Goal: Task Accomplishment & Management: Manage account settings

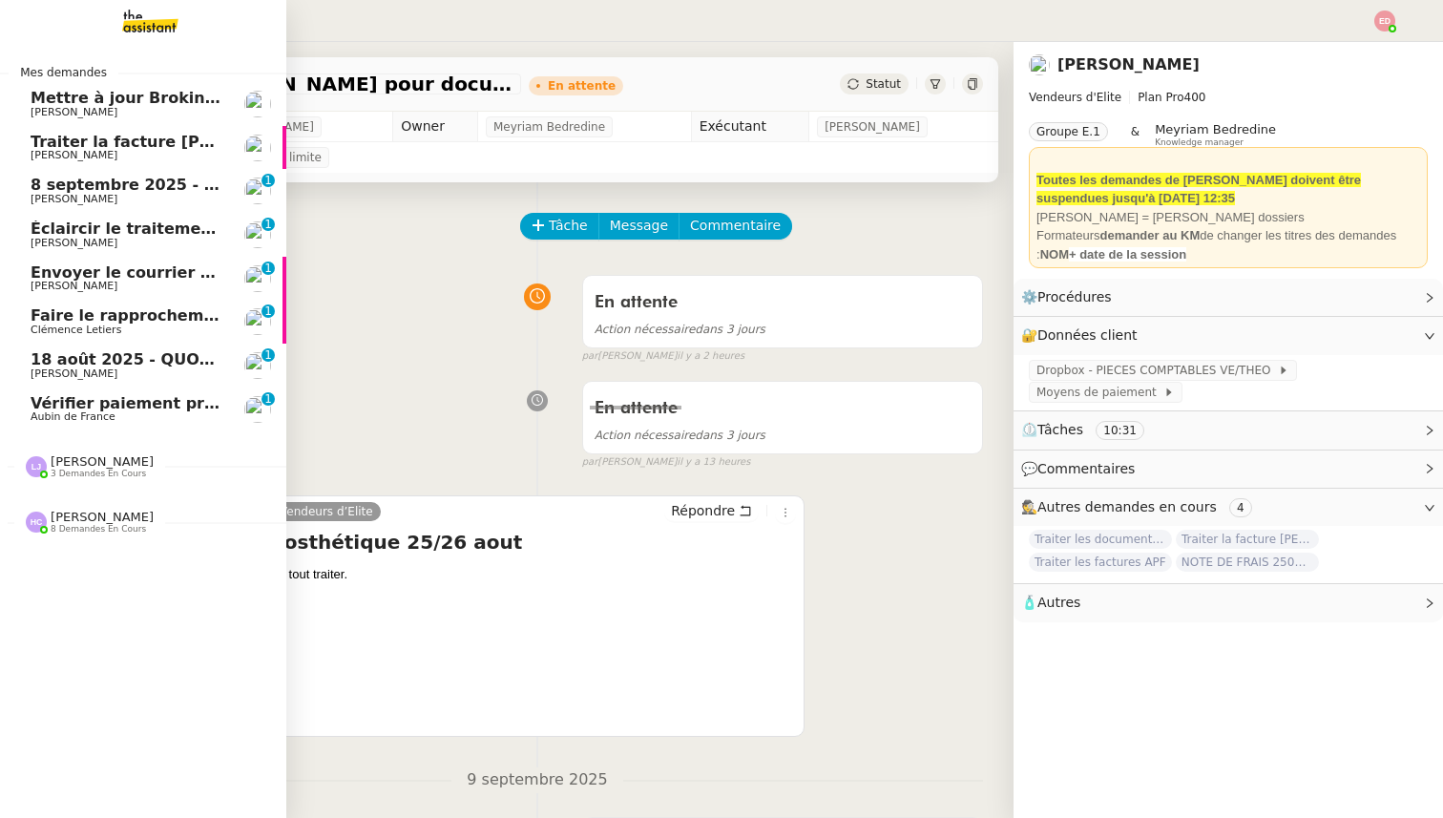
click at [60, 403] on span "Vérifier paiement prime police [PERSON_NAME]" at bounding box center [235, 403] width 409 height 18
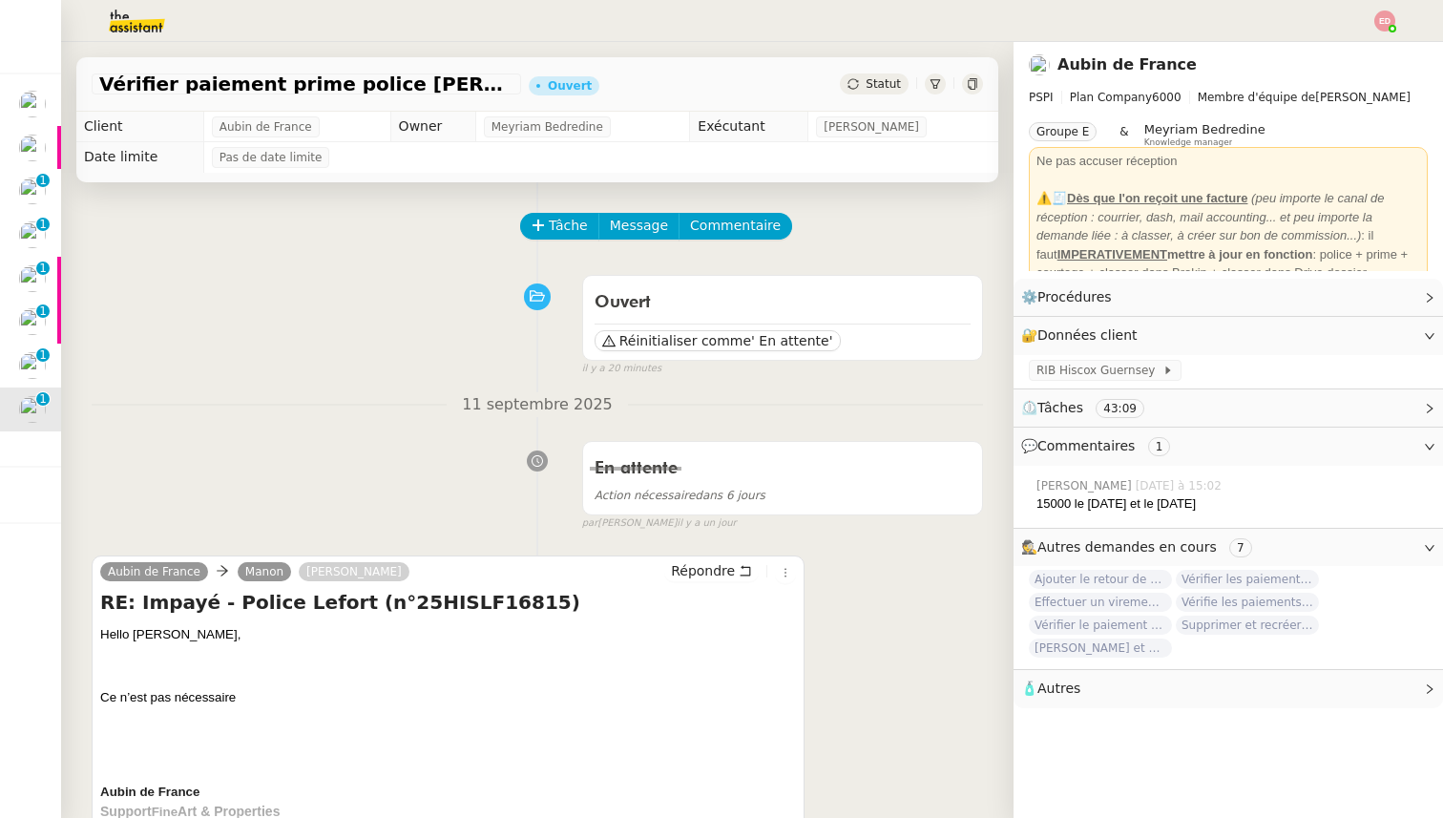
click at [894, 85] on span "Statut" at bounding box center [883, 83] width 35 height 13
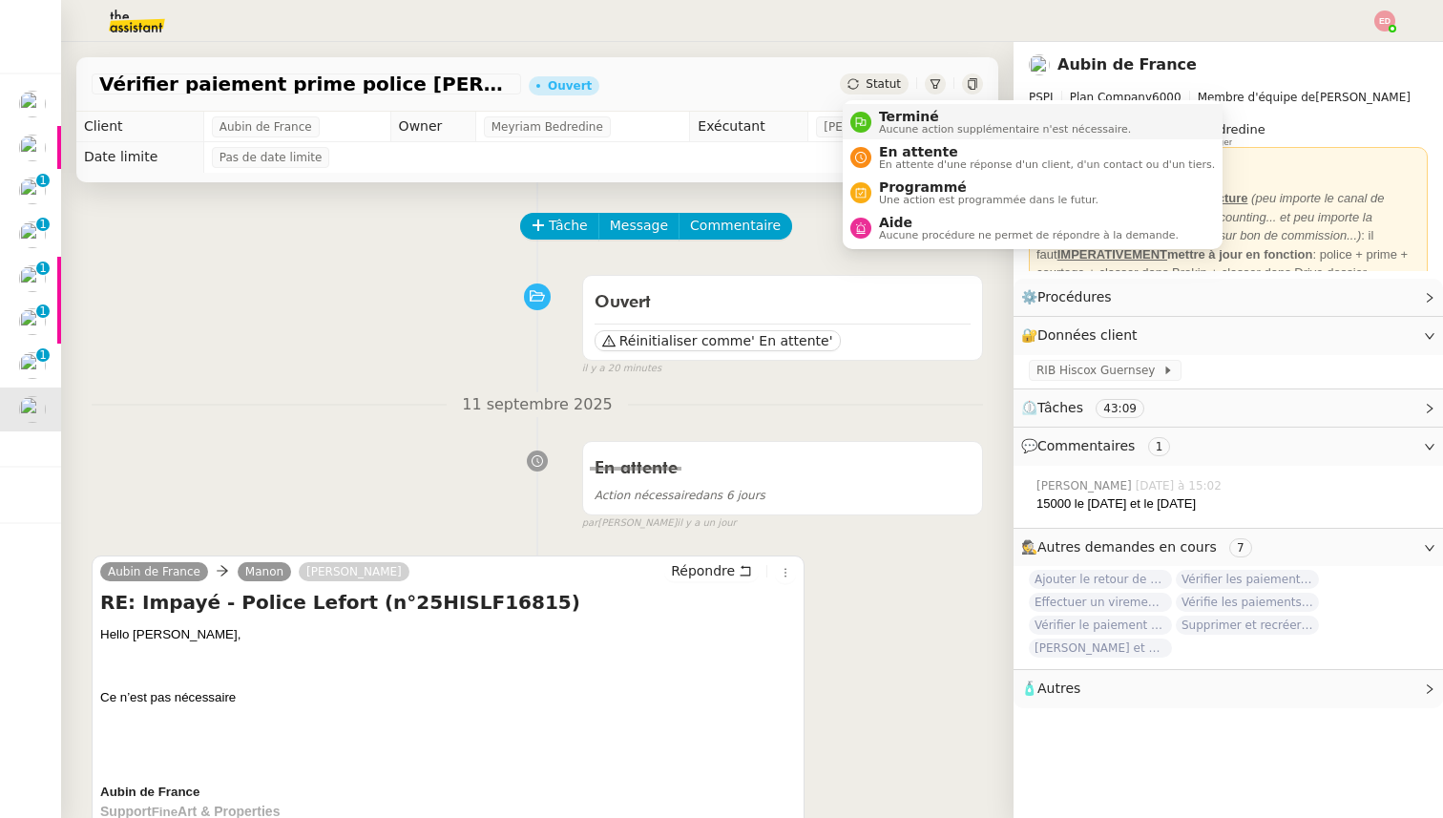
click at [909, 128] on span "Aucune action supplémentaire n'est nécessaire." at bounding box center [1005, 129] width 252 height 10
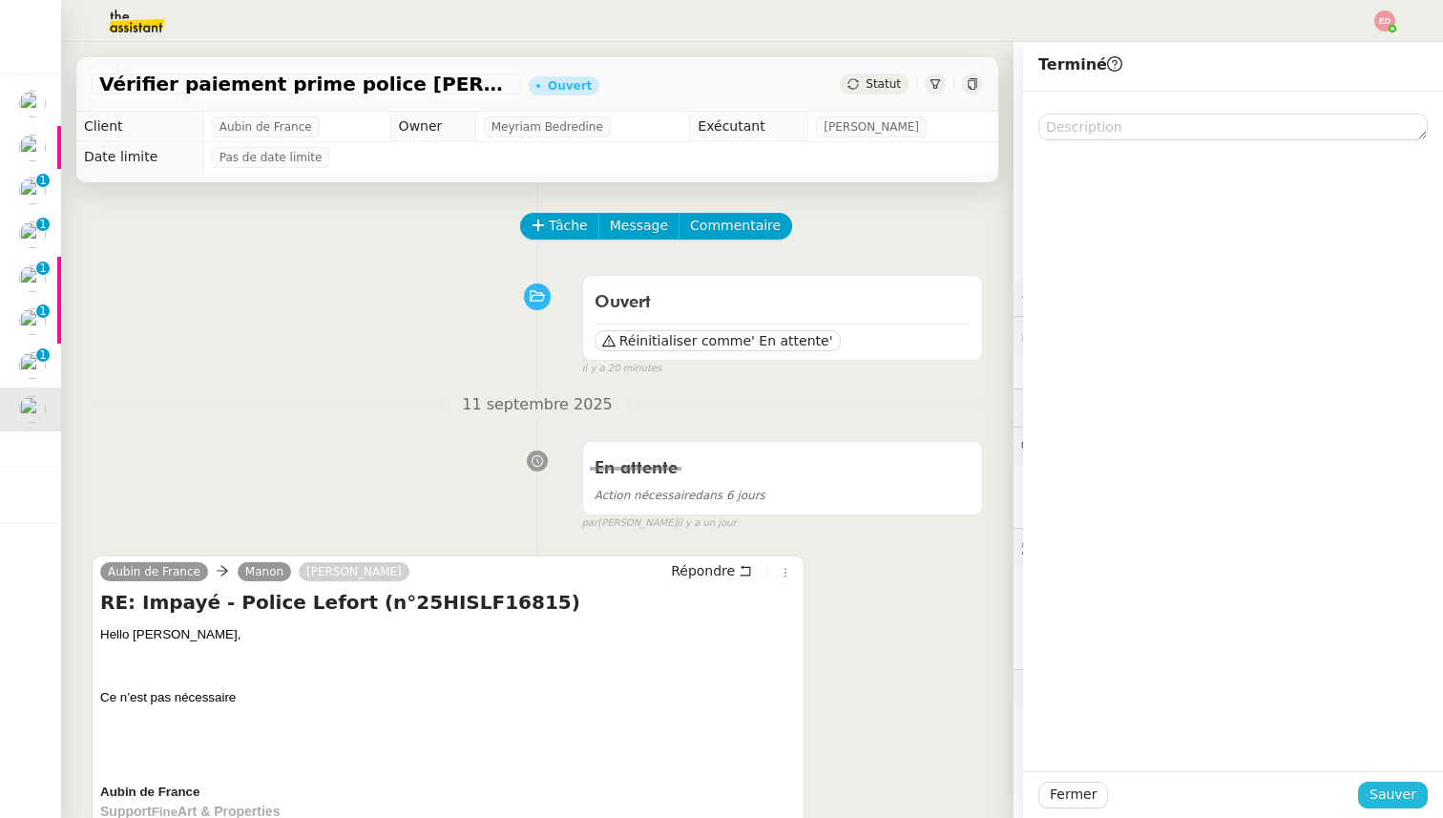
click at [1386, 786] on span "Sauver" at bounding box center [1392, 795] width 47 height 22
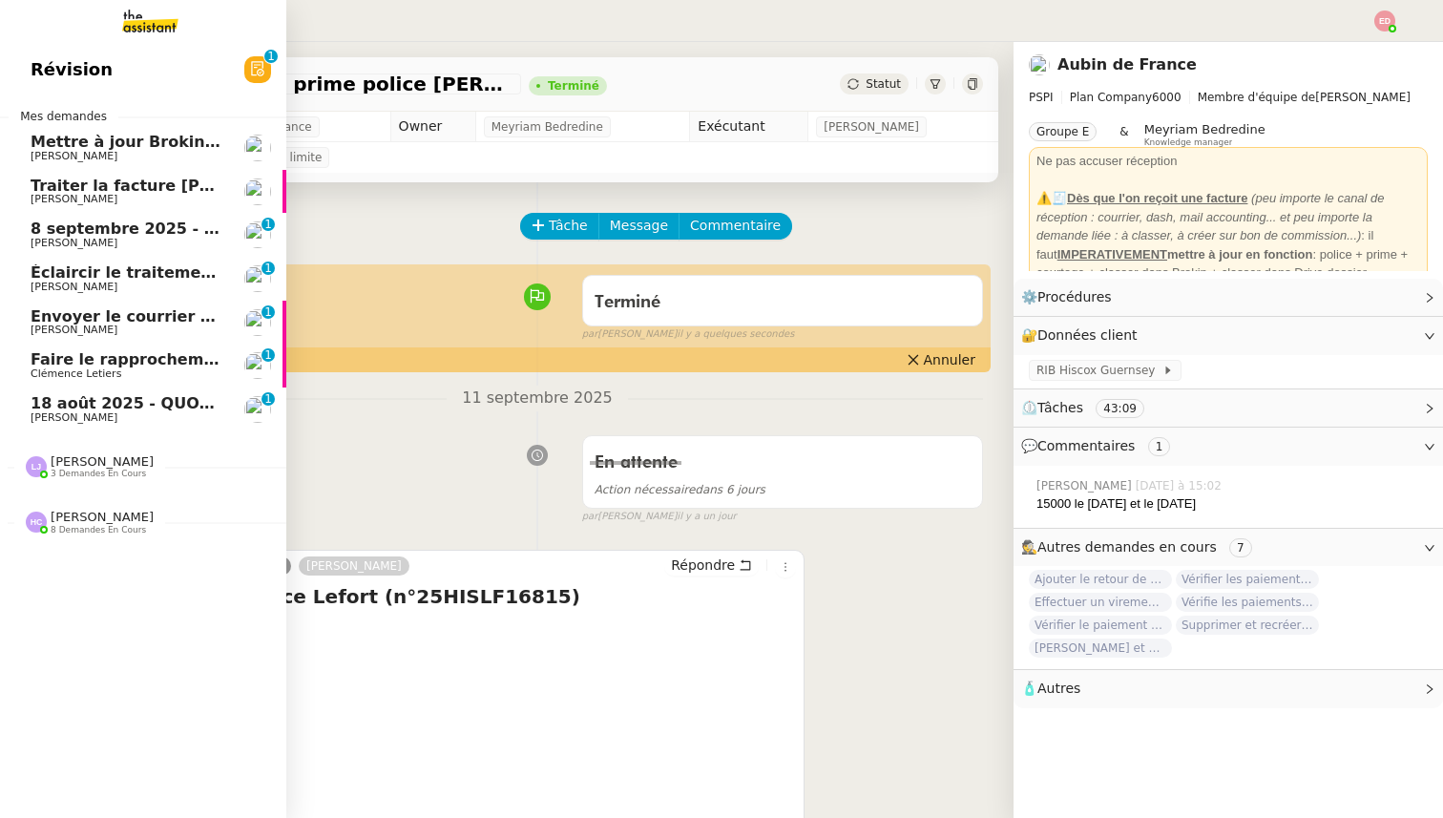
click at [34, 398] on span "18 août 2025 - QUOTIDIEN Gestion boite mail Accounting" at bounding box center [276, 403] width 491 height 18
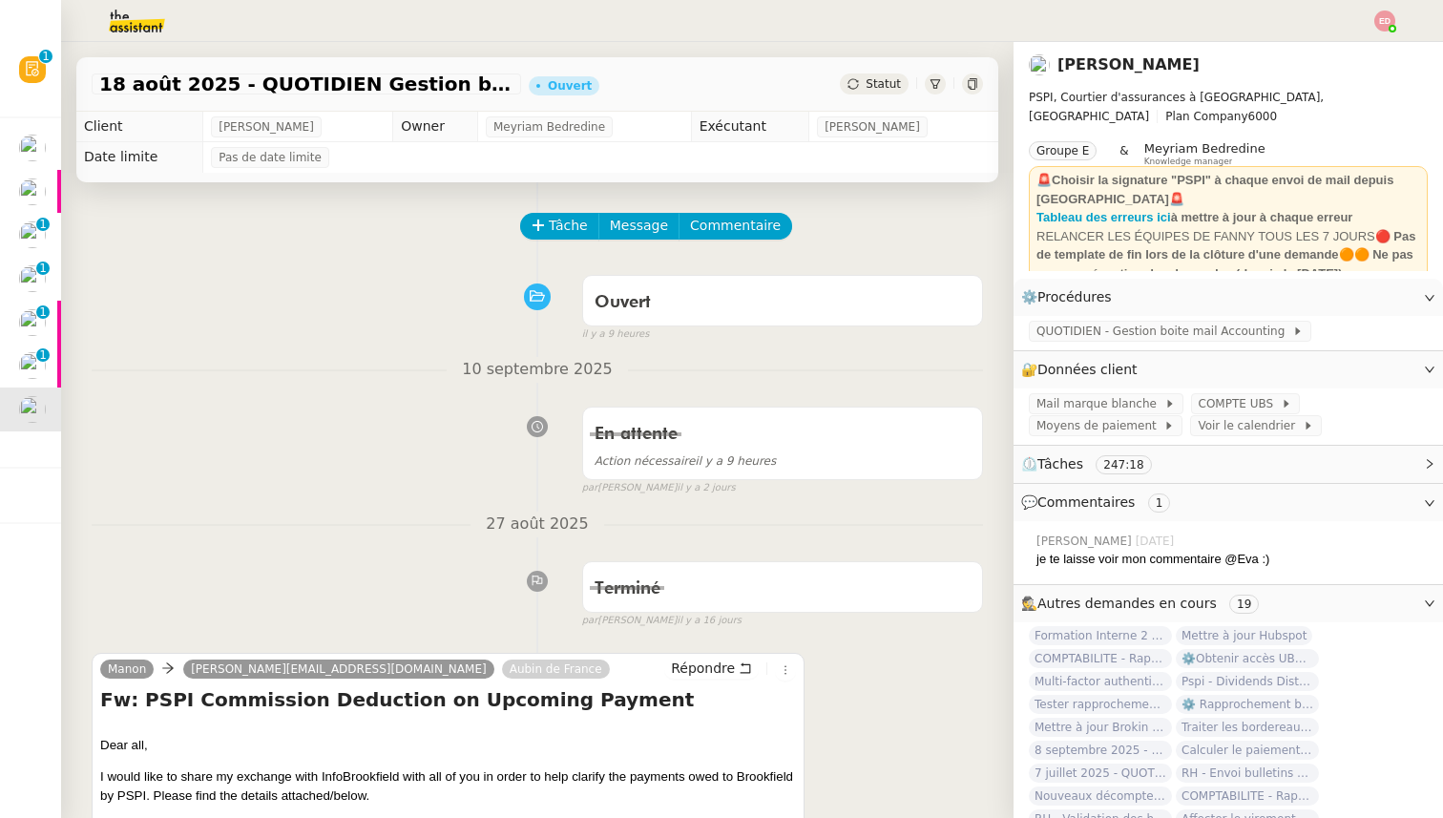
click at [892, 85] on span "Statut" at bounding box center [883, 83] width 35 height 13
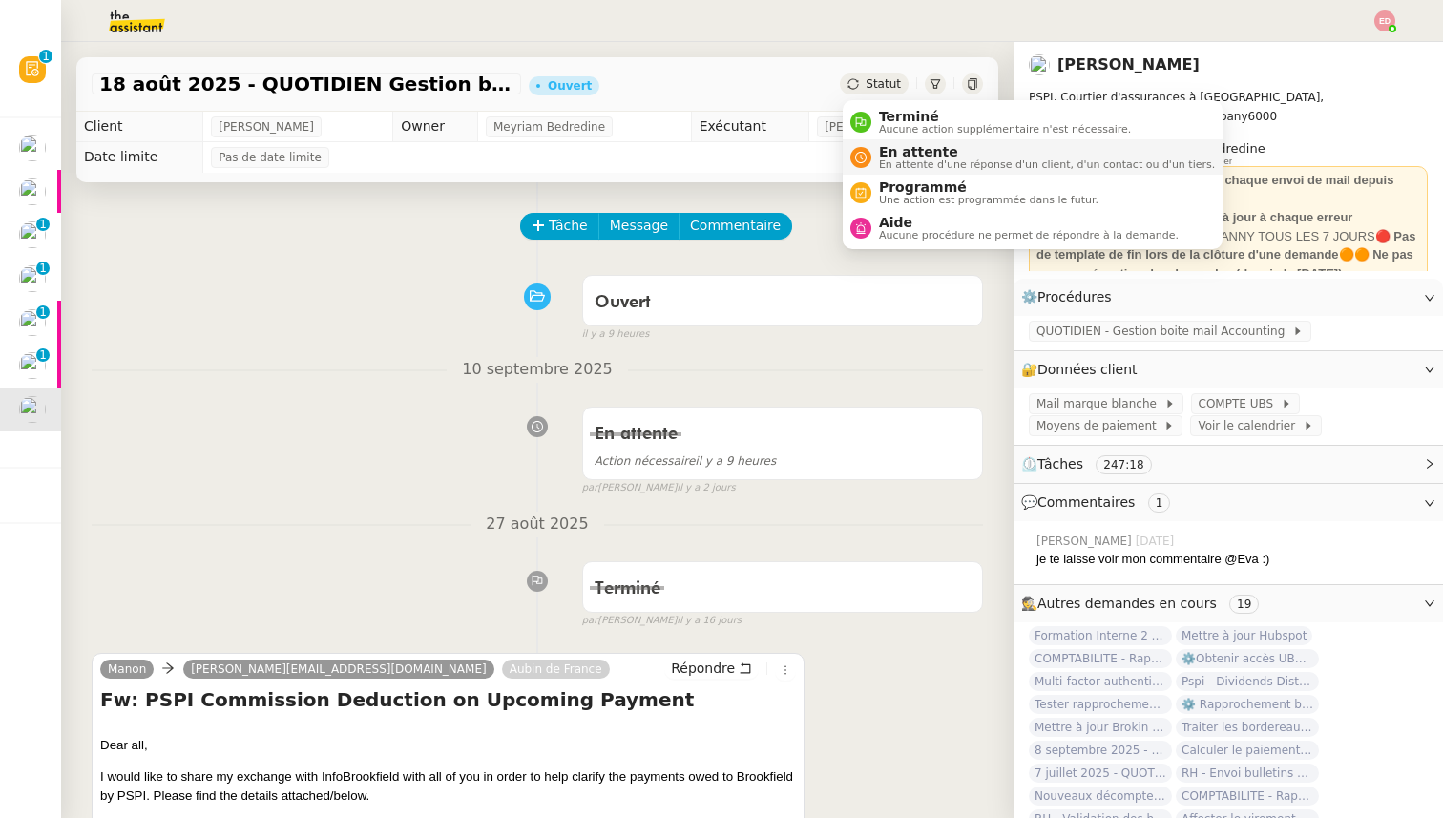
click at [899, 146] on span "En attente" at bounding box center [1047, 151] width 336 height 15
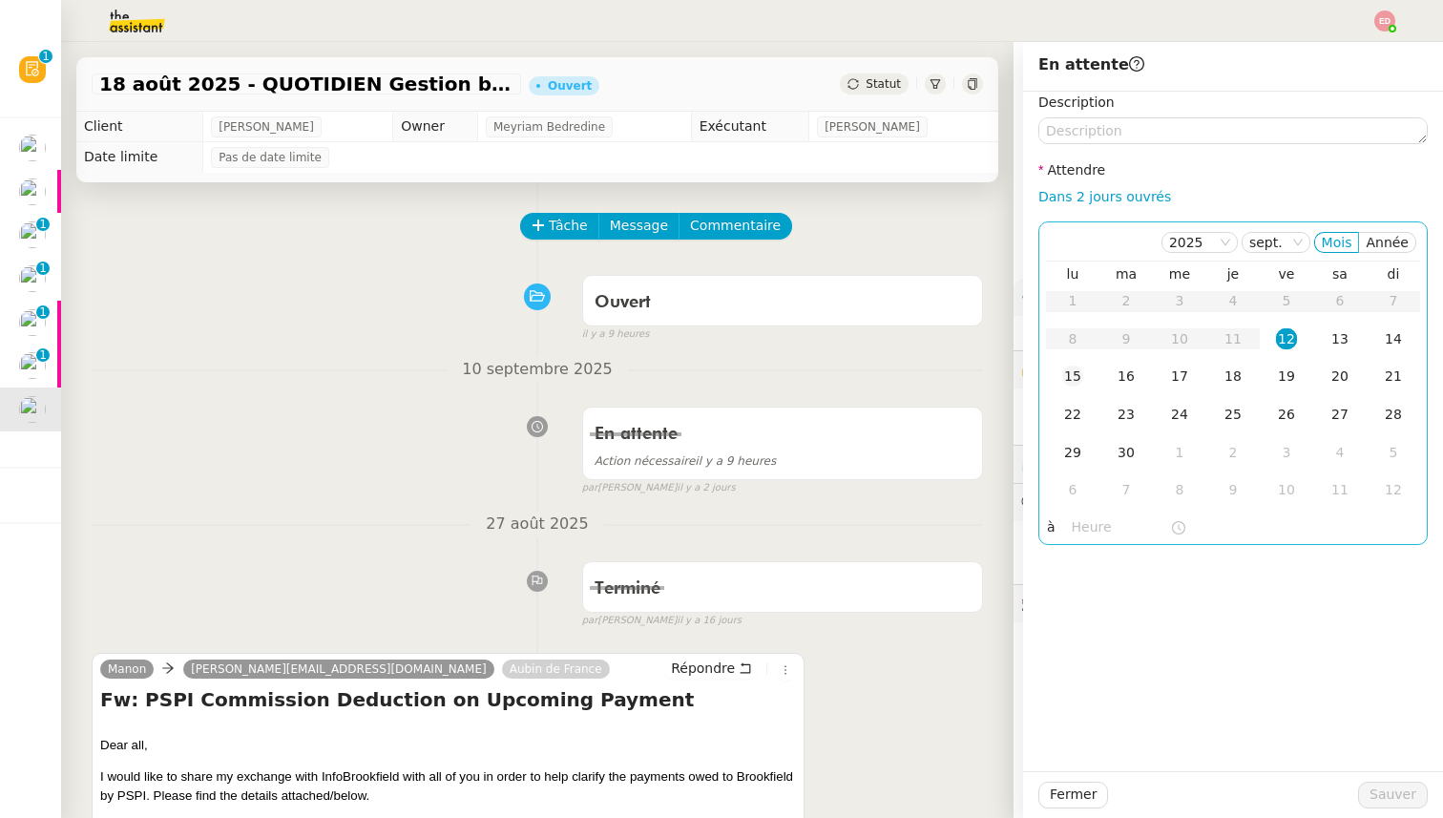
click at [1064, 378] on div "15" at bounding box center [1072, 376] width 21 height 21
click at [1393, 803] on span "Sauver" at bounding box center [1392, 795] width 47 height 22
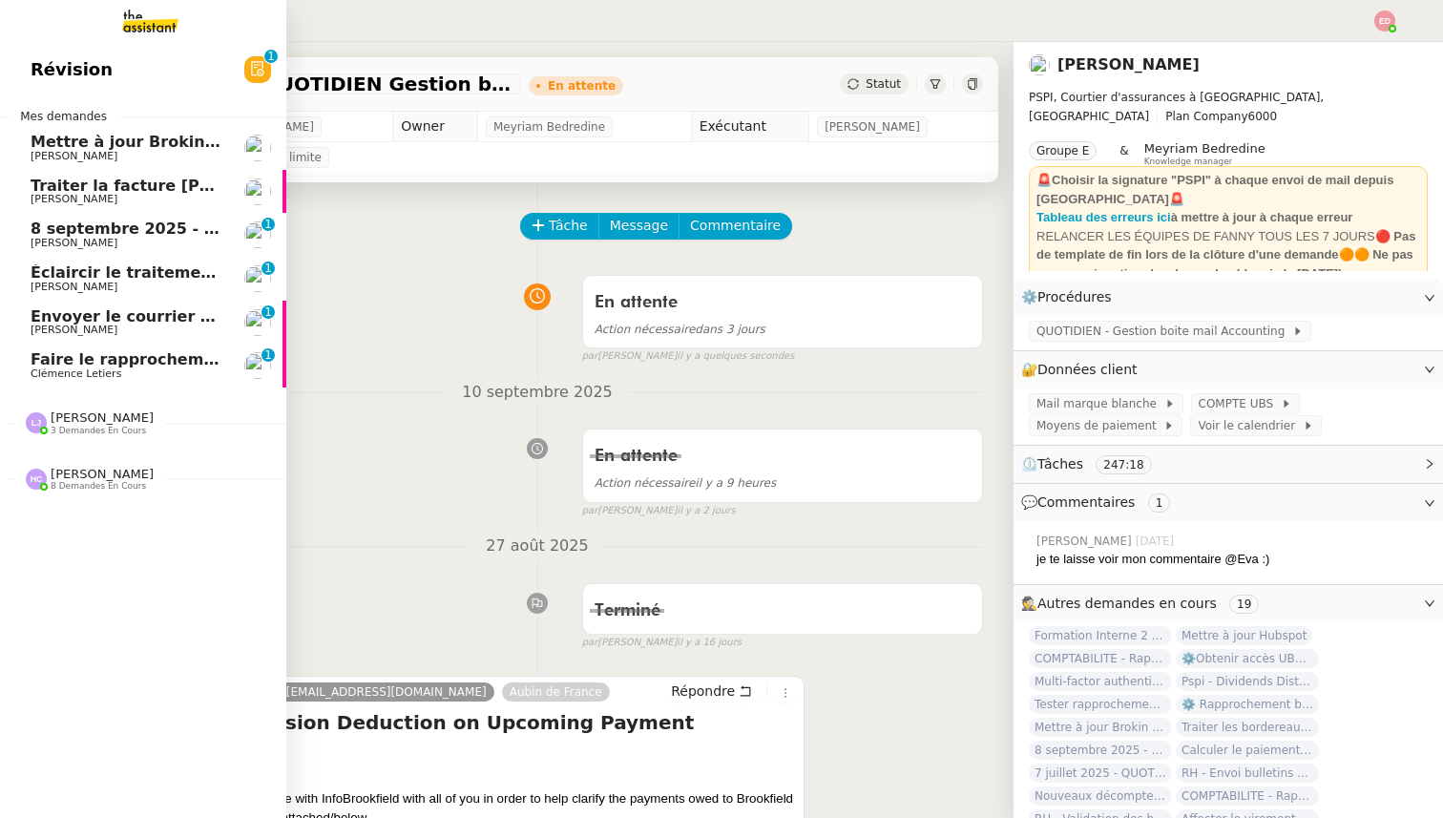
click at [37, 372] on span "Clémence Letiers" at bounding box center [76, 373] width 91 height 12
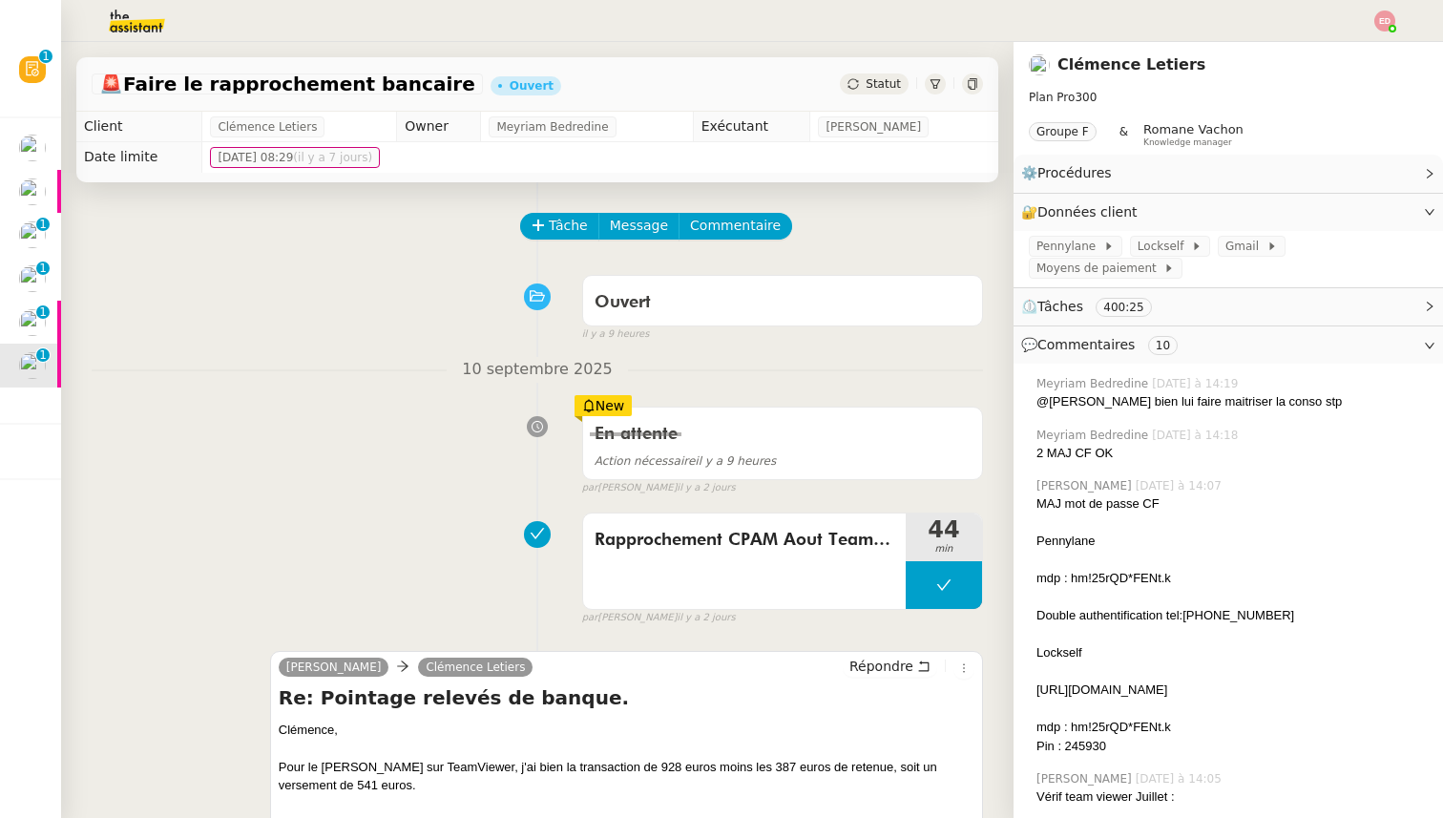
click at [550, 218] on span "Tâche" at bounding box center [568, 226] width 39 height 22
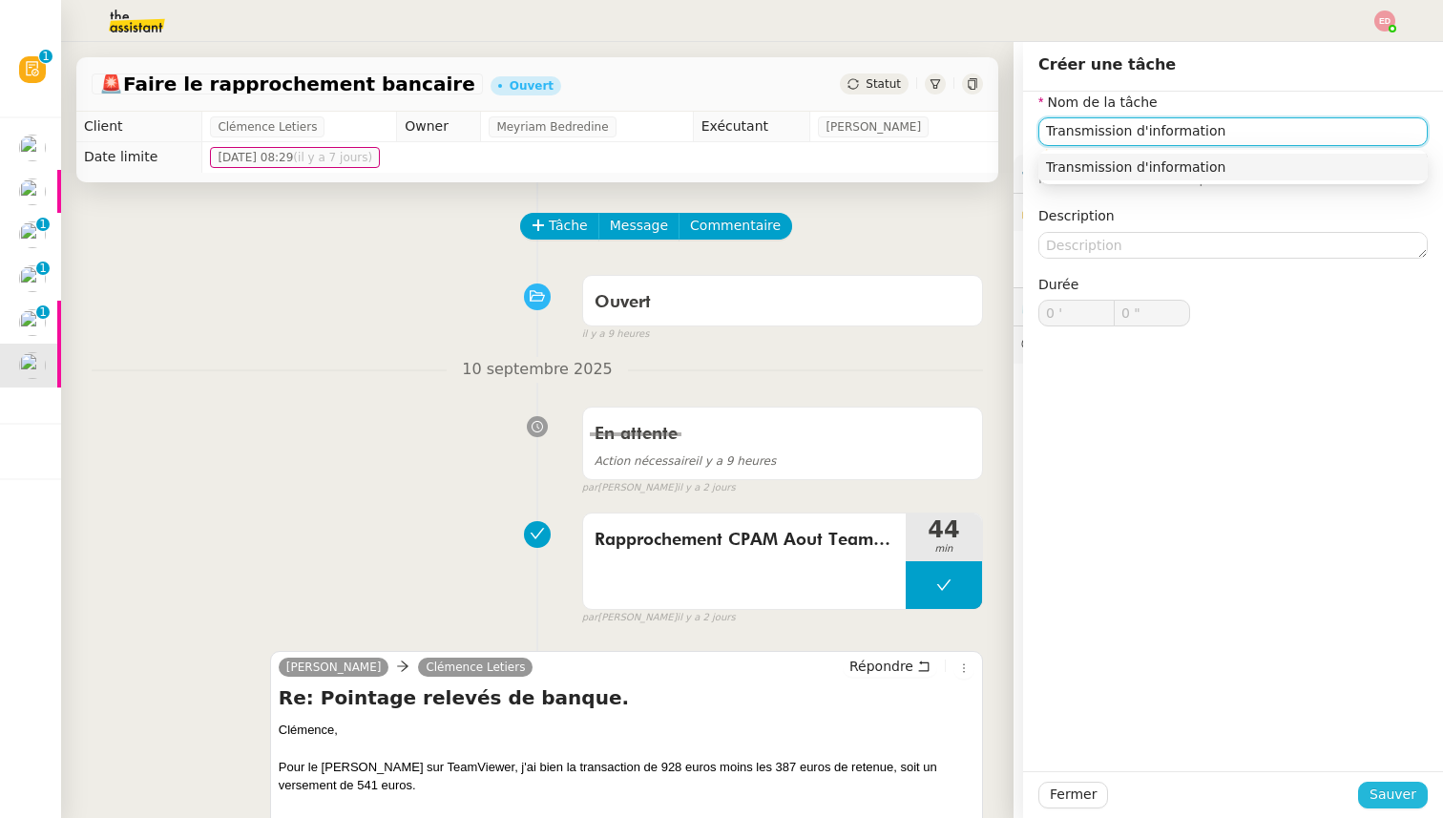
type input "Transmission d'information"
click at [1372, 799] on button "Sauver" at bounding box center [1393, 795] width 70 height 27
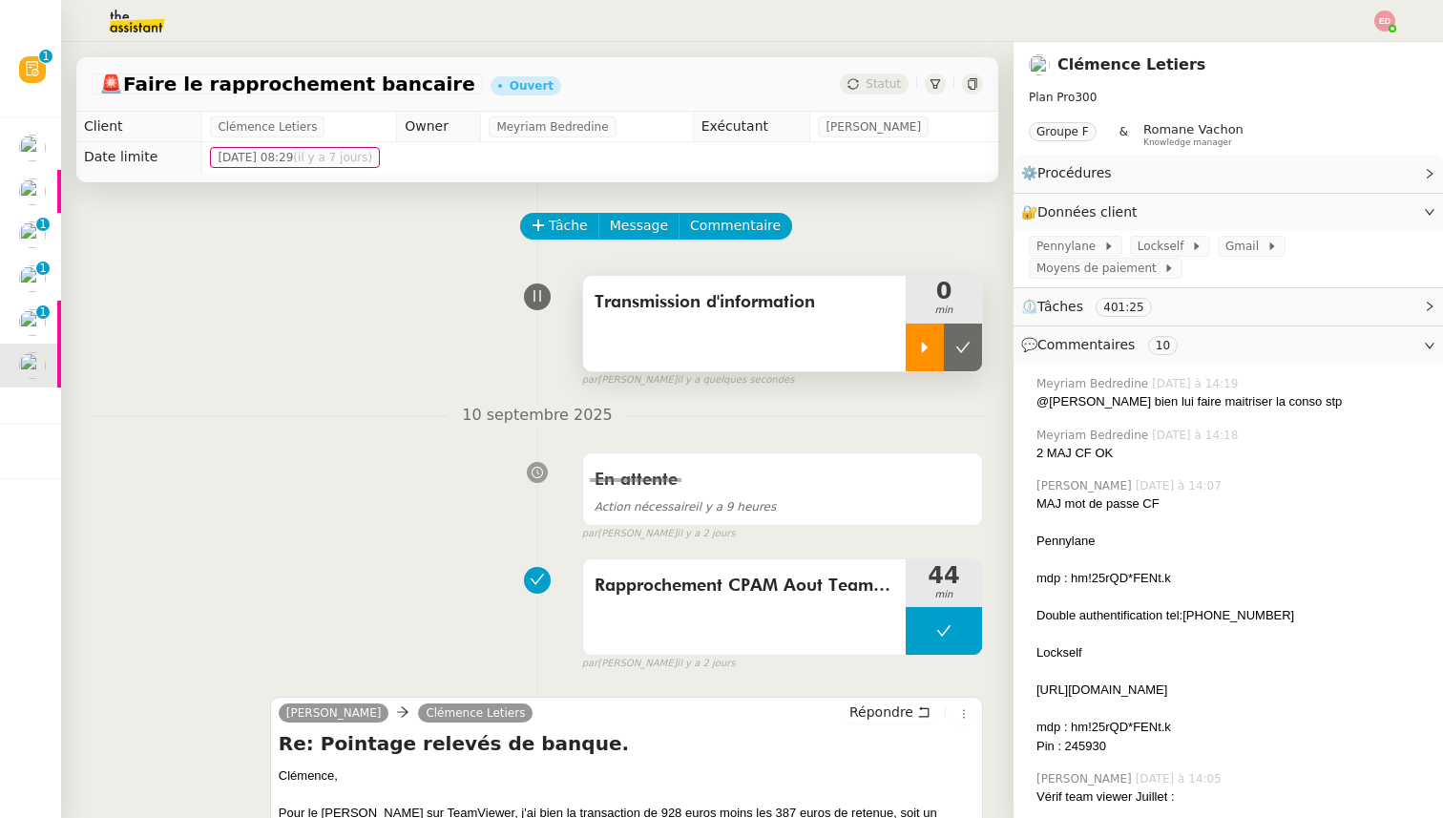
click at [931, 345] on icon at bounding box center [924, 347] width 15 height 15
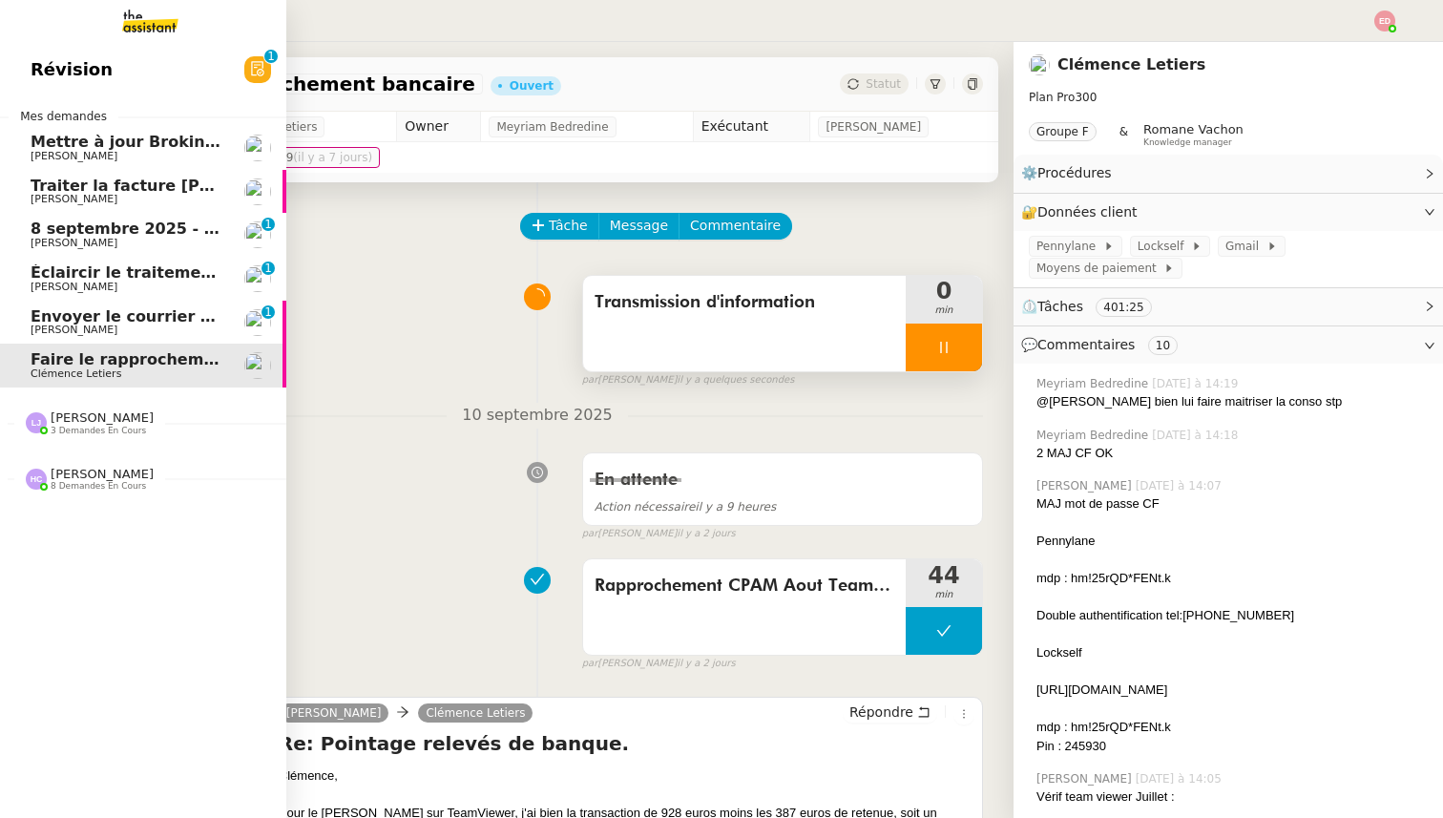
click at [48, 321] on span "Envoyer le courrier recommandé" at bounding box center [172, 316] width 282 height 18
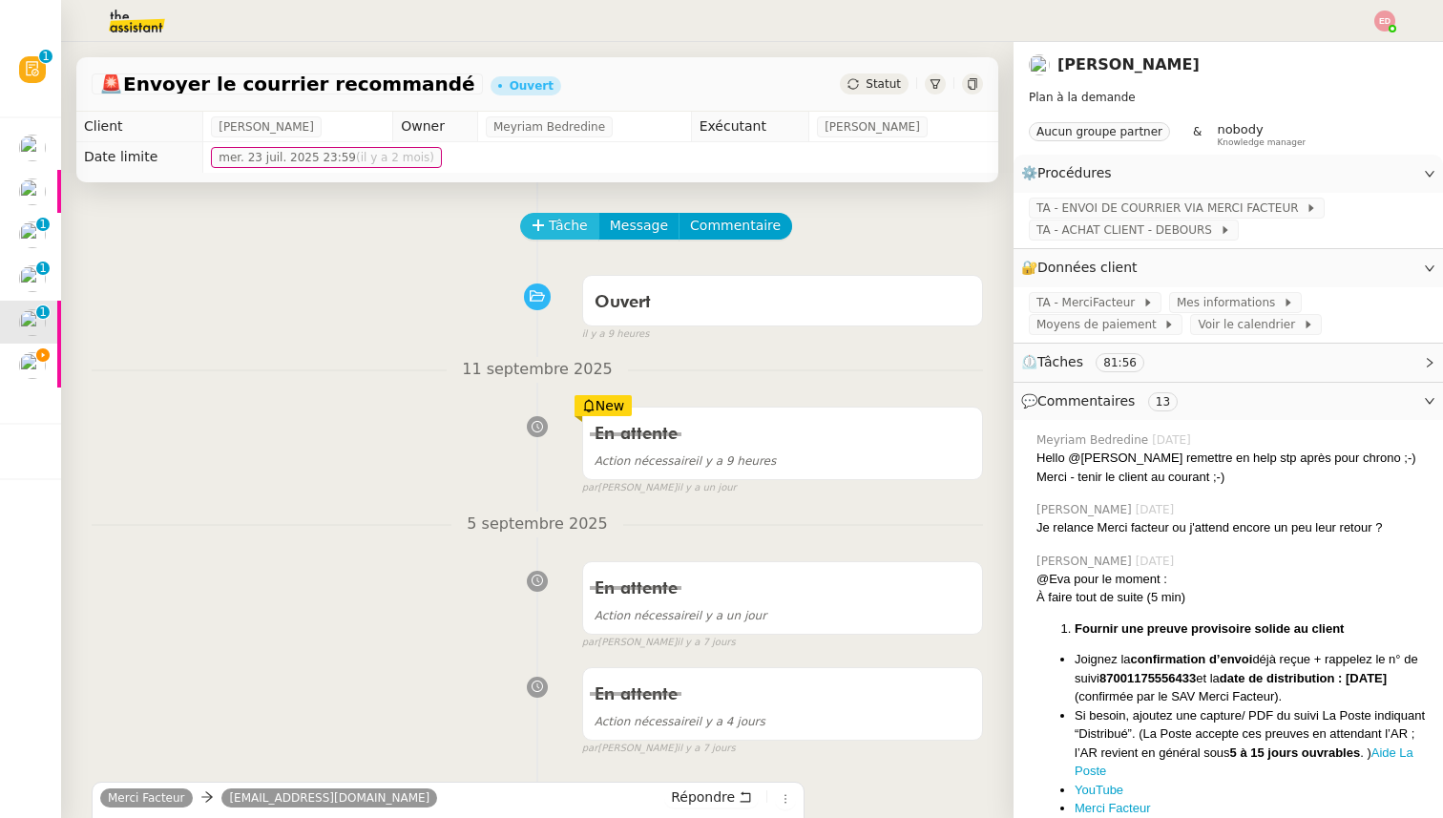
click at [549, 233] on span "Tâche" at bounding box center [568, 226] width 39 height 22
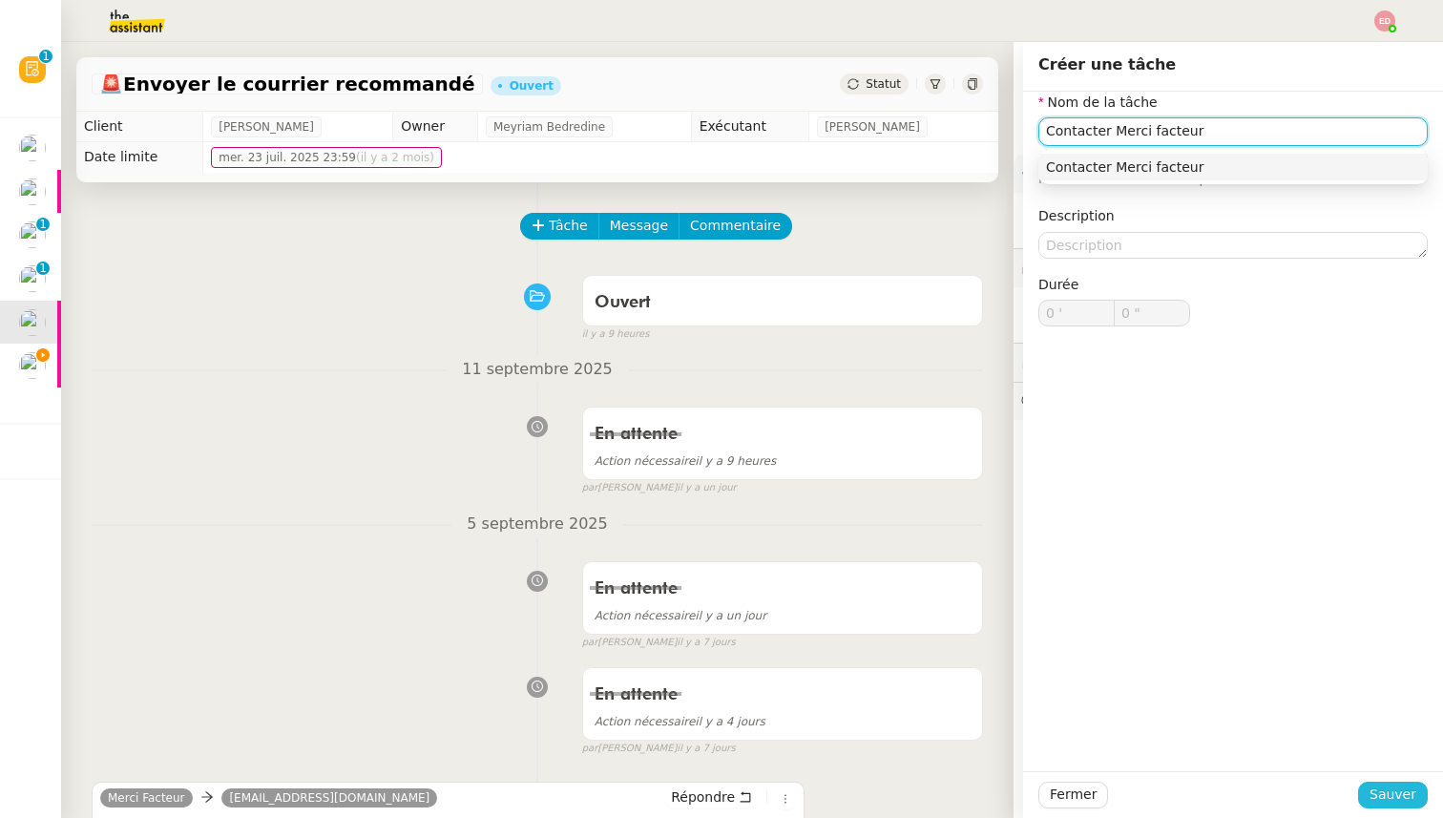
type input "Contacter Merci facteur"
click at [1368, 793] on button "Sauver" at bounding box center [1393, 795] width 70 height 27
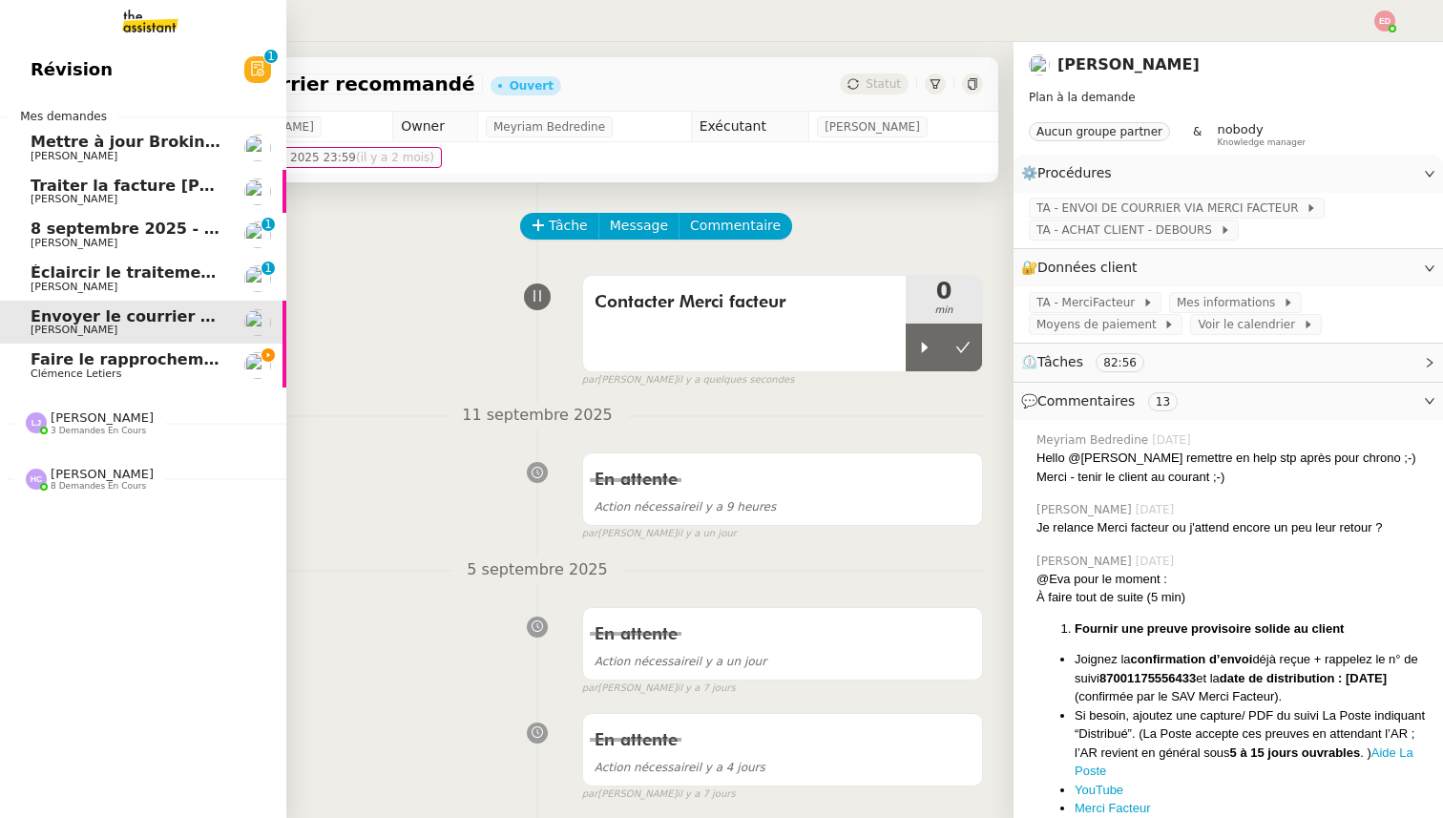
click at [50, 282] on span "[PERSON_NAME]" at bounding box center [74, 287] width 87 height 12
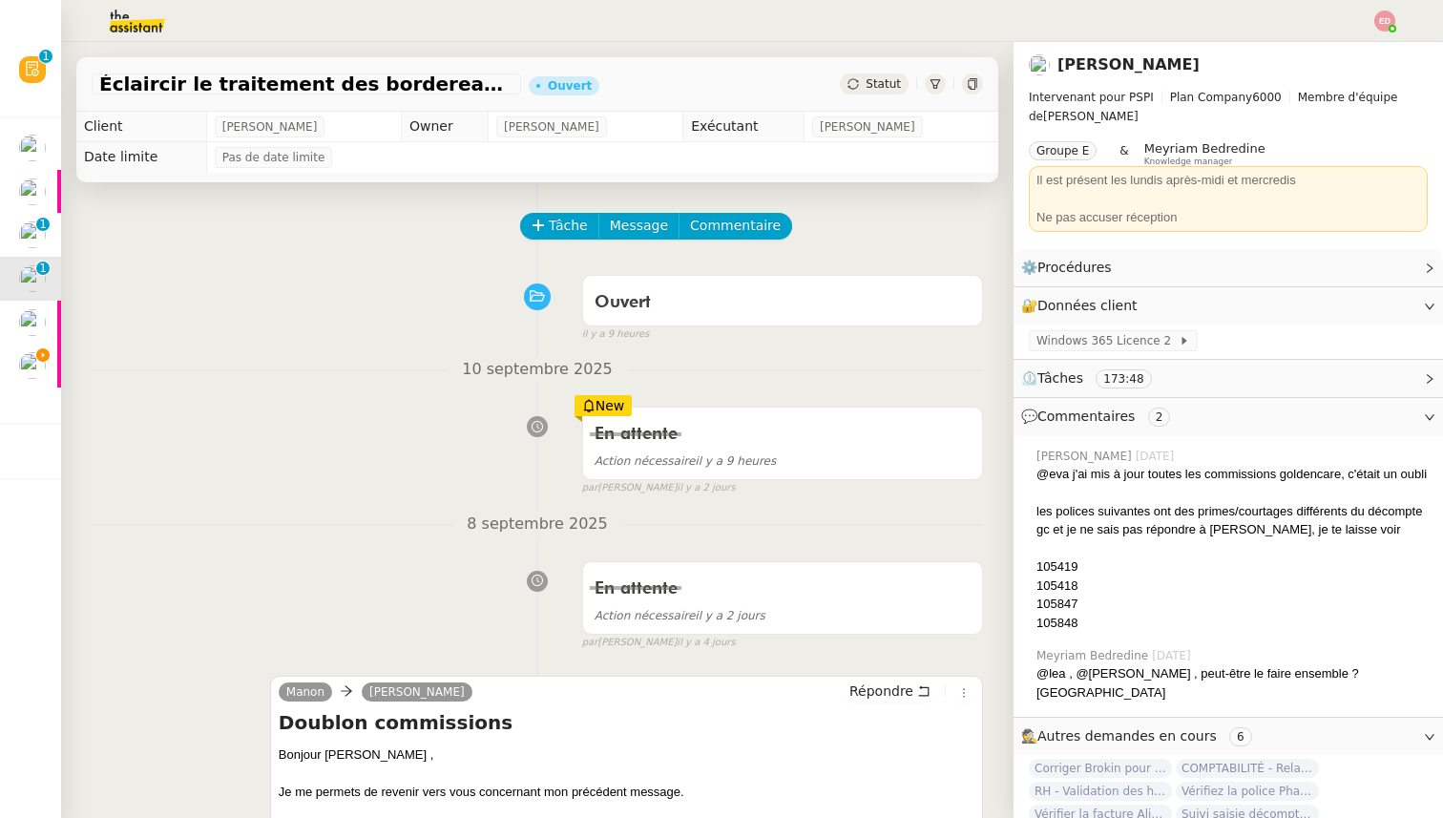
click at [878, 79] on span "Statut" at bounding box center [883, 83] width 35 height 13
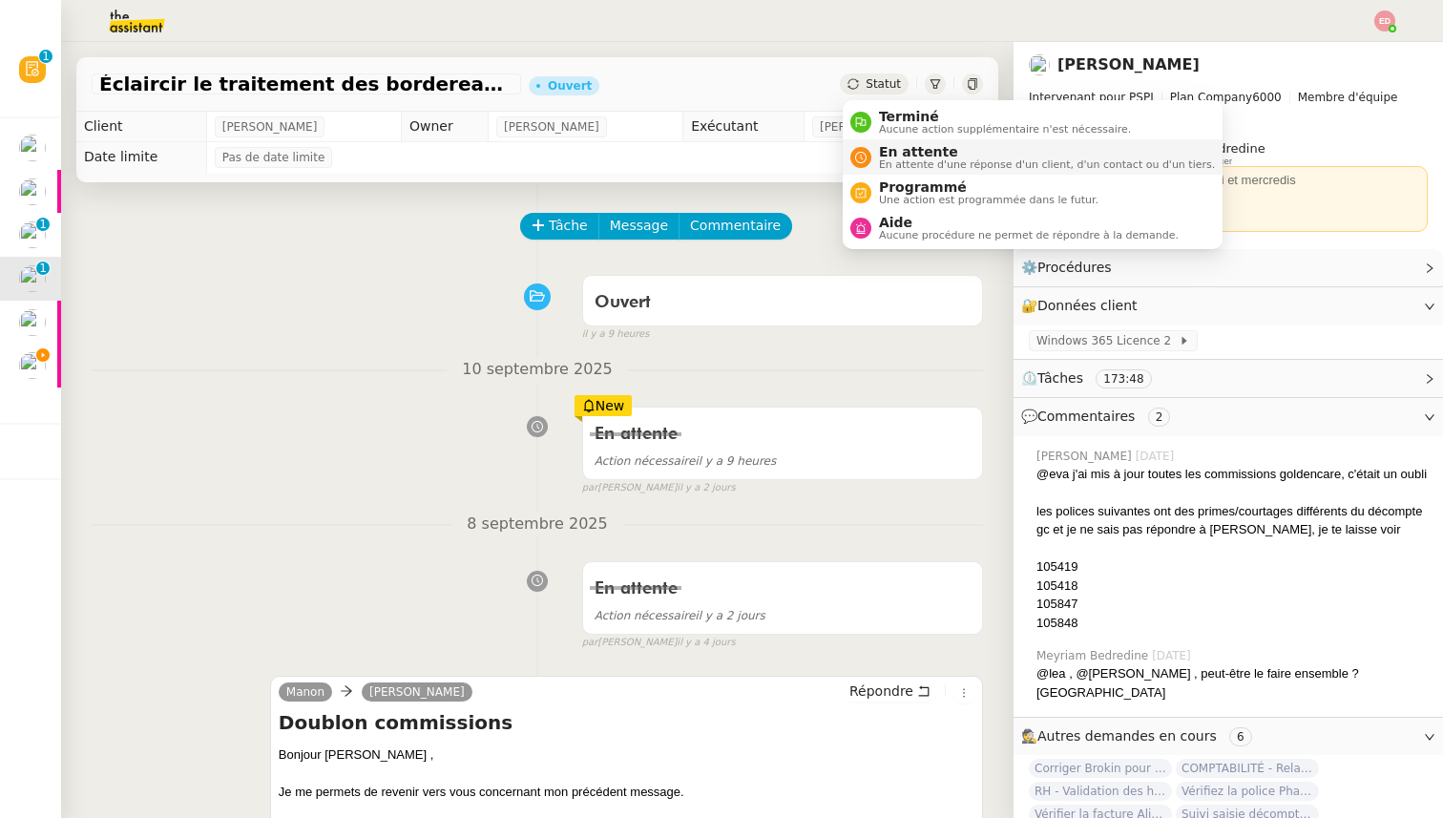
click at [896, 161] on span "En attente d'une réponse d'un client, d'un contact ou d'un tiers." at bounding box center [1047, 164] width 336 height 10
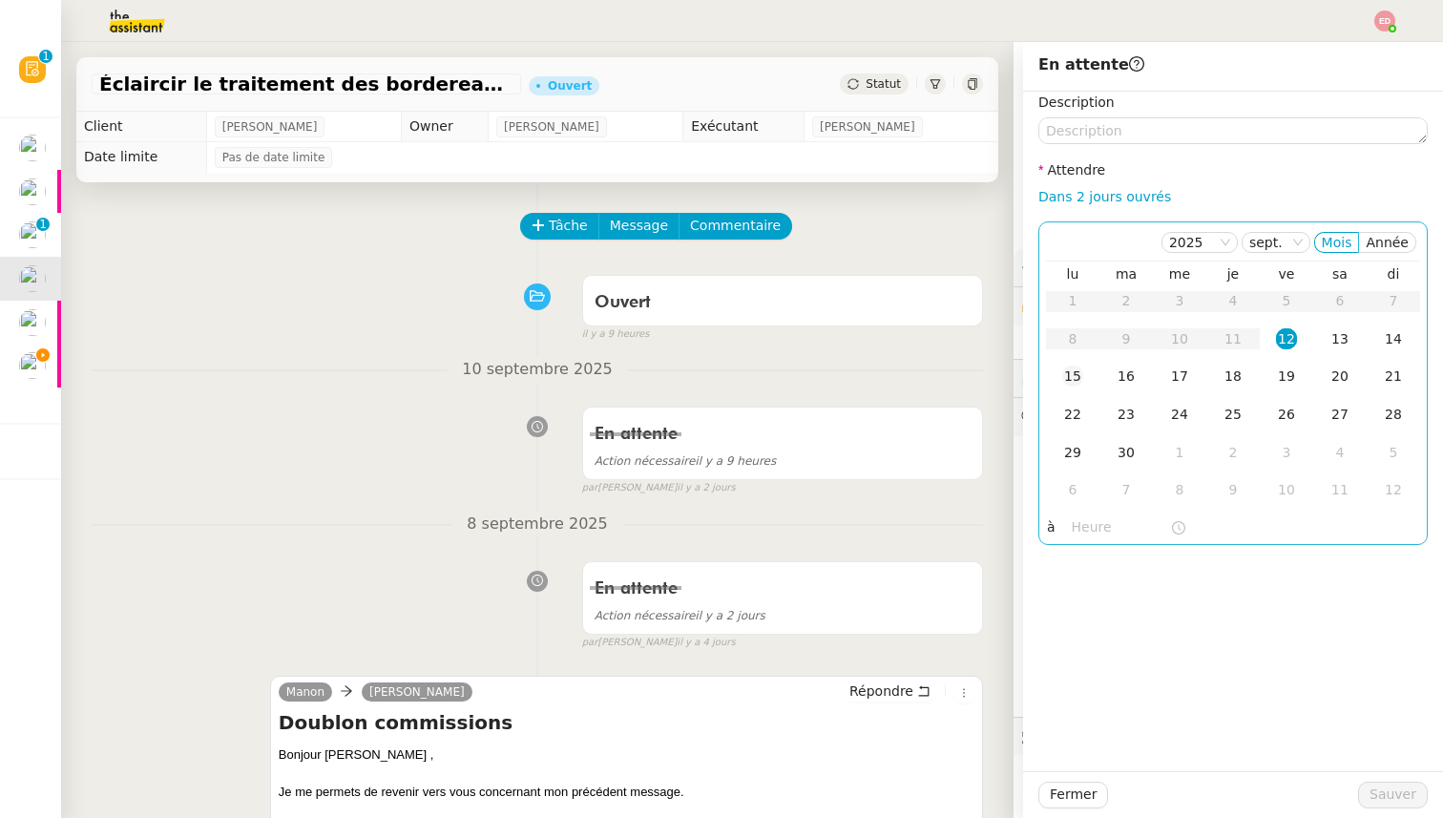
click at [1067, 375] on div "15" at bounding box center [1072, 376] width 21 height 21
click at [1384, 798] on span "Sauver" at bounding box center [1392, 795] width 47 height 22
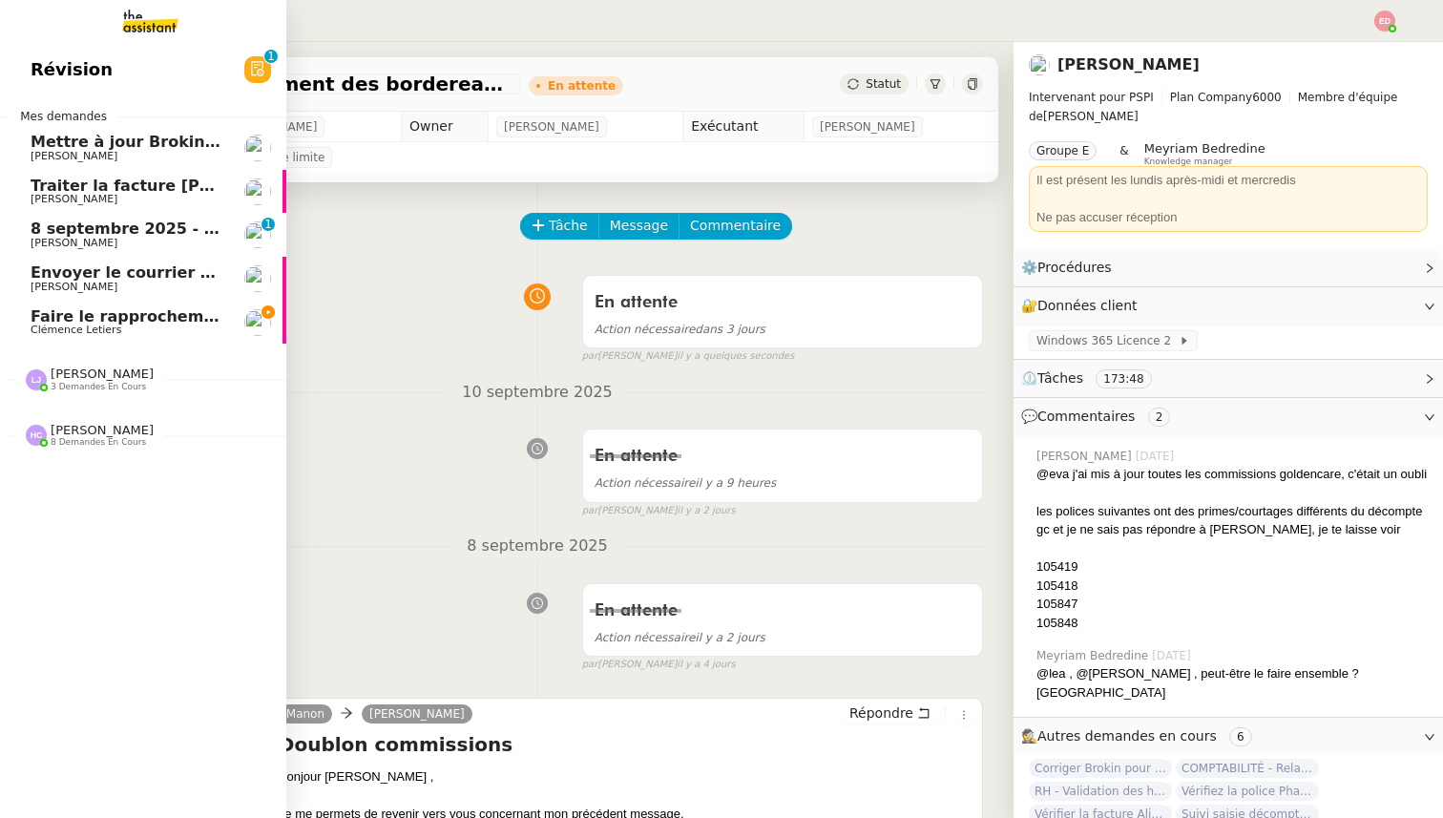
click at [32, 236] on span "8 septembre 2025 - QUOTIDIEN Gestion boite mail Accounting" at bounding box center [298, 229] width 534 height 18
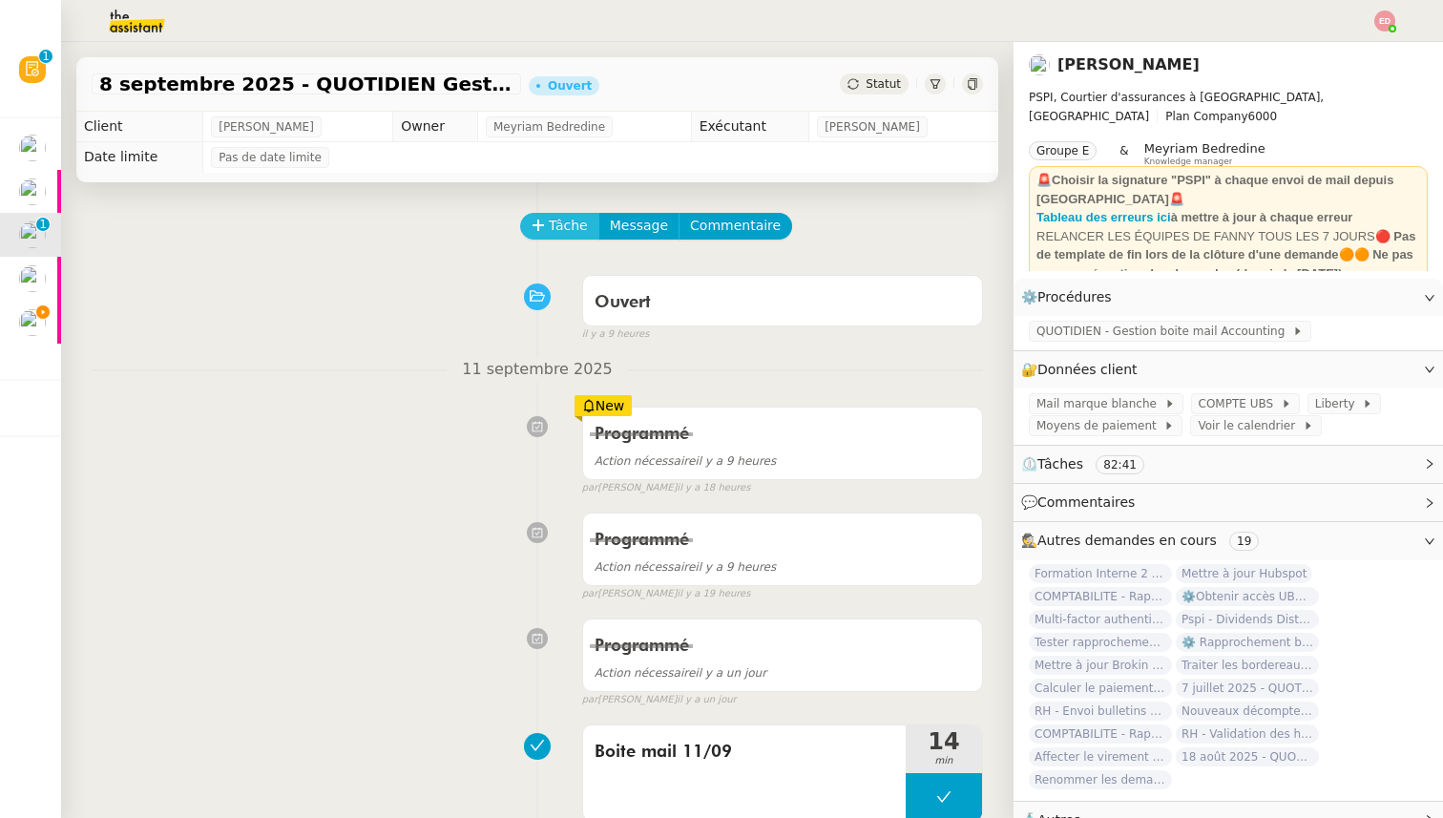
click at [562, 221] on span "Tâche" at bounding box center [568, 226] width 39 height 22
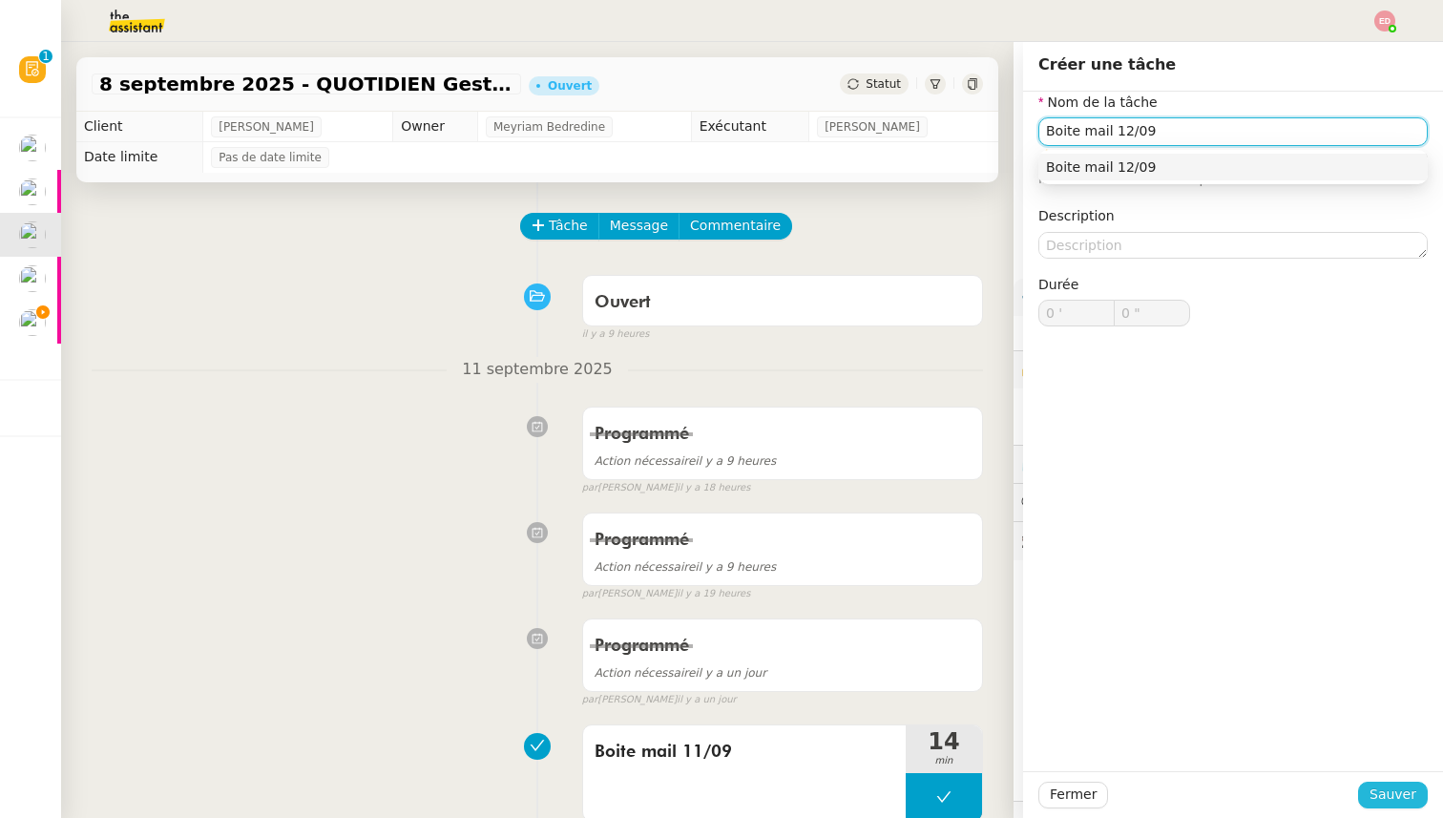
type input "Boite mail 12/09"
click at [1390, 794] on span "Sauver" at bounding box center [1392, 795] width 47 height 22
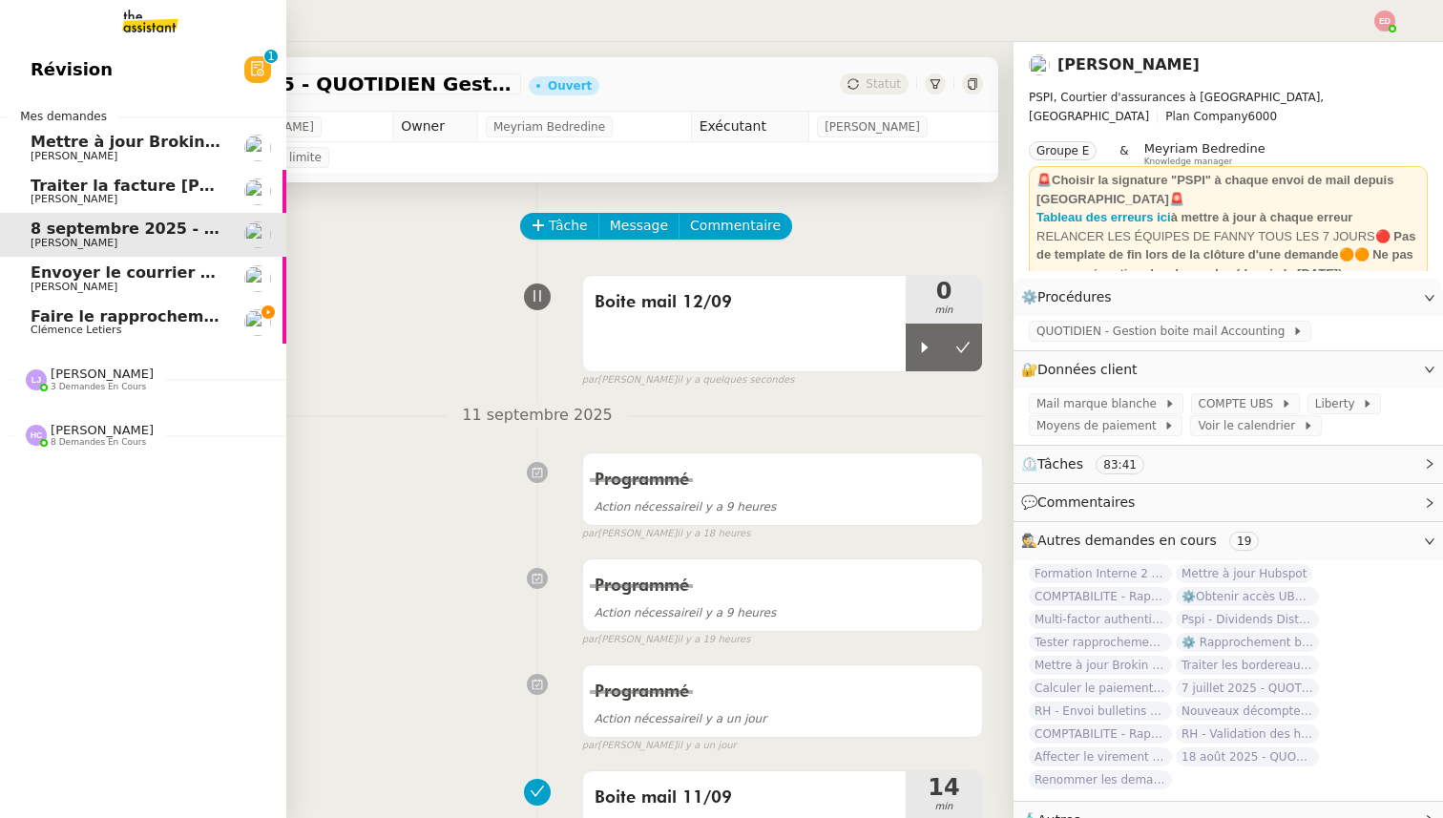
click at [80, 179] on span "Traiter la facture [PERSON_NAME]" at bounding box center [177, 186] width 292 height 18
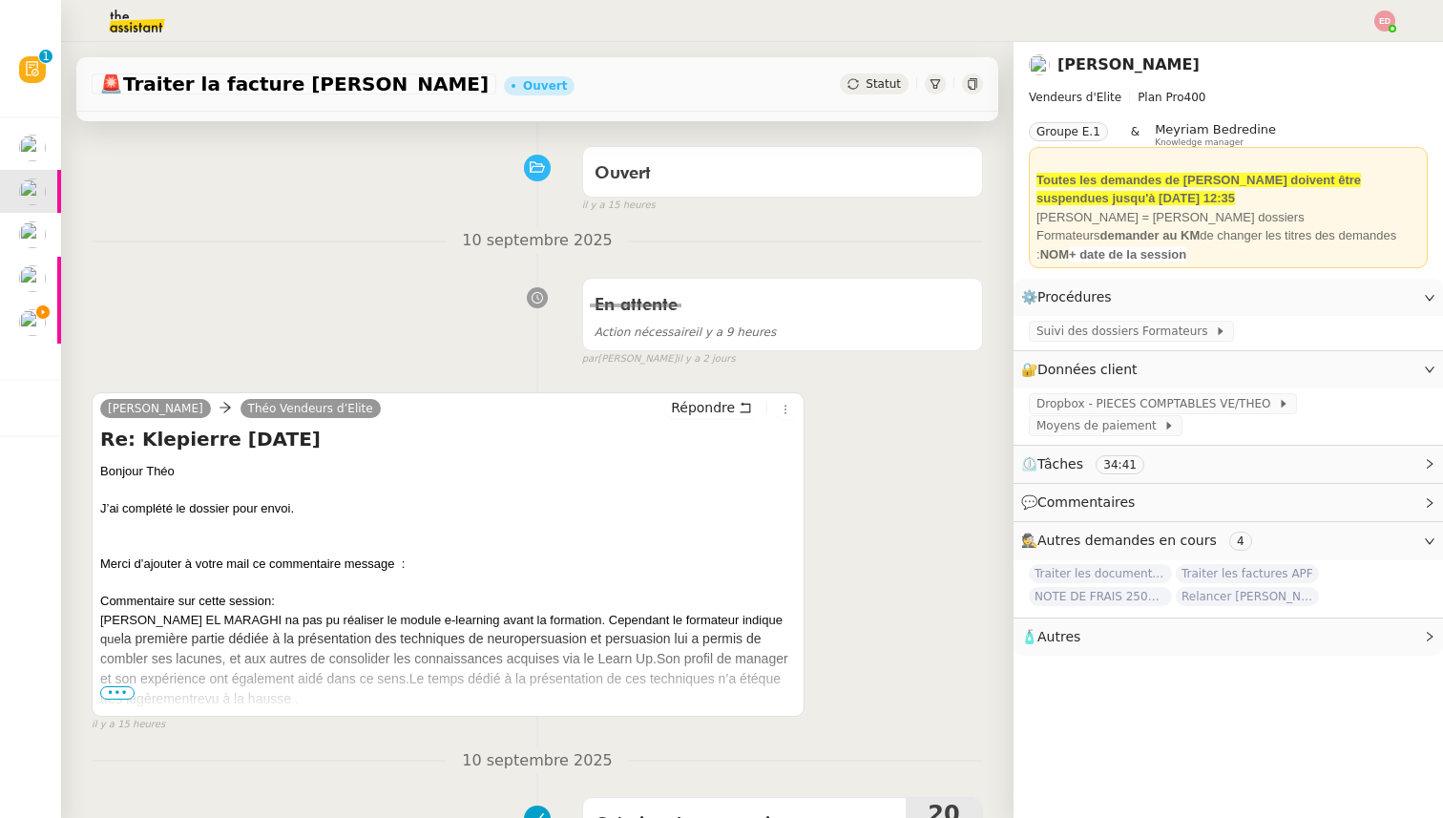
scroll to position [131, 0]
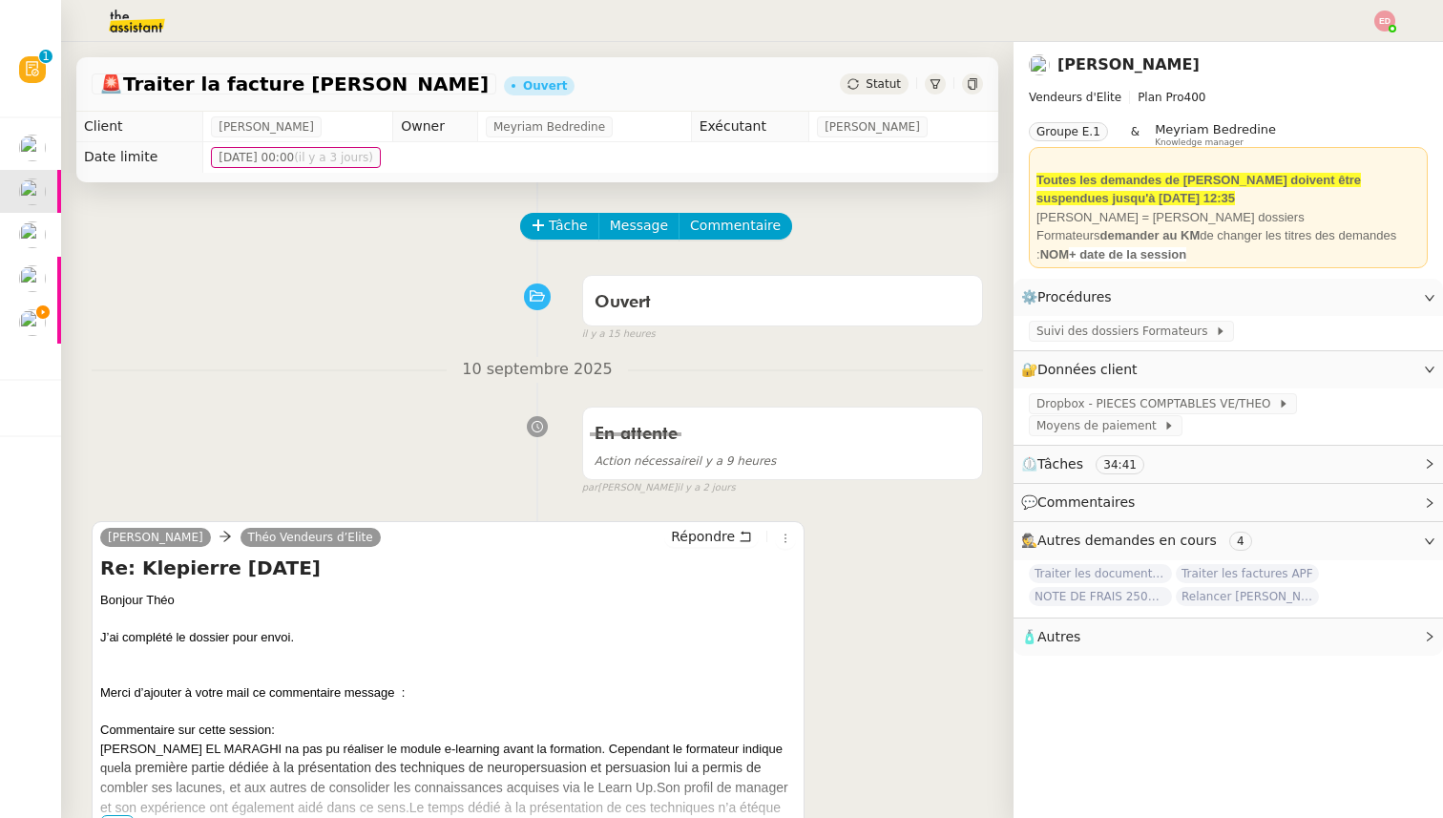
click at [565, 219] on span "Tâche" at bounding box center [568, 226] width 39 height 22
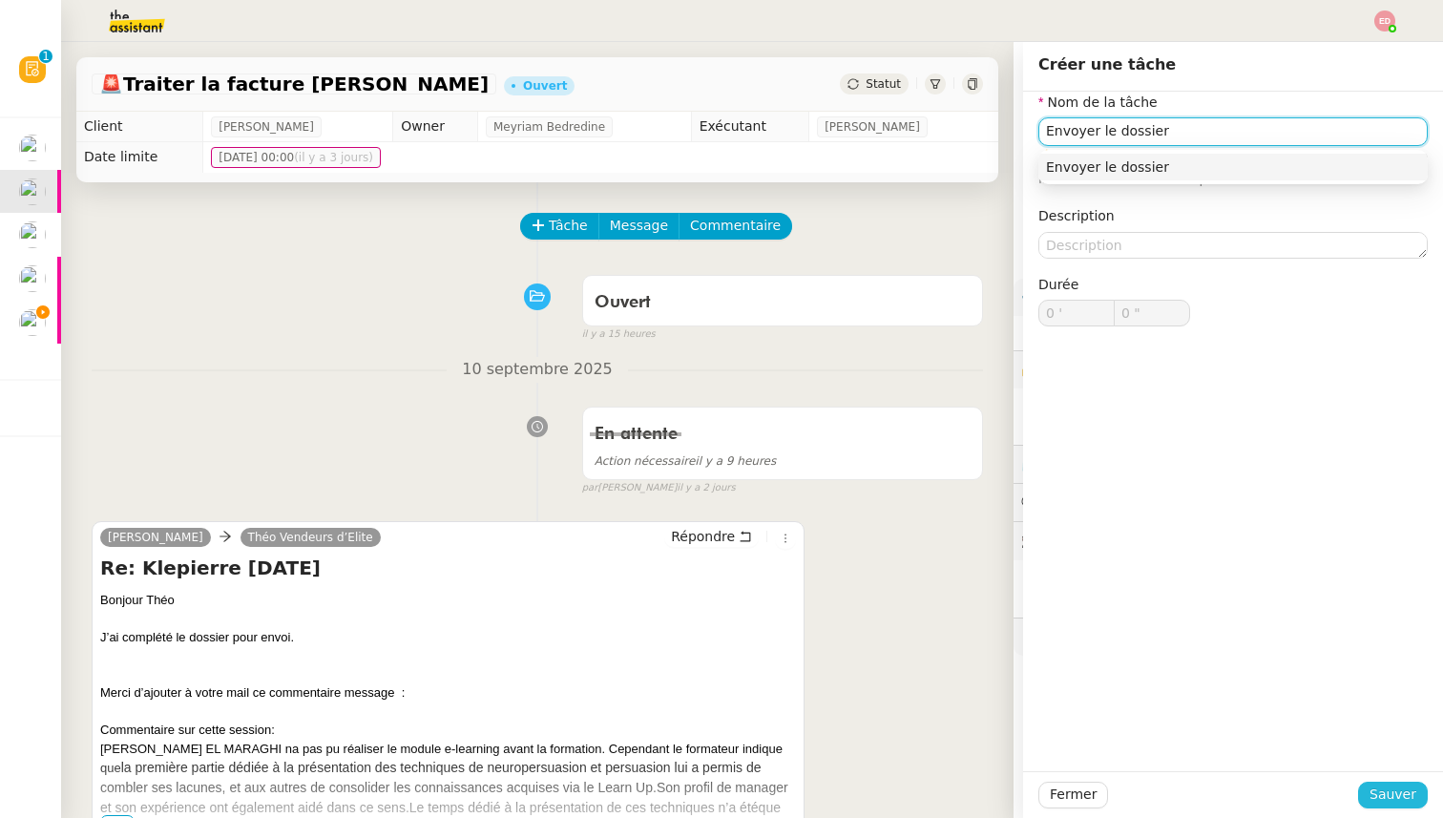
type input "Envoyer le dossier"
click at [1397, 805] on button "Sauver" at bounding box center [1393, 795] width 70 height 27
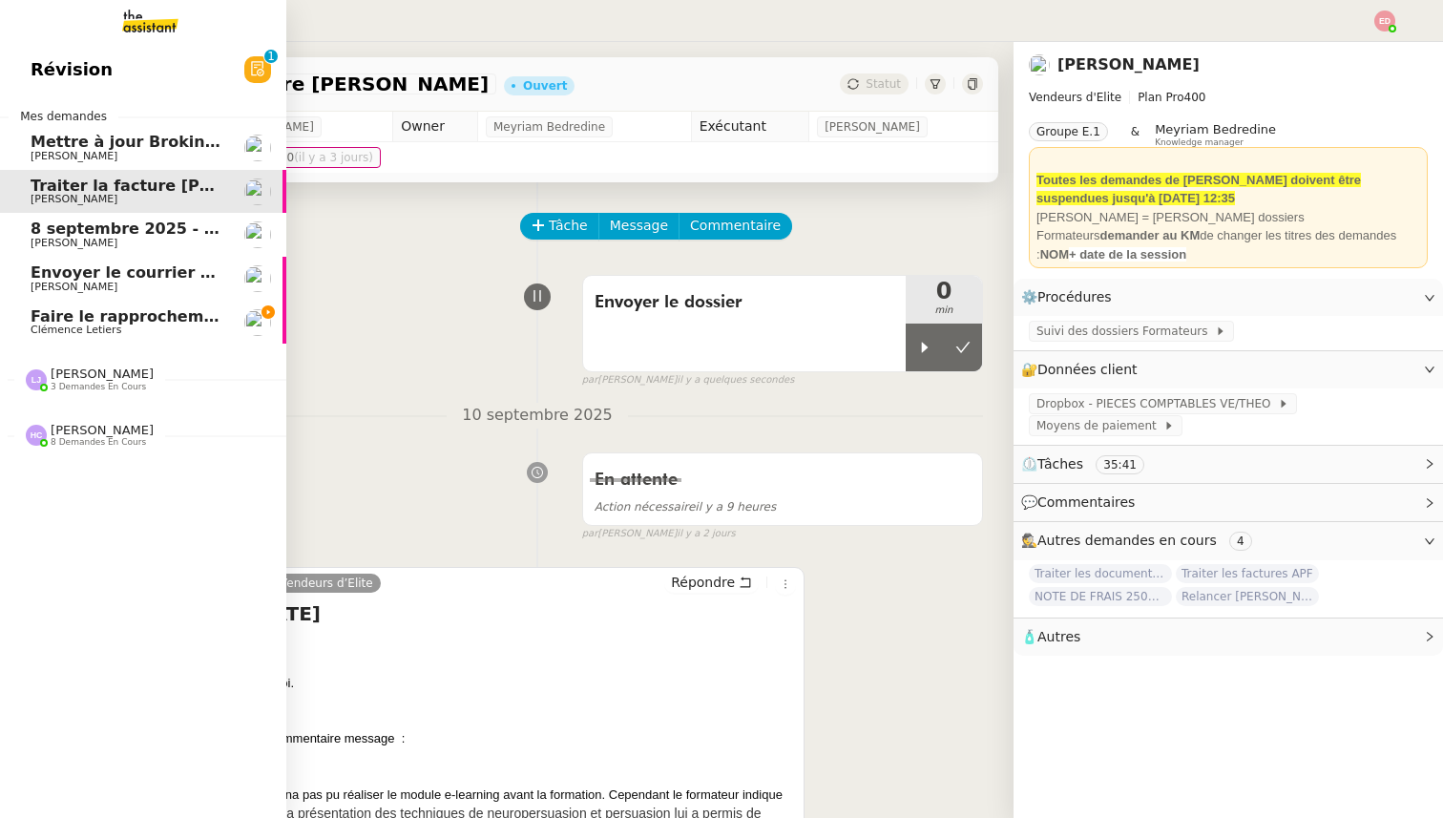
click at [31, 135] on span "Mettre à jour Brokin et envoyer à Costes" at bounding box center [206, 142] width 350 height 18
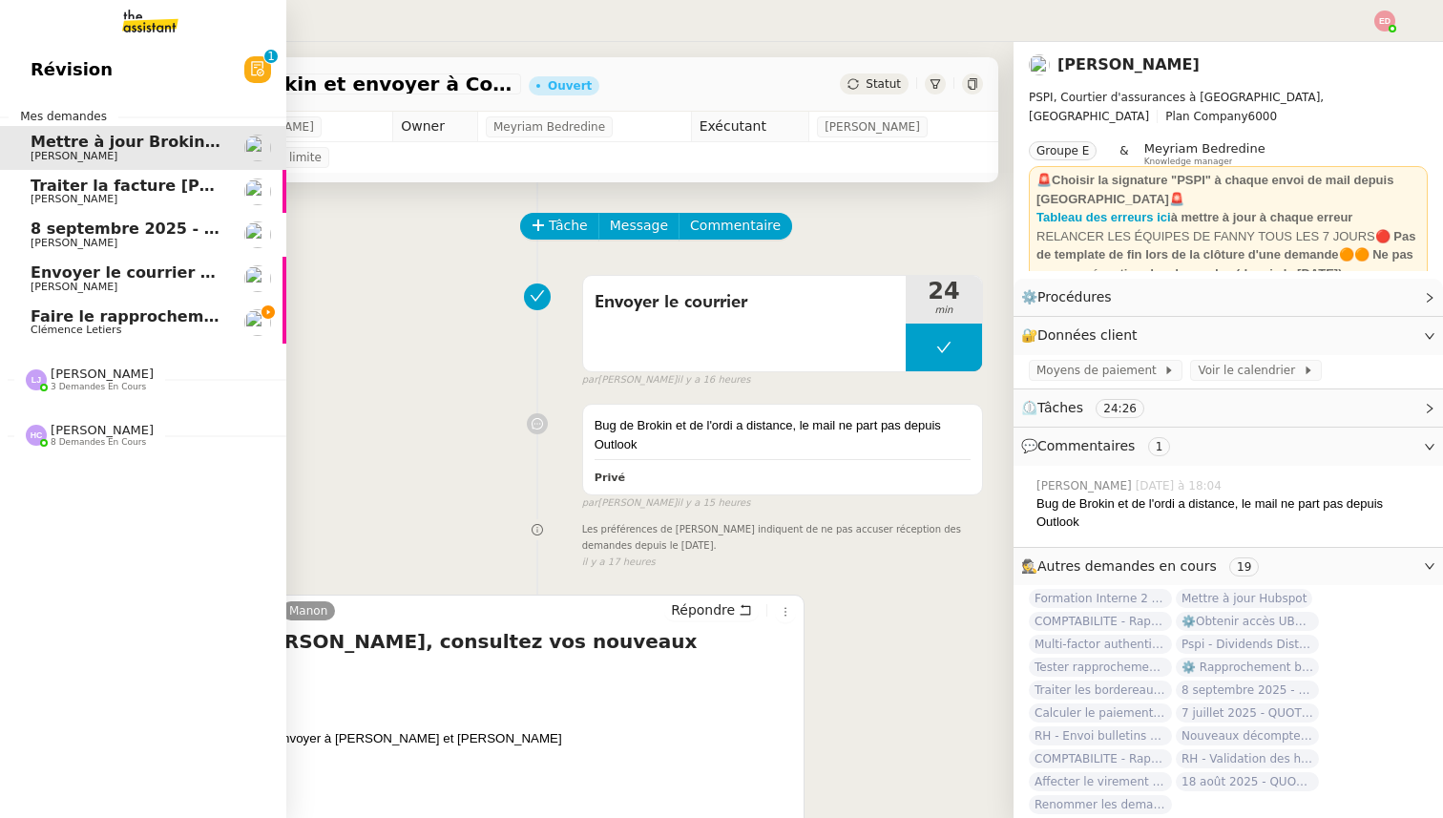
click at [85, 382] on span "3 demandes en cours" at bounding box center [98, 387] width 95 height 10
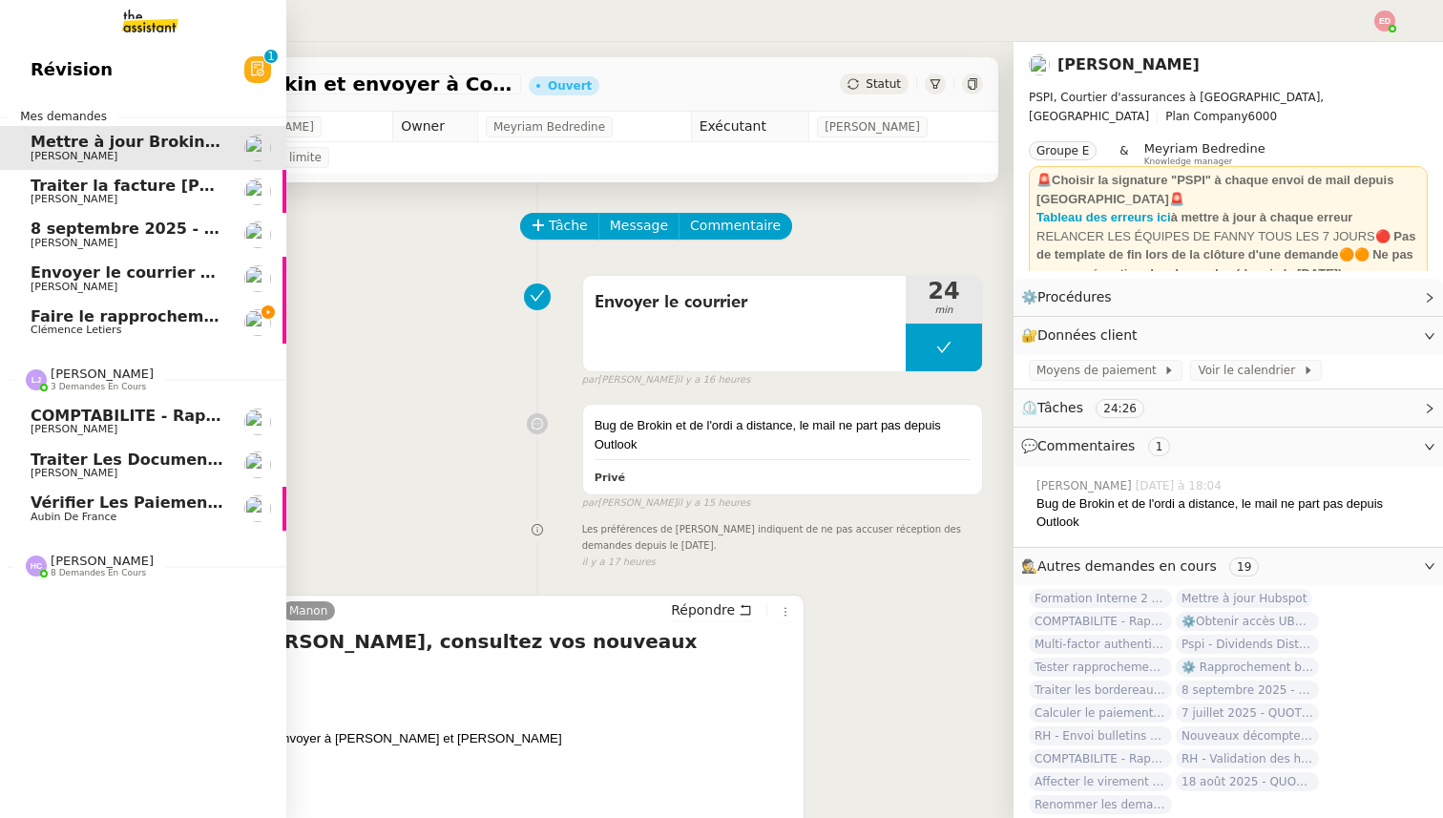
click at [78, 408] on span "COMPTABILITE - Rapprochement bancaire - 11 septembre 2025" at bounding box center [304, 416] width 546 height 18
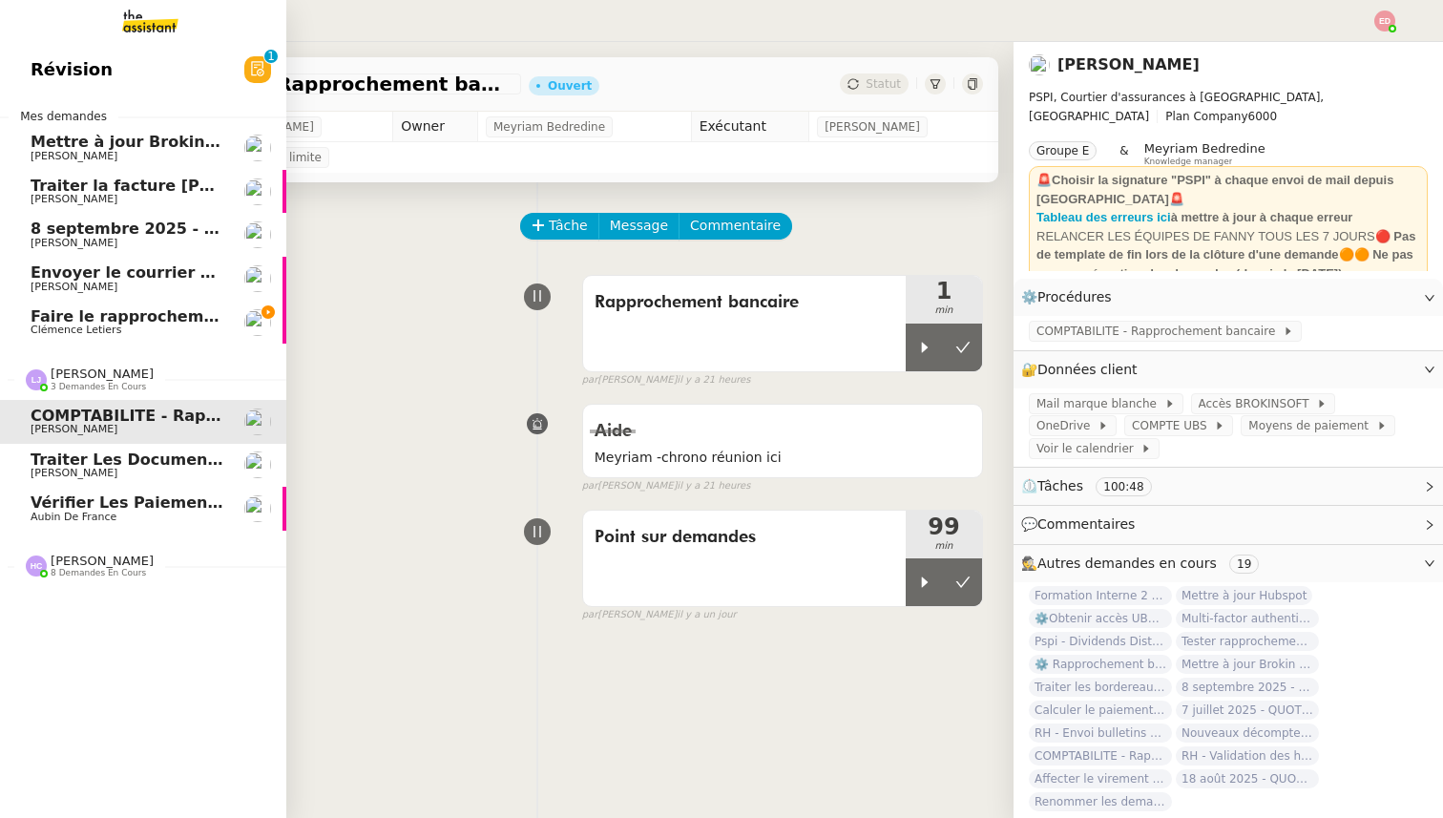
click at [86, 454] on span "Traiter les documents administratifs APF" at bounding box center [211, 459] width 360 height 18
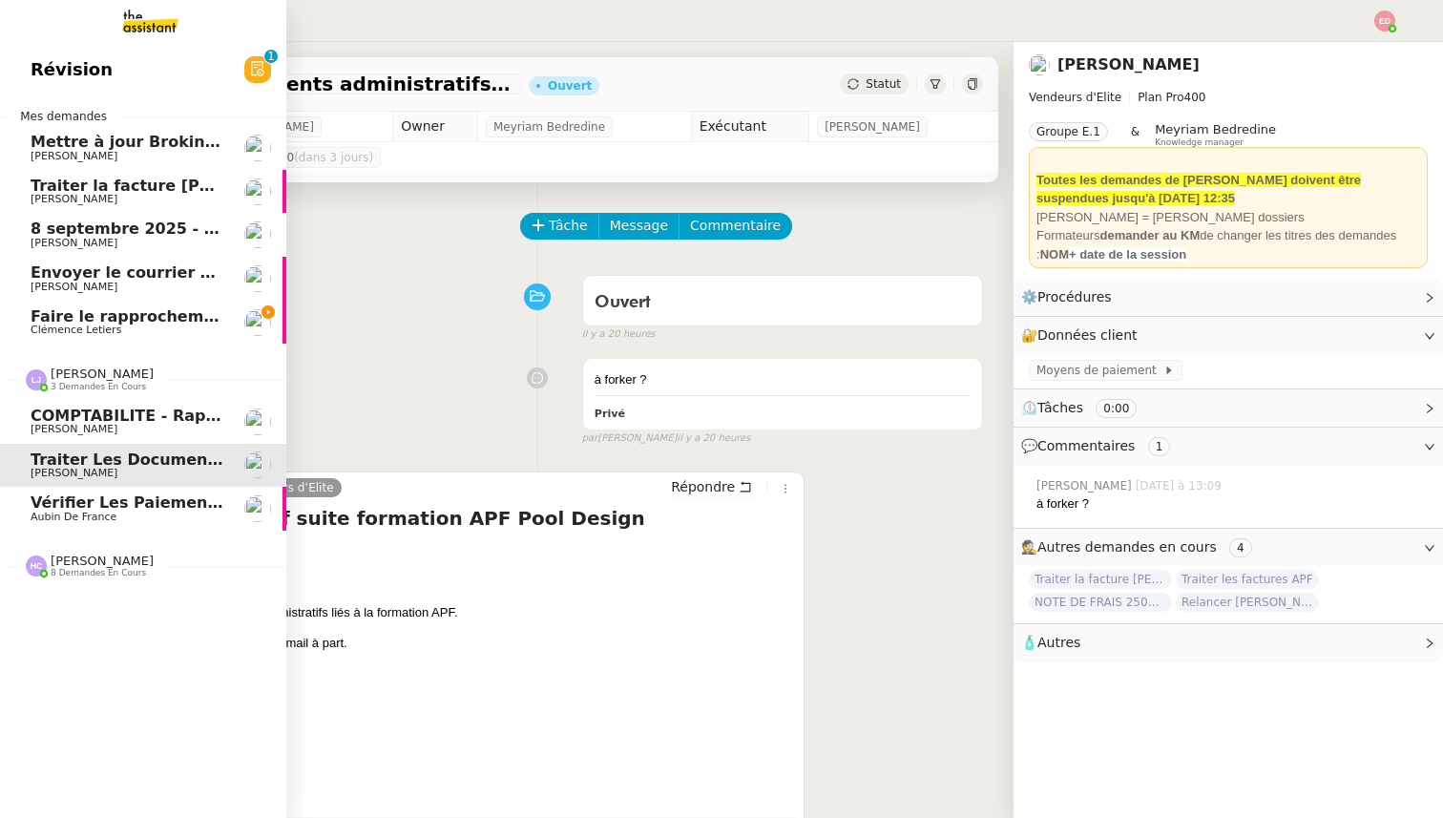
click at [86, 520] on span "Aubin de France" at bounding box center [74, 517] width 86 height 12
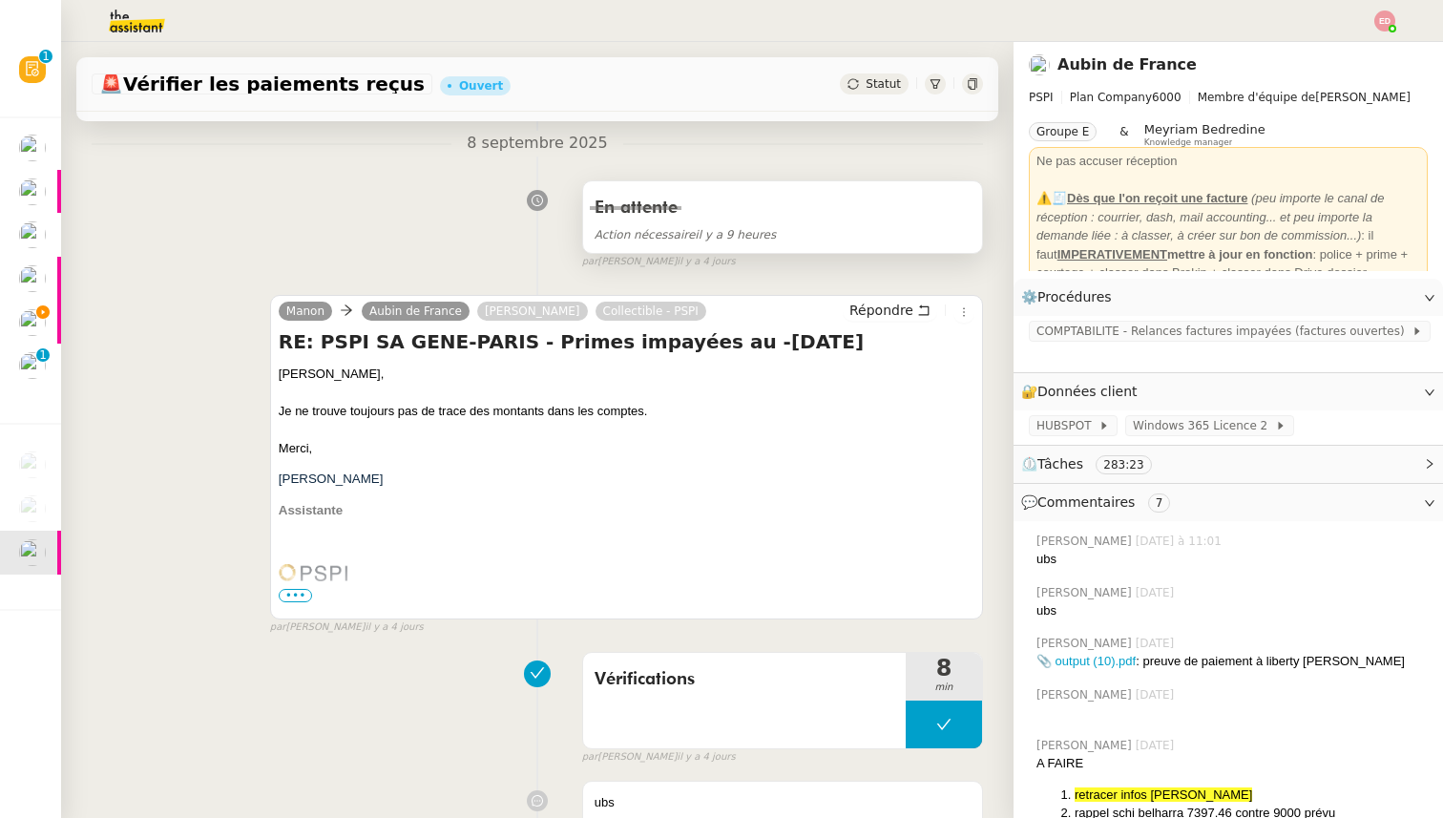
scroll to position [230, 0]
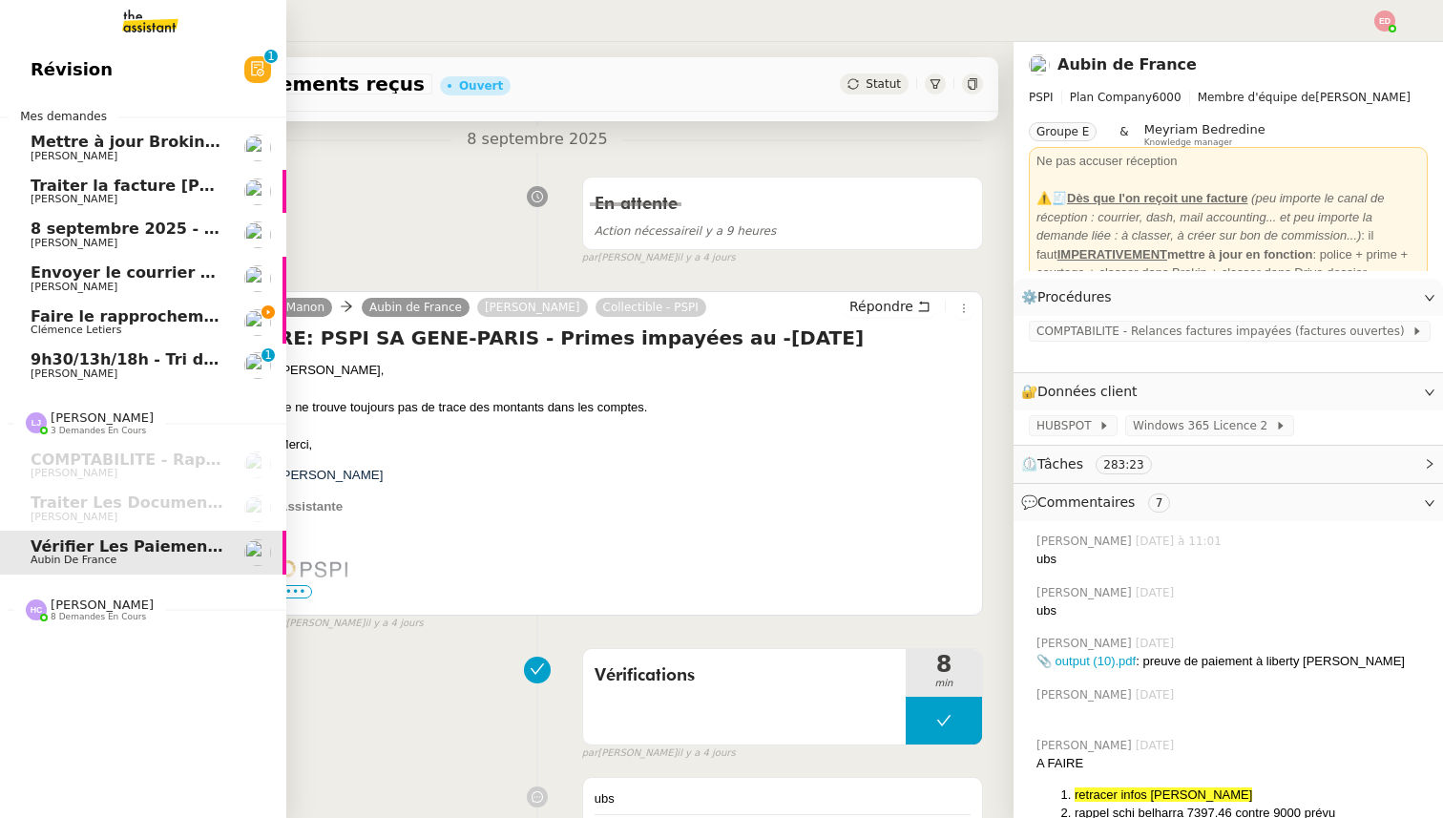
click at [54, 602] on span "[PERSON_NAME]" at bounding box center [102, 604] width 103 height 14
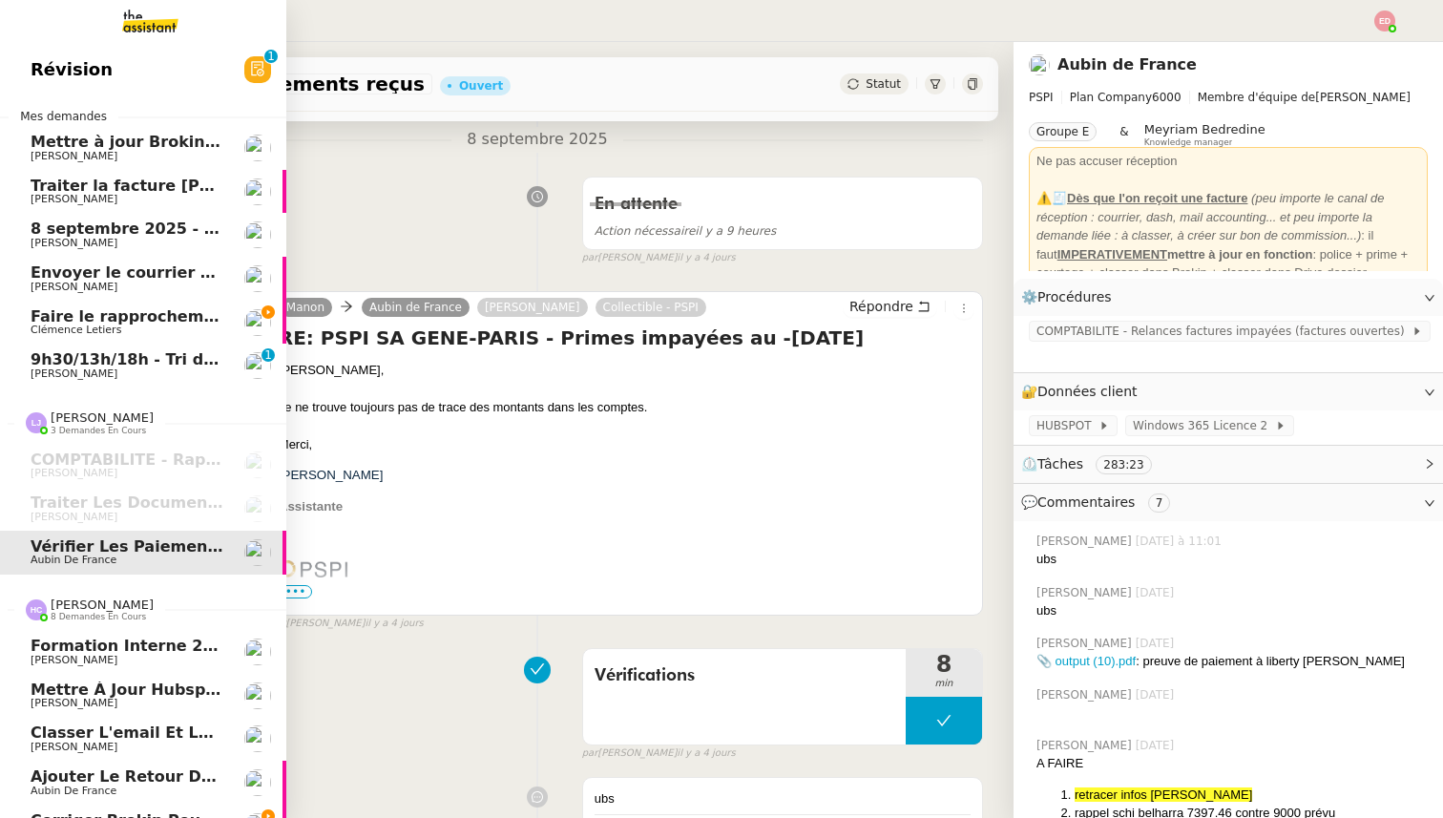
scroll to position [161, 0]
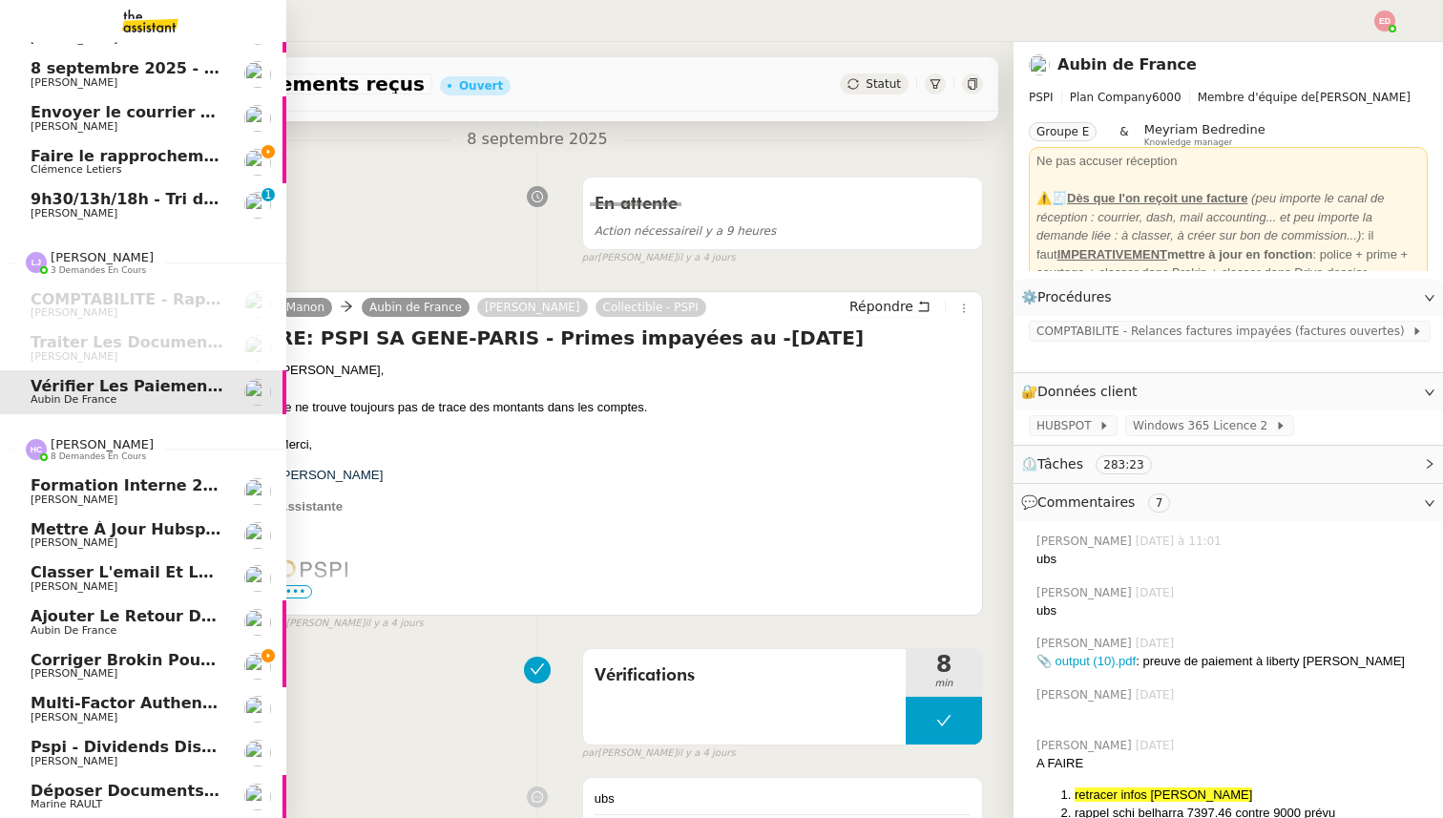
click at [85, 658] on span "Corriger Brokin pour clôture comptable" at bounding box center [203, 660] width 344 height 18
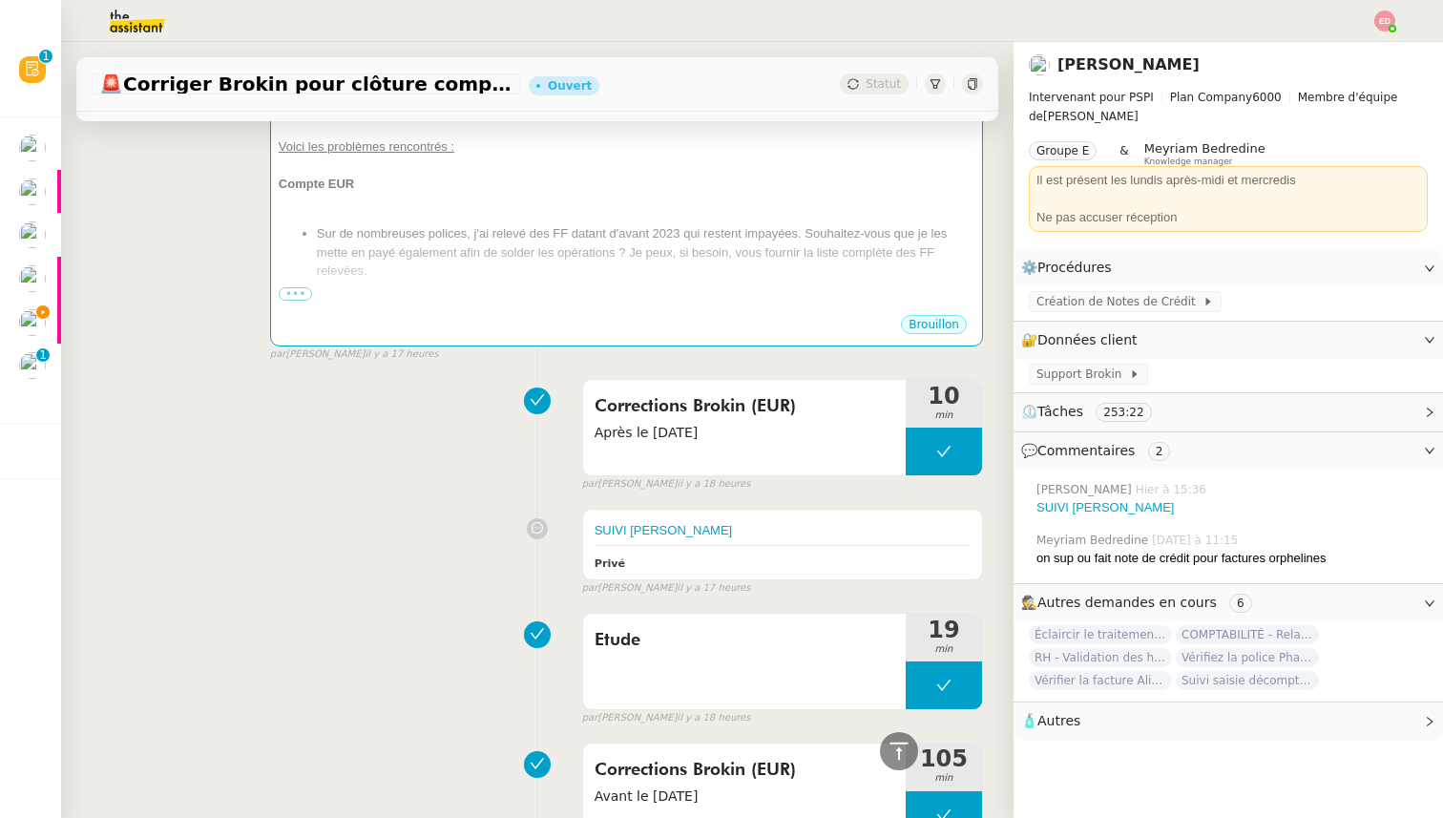
scroll to position [1093, 0]
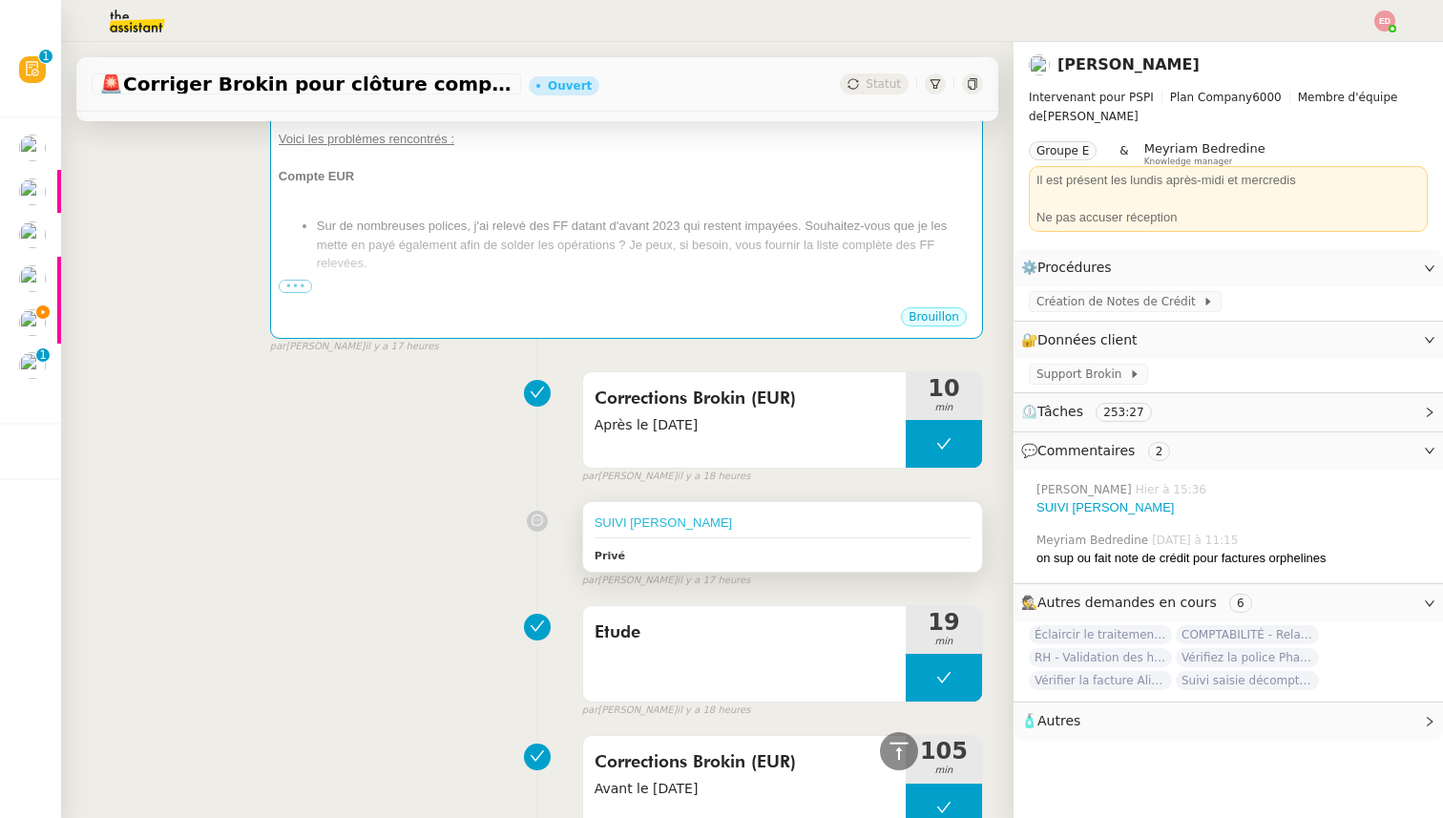
click at [611, 524] on link "SUIVI [PERSON_NAME]" at bounding box center [663, 522] width 137 height 14
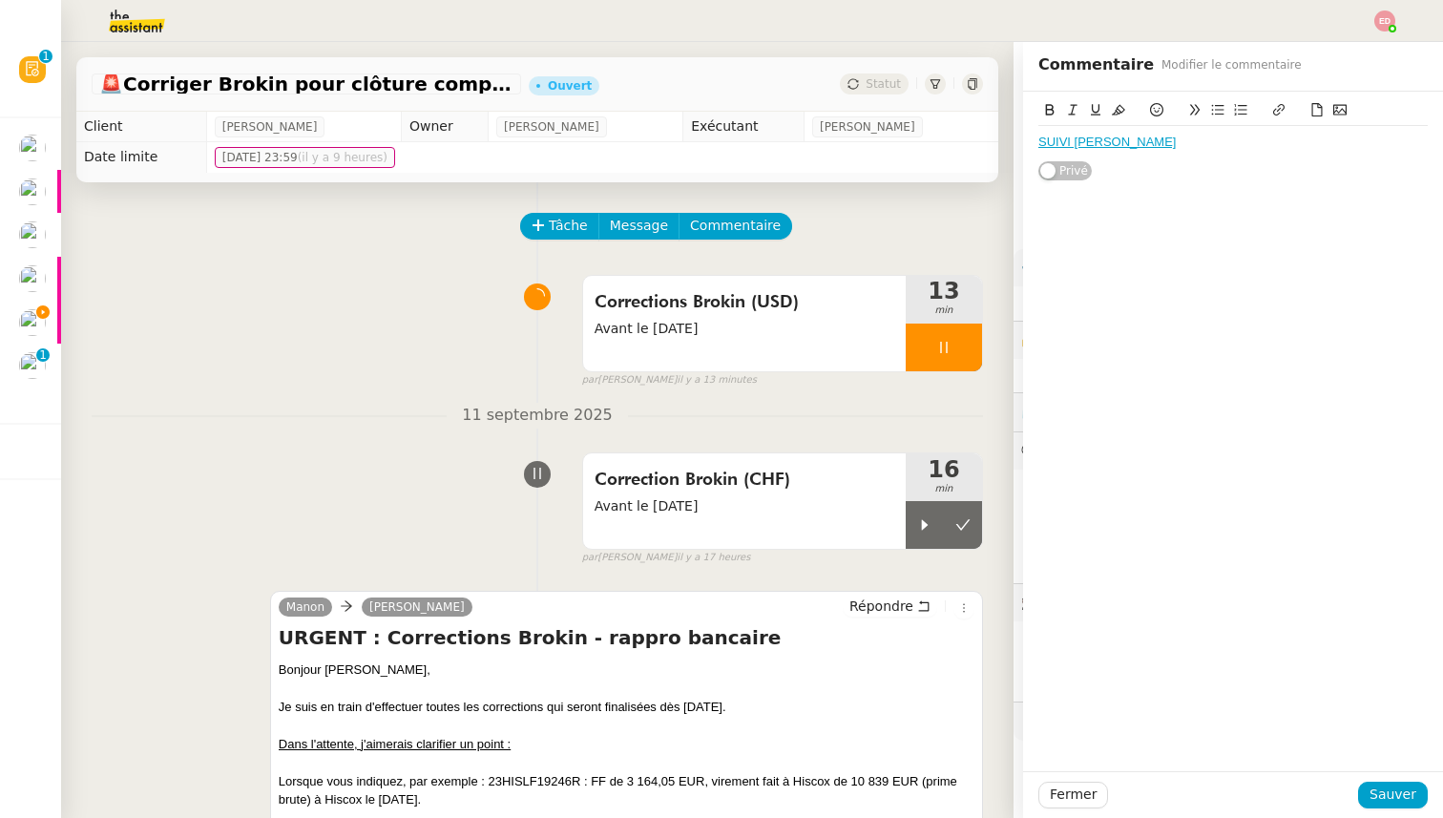
click at [134, 416] on nz-divider "11 septembre 2025" at bounding box center [537, 416] width 891 height 26
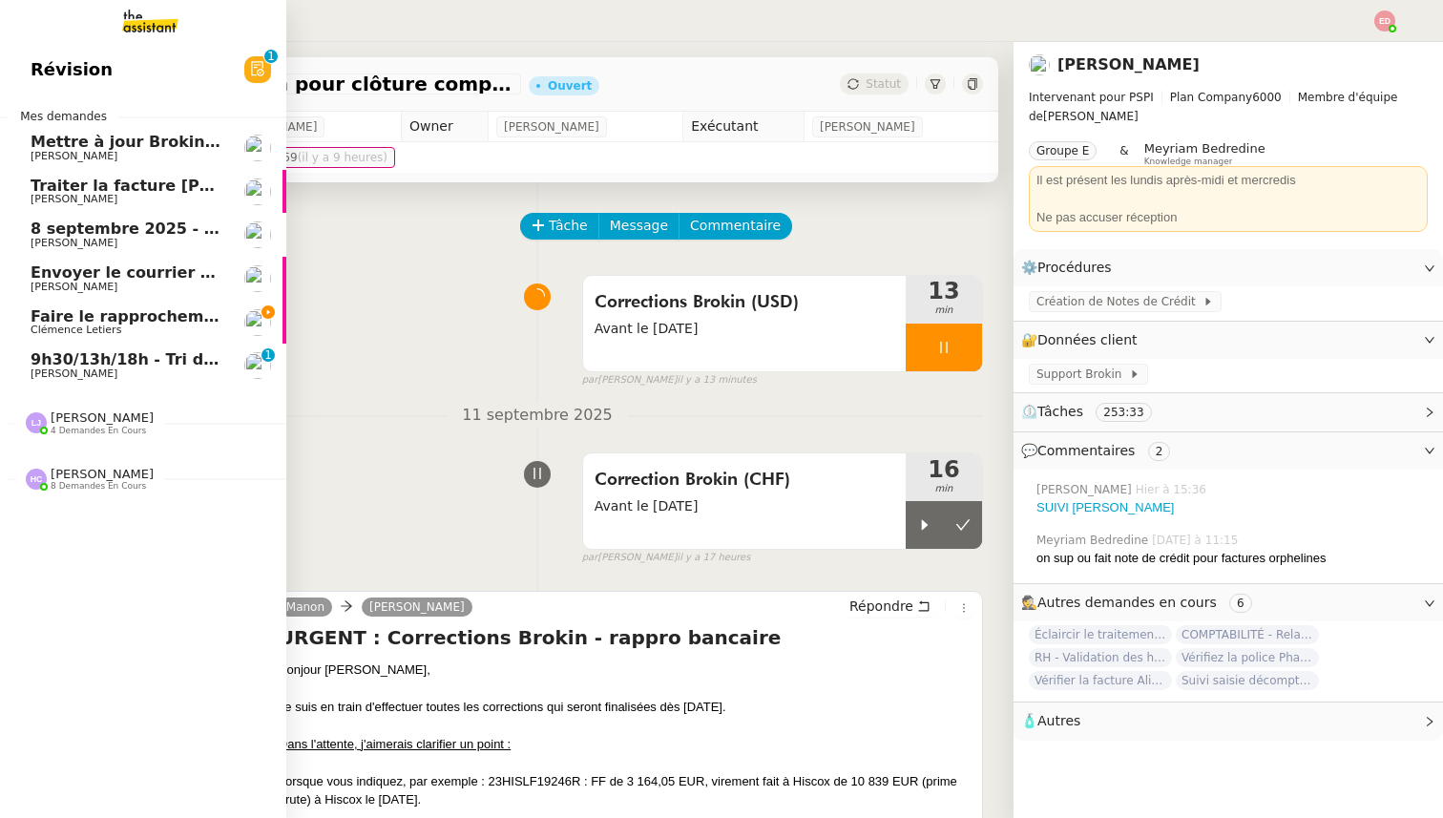
click at [39, 350] on link "9h30/13h/18h - Tri de la boite mail PRO - [DATE] [PERSON_NAME] 0 1 2 3 4 5 6 7 …" at bounding box center [143, 366] width 286 height 44
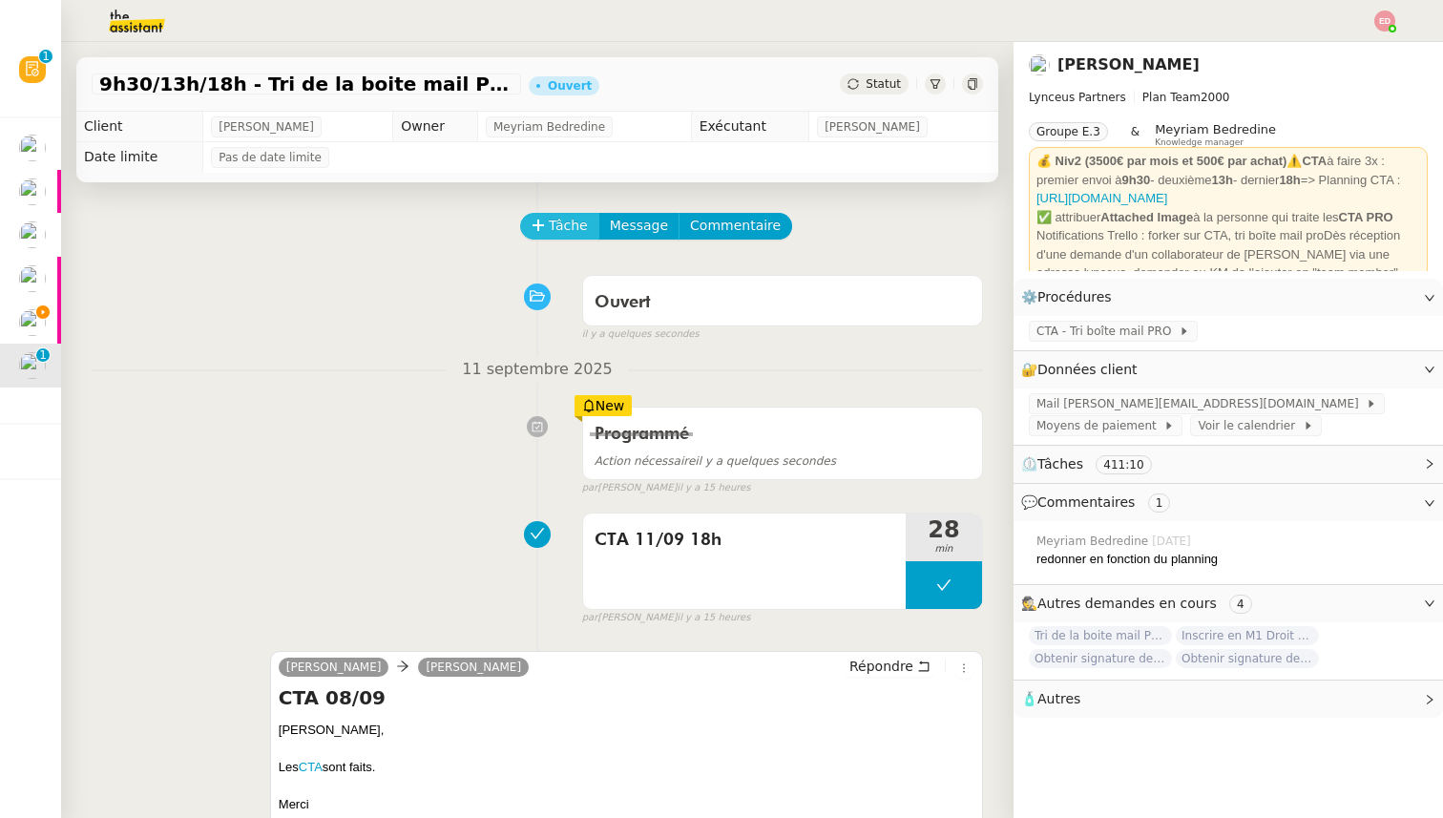
click at [552, 221] on span "Tâche" at bounding box center [568, 226] width 39 height 22
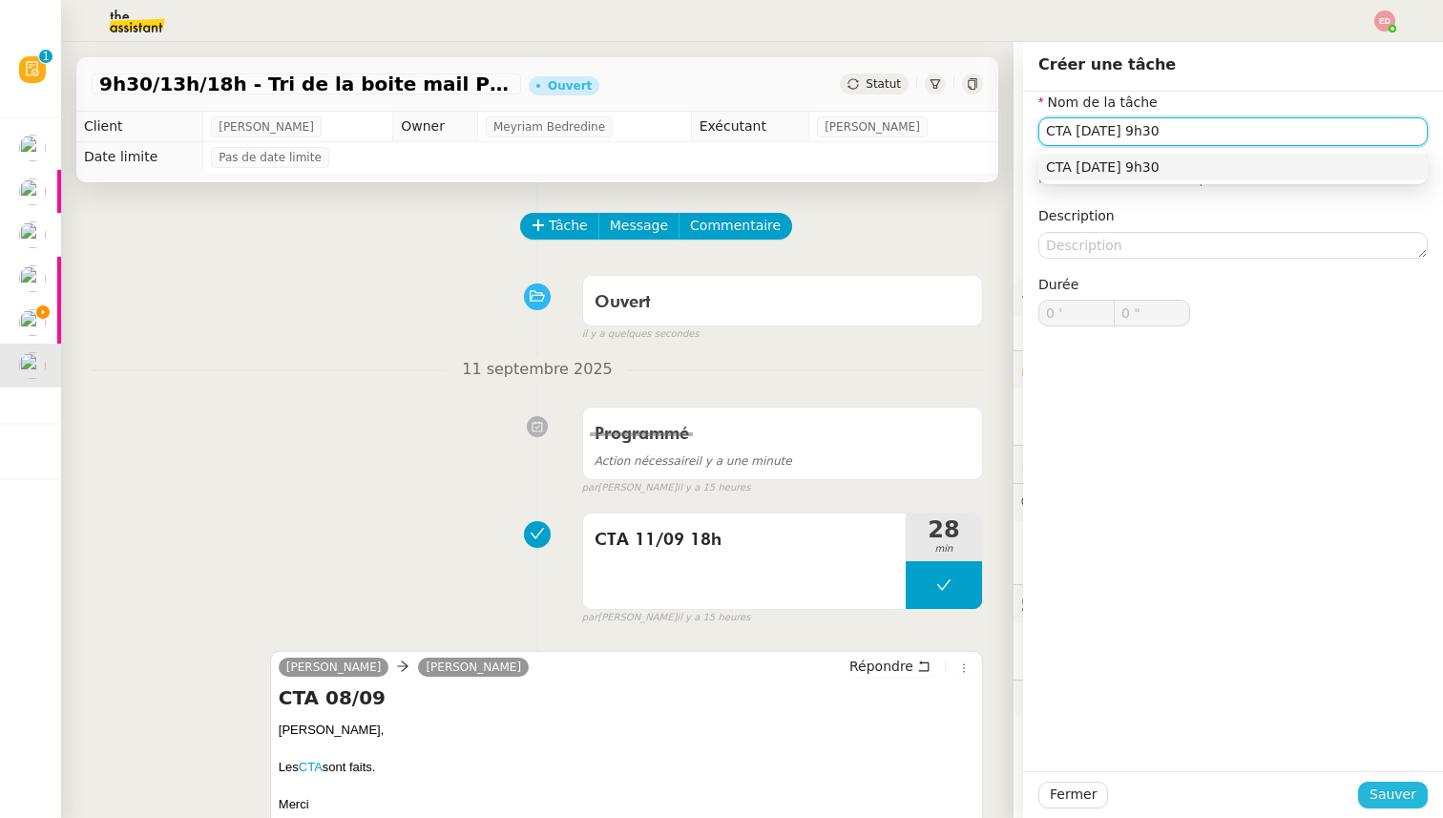
type input "CTA [DATE] 9h30"
click at [1389, 797] on span "Sauver" at bounding box center [1392, 795] width 47 height 22
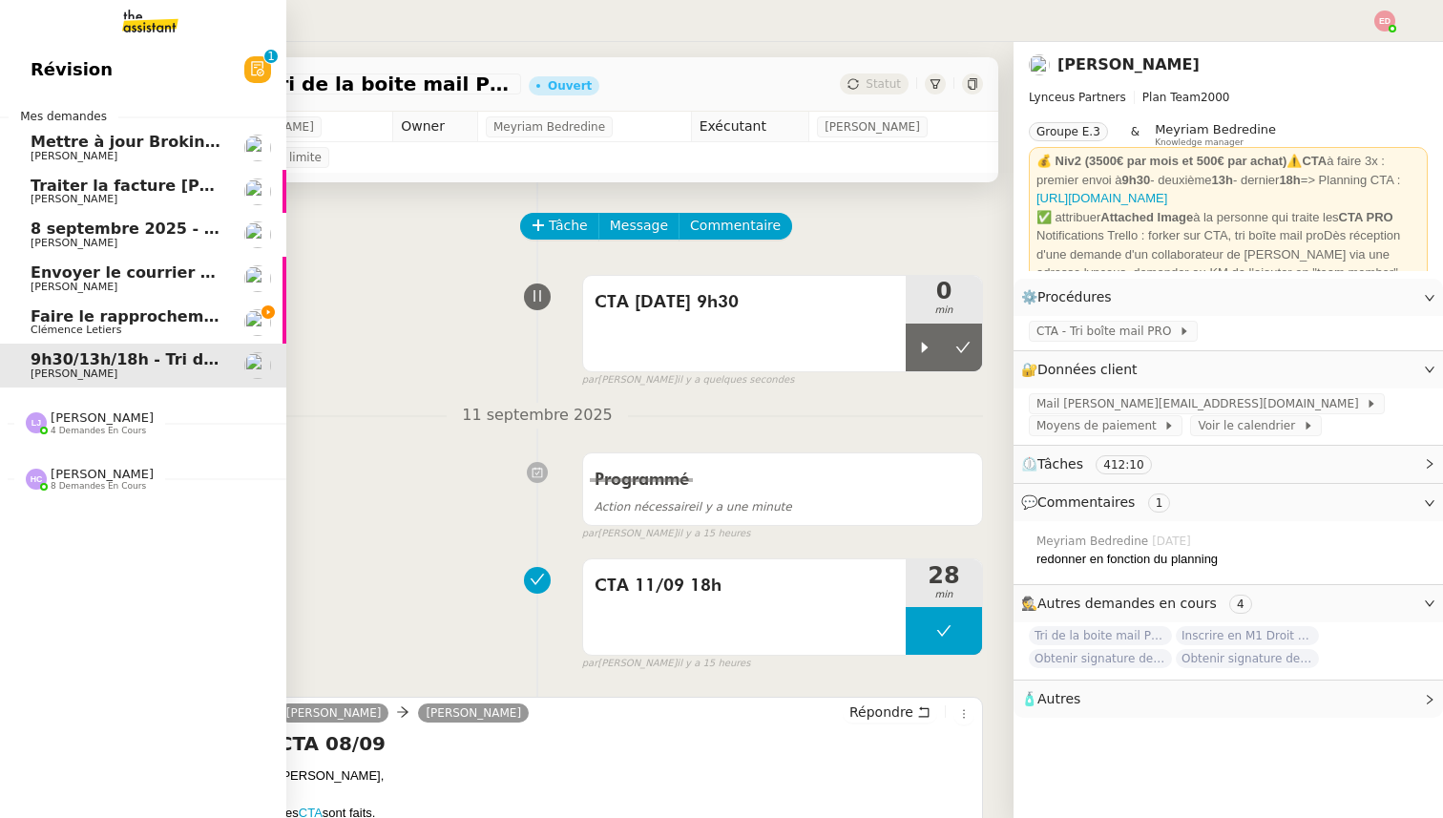
click at [66, 317] on span "Faire le rapprochement bancaire" at bounding box center [172, 316] width 282 height 18
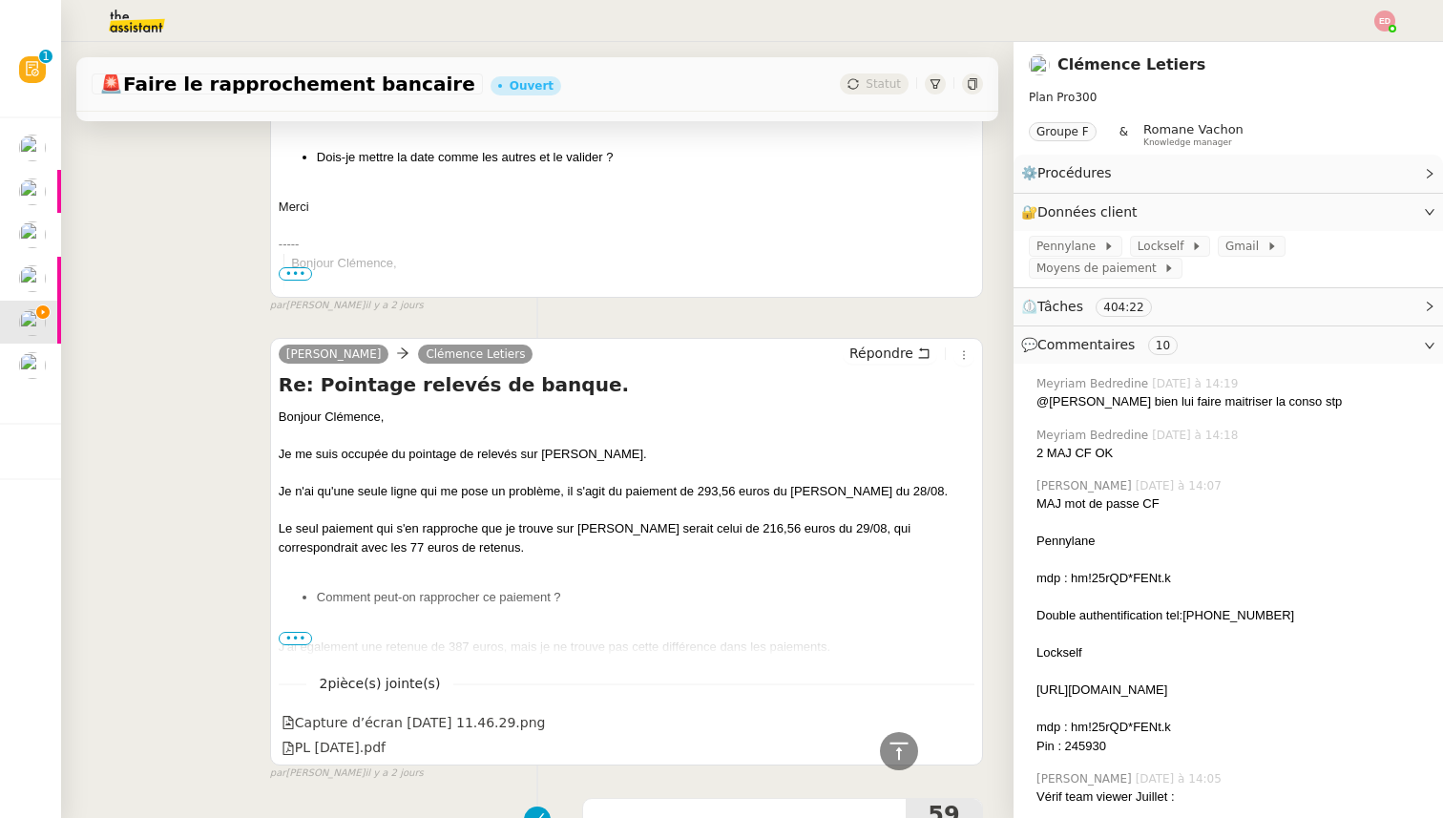
scroll to position [730, 0]
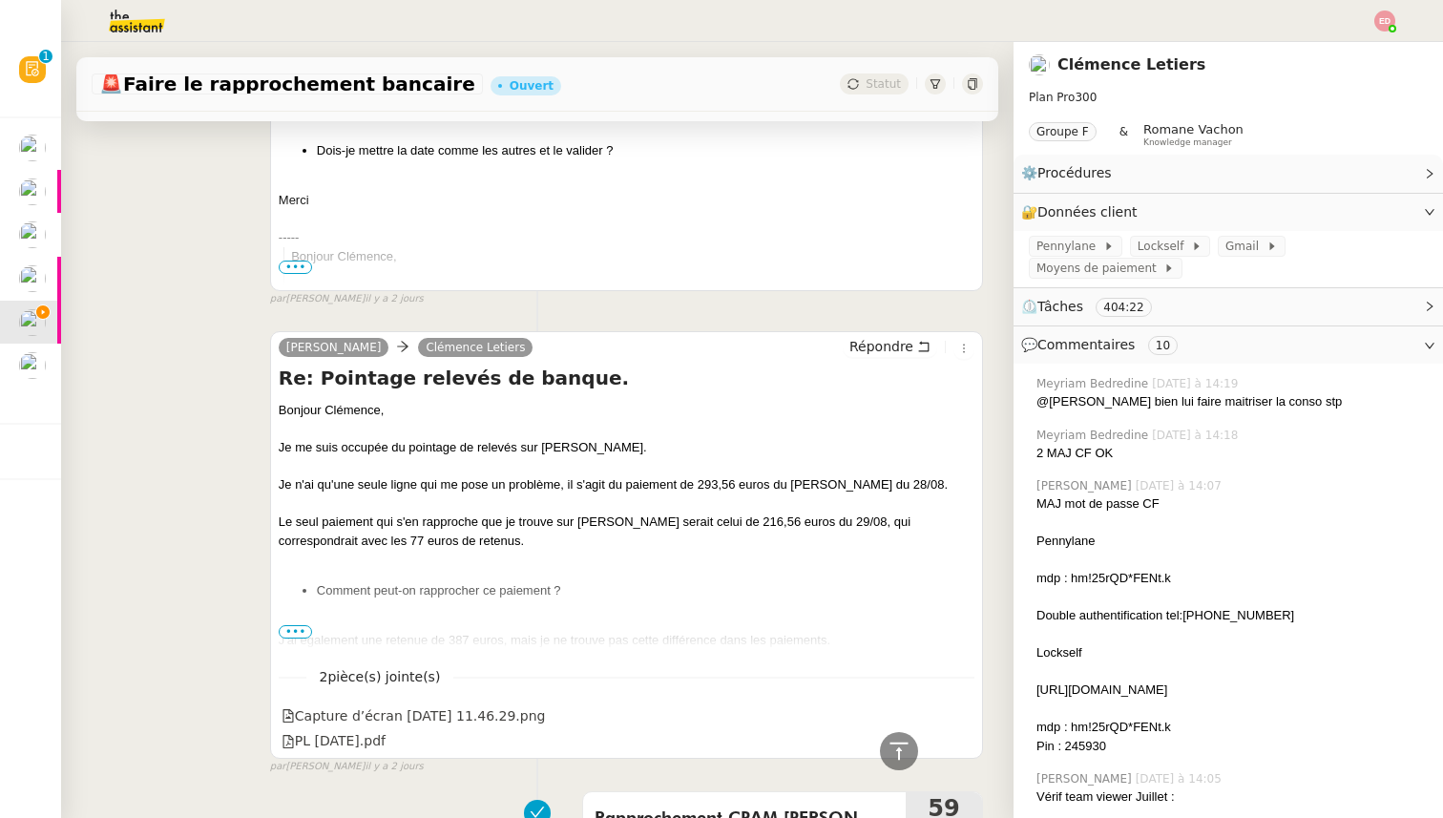
click at [297, 633] on span "•••" at bounding box center [296, 631] width 34 height 13
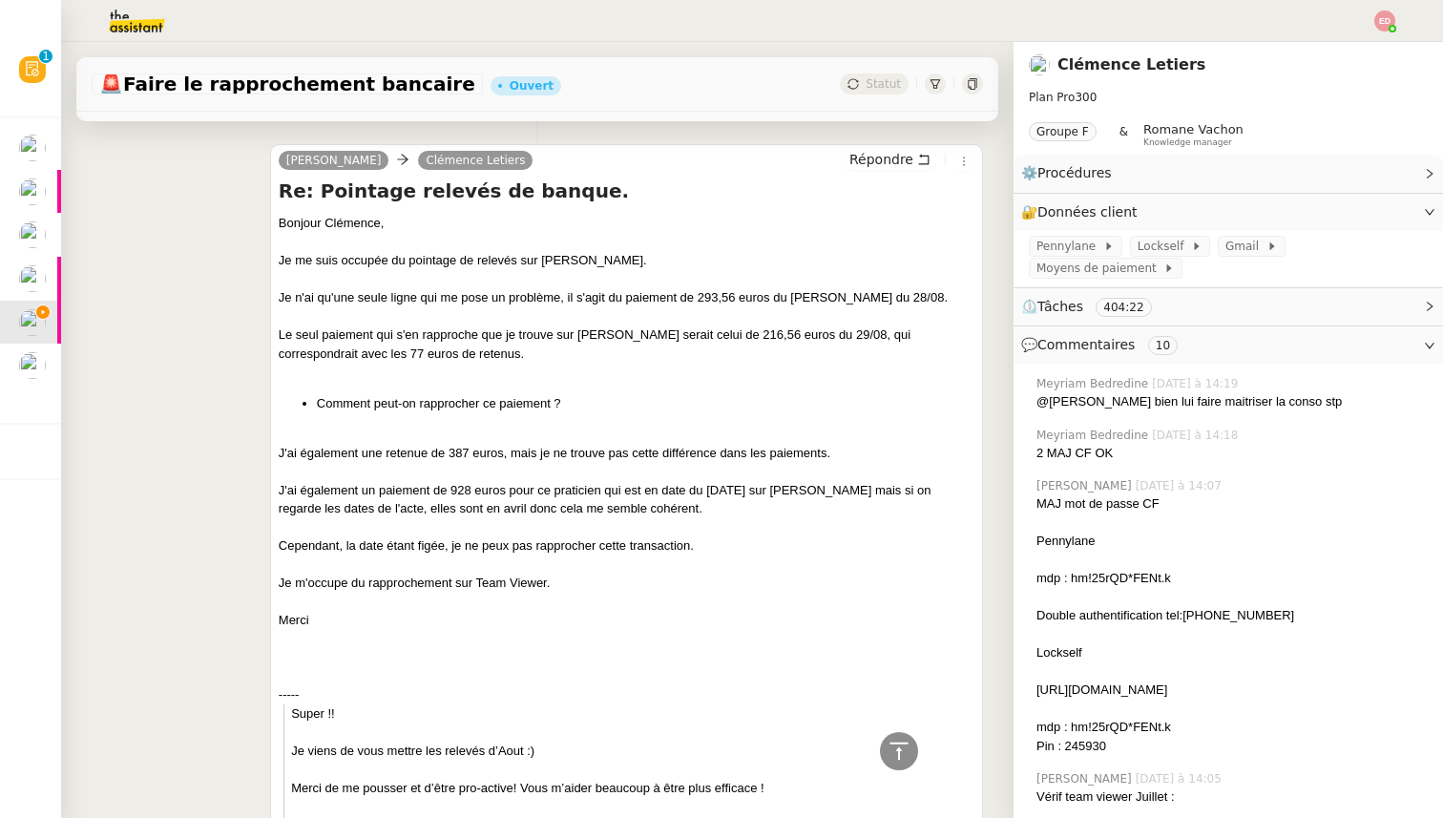
scroll to position [928, 0]
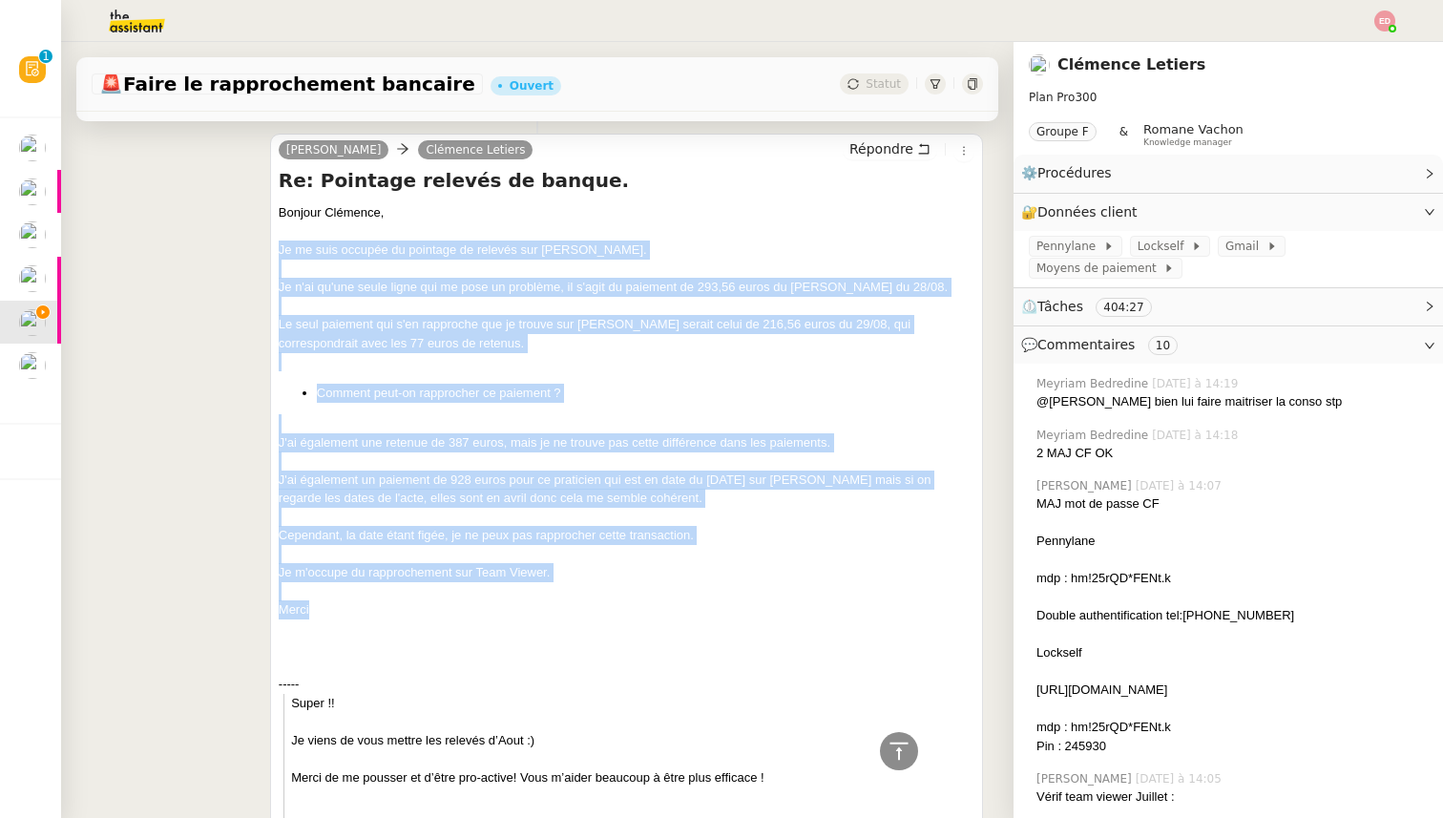
drag, startPoint x: 315, startPoint y: 606, endPoint x: 278, endPoint y: 252, distance: 356.0
click at [279, 252] on div "Bonjour Clémence, Je me suis occupée du pointage de relevés sur [PERSON_NAME]. …" at bounding box center [627, 538] width 696 height 670
copy div "Je me suis occupée du pointage de relevés sur [PERSON_NAME]. Je n'ai qu'une seu…"
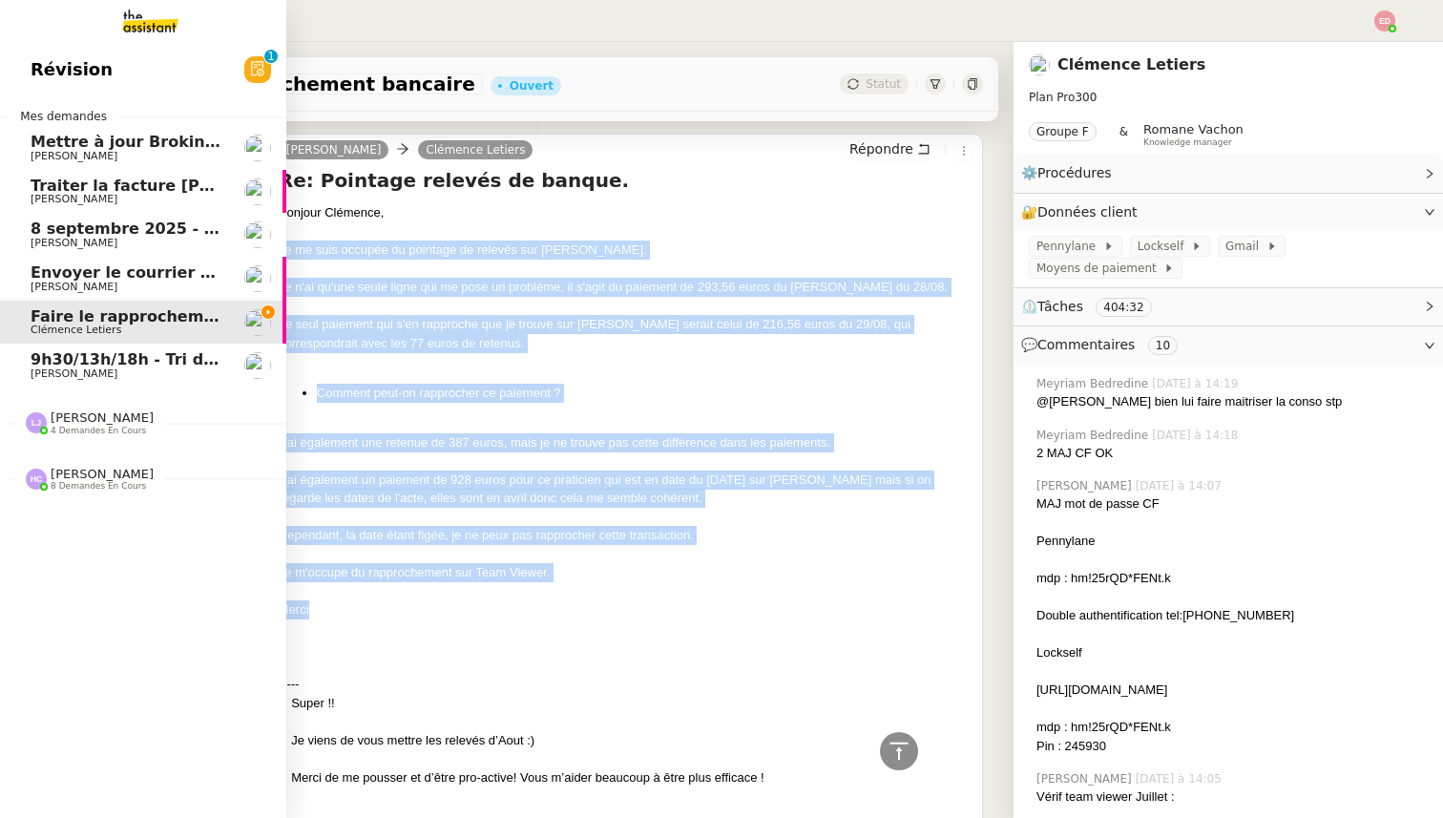
click at [98, 261] on link "Envoyer le courrier recommandé [PERSON_NAME]" at bounding box center [143, 279] width 286 height 44
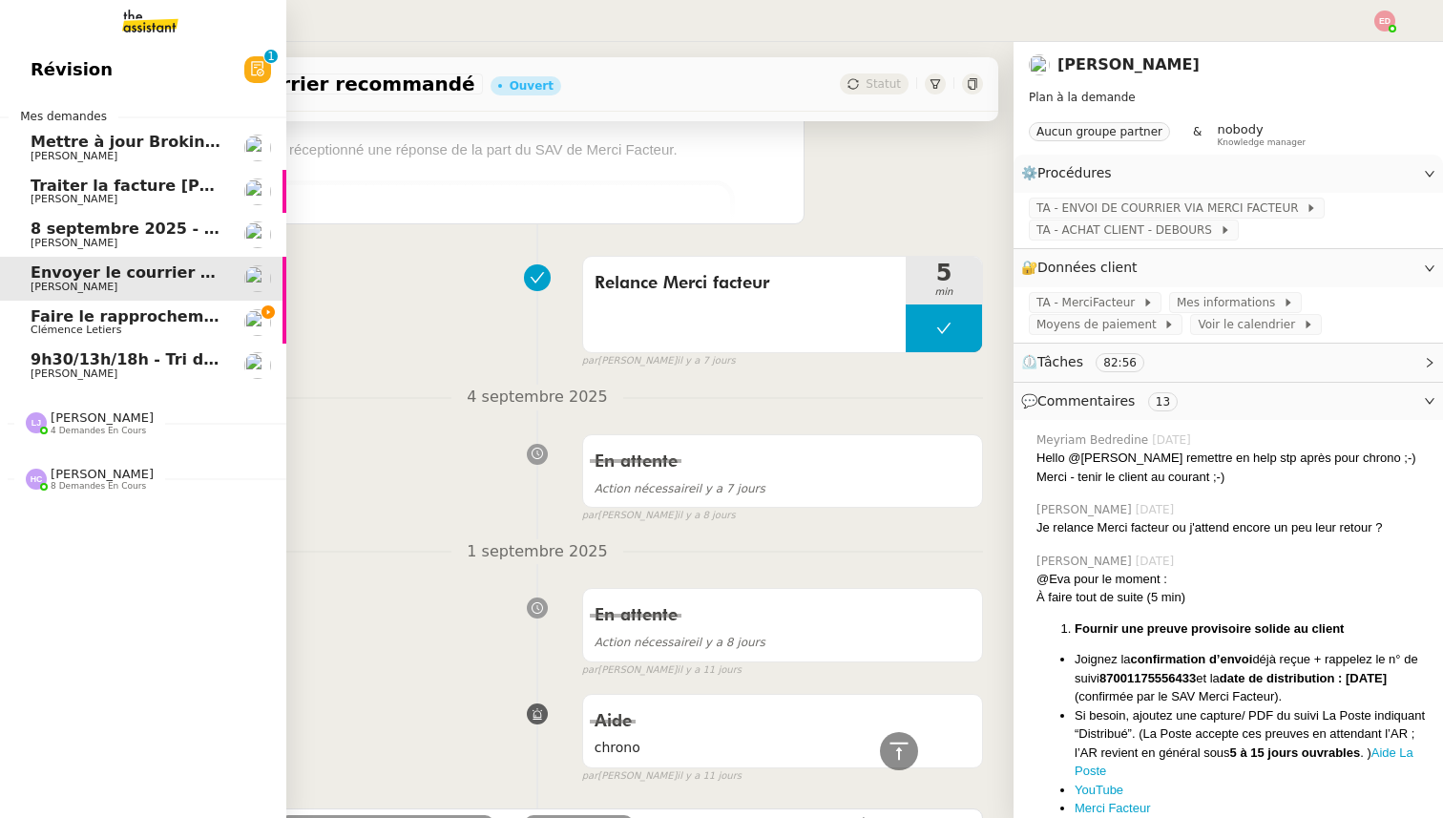
click at [92, 321] on span "Faire le rapprochement bancaire" at bounding box center [172, 316] width 282 height 18
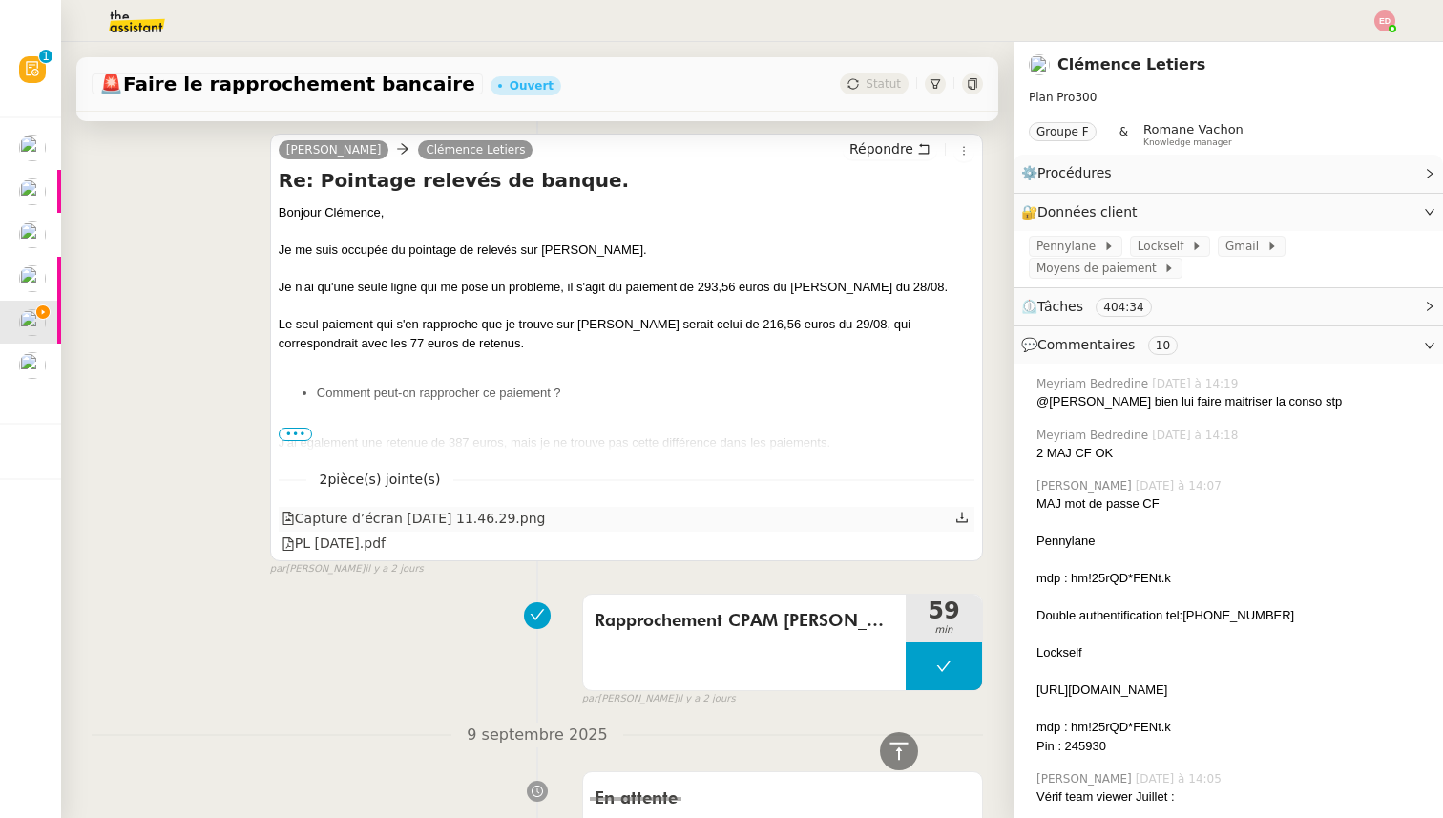
click at [962, 520] on icon at bounding box center [961, 517] width 13 height 13
click at [968, 547] on icon at bounding box center [961, 541] width 13 height 13
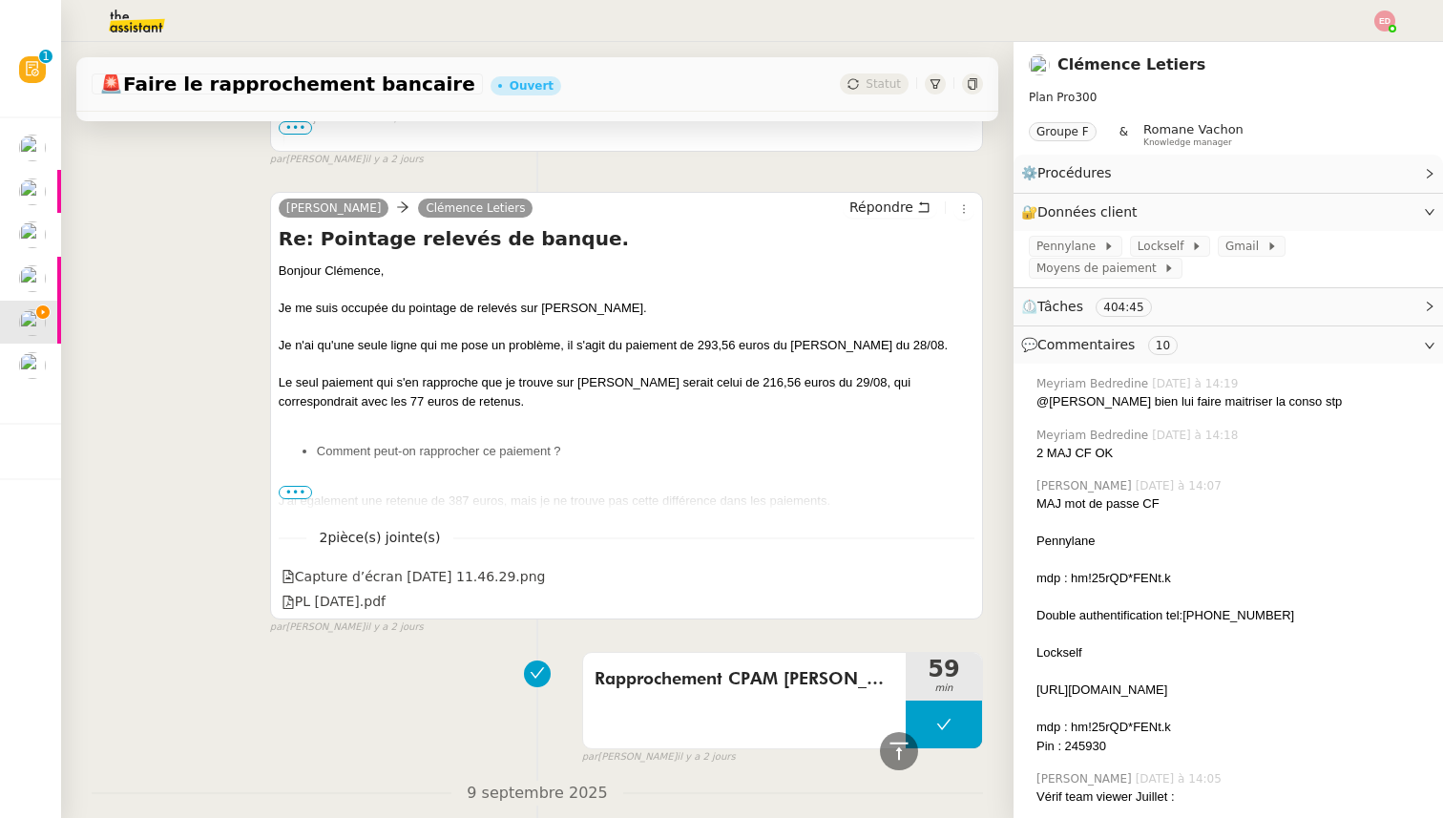
scroll to position [867, 0]
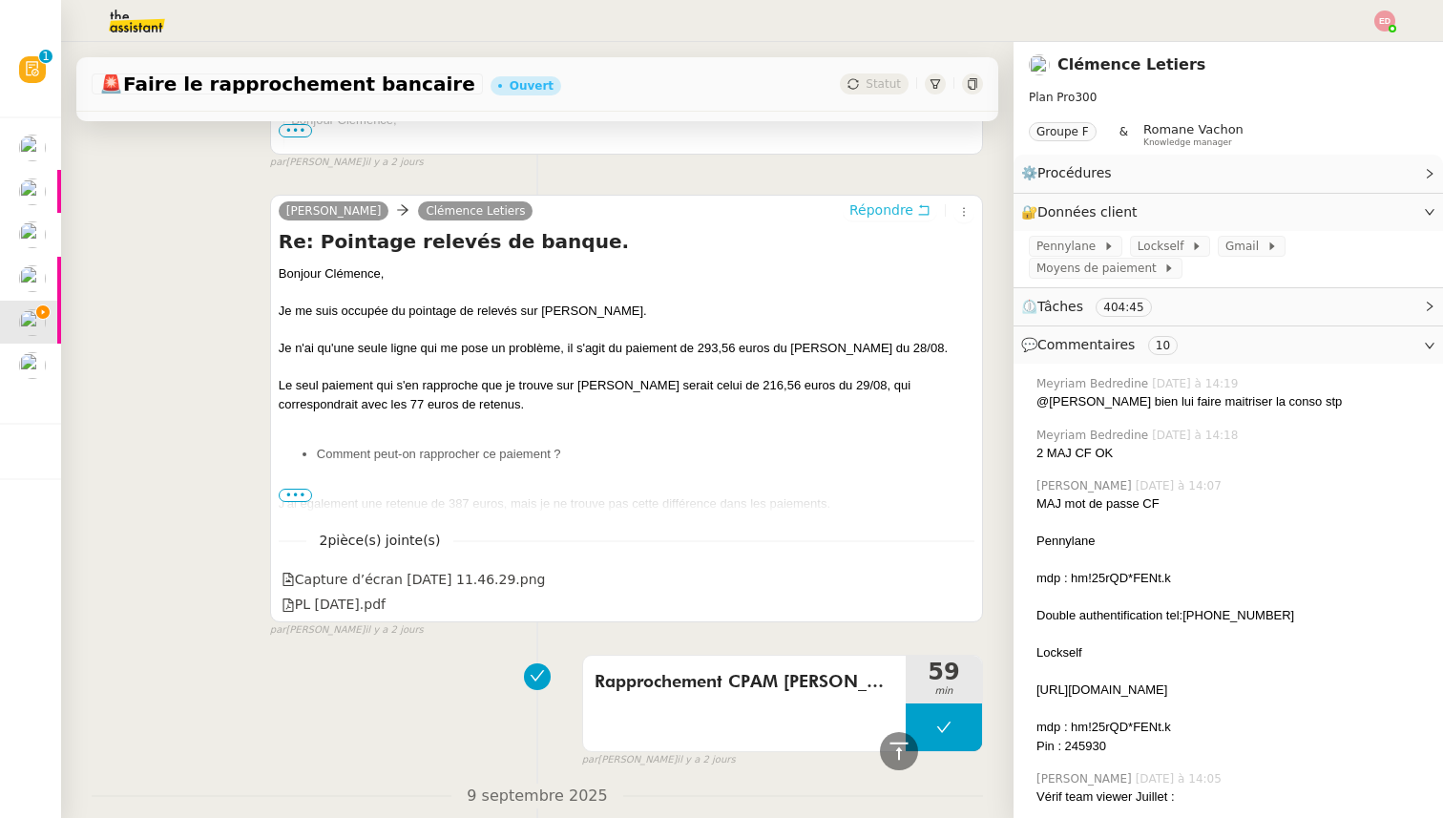
click at [871, 213] on span "Répondre" at bounding box center [881, 209] width 64 height 19
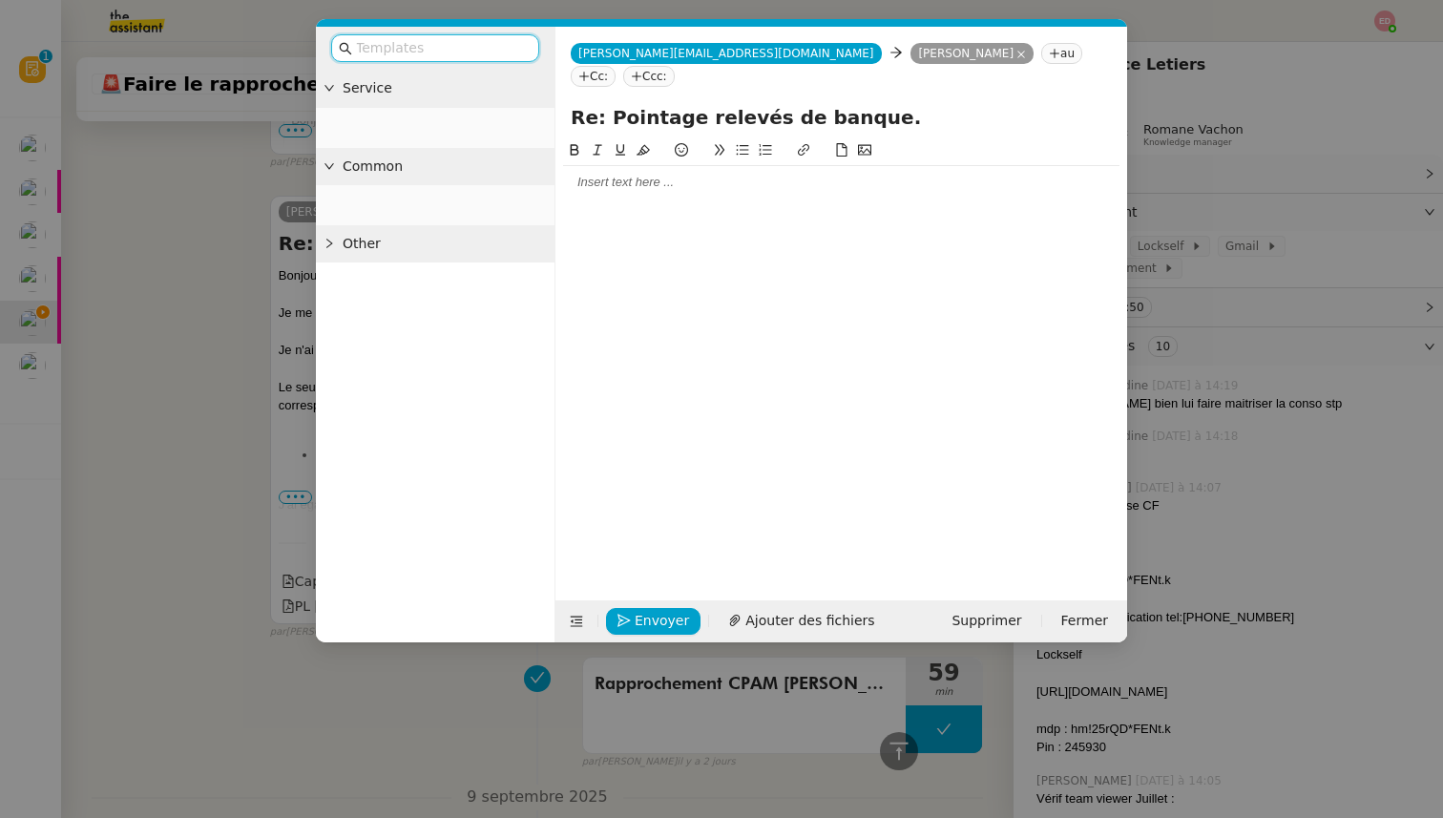
scroll to position [1014, 0]
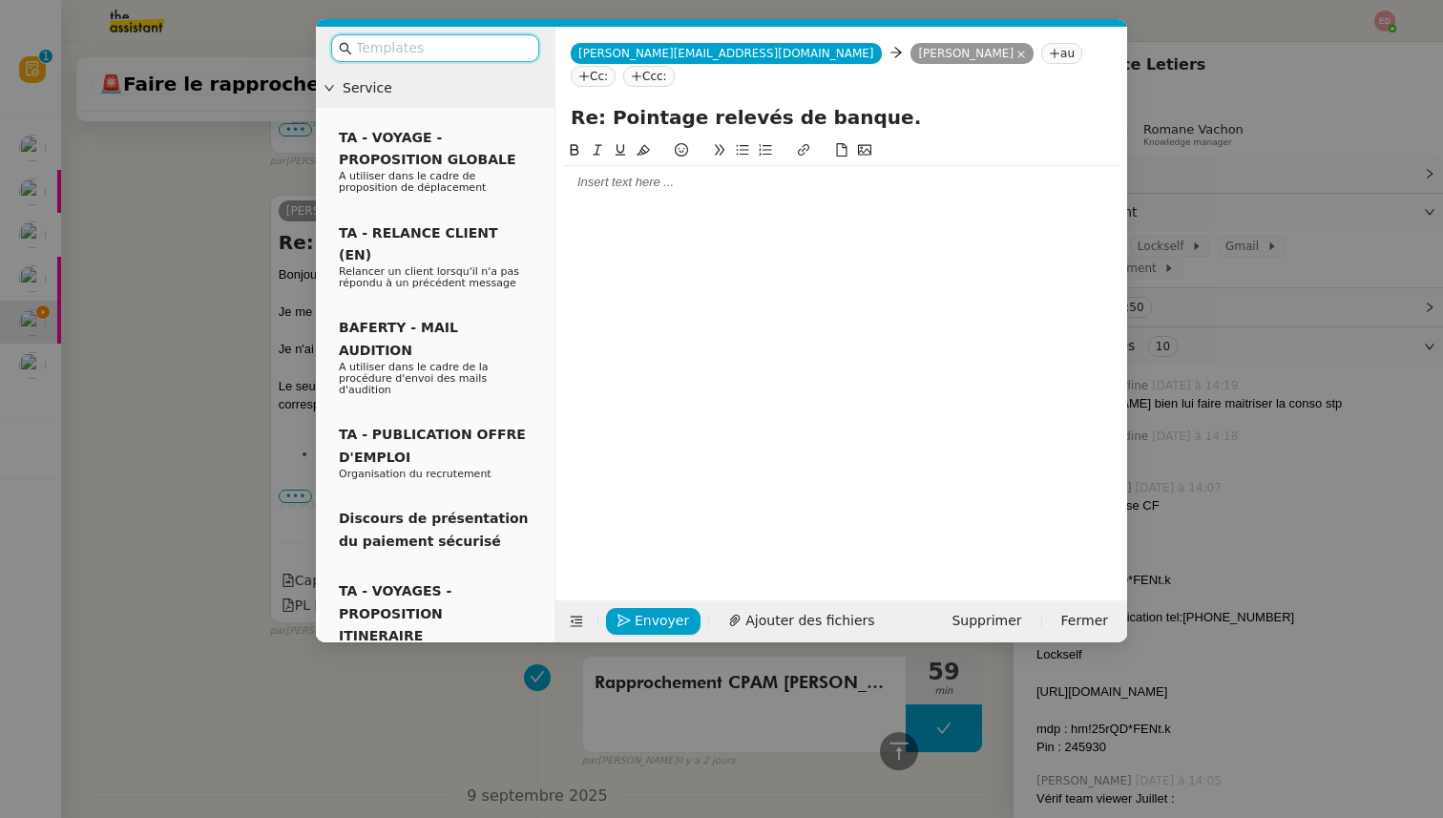
click at [618, 174] on div at bounding box center [841, 182] width 556 height 17
click at [407, 50] on input "text" at bounding box center [442, 48] width 172 height 22
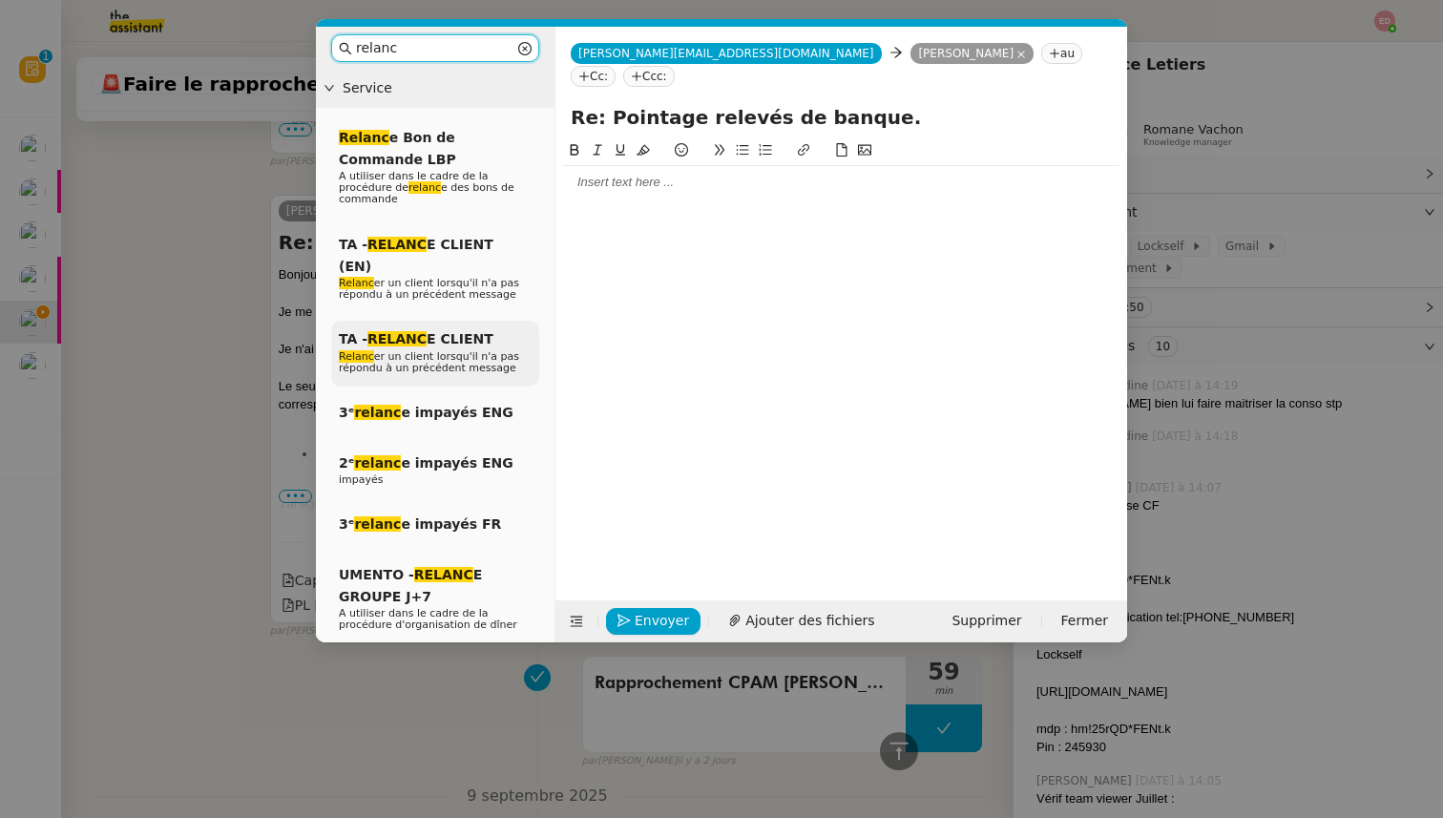
type input "relanc"
click at [428, 350] on span "Relanc er un client lorsqu'il n'a pas répondu à un précédent message" at bounding box center [429, 362] width 180 height 24
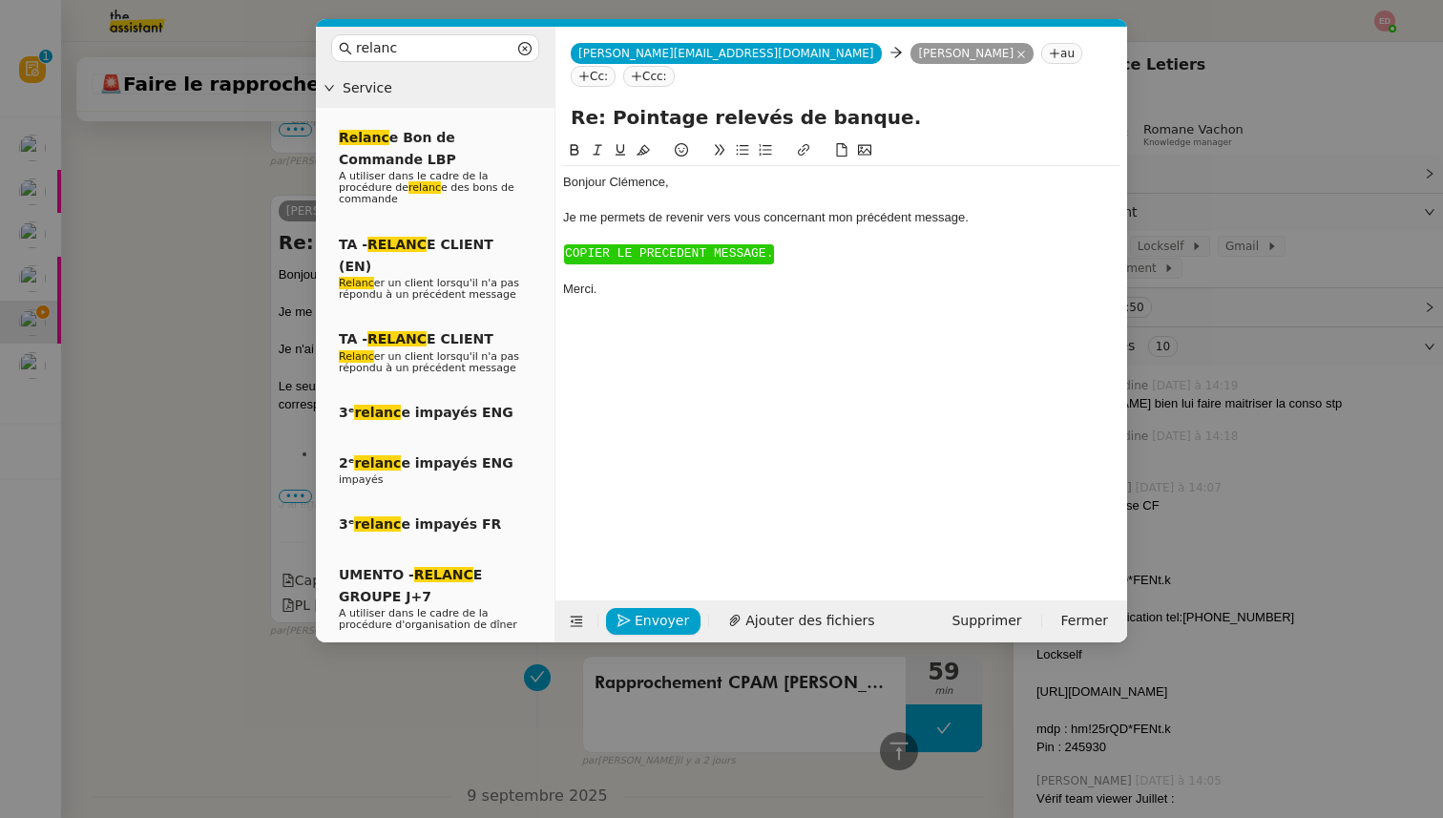
scroll to position [1143, 0]
click at [613, 246] on span "COPIER LE PRECEDENT MESSAGE." at bounding box center [669, 253] width 208 height 14
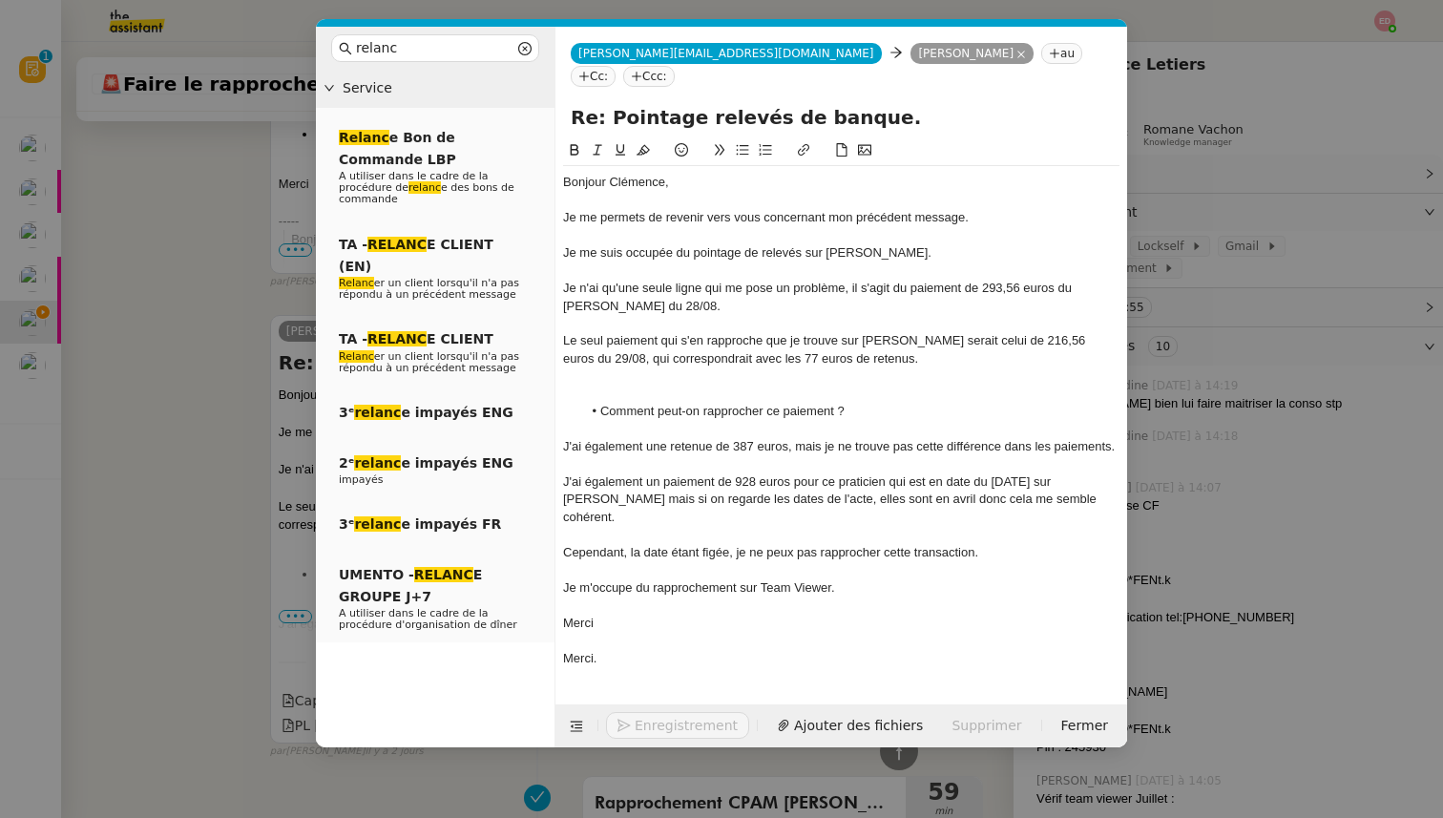
scroll to position [1264, 0]
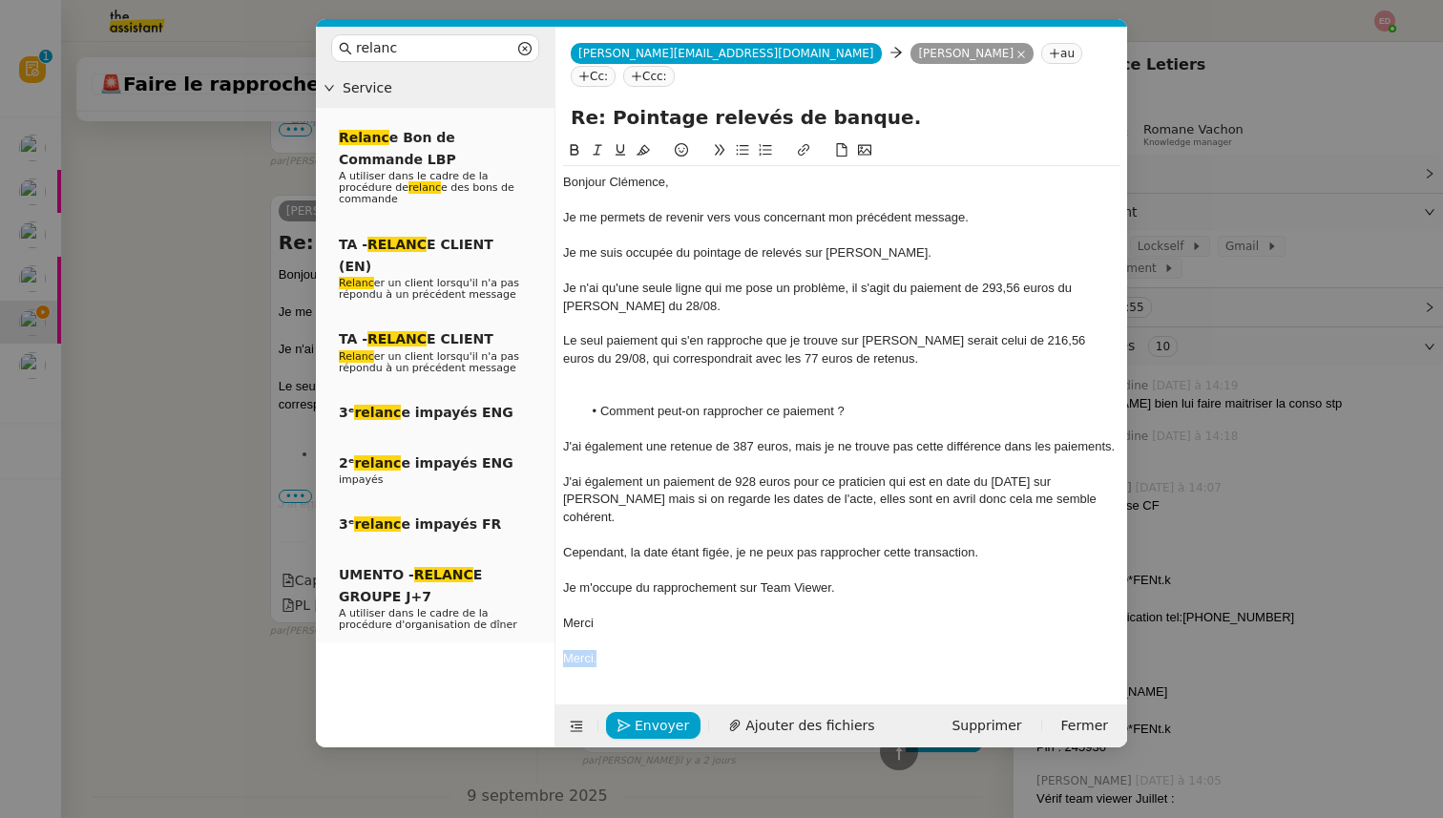
drag, startPoint x: 606, startPoint y: 617, endPoint x: 538, endPoint y: 617, distance: 67.8
click at [538, 617] on nz-layout "relanc Service Relanc e Bon de Commande LBP A utiliser dans le cadre de la proc…" at bounding box center [721, 387] width 811 height 721
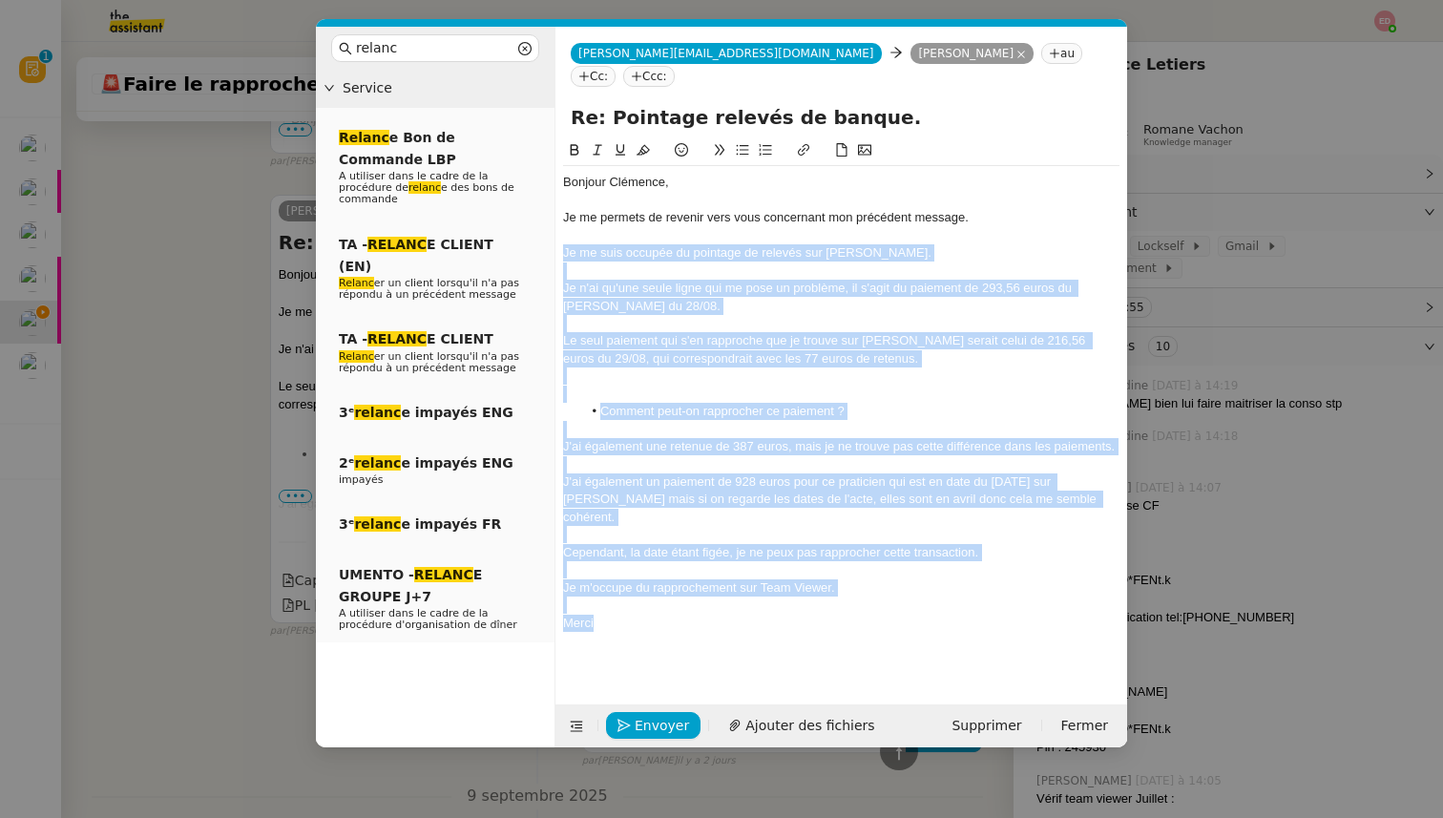
drag, startPoint x: 612, startPoint y: 582, endPoint x: 551, endPoint y: 232, distance: 355.5
click at [551, 232] on nz-layout "relanc Service Relanc e Bon de Commande LBP A utiliser dans le cadre de la proc…" at bounding box center [721, 387] width 811 height 721
click at [593, 143] on icon at bounding box center [597, 149] width 13 height 13
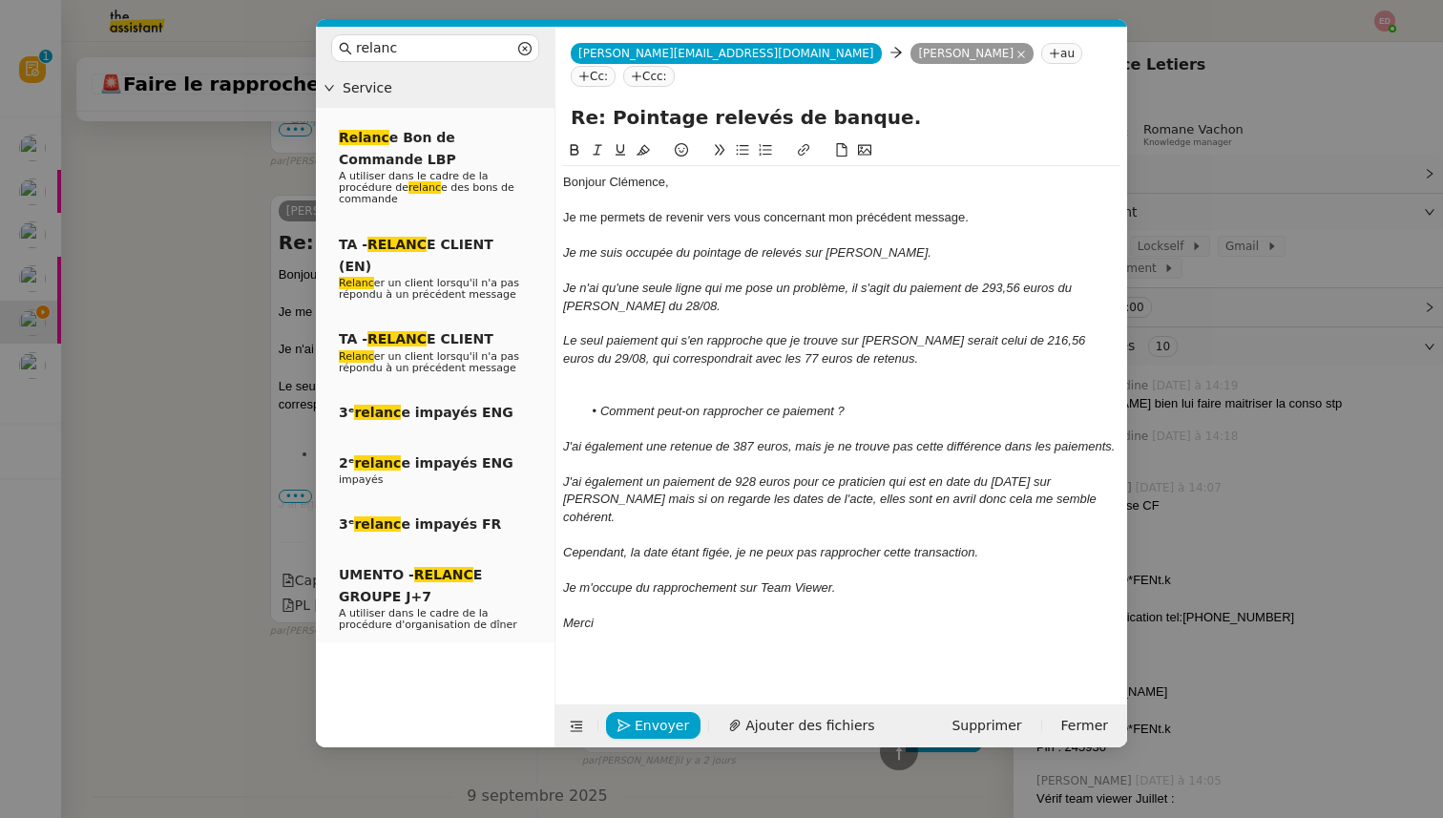
click at [617, 379] on div "Bonjour ﻿[PERSON_NAME]﻿, Je me permets de revenir vers vous concernant mon préc…" at bounding box center [841, 420] width 556 height 509
click at [618, 386] on div at bounding box center [841, 394] width 556 height 17
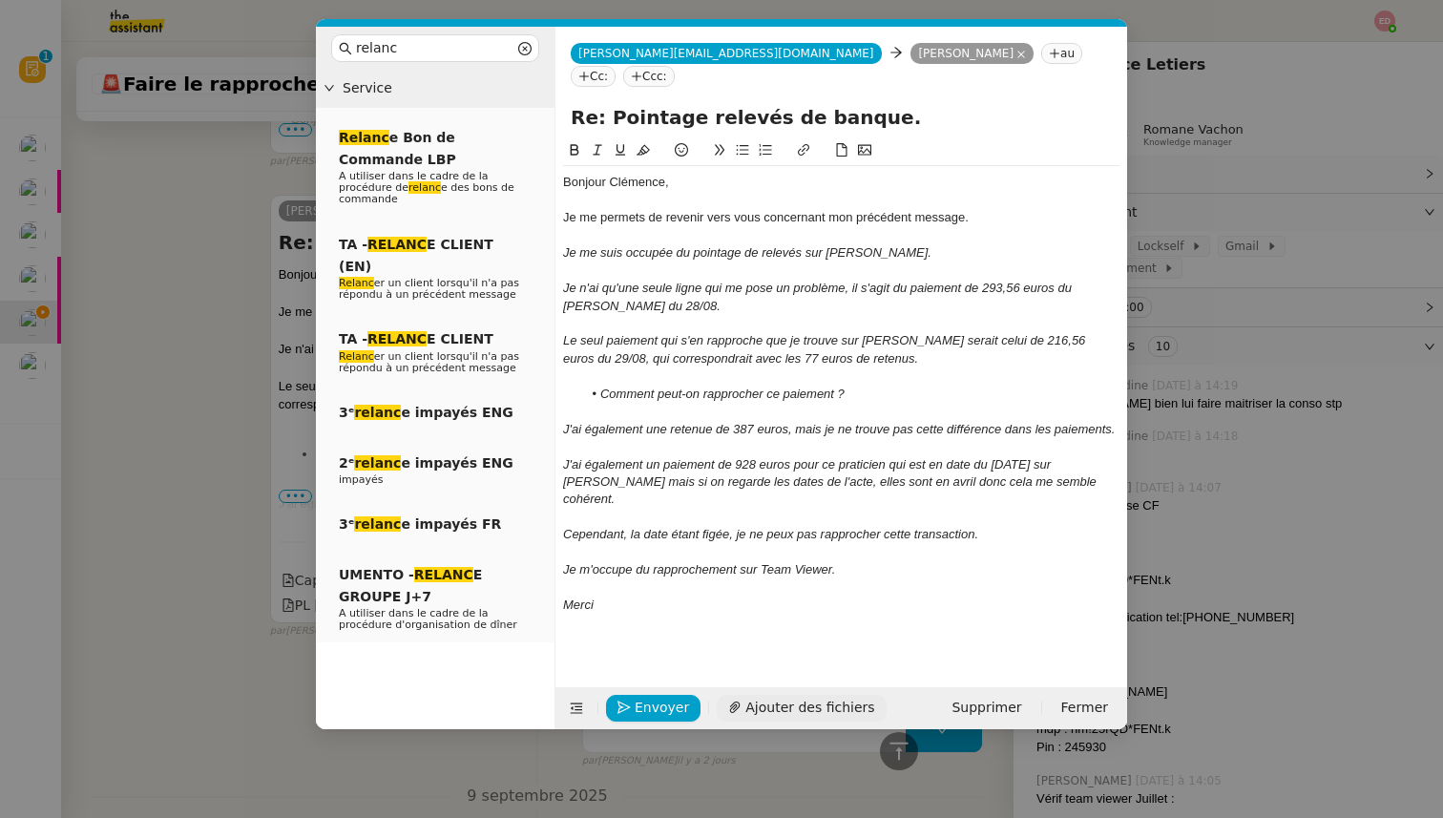
click at [778, 697] on span "Ajouter des fichiers" at bounding box center [809, 708] width 129 height 22
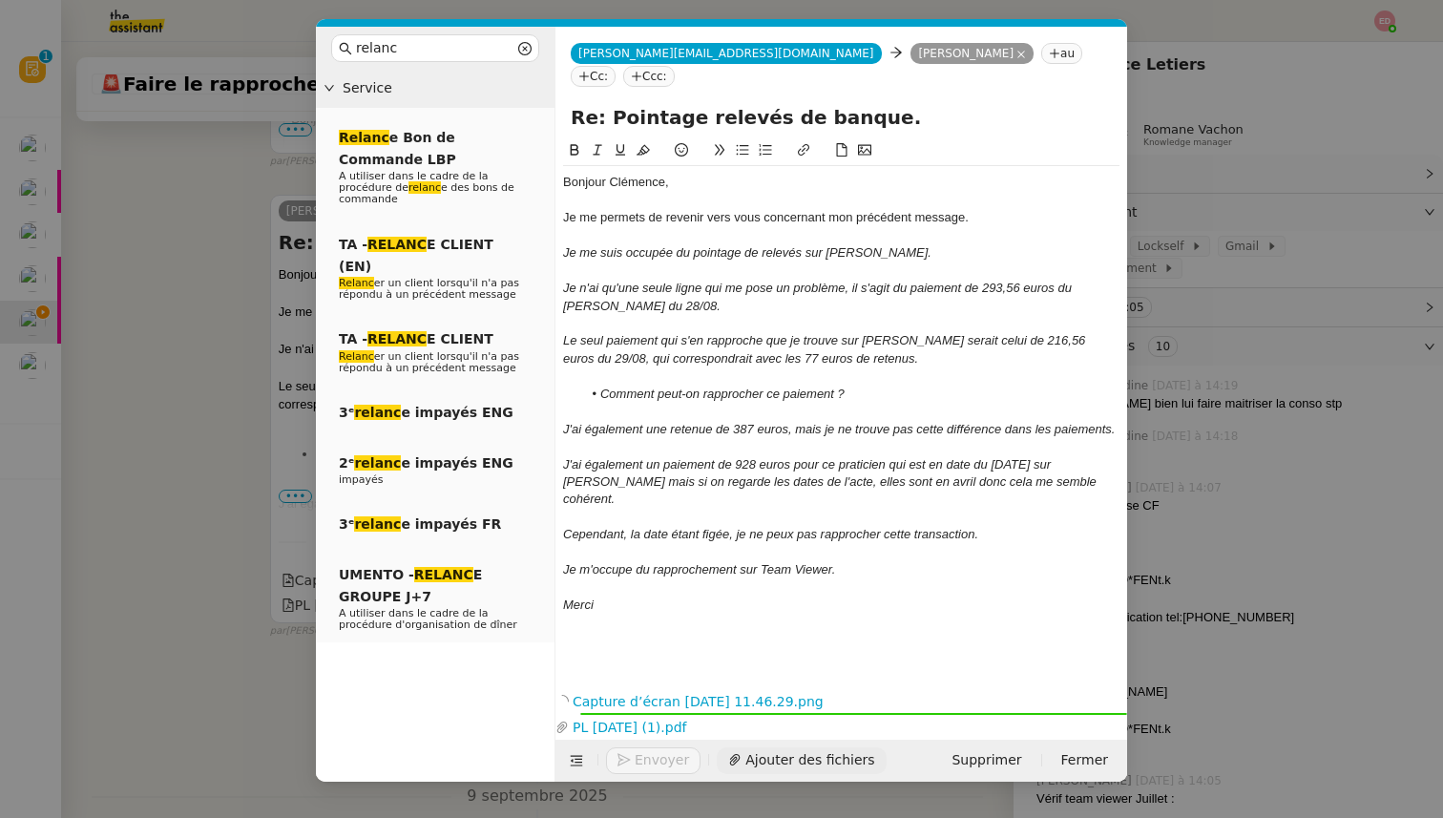
scroll to position [1367, 0]
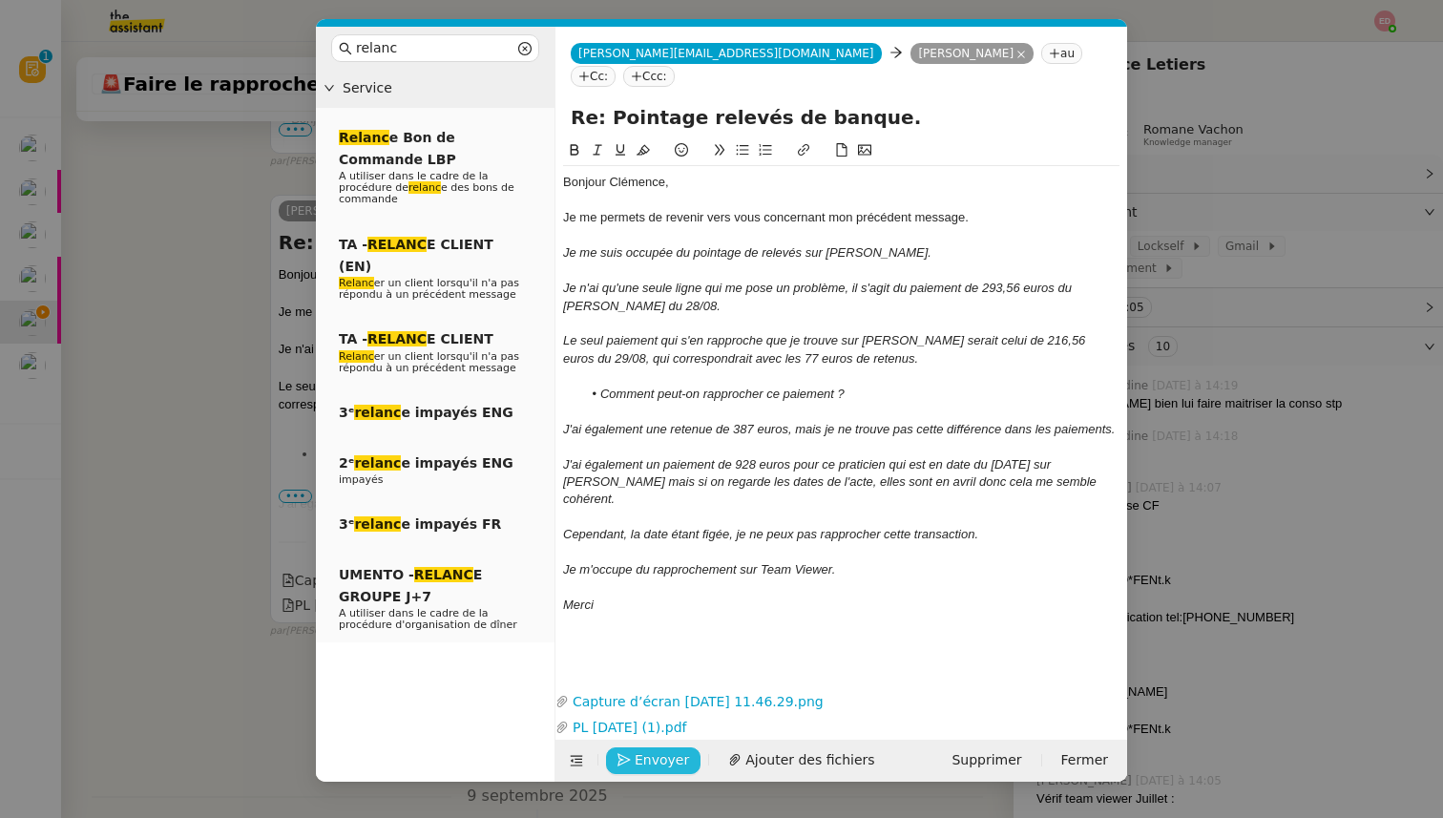
click at [659, 749] on span "Envoyer" at bounding box center [662, 760] width 54 height 22
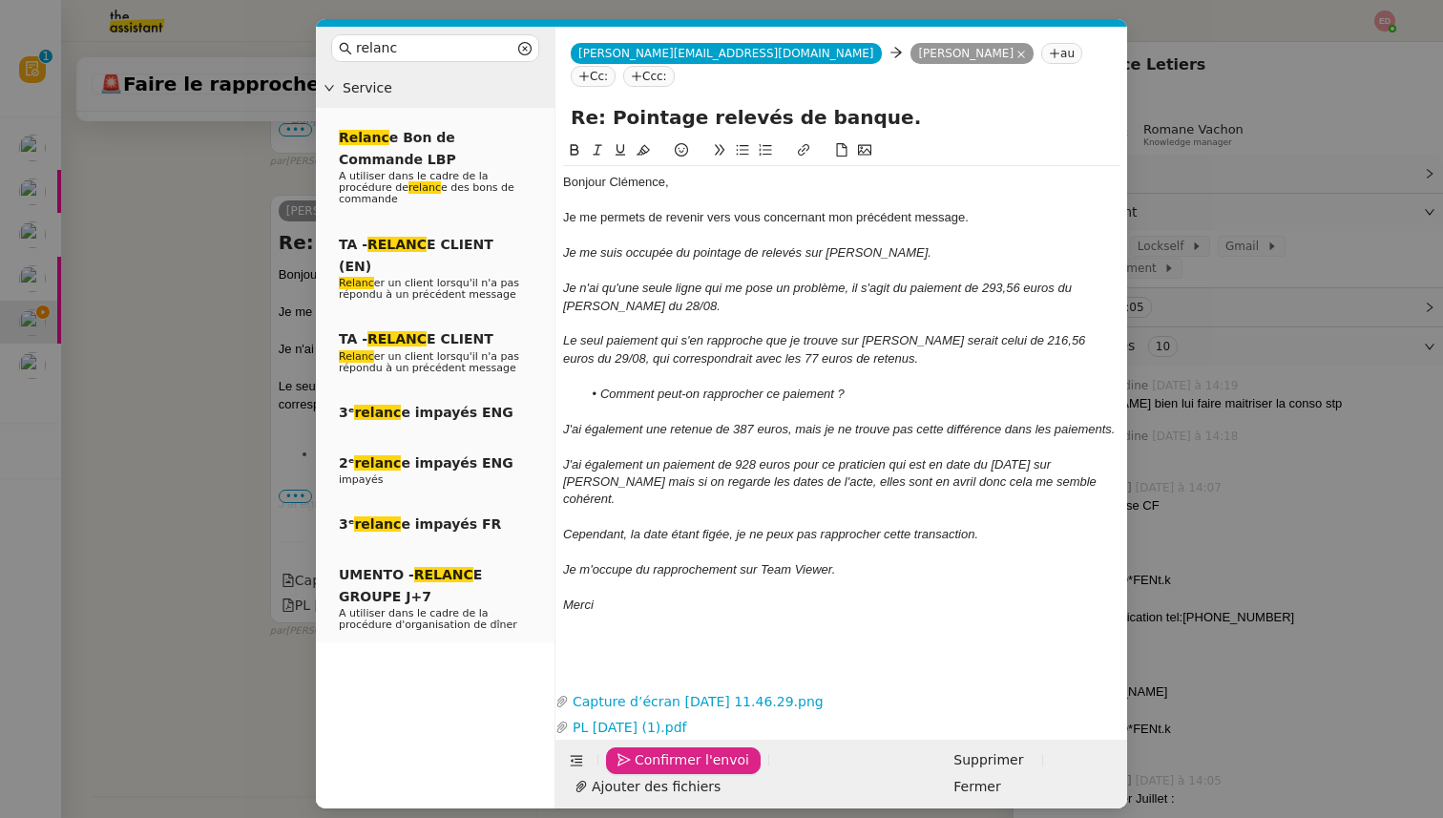
click at [659, 749] on span "Confirmer l'envoi" at bounding box center [692, 760] width 115 height 22
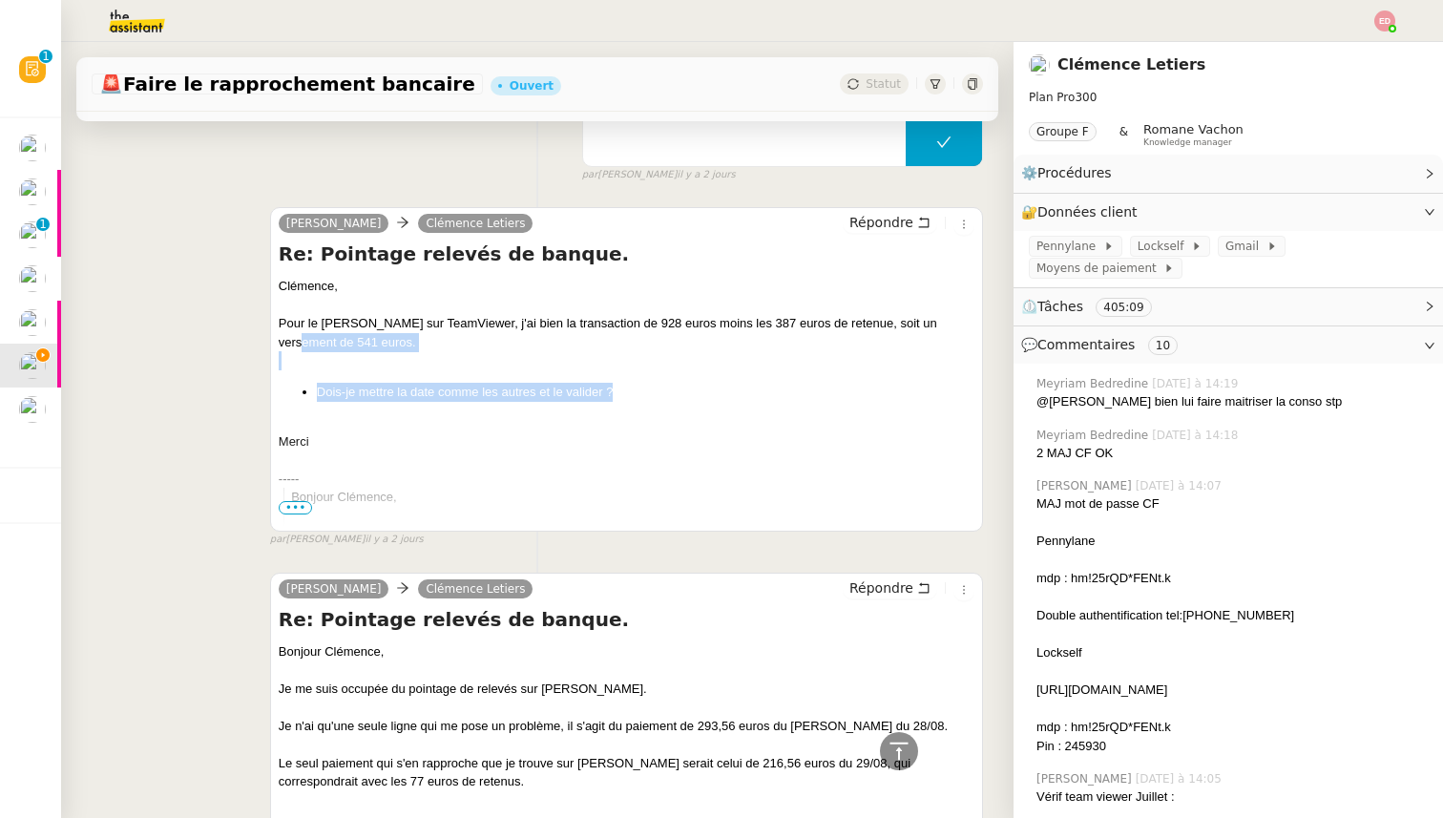
scroll to position [1014, 0]
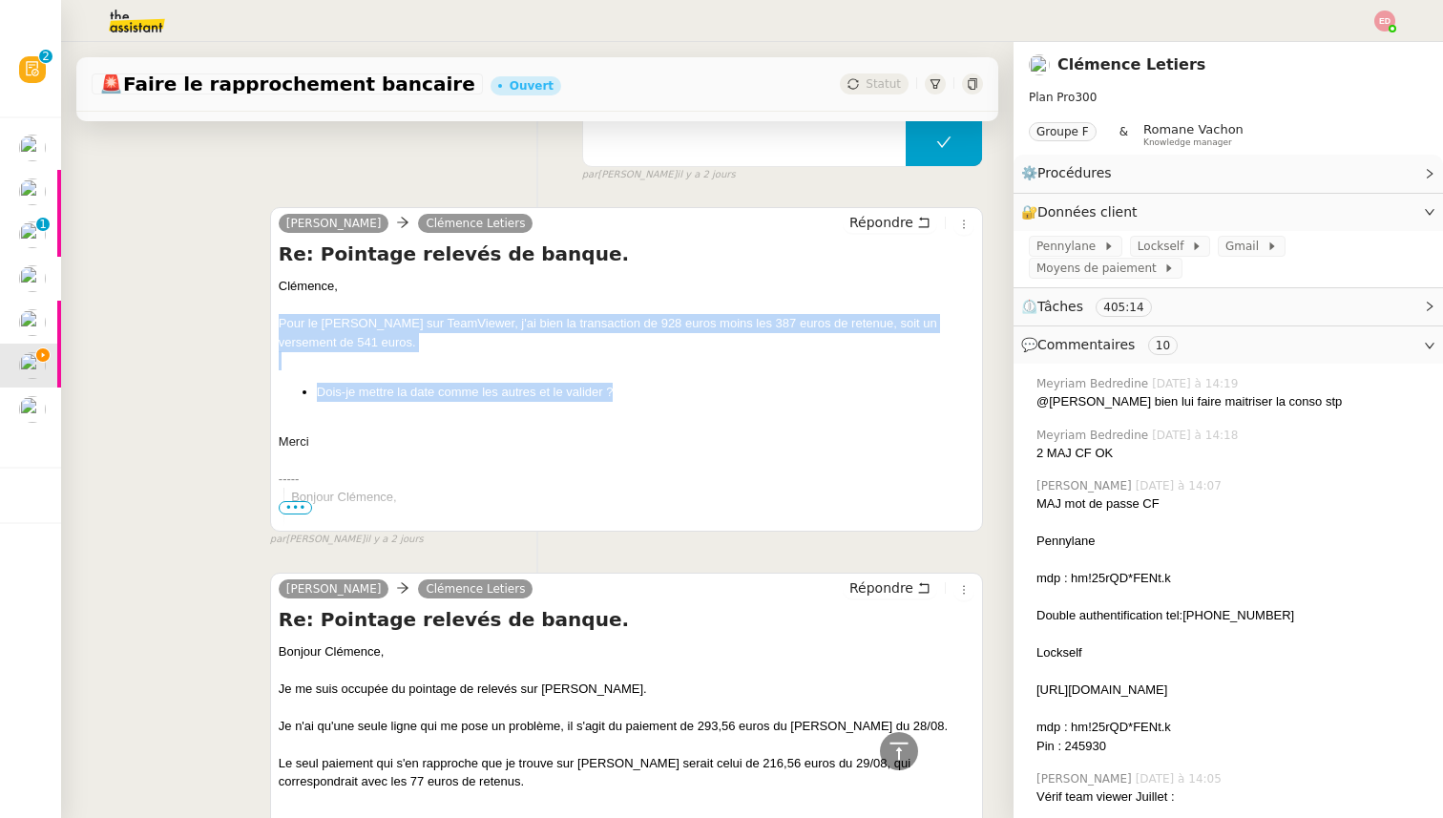
drag, startPoint x: 620, startPoint y: 394, endPoint x: 278, endPoint y: 317, distance: 351.2
click at [278, 317] on div "[PERSON_NAME] Répondre Re: Pointage relevés de banque. [PERSON_NAME], Pour le […" at bounding box center [626, 369] width 713 height 324
copy div "Pour le [PERSON_NAME] sur TeamViewer, j'ai bien la transaction de 928 euros moi…"
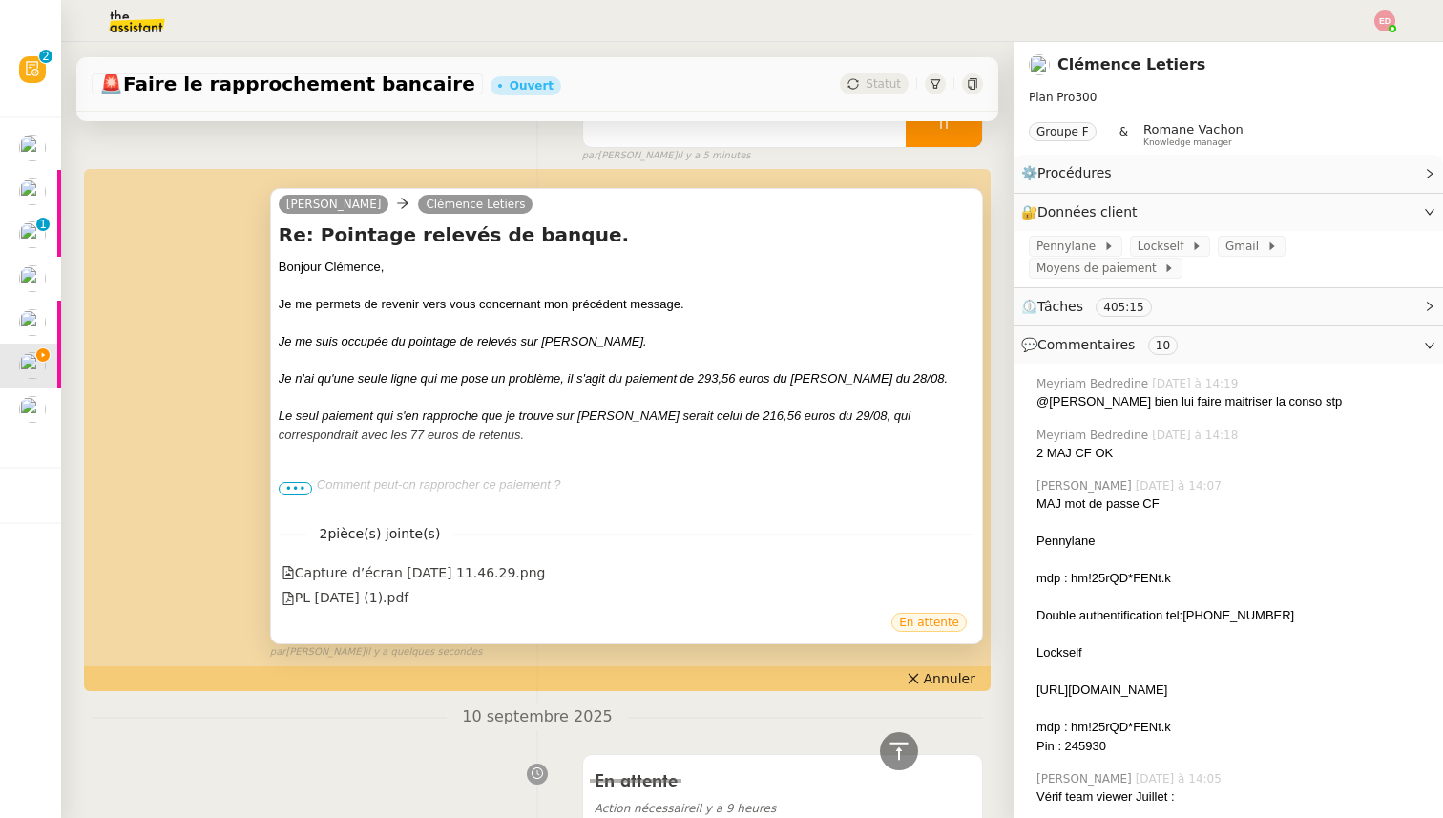
scroll to position [169, 0]
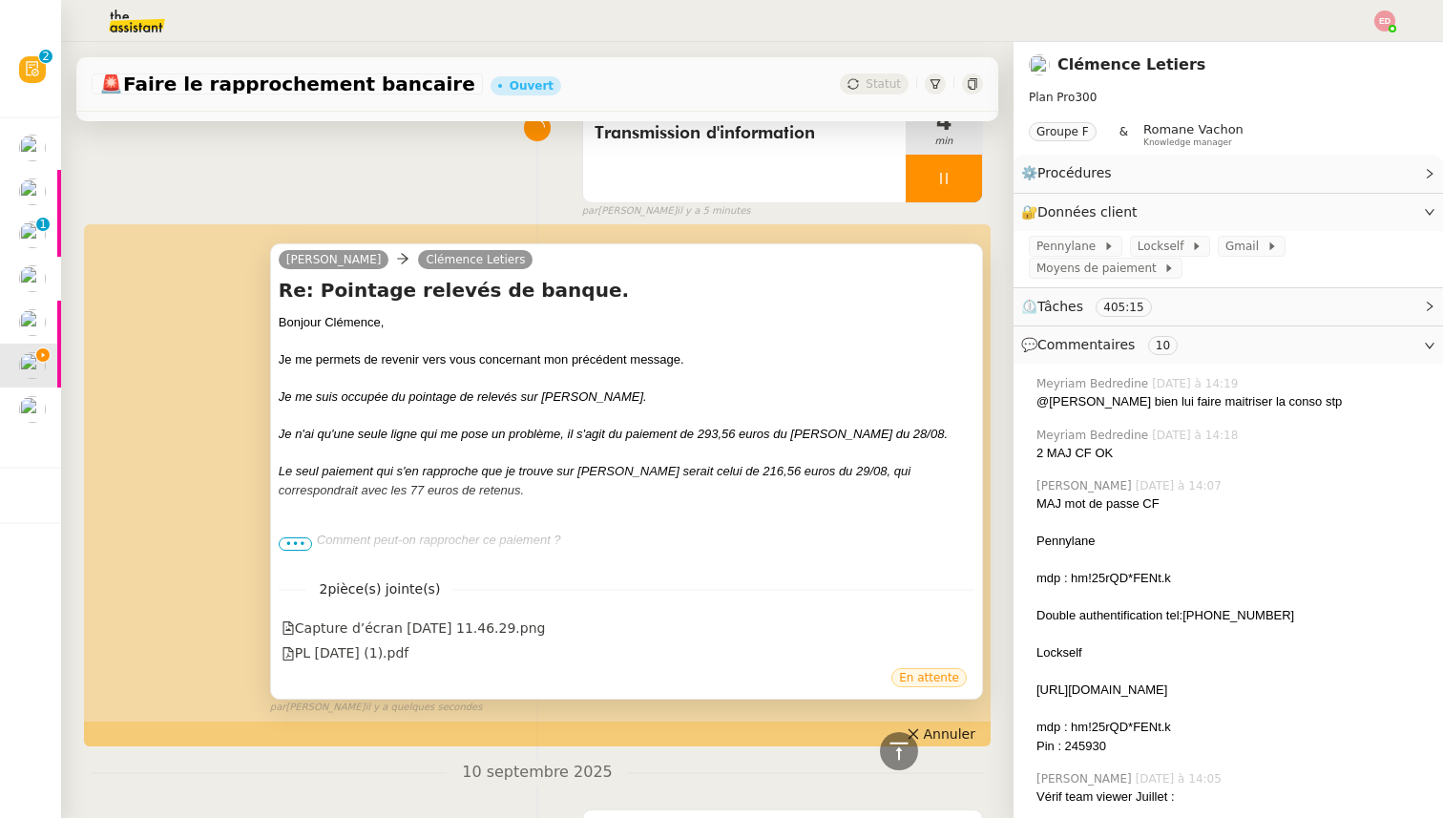
click at [548, 398] on em "Je me suis occupée du pointage de relevés sur [PERSON_NAME]." at bounding box center [463, 396] width 368 height 14
click at [971, 734] on span "Annuler" at bounding box center [950, 733] width 52 height 19
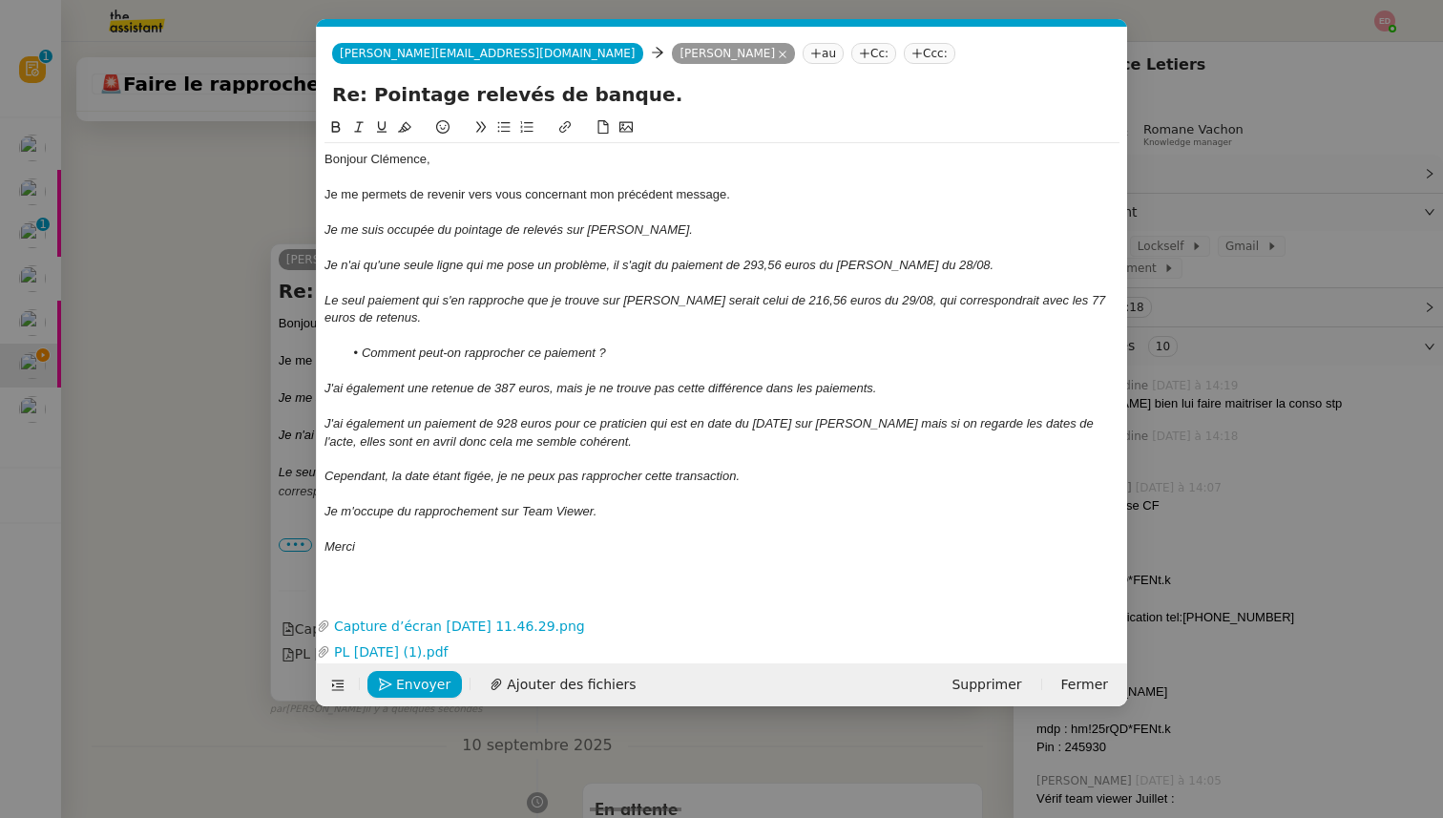
scroll to position [0, 40]
click at [614, 193] on div "Je me permets de revenir vers vous concernant mon précédent message." at bounding box center [721, 194] width 795 height 17
click at [670, 195] on div "Je me permets de revenir vers vous concernant mes précédent message." at bounding box center [721, 194] width 795 height 17
click at [730, 194] on div "Je me permets de revenir vers vous concernant mes précédents message." at bounding box center [721, 194] width 795 height 17
click at [601, 508] on div "Je m'occupe du rapprochement sur Team Viewer." at bounding box center [721, 511] width 795 height 17
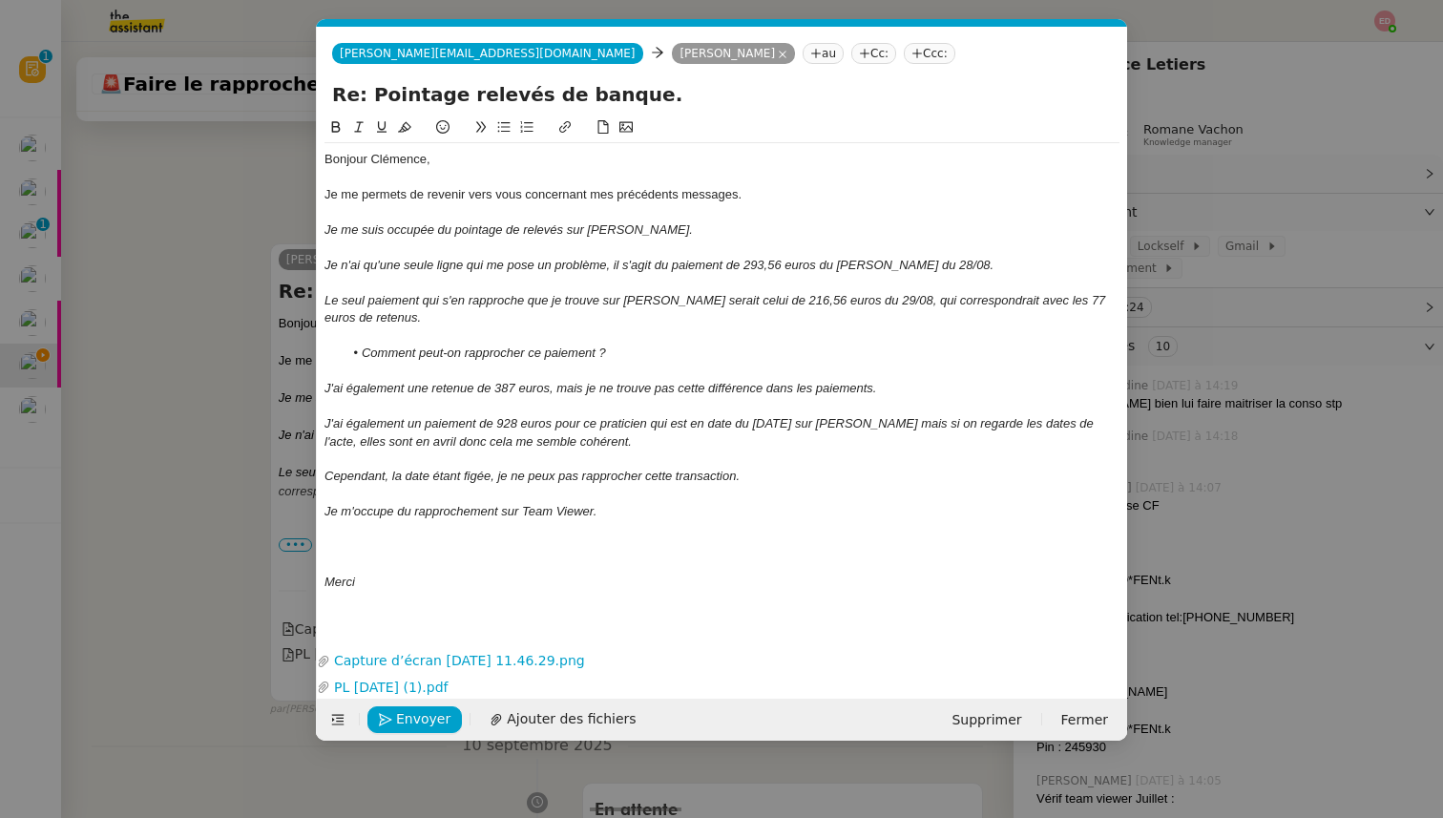
scroll to position [0, 0]
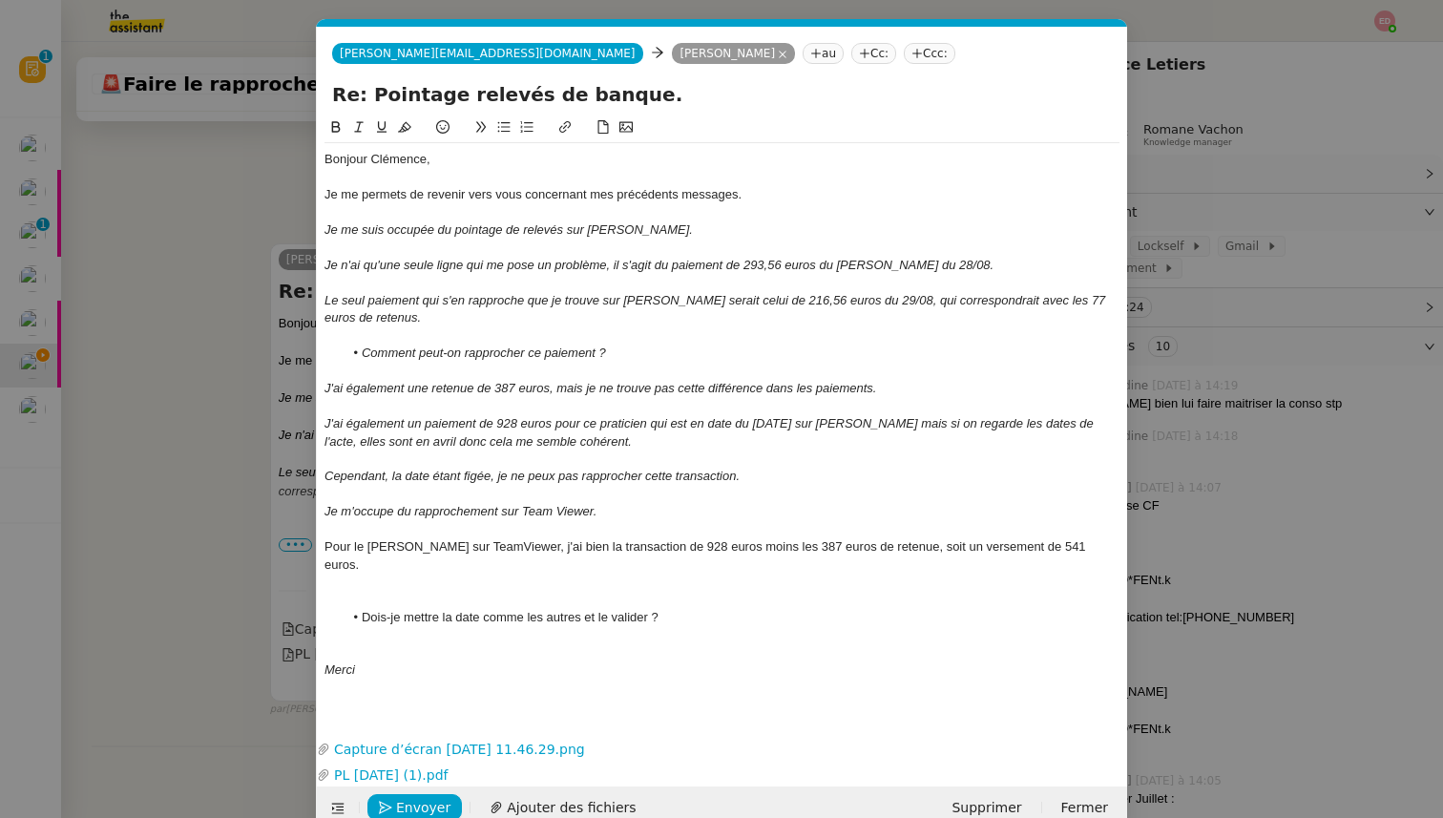
click at [369, 592] on div at bounding box center [721, 600] width 795 height 17
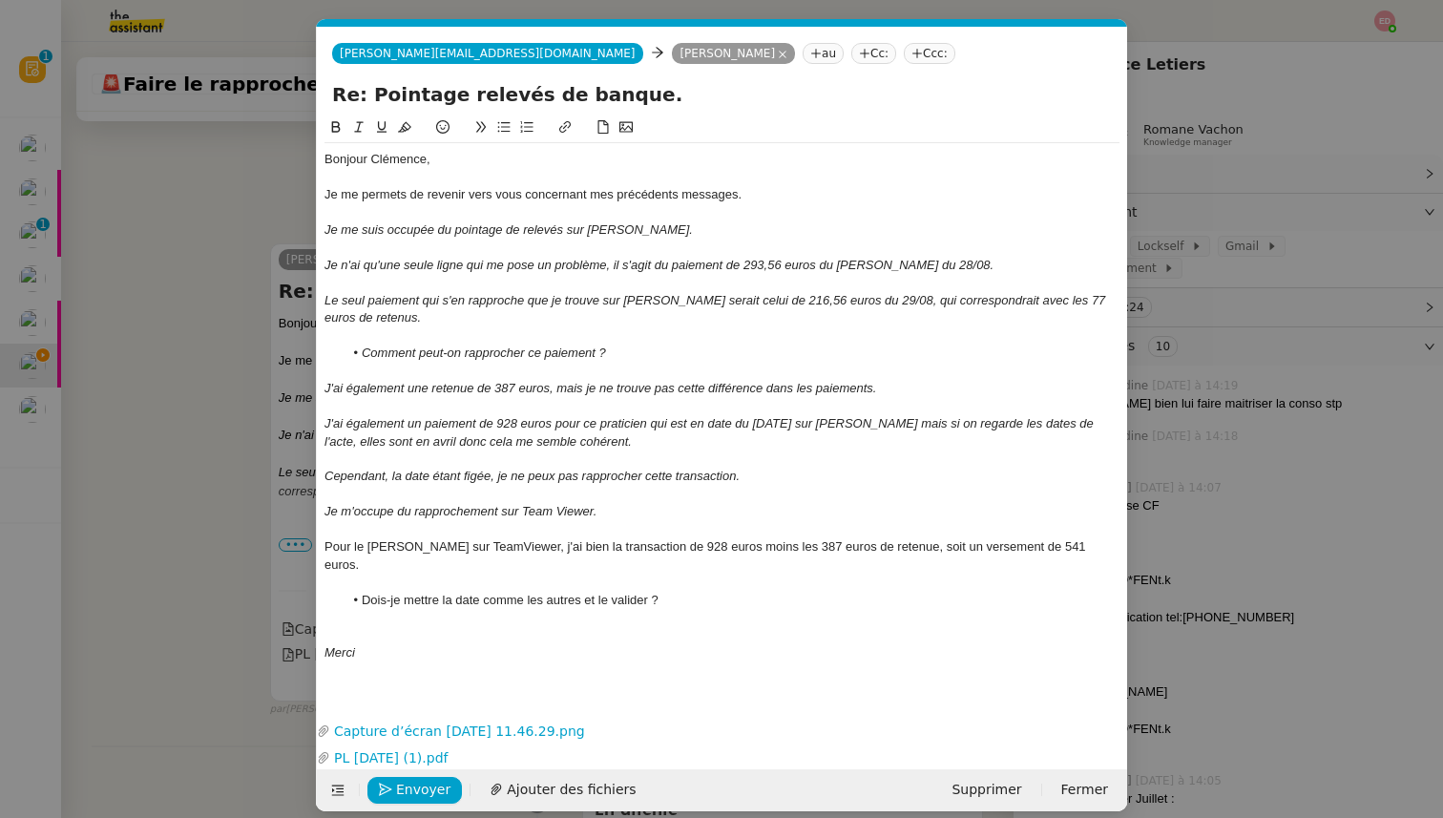
click at [374, 627] on div at bounding box center [721, 635] width 795 height 17
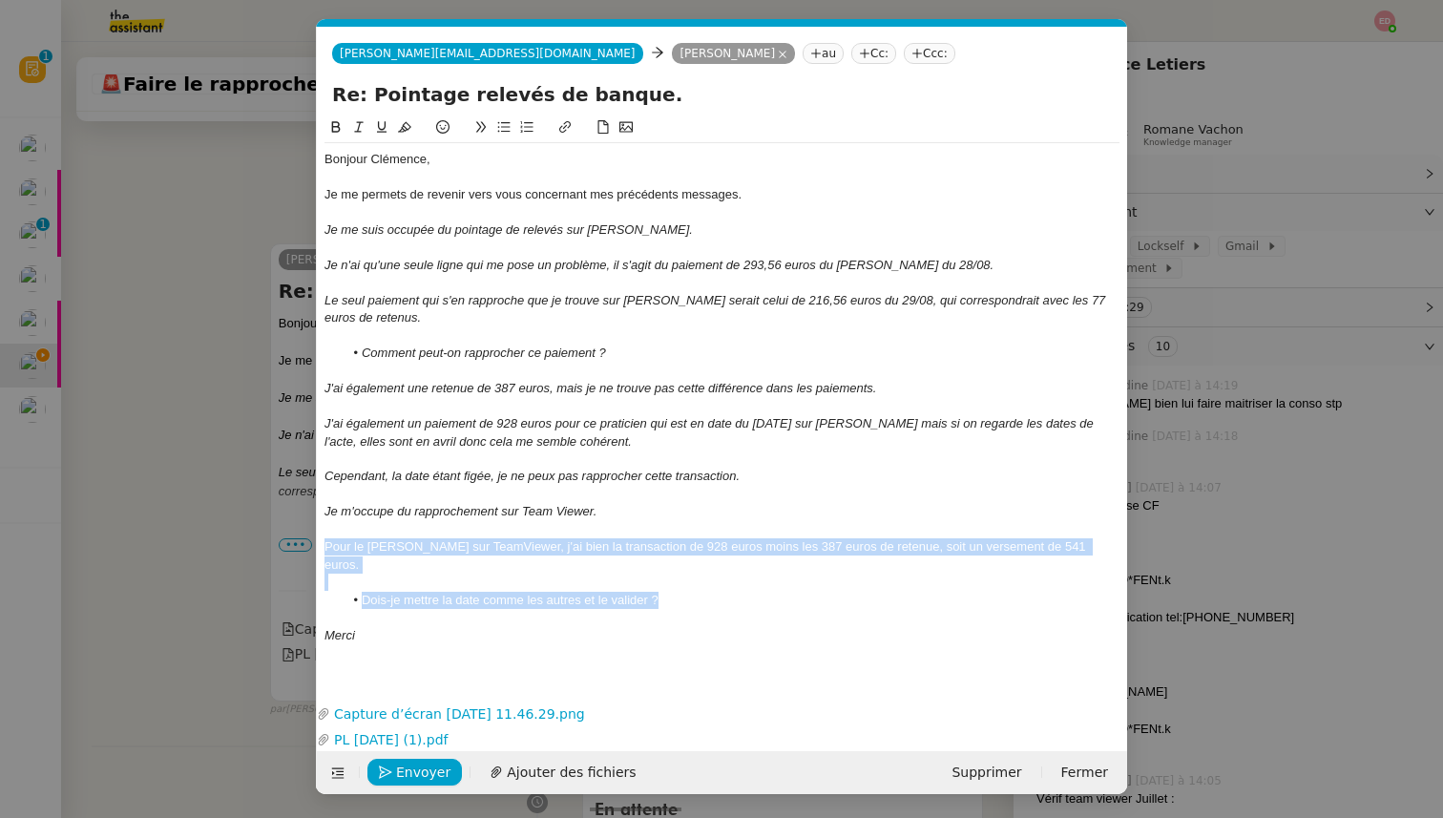
drag, startPoint x: 663, startPoint y: 580, endPoint x: 314, endPoint y: 542, distance: 351.4
click at [314, 542] on nz-modal-container "Service TA - VOYAGE - PROPOSITION GLOBALE A utiliser dans le cadre de propositi…" at bounding box center [721, 409] width 1443 height 818
click at [361, 130] on icon at bounding box center [358, 126] width 13 height 13
click at [410, 762] on span "Envoyer" at bounding box center [423, 773] width 54 height 22
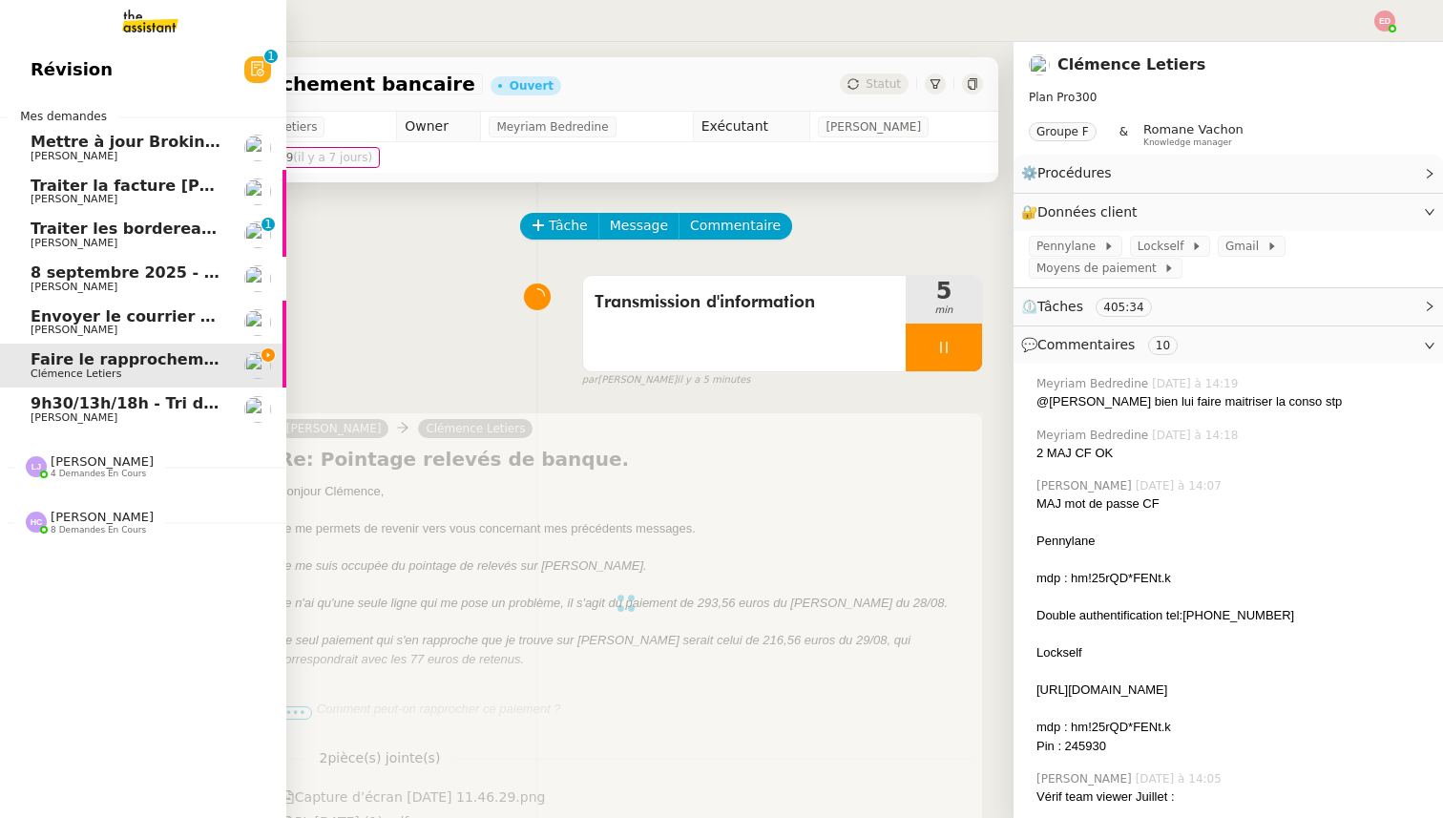
click at [47, 408] on span "9h30/13h/18h - Tri de la boite mail PRO - 5 septembre 2025" at bounding box center [286, 403] width 511 height 18
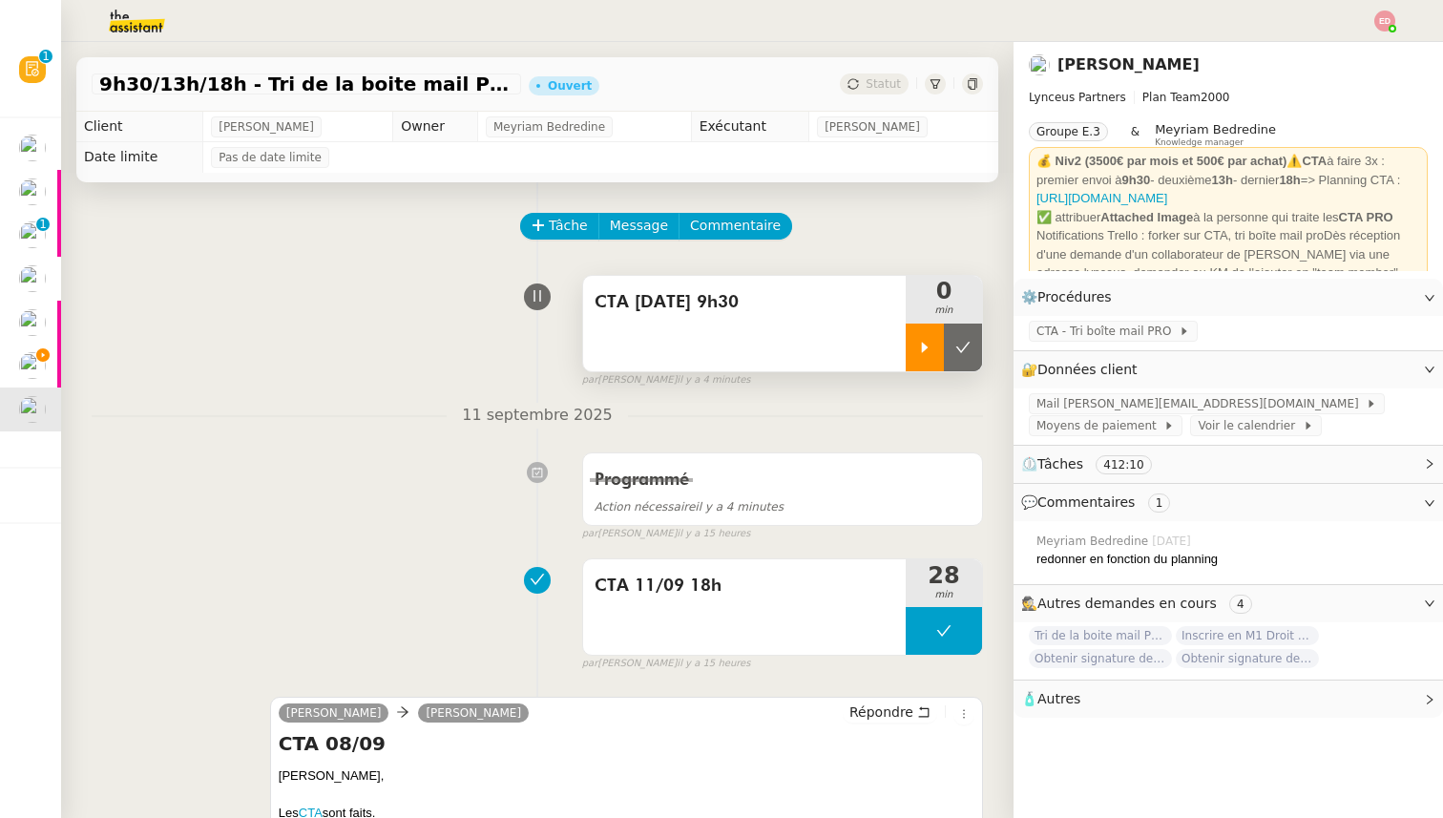
click at [918, 329] on div at bounding box center [925, 348] width 38 height 48
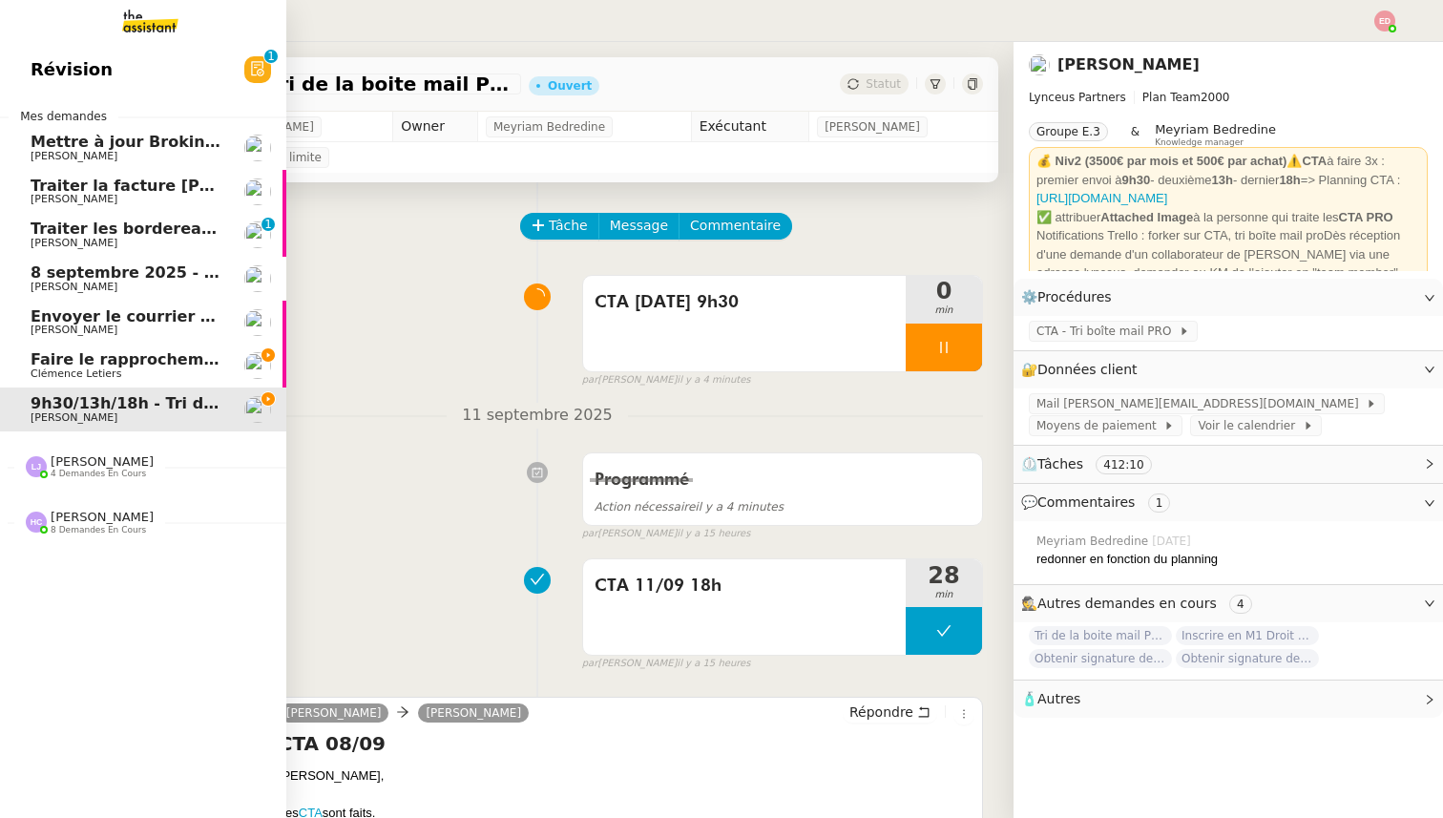
click at [45, 363] on span "Faire le rapprochement bancaire" at bounding box center [172, 359] width 282 height 18
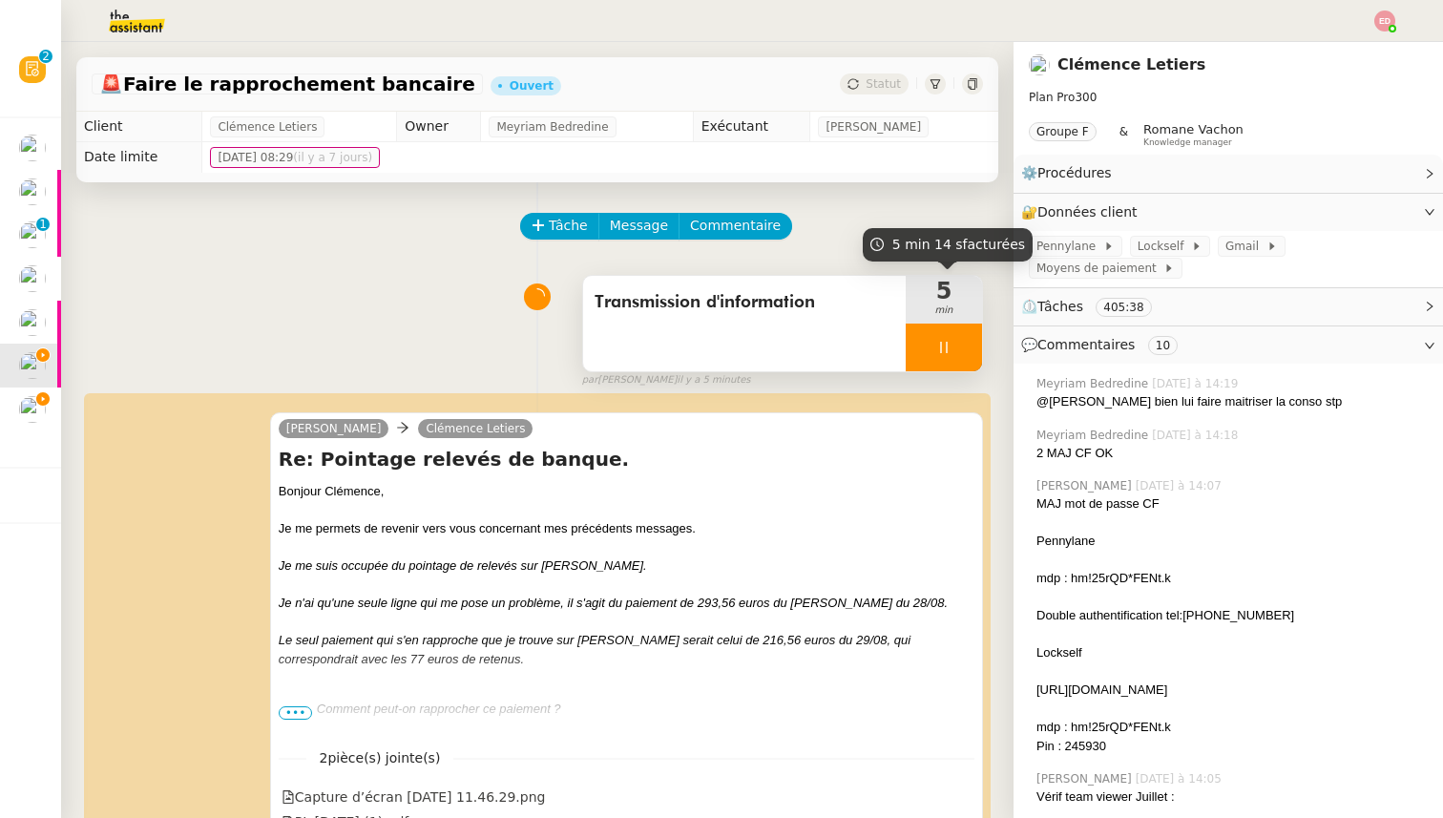
click at [950, 348] on icon at bounding box center [943, 347] width 15 height 15
click at [953, 348] on button at bounding box center [963, 348] width 38 height 48
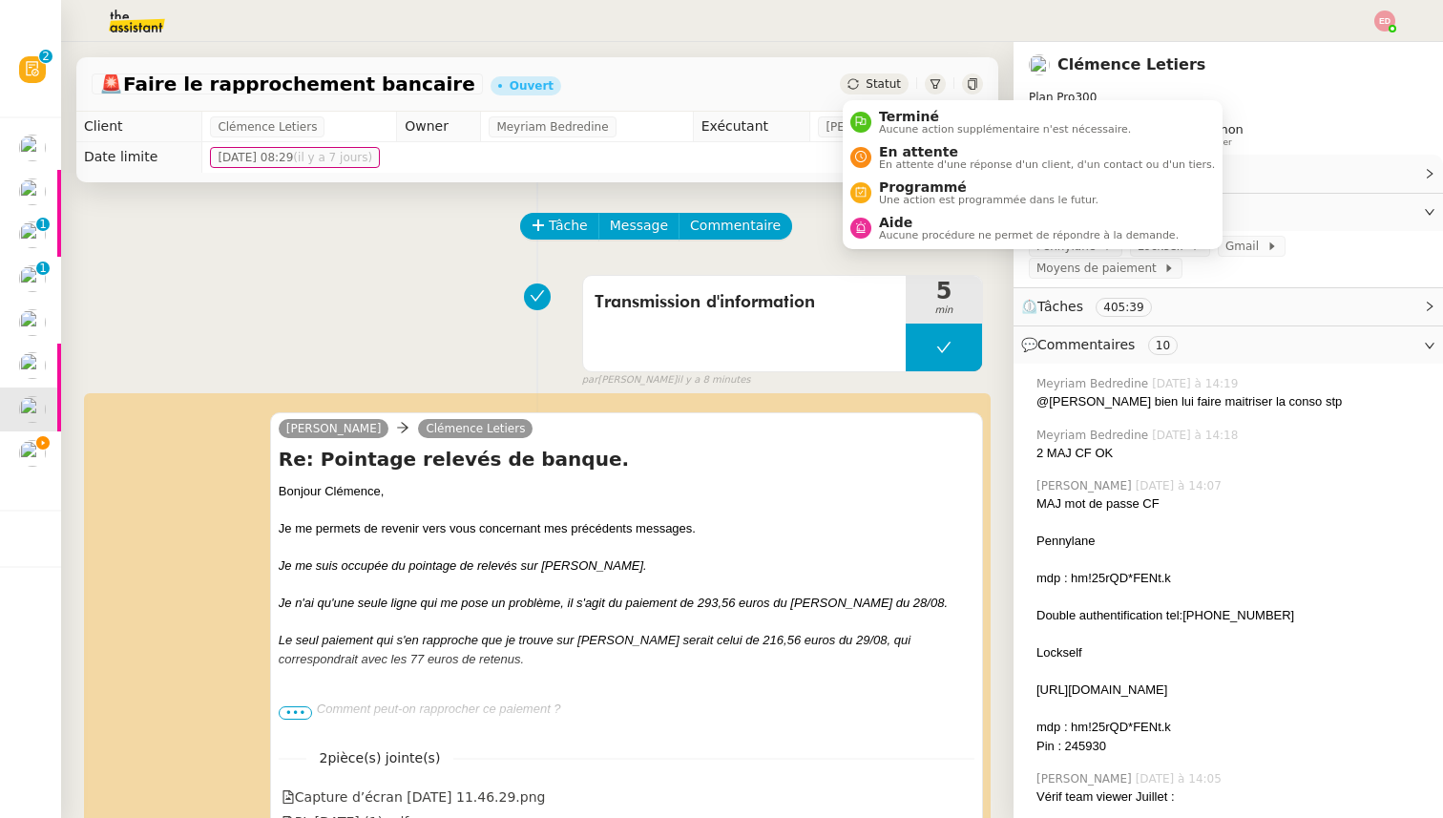
click at [872, 79] on span "Statut" at bounding box center [883, 83] width 35 height 13
click at [898, 148] on span "En attente" at bounding box center [1047, 151] width 336 height 15
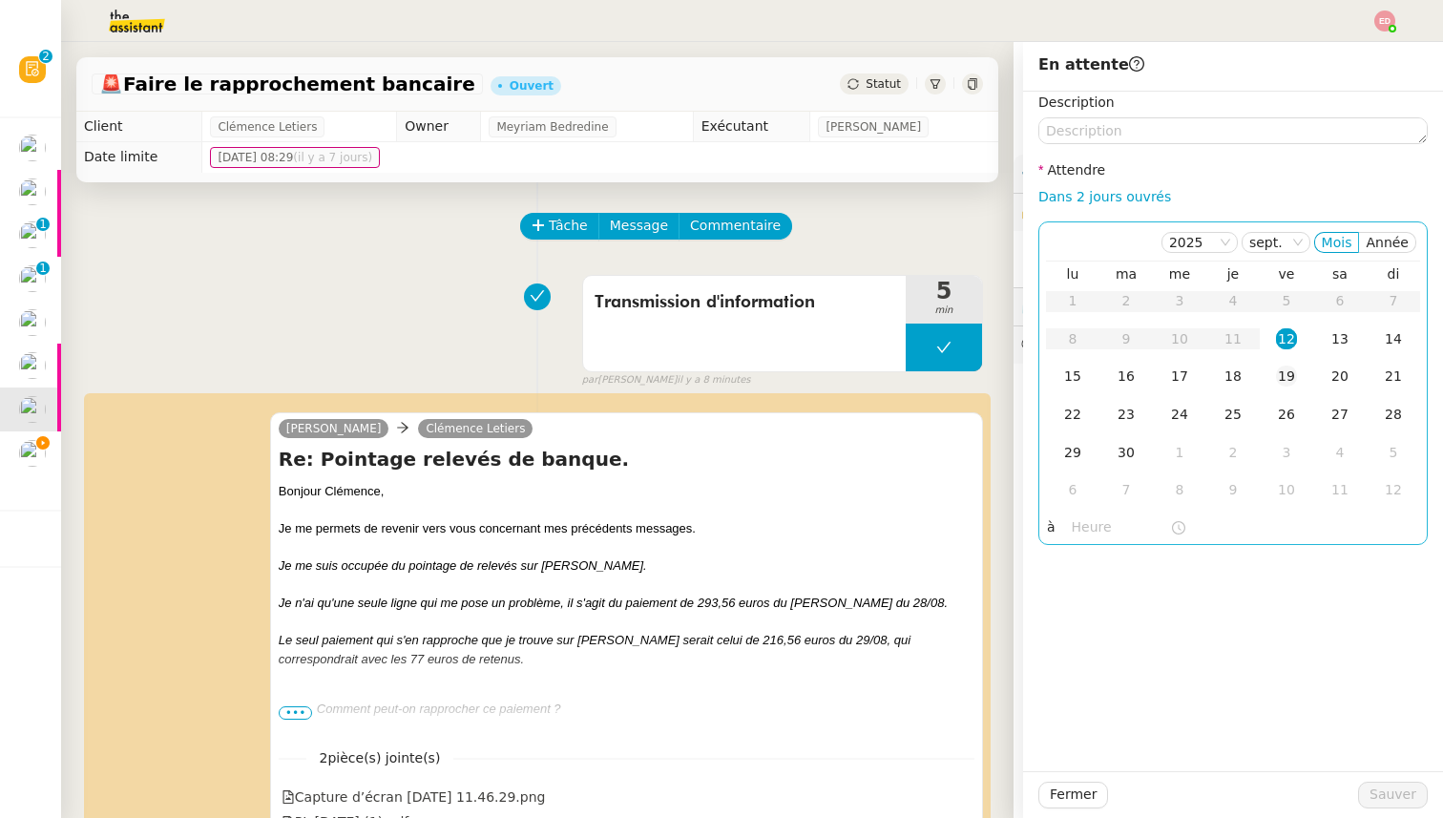
click at [1289, 378] on div "19" at bounding box center [1286, 376] width 21 height 21
click at [1070, 378] on div "15" at bounding box center [1072, 376] width 21 height 21
click at [1377, 797] on span "Sauver" at bounding box center [1392, 795] width 47 height 22
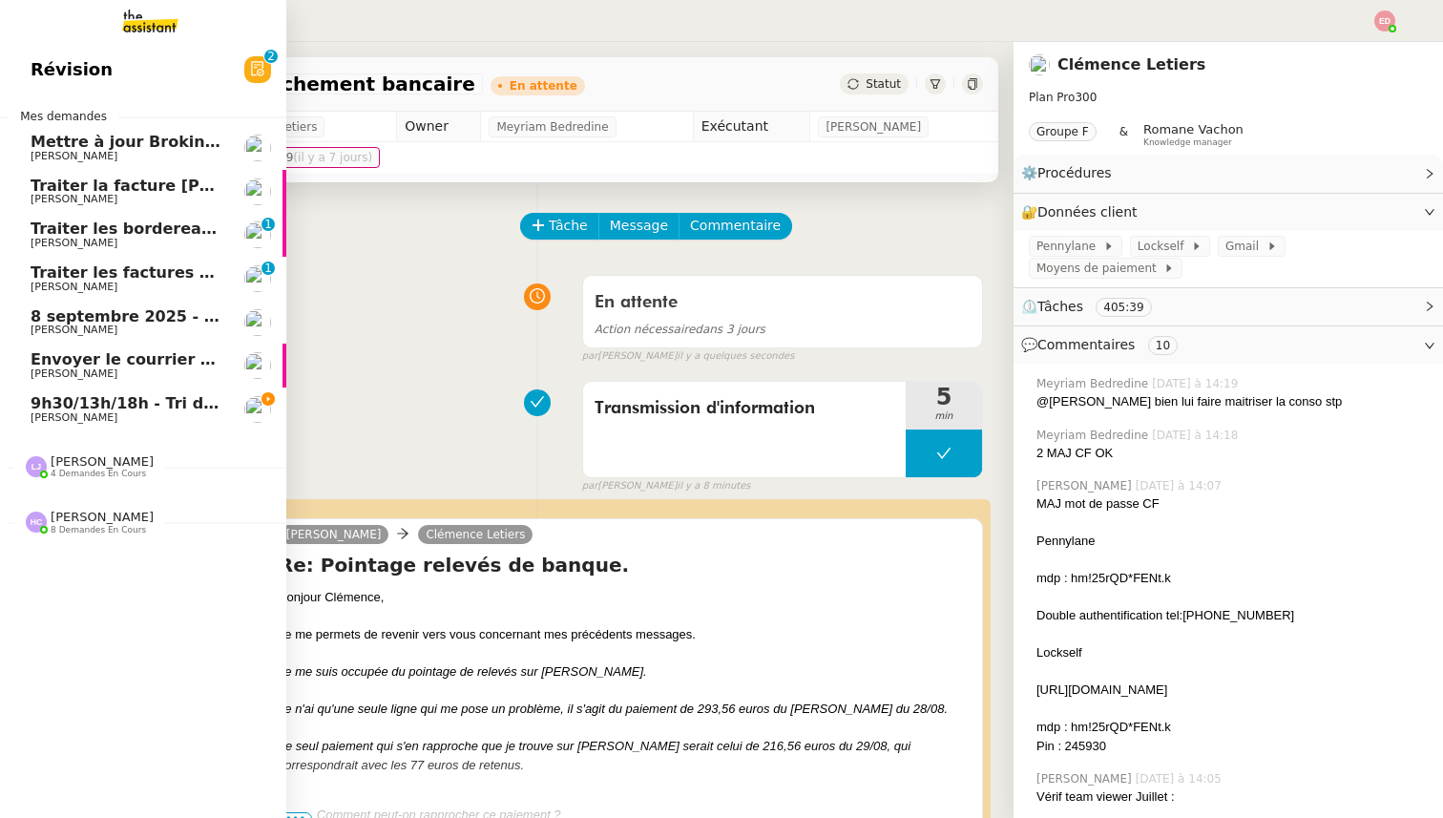
click at [43, 281] on span "Traiter les factures APF" at bounding box center [132, 272] width 202 height 18
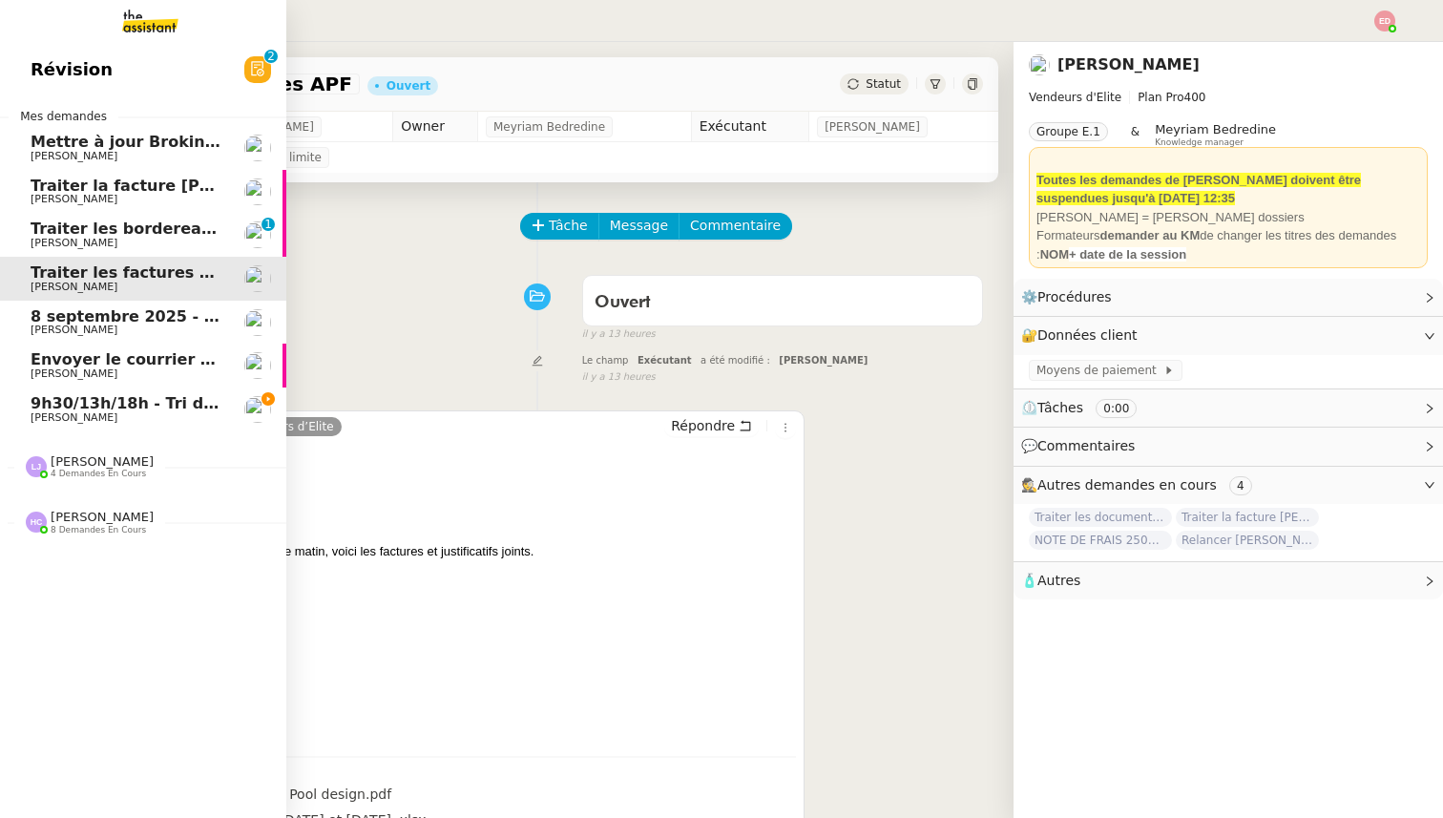
click at [69, 236] on span "Traiter les bordereaux de commission d'août 2025" at bounding box center [247, 229] width 432 height 18
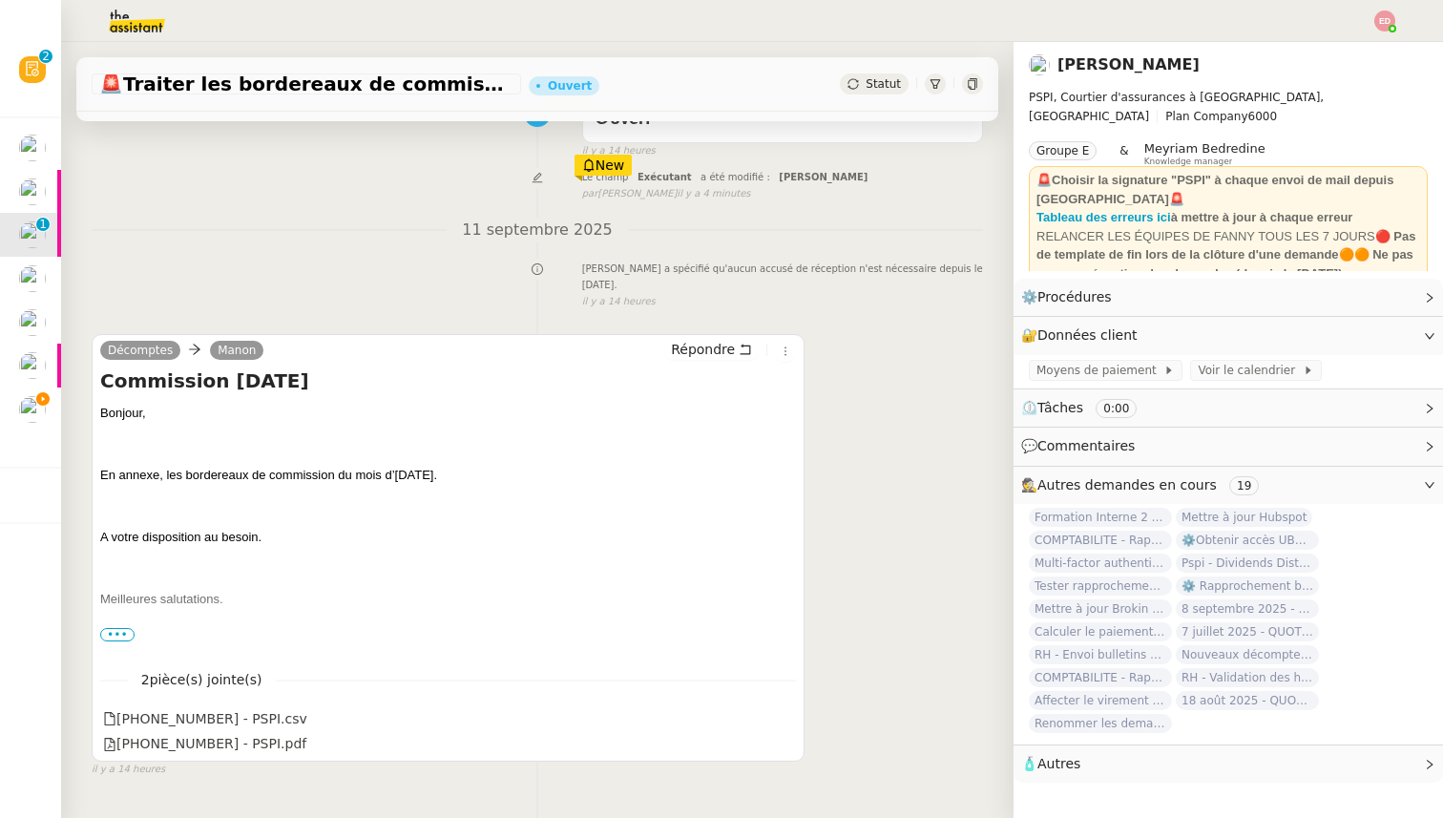
scroll to position [185, 0]
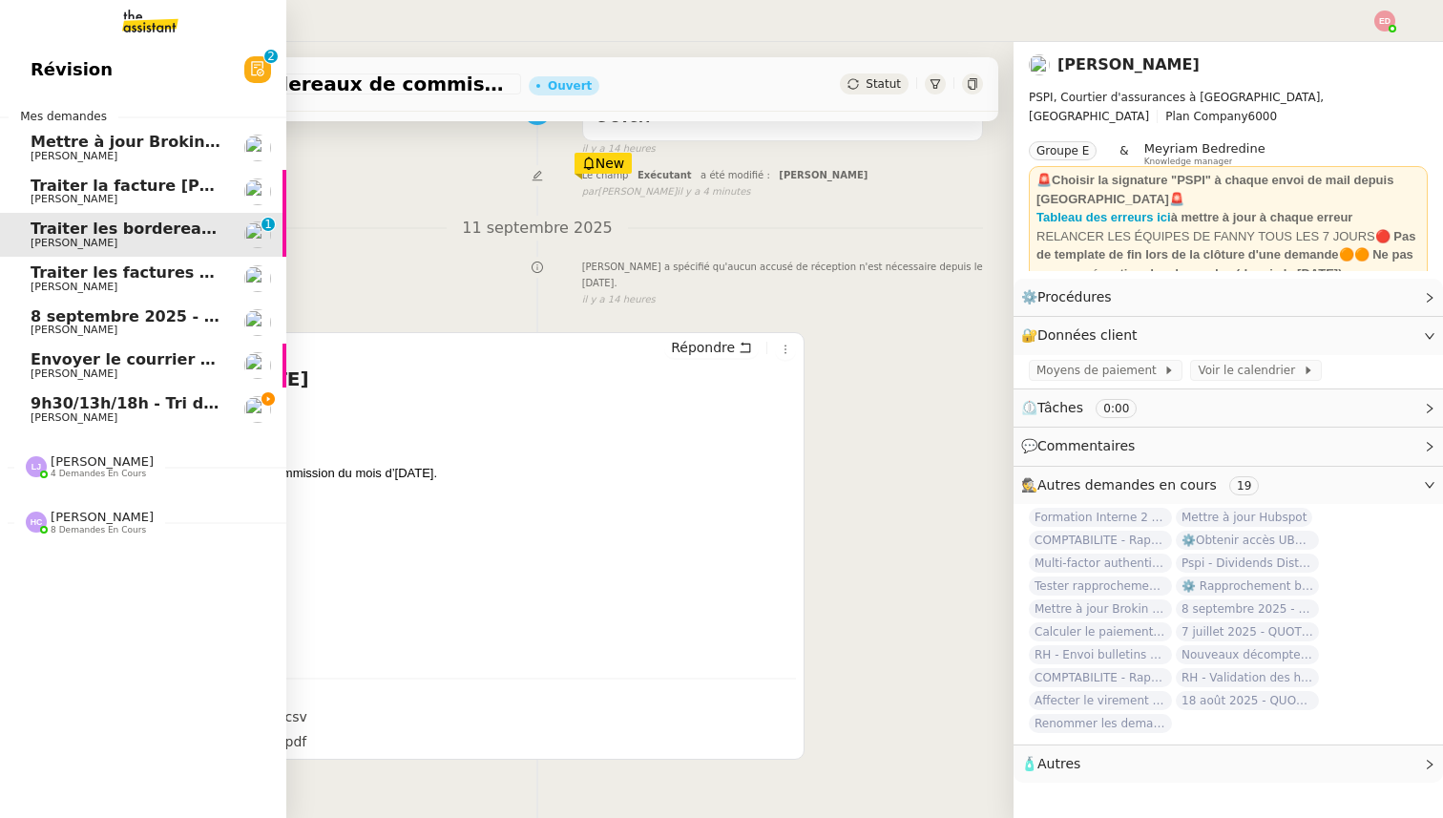
click at [82, 456] on span "[PERSON_NAME]" at bounding box center [102, 461] width 103 height 14
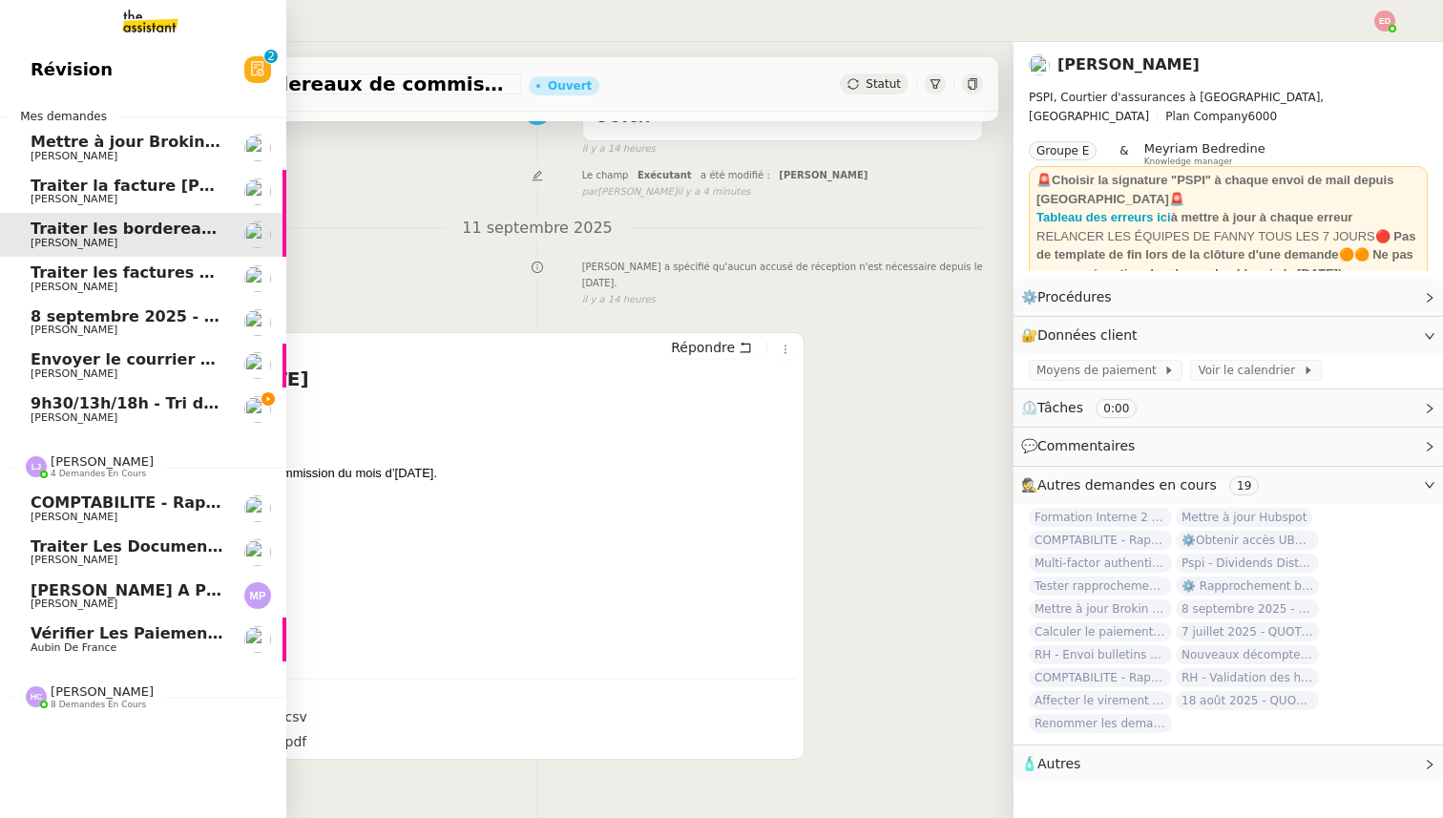
click at [98, 593] on span "[PERSON_NAME] a publié ses nouvelles à la une" at bounding box center [243, 590] width 425 height 18
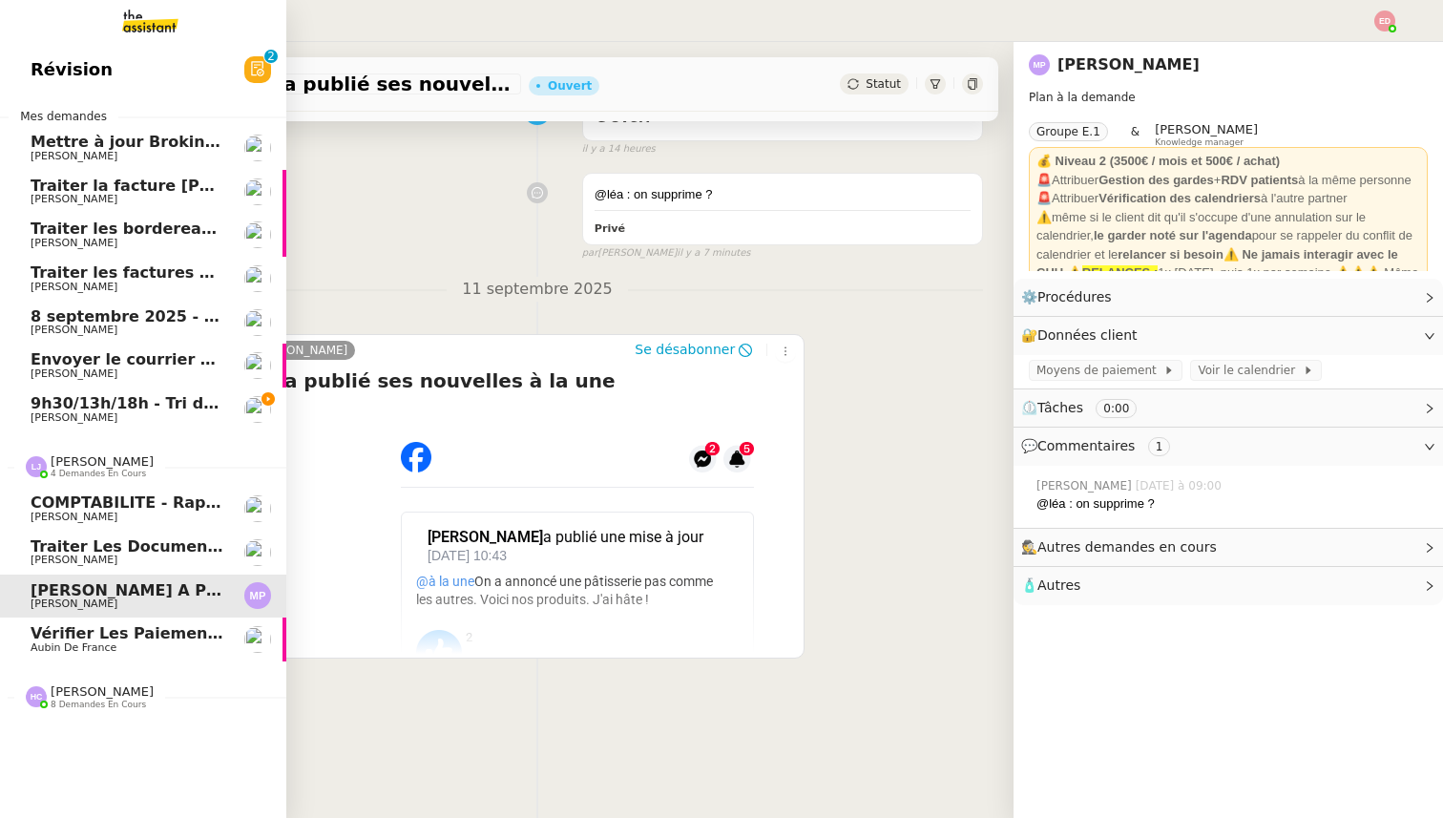
click at [95, 659] on link "Vérifier les paiements reçus Aubin de [GEOGRAPHIC_DATA]" at bounding box center [143, 639] width 286 height 44
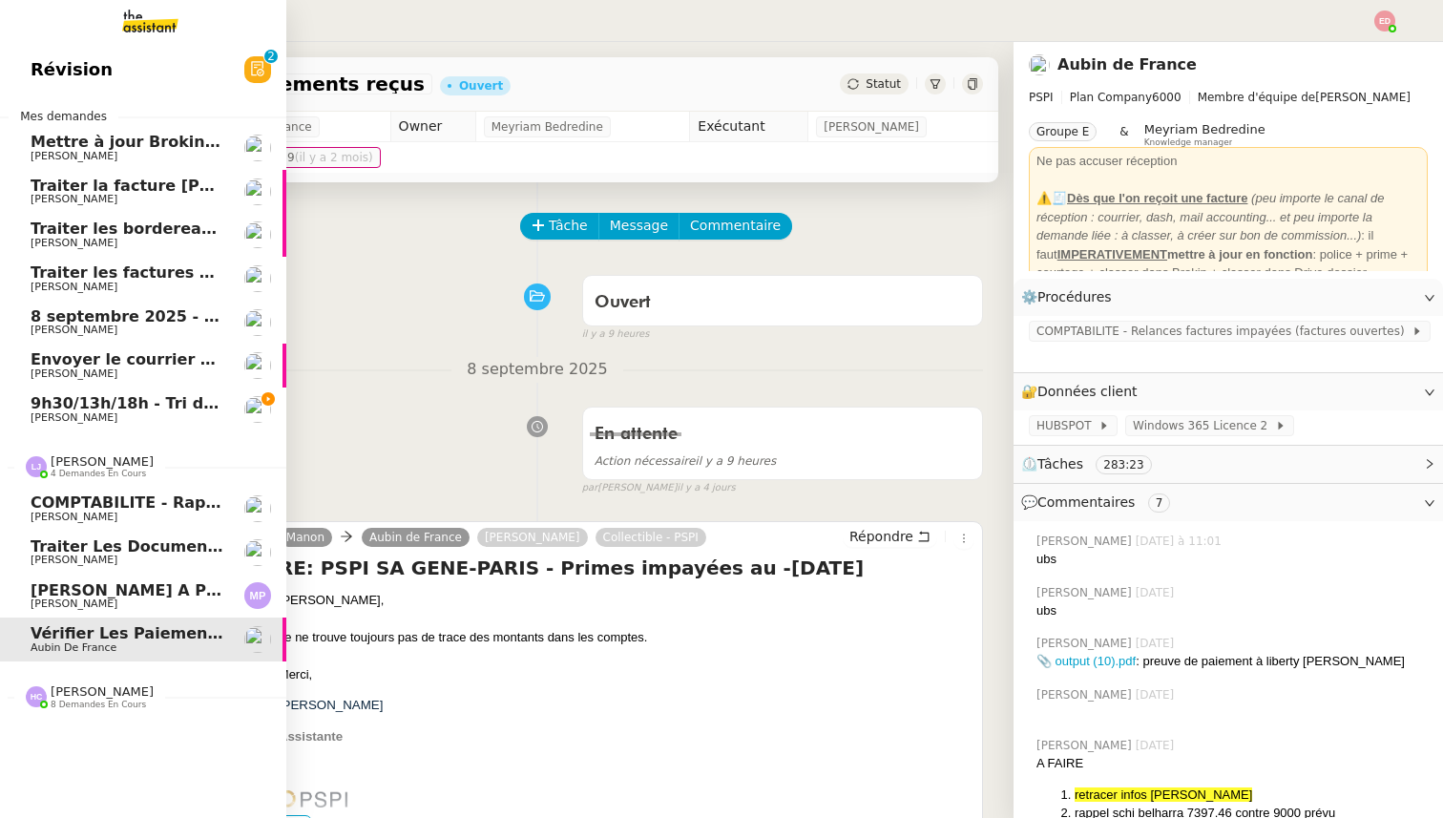
click at [94, 542] on span "Traiter les documents administratifs APF" at bounding box center [211, 546] width 360 height 18
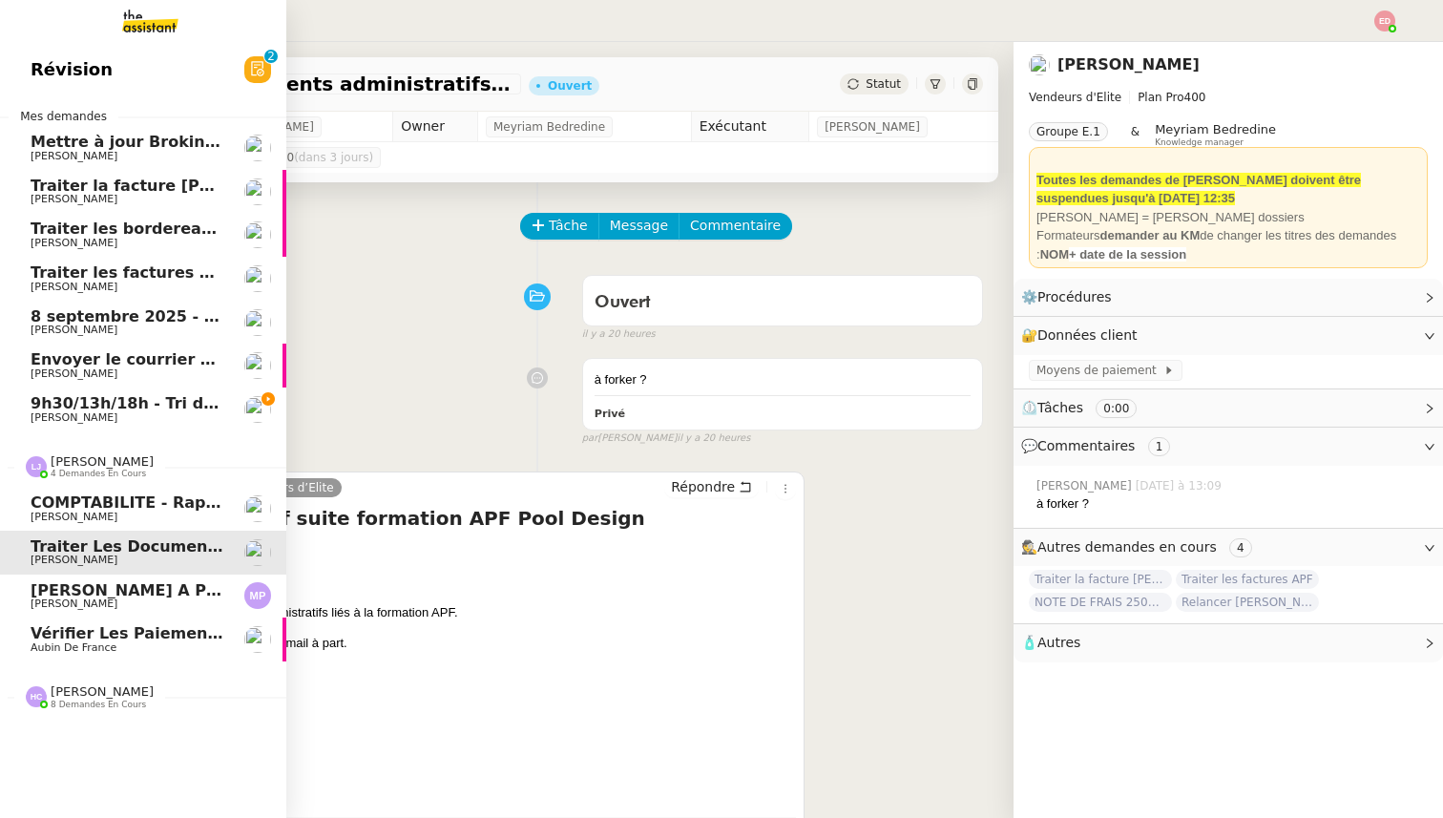
click at [98, 511] on span "COMPTABILITE - Rapprochement bancaire - 11 septembre 2025" at bounding box center [304, 502] width 546 height 18
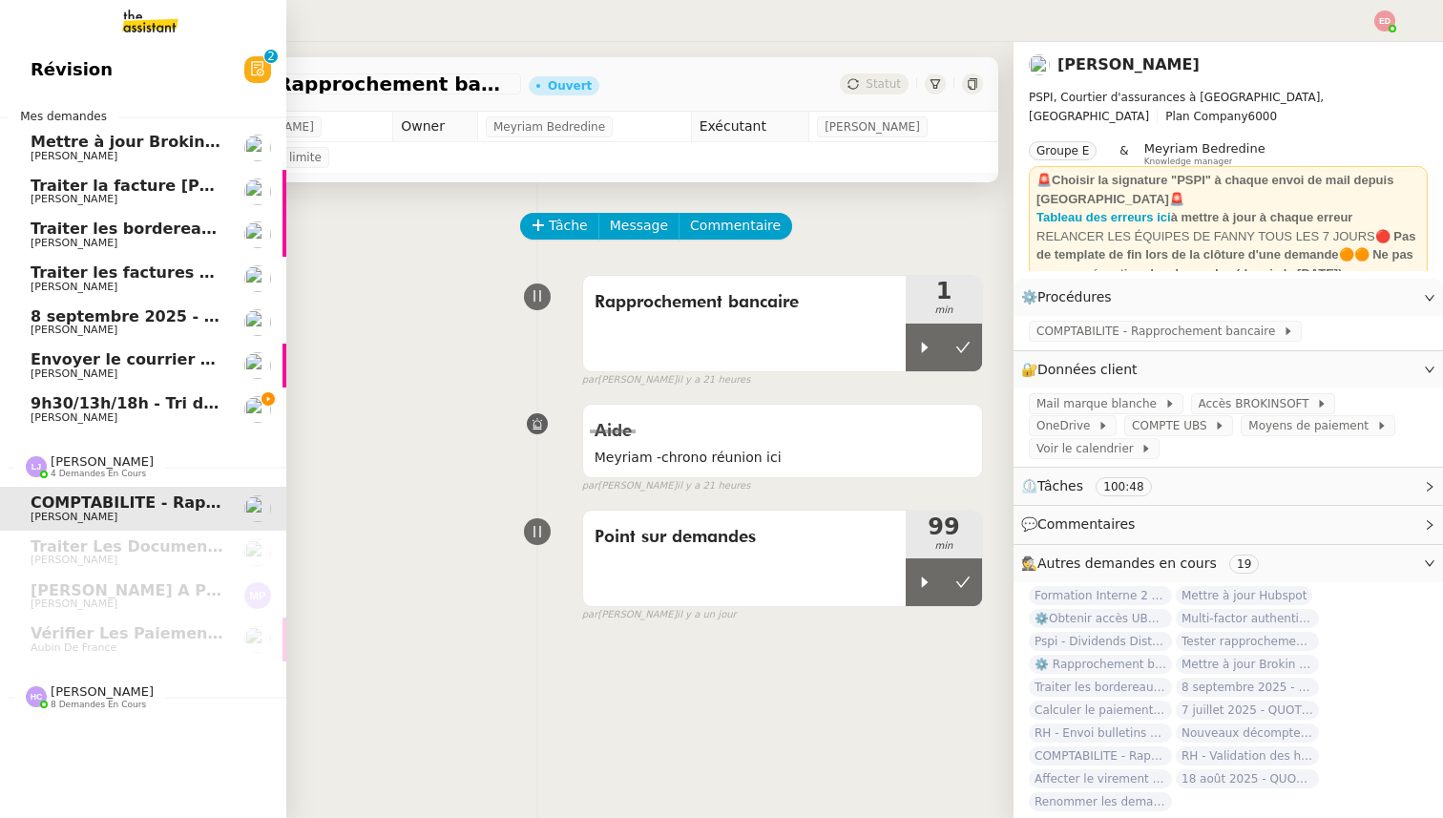
click at [90, 700] on span "8 demandes en cours" at bounding box center [98, 705] width 95 height 10
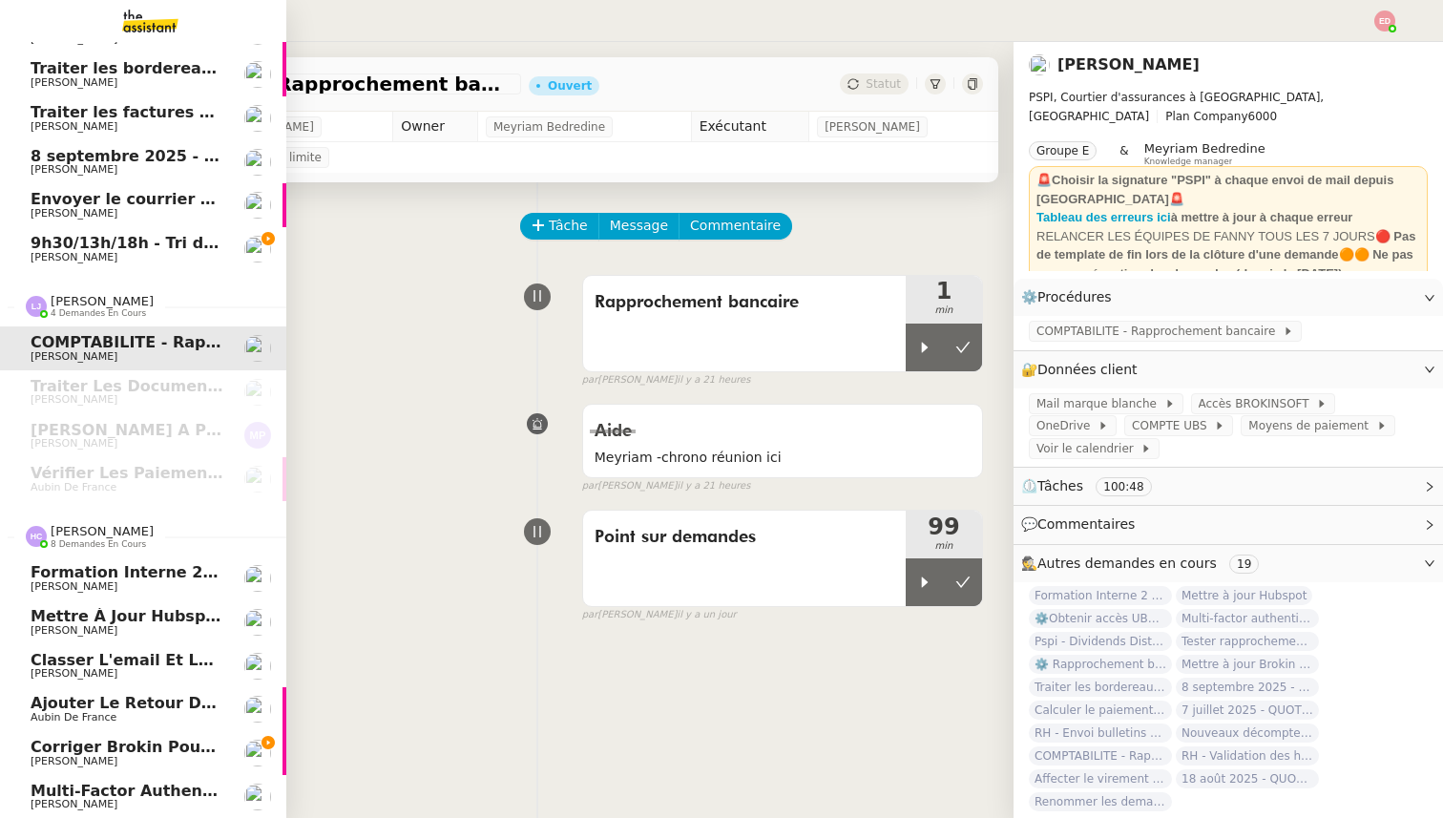
scroll to position [248, 0]
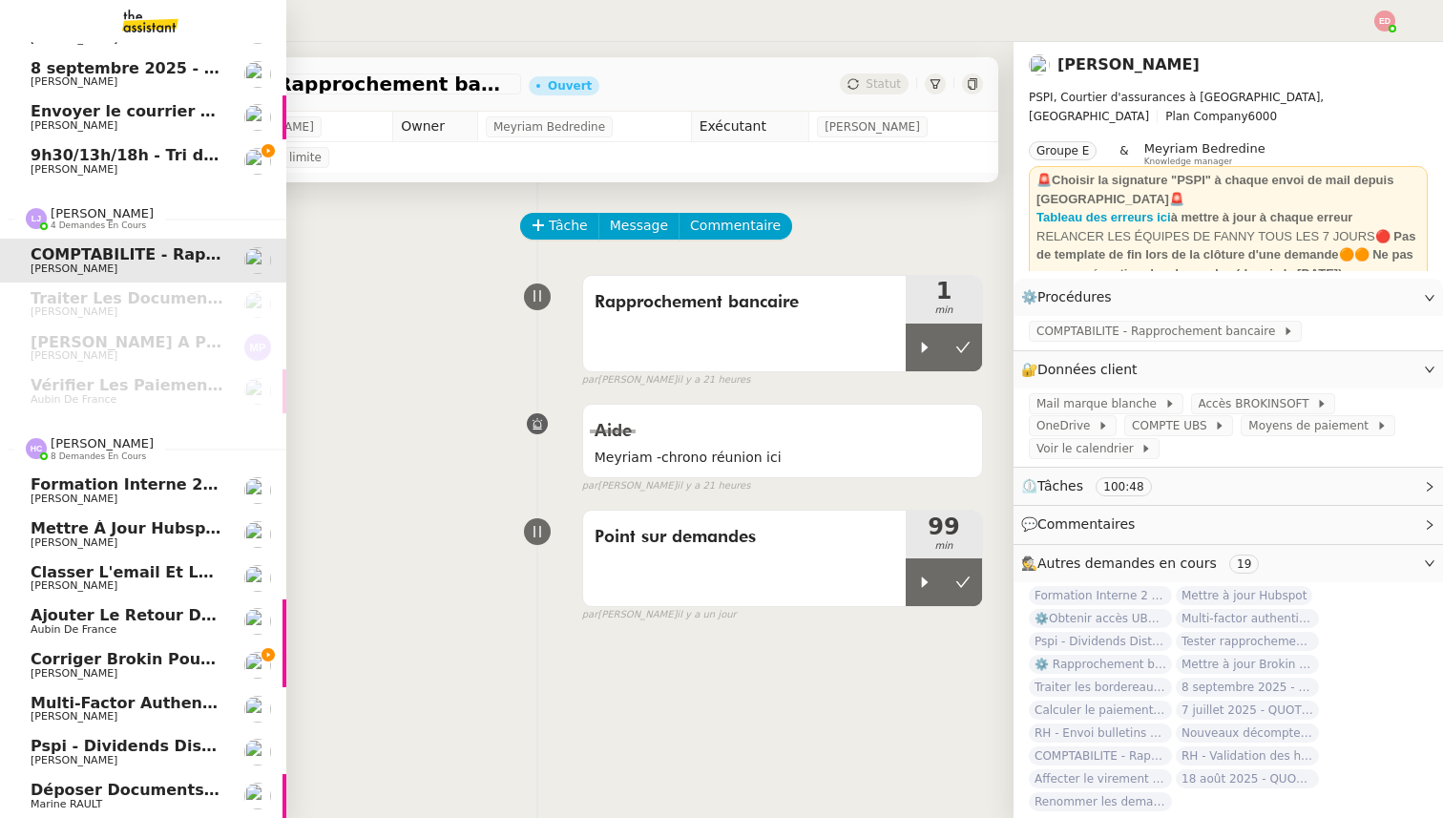
click at [88, 756] on span "[PERSON_NAME]" at bounding box center [74, 760] width 87 height 12
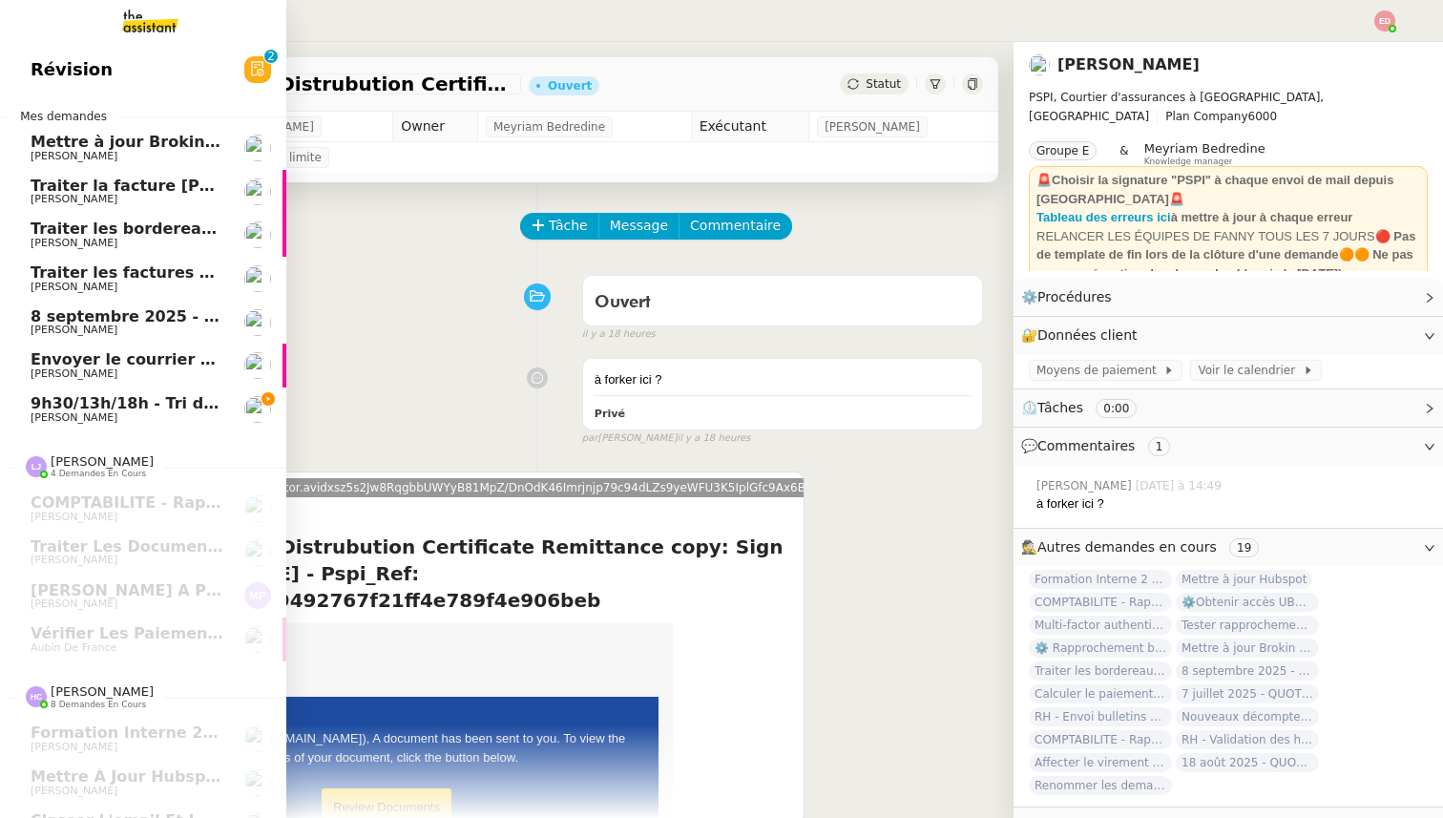
click at [138, 409] on span "9h30/13h/18h - Tri de la boite mail PRO - 5 septembre 2025" at bounding box center [286, 403] width 511 height 18
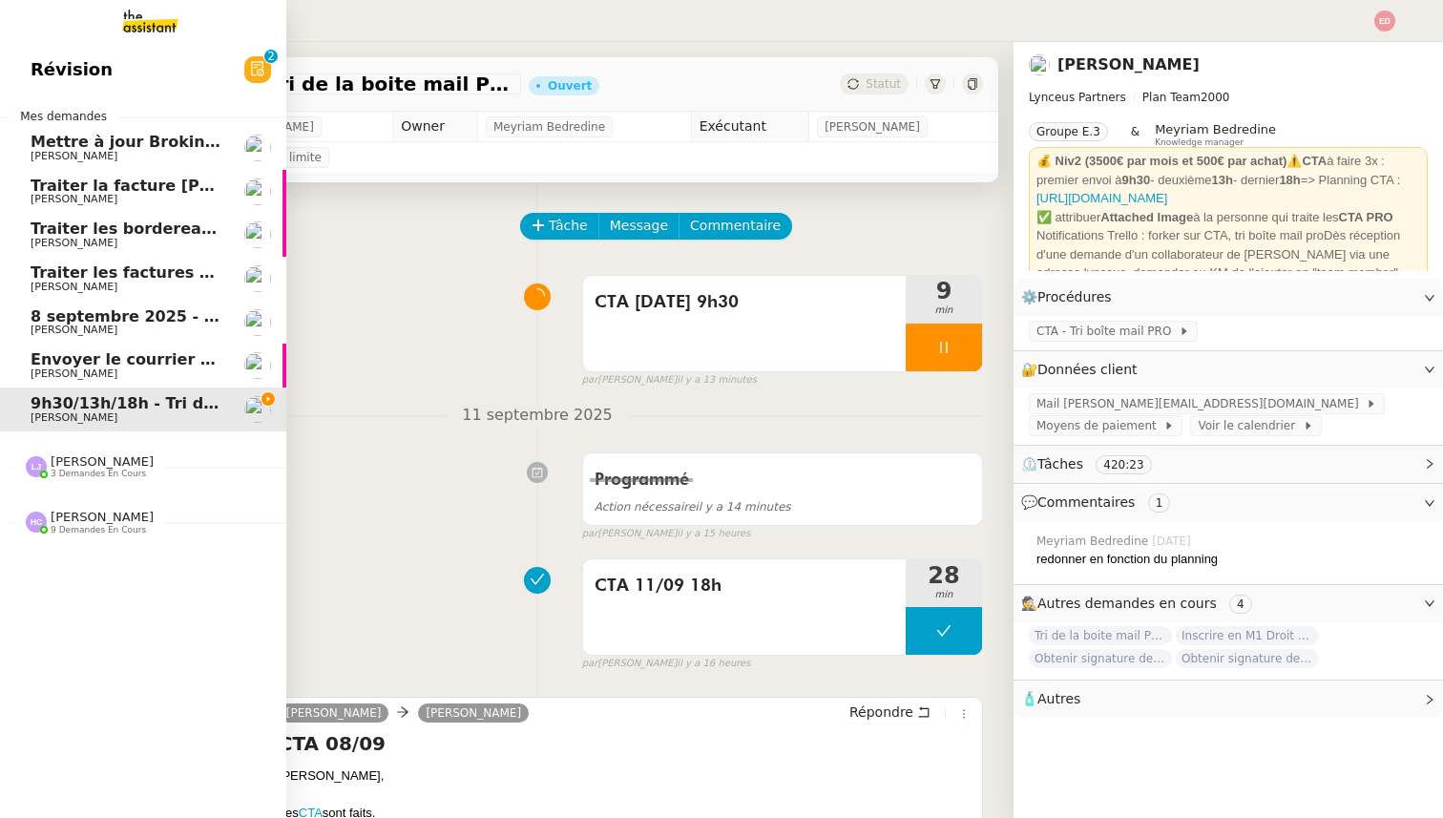
click at [93, 459] on span "[PERSON_NAME]" at bounding box center [102, 461] width 103 height 14
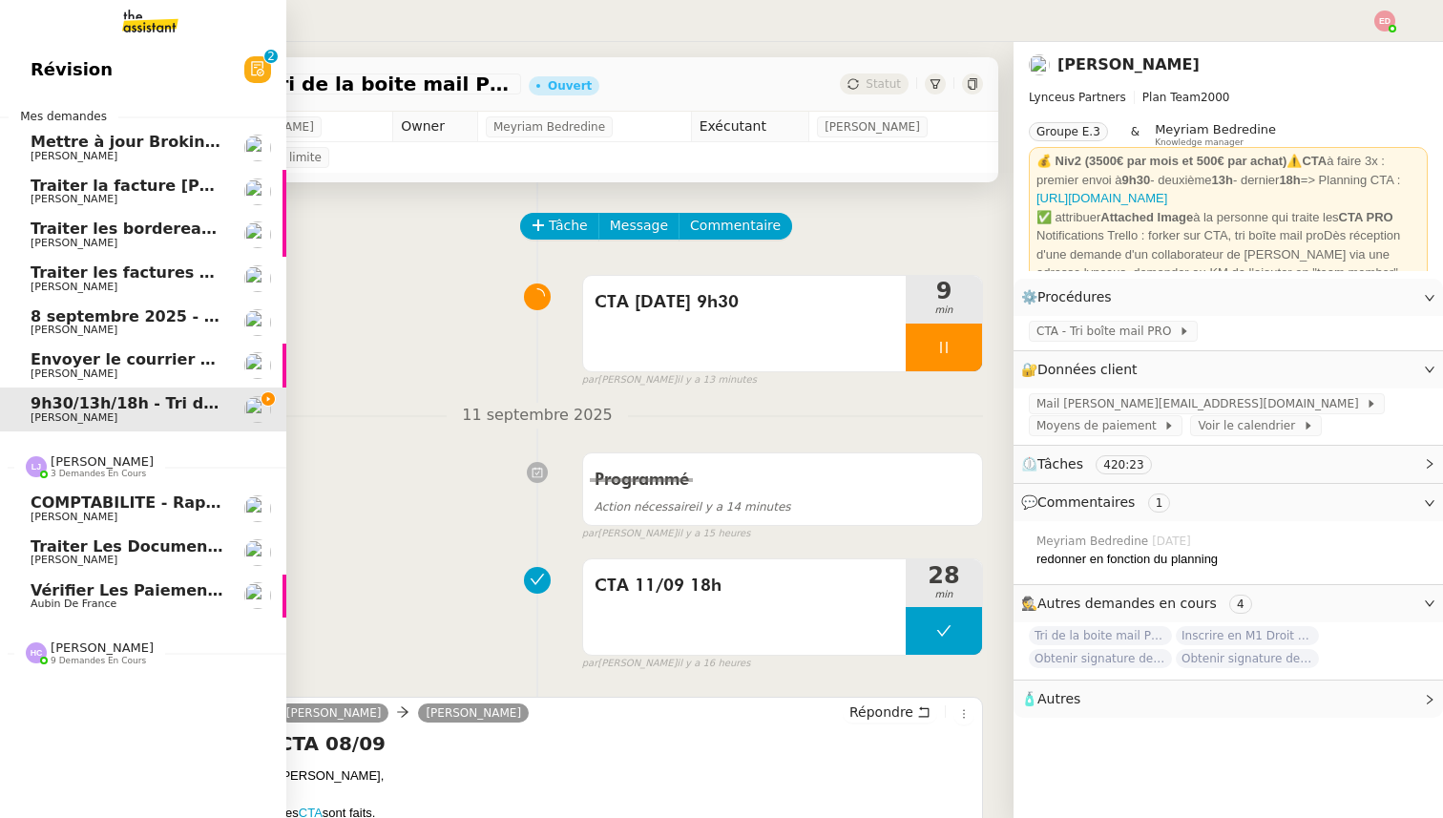
click at [93, 459] on span "[PERSON_NAME]" at bounding box center [102, 461] width 103 height 14
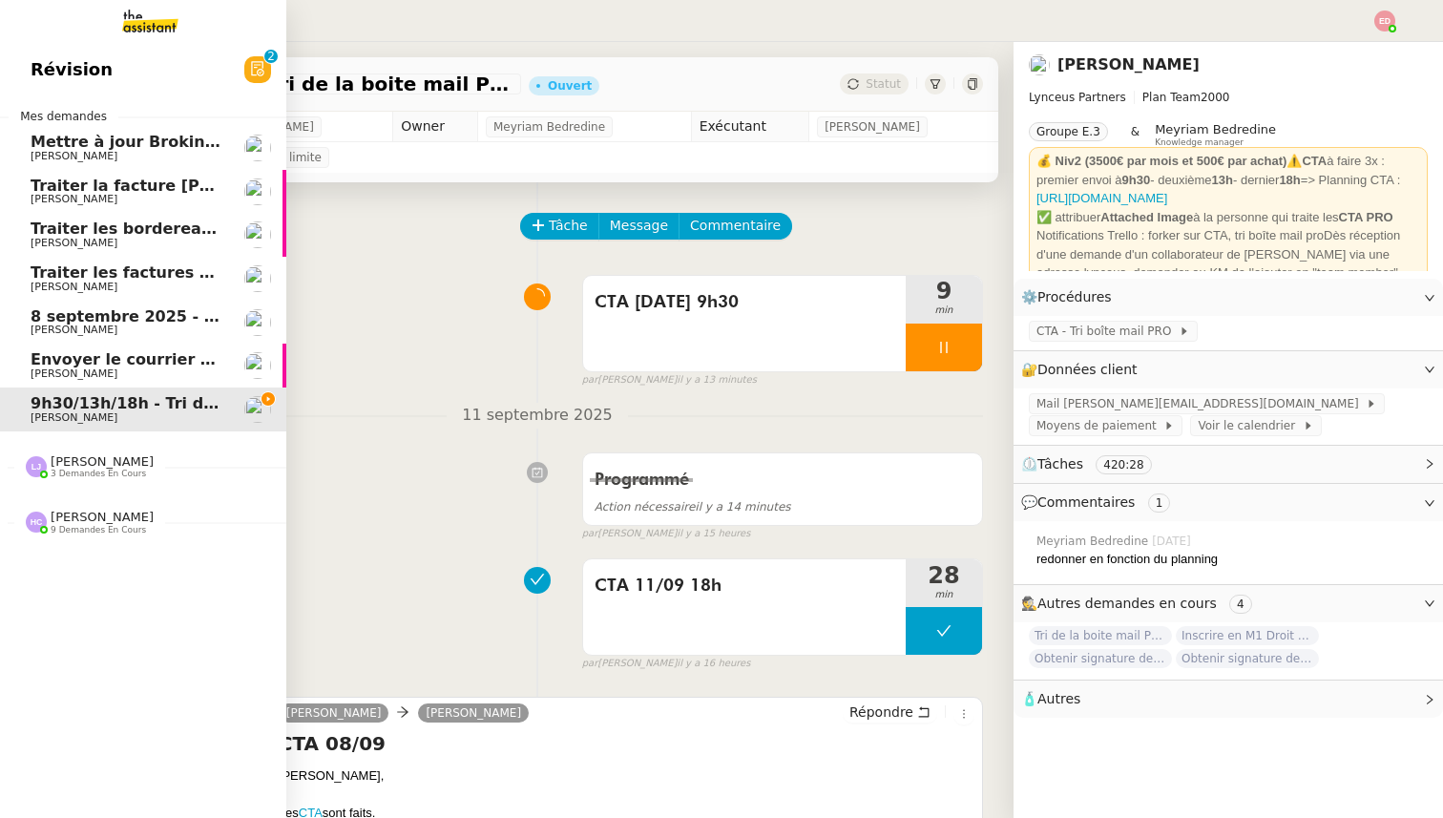
click at [68, 472] on span "3 demandes en cours" at bounding box center [98, 474] width 95 height 10
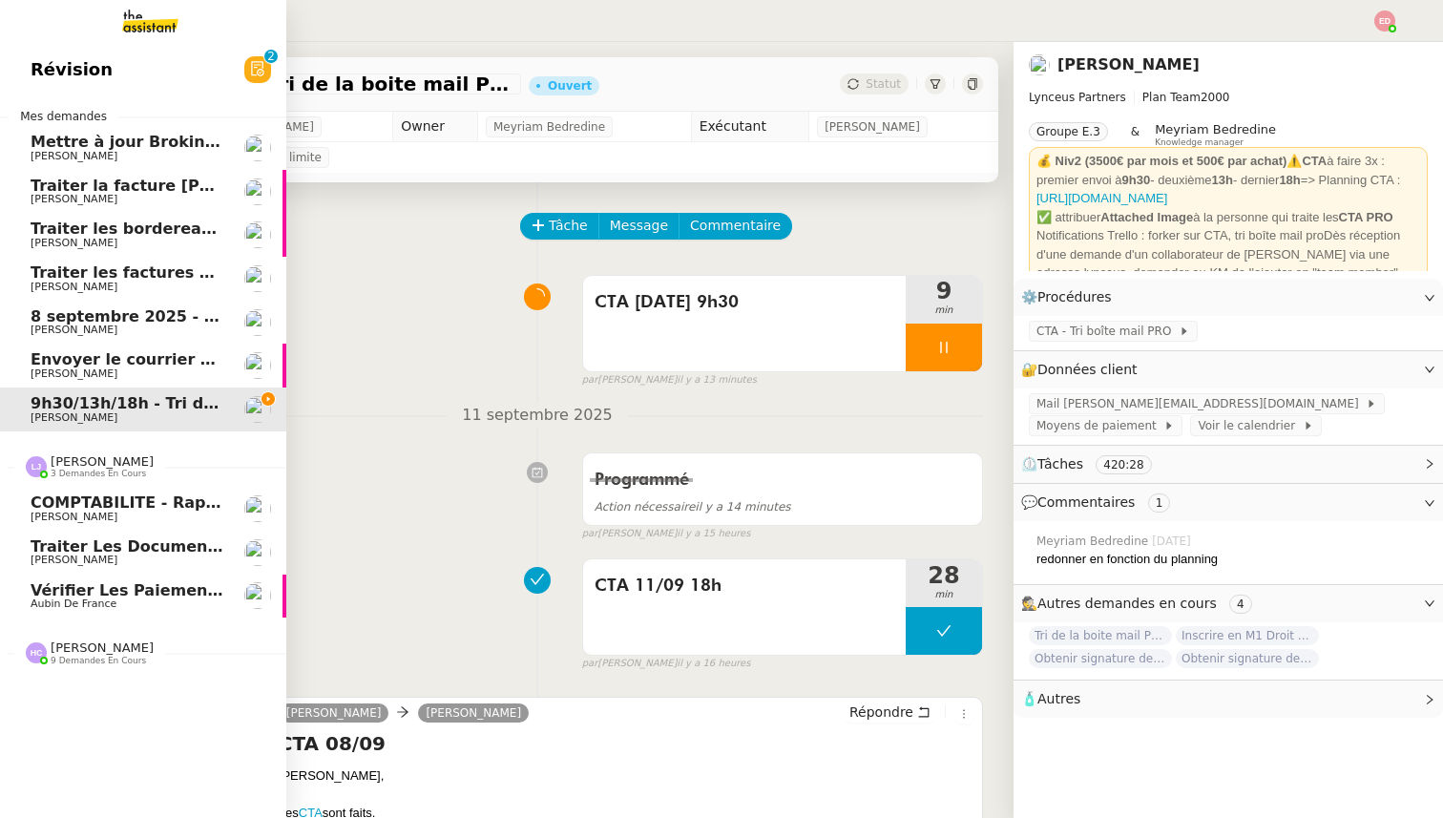
click at [94, 543] on span "Traiter les documents administratifs APF" at bounding box center [211, 546] width 360 height 18
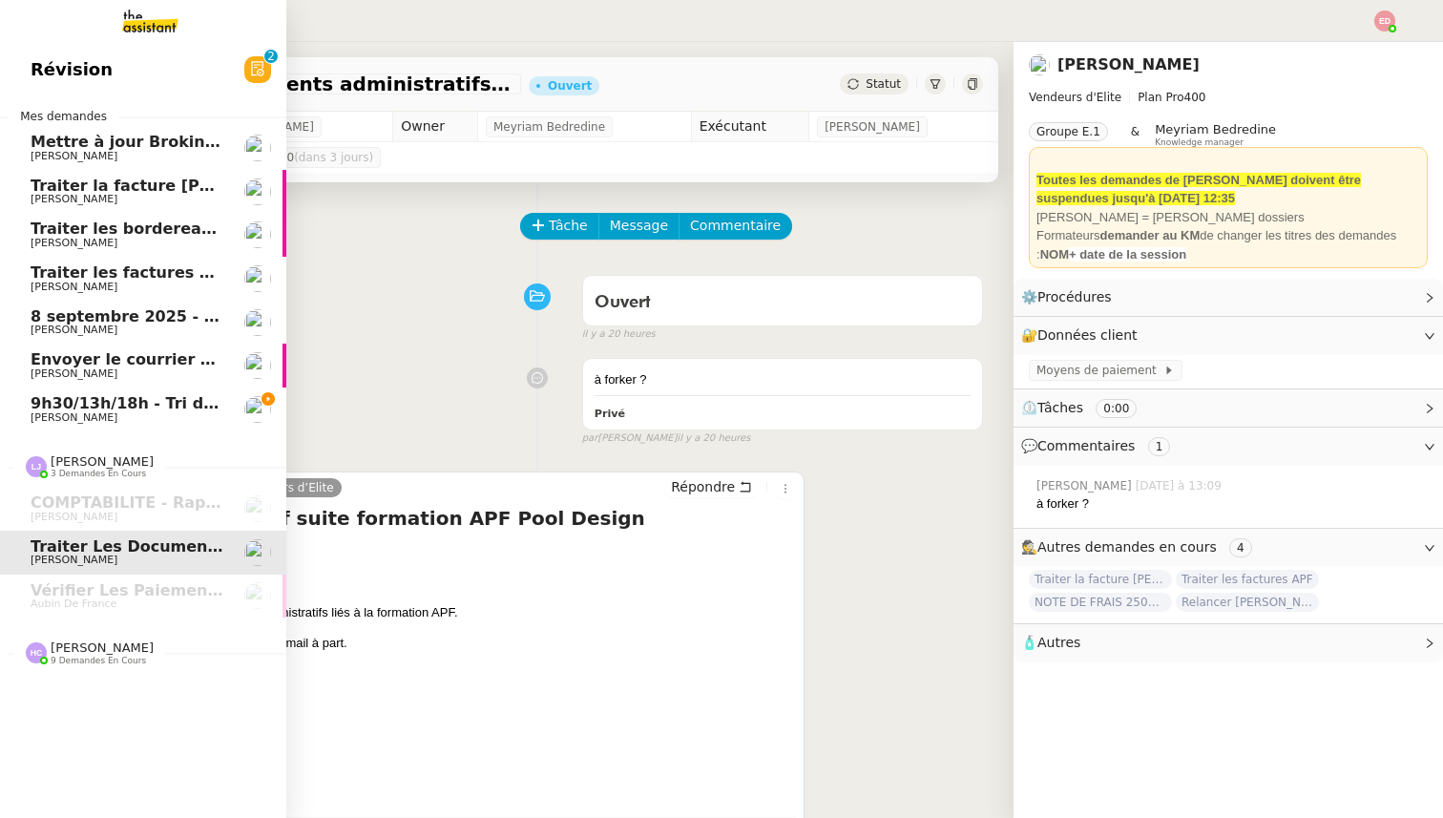
click at [133, 270] on span "Traiter les factures APF" at bounding box center [132, 272] width 202 height 18
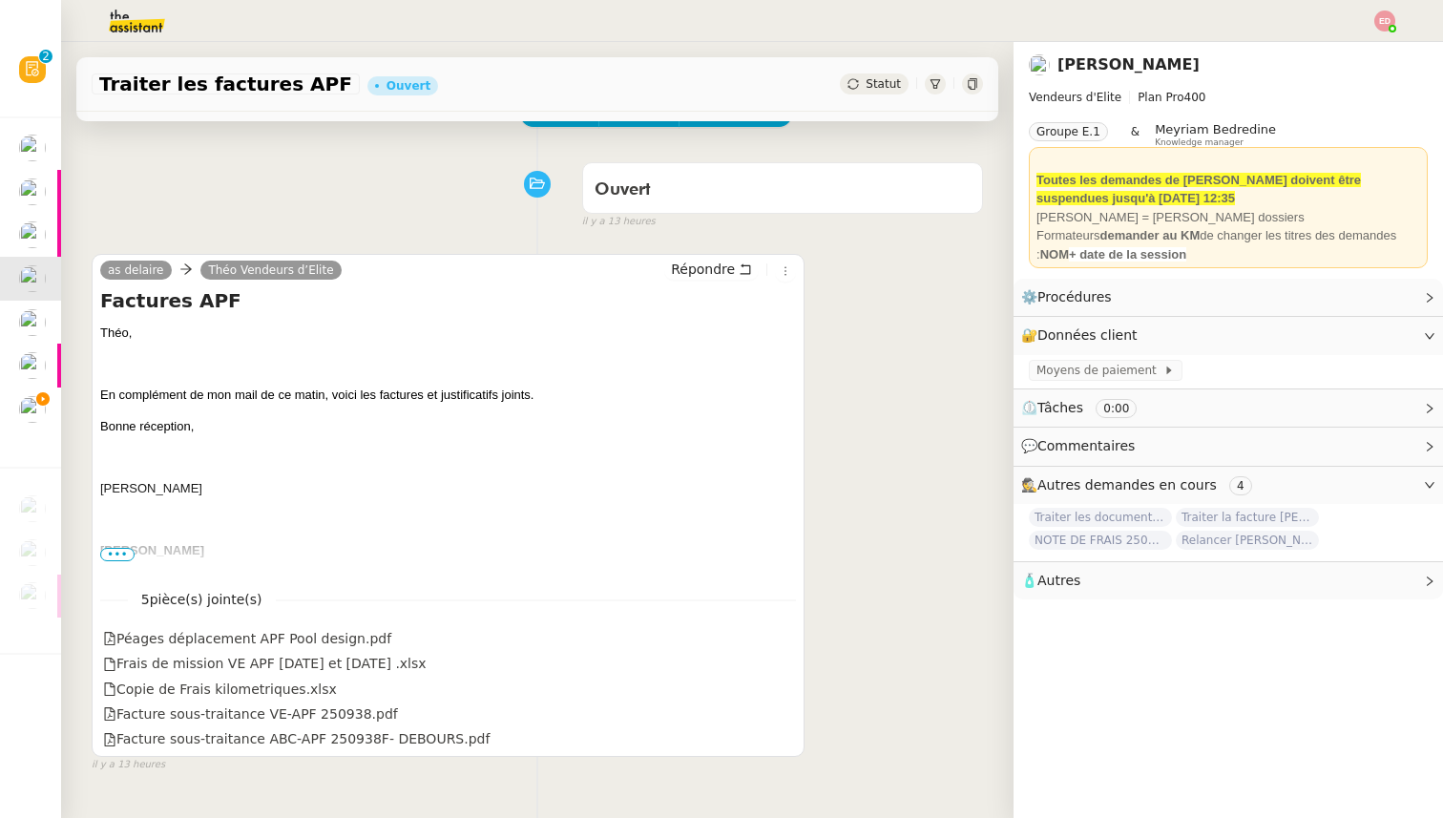
scroll to position [109, 0]
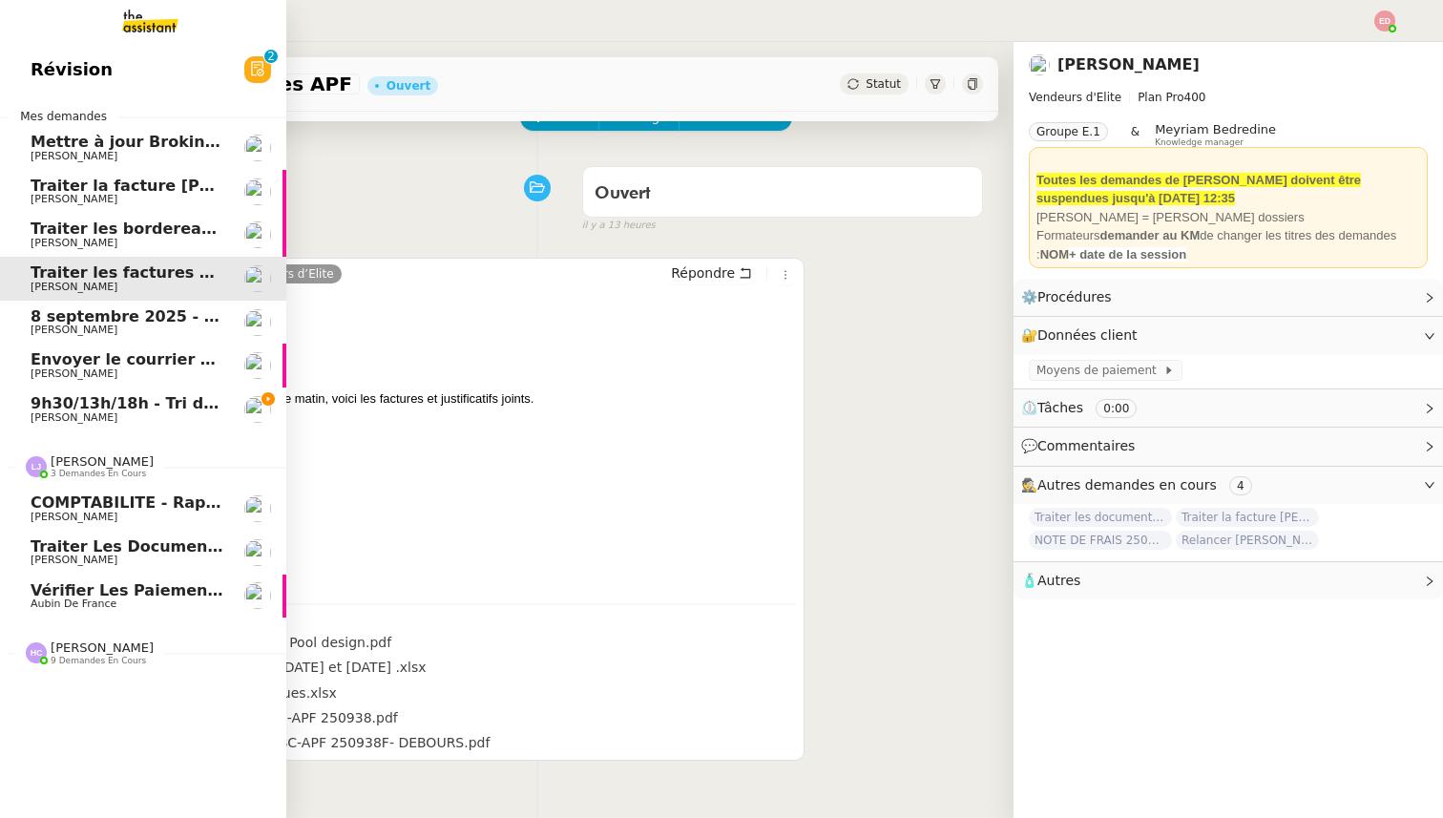
click at [94, 551] on span "Traiter les documents administratifs APF" at bounding box center [211, 546] width 360 height 18
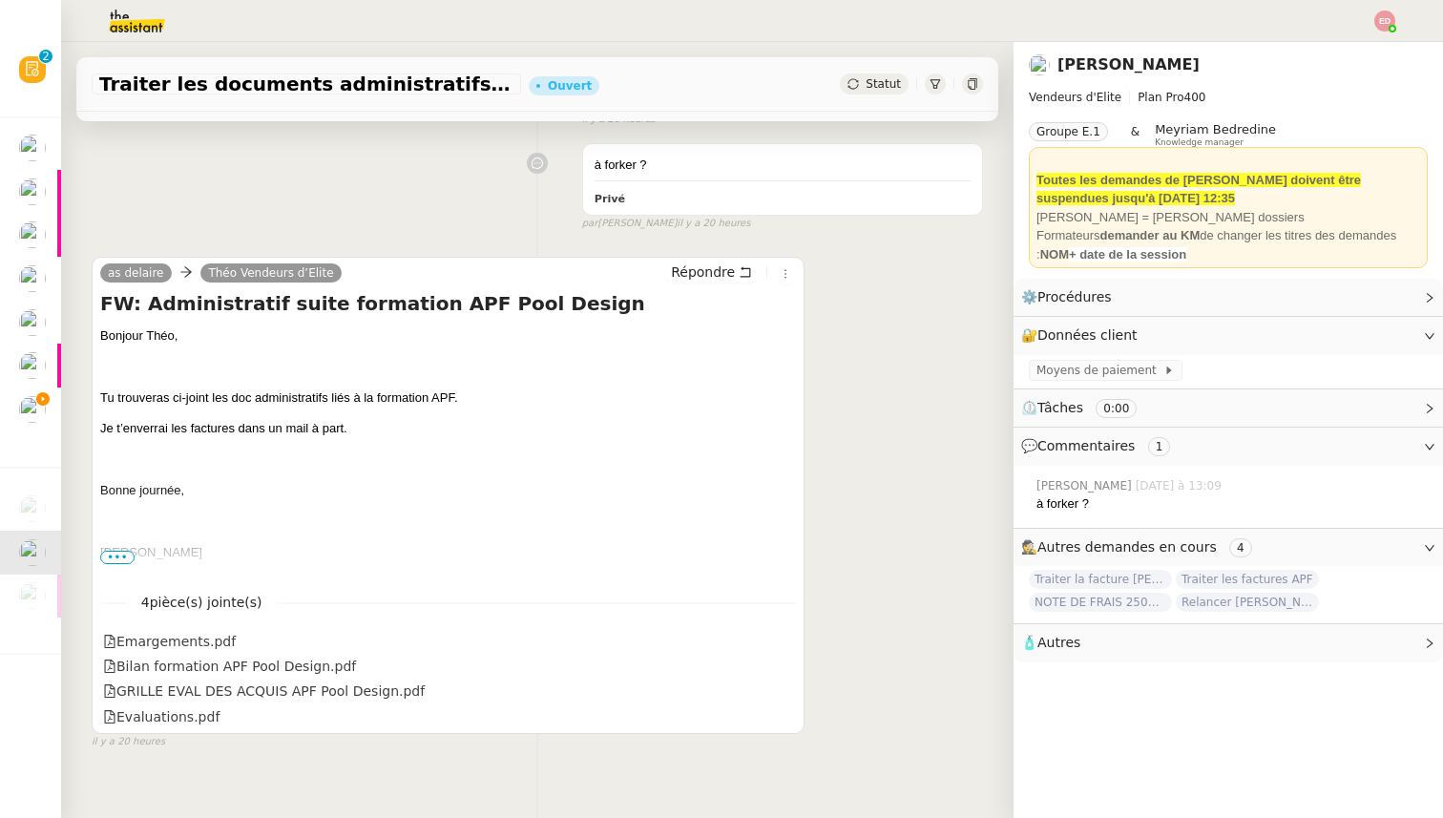
scroll to position [236, 0]
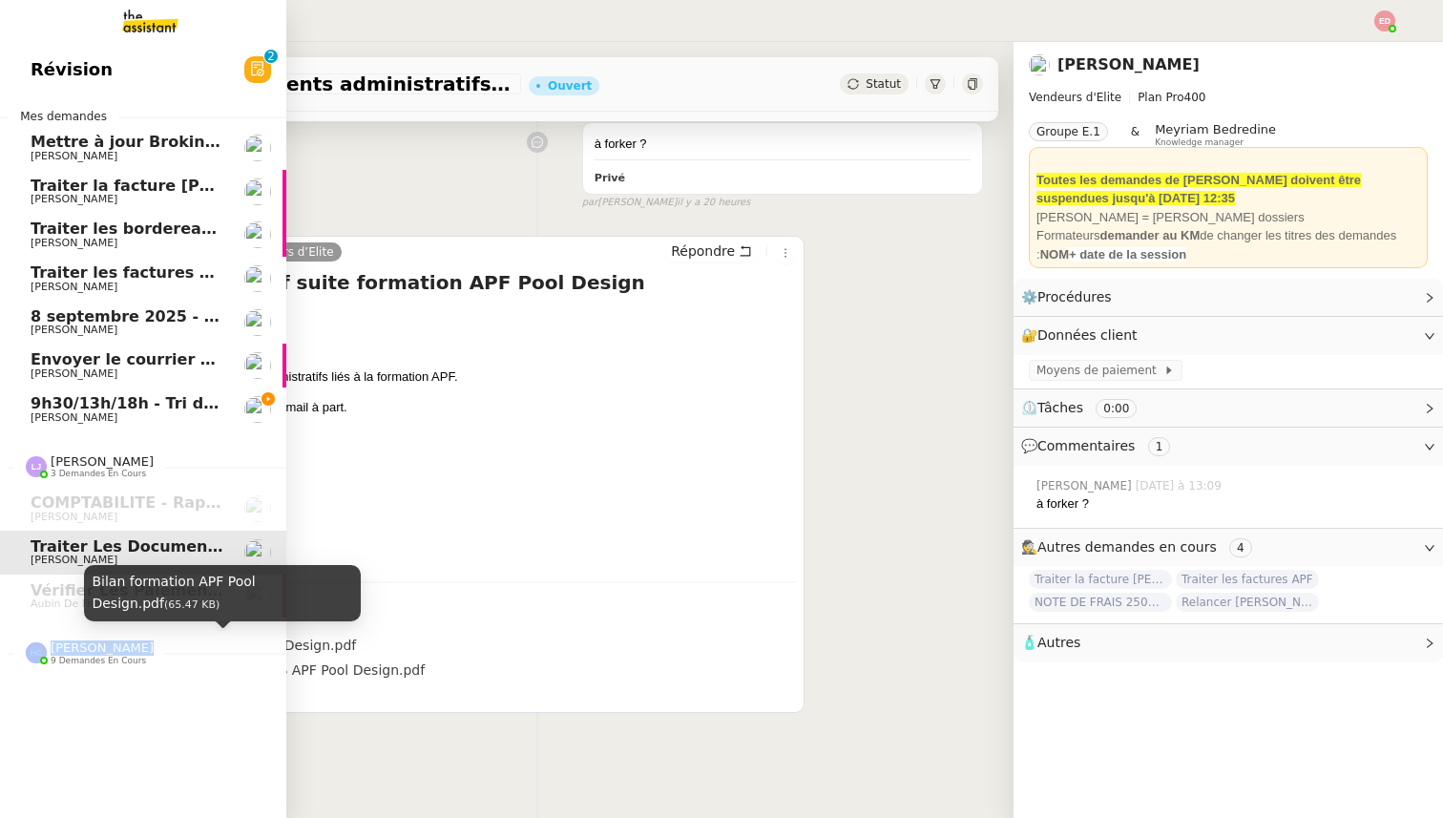
click at [49, 660] on div "[PERSON_NAME] 9 demandes en cours" at bounding box center [90, 652] width 128 height 25
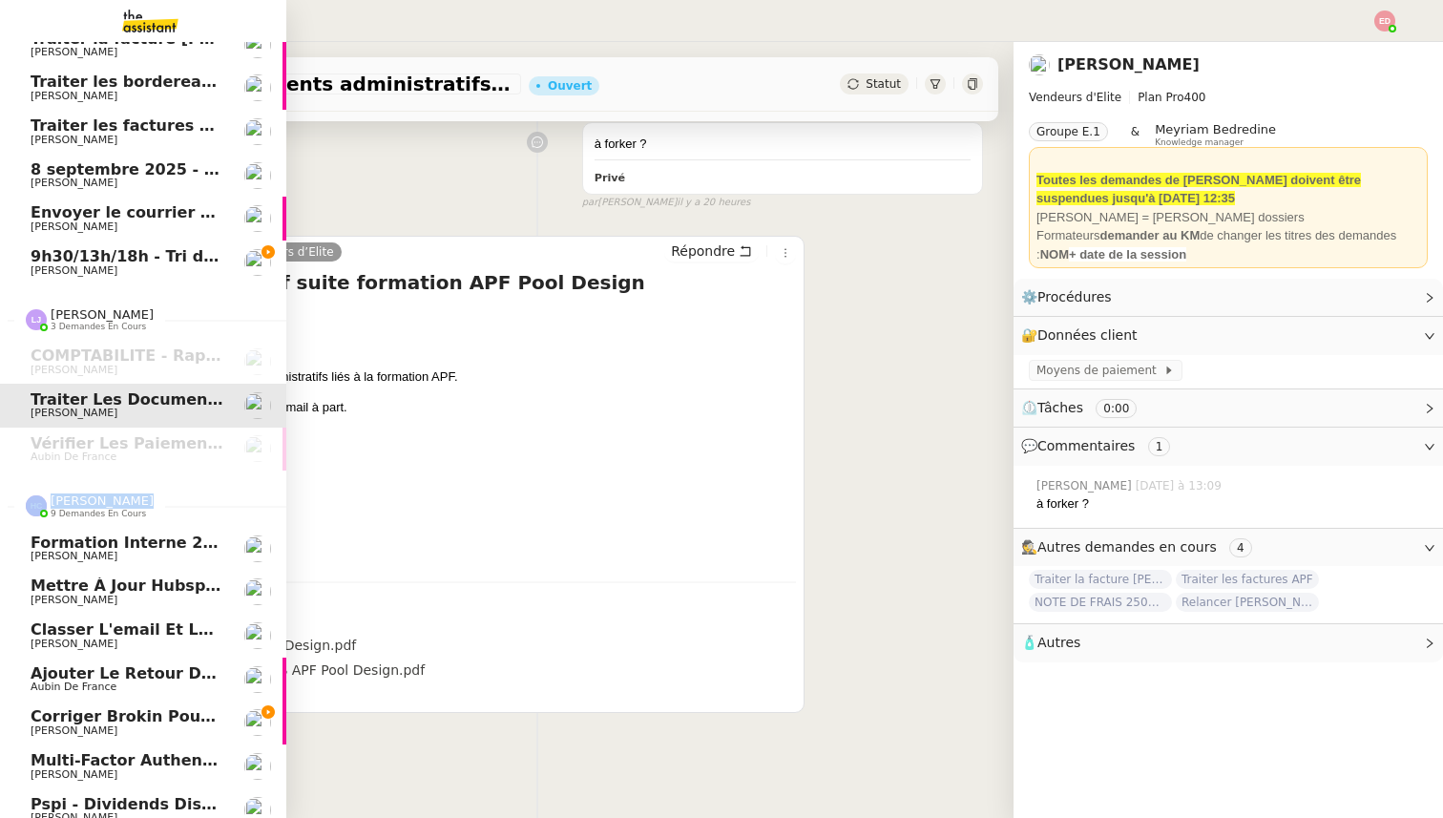
scroll to position [248, 0]
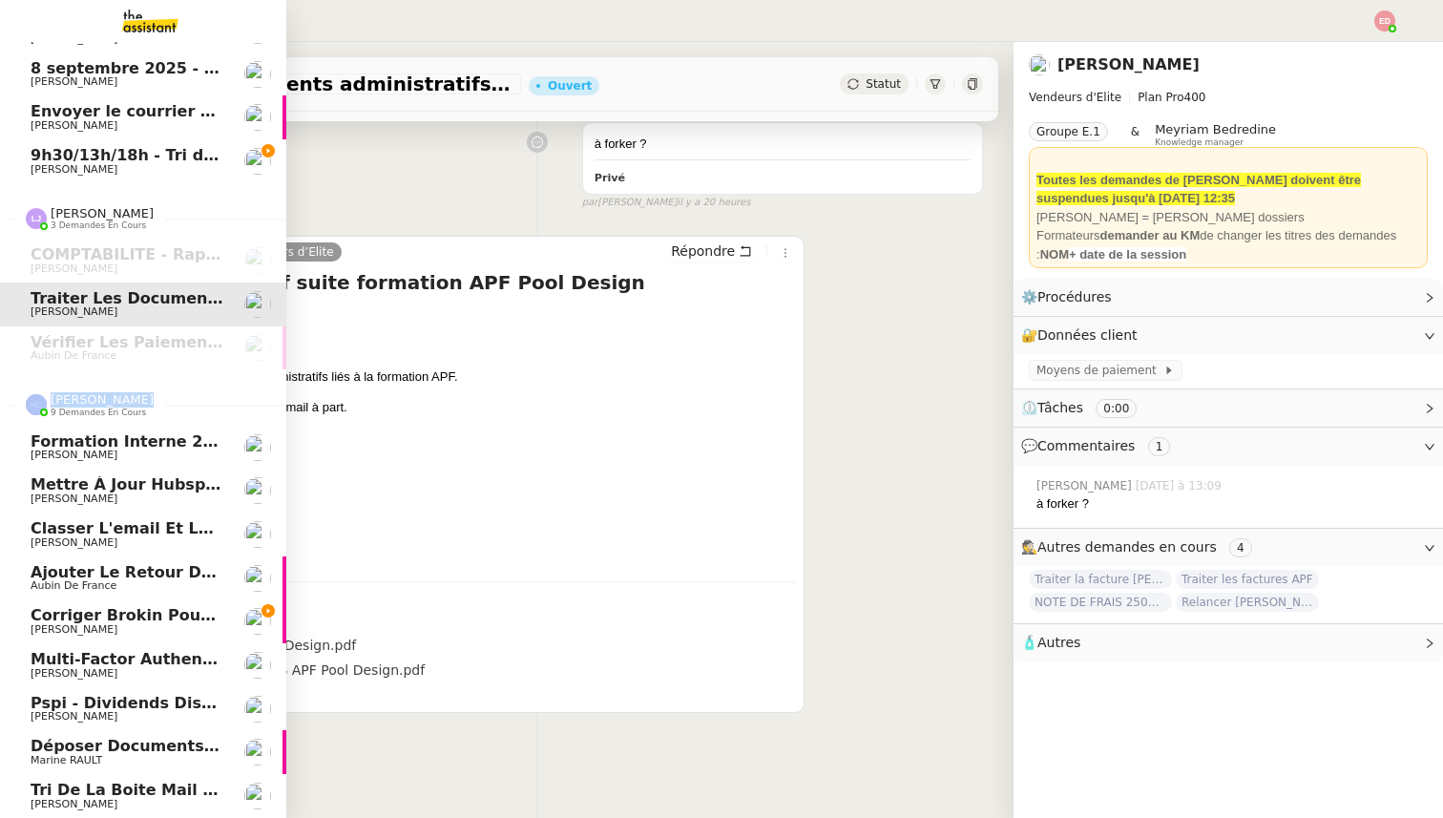
click at [76, 795] on span "Tri de la boite mail PERSO - 12 septembre 2025" at bounding box center [238, 790] width 415 height 18
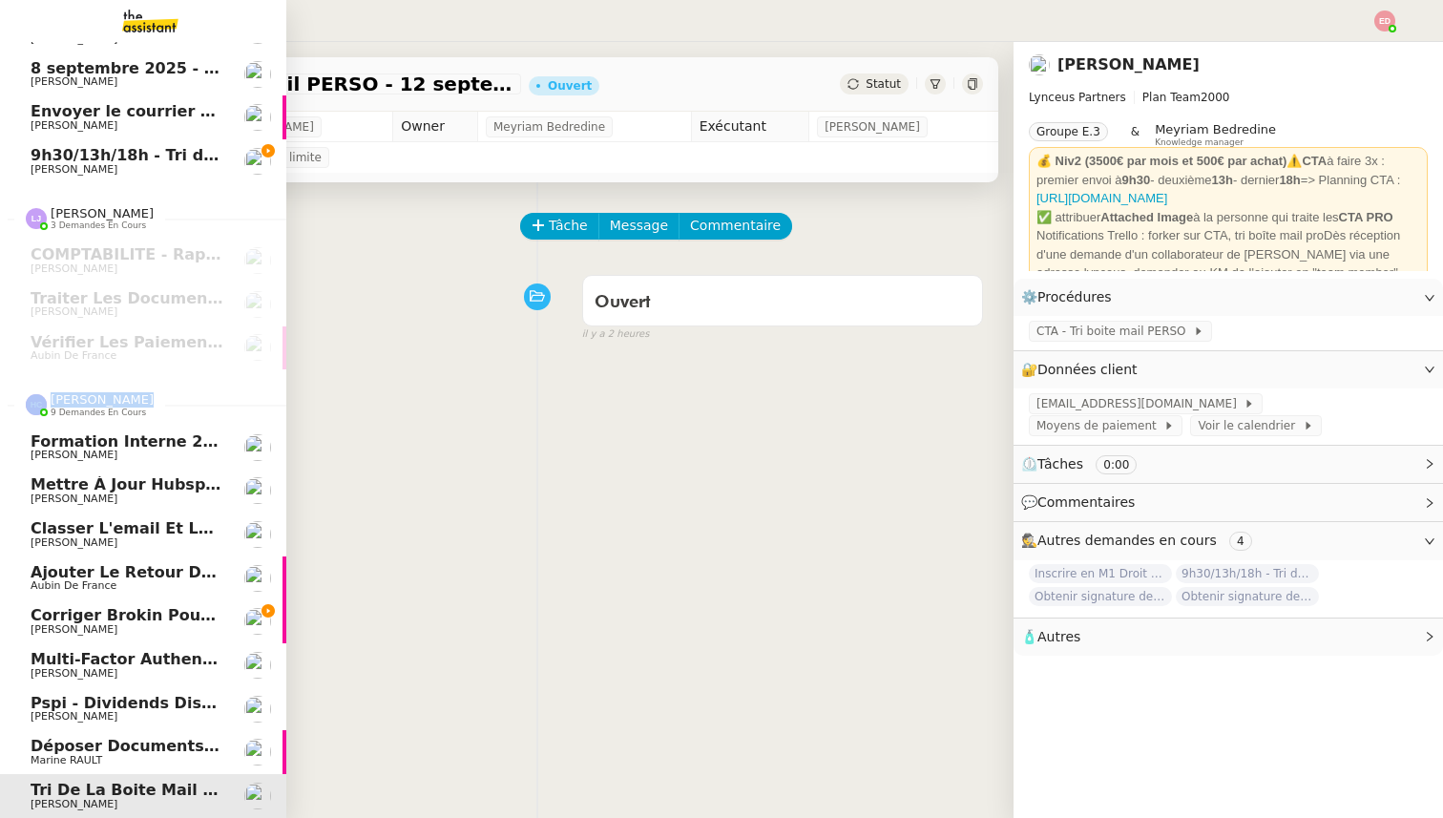
click at [73, 759] on span "Marine RAULT" at bounding box center [67, 760] width 72 height 12
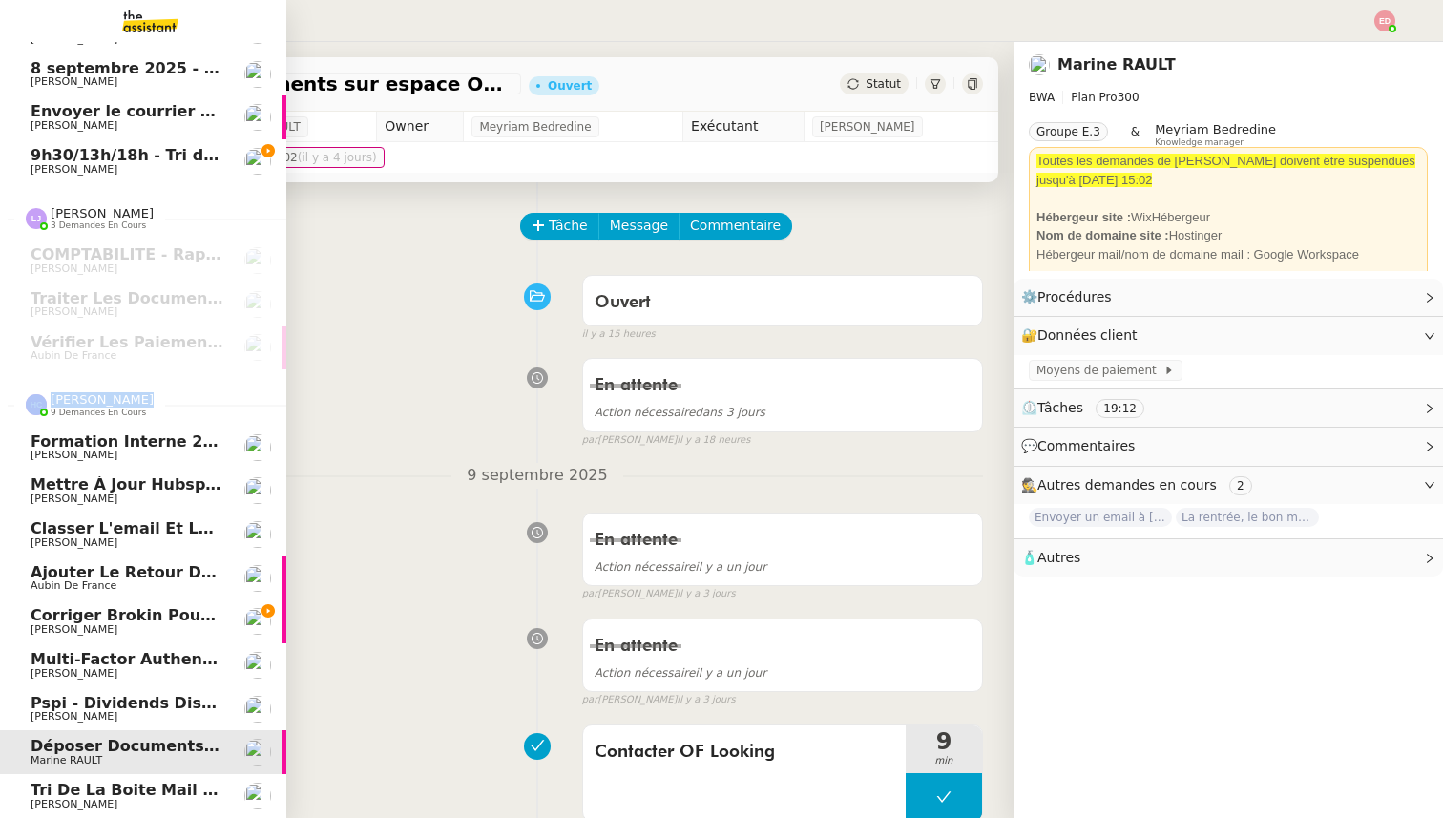
click at [76, 705] on span "Pspi - Dividends Distrubution Certificate Remittance copy: Sign and Return [DAT…" at bounding box center [619, 703] width 1176 height 18
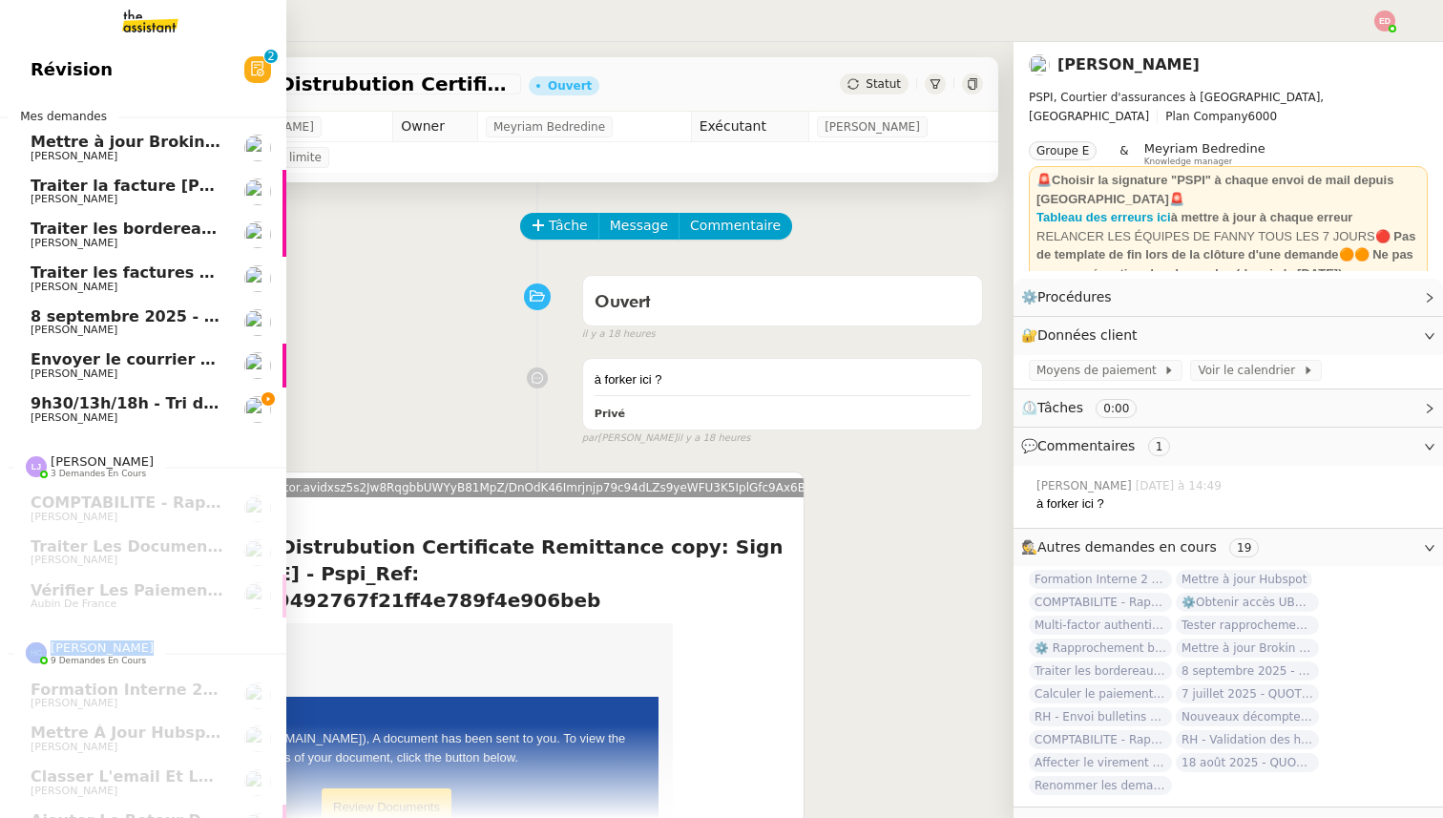
click at [112, 410] on span "9h30/13h/18h - Tri de la boite mail PRO - 5 septembre 2025" at bounding box center [286, 403] width 511 height 18
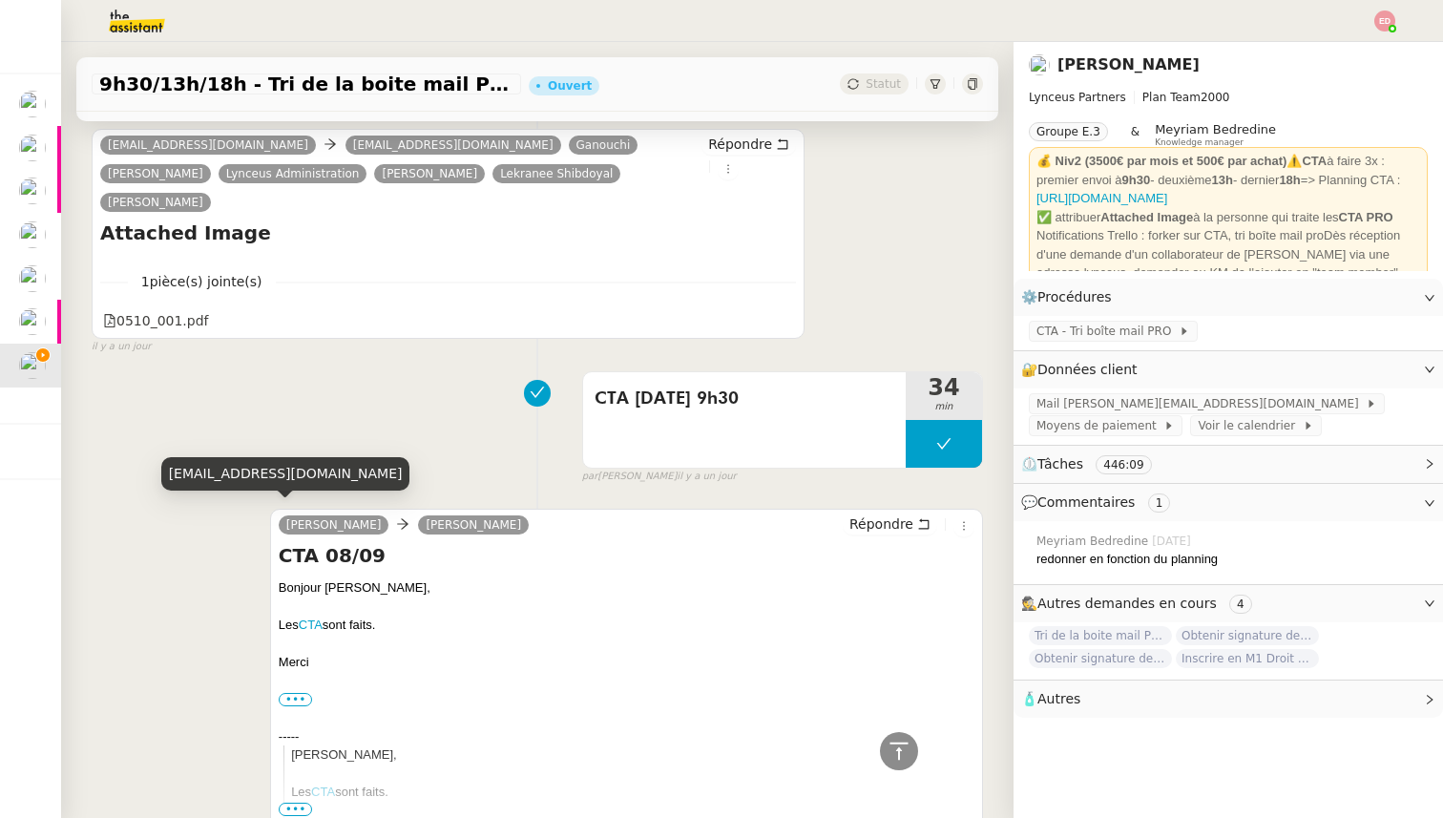
scroll to position [1783, 0]
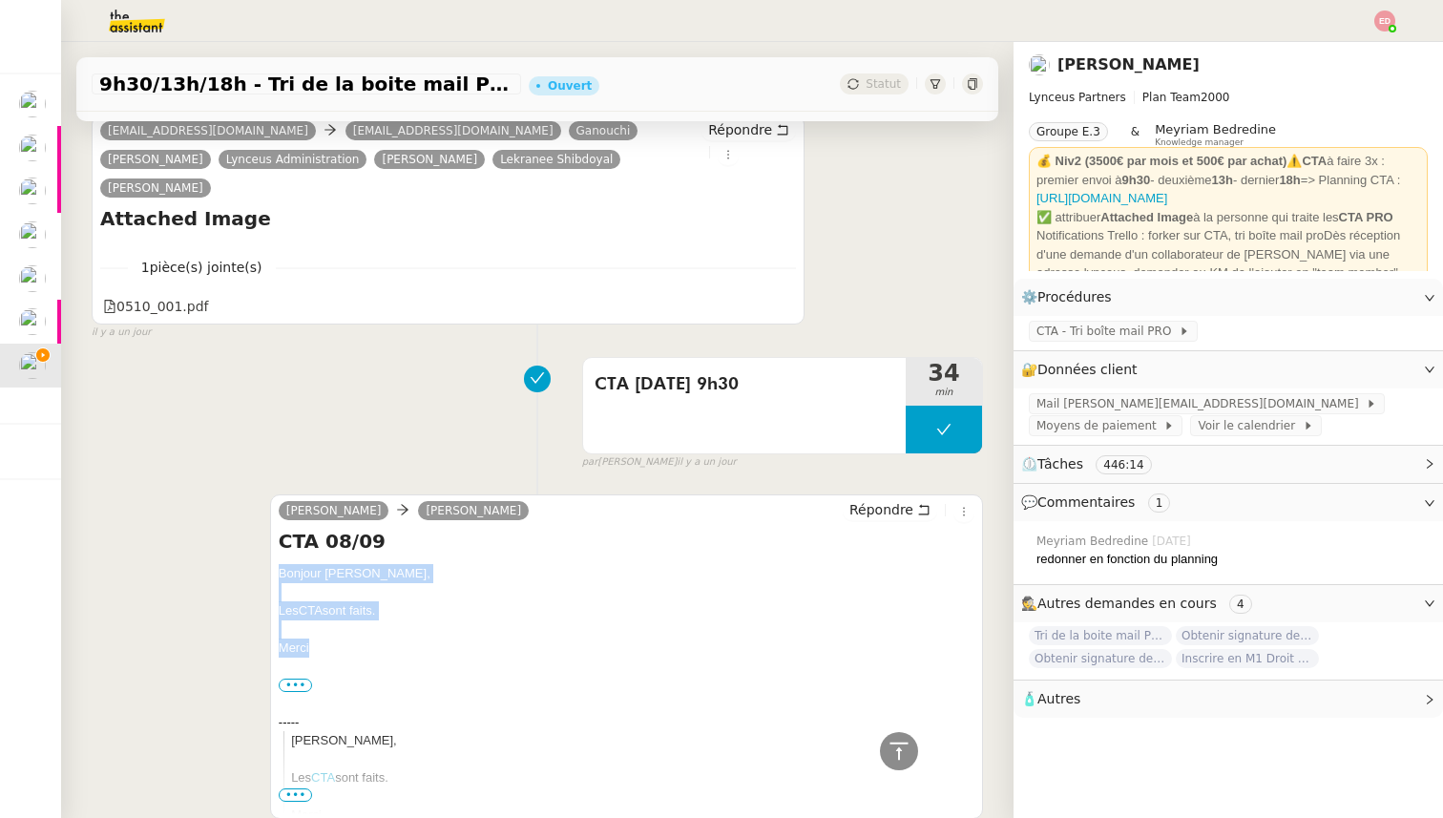
drag, startPoint x: 314, startPoint y: 620, endPoint x: 269, endPoint y: 546, distance: 86.9
click at [269, 546] on div "[PERSON_NAME] [PERSON_NAME] Répondre CTA 08/09 Bonjour [PERSON_NAME], Les CTA s…" at bounding box center [537, 656] width 891 height 358
copy div "Bonjour [PERSON_NAME], Les CTA sont faits. [GEOGRAPHIC_DATA]"
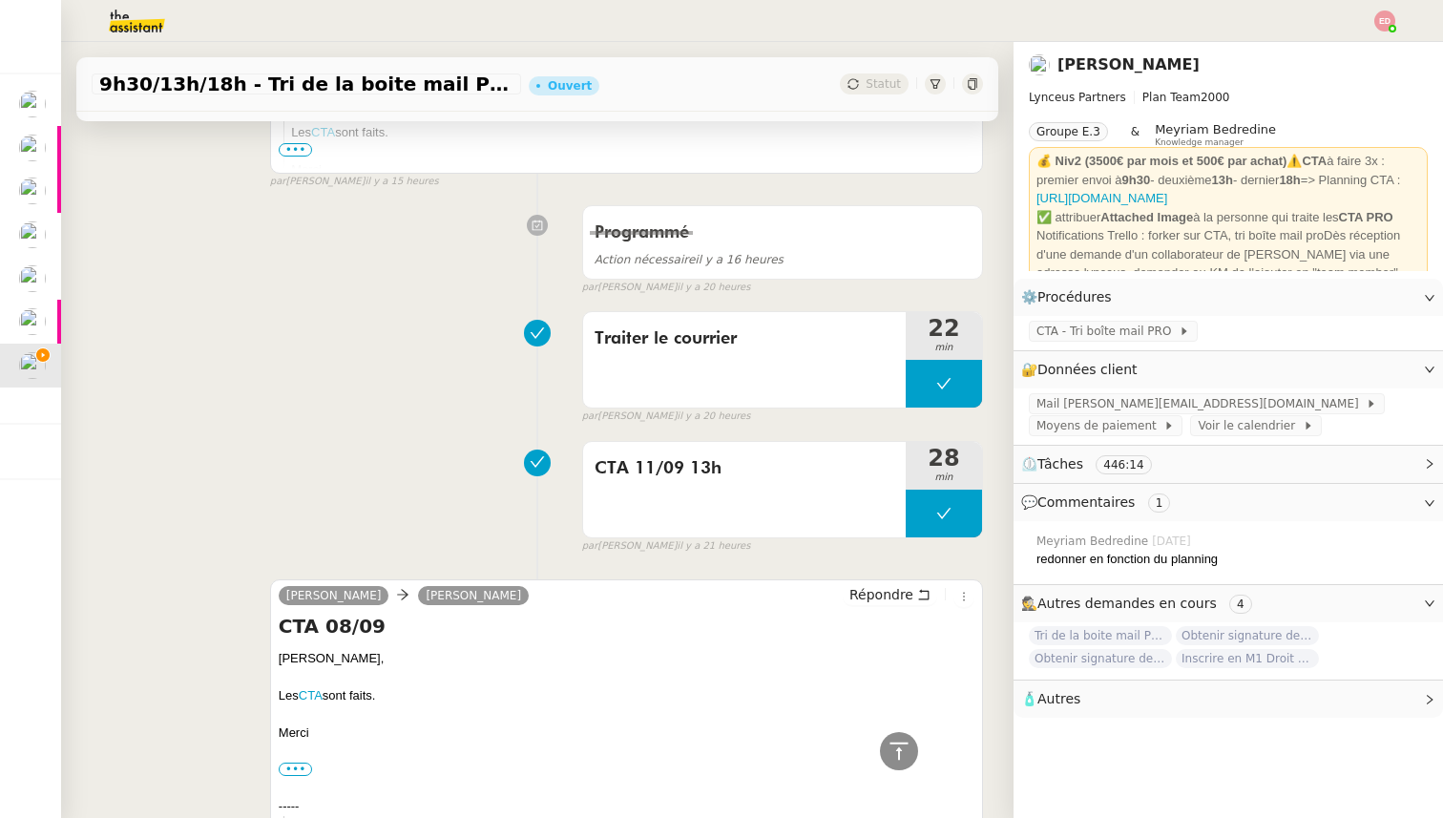
scroll to position [0, 0]
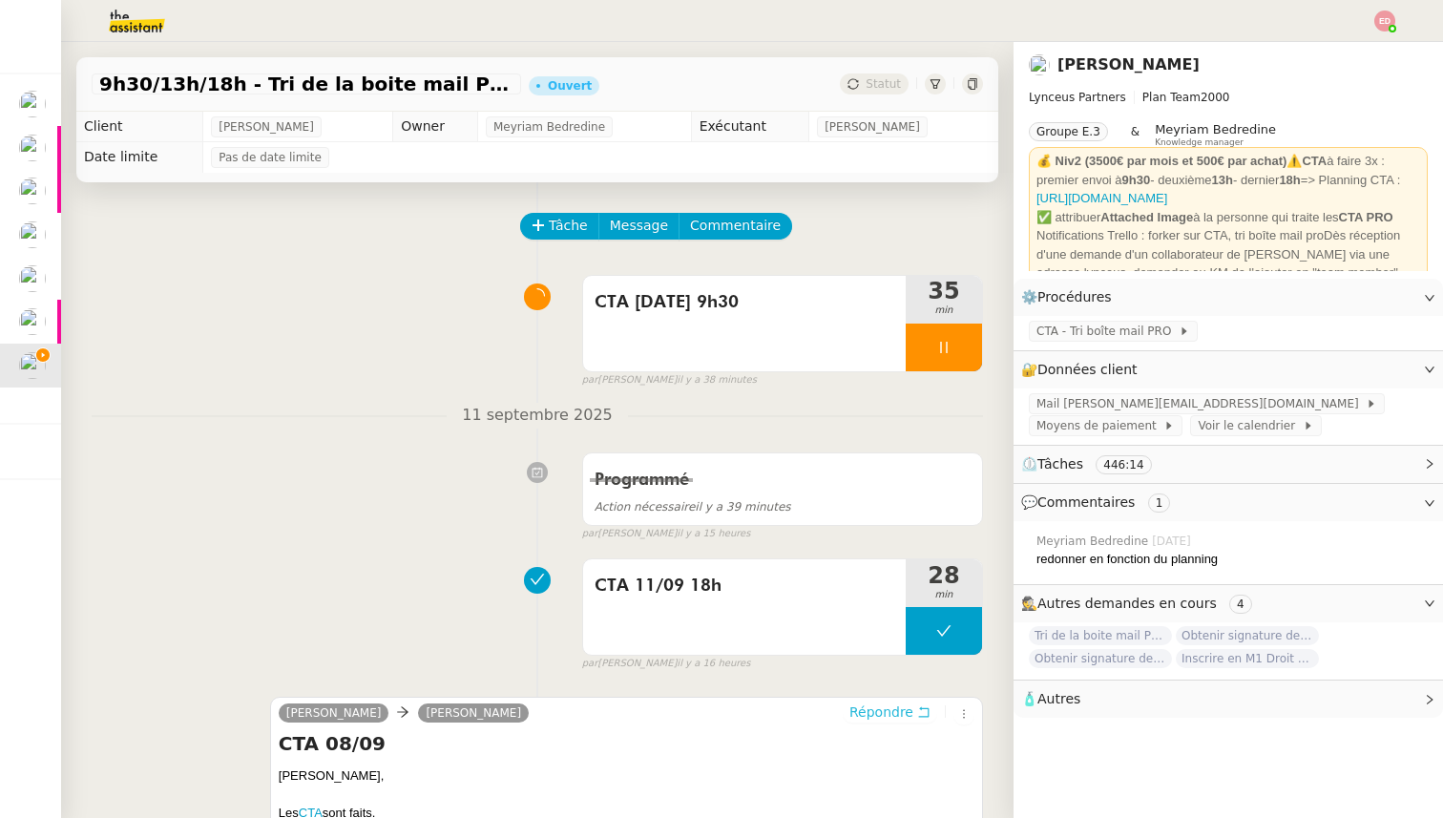
click at [895, 708] on span "Répondre" at bounding box center [881, 711] width 64 height 19
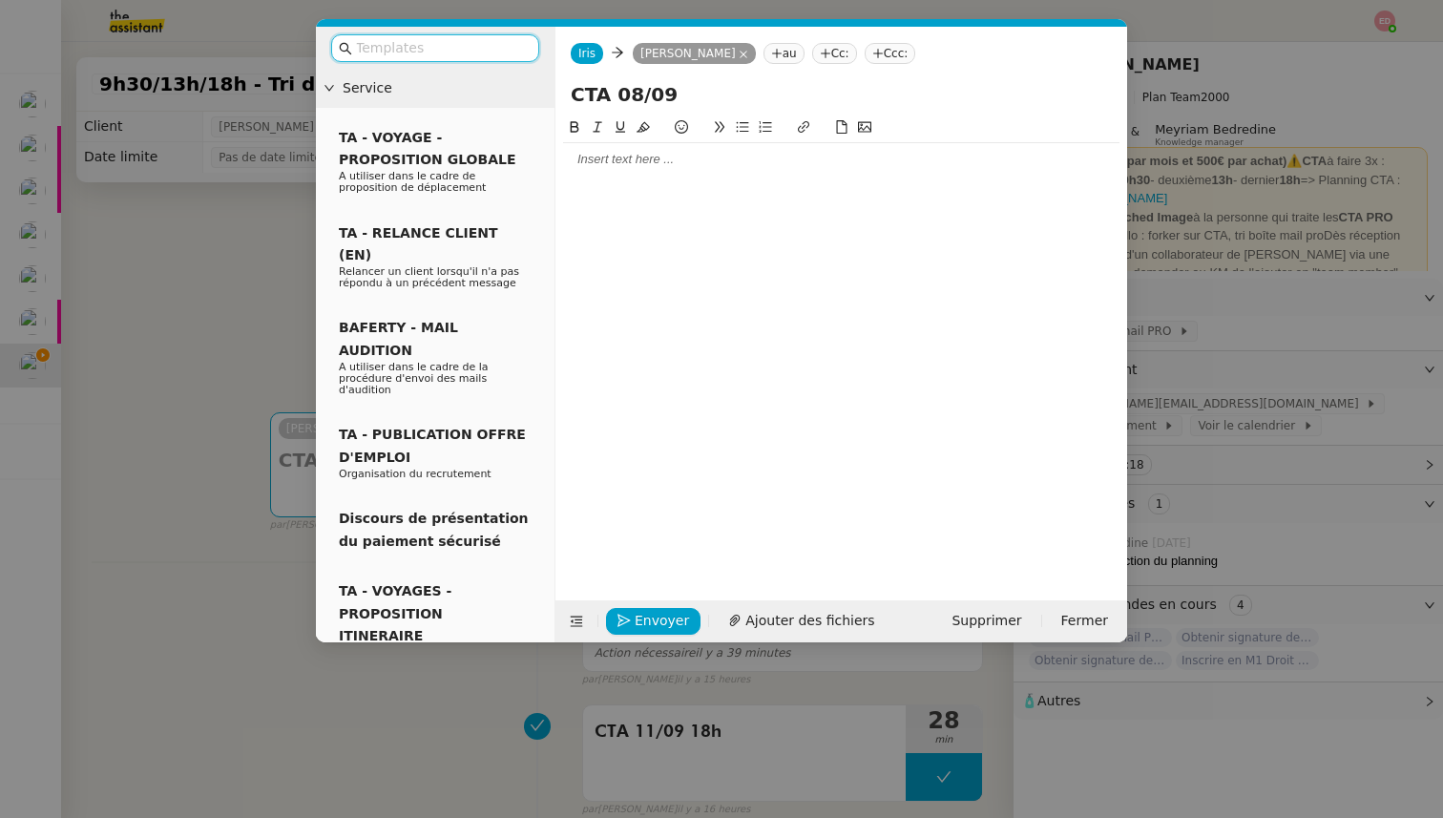
click at [675, 175] on div at bounding box center [841, 159] width 556 height 32
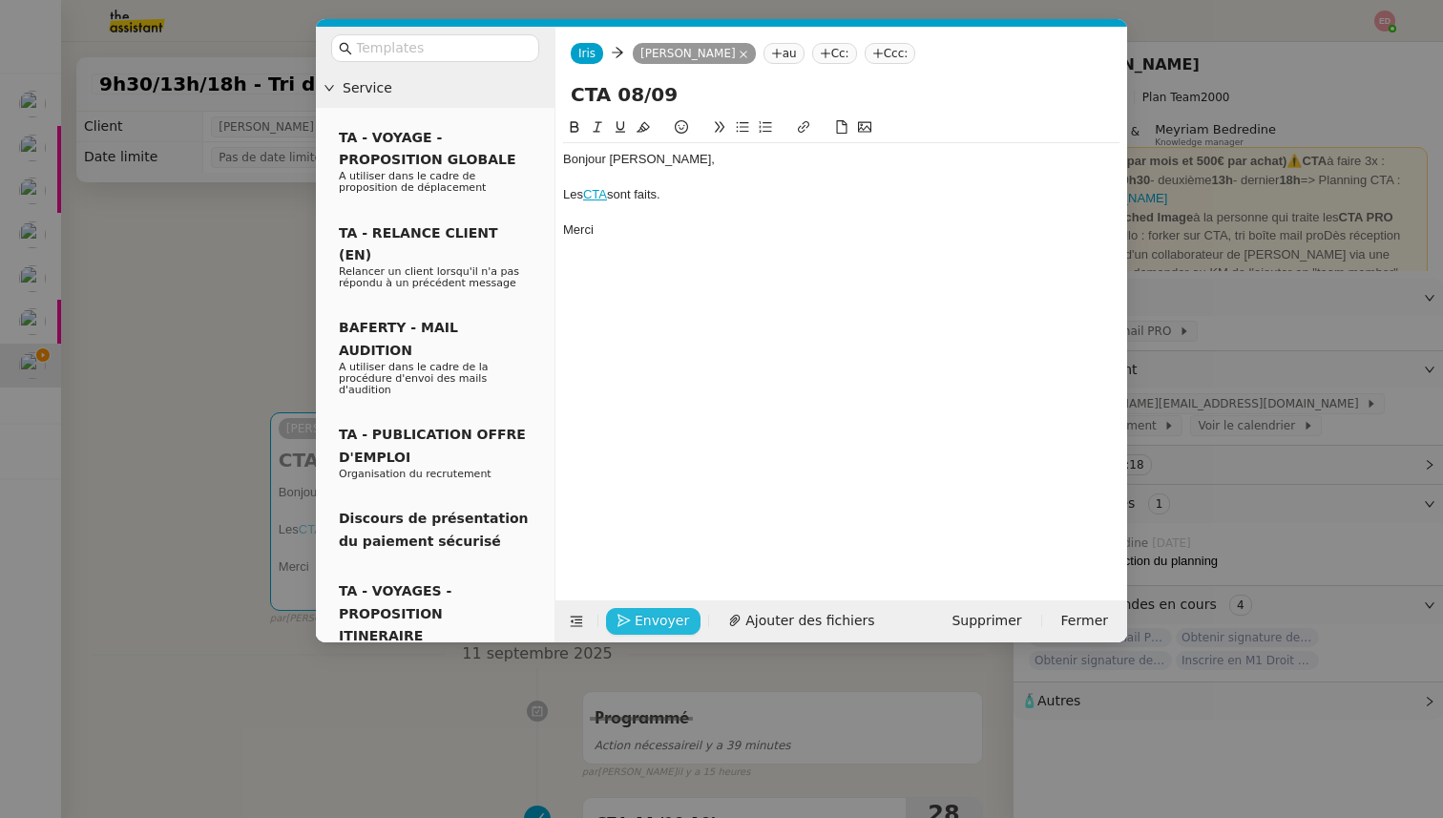
click at [645, 617] on span "Envoyer" at bounding box center [662, 621] width 54 height 22
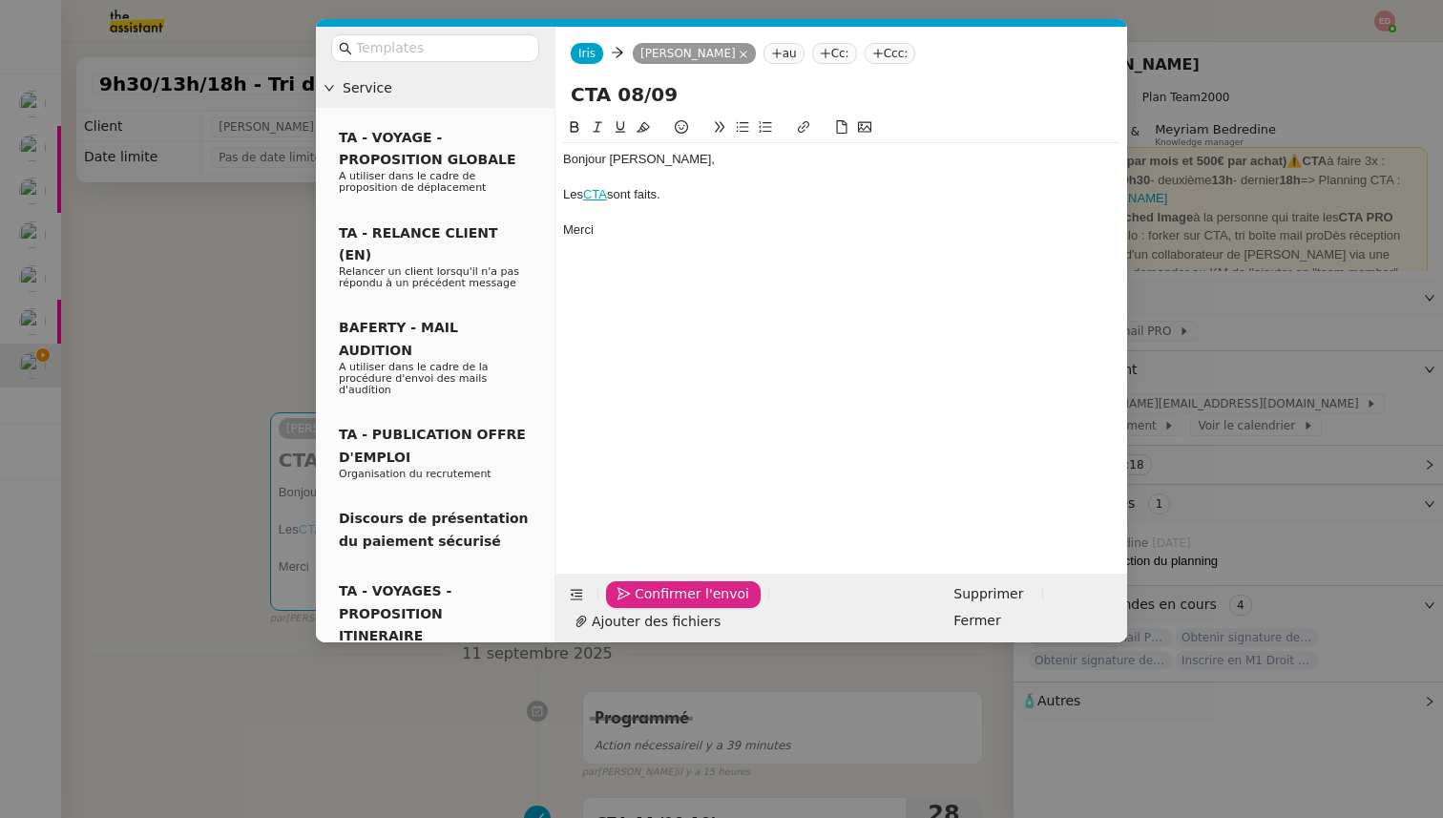
click at [645, 605] on span "Confirmer l'envoi" at bounding box center [692, 594] width 115 height 22
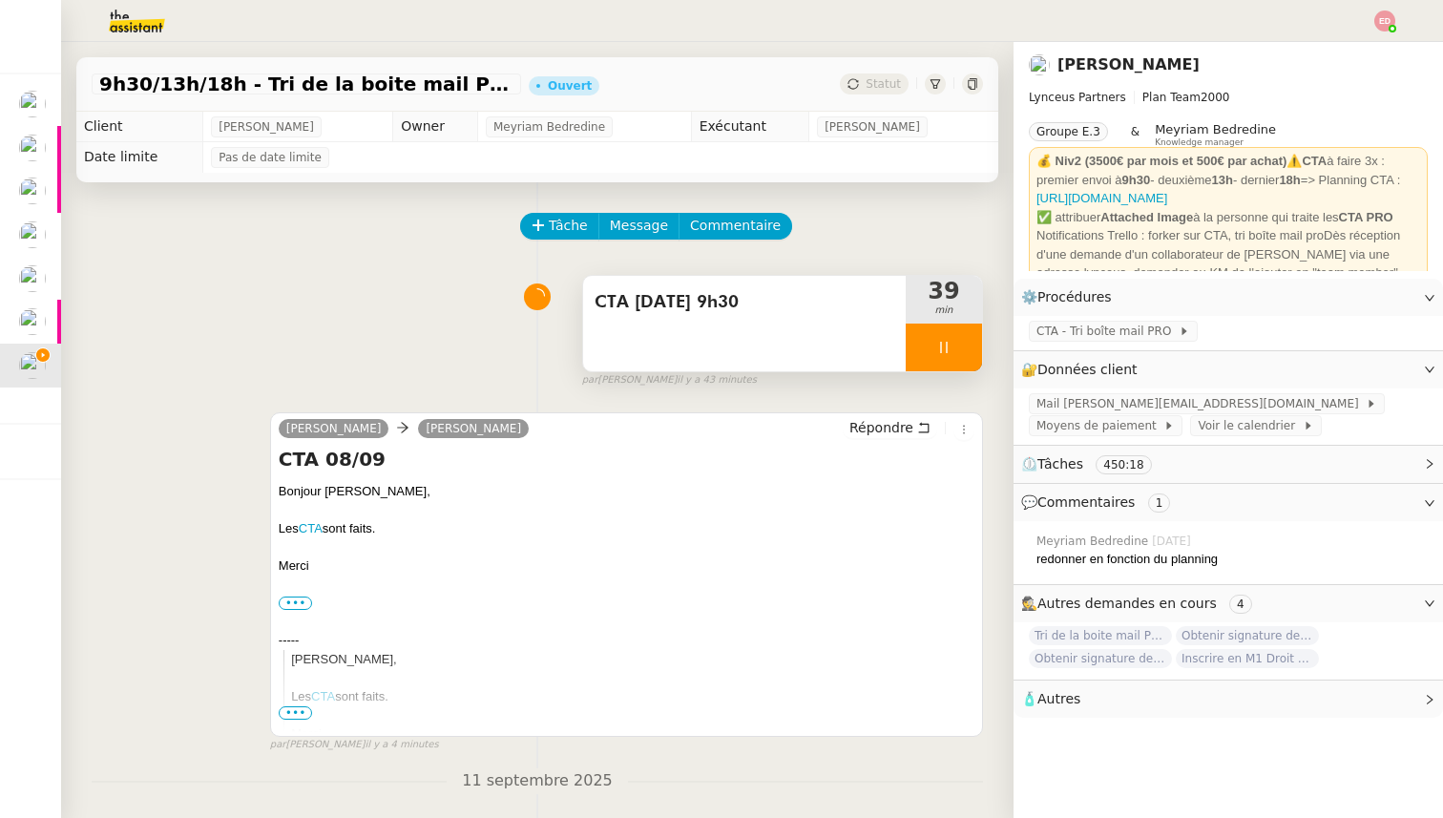
click at [968, 342] on div at bounding box center [944, 348] width 76 height 48
click at [968, 342] on icon at bounding box center [963, 347] width 14 height 10
click at [868, 87] on span "Statut" at bounding box center [883, 83] width 35 height 13
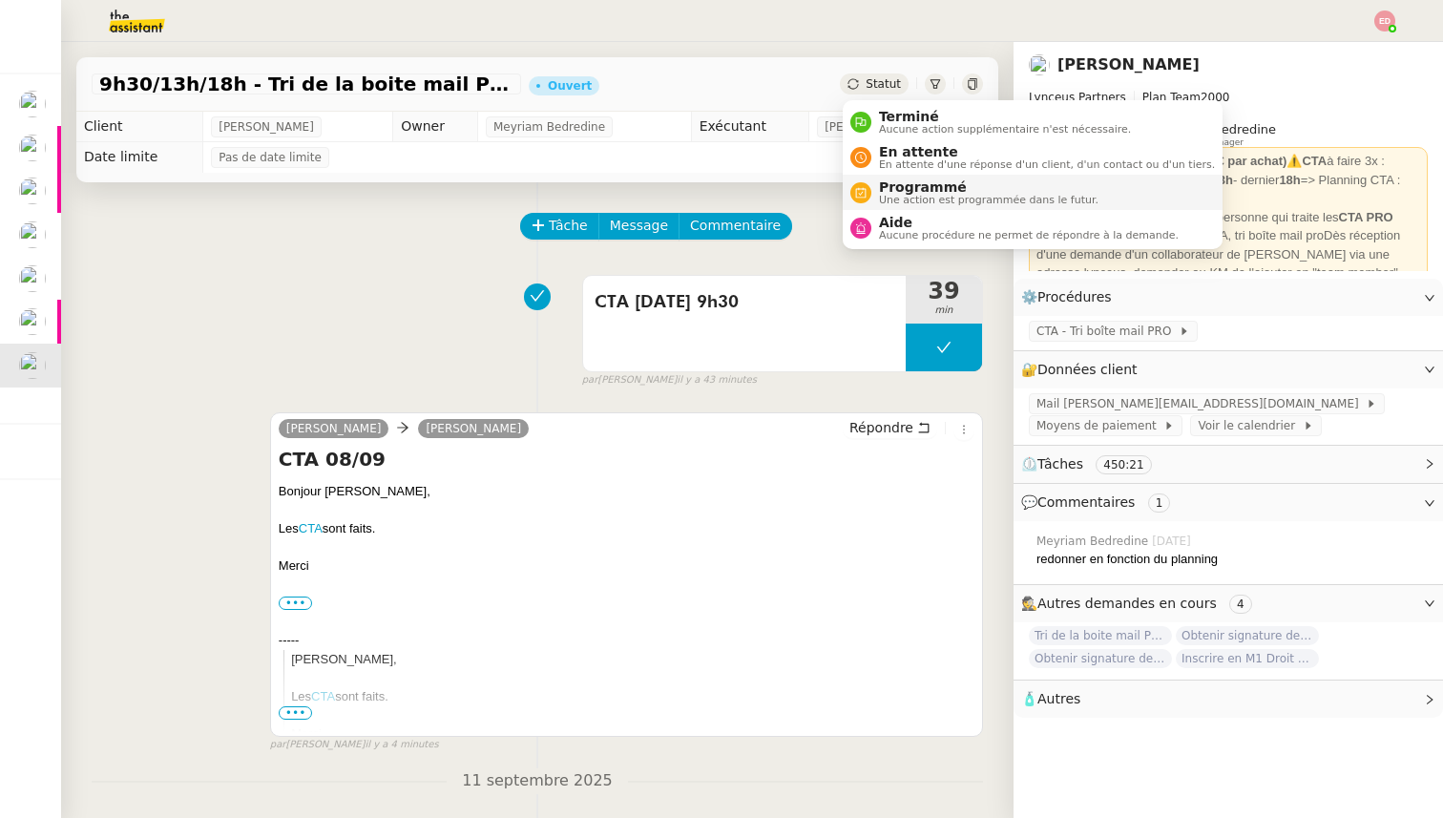
click at [899, 196] on span "Une action est programmée dans le futur." at bounding box center [989, 200] width 220 height 10
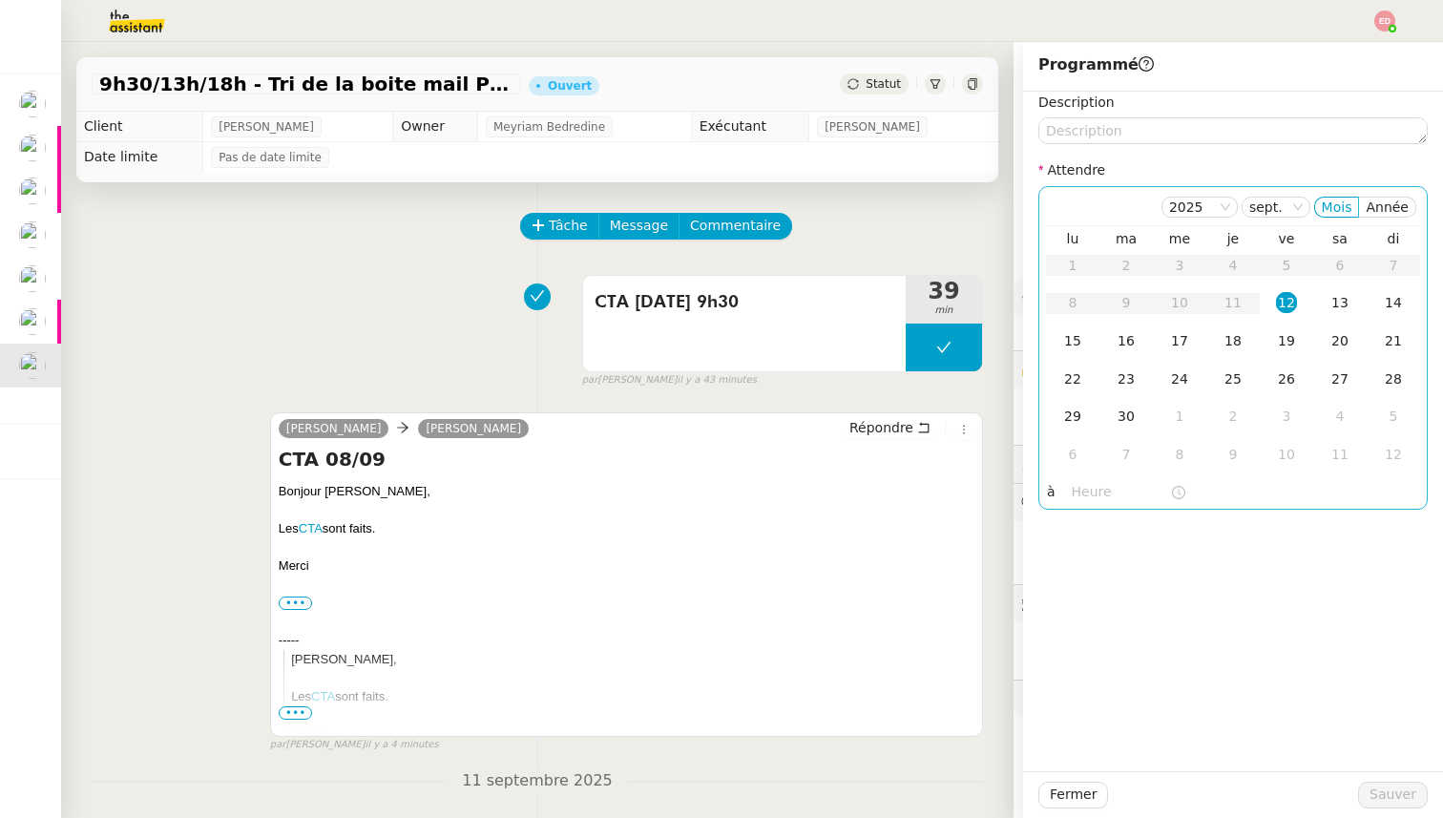
click at [1291, 303] on div "12" at bounding box center [1286, 302] width 21 height 21
click at [1085, 491] on input "text" at bounding box center [1121, 492] width 98 height 22
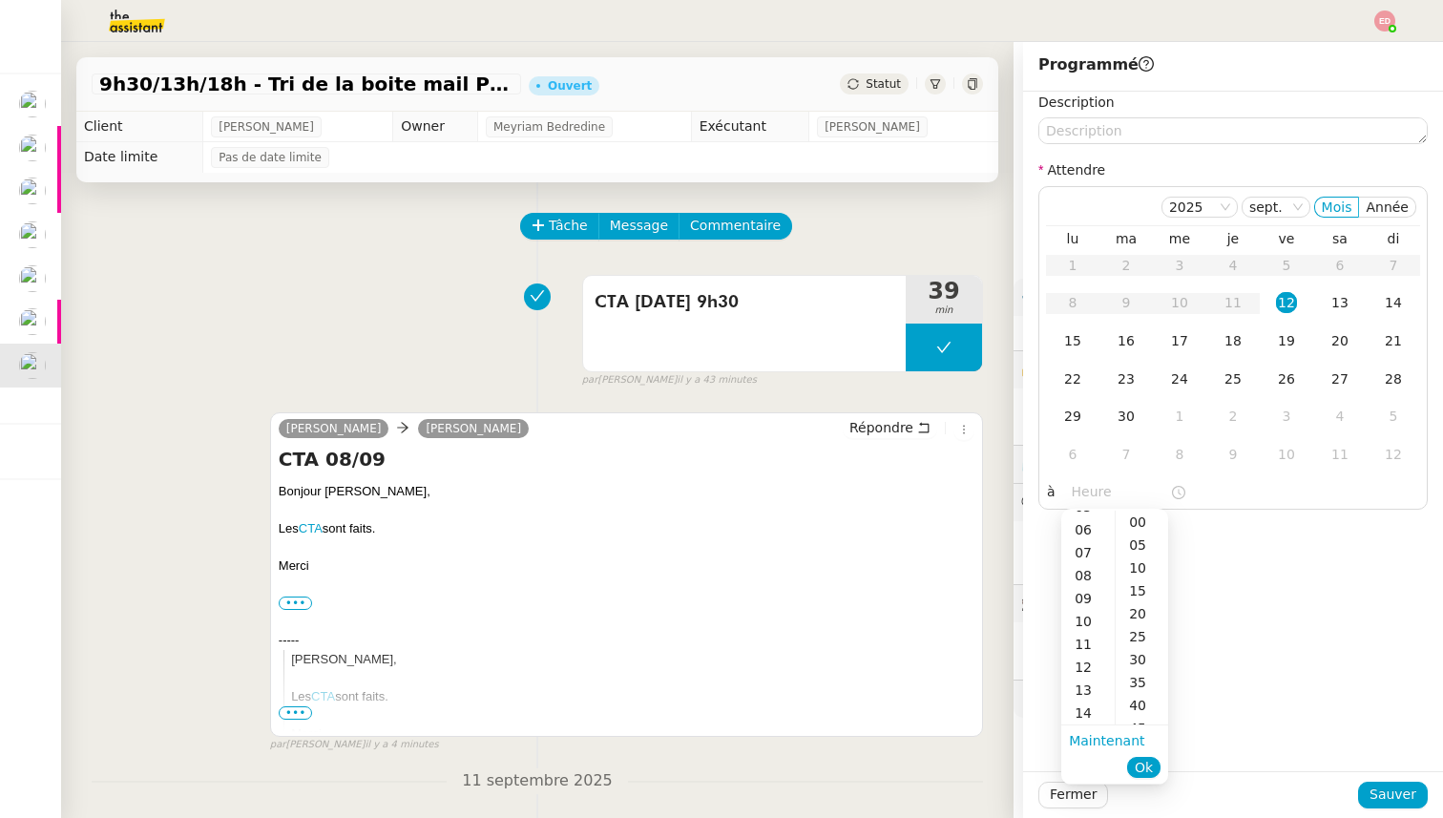
scroll to position [161, 0]
click at [1089, 638] on div "12" at bounding box center [1087, 635] width 53 height 23
click at [1139, 659] on div "30" at bounding box center [1142, 659] width 52 height 23
type input "12:30"
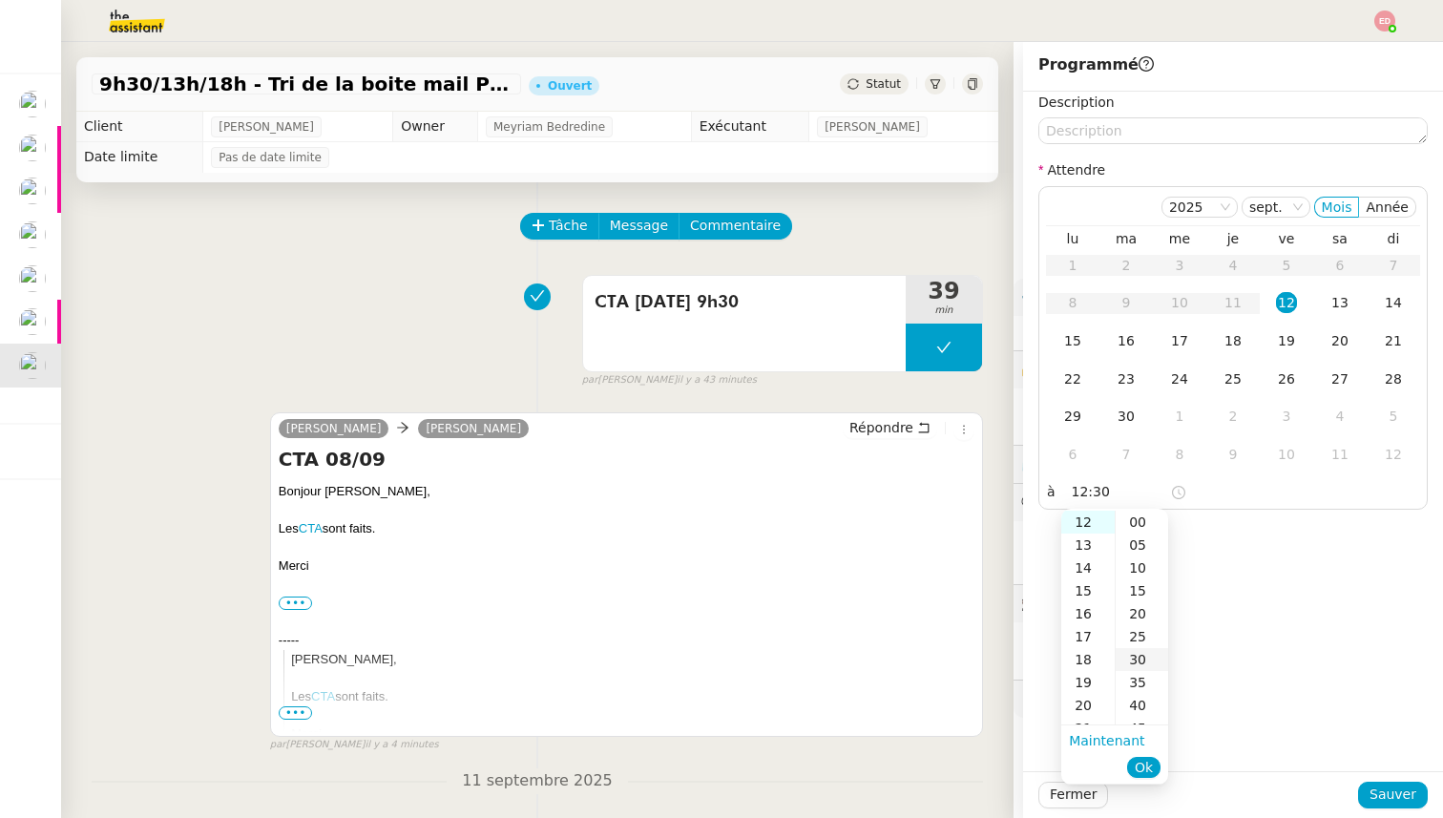
scroll to position [137, 0]
click at [1149, 764] on span "Ok" at bounding box center [1144, 767] width 18 height 19
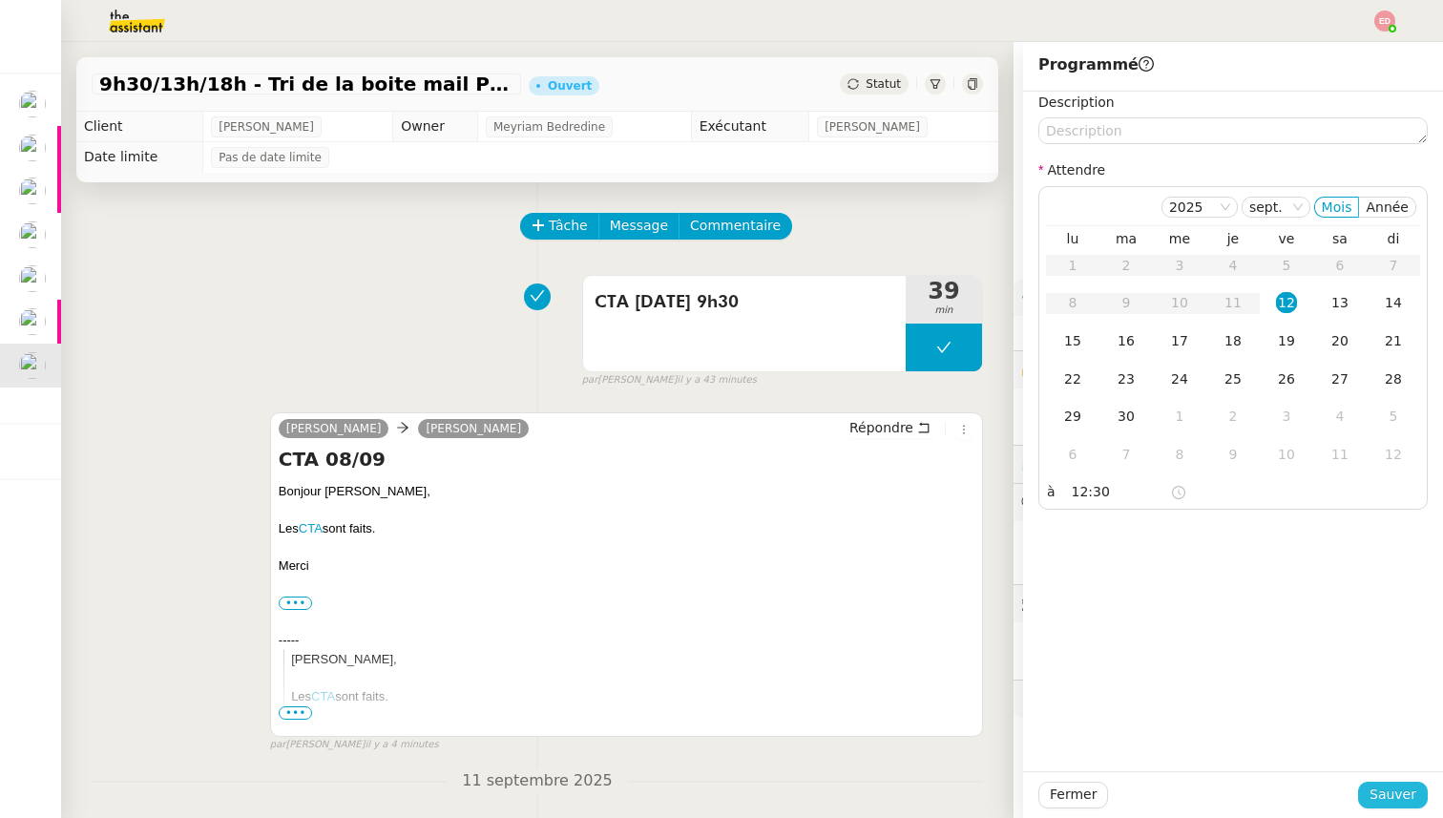
click at [1369, 796] on button "Sauver" at bounding box center [1393, 795] width 70 height 27
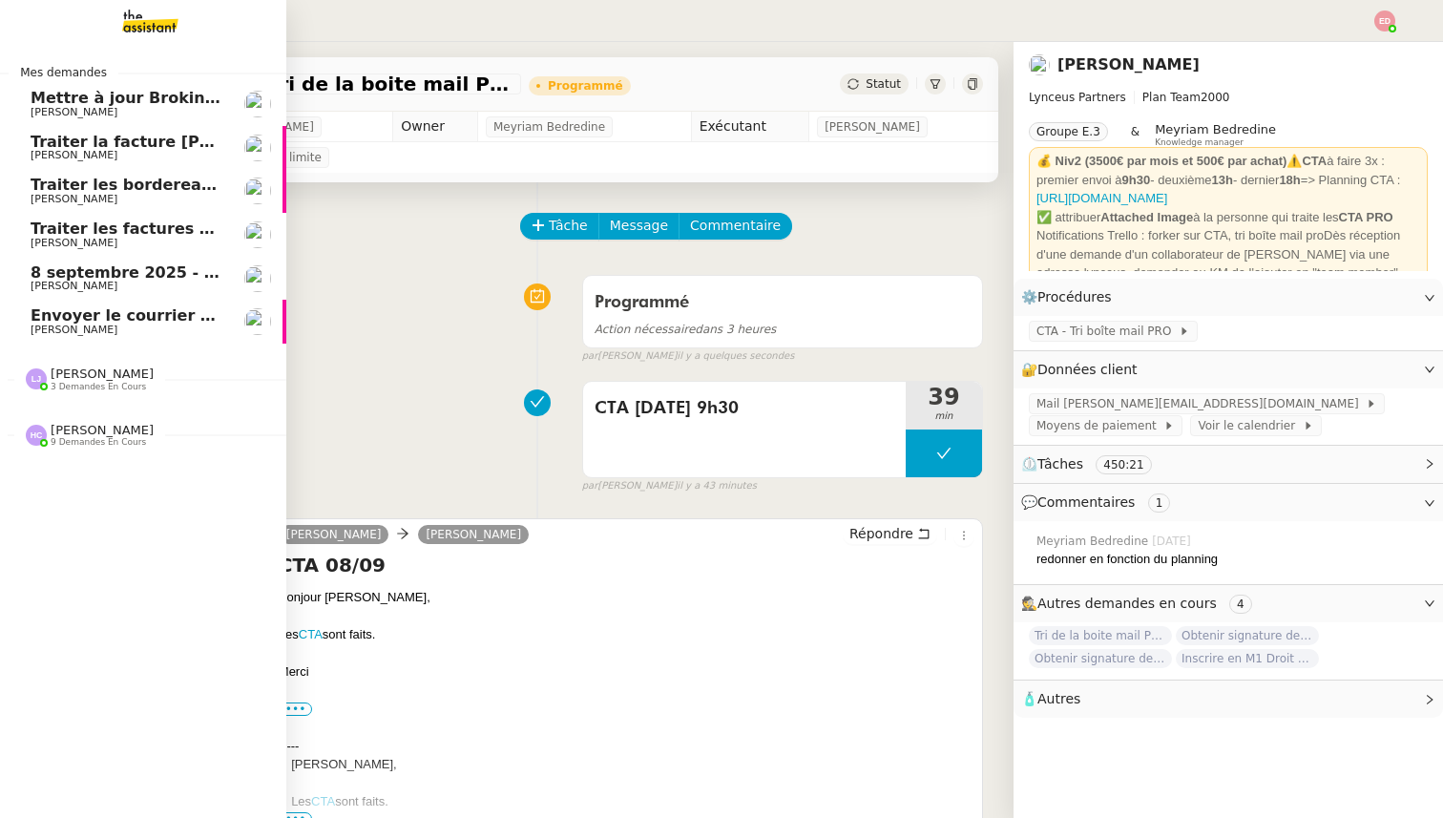
click at [45, 327] on span "[PERSON_NAME]" at bounding box center [74, 330] width 87 height 12
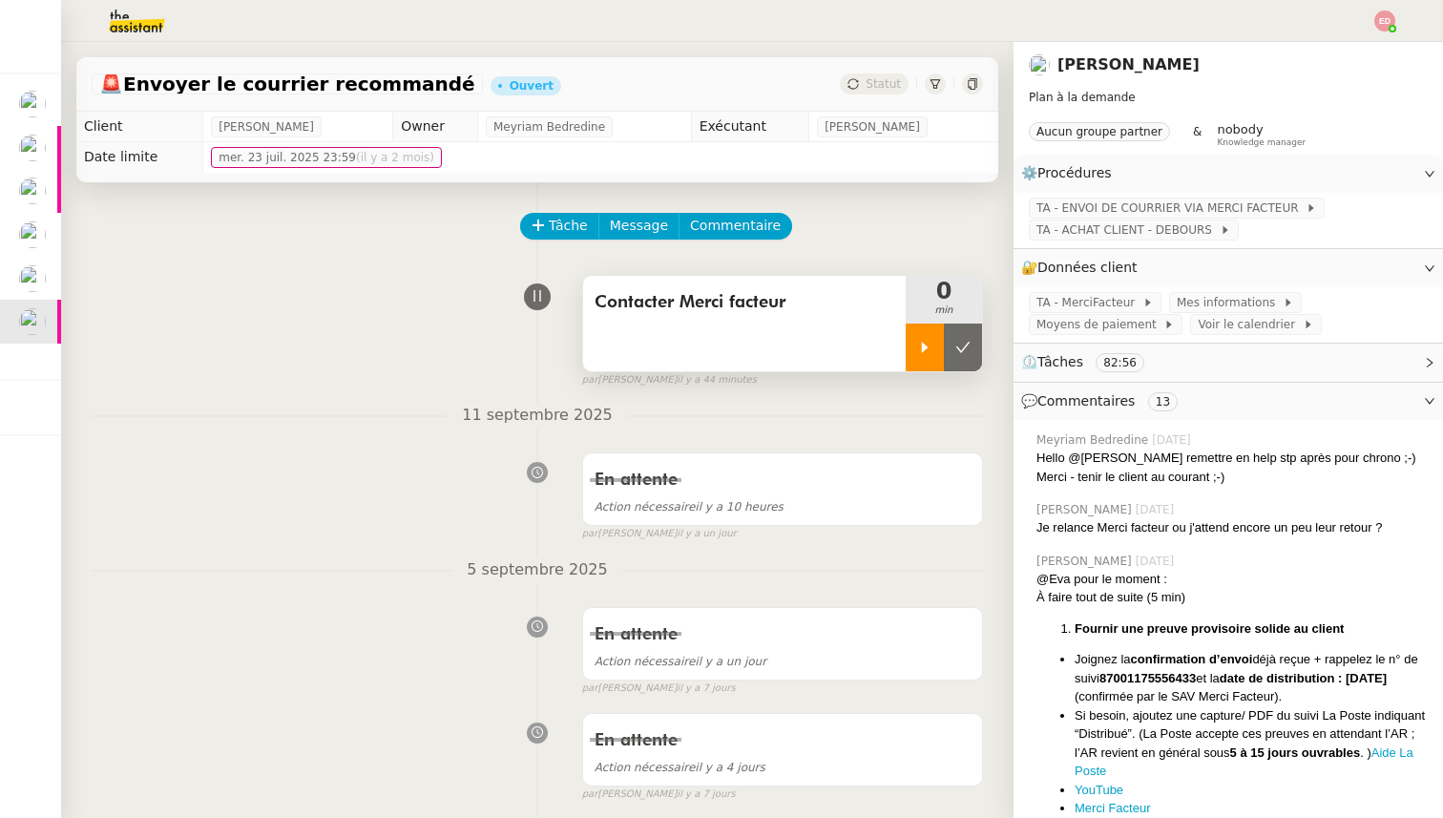
click at [914, 343] on div at bounding box center [925, 348] width 38 height 48
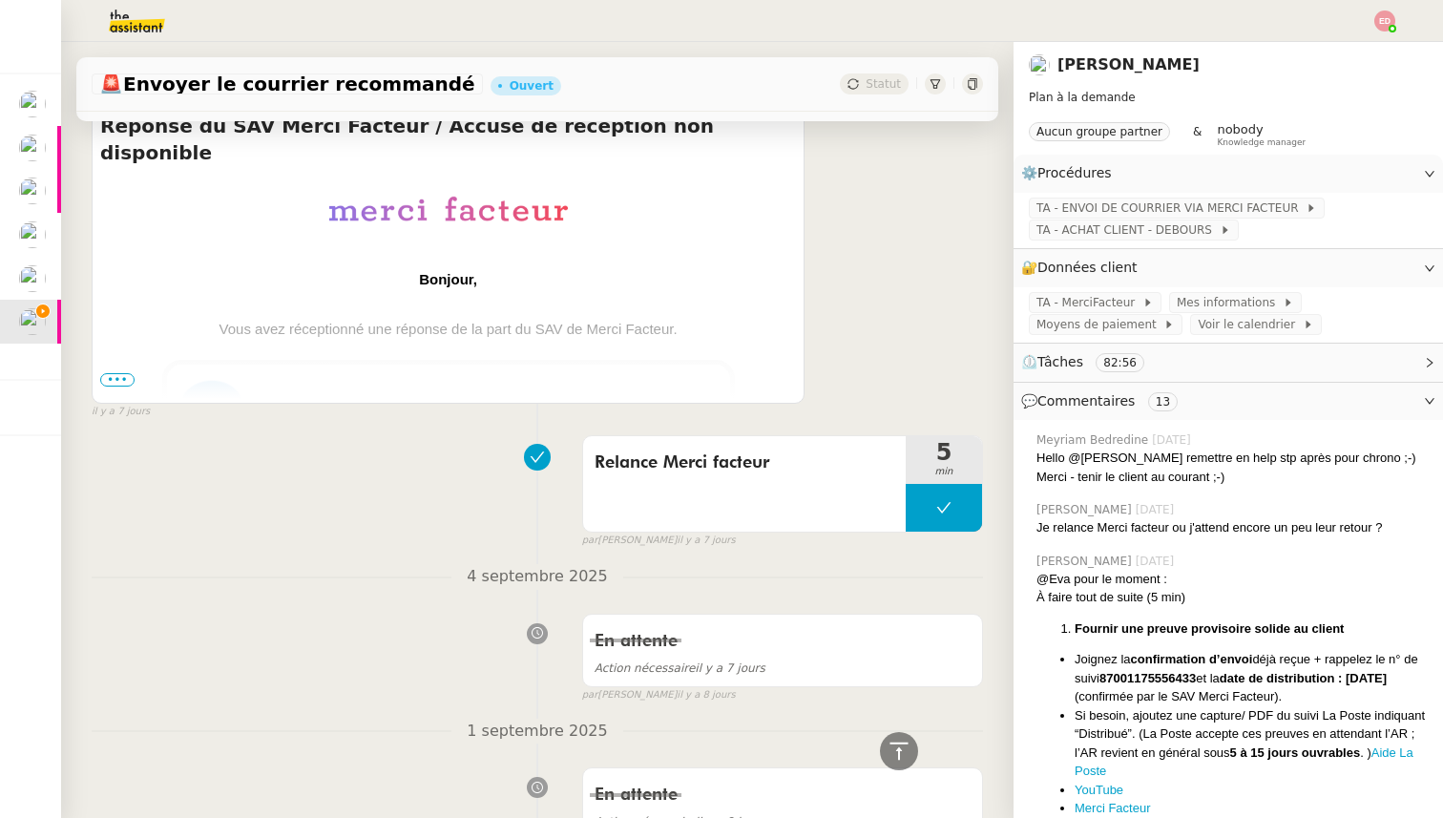
scroll to position [568, 0]
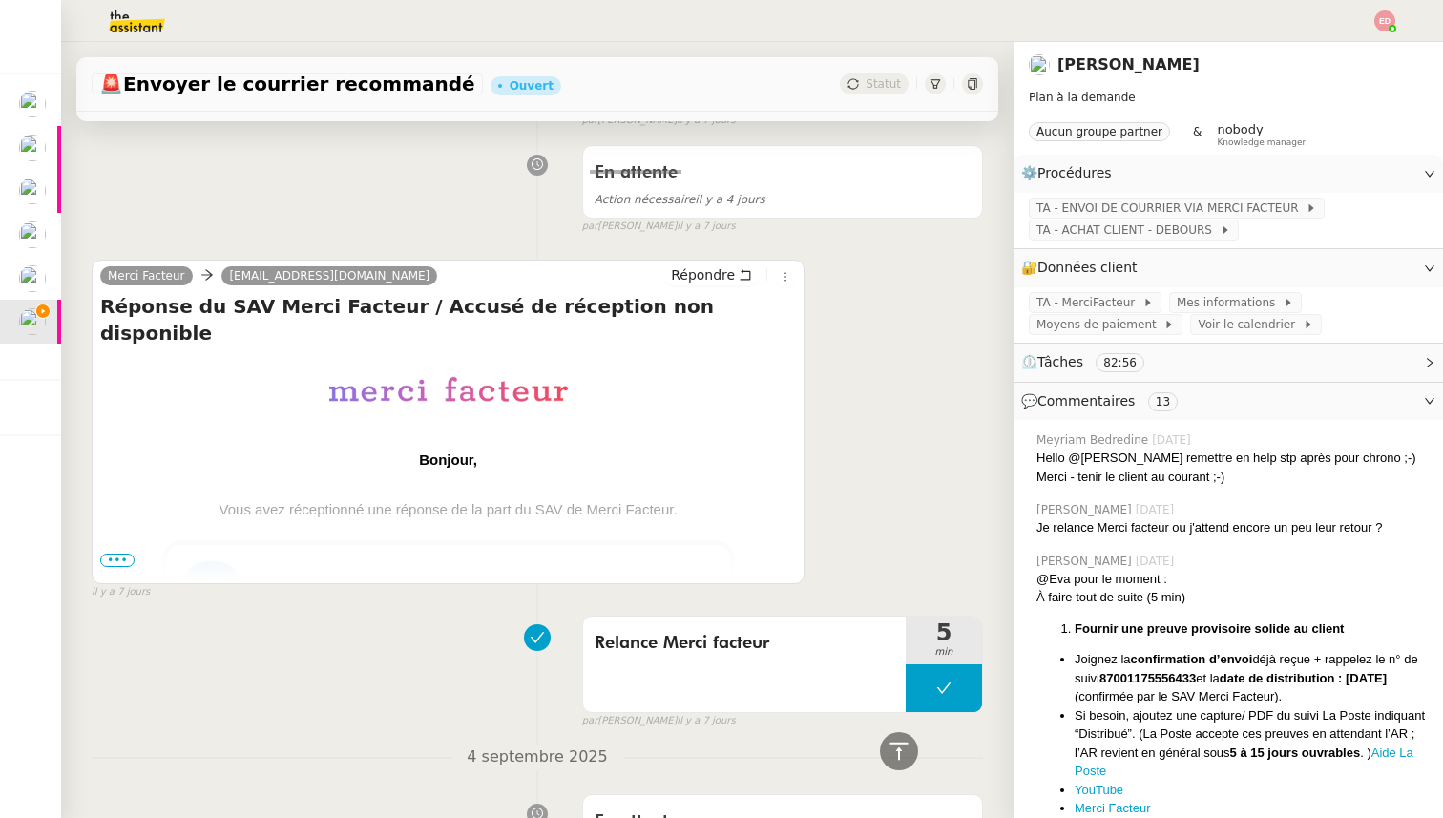
click at [116, 561] on span "•••" at bounding box center [117, 560] width 34 height 13
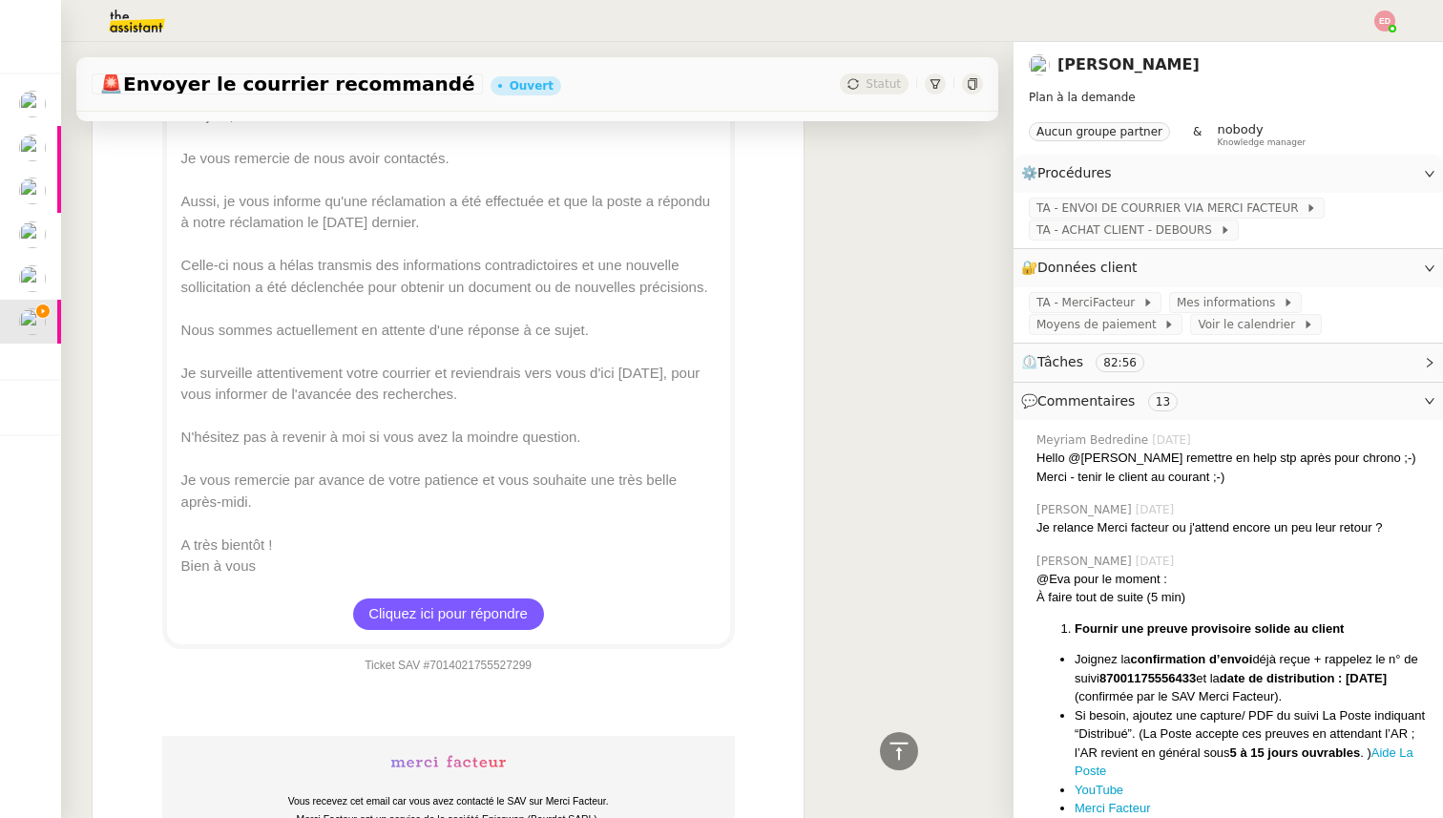
scroll to position [1143, 0]
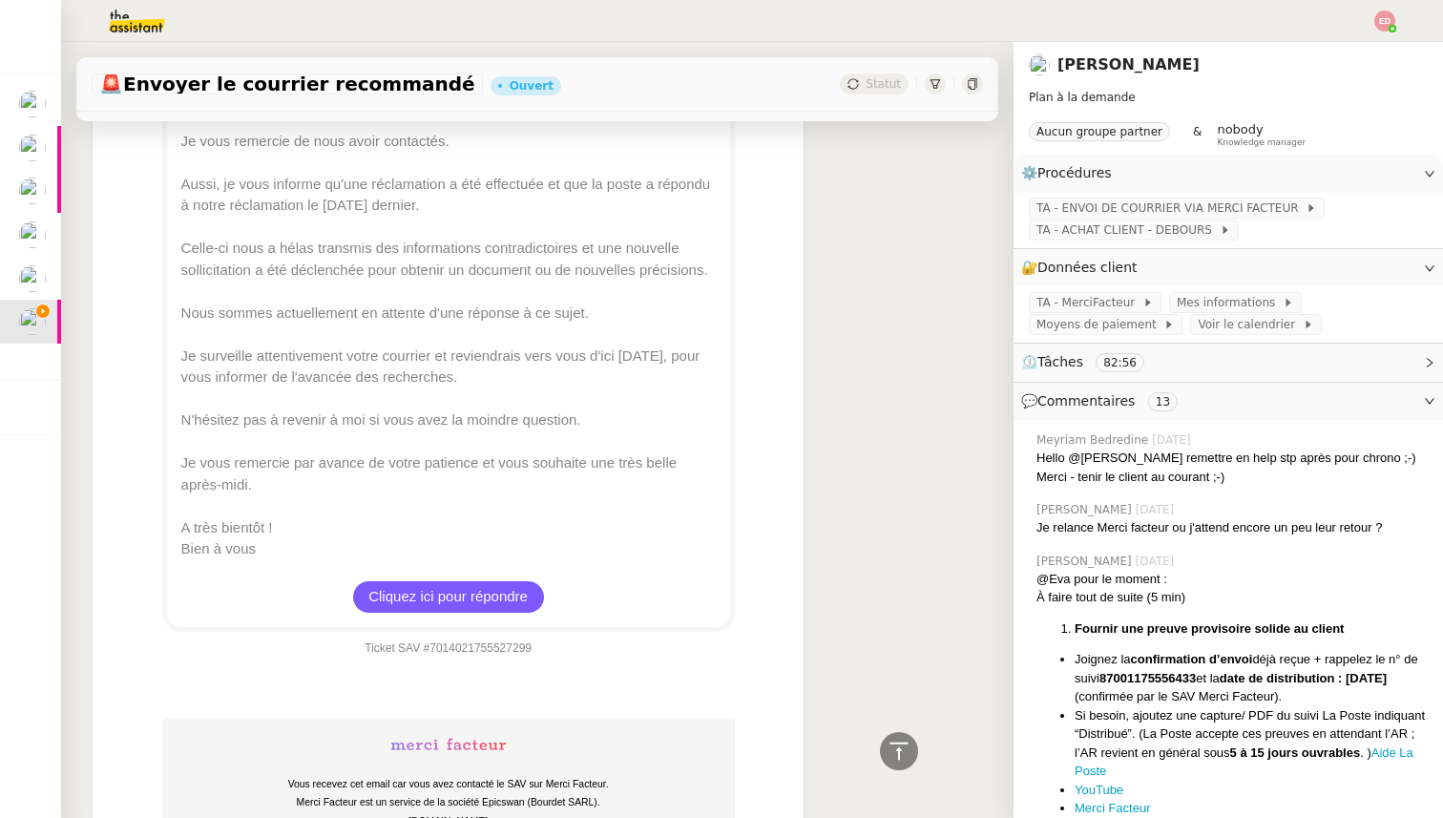
click at [456, 581] on div "Cliquez ici pour répondre" at bounding box center [448, 596] width 191 height 31
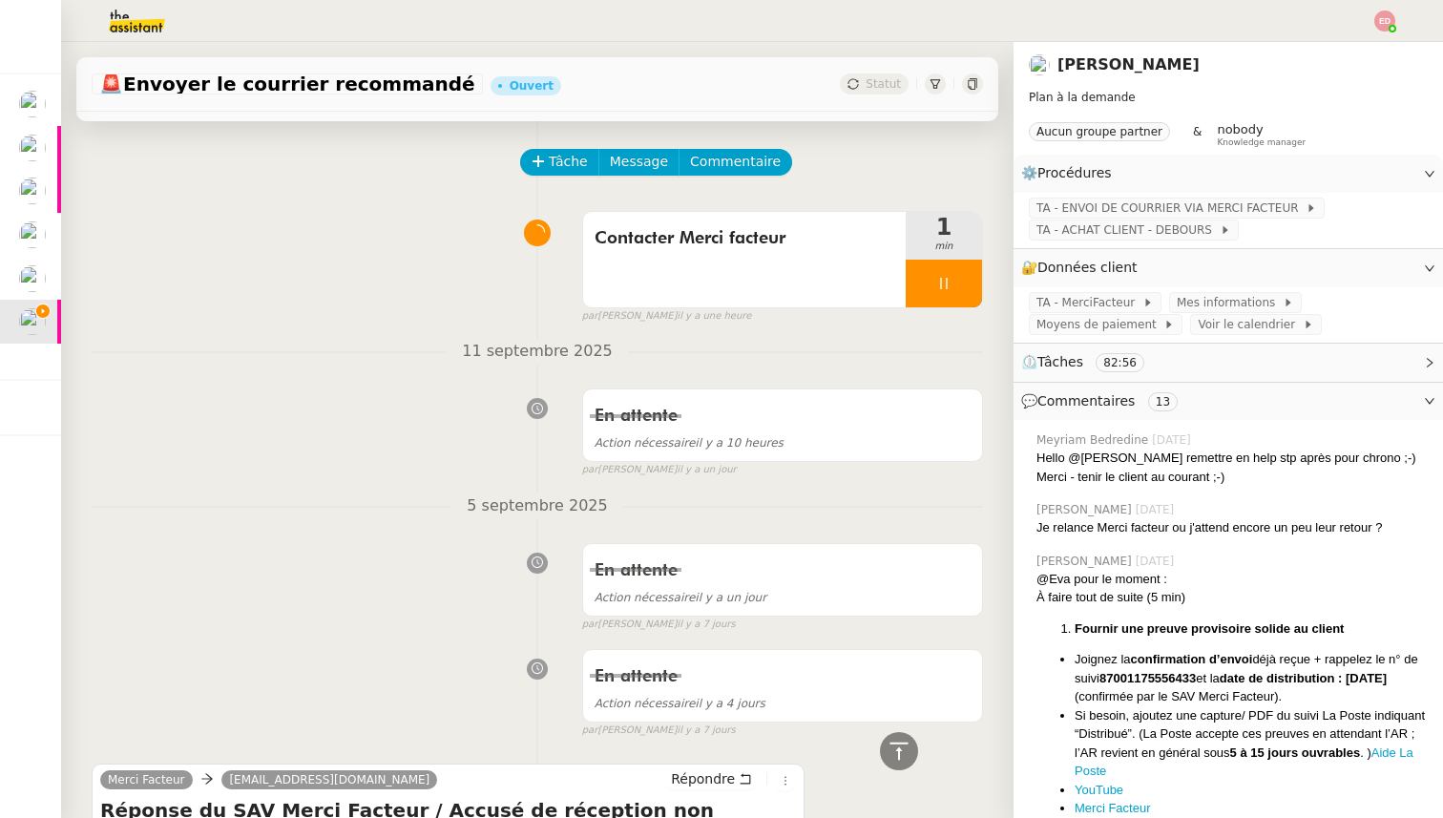
scroll to position [0, 0]
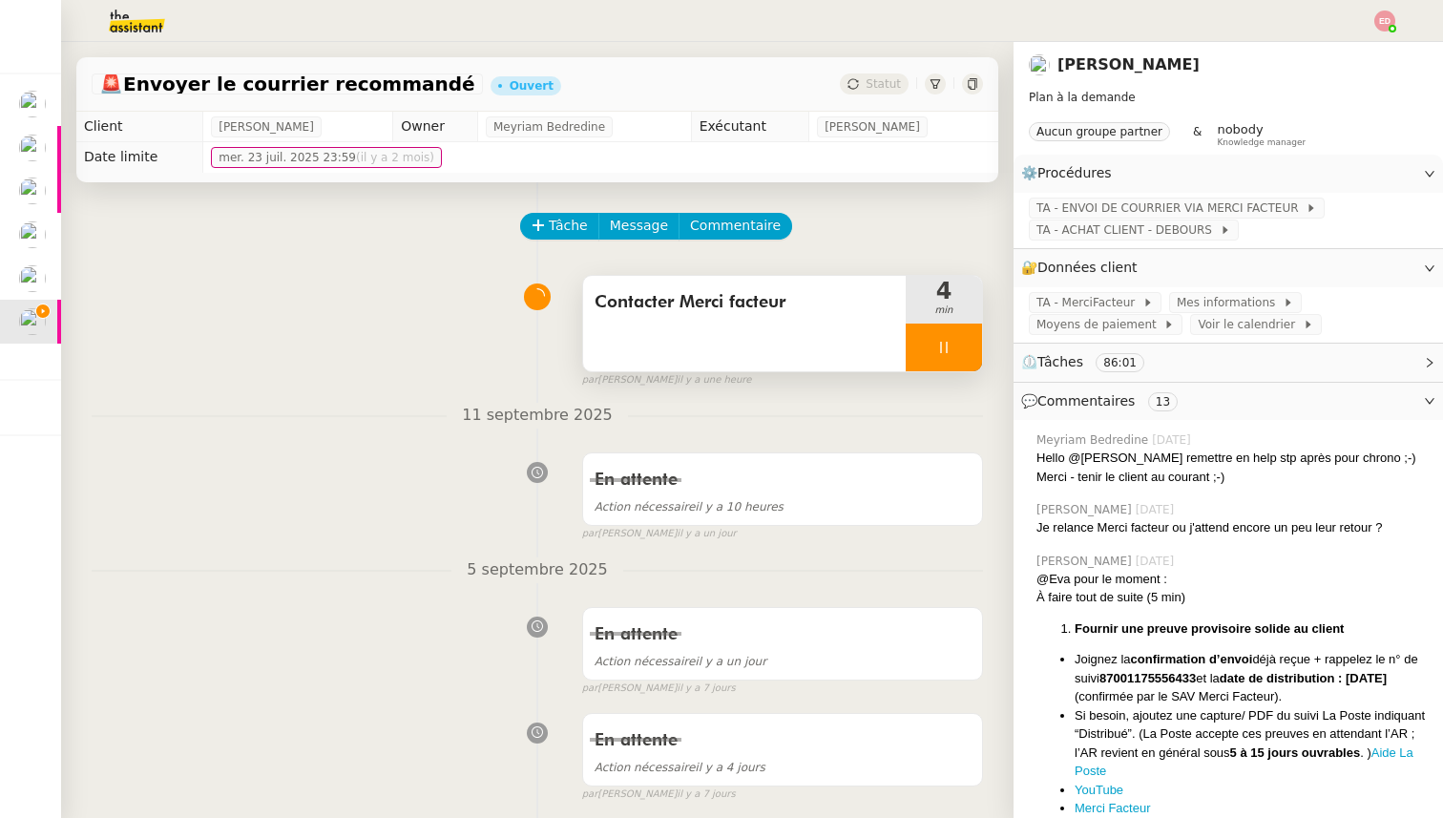
click at [967, 350] on div at bounding box center [944, 348] width 76 height 48
click at [967, 350] on icon at bounding box center [962, 347] width 15 height 15
click at [893, 88] on span "Statut" at bounding box center [883, 83] width 35 height 13
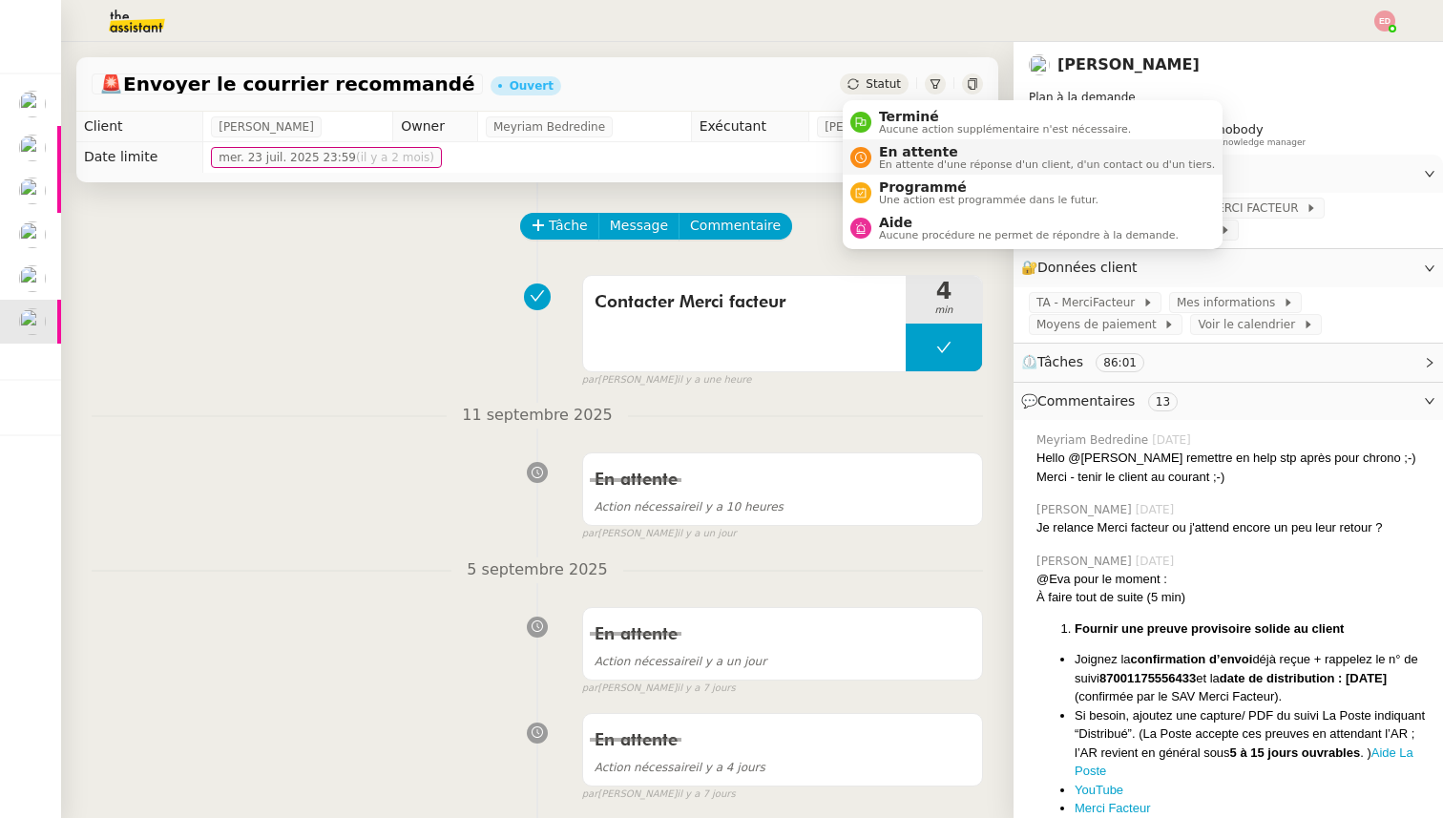
click at [910, 159] on span "En attente d'une réponse d'un client, d'un contact ou d'un tiers." at bounding box center [1047, 164] width 336 height 10
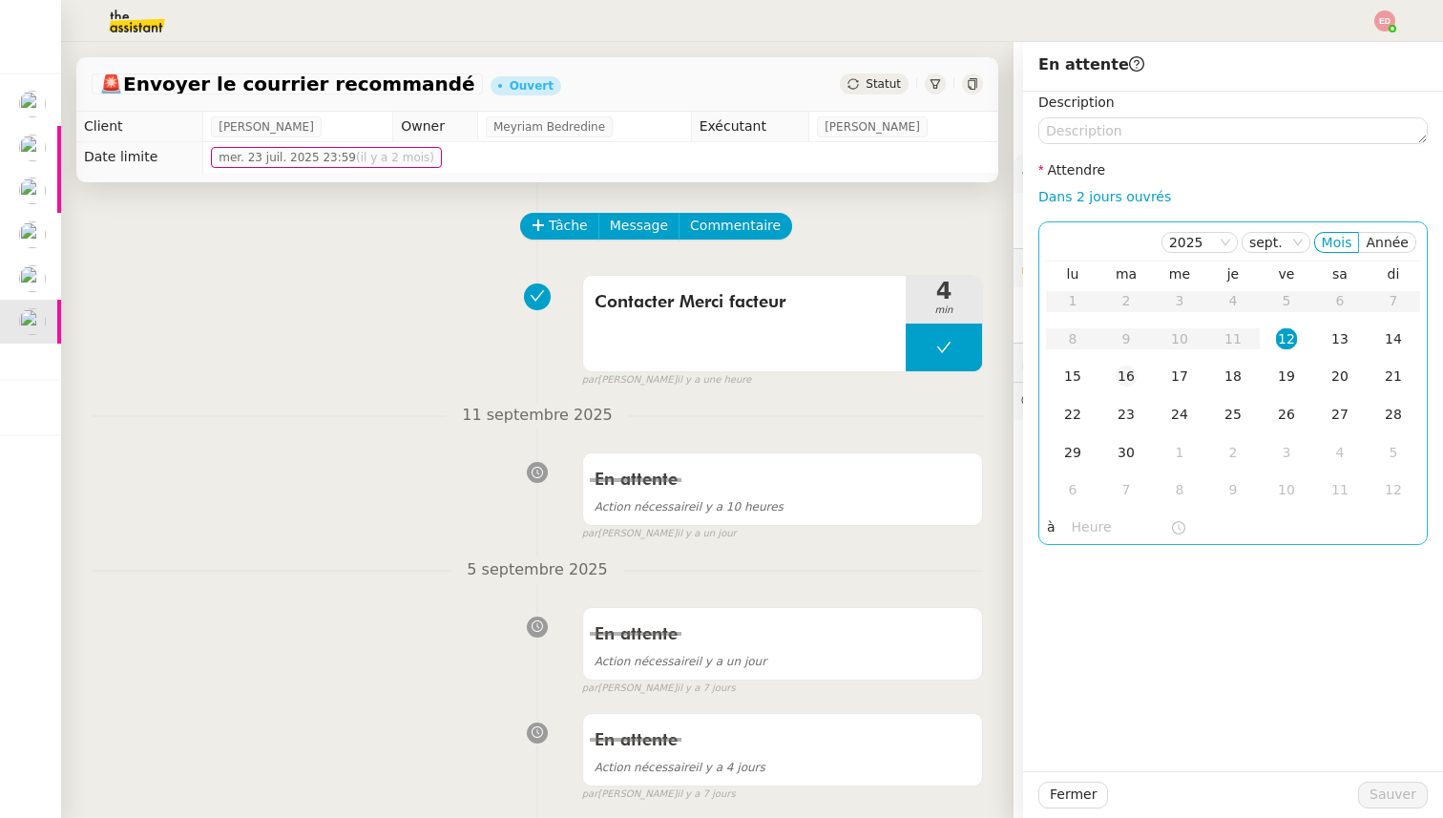
click at [1131, 381] on div "16" at bounding box center [1126, 376] width 21 height 21
click at [1389, 784] on span "Sauver" at bounding box center [1392, 795] width 47 height 22
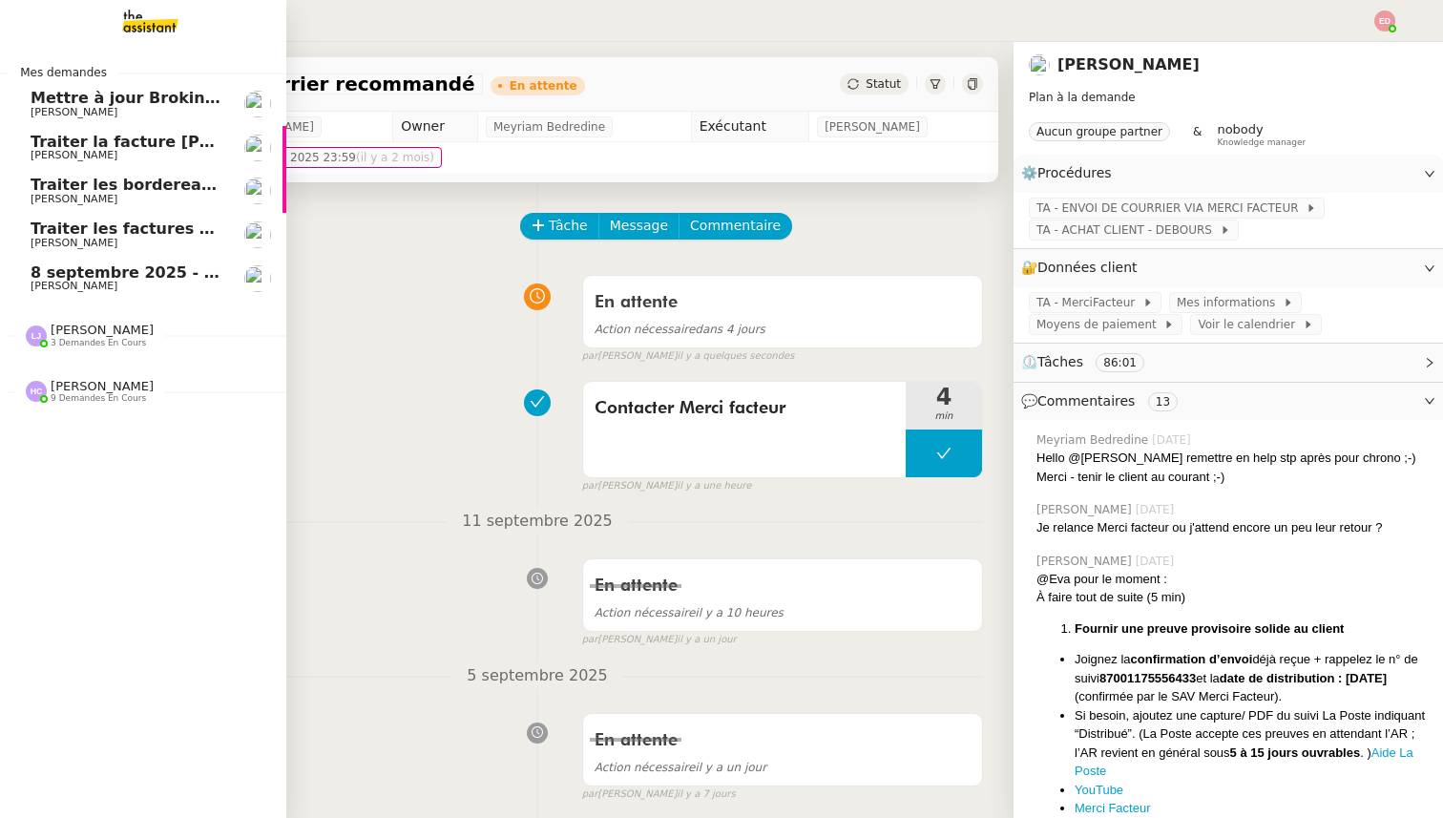
click at [48, 280] on span "8 septembre 2025 - QUOTIDIEN Gestion boite mail Accounting" at bounding box center [298, 272] width 534 height 18
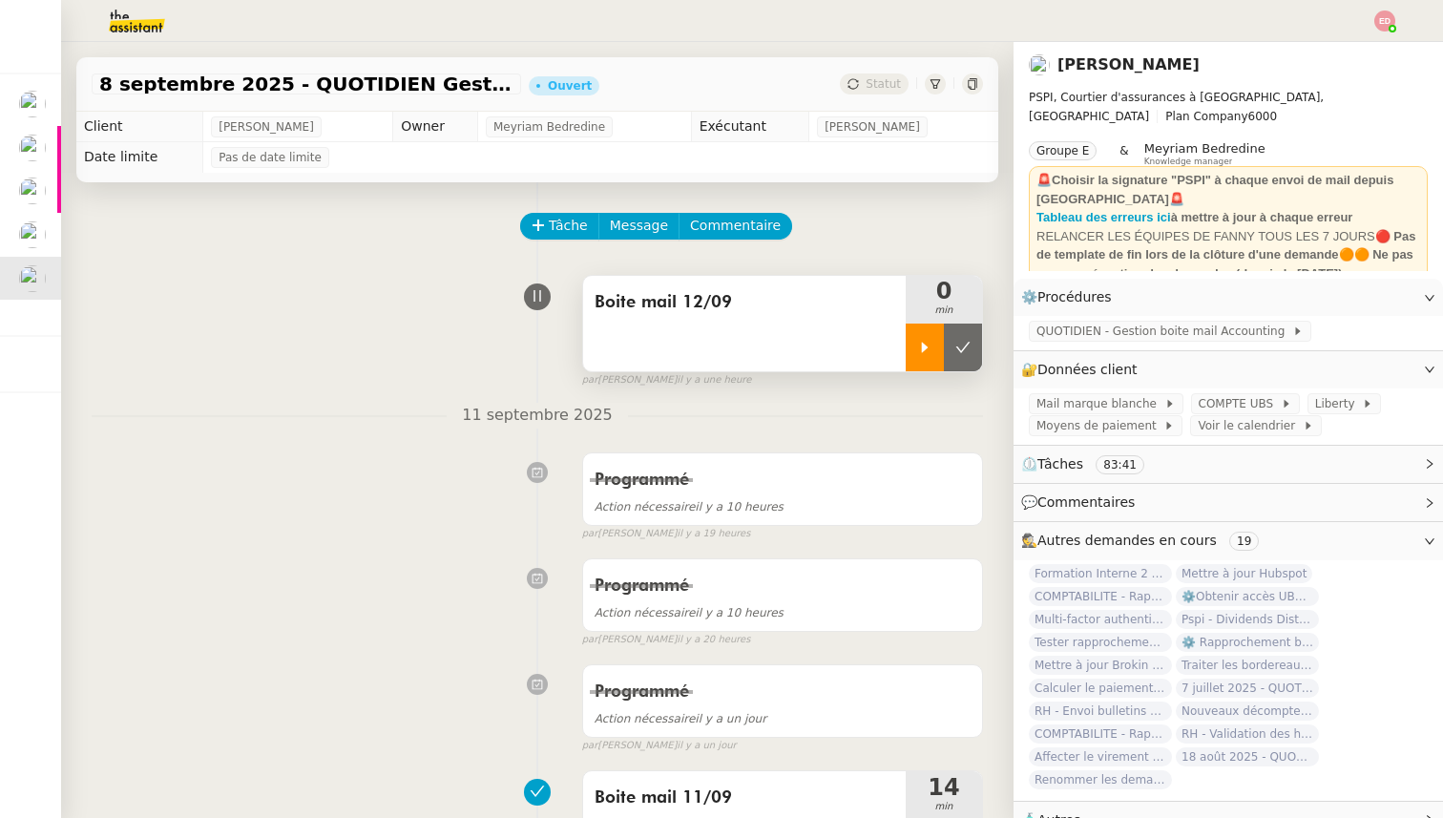
click at [923, 366] on div at bounding box center [925, 348] width 38 height 48
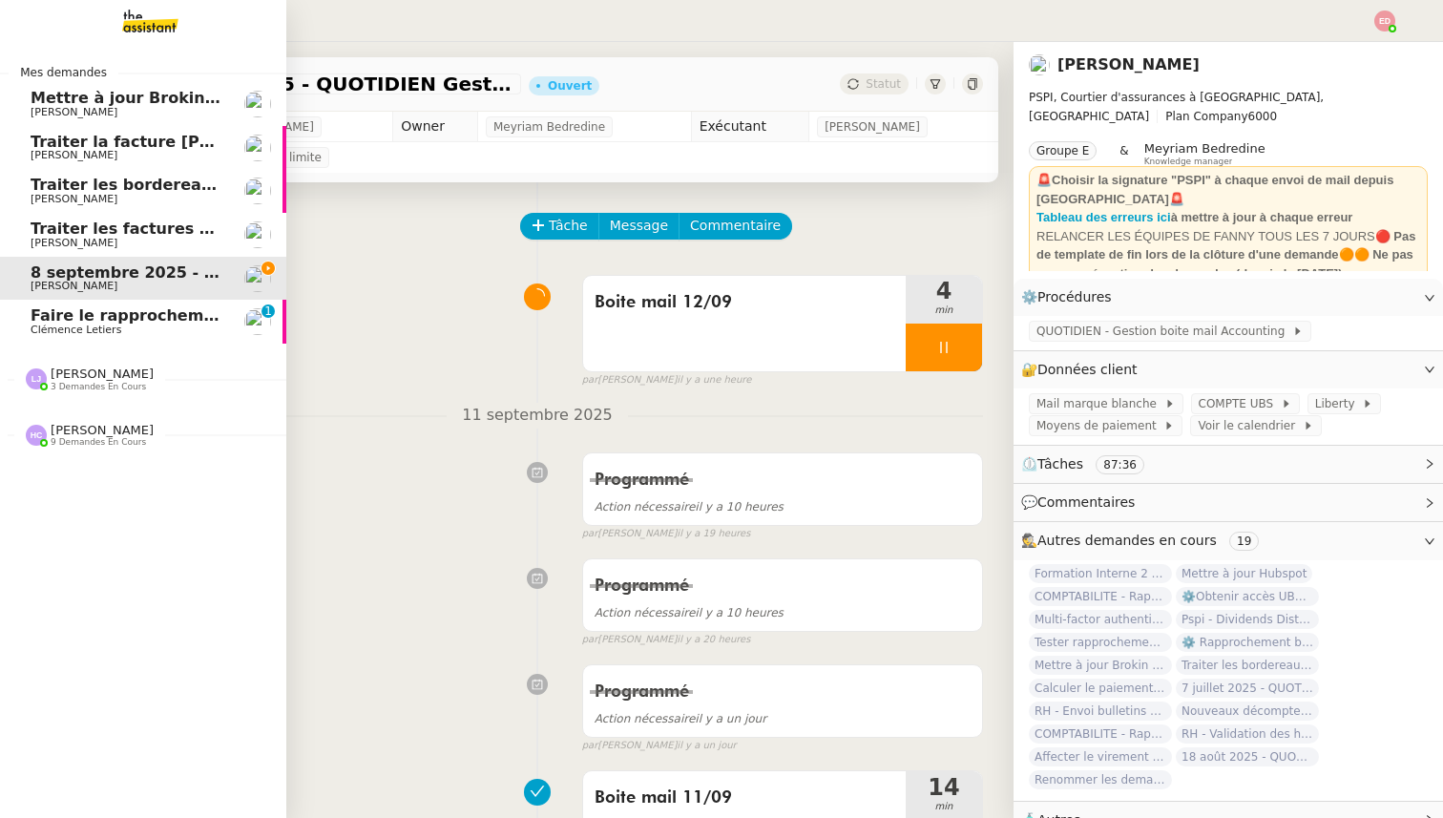
click at [61, 320] on span "Faire le rapprochement bancaire" at bounding box center [172, 315] width 282 height 18
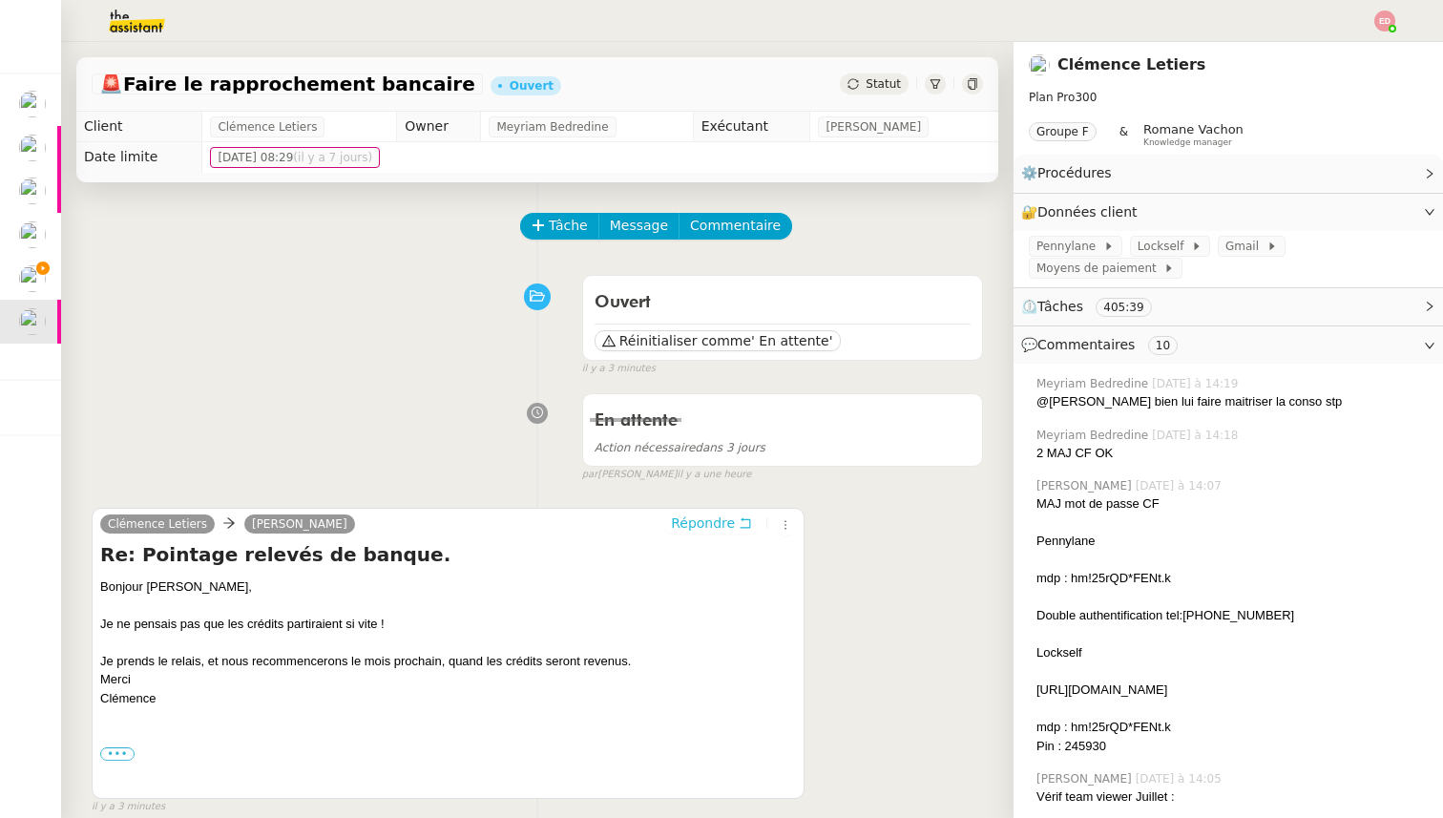
click at [708, 523] on span "Répondre" at bounding box center [703, 522] width 64 height 19
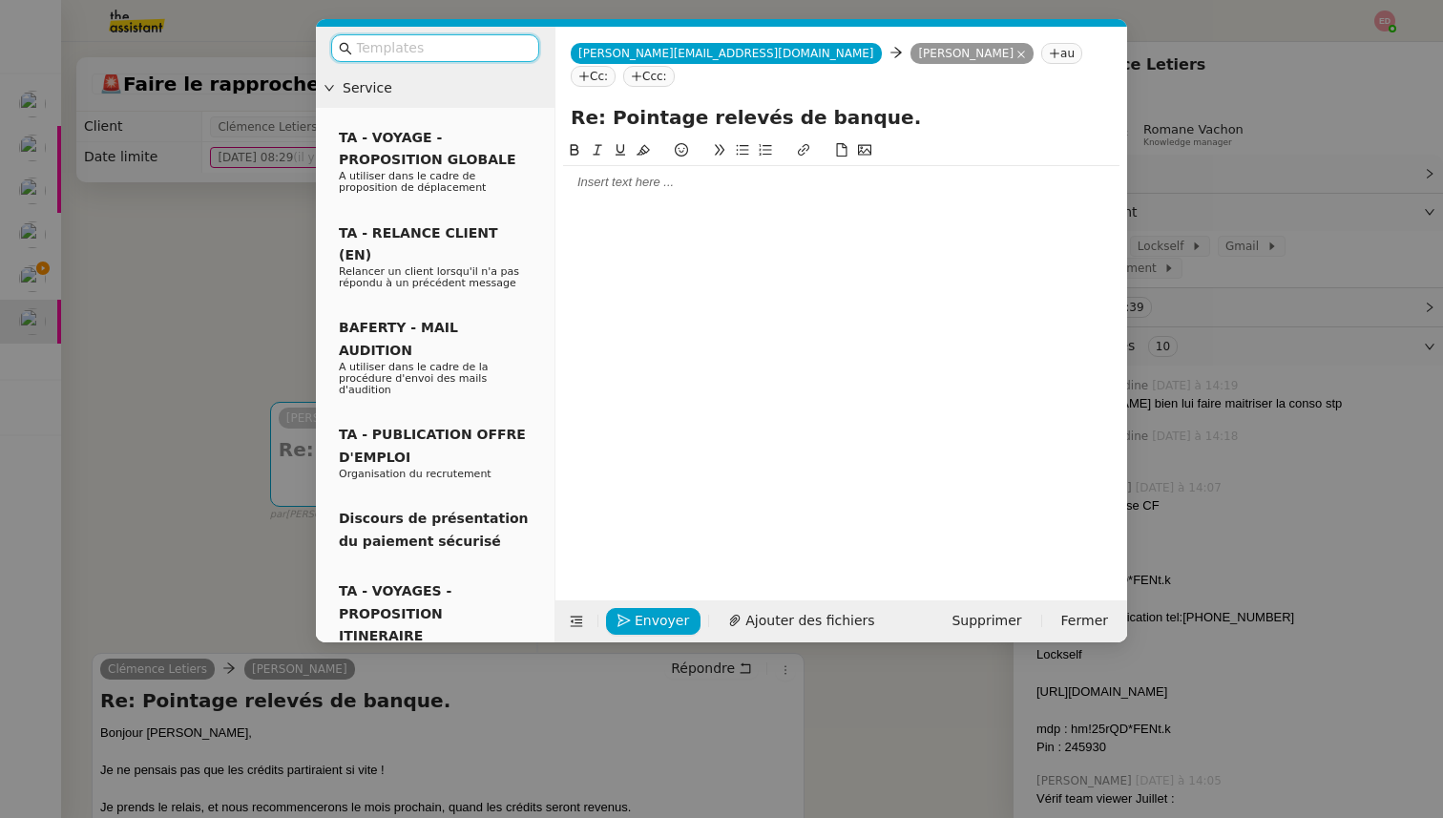
click at [448, 49] on input "text" at bounding box center [442, 48] width 172 height 22
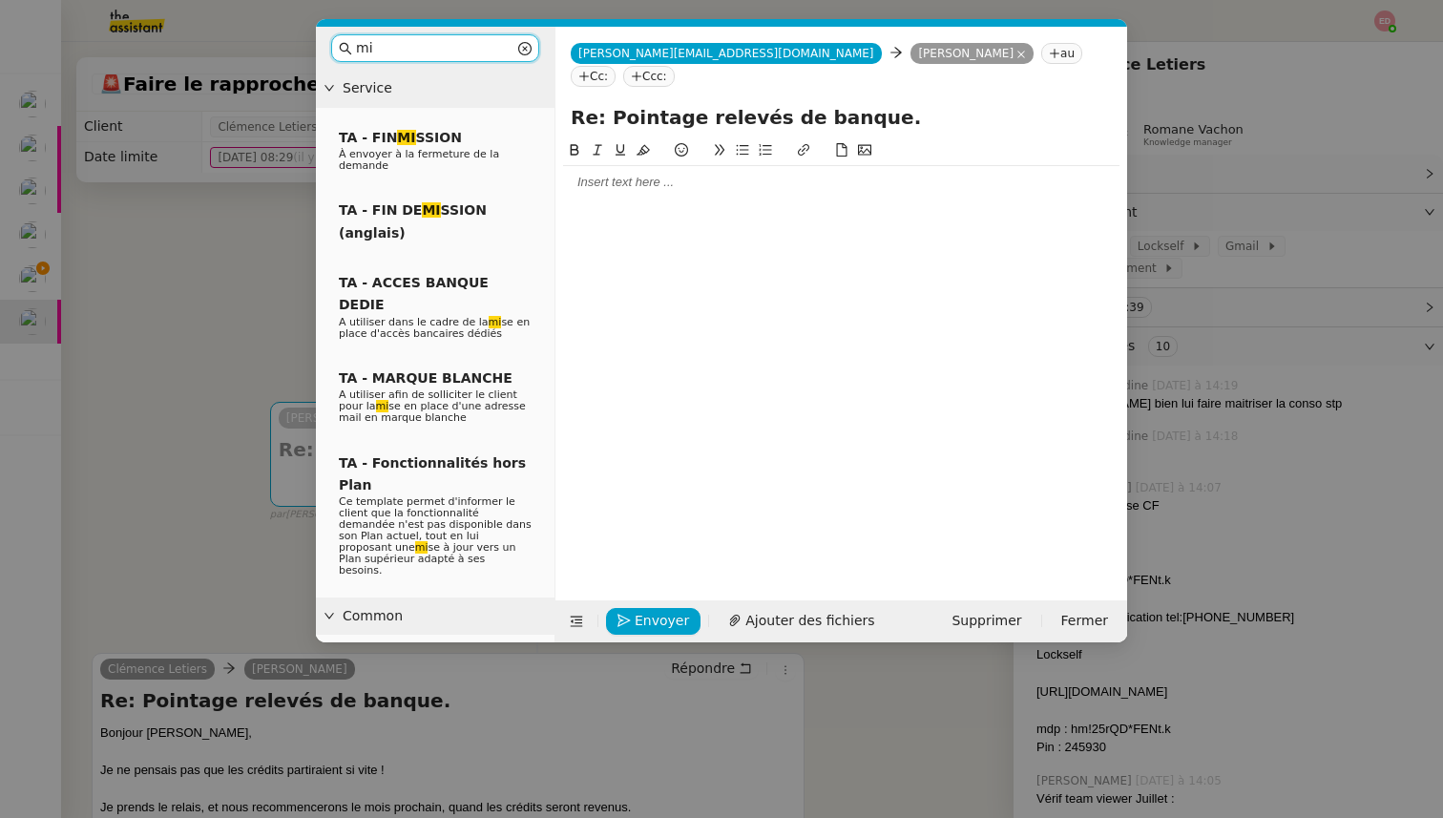
type input "m"
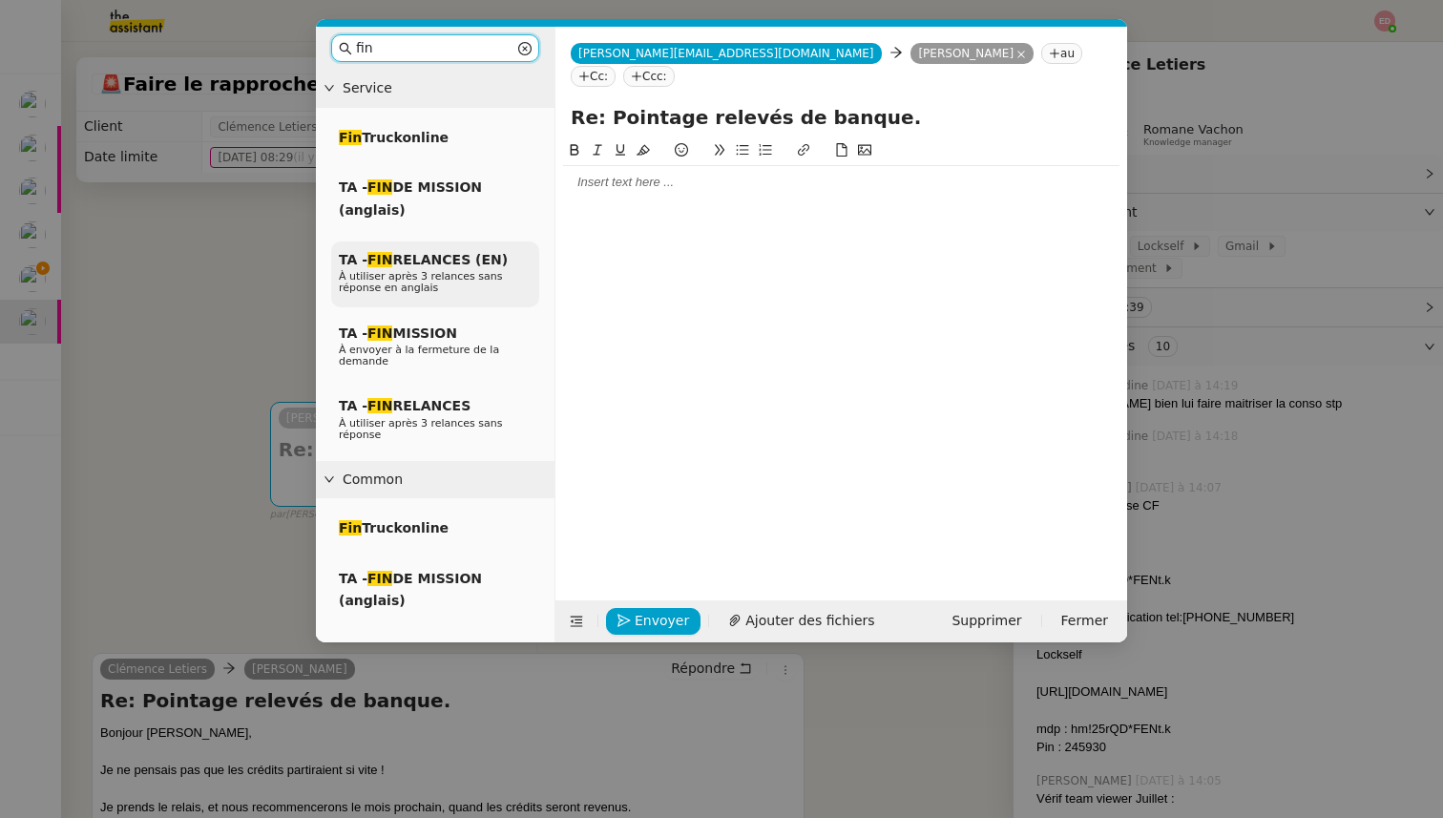
type input "fin"
click at [427, 261] on span "TA - FIN RELANCES (EN)" at bounding box center [423, 259] width 169 height 15
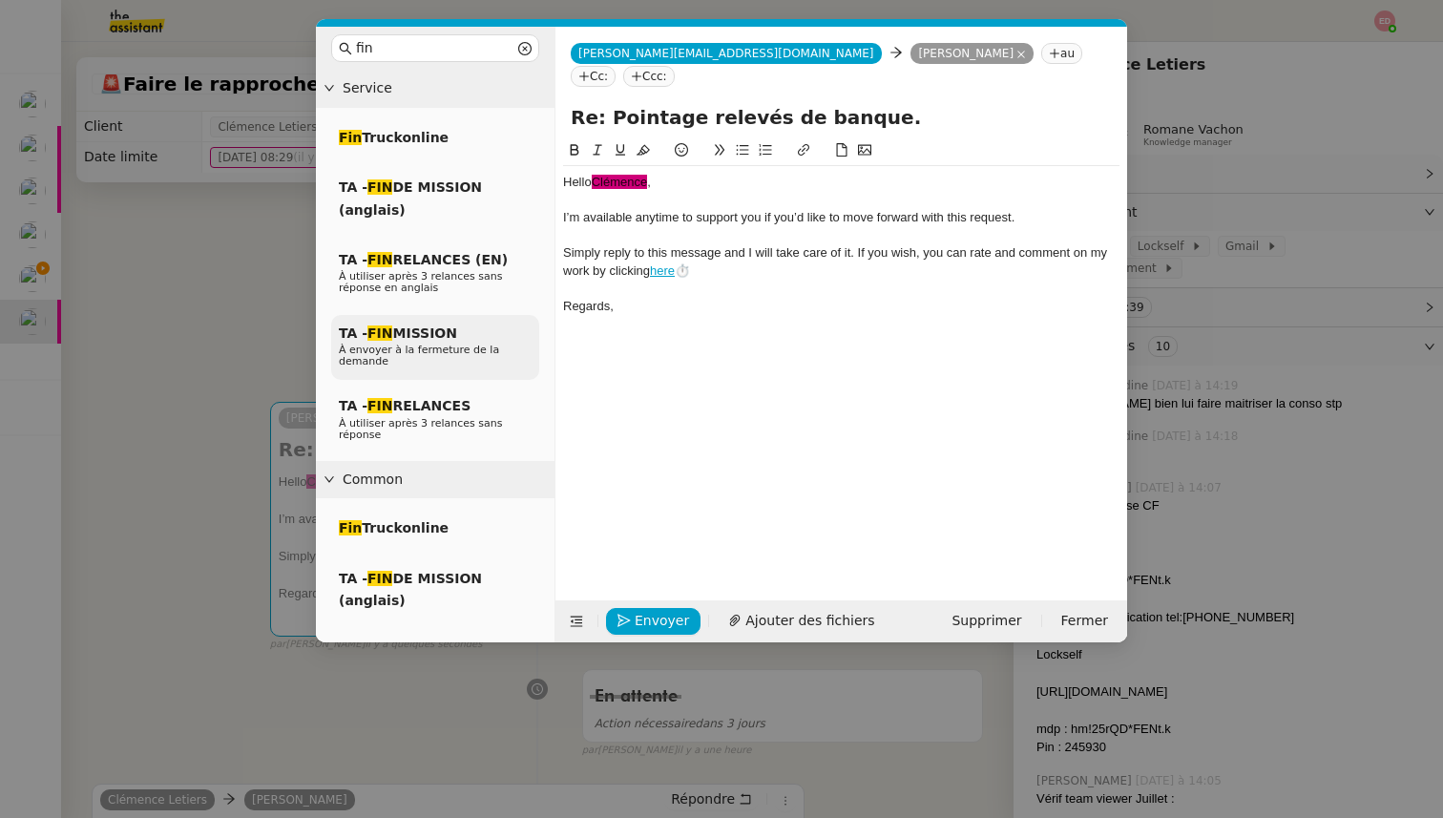
click at [427, 328] on span "TA - FIN MISSION" at bounding box center [398, 332] width 118 height 15
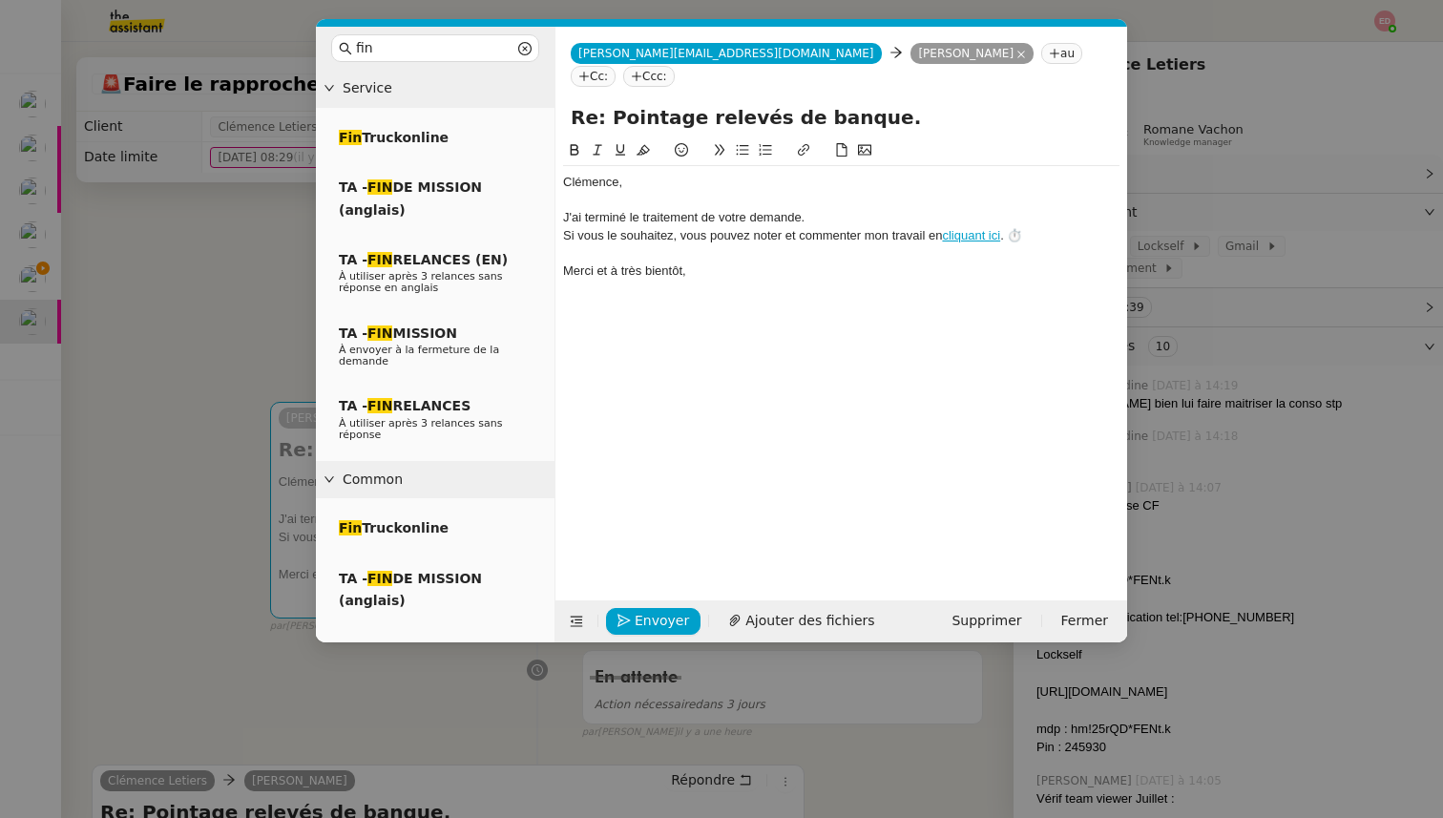
click at [640, 174] on div "﻿Clémence﻿," at bounding box center [841, 182] width 556 height 17
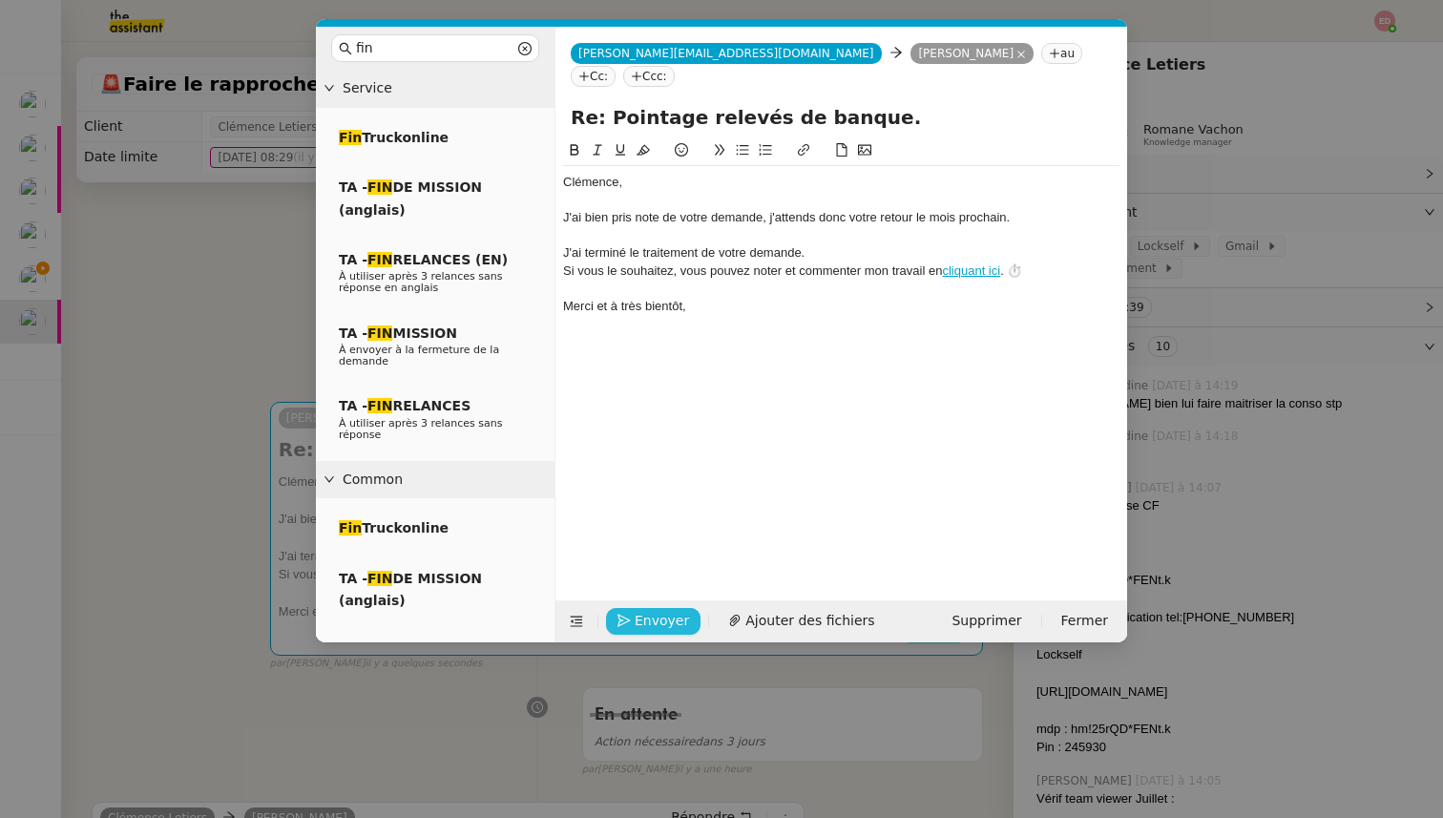
click at [614, 616] on button "Envoyer" at bounding box center [653, 621] width 94 height 27
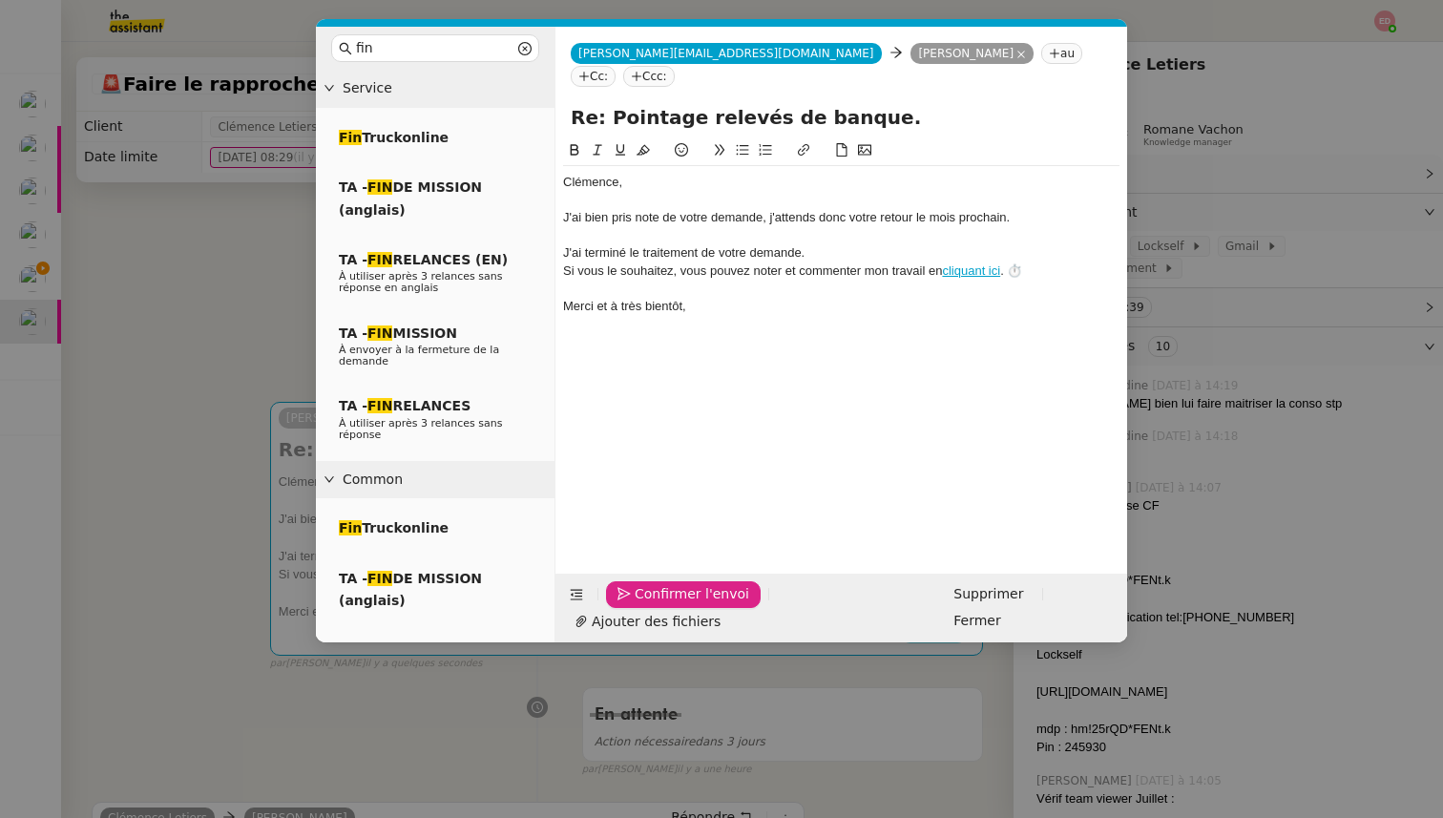
click at [614, 608] on button "Confirmer l'envoi" at bounding box center [683, 594] width 155 height 27
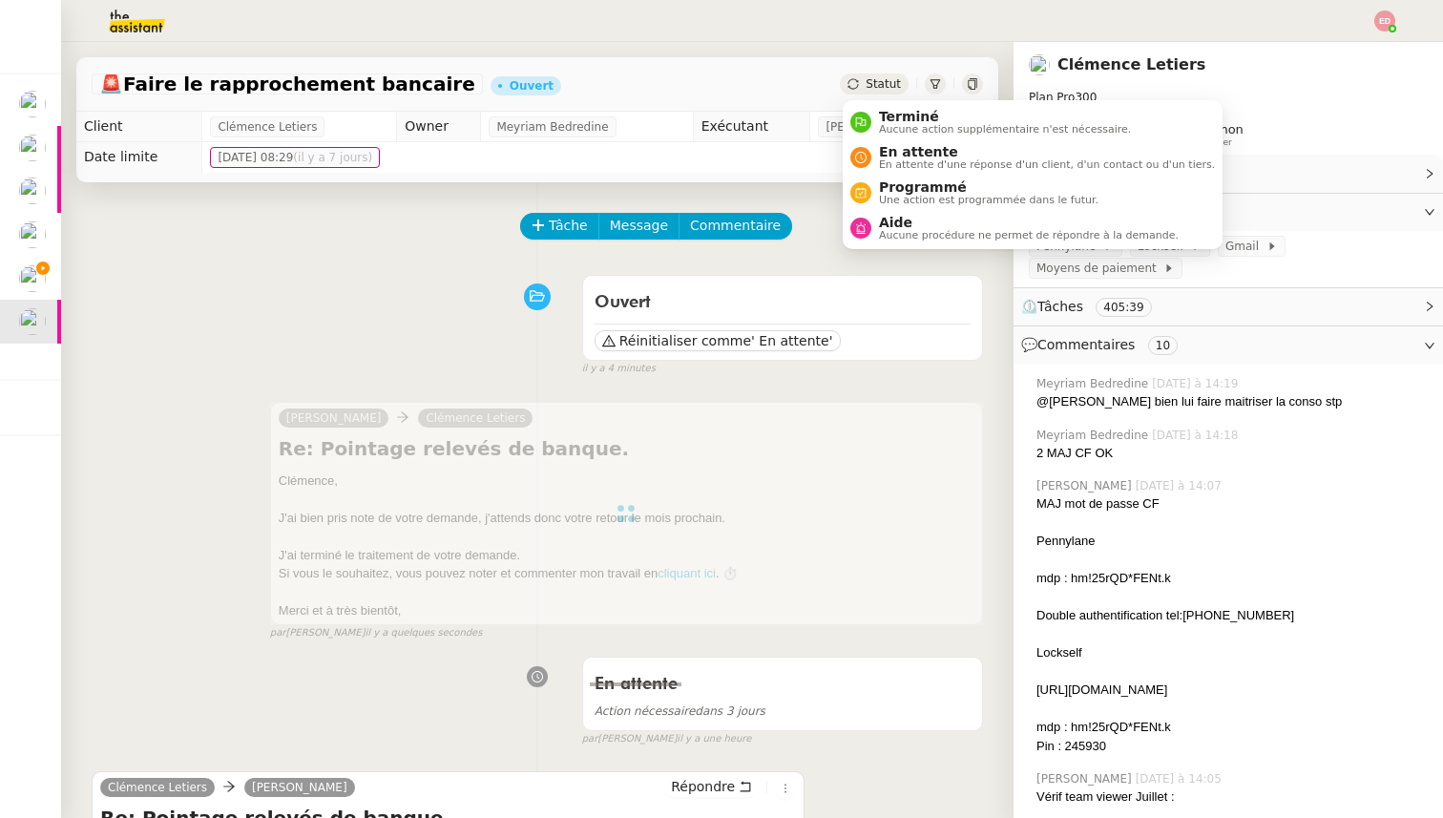
click at [882, 77] on span "Statut" at bounding box center [883, 83] width 35 height 13
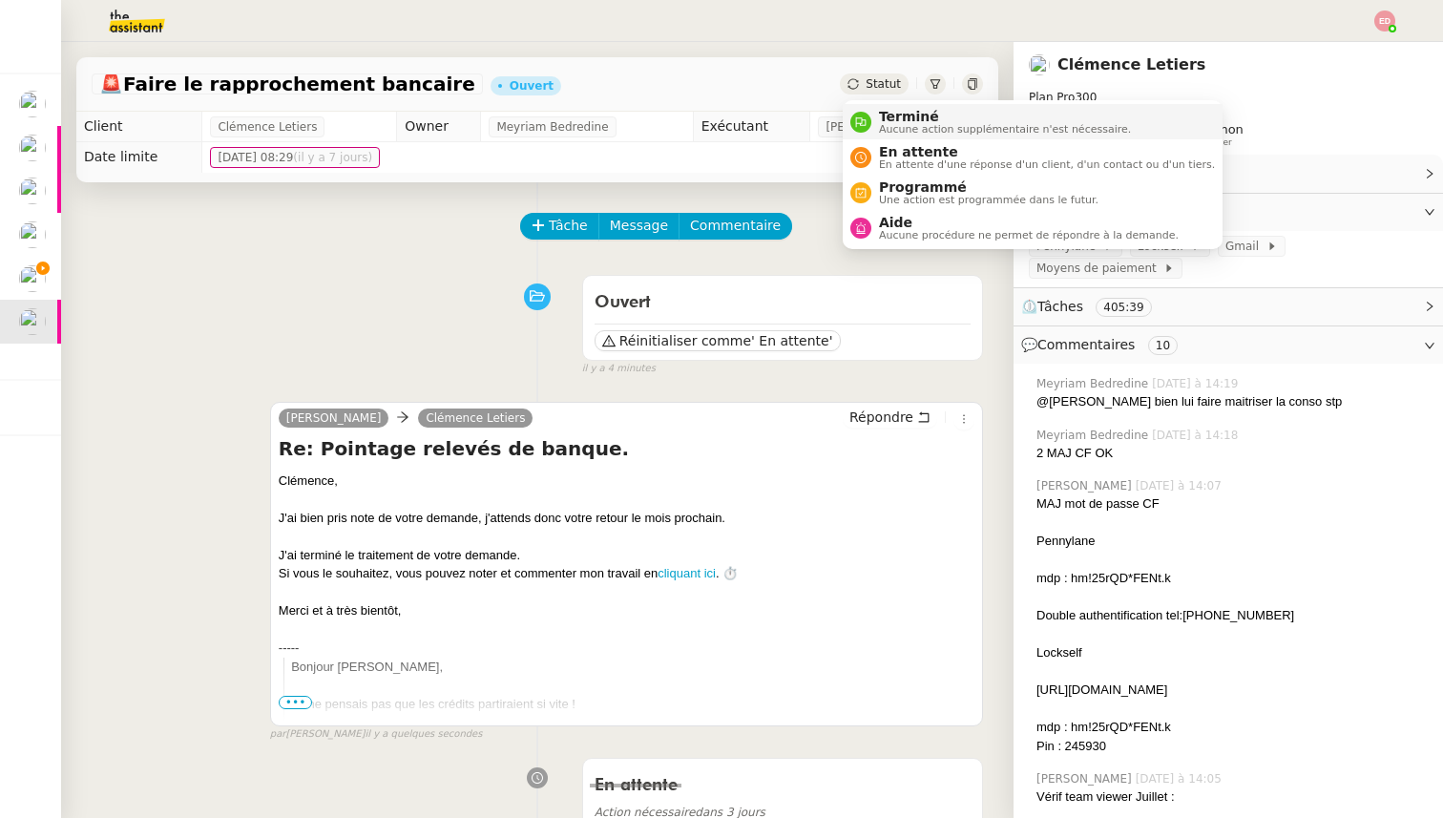
click at [889, 119] on span "Terminé" at bounding box center [1005, 116] width 252 height 15
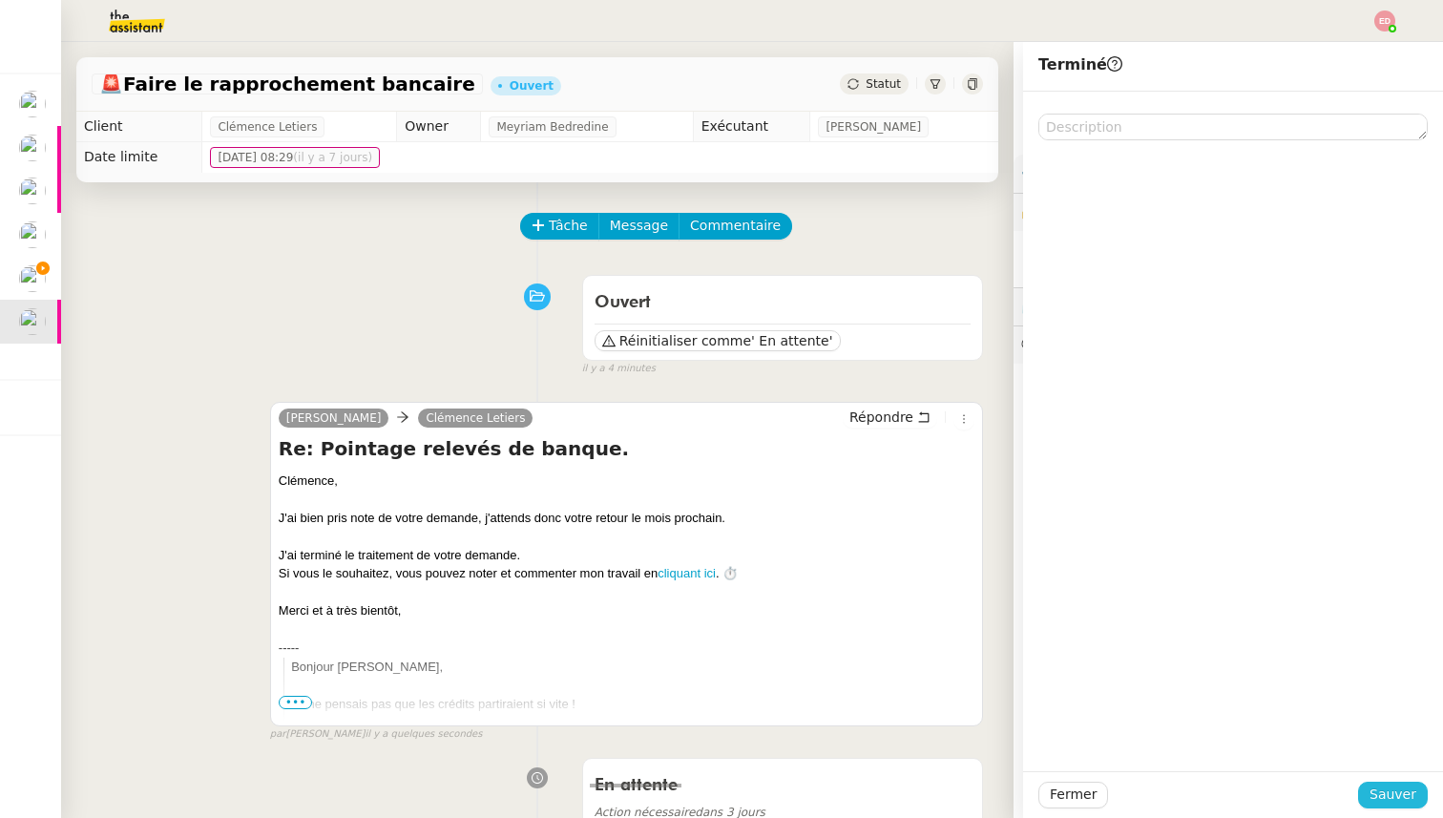
click at [1411, 801] on span "Sauver" at bounding box center [1392, 795] width 47 height 22
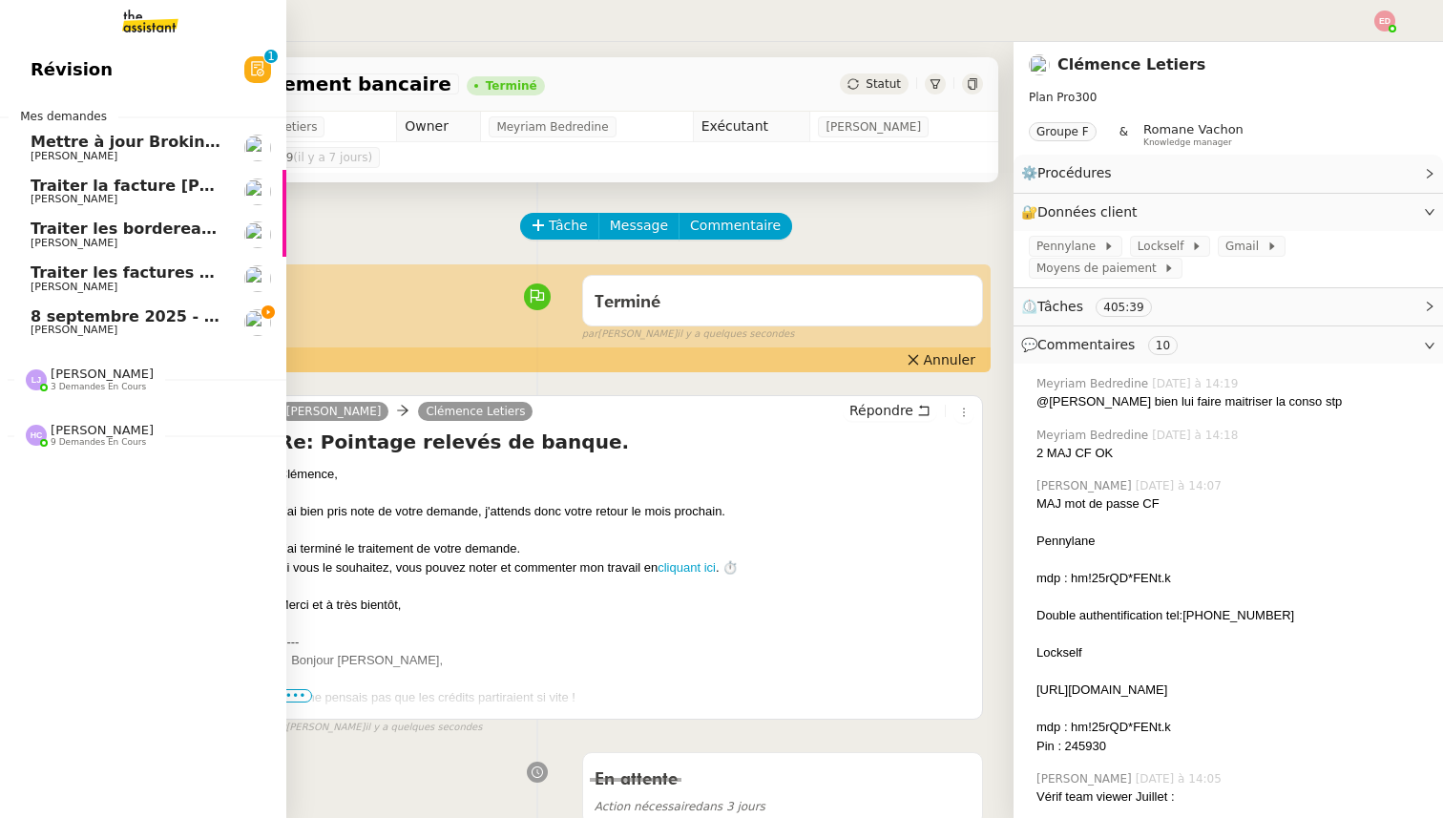
click at [42, 332] on span "[PERSON_NAME]" at bounding box center [74, 330] width 87 height 12
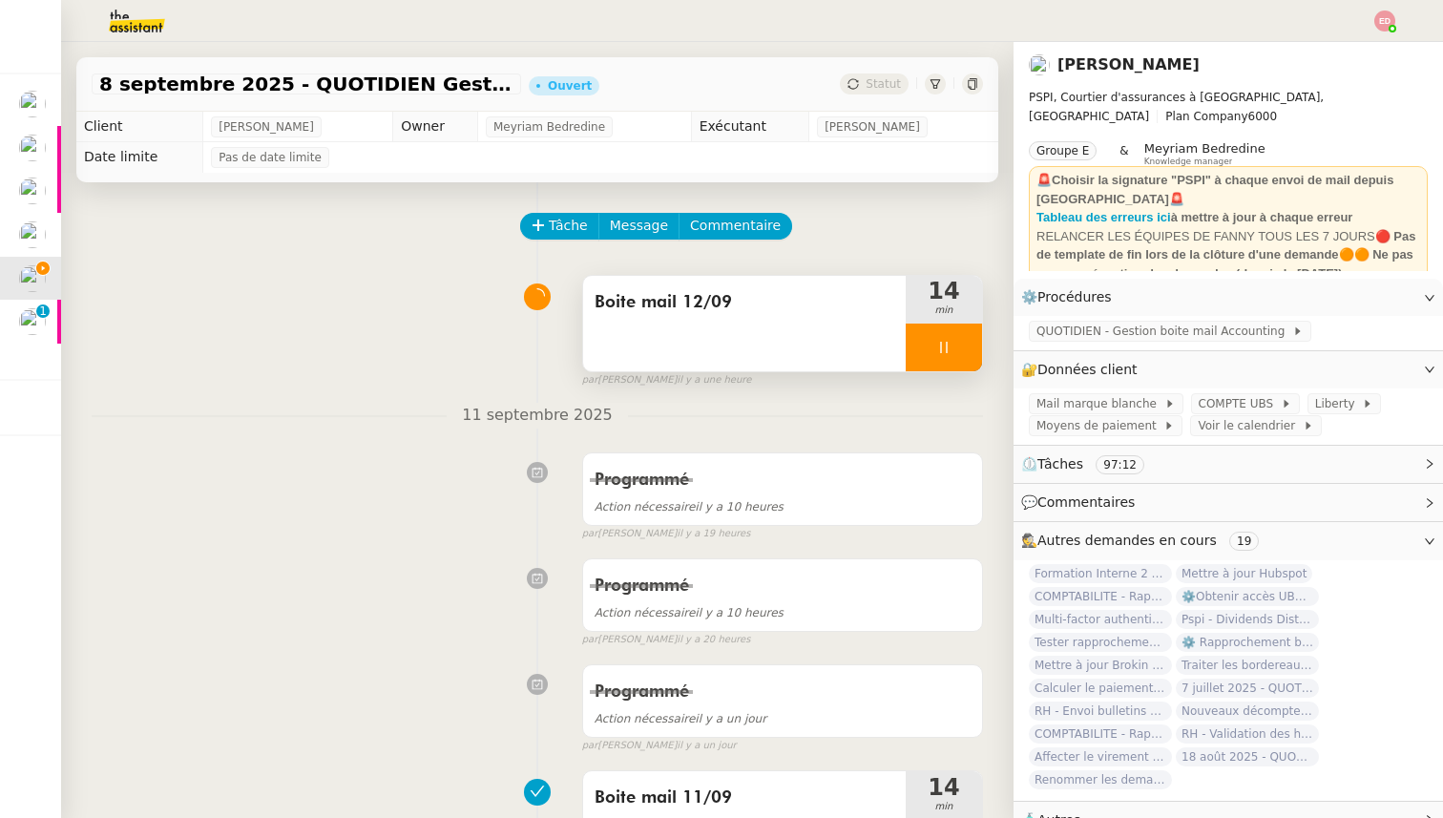
click at [978, 351] on div at bounding box center [944, 348] width 76 height 48
click at [978, 351] on button at bounding box center [963, 348] width 38 height 48
click at [873, 76] on div "Statut" at bounding box center [874, 83] width 69 height 21
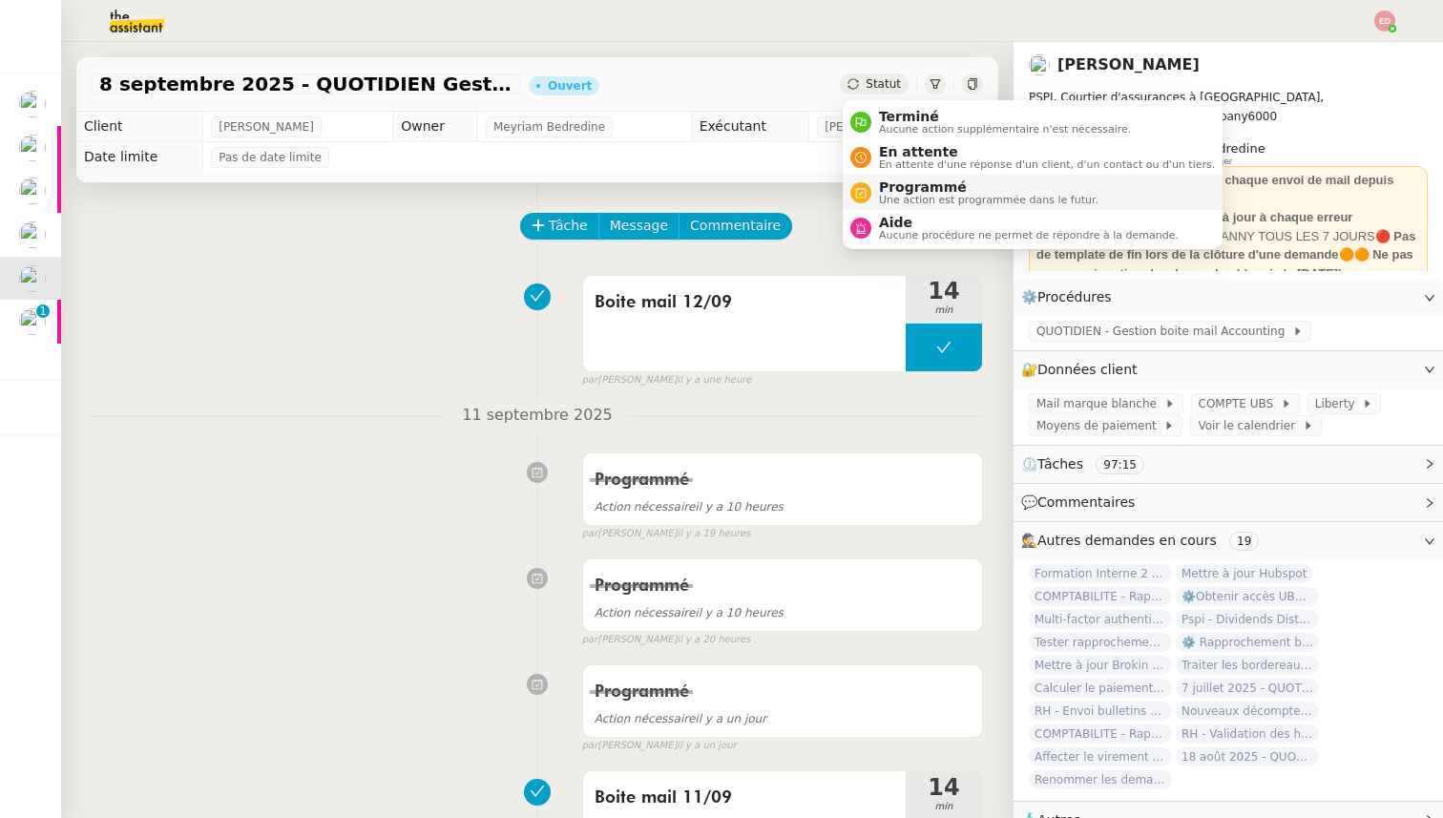
click at [898, 190] on span "Programmé" at bounding box center [989, 186] width 220 height 15
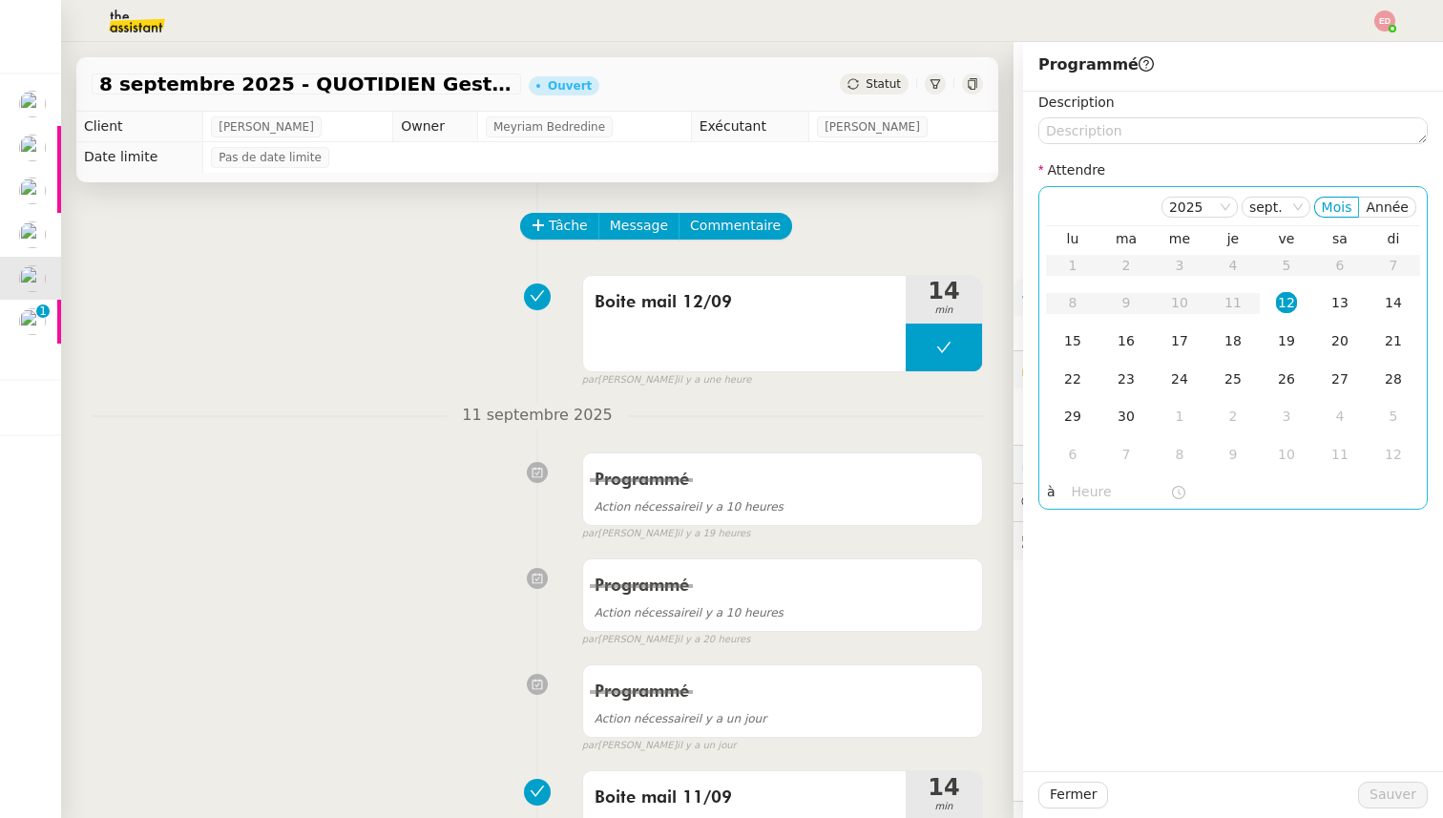
click at [1292, 305] on div "12" at bounding box center [1286, 302] width 21 height 21
click at [1086, 494] on input "text" at bounding box center [1121, 492] width 98 height 22
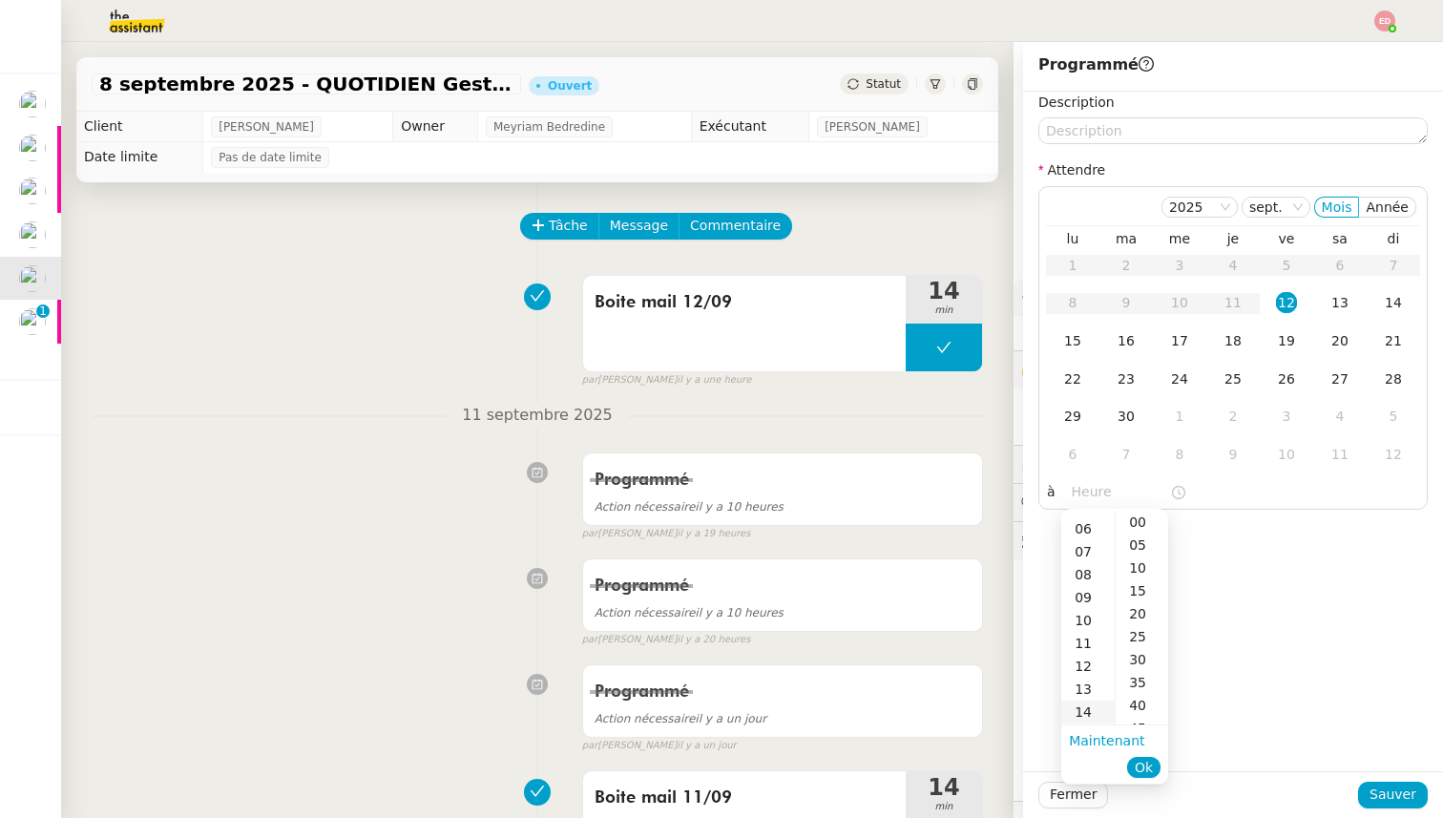
click at [1085, 707] on div "14" at bounding box center [1087, 711] width 53 height 23
click at [1139, 524] on div "00" at bounding box center [1142, 522] width 52 height 23
type input "14:00"
click at [1152, 771] on span "Ok" at bounding box center [1144, 767] width 18 height 19
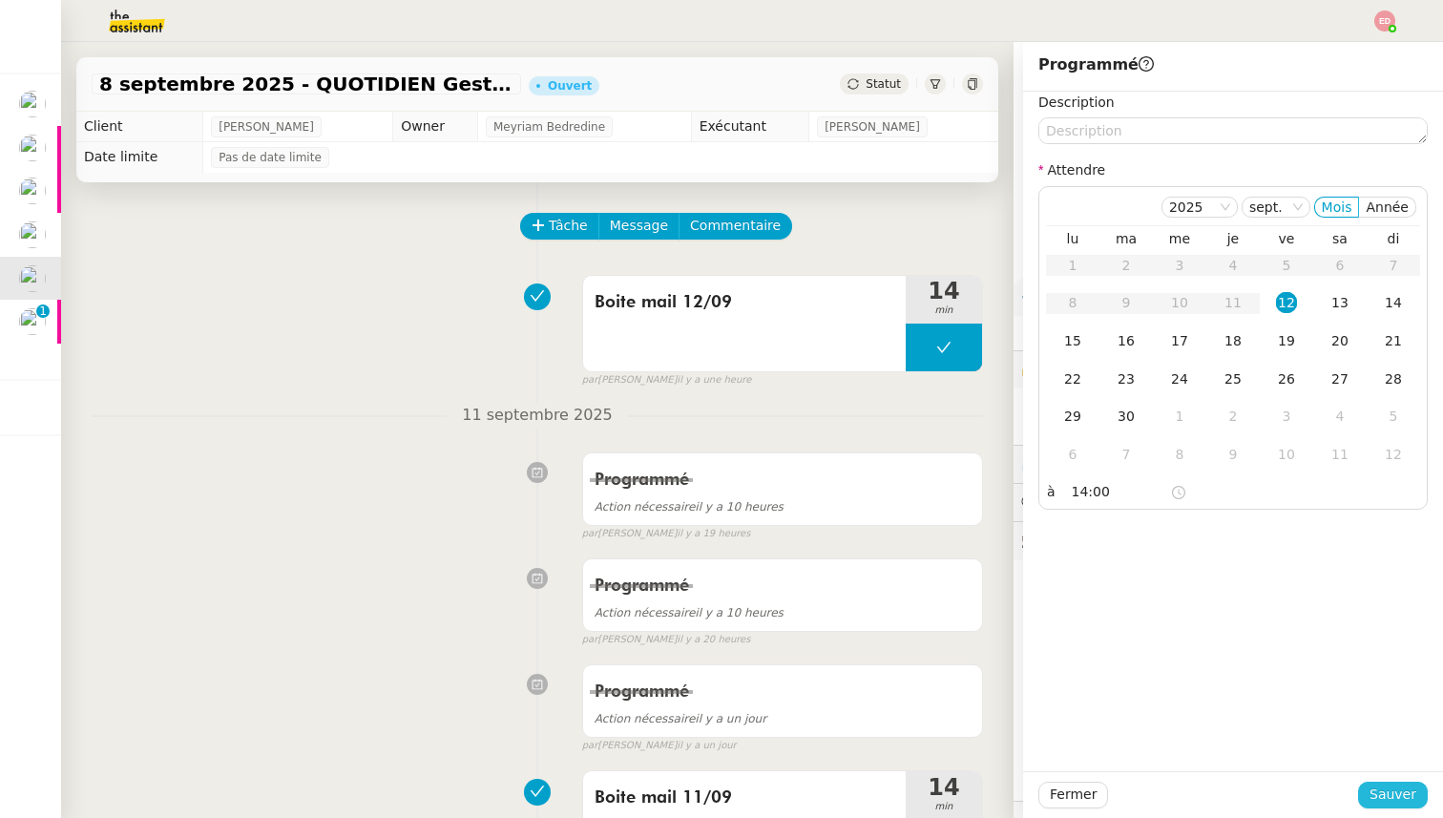
click at [1382, 795] on span "Sauver" at bounding box center [1392, 795] width 47 height 22
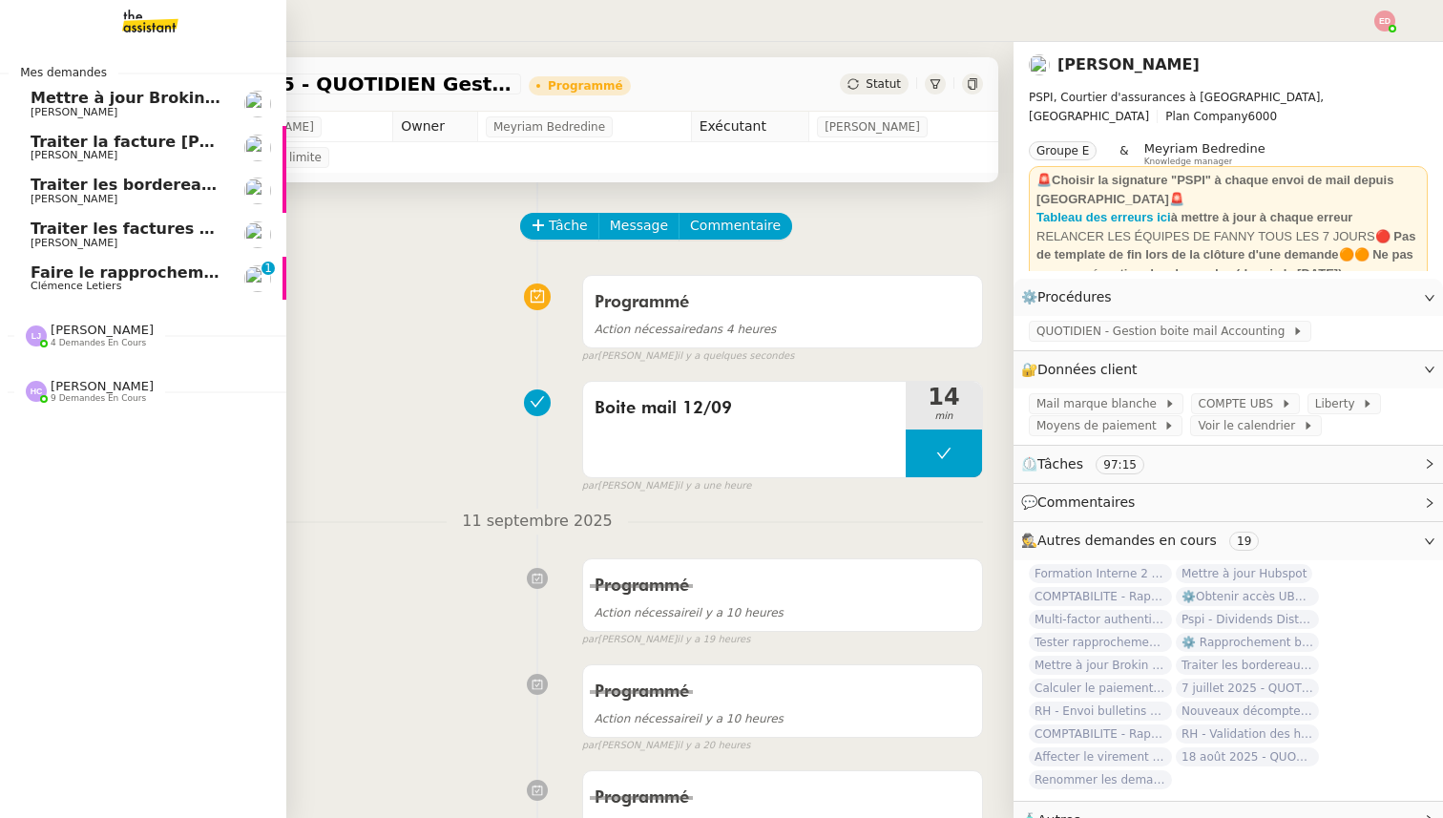
click at [35, 275] on span "Faire le rapprochement bancaire" at bounding box center [172, 272] width 282 height 18
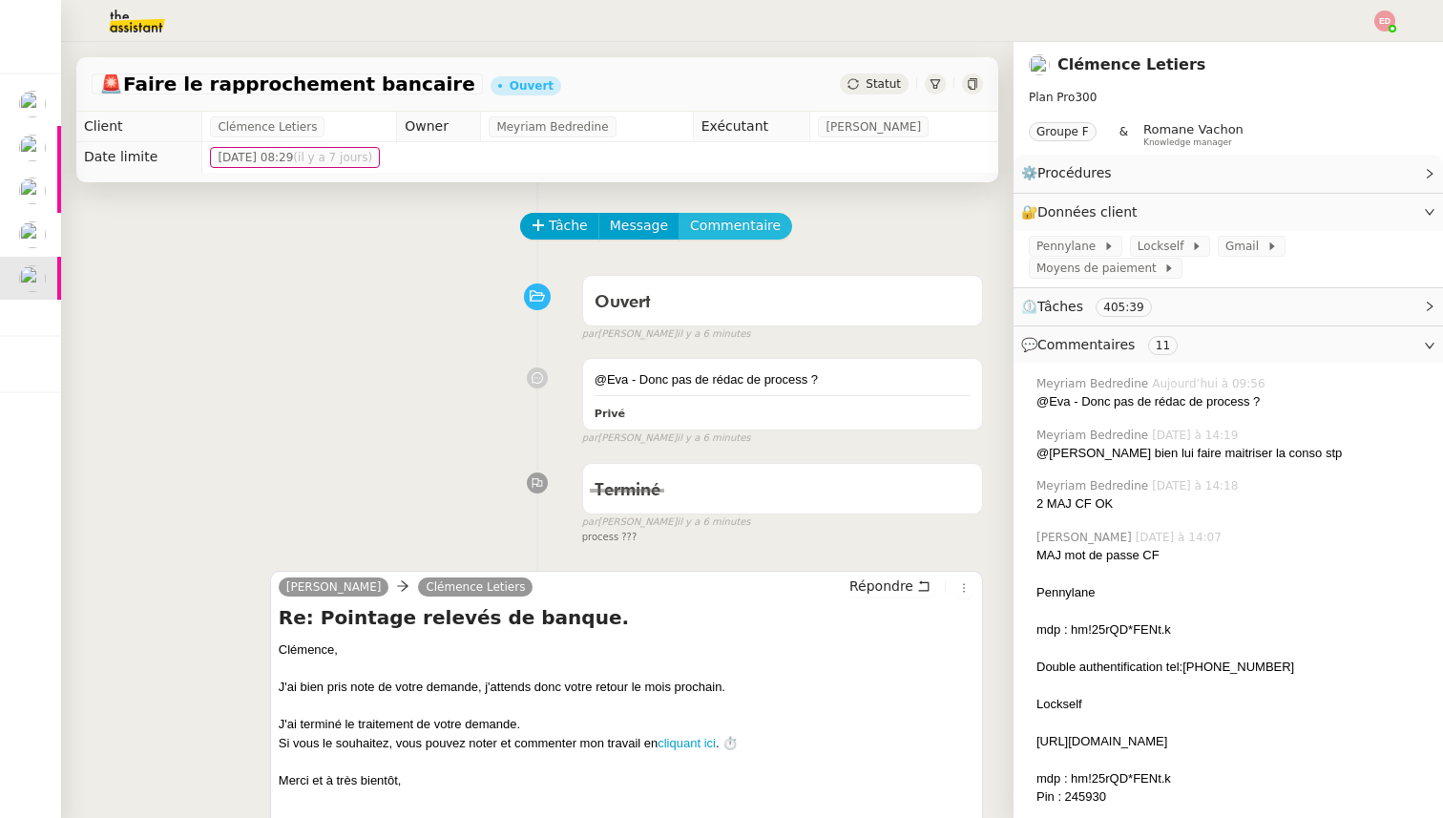
click at [747, 228] on span "Commentaire" at bounding box center [735, 226] width 91 height 22
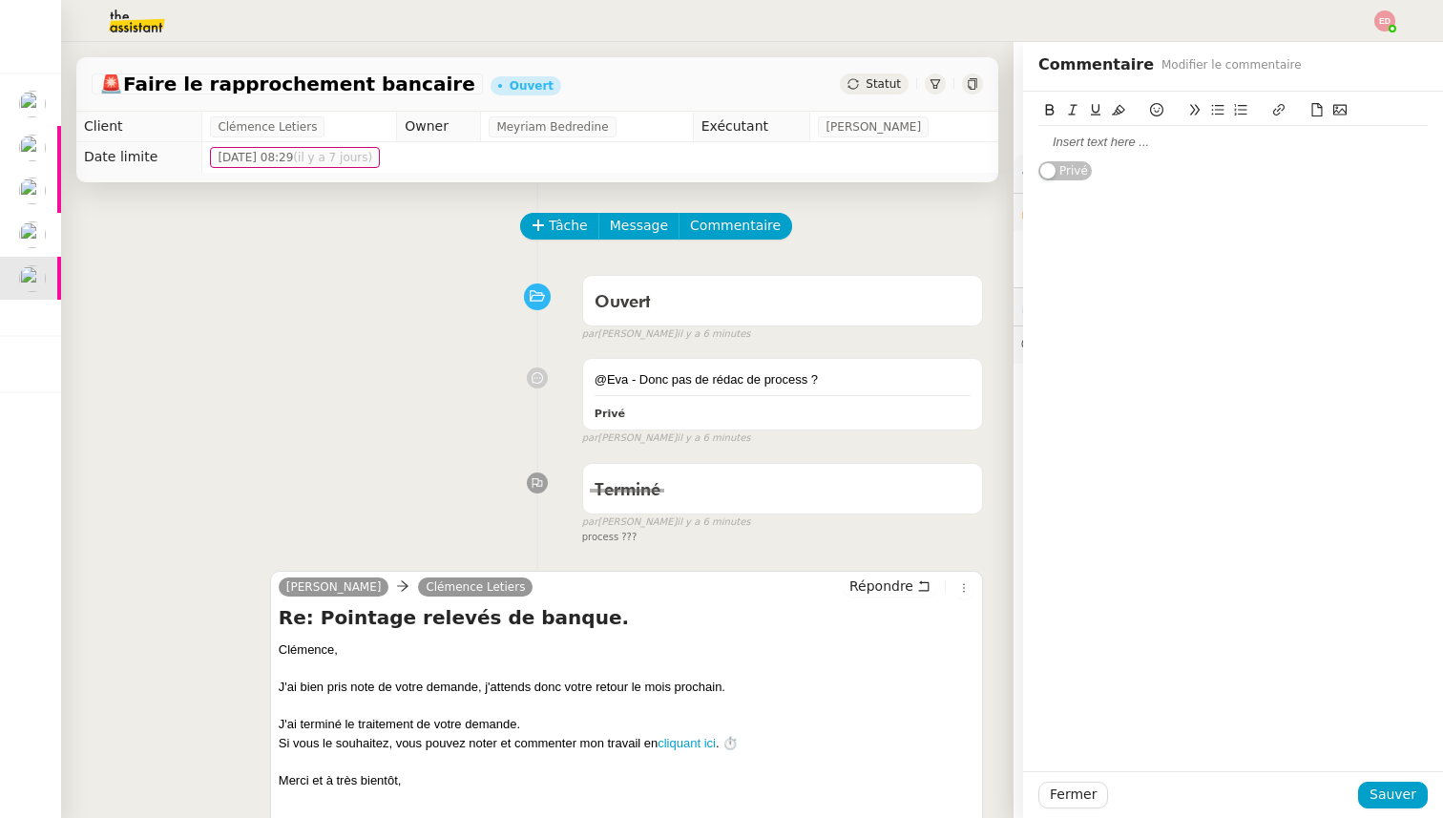
click at [1100, 147] on div at bounding box center [1232, 142] width 389 height 17
click at [1376, 140] on div "@meyriam elle n'a pas répondu à ma question et la elle vue tarreter pour ce moi…" at bounding box center [1232, 151] width 389 height 35
click at [1357, 157] on div "@meyriam elle n'a pas répondu à ma question et la elle veut arreter pour ce moi…" at bounding box center [1232, 151] width 389 height 35
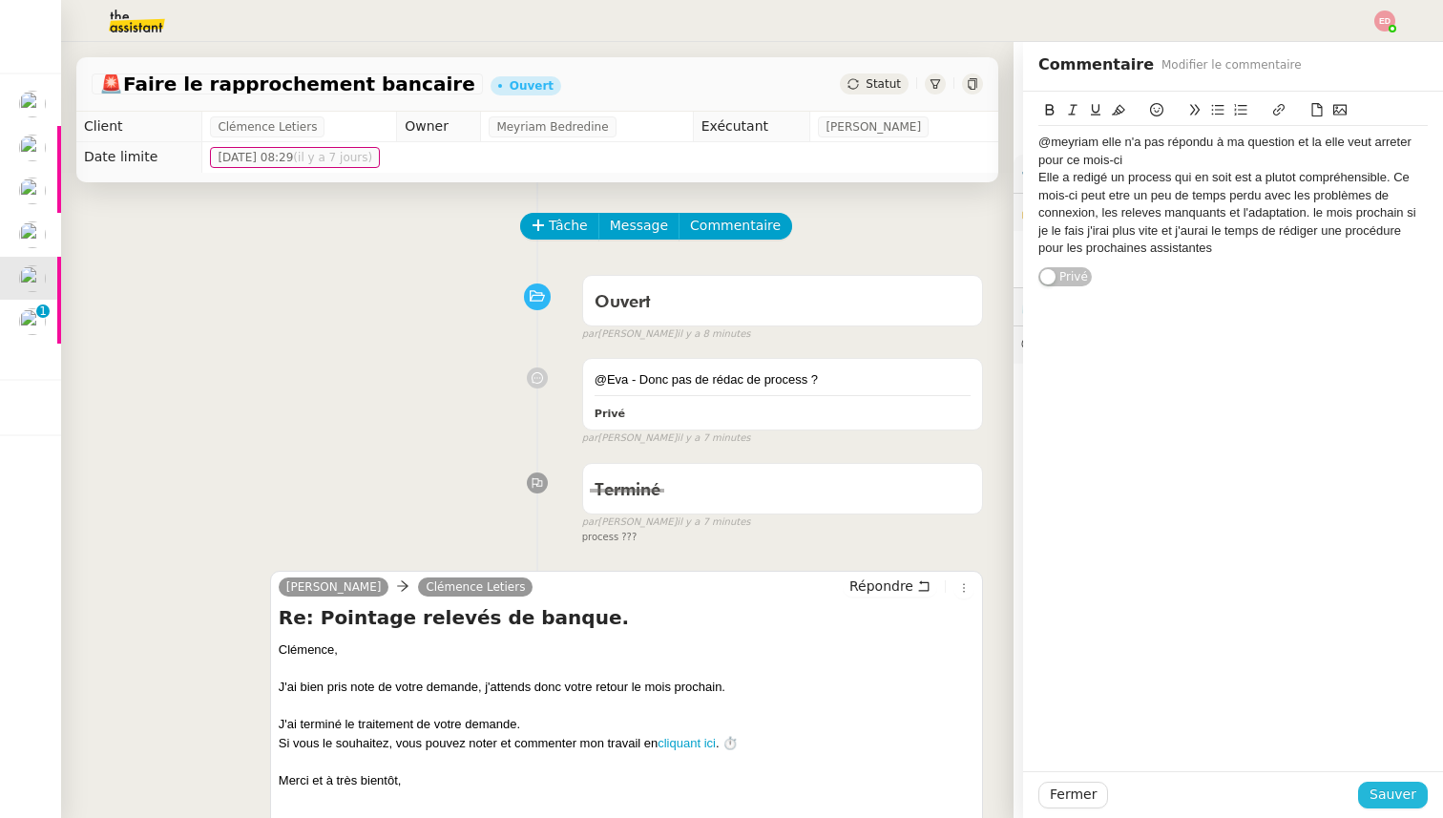
click at [1378, 784] on span "Sauver" at bounding box center [1392, 795] width 47 height 22
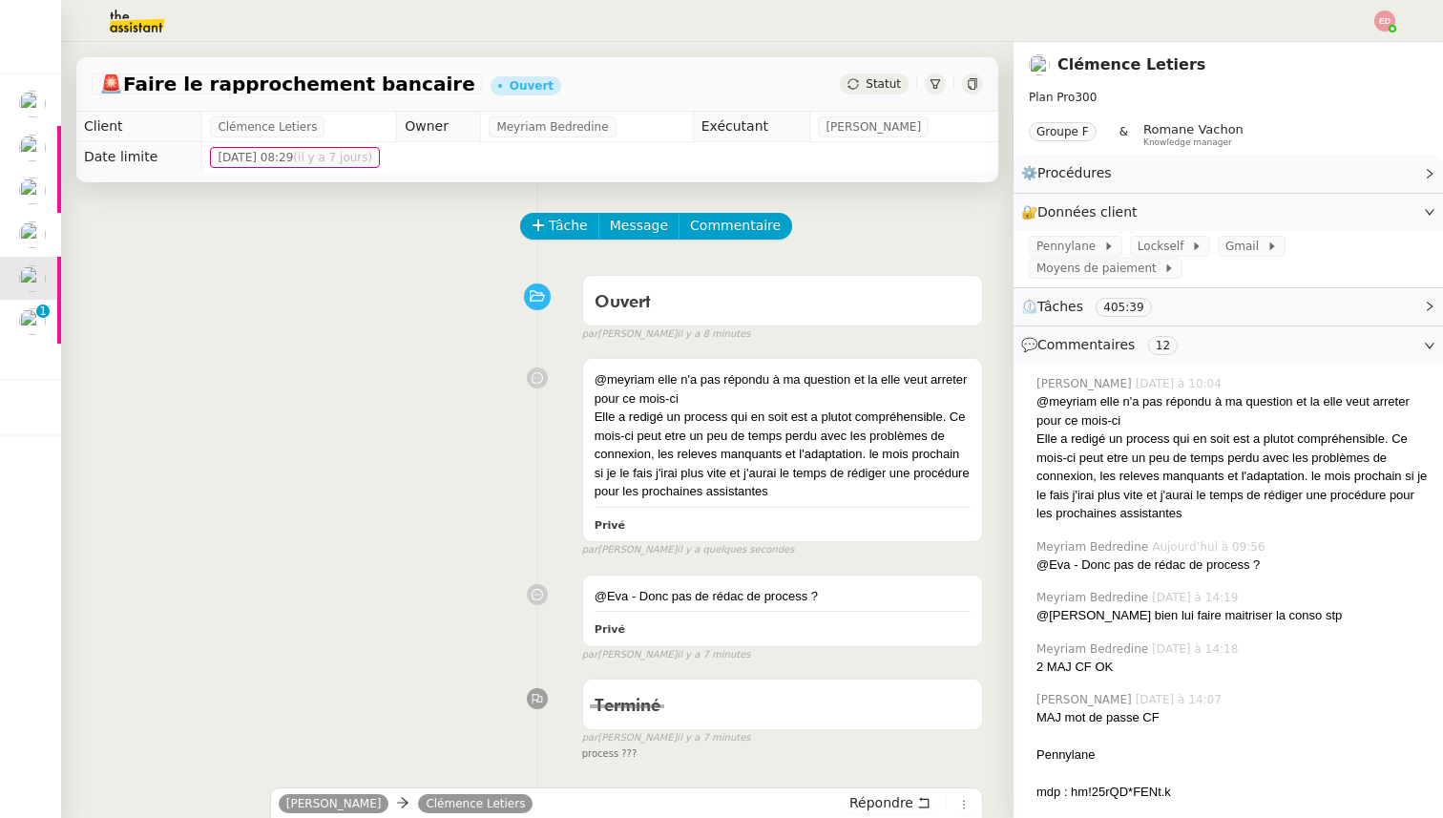
click at [879, 88] on span "Statut" at bounding box center [883, 83] width 35 height 13
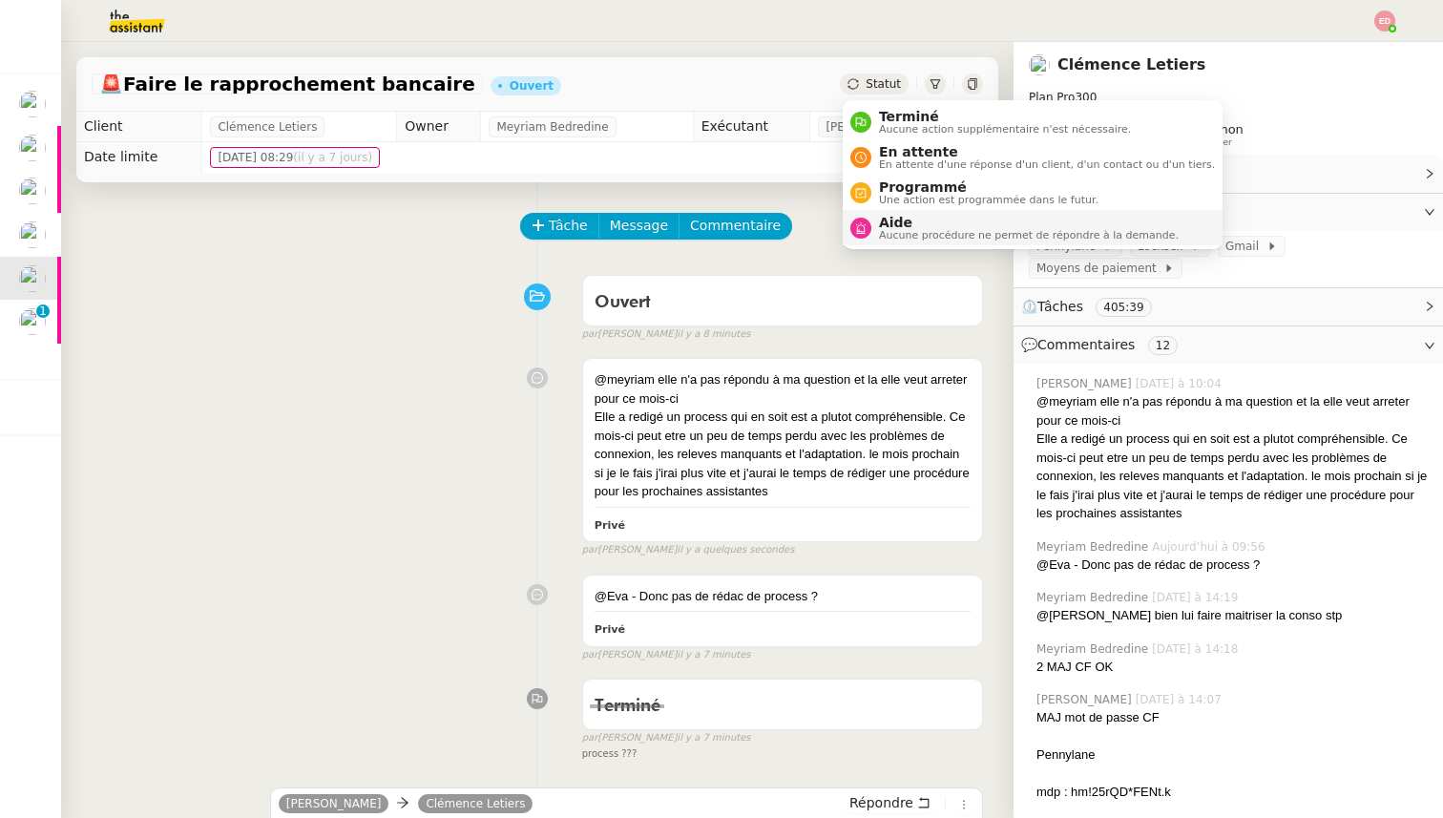
click at [901, 220] on span "Aide" at bounding box center [1029, 222] width 300 height 15
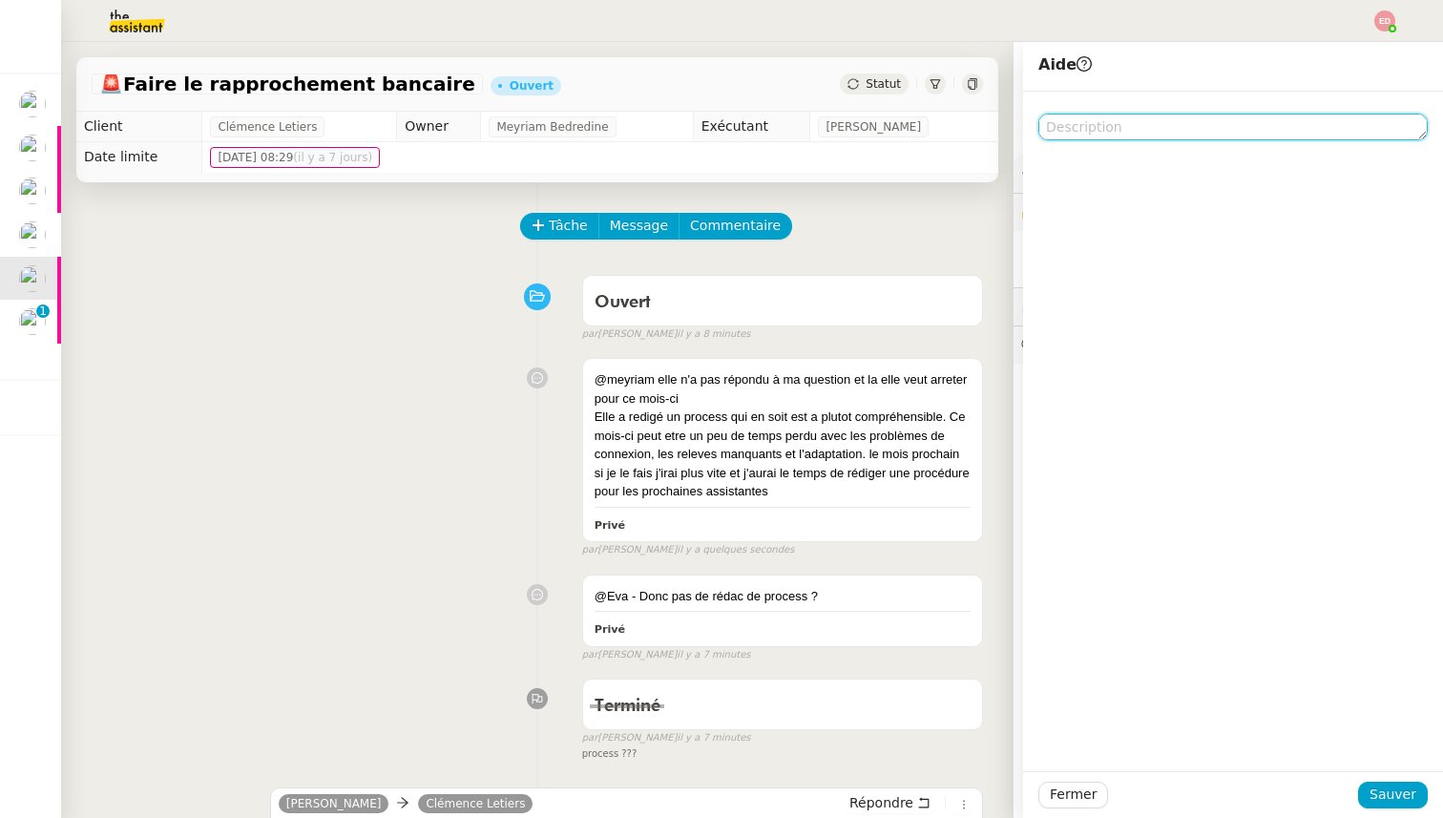
click at [1077, 134] on textarea at bounding box center [1232, 127] width 389 height 27
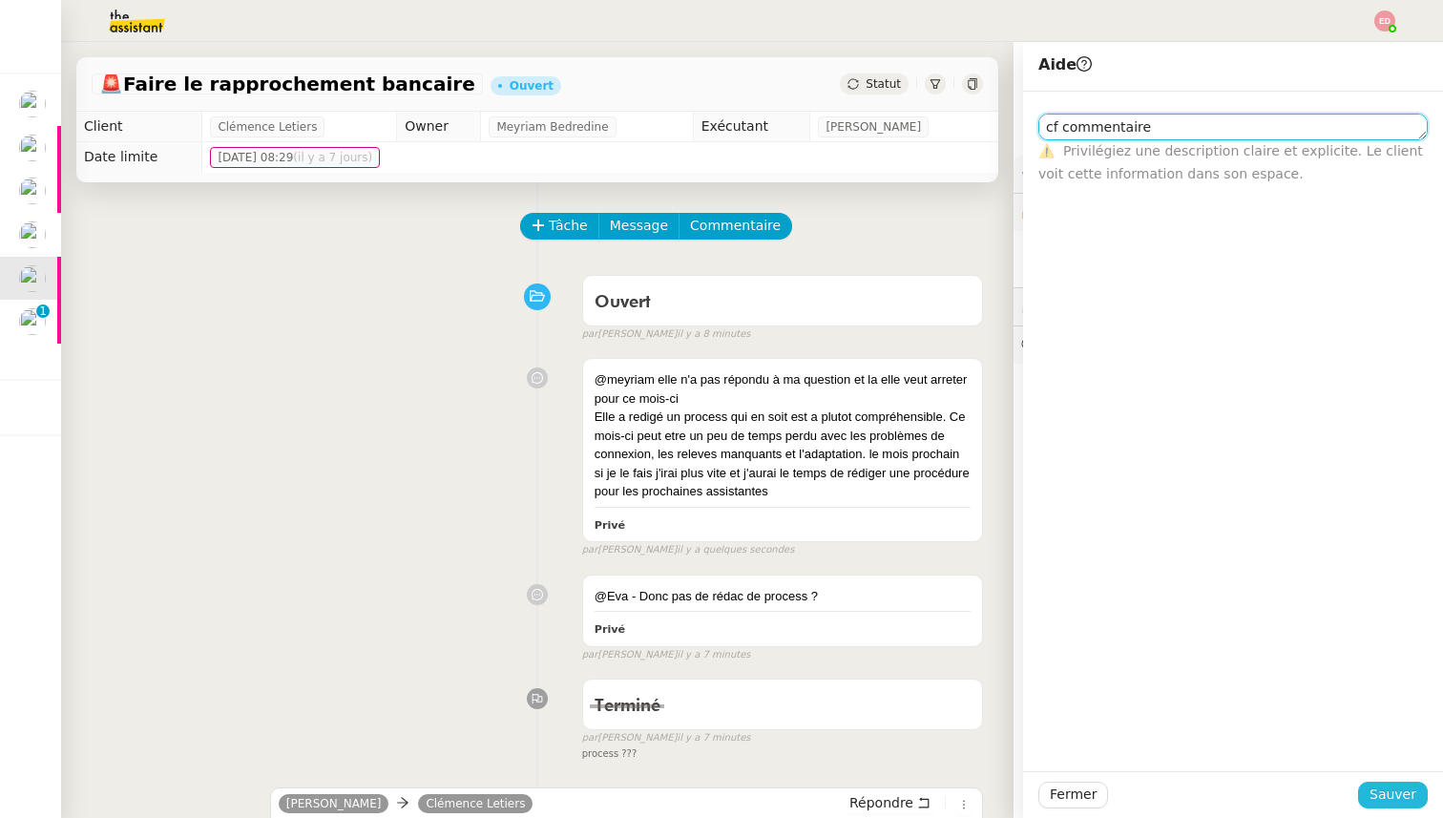
type textarea "cf commentaire"
click at [1396, 800] on span "Sauver" at bounding box center [1392, 795] width 47 height 22
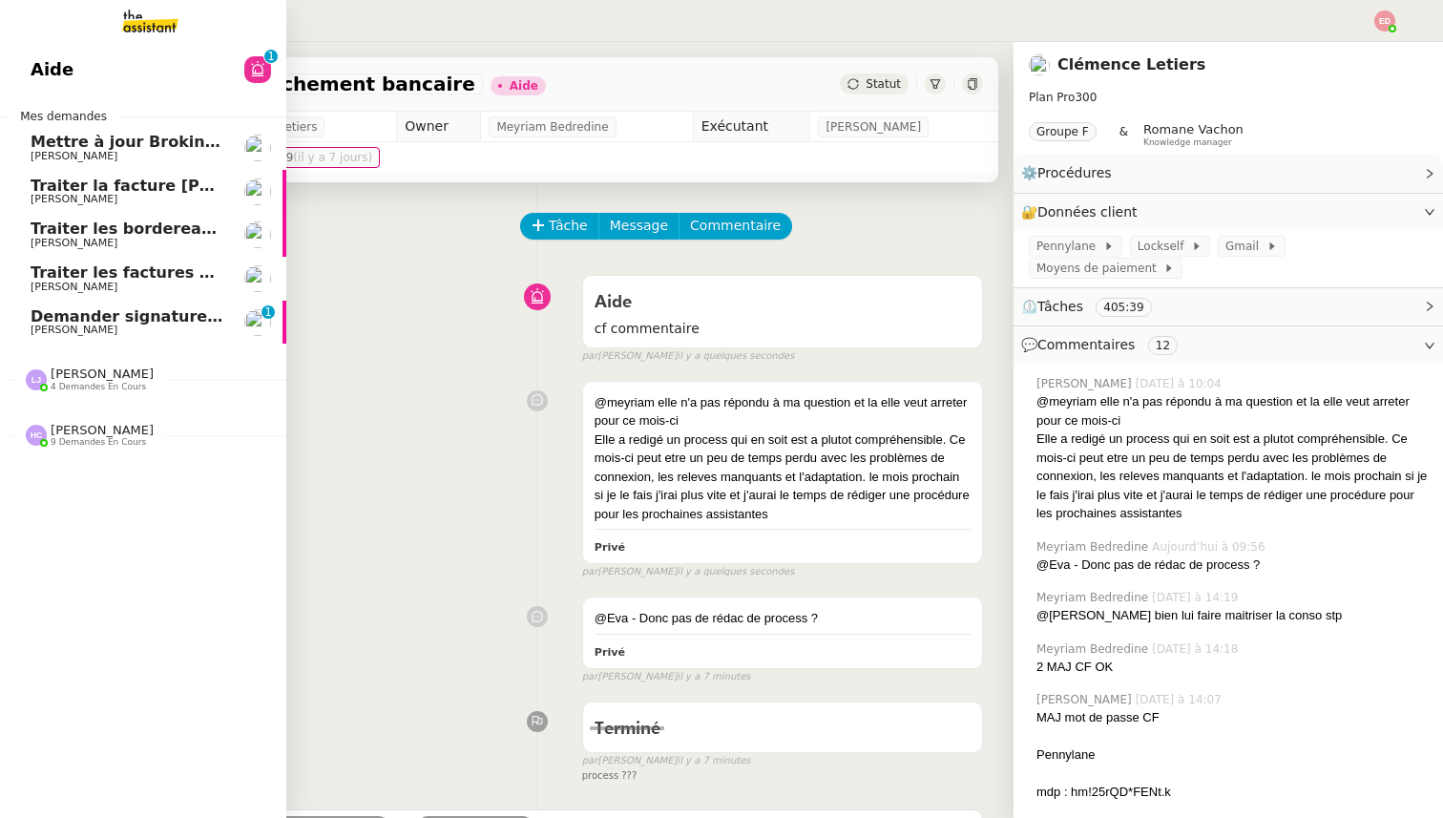
click at [57, 325] on span "[PERSON_NAME]" at bounding box center [74, 330] width 87 height 12
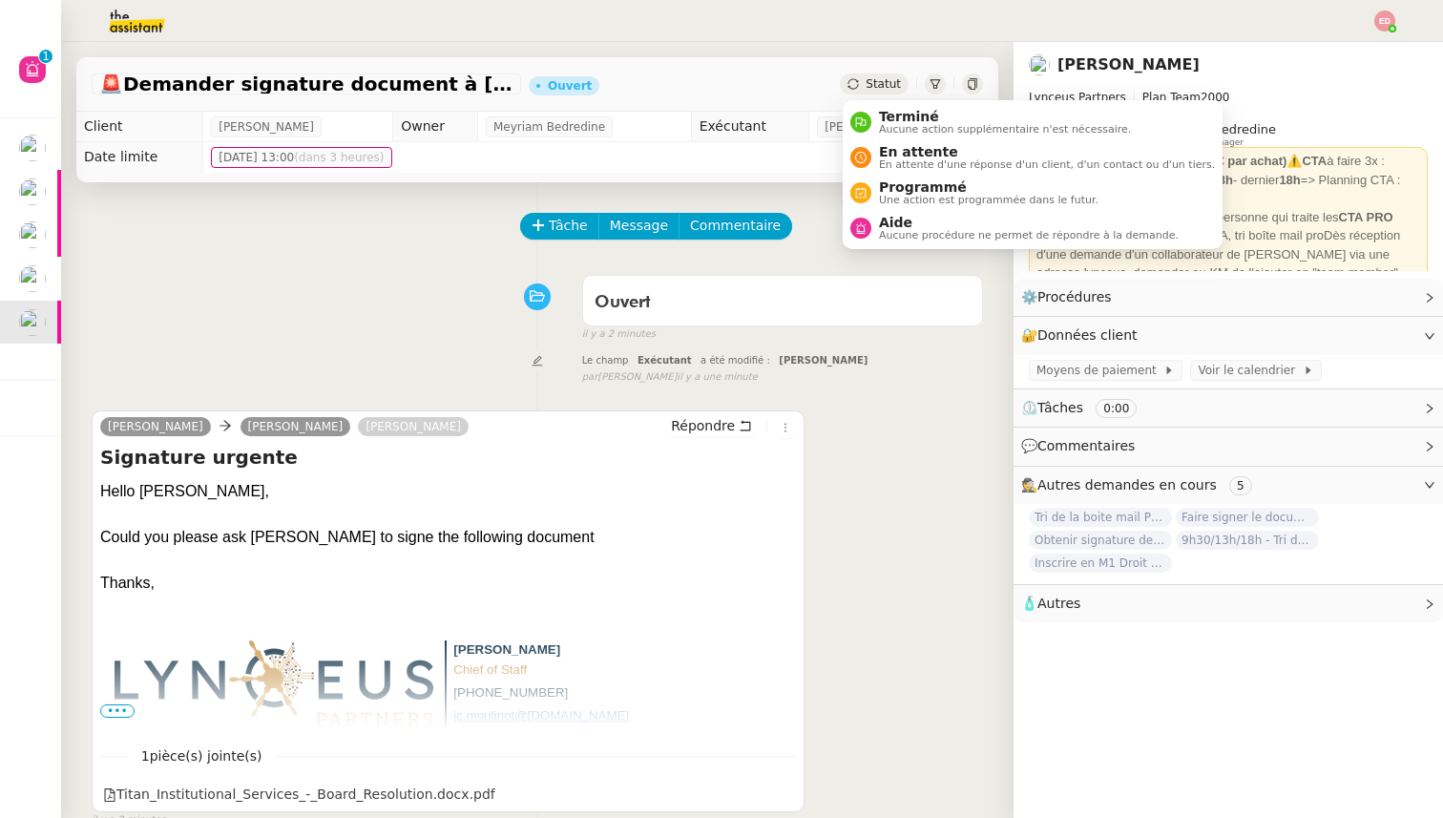
click at [889, 81] on span "Statut" at bounding box center [883, 83] width 35 height 13
click at [900, 215] on span "Aide" at bounding box center [1029, 222] width 300 height 15
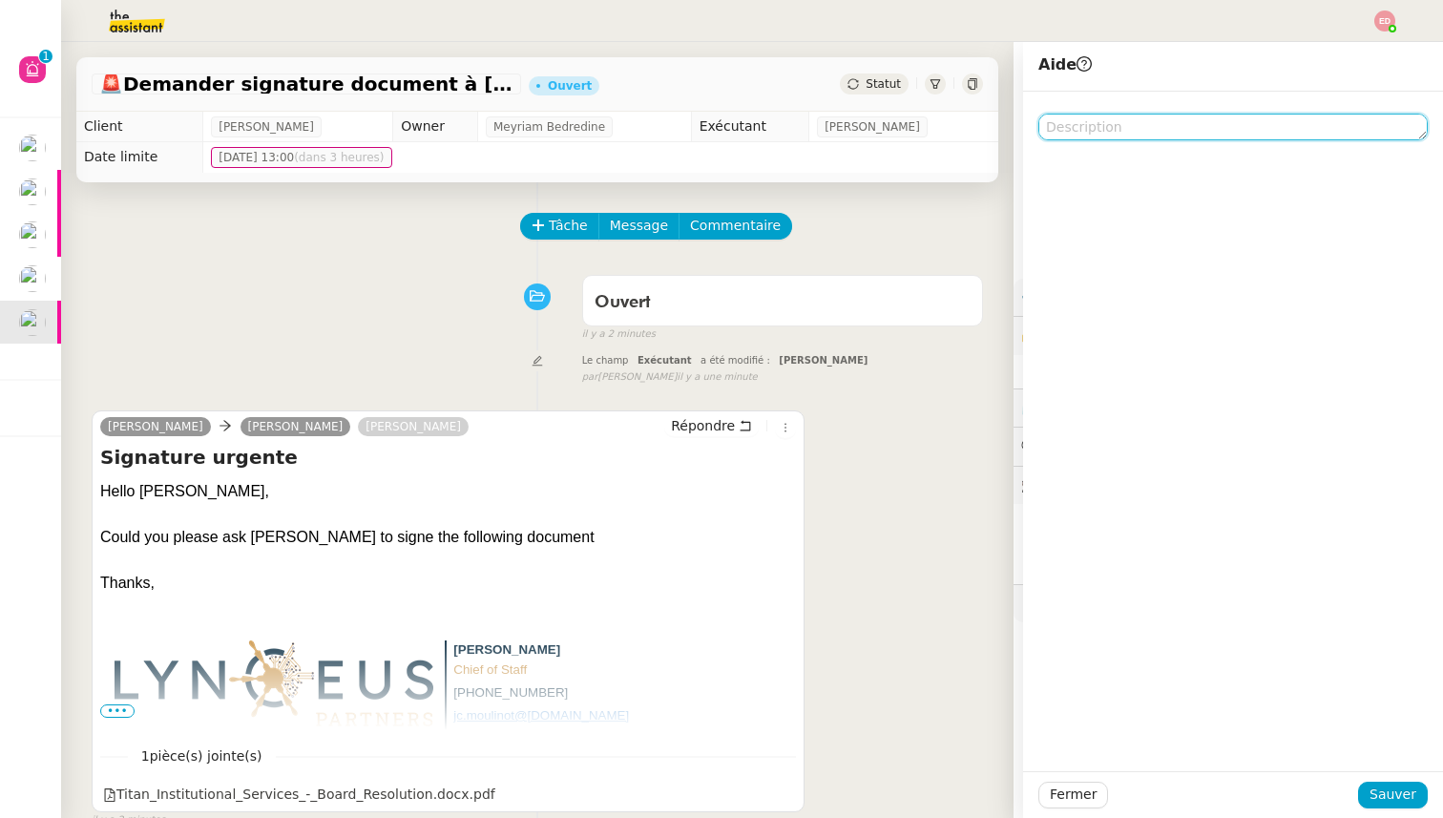
click at [1094, 139] on textarea at bounding box center [1232, 127] width 389 height 27
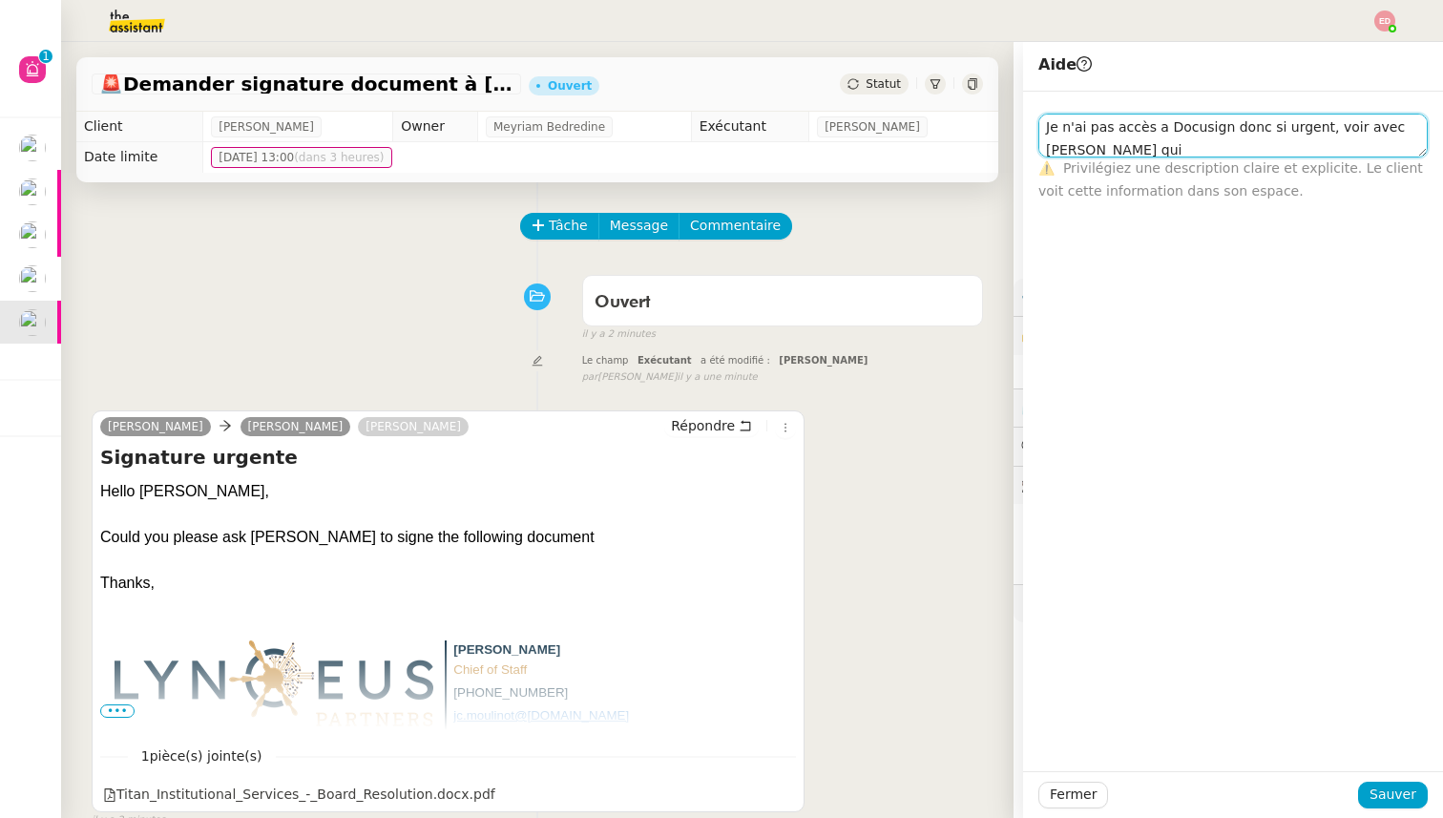
scroll to position [1, 0]
type textarea "Je n'ai pas accès a Docusign donc si urgent, voir avec [PERSON_NAME] qui est co…"
click at [1391, 786] on span "Sauver" at bounding box center [1392, 795] width 47 height 22
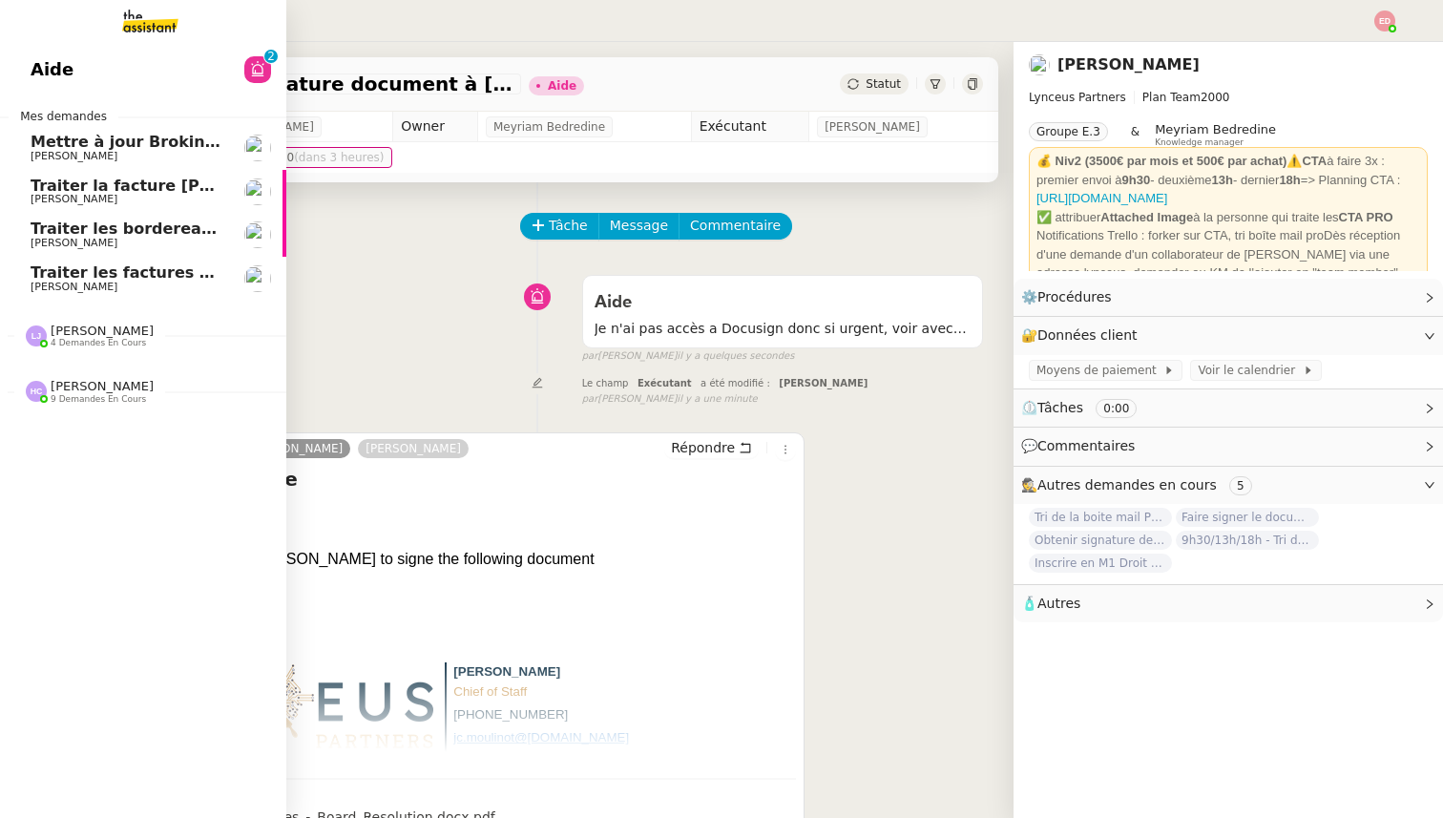
click at [55, 274] on span "Traiter les factures APF" at bounding box center [132, 272] width 202 height 18
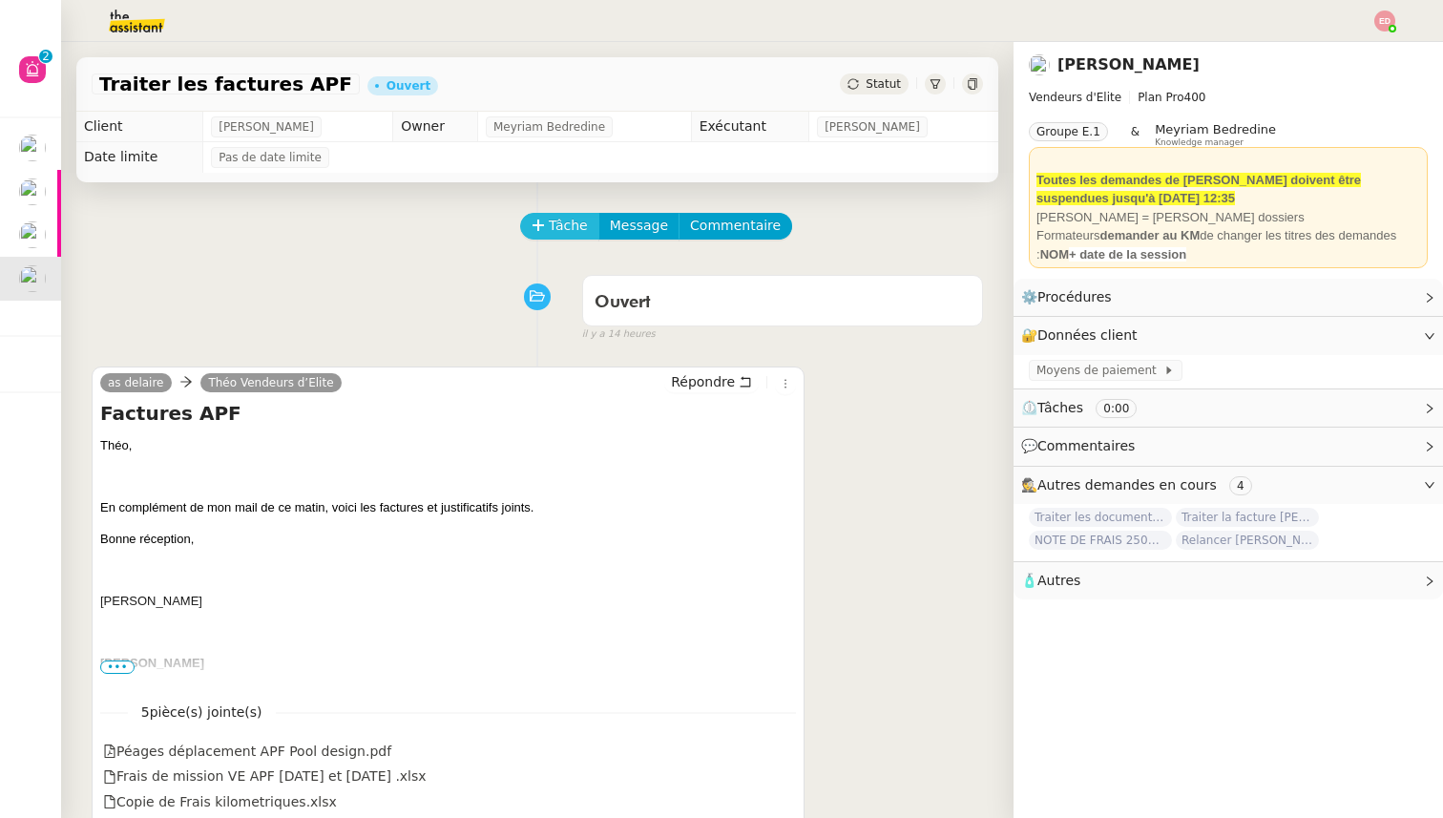
click at [582, 227] on span "Tâche" at bounding box center [568, 226] width 39 height 22
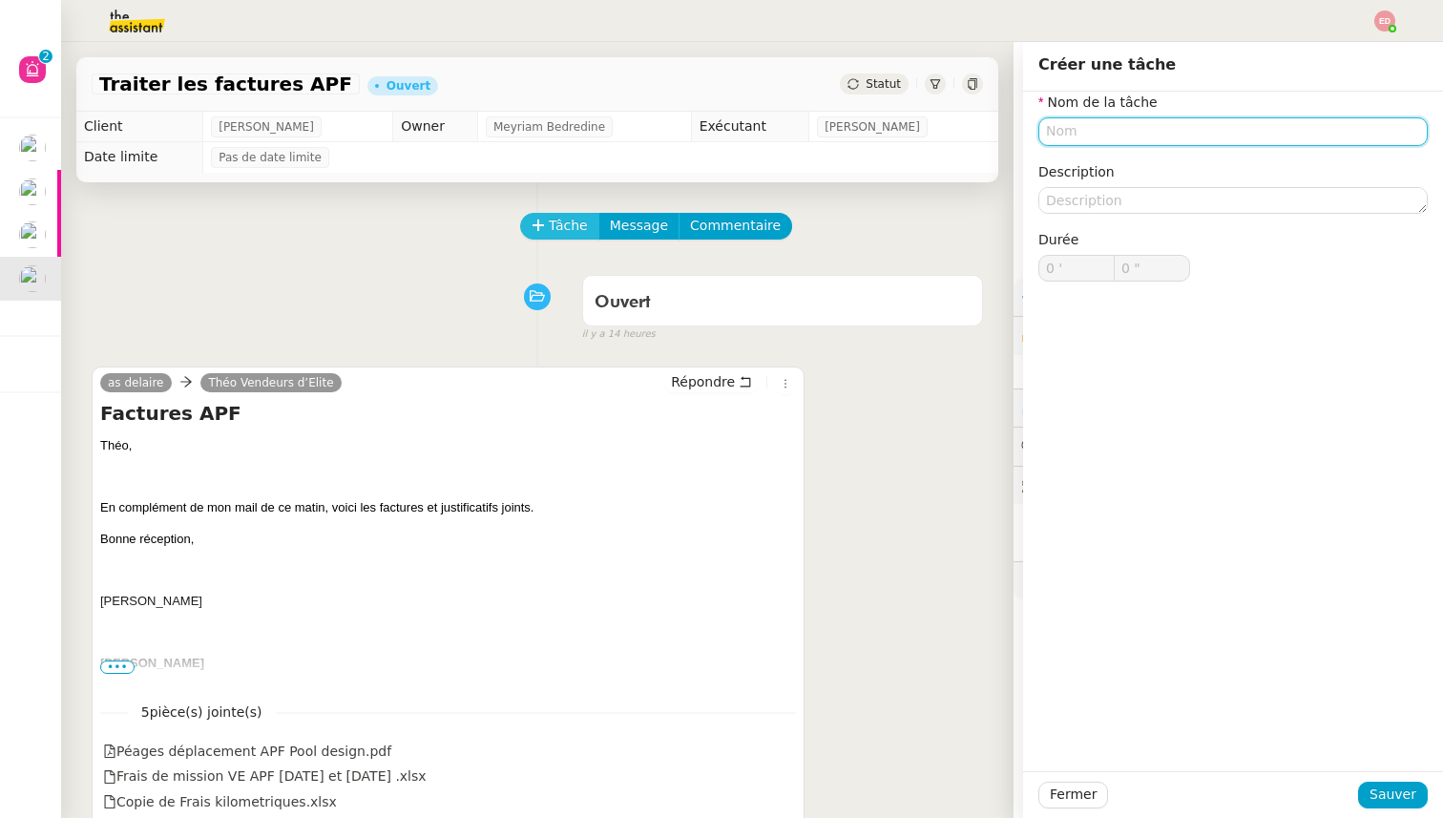
type input "Y"
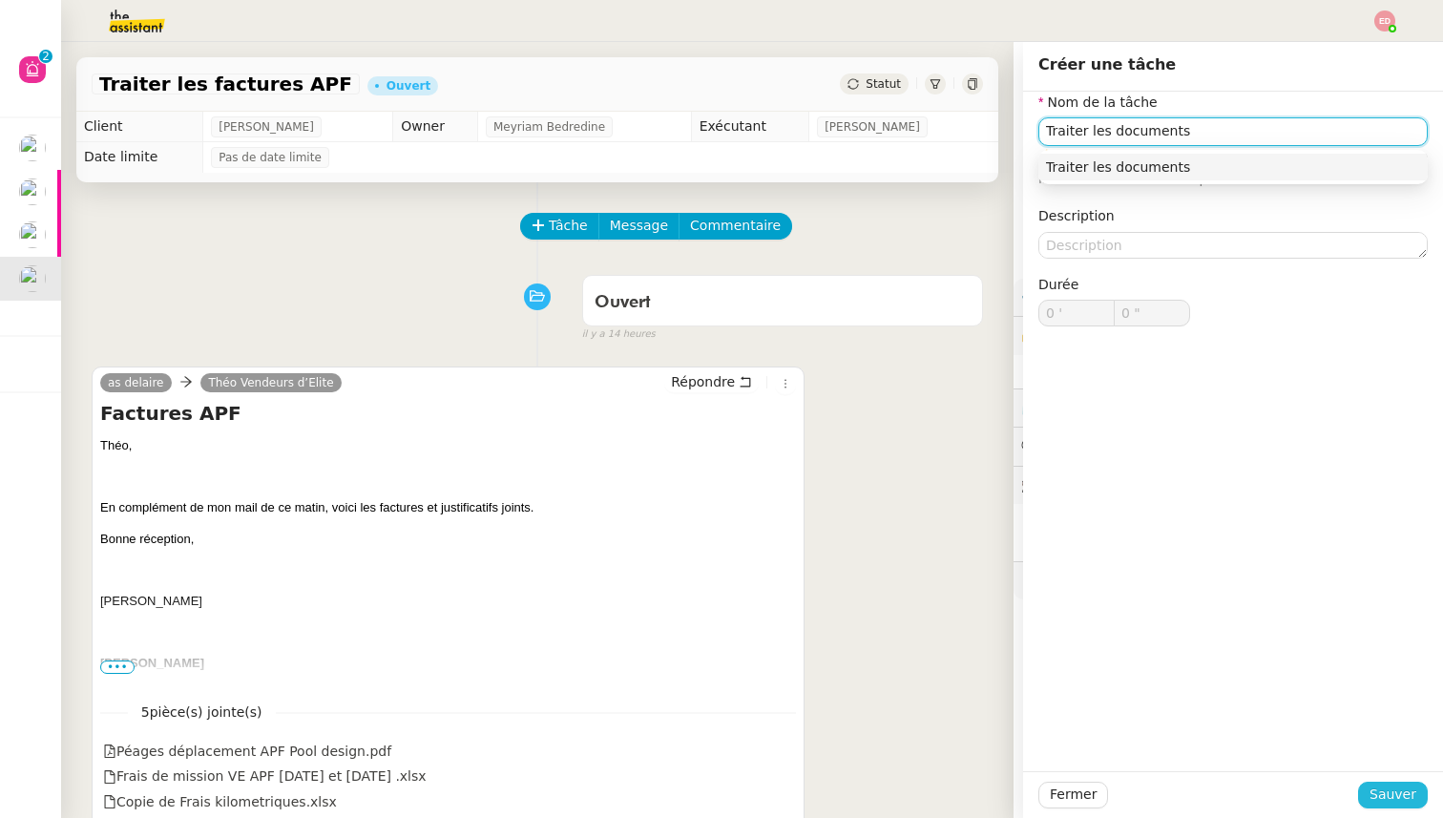
type input "Traiter les documents"
click at [1375, 795] on span "Sauver" at bounding box center [1392, 795] width 47 height 22
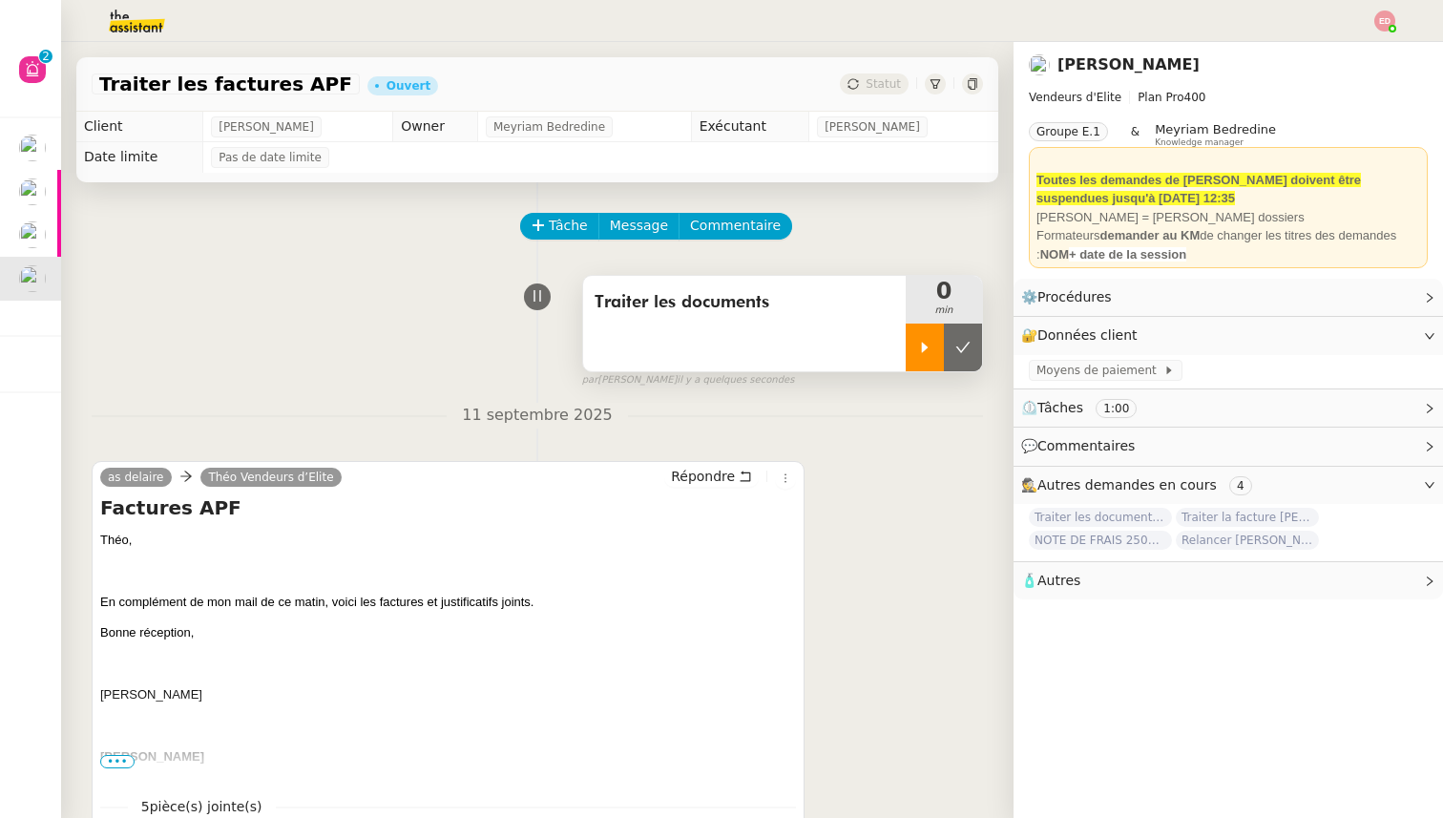
click at [921, 362] on div at bounding box center [925, 348] width 38 height 48
click at [897, 127] on span "[PERSON_NAME]" at bounding box center [872, 126] width 95 height 19
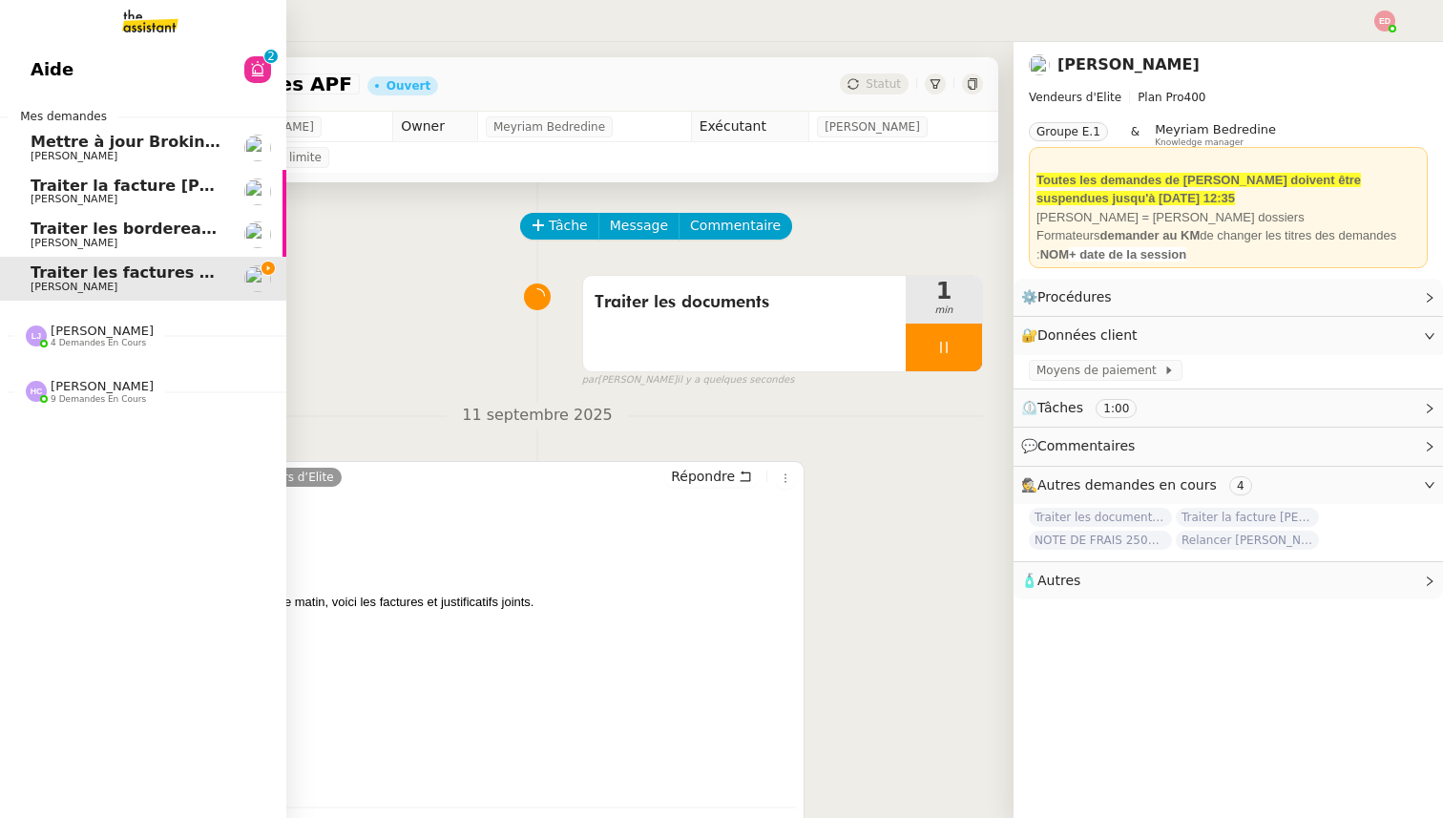
click at [73, 348] on div "[PERSON_NAME] 4 demandes en cours" at bounding box center [143, 328] width 286 height 55
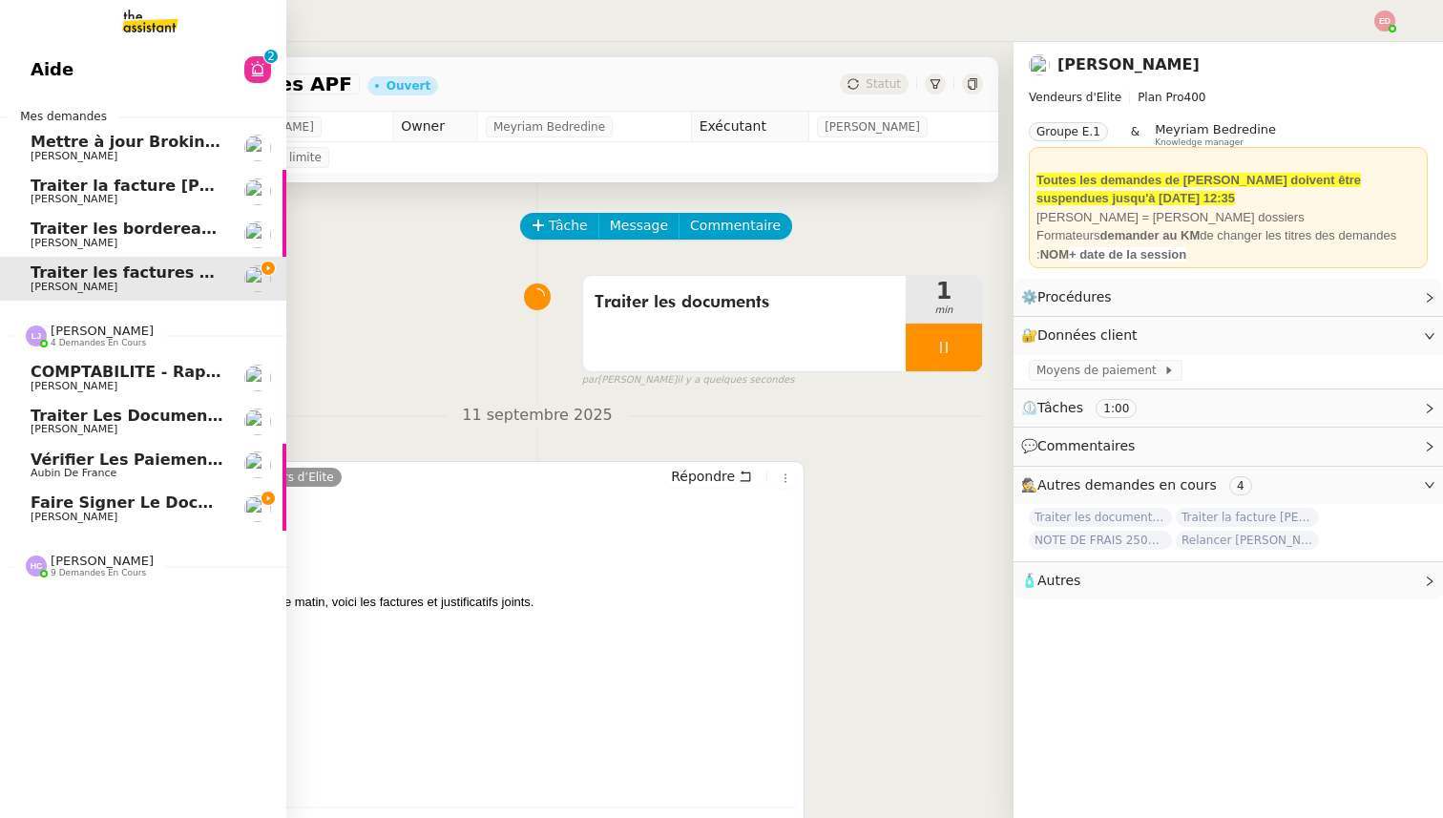
click at [84, 506] on span "Faire signer le document" at bounding box center [142, 502] width 222 height 18
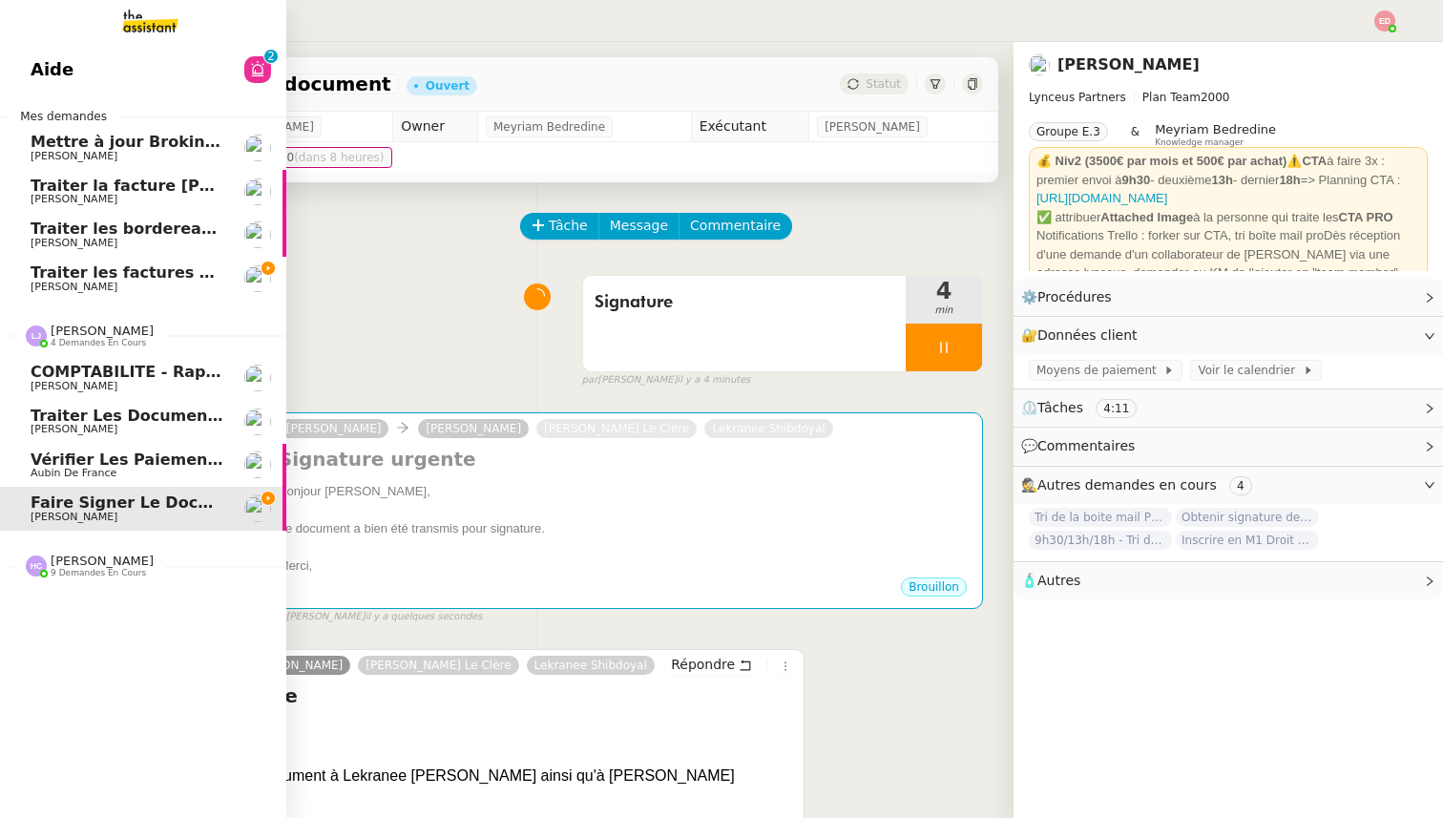
click at [58, 464] on span "Vérifier les paiements reçus" at bounding box center [156, 459] width 250 height 18
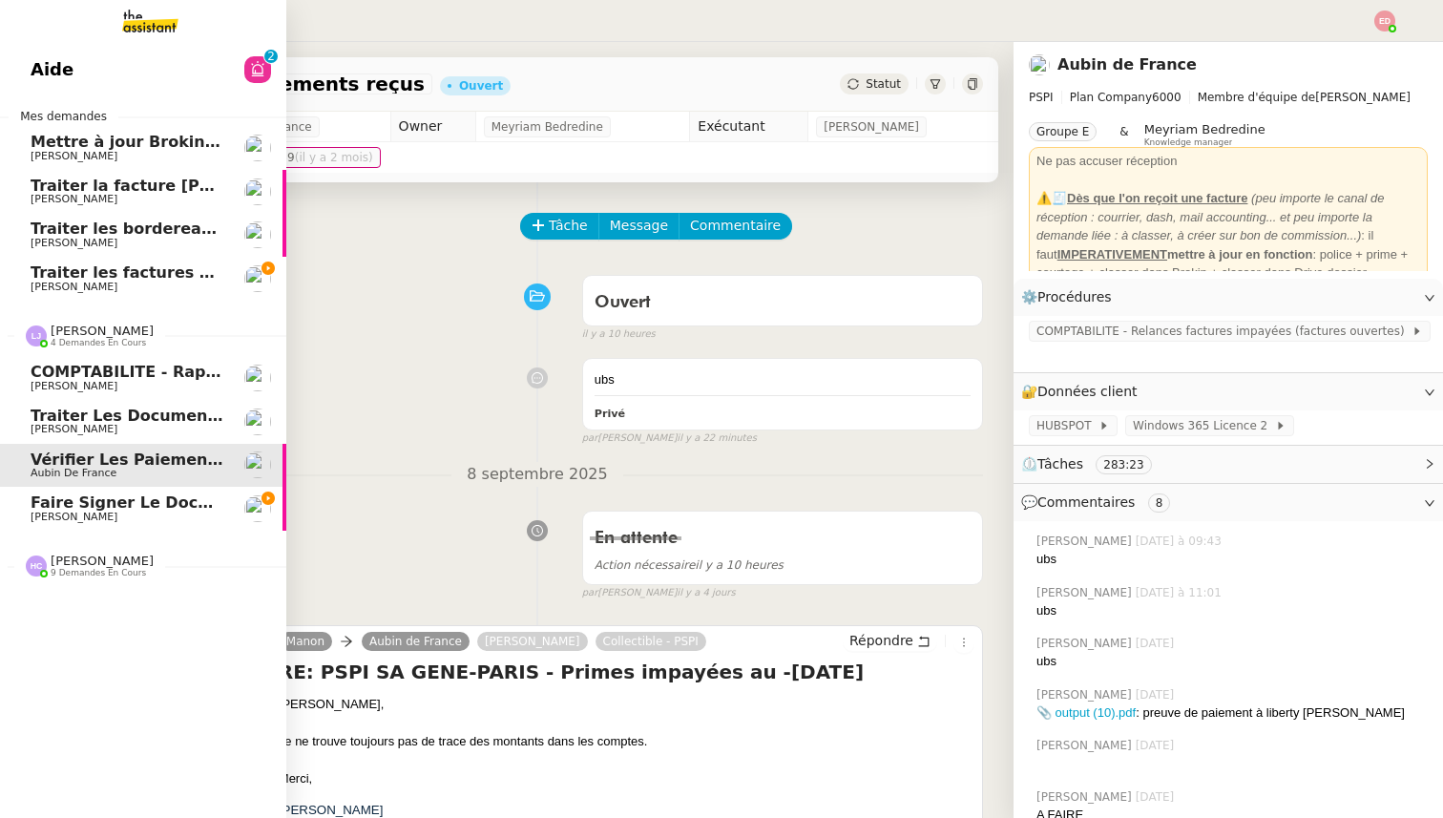
click at [115, 420] on span "Traiter les documents administratifs APF" at bounding box center [211, 416] width 360 height 18
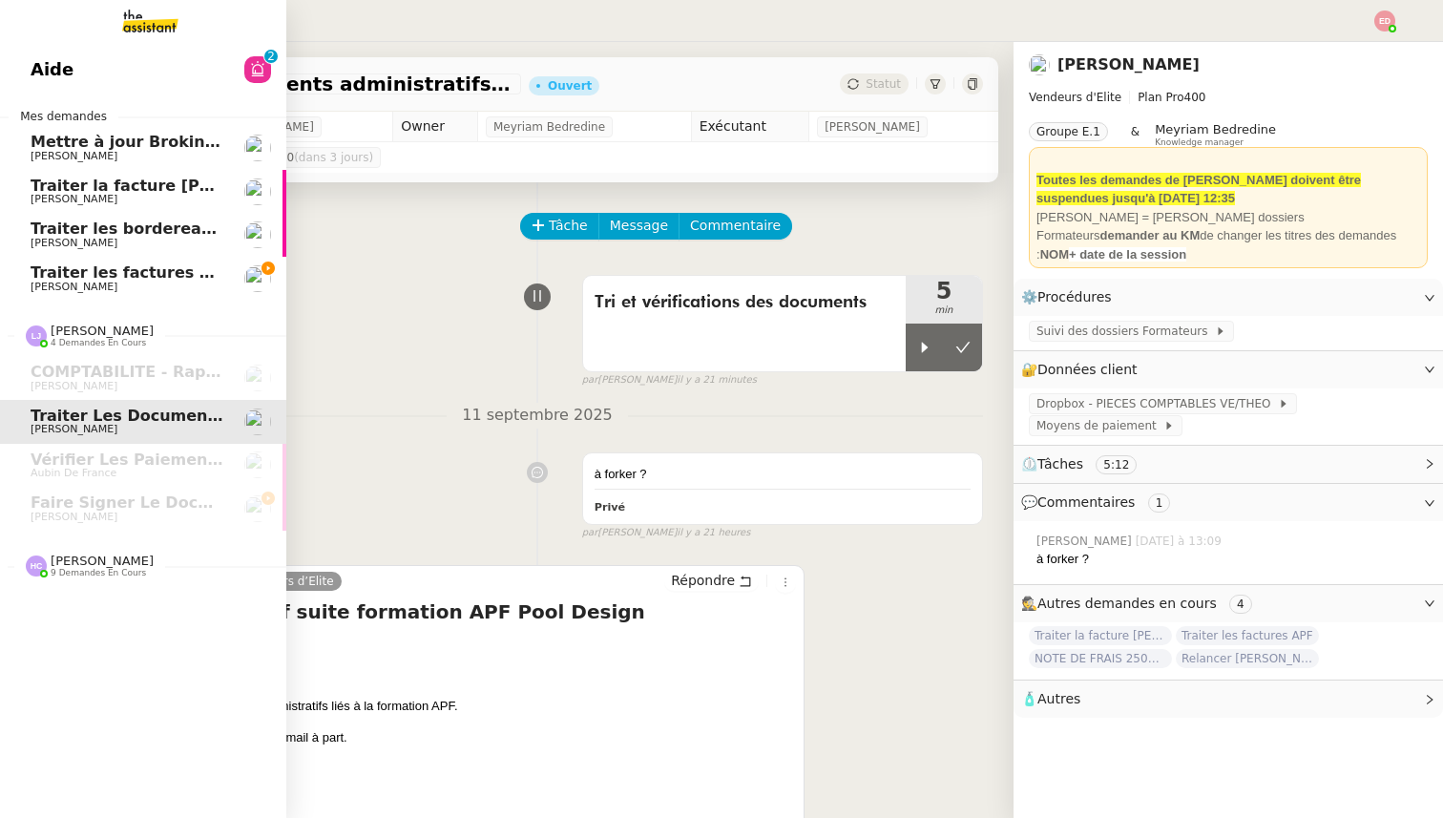
click at [35, 279] on span "Traiter les factures APF" at bounding box center [132, 272] width 202 height 18
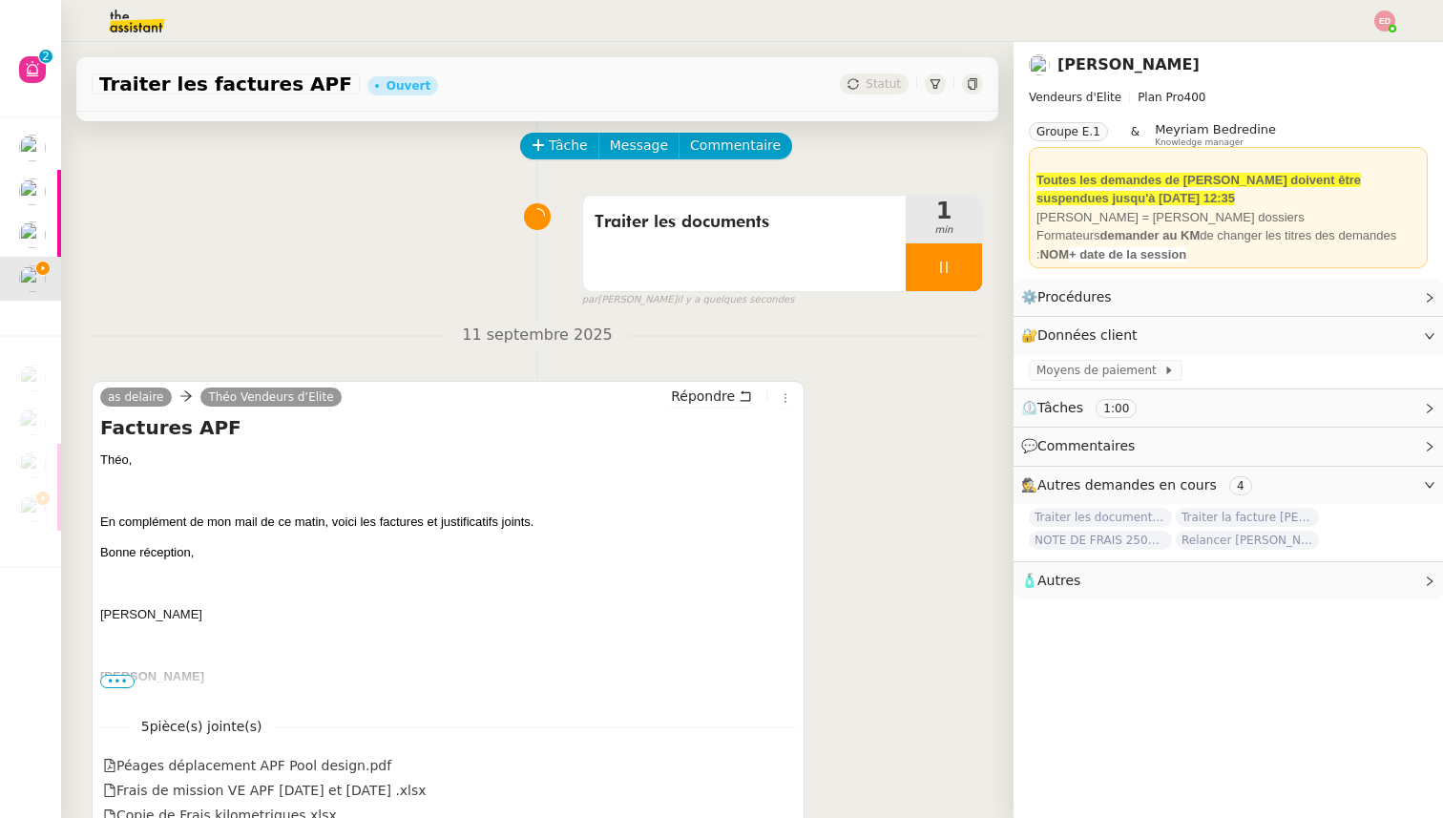
scroll to position [253, 0]
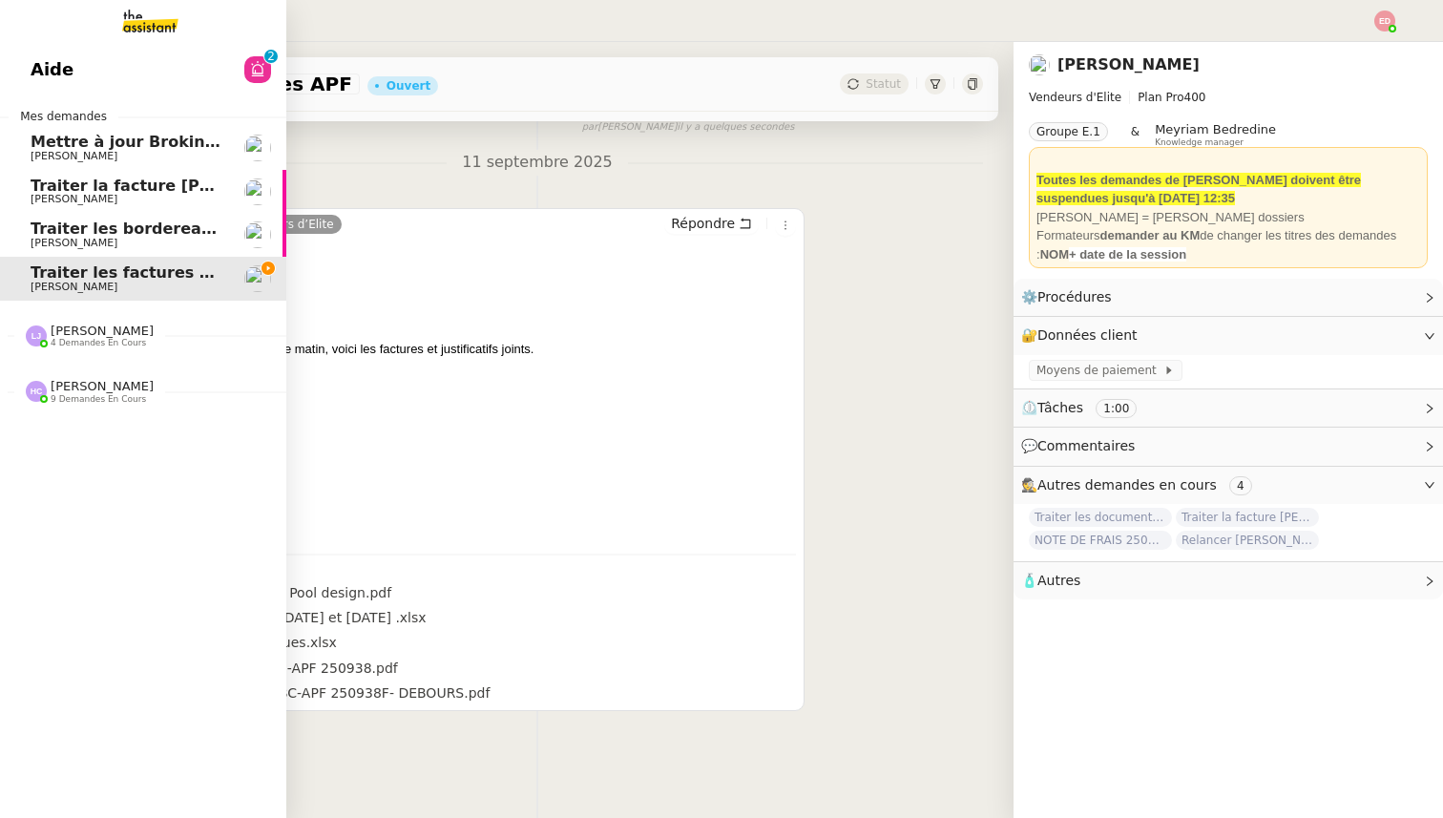
click at [92, 418] on div "Aide 0 1 2 3 4 5 6 7 8 9 Mes demandes Mettre à jour [PERSON_NAME] et envoyer à …" at bounding box center [143, 430] width 286 height 776
click at [151, 318] on span "[PERSON_NAME] 4 demandes en cours" at bounding box center [151, 328] width 286 height 40
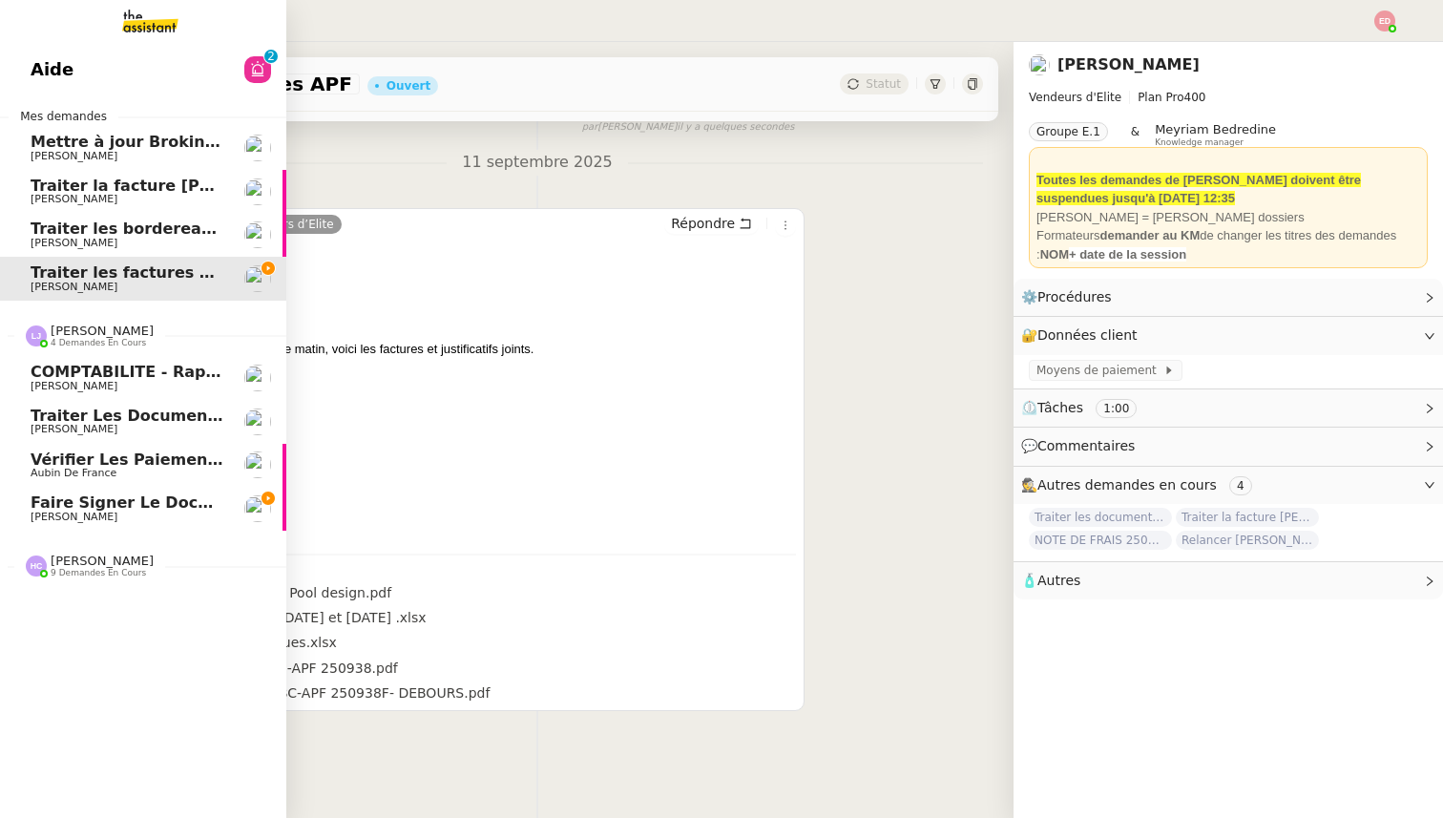
click at [157, 426] on span "[PERSON_NAME]" at bounding box center [127, 429] width 193 height 11
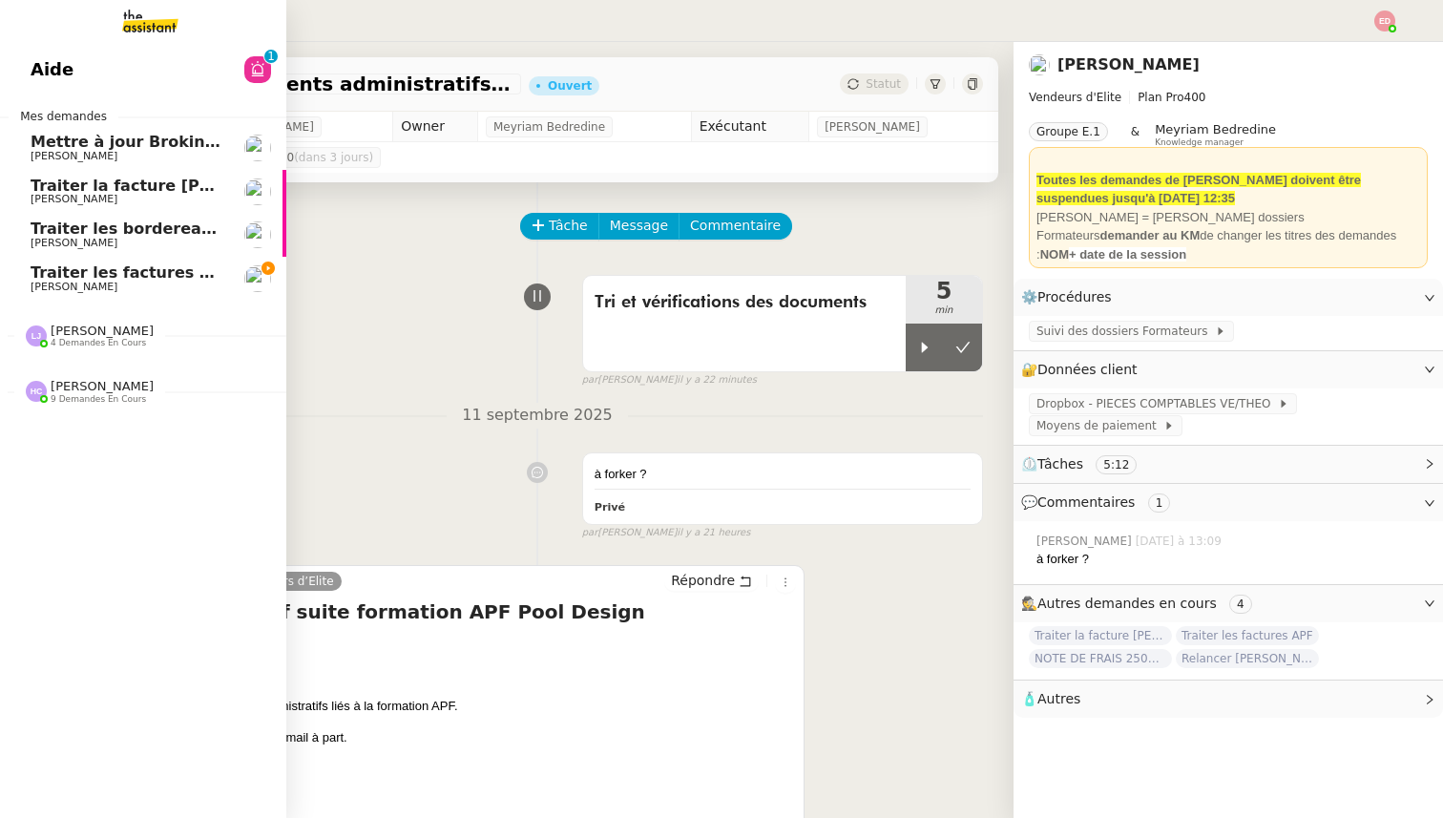
click at [40, 282] on span "[PERSON_NAME]" at bounding box center [74, 287] width 87 height 12
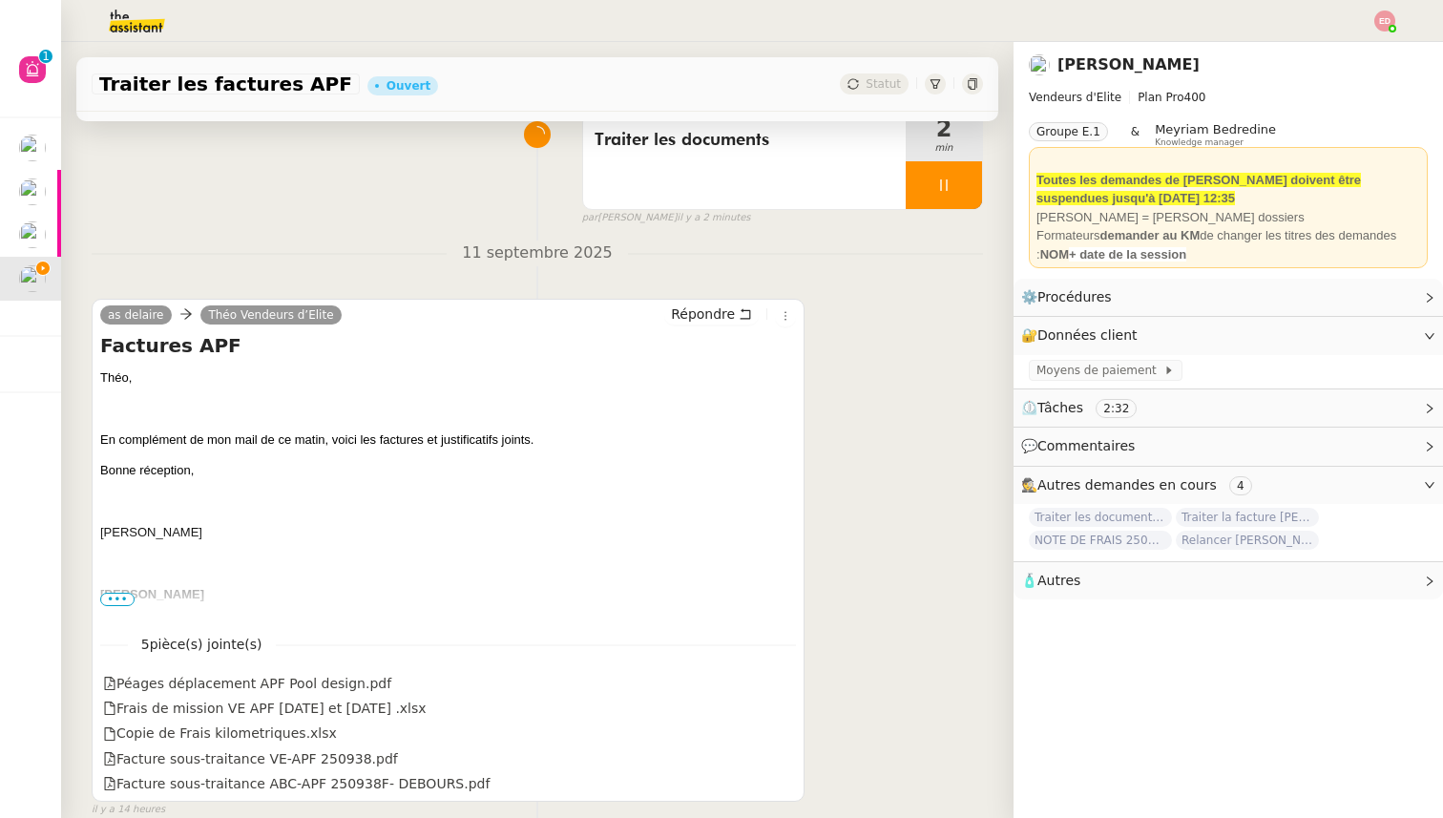
scroll to position [253, 0]
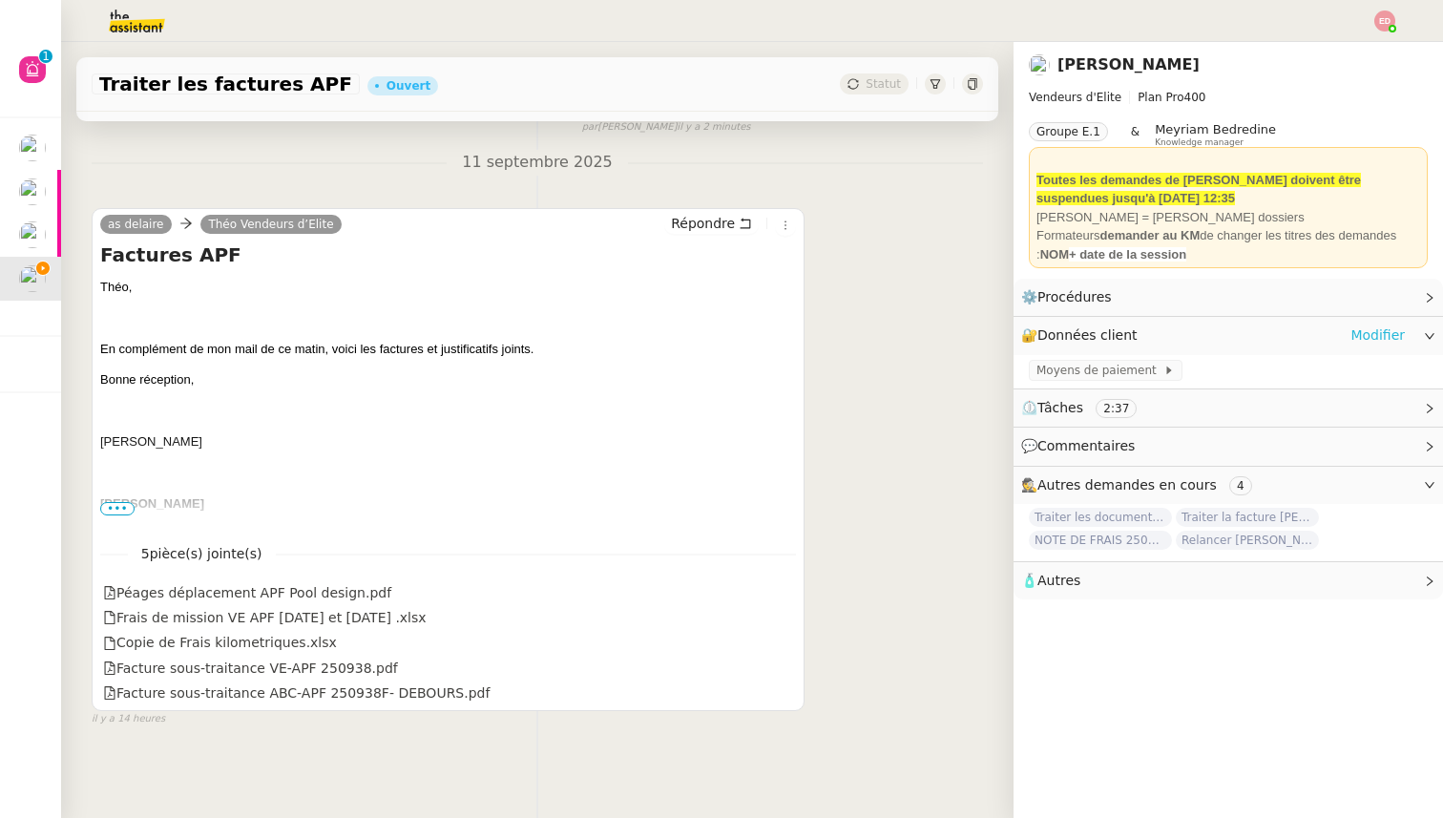
click at [1381, 333] on link "Modifier" at bounding box center [1377, 335] width 54 height 22
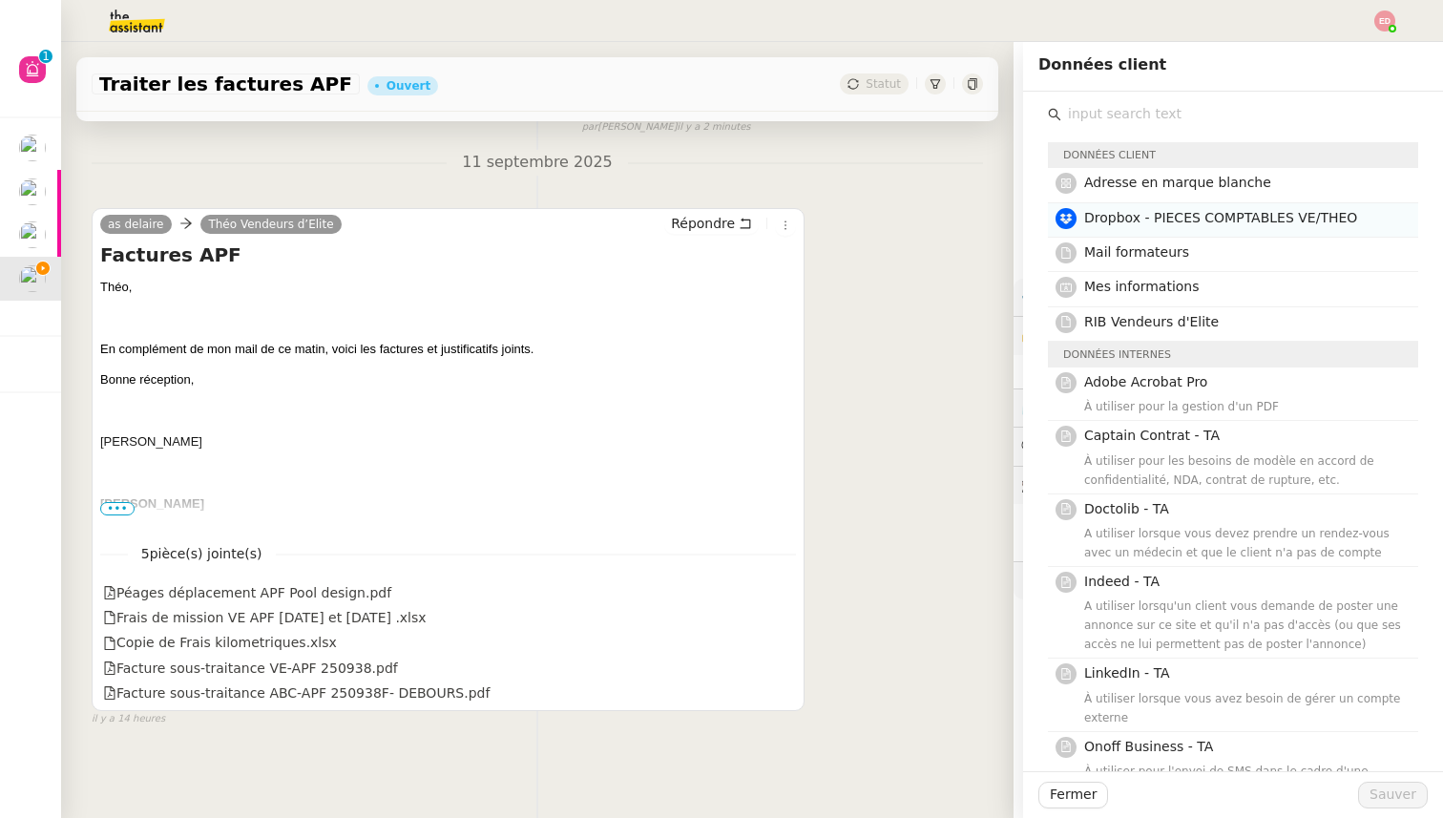
click at [1200, 215] on span "Dropbox - PIECES COMPTABLES VE/THEO" at bounding box center [1220, 217] width 273 height 15
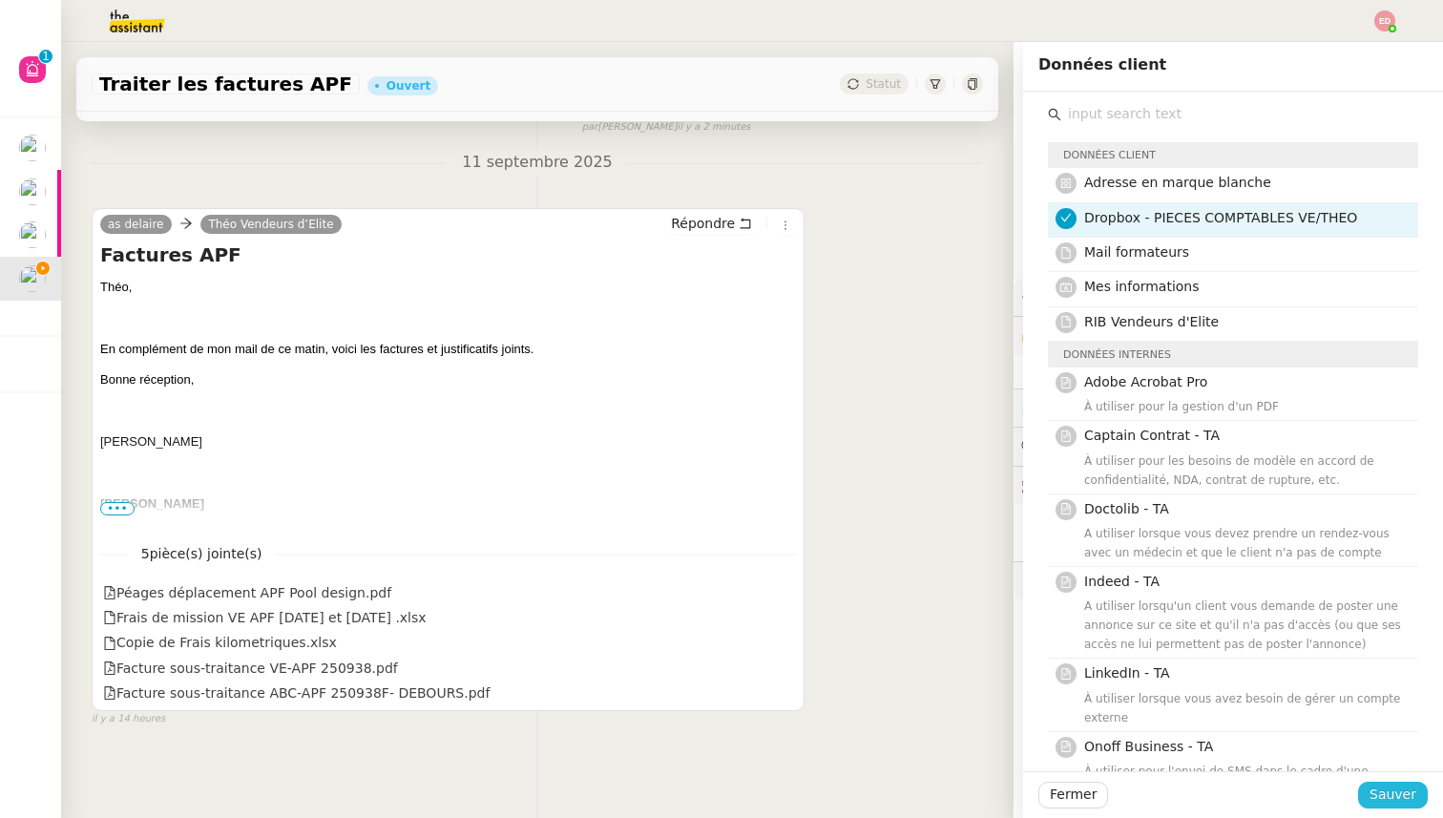
click at [1392, 798] on span "Sauver" at bounding box center [1392, 795] width 47 height 22
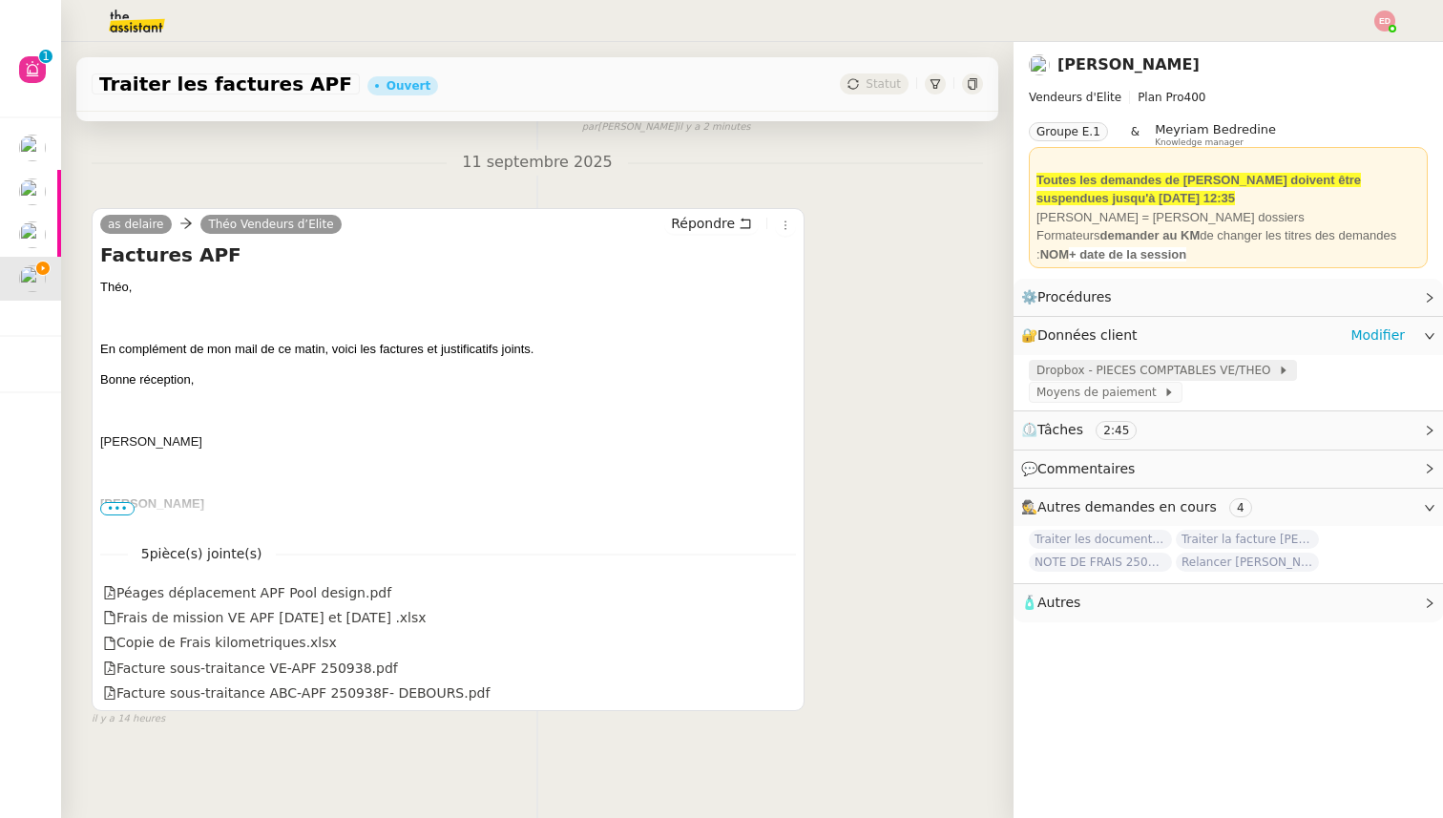
click at [1238, 369] on span "Dropbox - PIECES COMPTABLES VE/THEO" at bounding box center [1156, 370] width 241 height 19
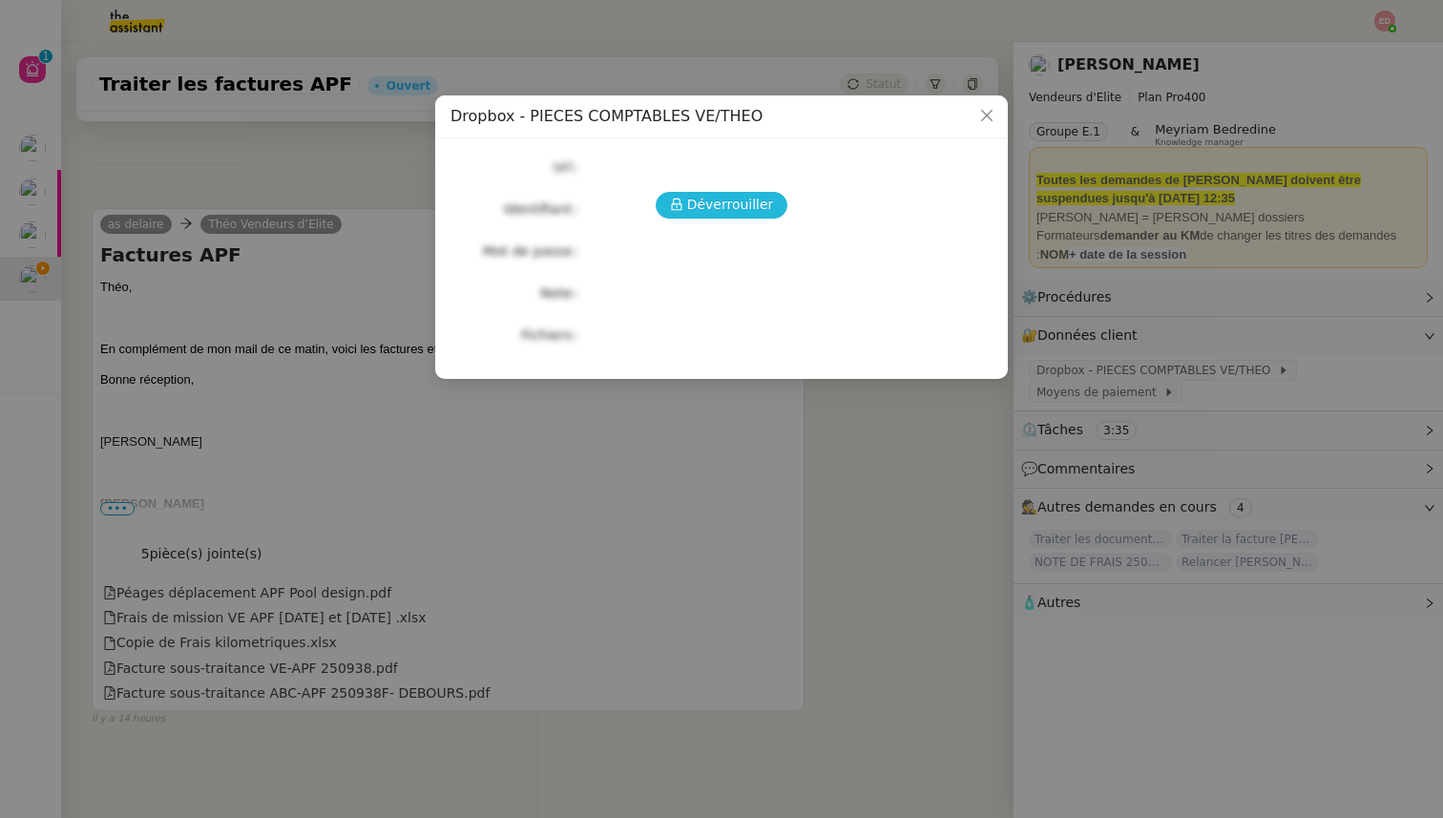
click at [710, 206] on span "Déverrouiller" at bounding box center [730, 205] width 87 height 22
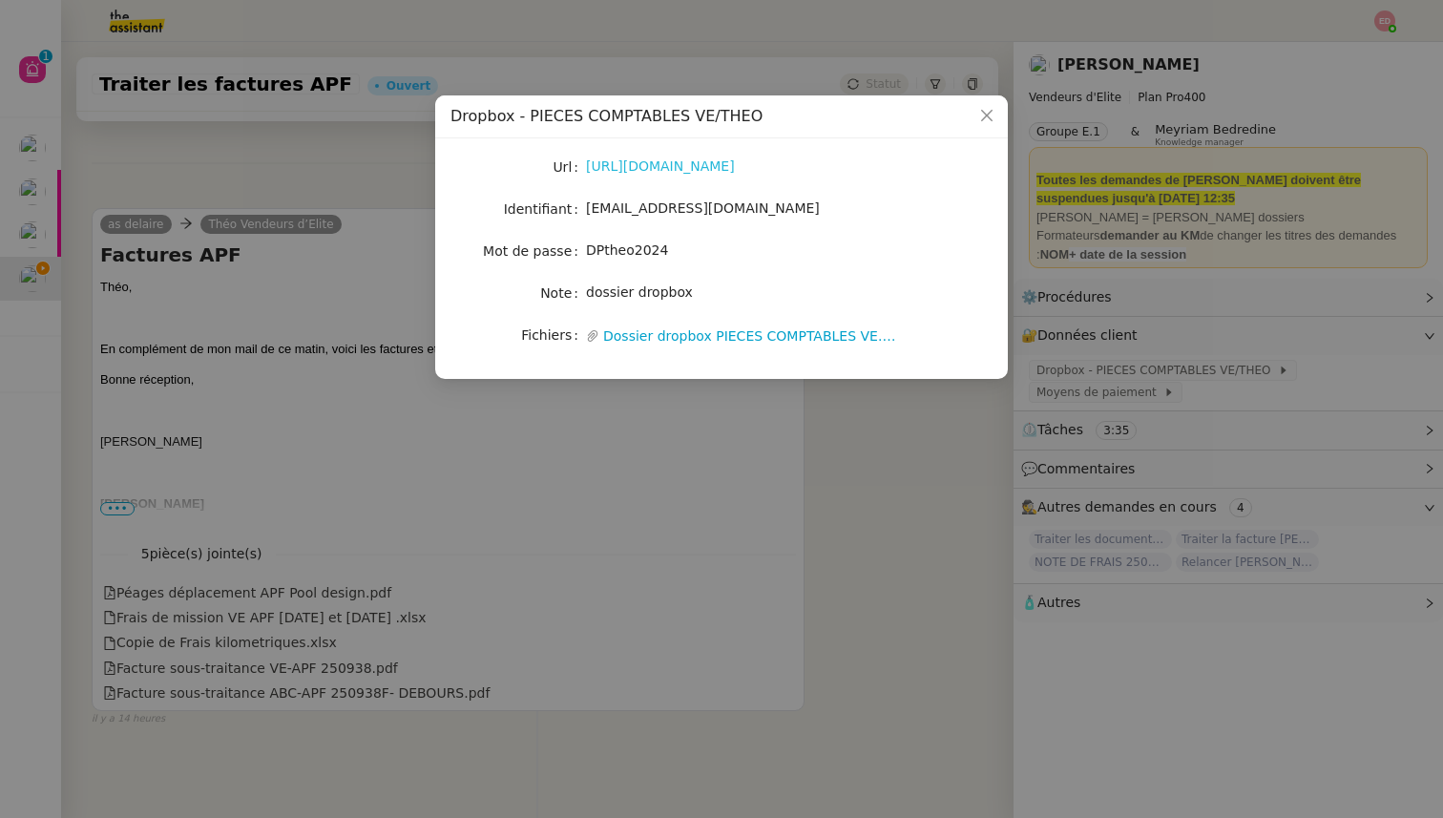
click at [638, 170] on link "[URL][DOMAIN_NAME]" at bounding box center [660, 165] width 149 height 15
click at [409, 467] on nz-modal-container "Dropbox - PIECES COMPTABLES VE/THEO Url [URL][DOMAIN_NAME] Identifiant [EMAIL_A…" at bounding box center [721, 409] width 1443 height 818
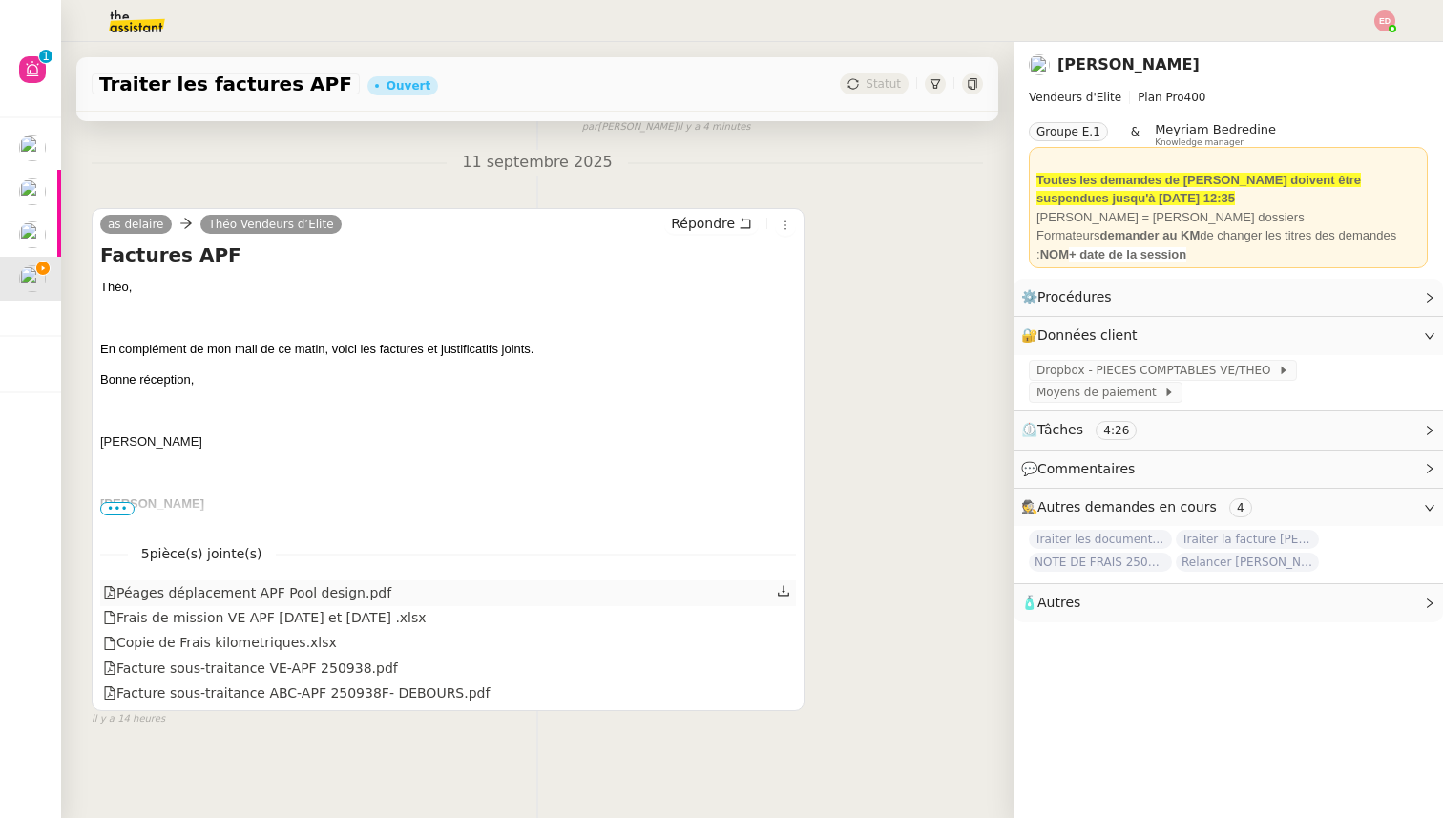
click at [786, 590] on icon at bounding box center [783, 590] width 13 height 13
click at [784, 618] on icon at bounding box center [783, 616] width 13 height 13
click at [784, 644] on icon at bounding box center [783, 641] width 13 height 13
click at [791, 671] on div at bounding box center [785, 668] width 16 height 25
click at [786, 668] on icon at bounding box center [783, 665] width 13 height 13
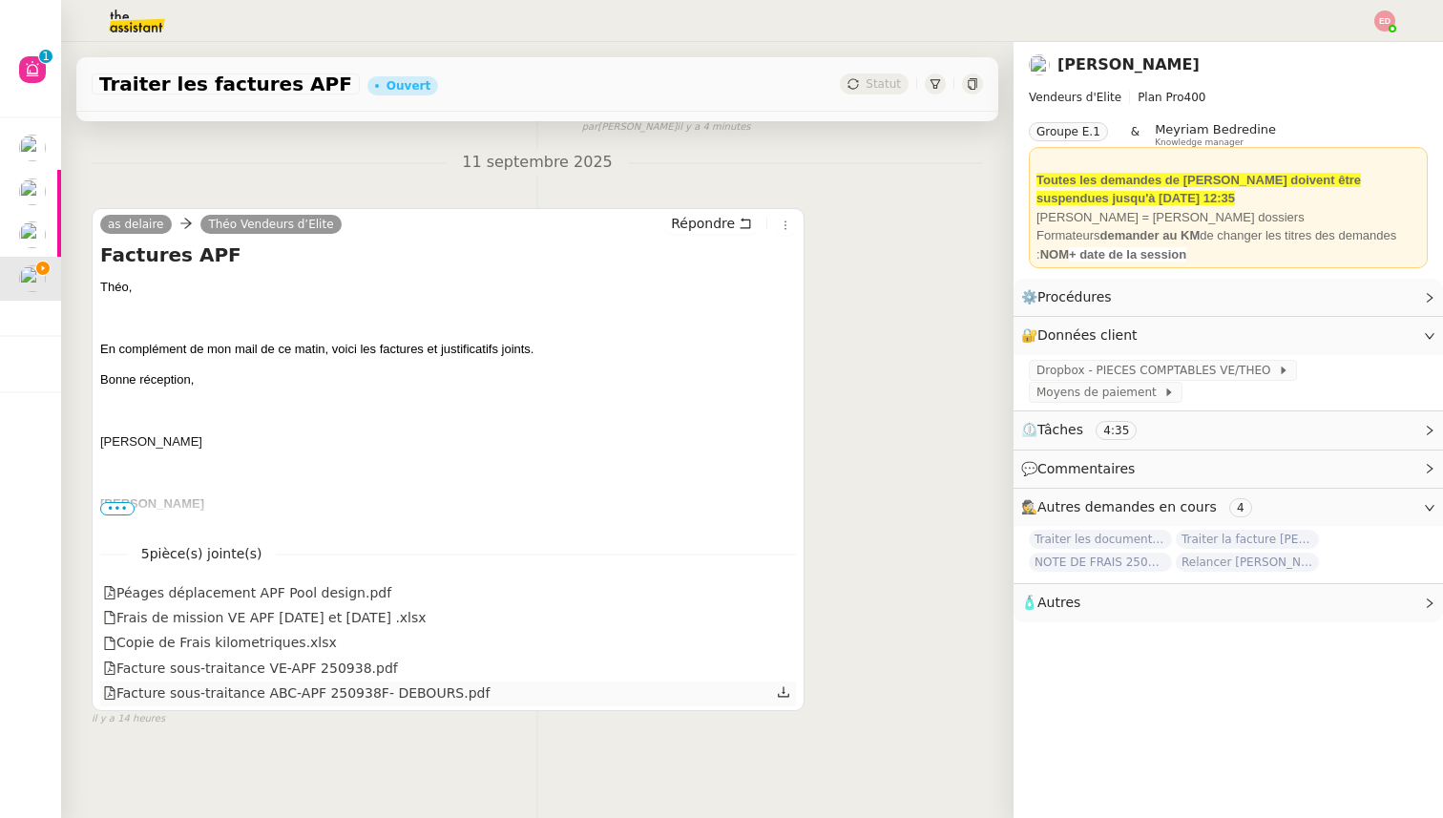
click at [781, 691] on icon at bounding box center [783, 691] width 13 height 13
click at [1358, 296] on link "Modifier" at bounding box center [1377, 297] width 54 height 22
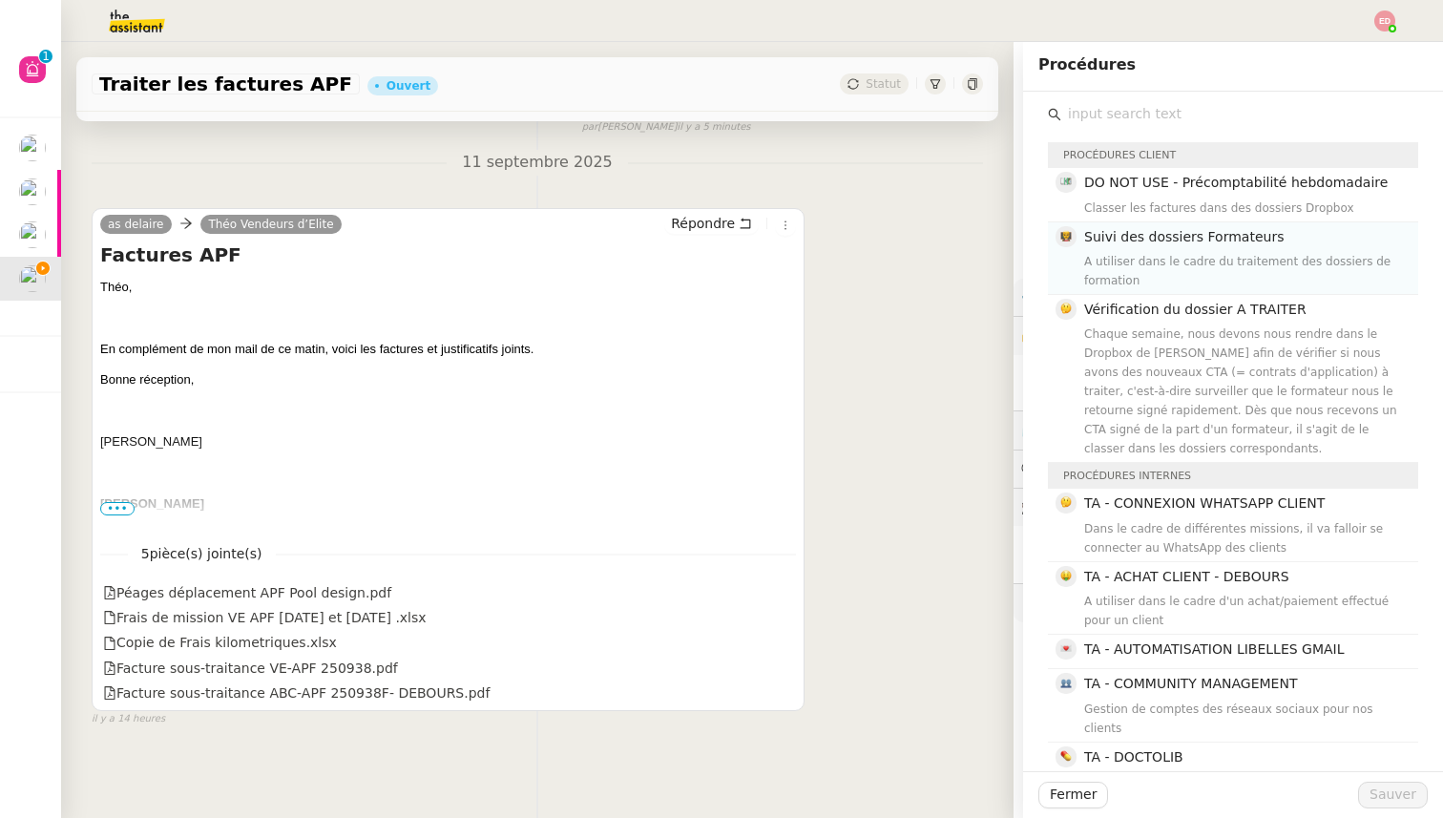
click at [1191, 257] on div "A utiliser dans le cadre du traitement des dossiers de formation" at bounding box center [1245, 271] width 323 height 38
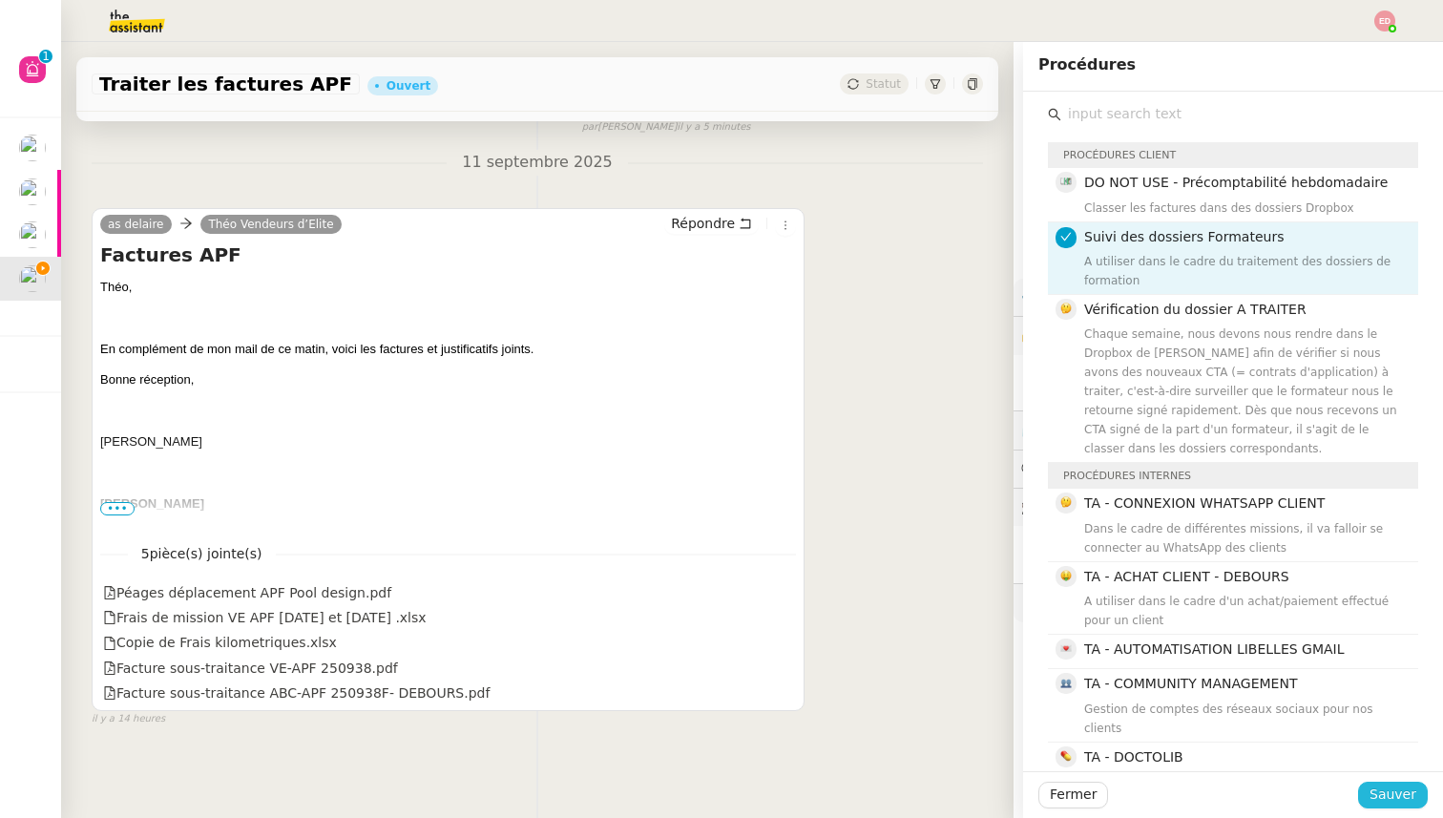
click at [1374, 801] on span "Sauver" at bounding box center [1392, 795] width 47 height 22
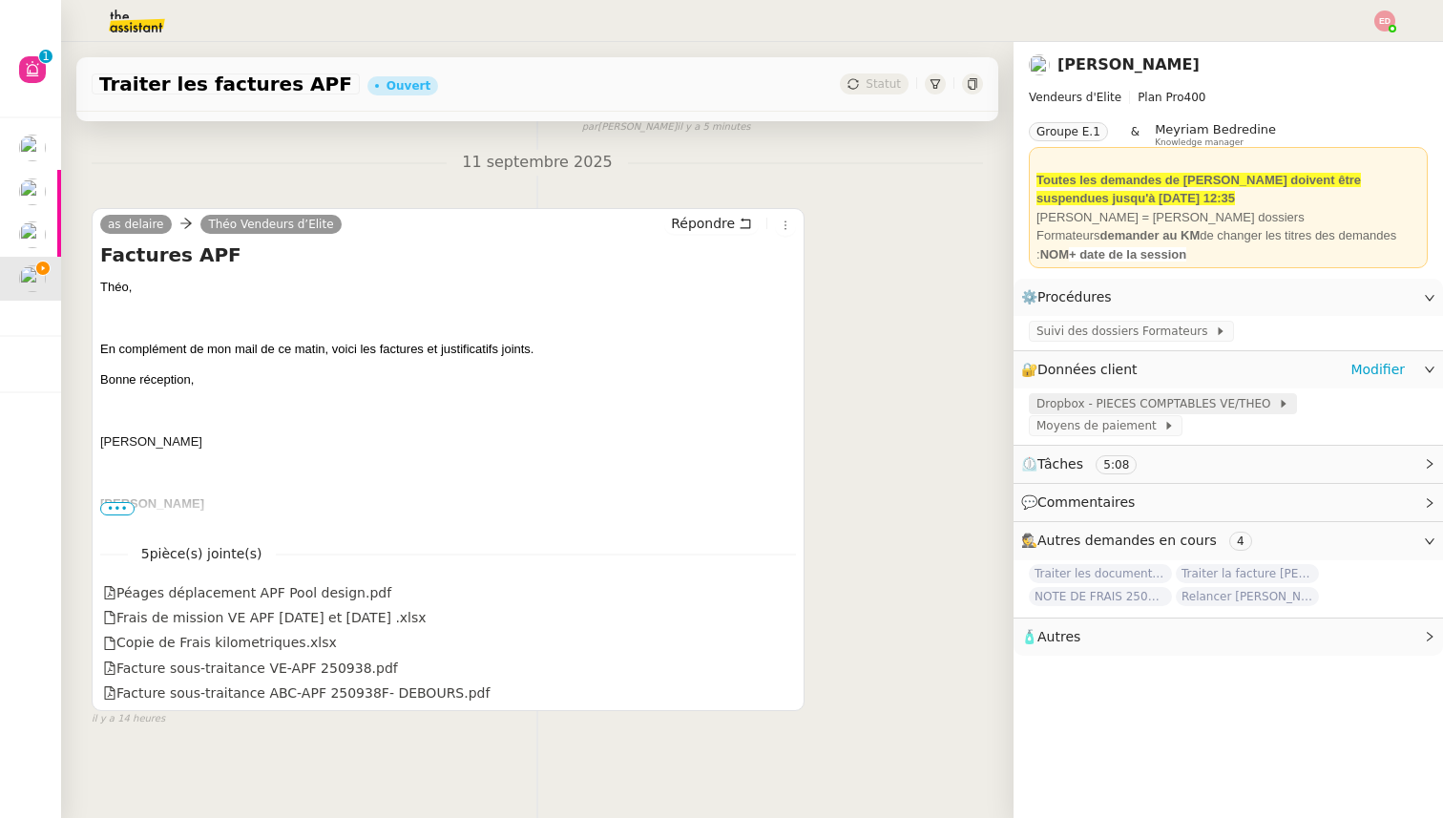
click at [1232, 406] on span "Dropbox - PIECES COMPTABLES VE/THEO" at bounding box center [1156, 403] width 241 height 19
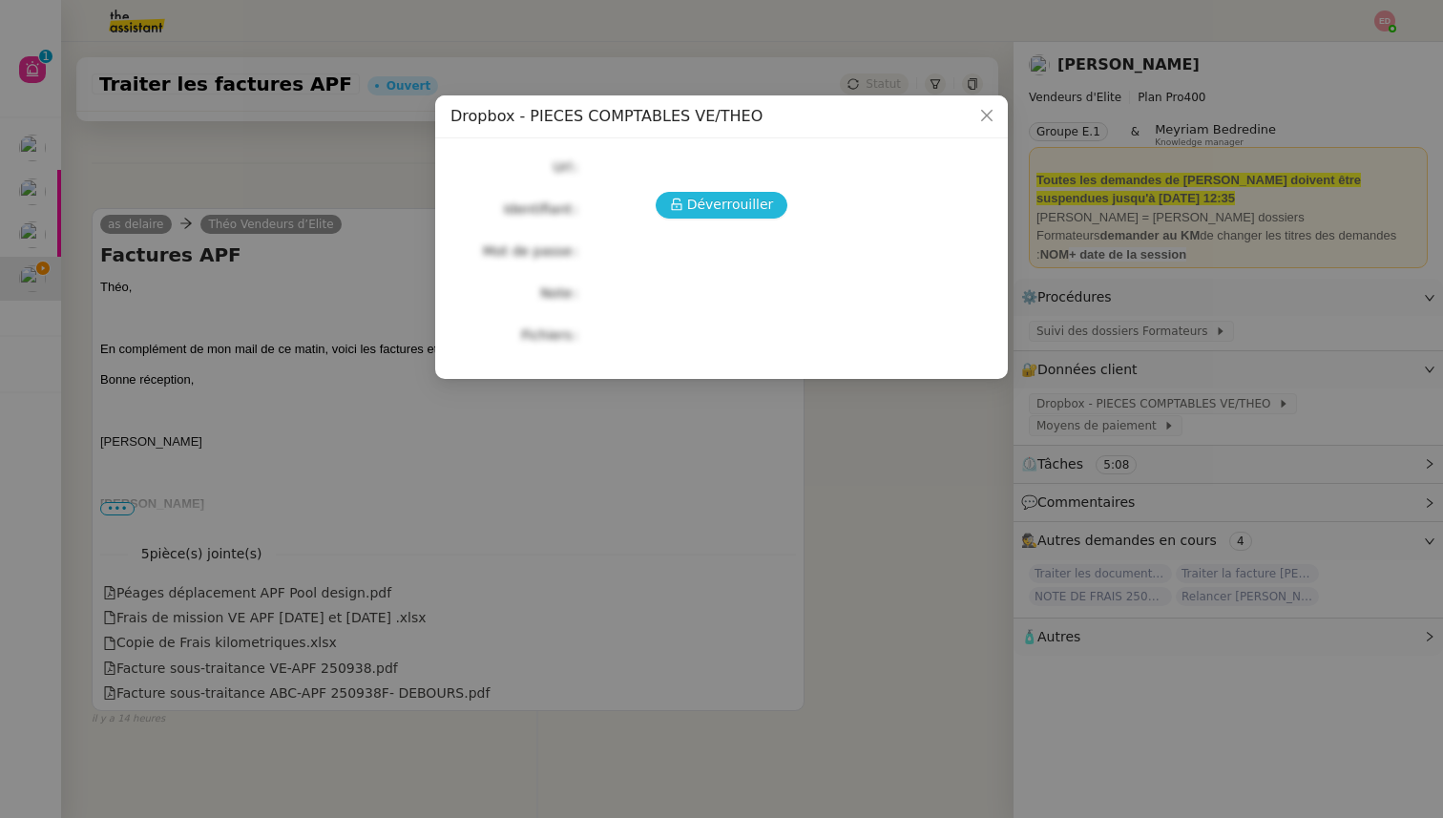
click at [730, 209] on span "Déverrouiller" at bounding box center [730, 205] width 87 height 22
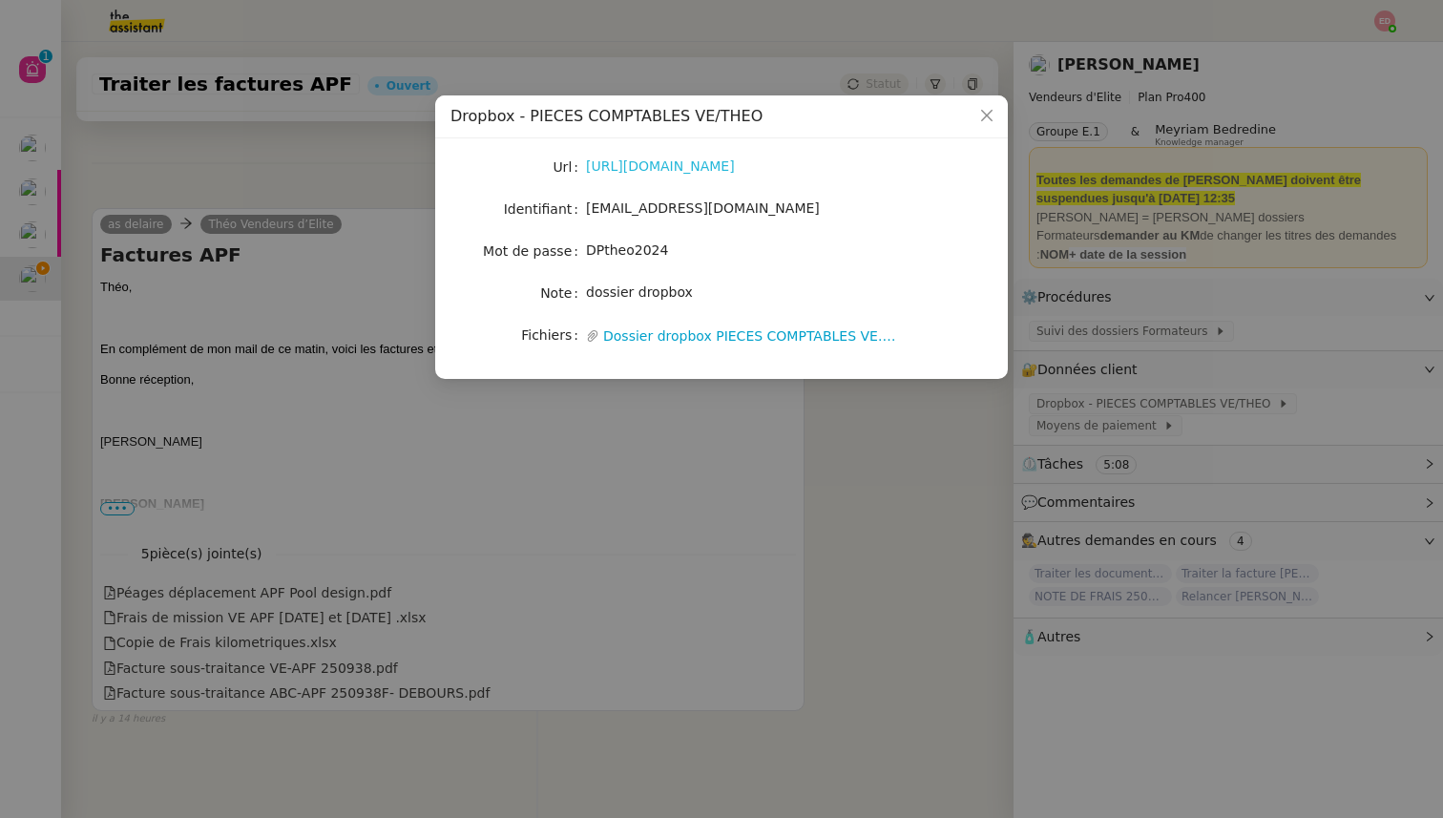
click at [724, 163] on link "[URL][DOMAIN_NAME]" at bounding box center [660, 165] width 149 height 15
click at [1152, 276] on nz-modal-container "Dropbox - PIECES COMPTABLES VE/THEO Url [URL][DOMAIN_NAME] Identifiant [EMAIL_A…" at bounding box center [721, 409] width 1443 height 818
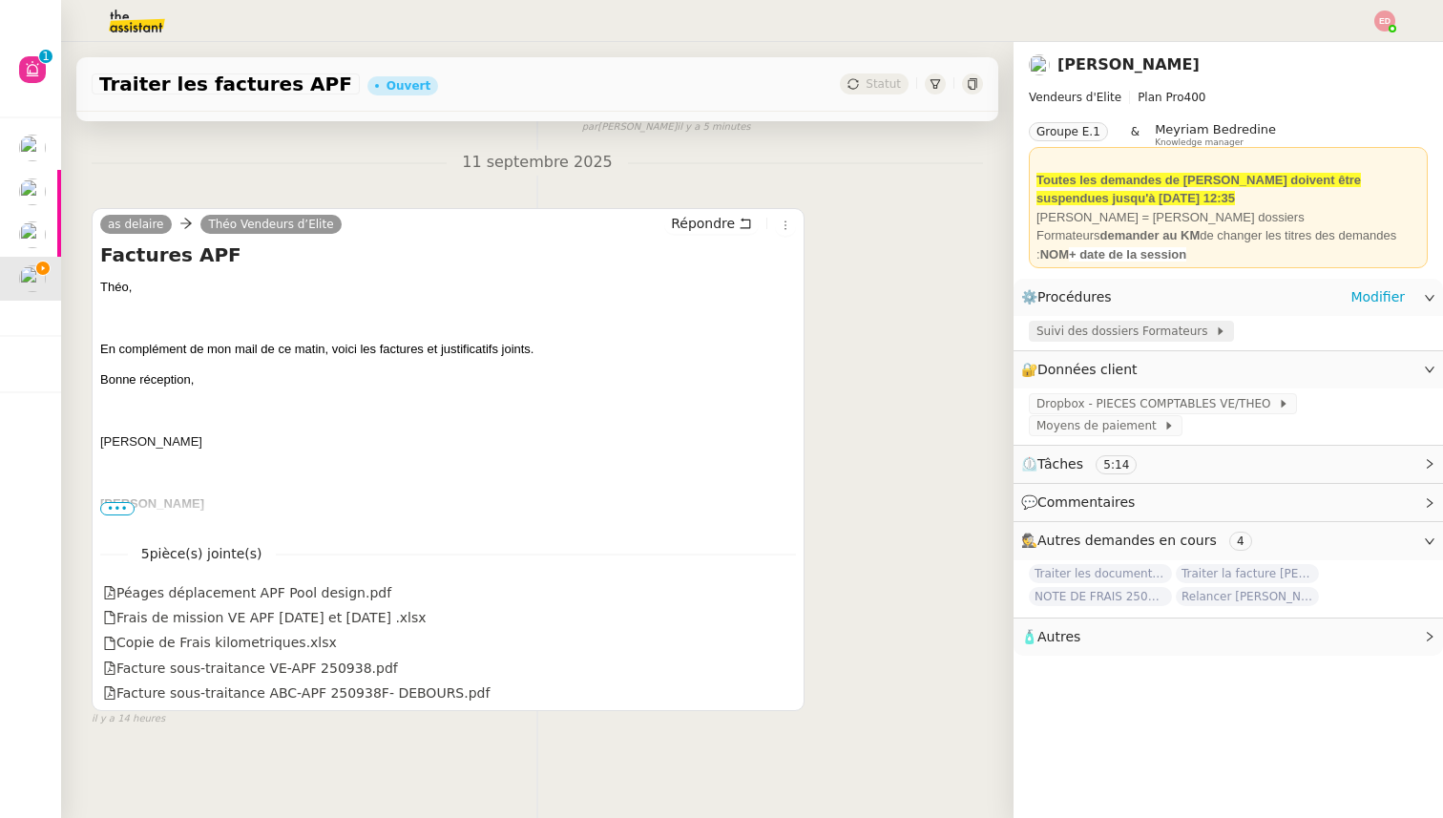
click at [1146, 338] on span "Suivi des dossiers Formateurs" at bounding box center [1125, 331] width 178 height 19
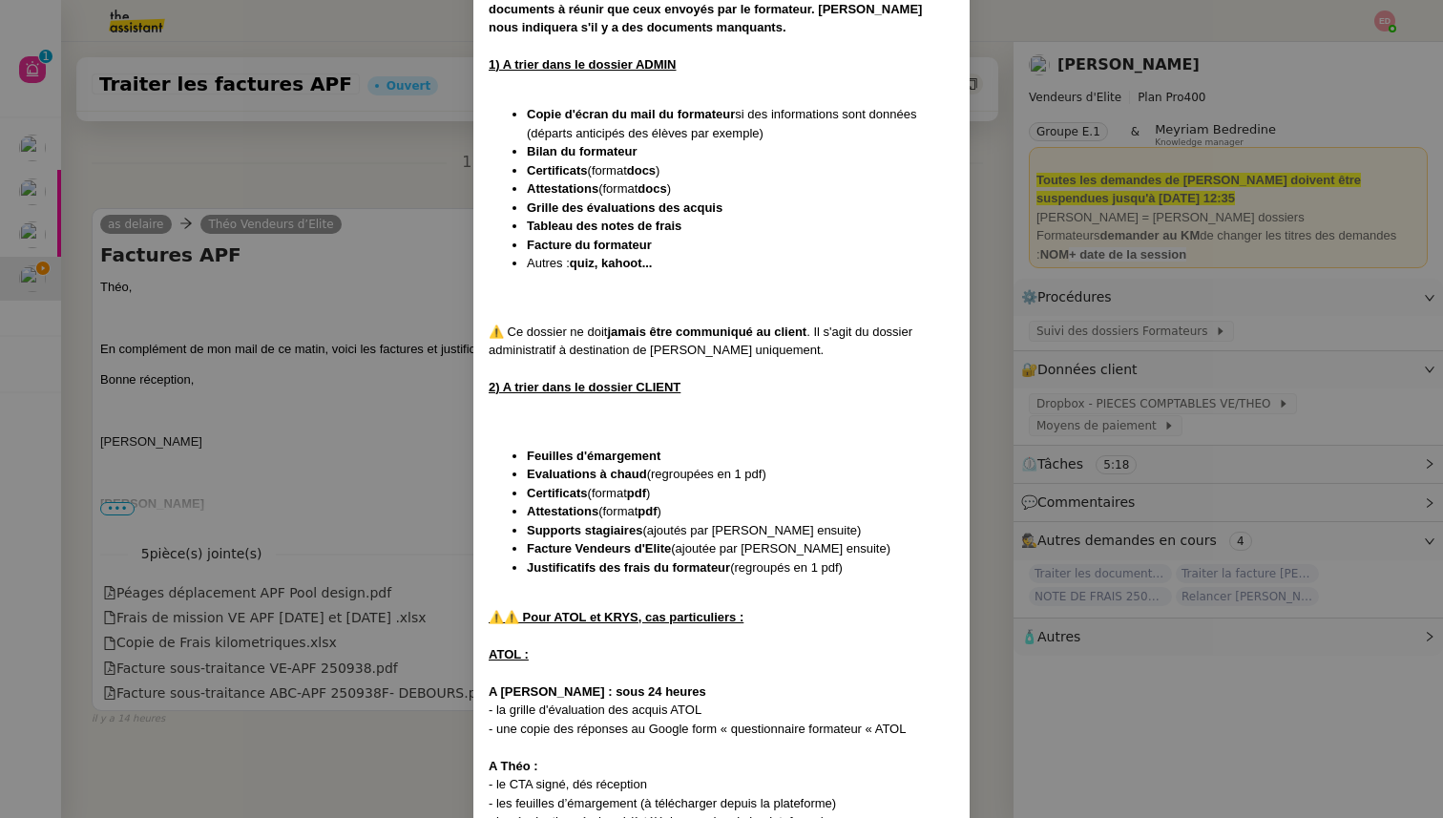
scroll to position [2203, 0]
click at [206, 289] on nz-modal-container "Créée le [DATE] MAJ entièrement suite aux retours de la cliente le [DATE] Modif…" at bounding box center [721, 409] width 1443 height 818
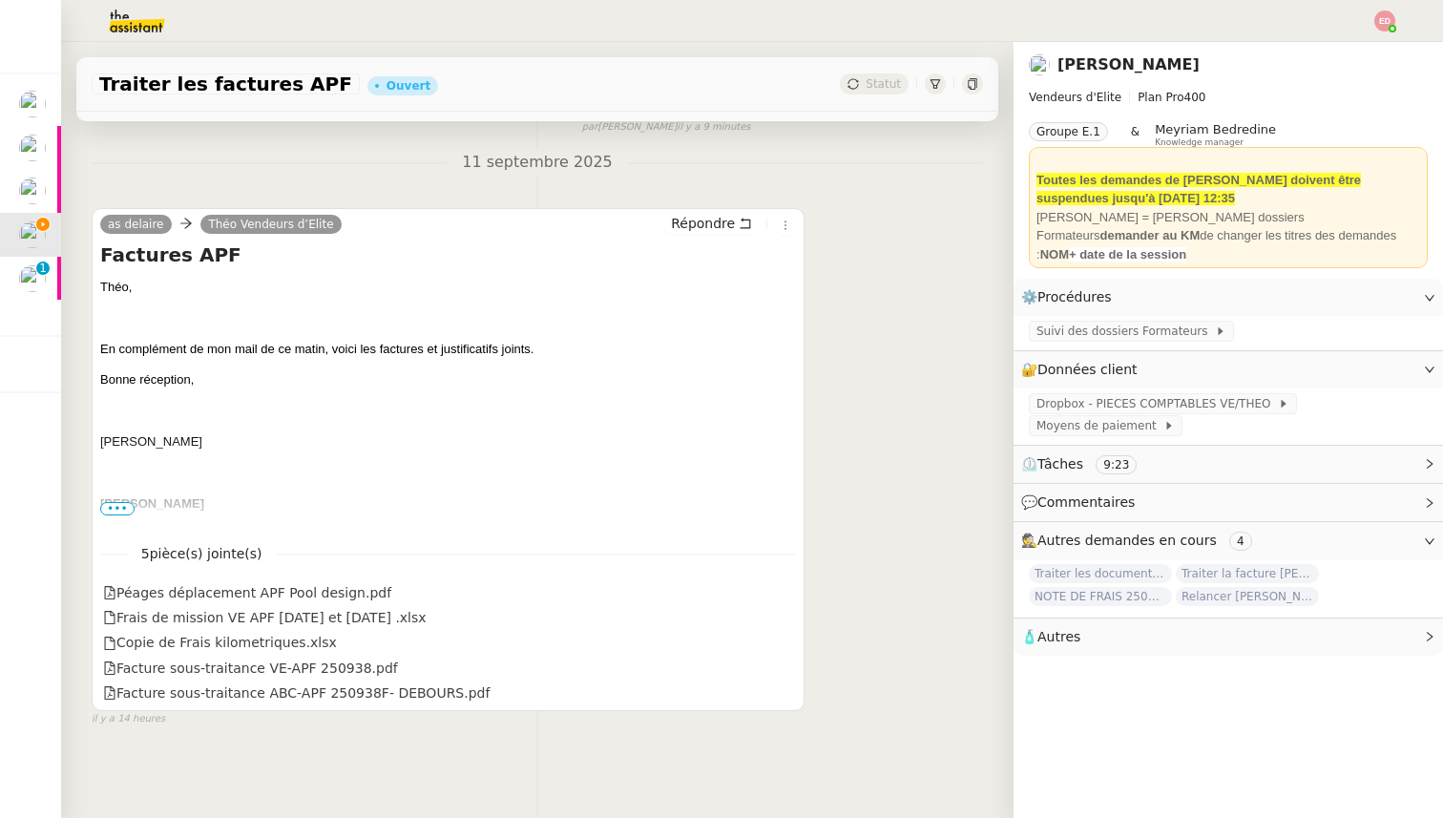
scroll to position [0, 0]
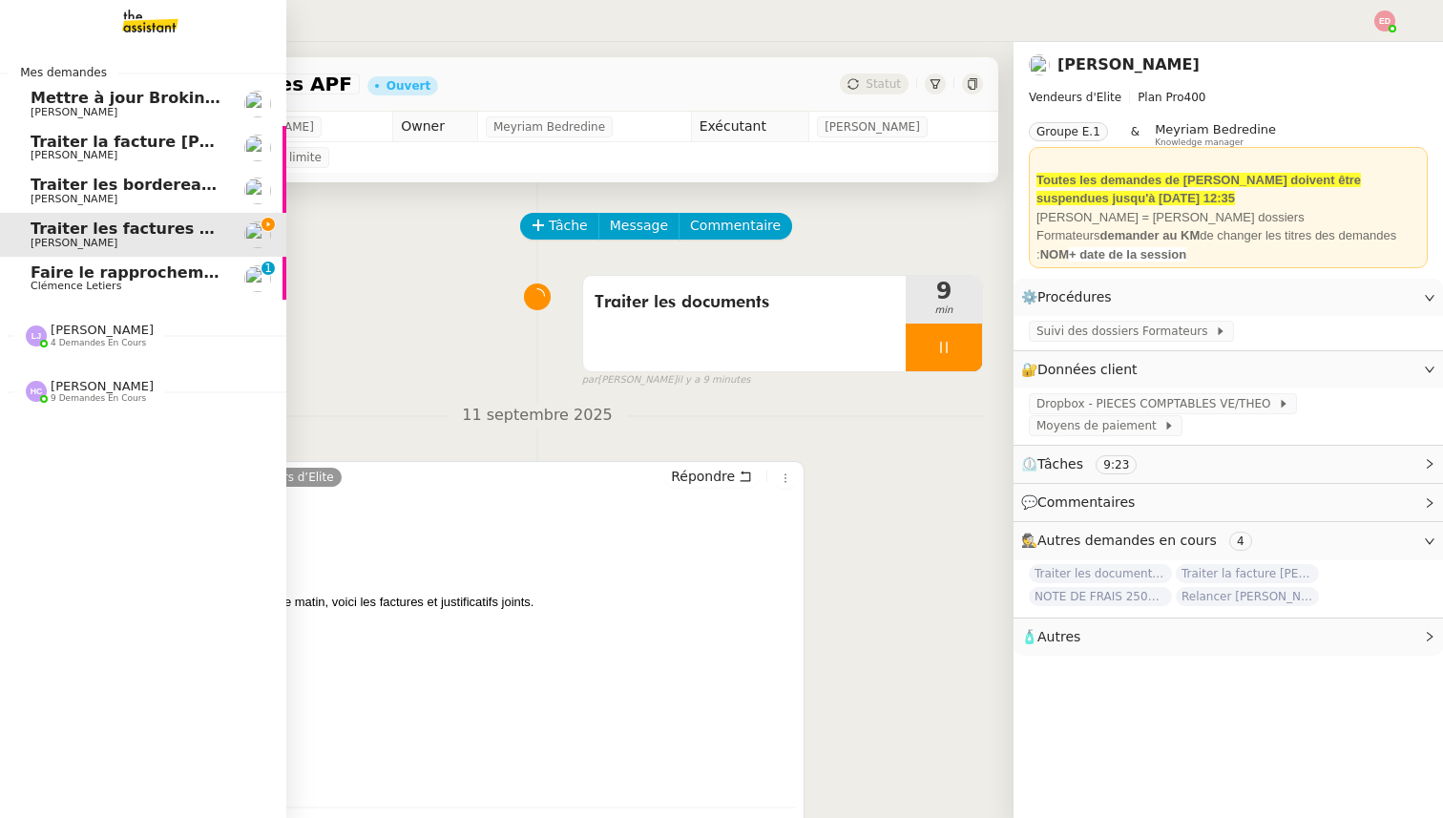
click at [48, 276] on span "Faire le rapprochement bancaire" at bounding box center [172, 272] width 282 height 18
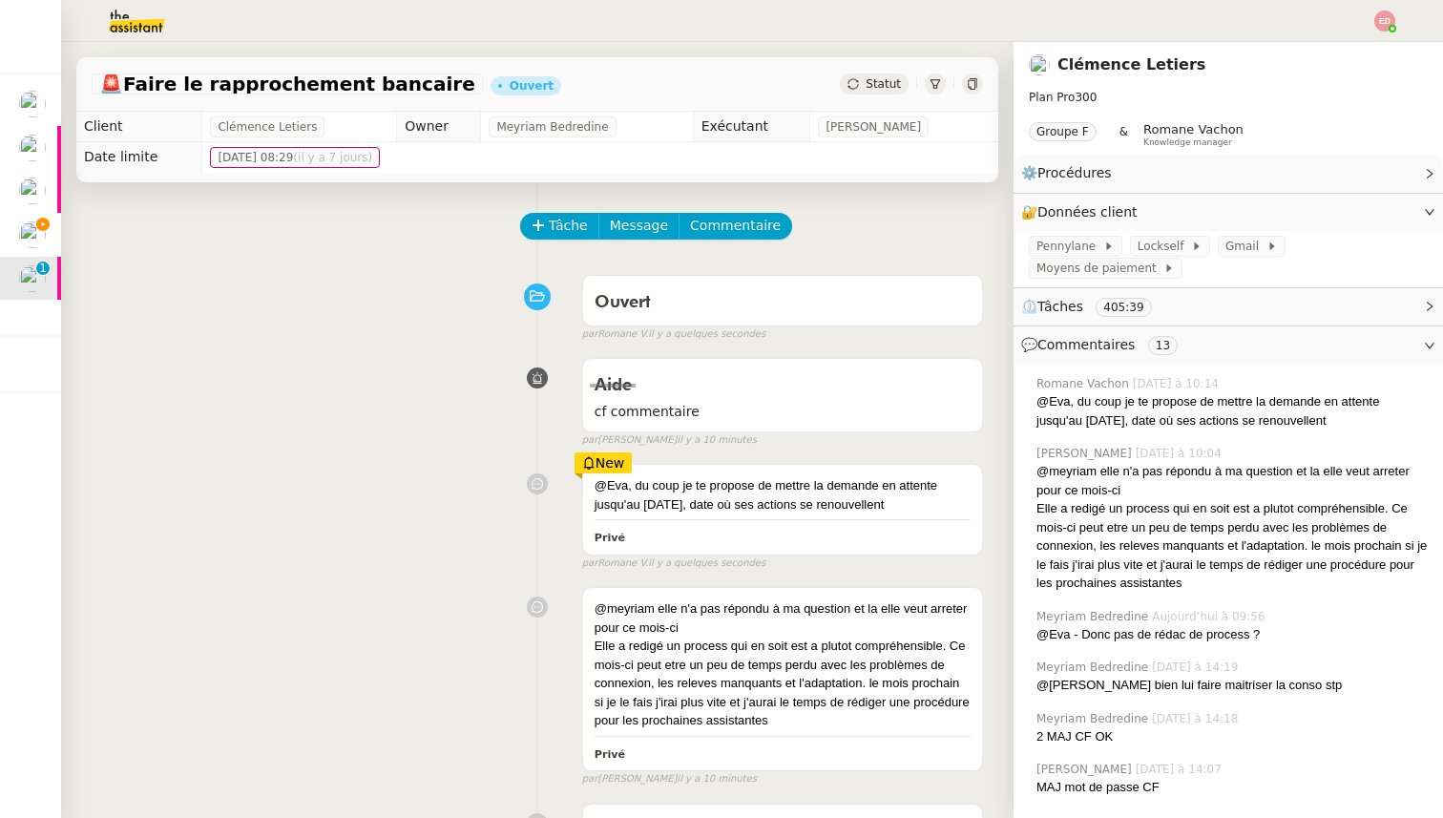
click at [881, 85] on span "Statut" at bounding box center [883, 83] width 35 height 13
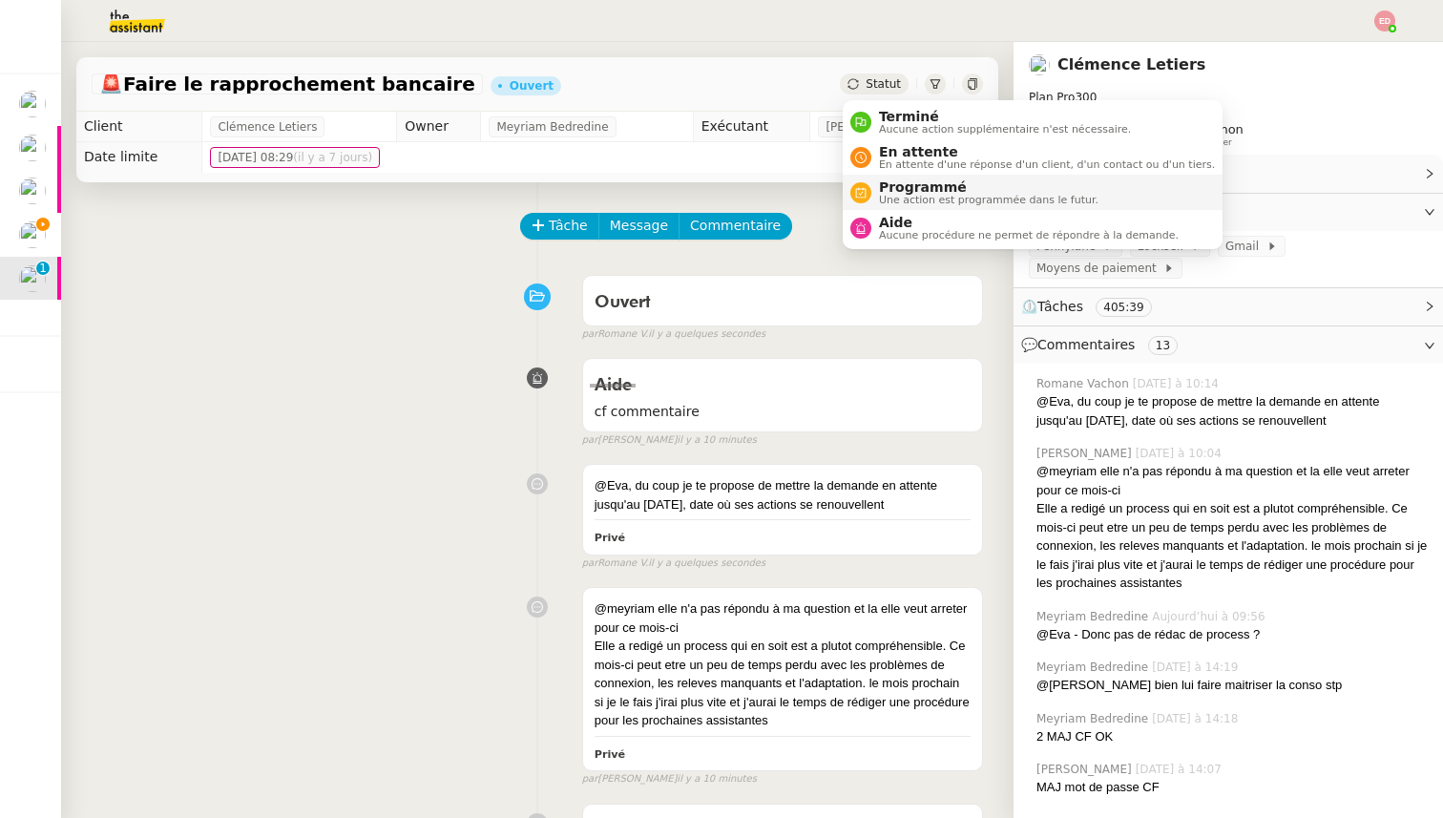
click at [914, 188] on span "Programmé" at bounding box center [989, 186] width 220 height 15
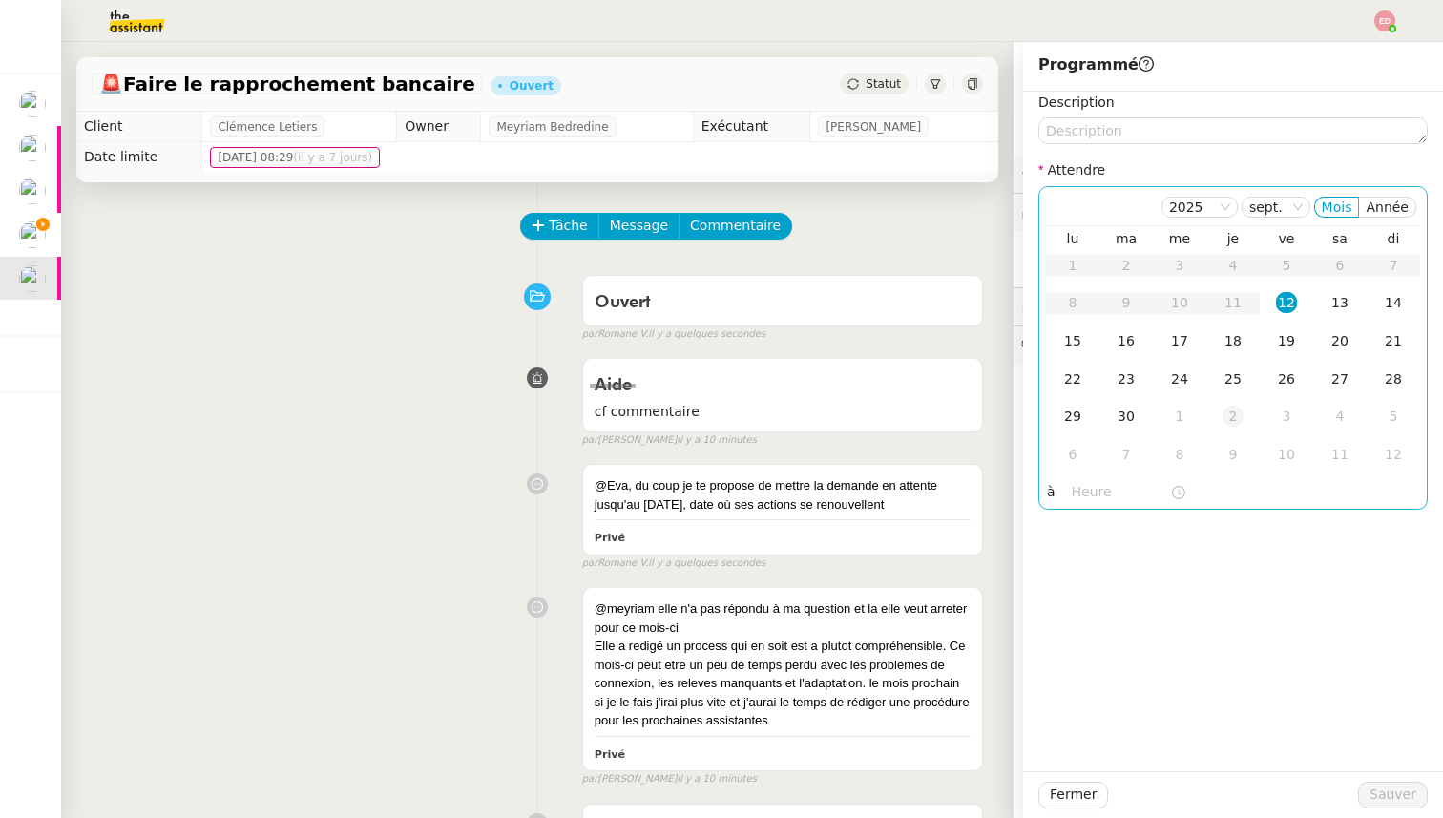
click at [1232, 414] on div "2" at bounding box center [1233, 416] width 21 height 21
click at [1382, 785] on span "Sauver" at bounding box center [1392, 795] width 47 height 22
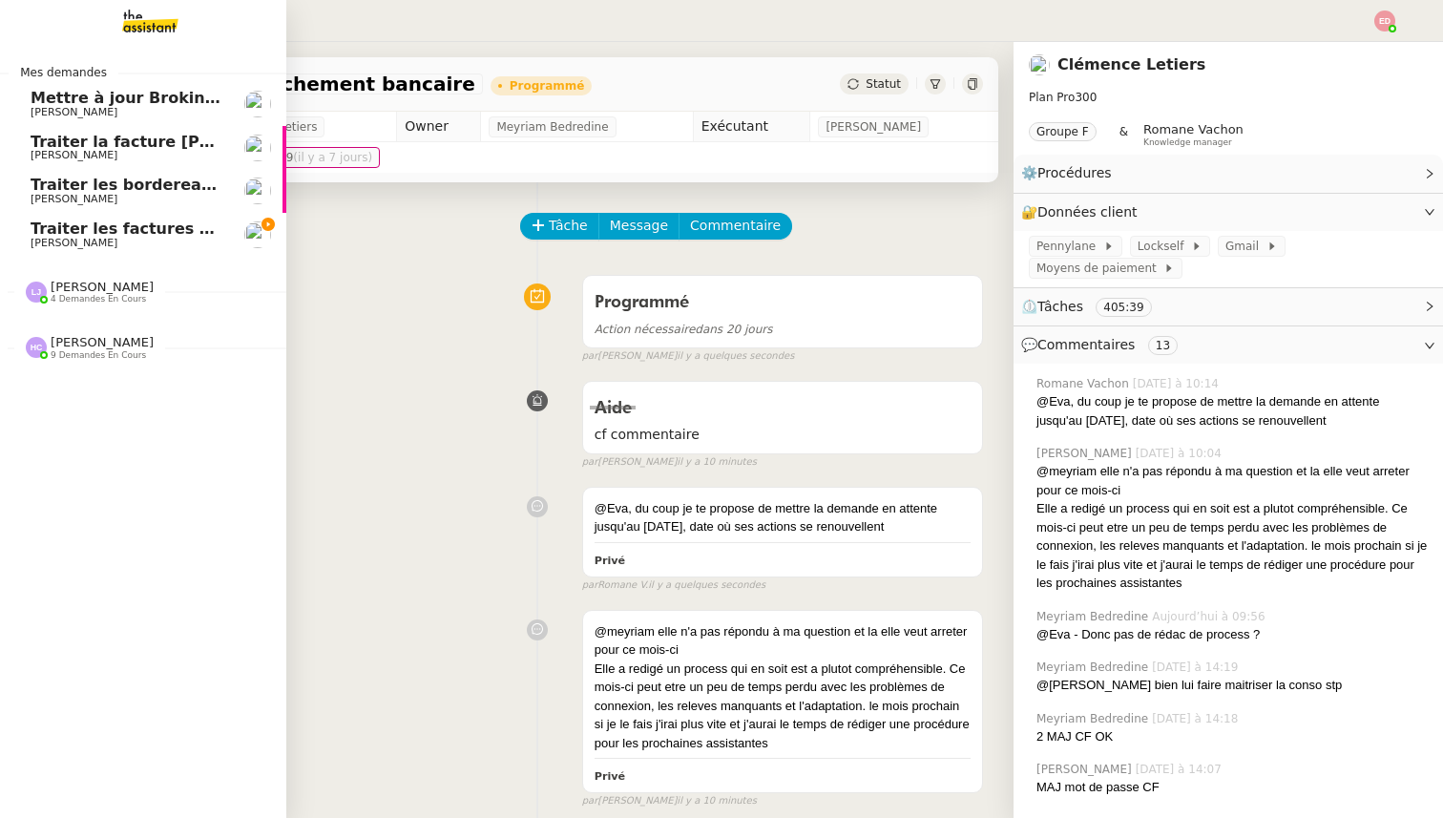
click at [35, 236] on span "Traiter les factures APF" at bounding box center [132, 229] width 202 height 18
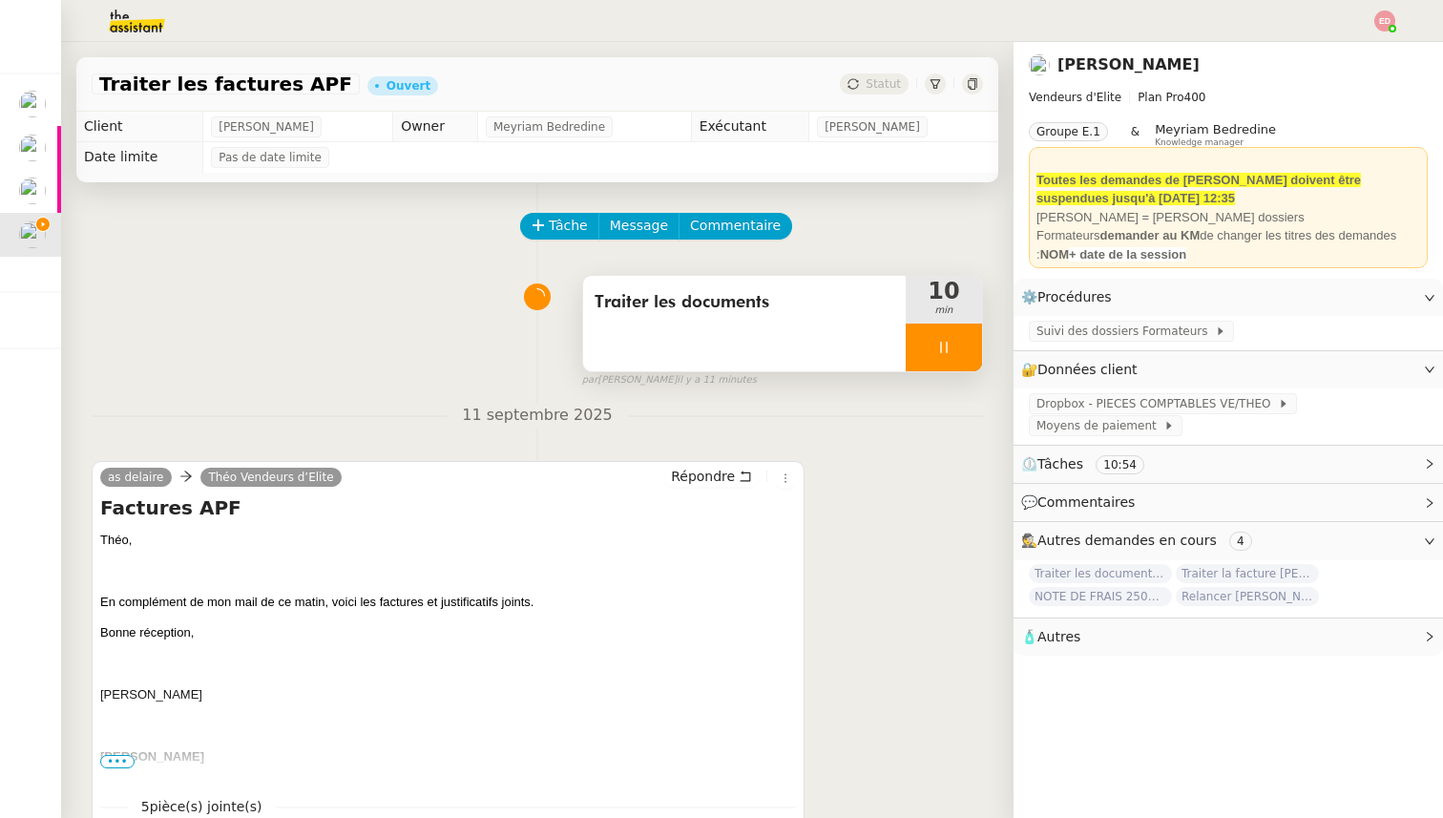
click at [971, 348] on div at bounding box center [944, 348] width 76 height 48
click at [971, 348] on button at bounding box center [963, 348] width 38 height 48
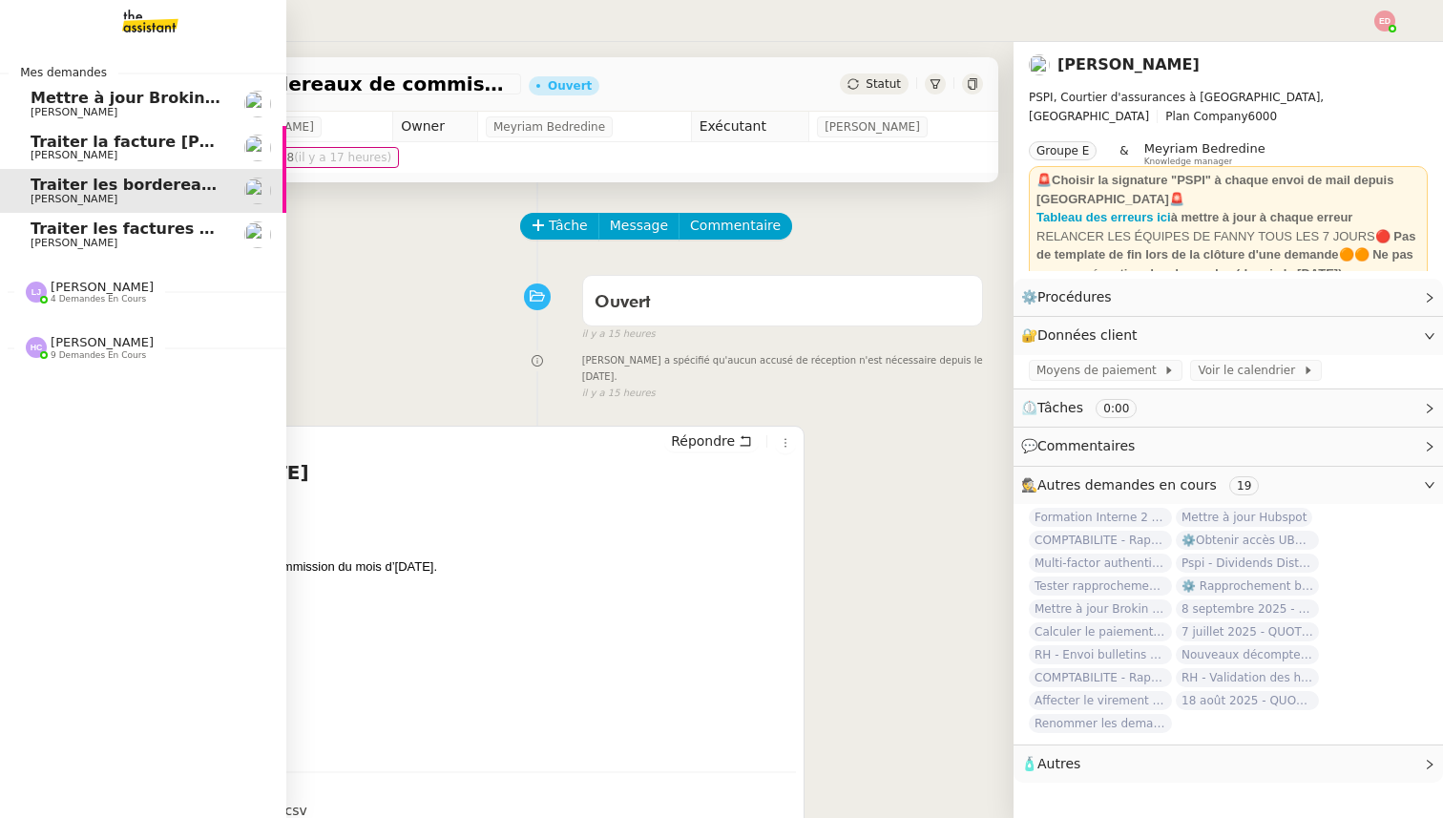
click at [60, 137] on span "Traiter la facture [PERSON_NAME]" at bounding box center [177, 142] width 292 height 18
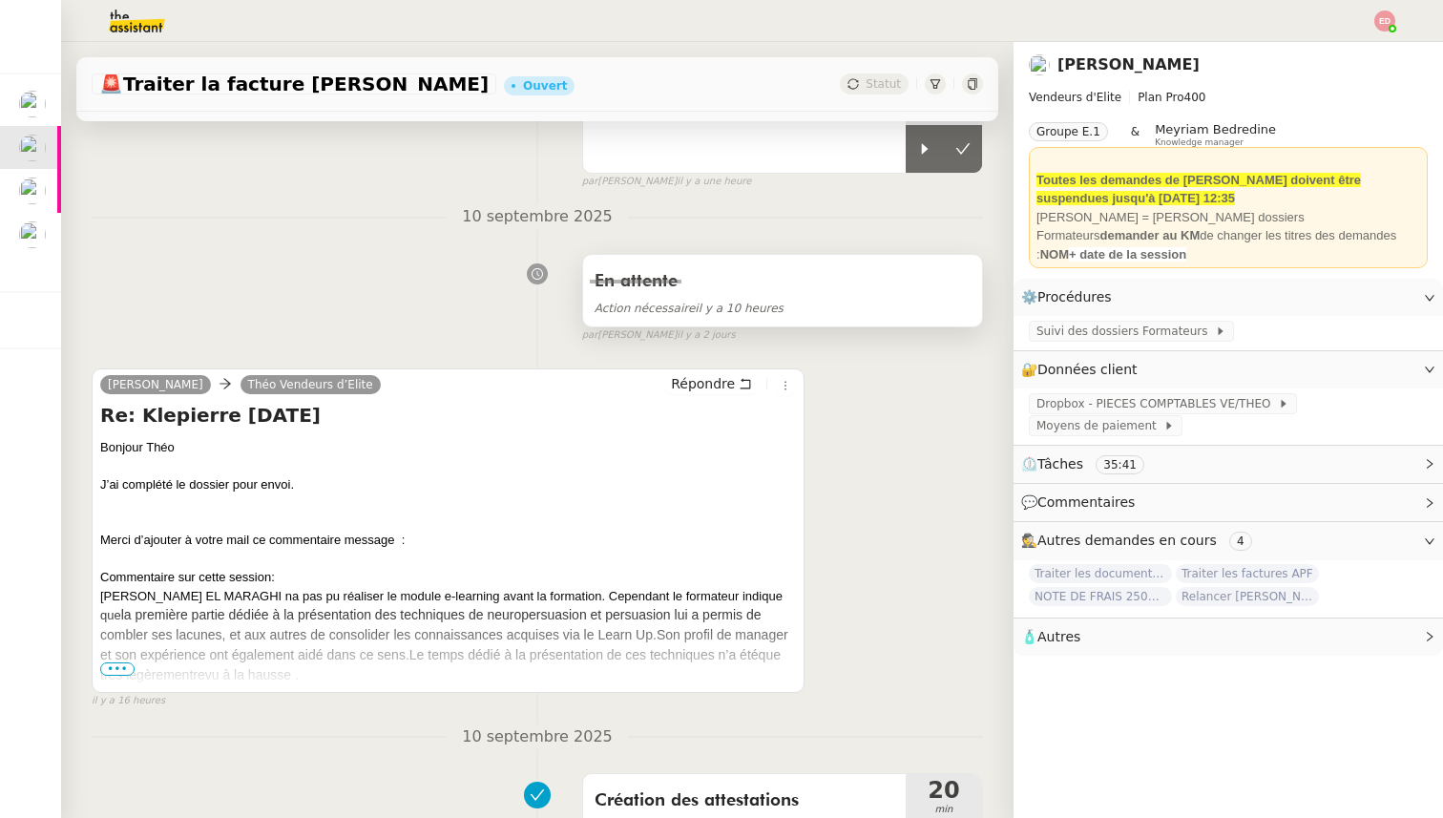
scroll to position [185, 0]
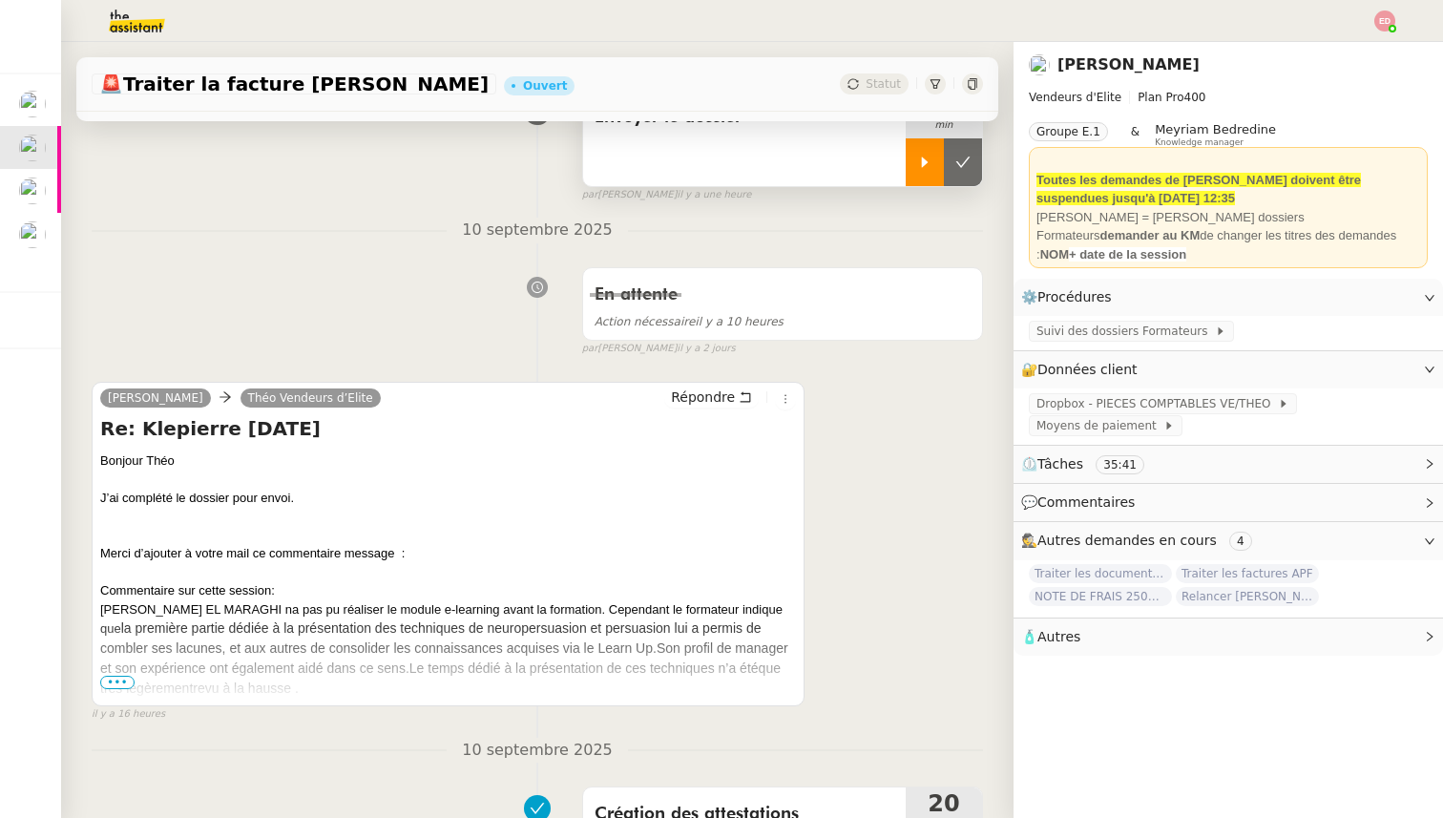
click at [912, 163] on div at bounding box center [925, 162] width 38 height 48
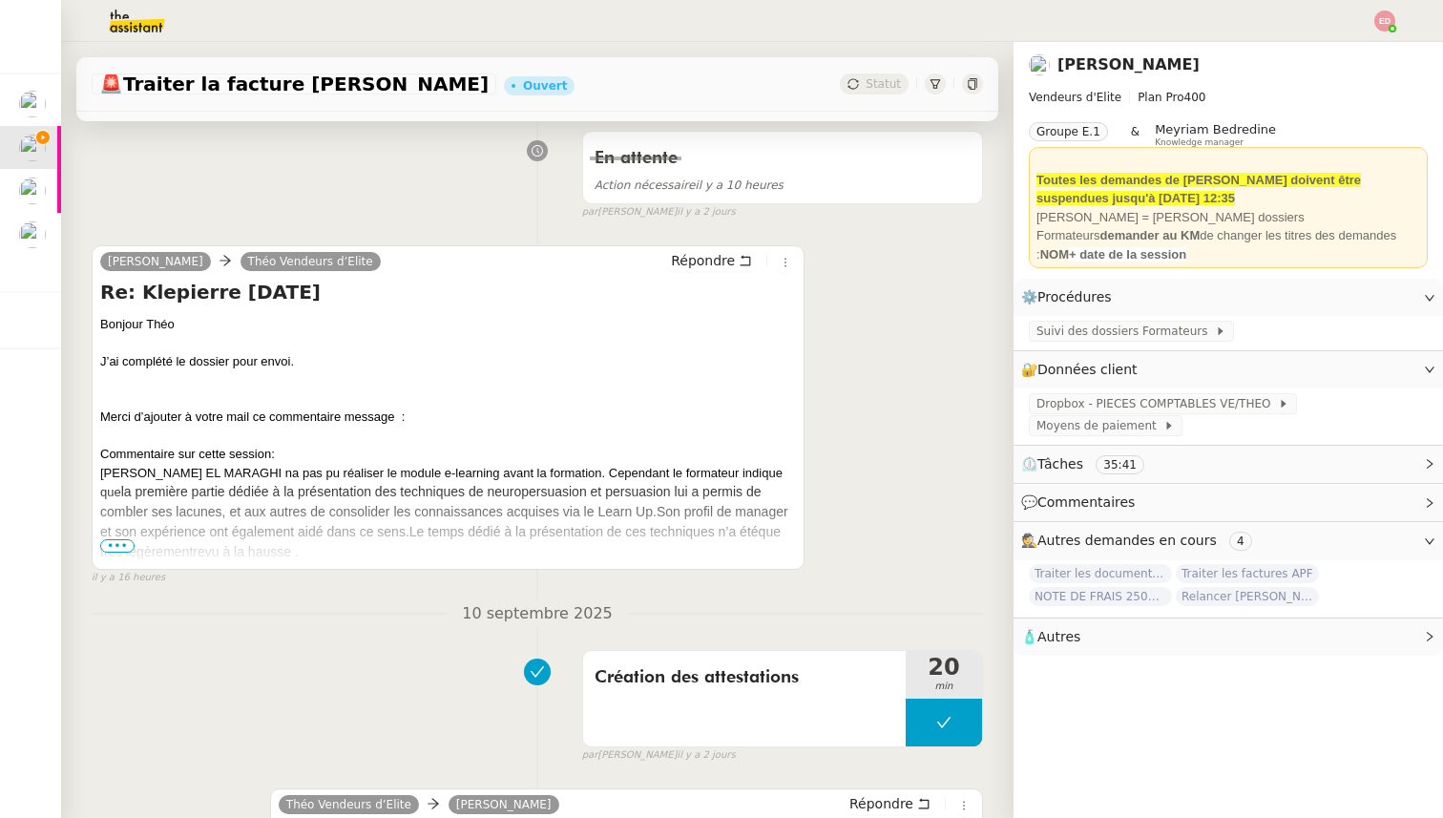
scroll to position [324, 0]
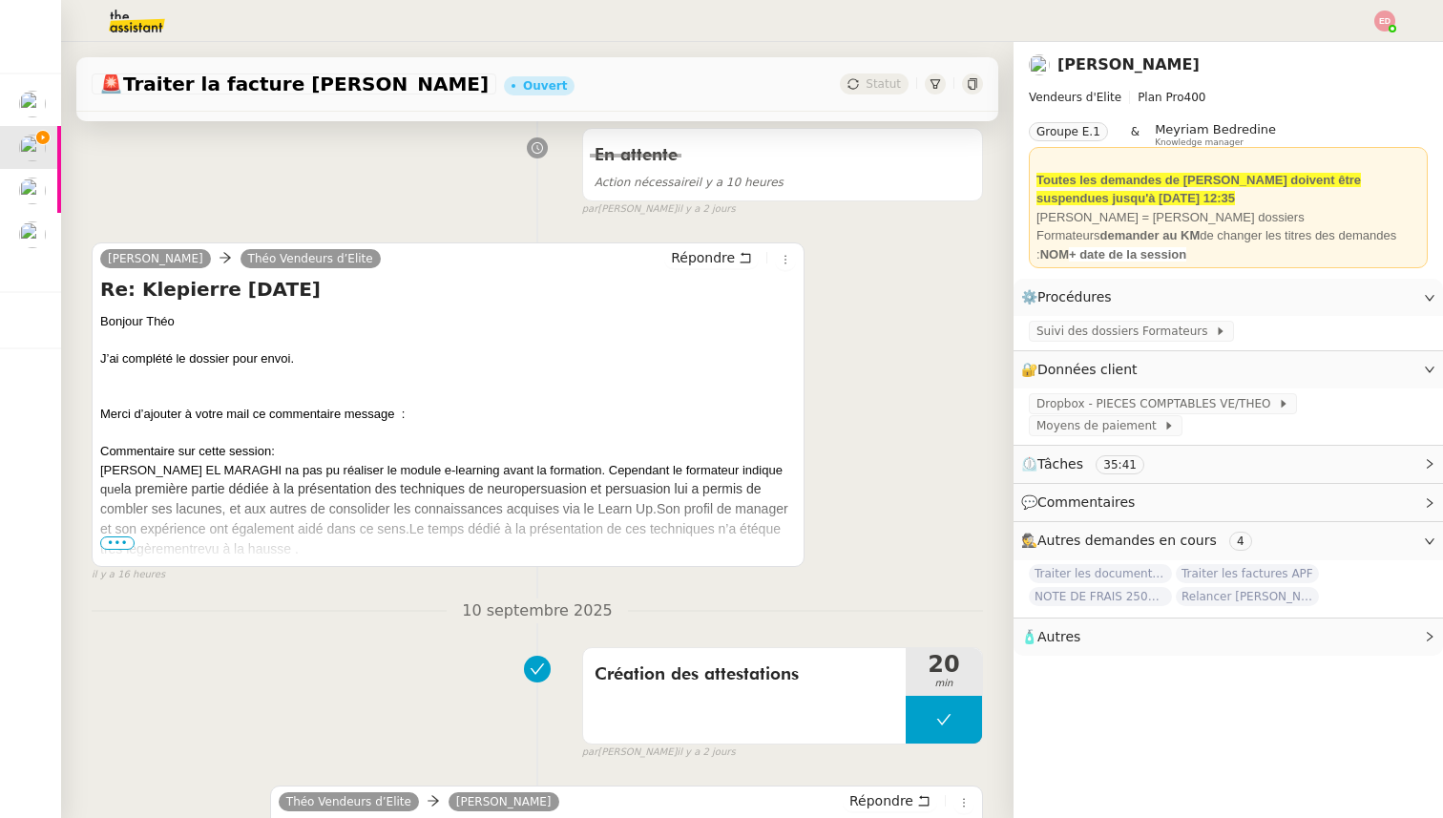
click at [117, 547] on span "•••" at bounding box center [117, 542] width 34 height 13
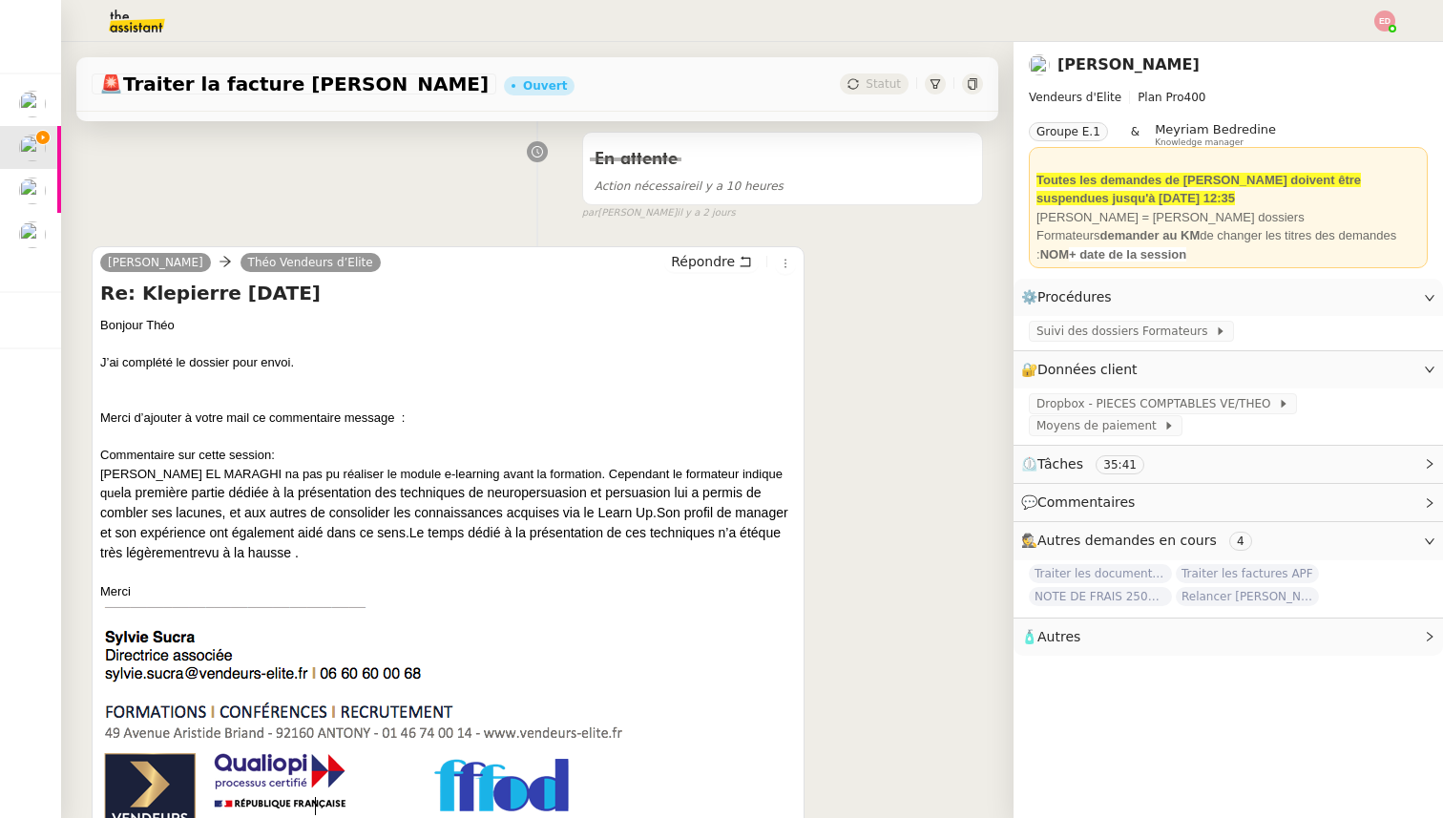
scroll to position [315, 0]
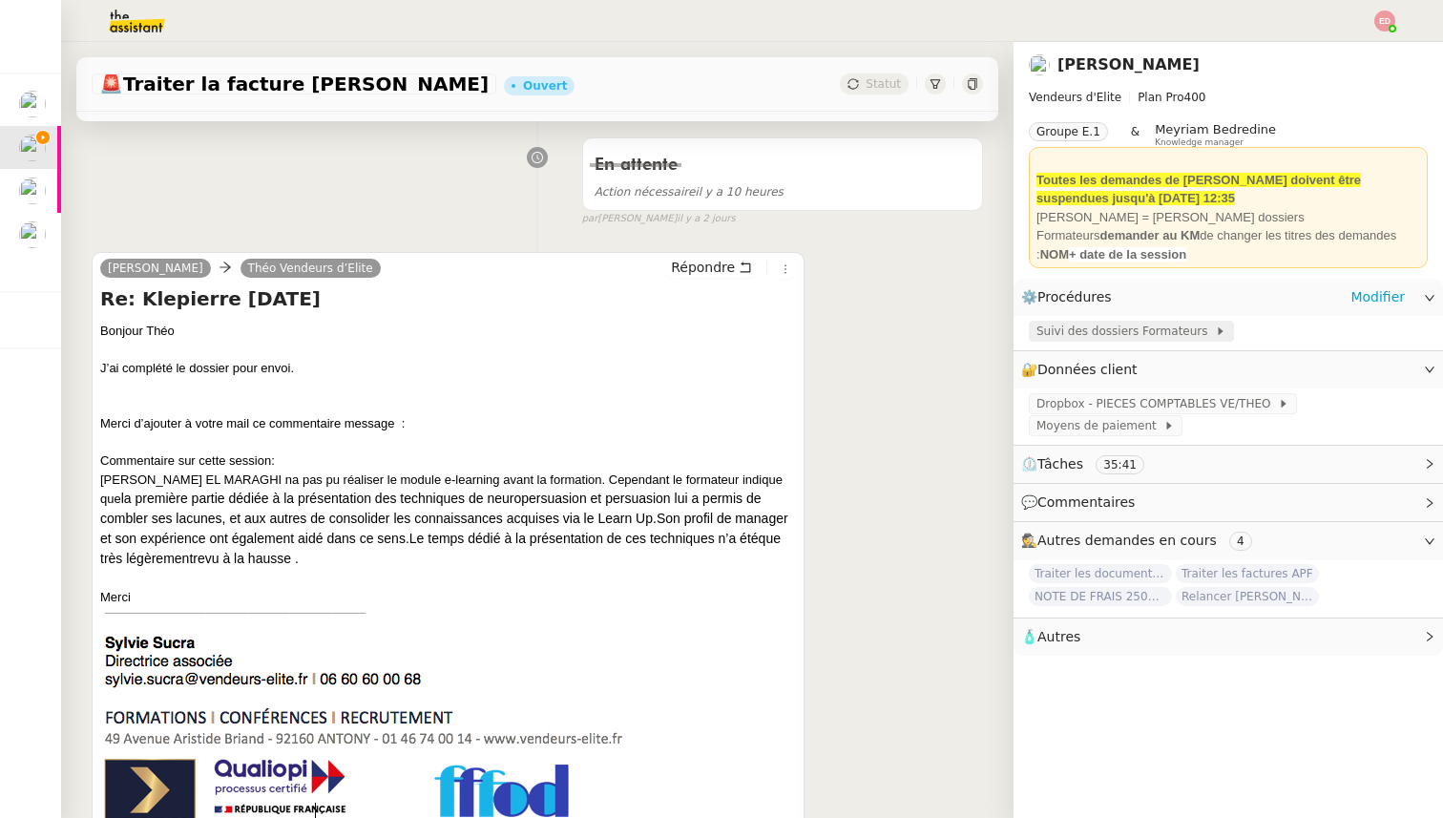
click at [1081, 337] on span "Suivi des dossiers Formateurs" at bounding box center [1125, 331] width 178 height 19
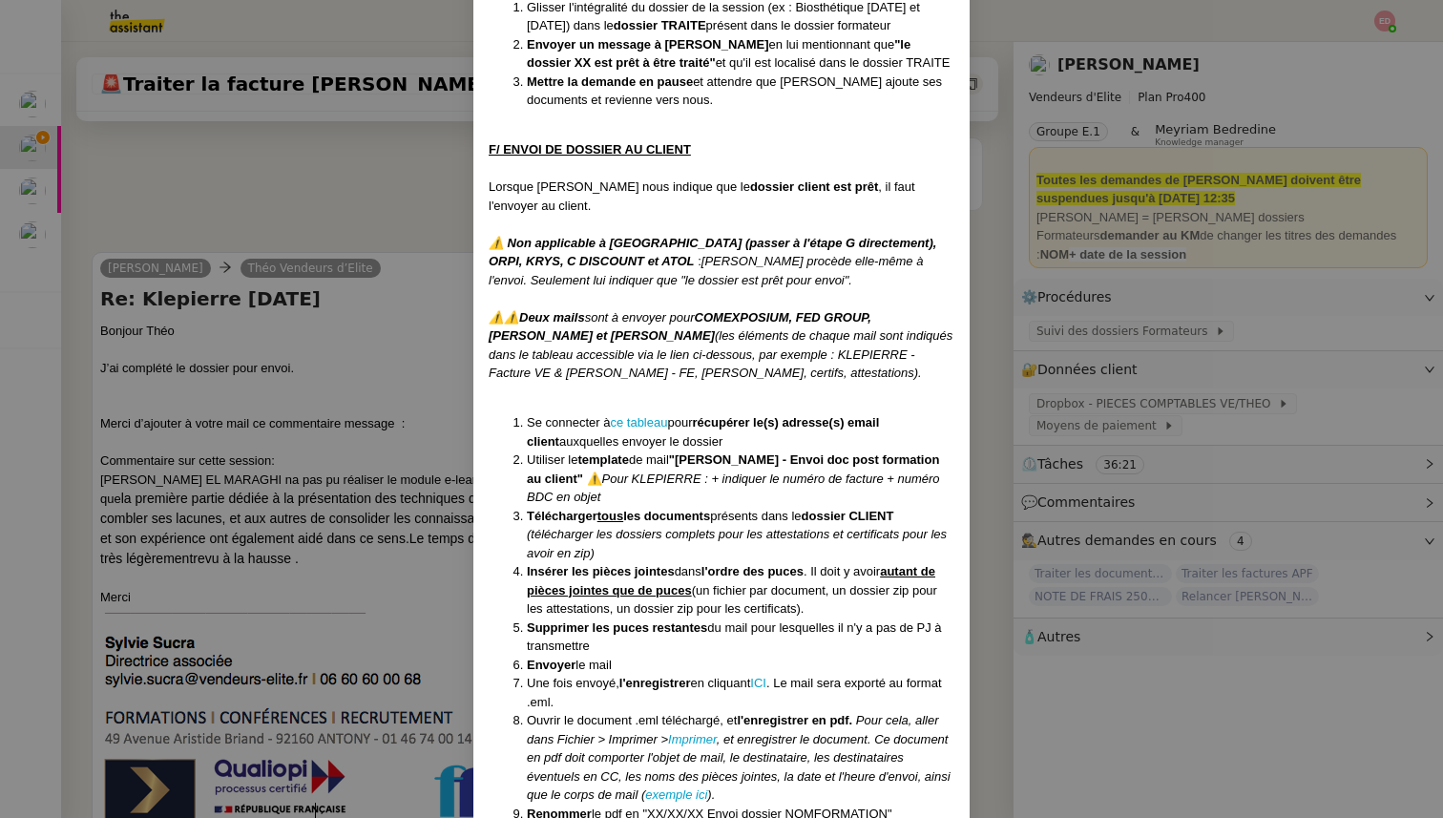
scroll to position [6664, 0]
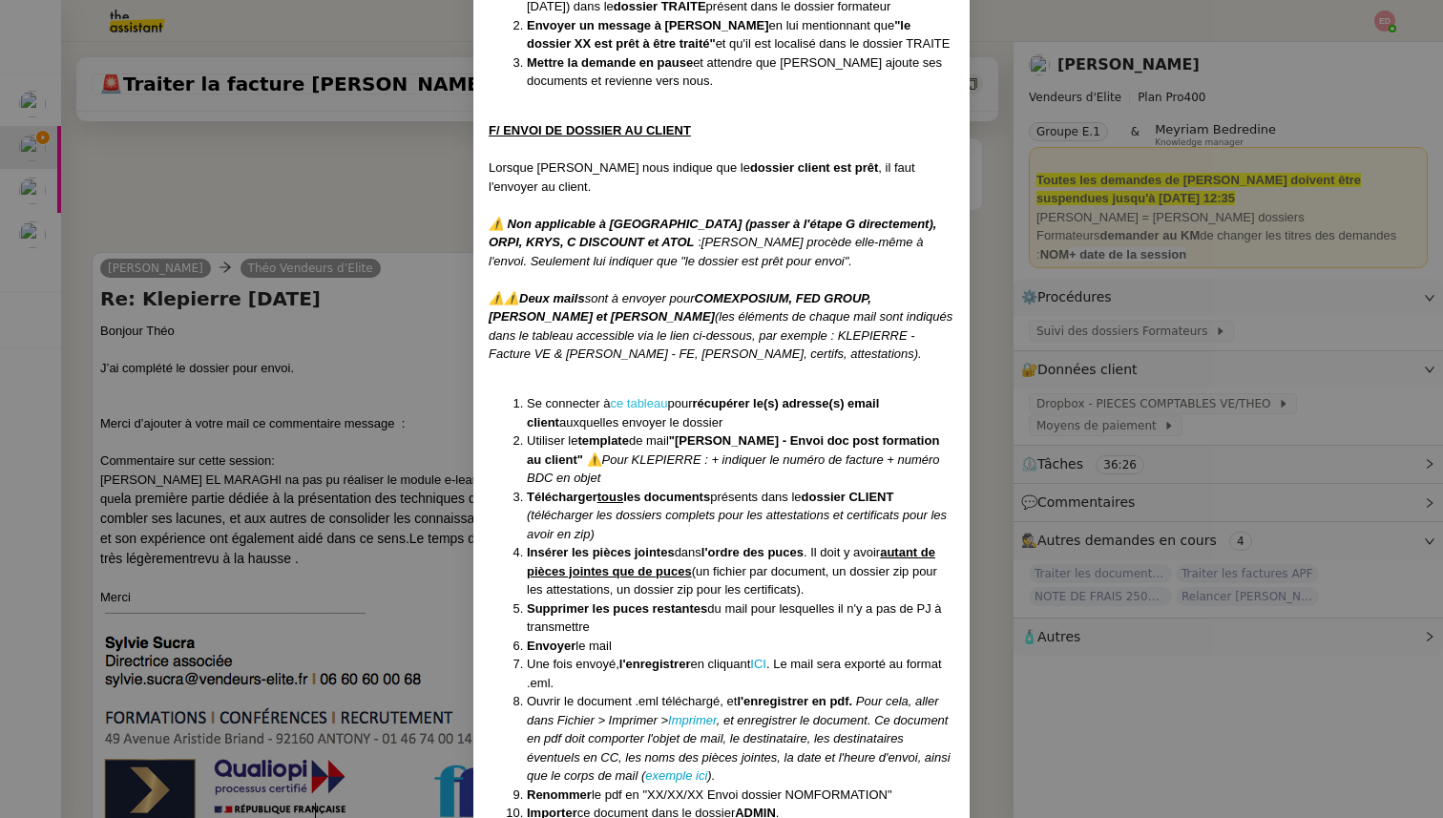
click at [645, 396] on link "ce tableau" at bounding box center [638, 403] width 57 height 14
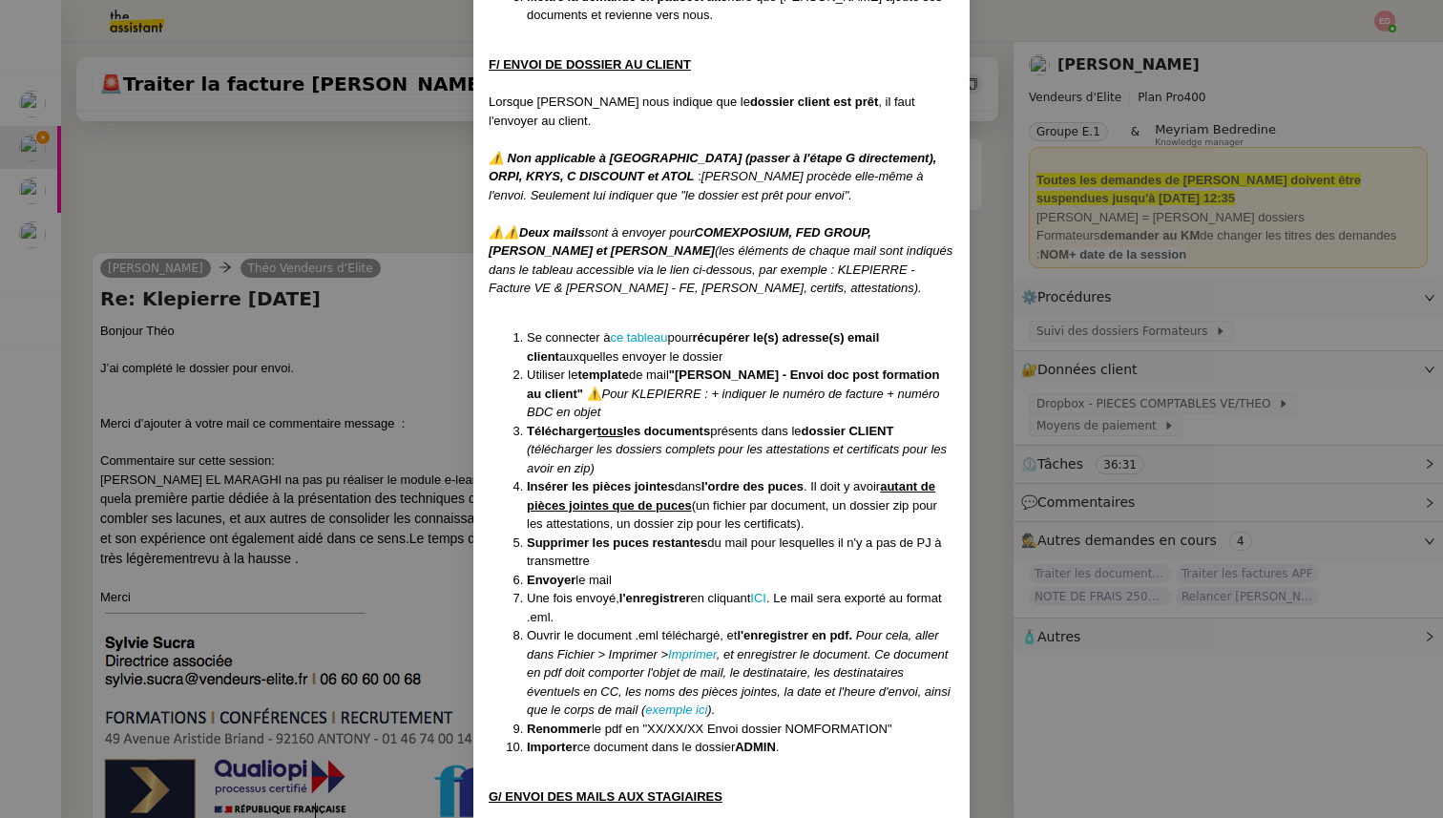
scroll to position [6733, 0]
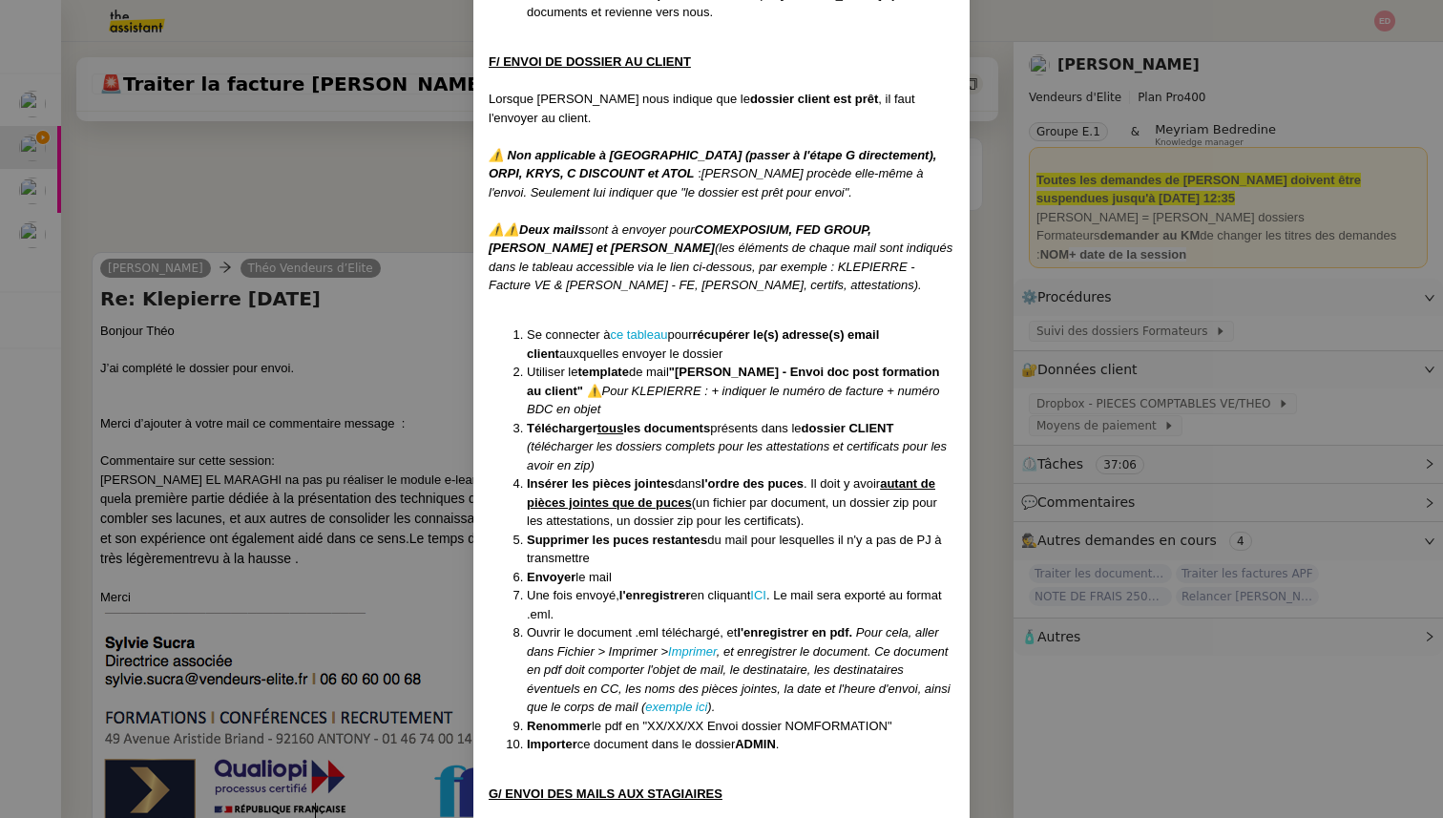
click at [223, 298] on nz-modal-container "Créée le [DATE] MAJ entièrement suite aux retours de la cliente le [DATE] Modif…" at bounding box center [721, 409] width 1443 height 818
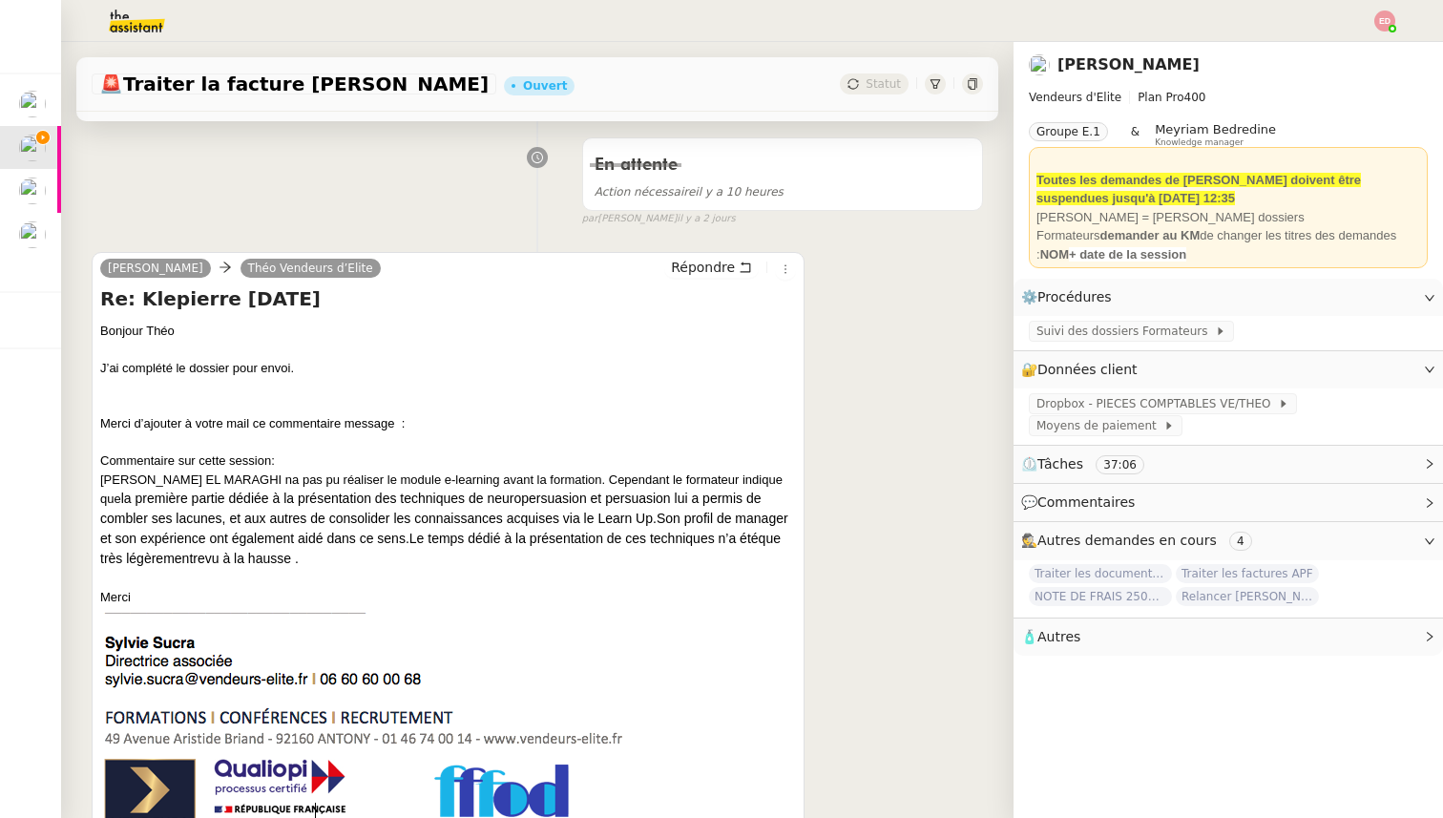
scroll to position [0, 0]
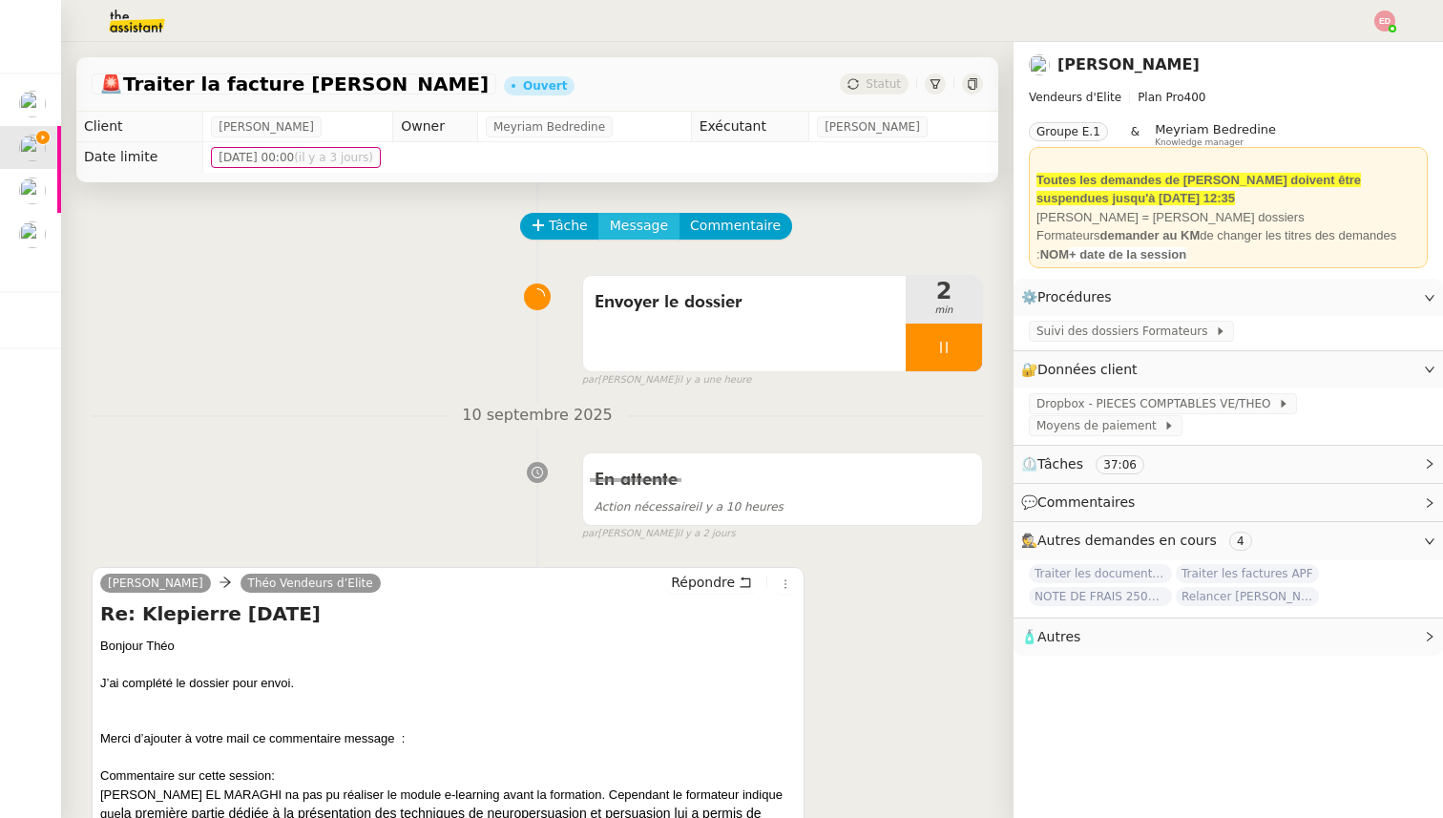
click at [650, 231] on span "Message" at bounding box center [639, 226] width 58 height 22
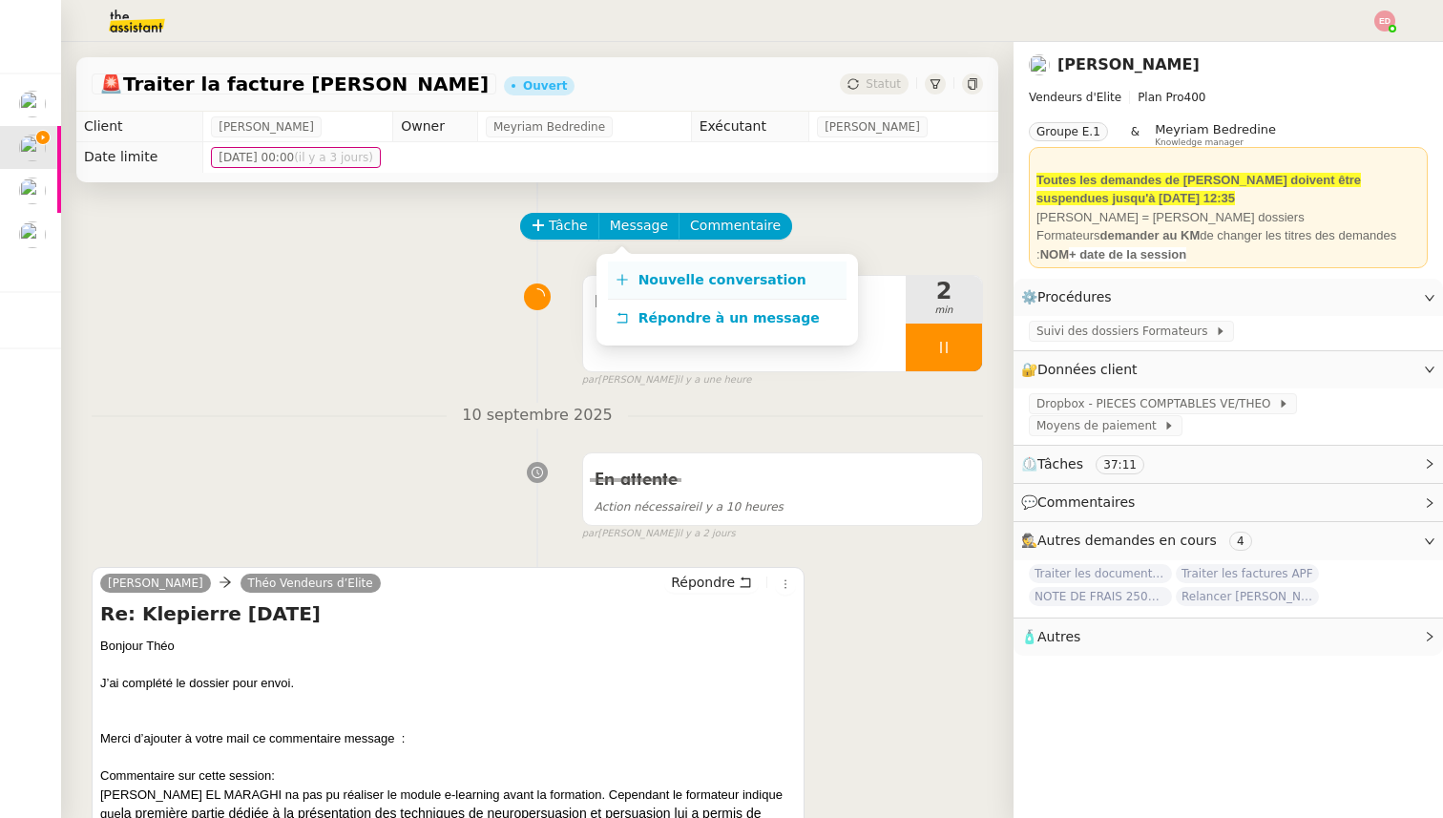
click at [706, 275] on span "Nouvelle conversation" at bounding box center [722, 279] width 168 height 15
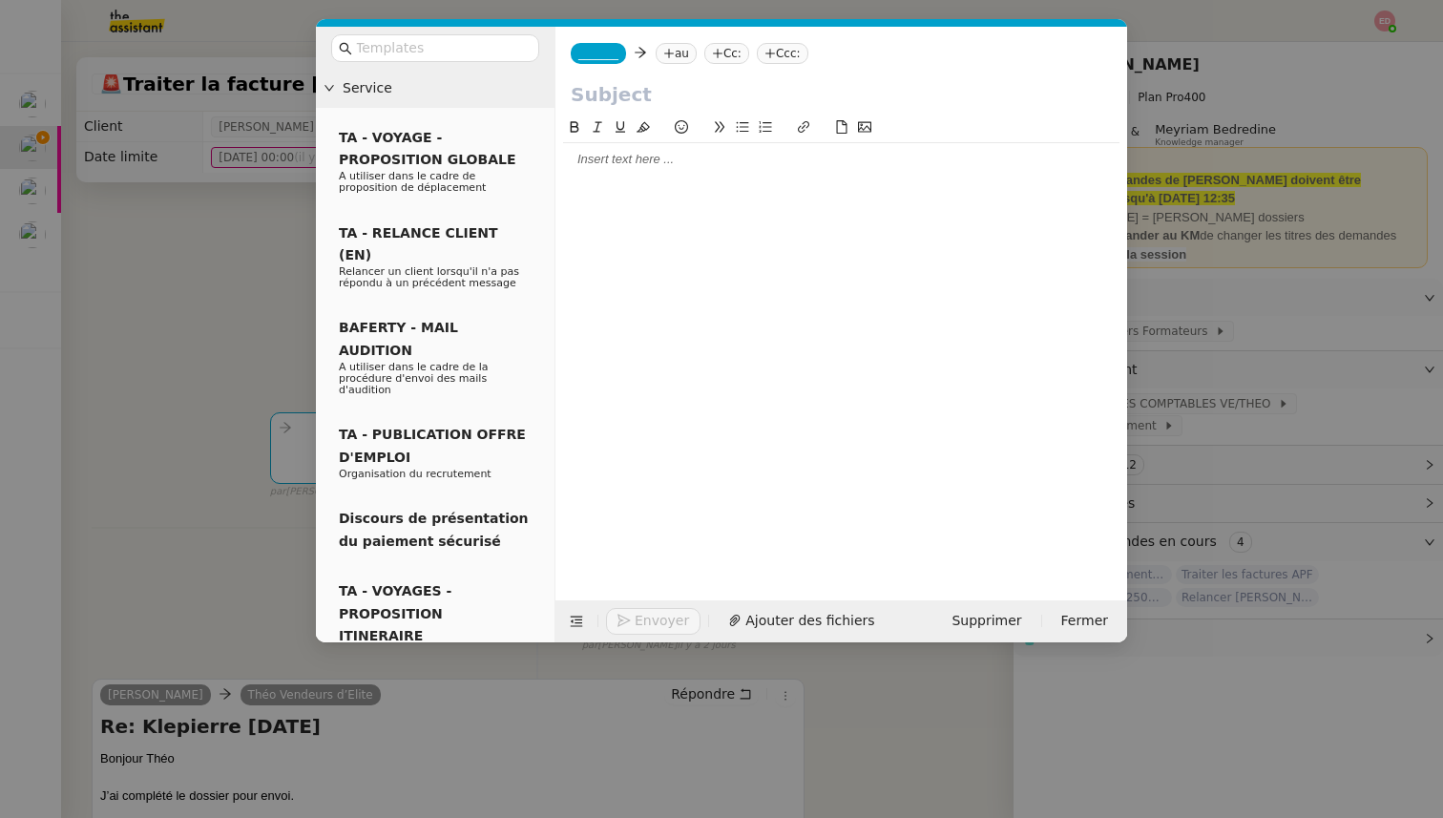
click at [634, 100] on input "text" at bounding box center [841, 94] width 541 height 29
click at [483, 46] on input "text" at bounding box center [442, 48] width 172 height 22
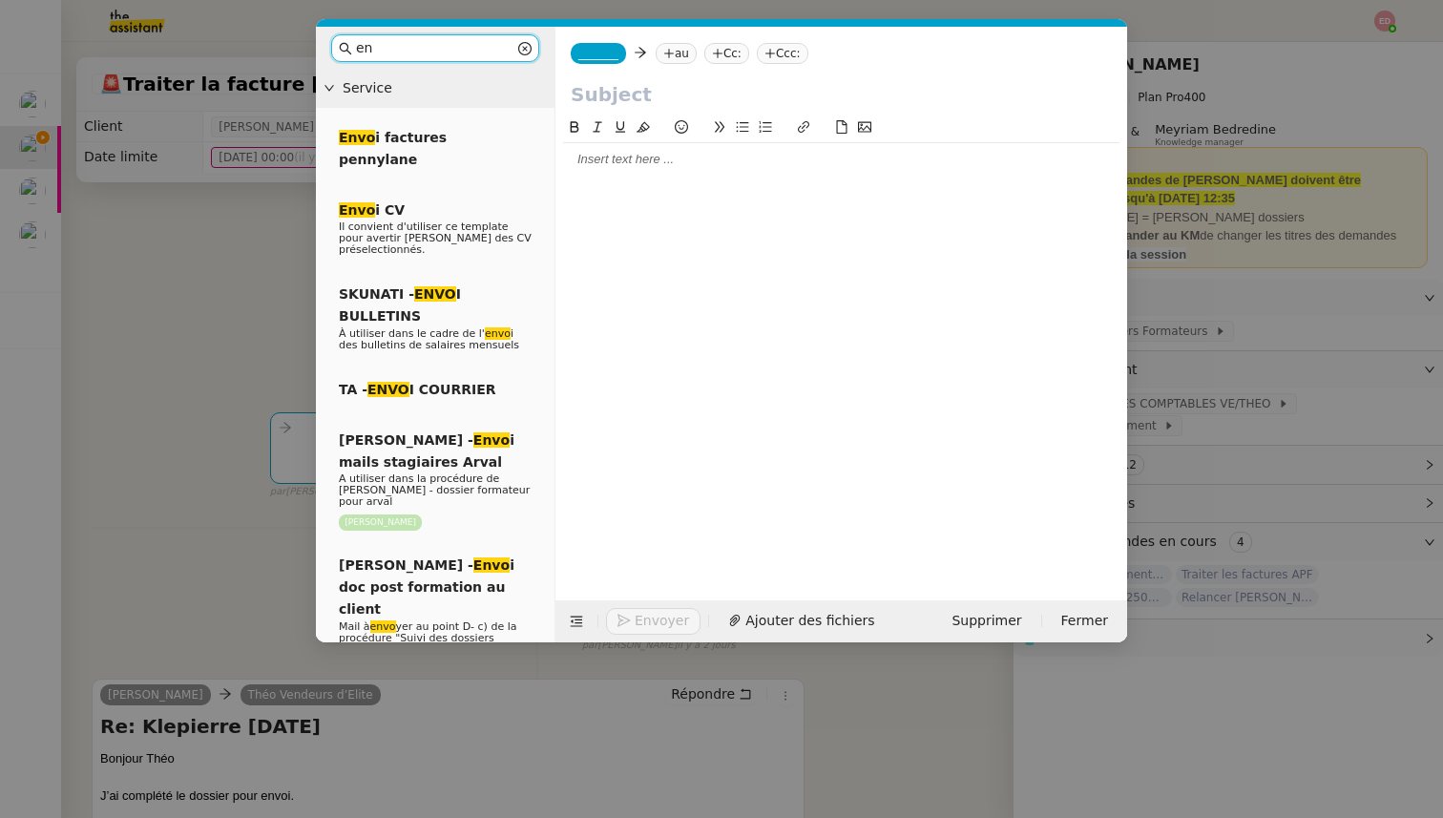
type input "e"
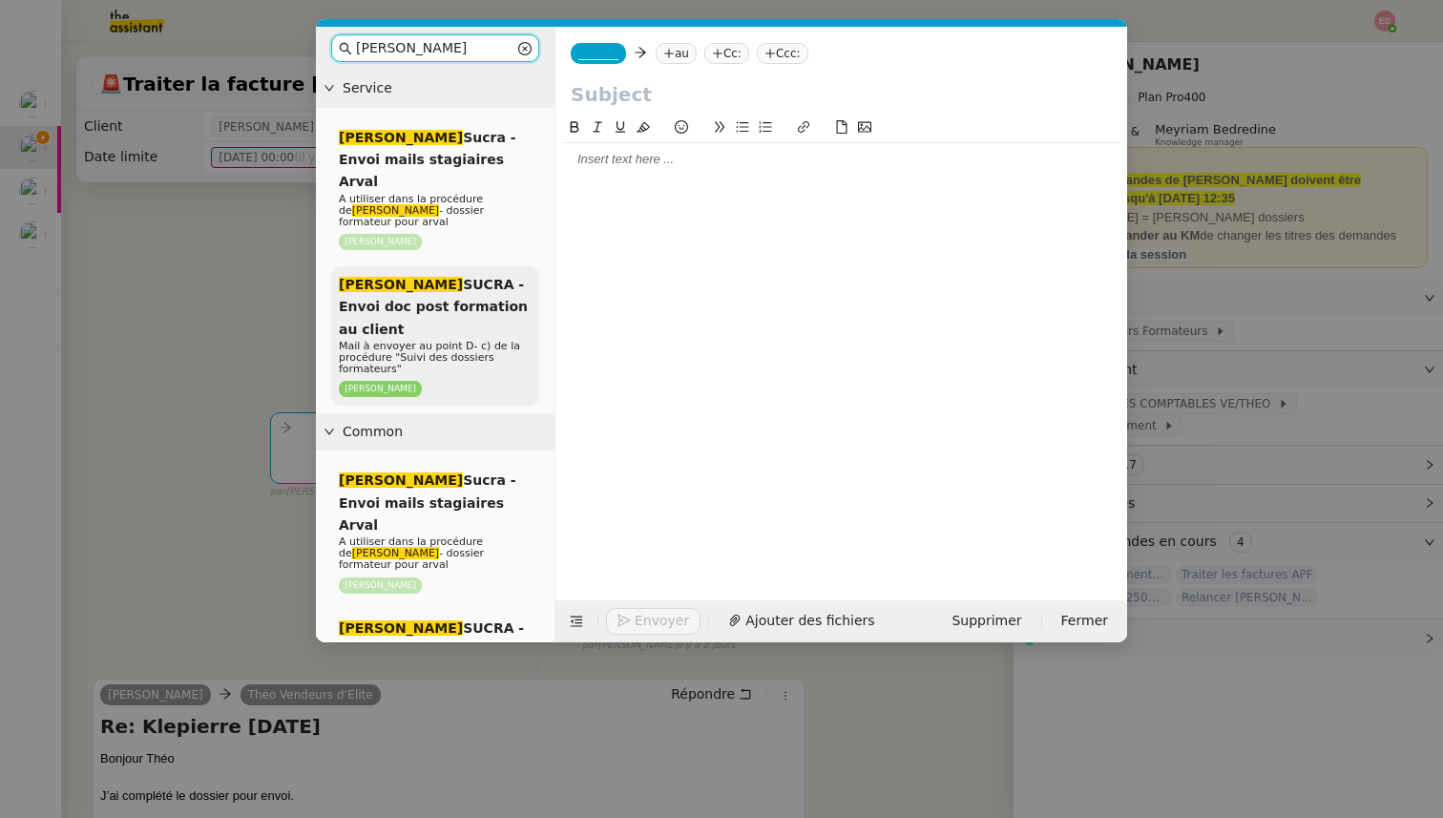
type input "[PERSON_NAME]"
click at [482, 266] on div "[PERSON_NAME] - Envoi doc post formation au client Mail à envoyer au point D- c…" at bounding box center [435, 335] width 208 height 139
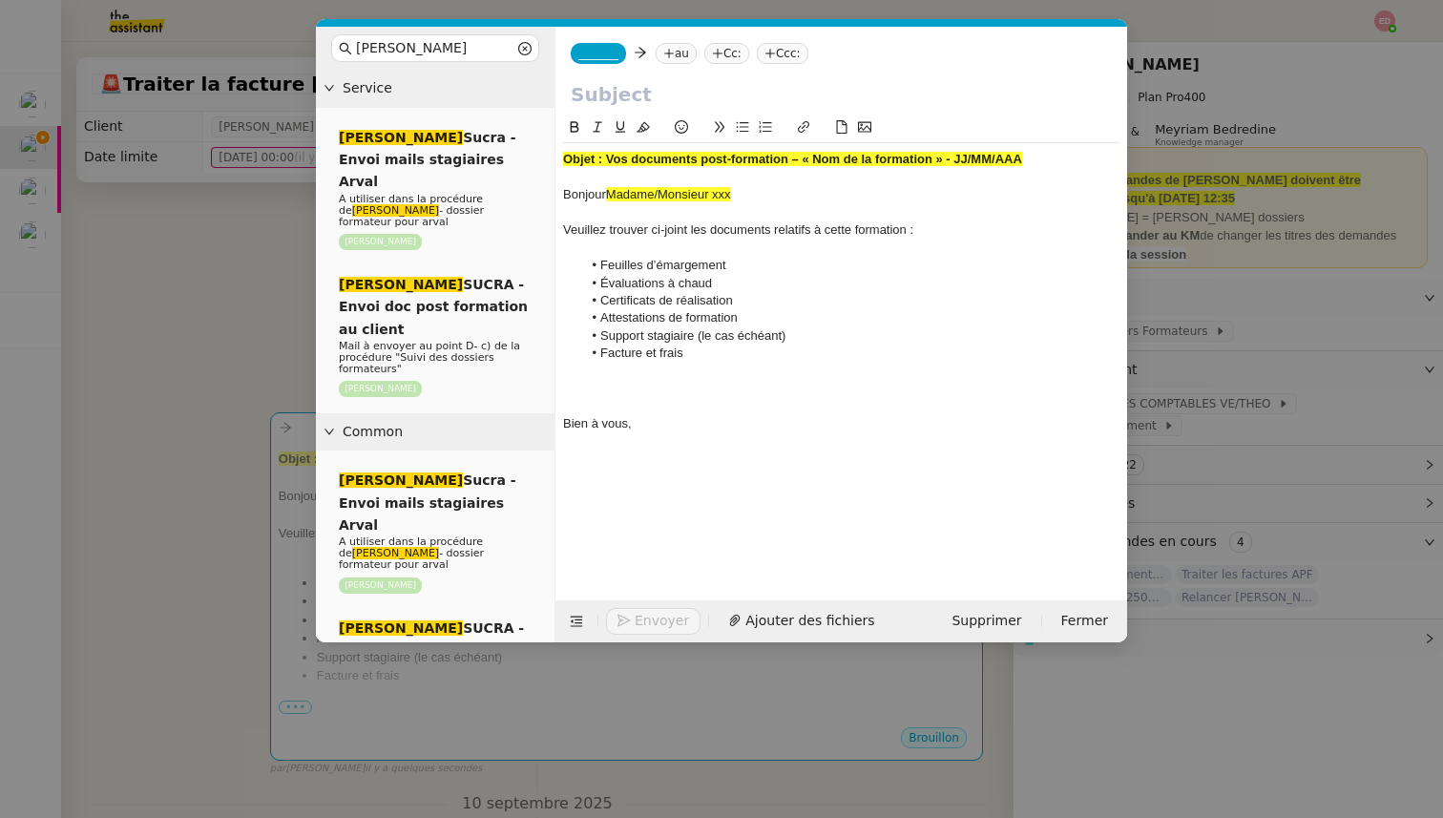
click at [679, 52] on nz-tag "au" at bounding box center [676, 53] width 41 height 21
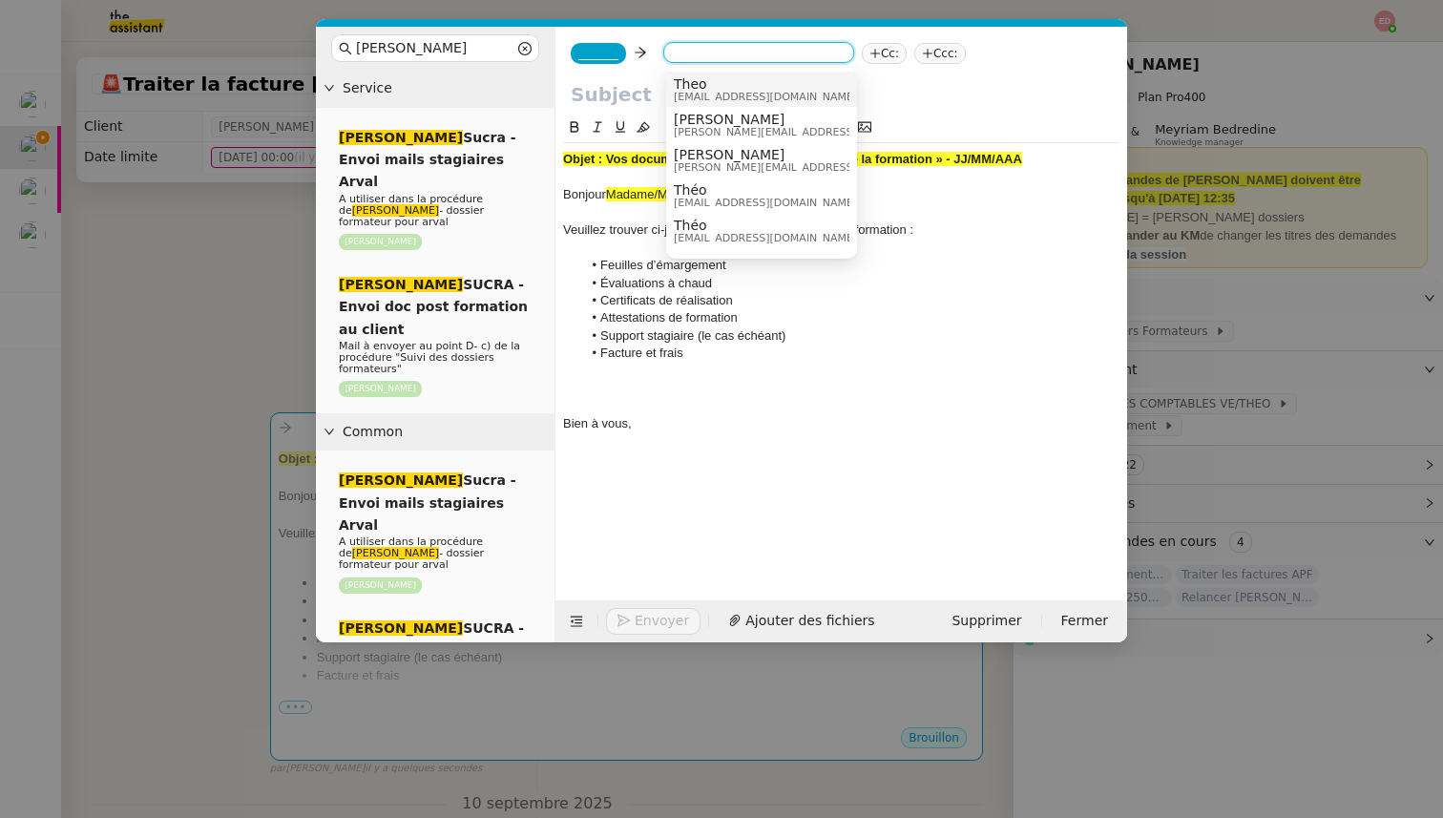
paste input "[EMAIL_ADDRESS][DOMAIN_NAME]"
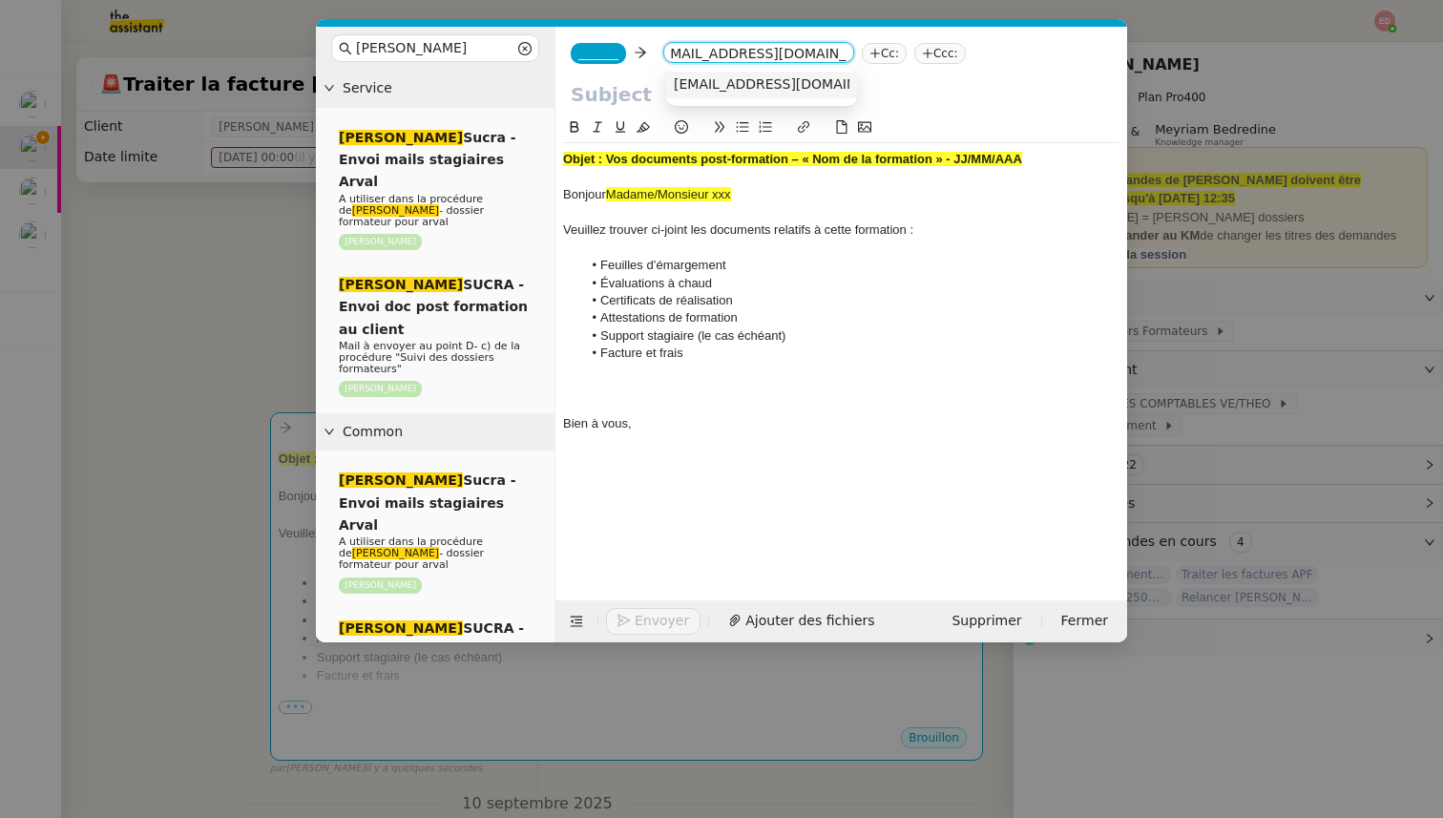
type input "[EMAIL_ADDRESS][DOMAIN_NAME]"
click at [739, 85] on span "[EMAIL_ADDRESS][DOMAIN_NAME]" at bounding box center [791, 83] width 234 height 15
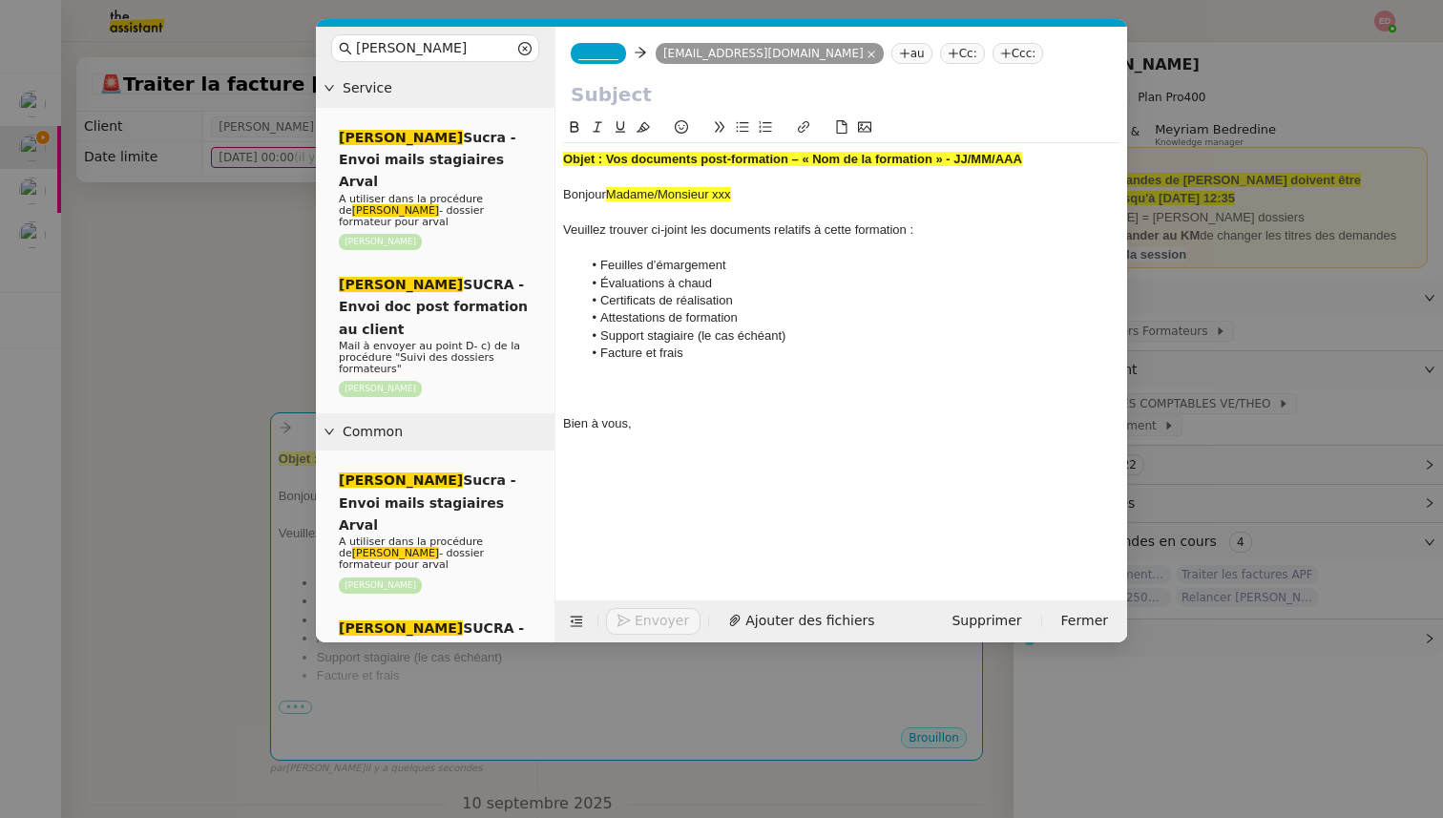
click at [603, 55] on span "_______" at bounding box center [598, 53] width 40 height 13
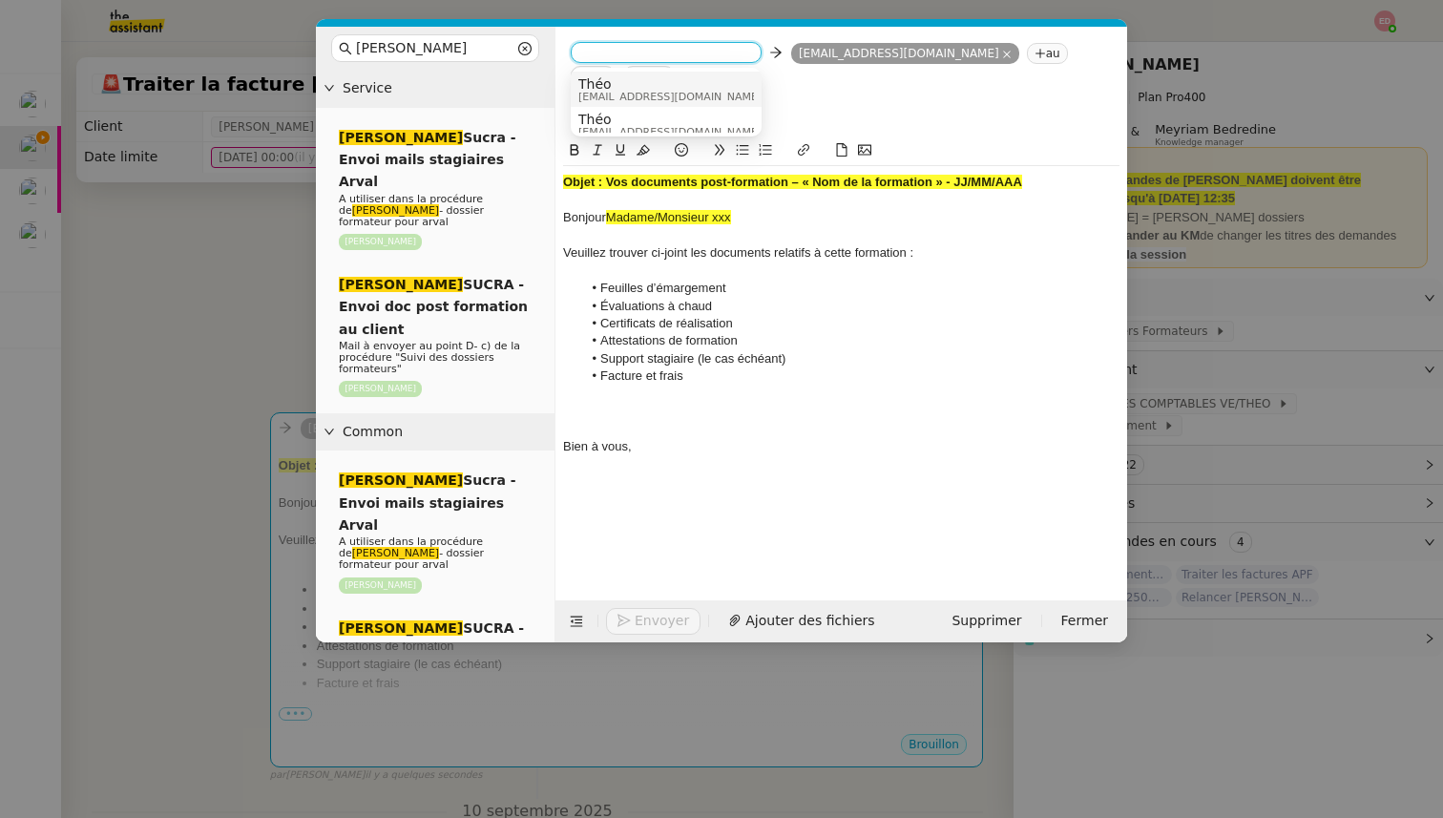
click at [631, 82] on span "Théo" at bounding box center [669, 83] width 183 height 15
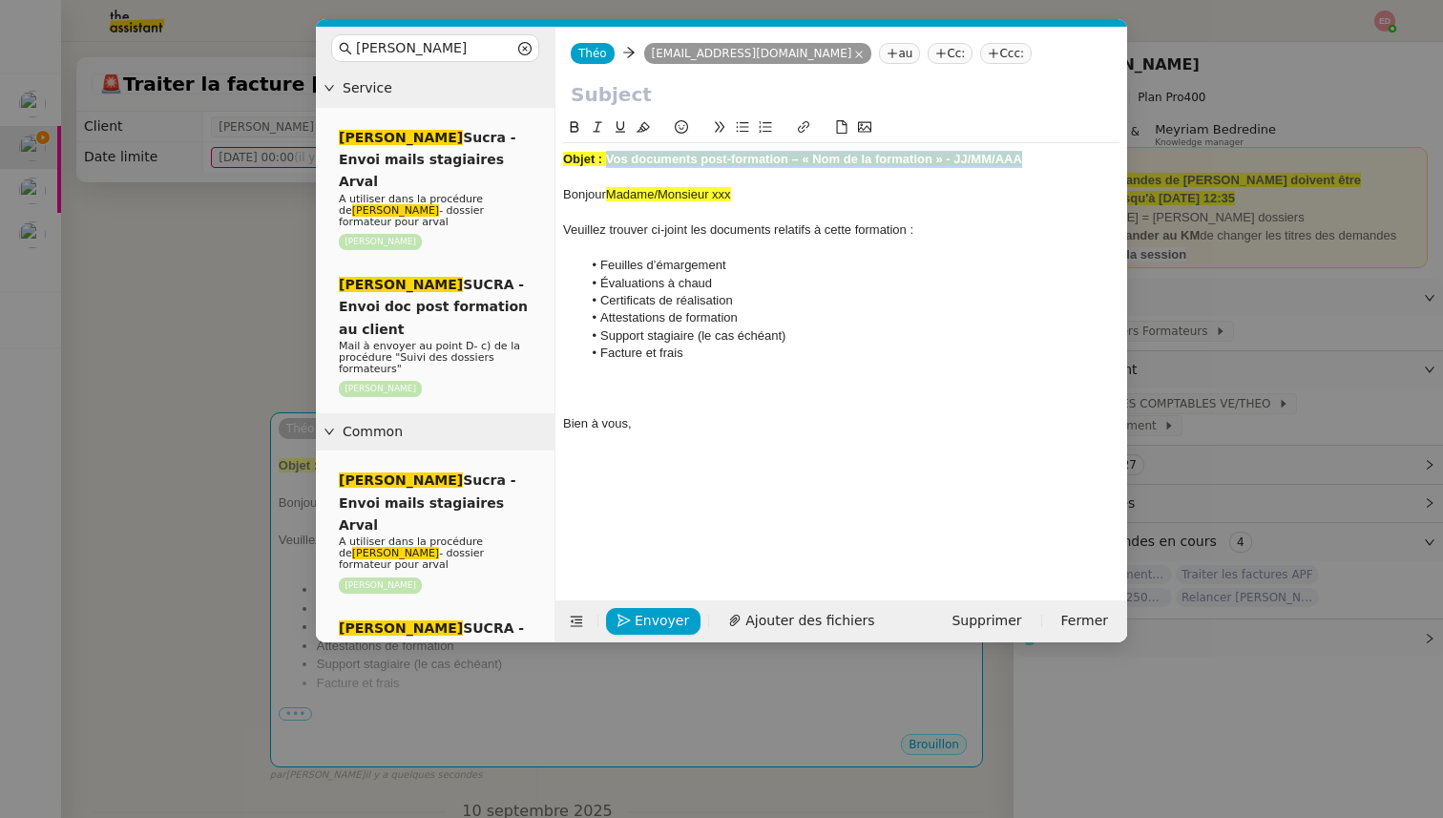
drag, startPoint x: 607, startPoint y: 157, endPoint x: 1023, endPoint y: 155, distance: 416.1
click at [1023, 155] on div "Objet : Vos documents post-formation – « Nom de la formation » - JJ/MM/AAA" at bounding box center [841, 159] width 556 height 17
copy strong "Vos documents post-formation – « Nom de la formation » - JJ/MM/AAA"
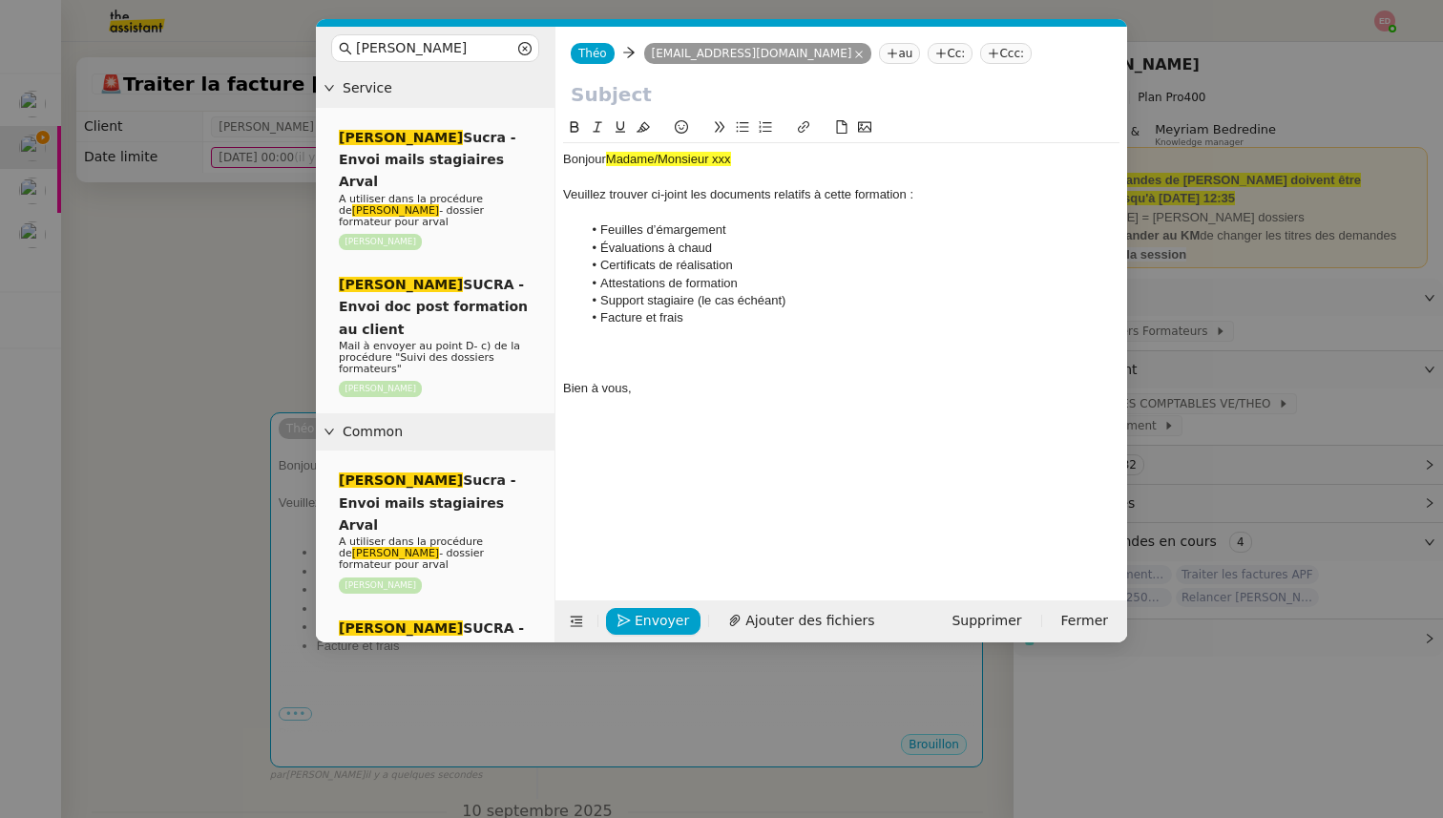
click at [783, 90] on input "text" at bounding box center [841, 94] width 541 height 29
paste input "Vos documents post-formation – « Nom de la formation » - JJ/MM/AAA"
drag, startPoint x: 973, startPoint y: 94, endPoint x: 793, endPoint y: 94, distance: 180.4
click at [793, 94] on input "Vos documents post-formation – « Nom de la formation » - JJ/MM/AAA" at bounding box center [841, 94] width 541 height 29
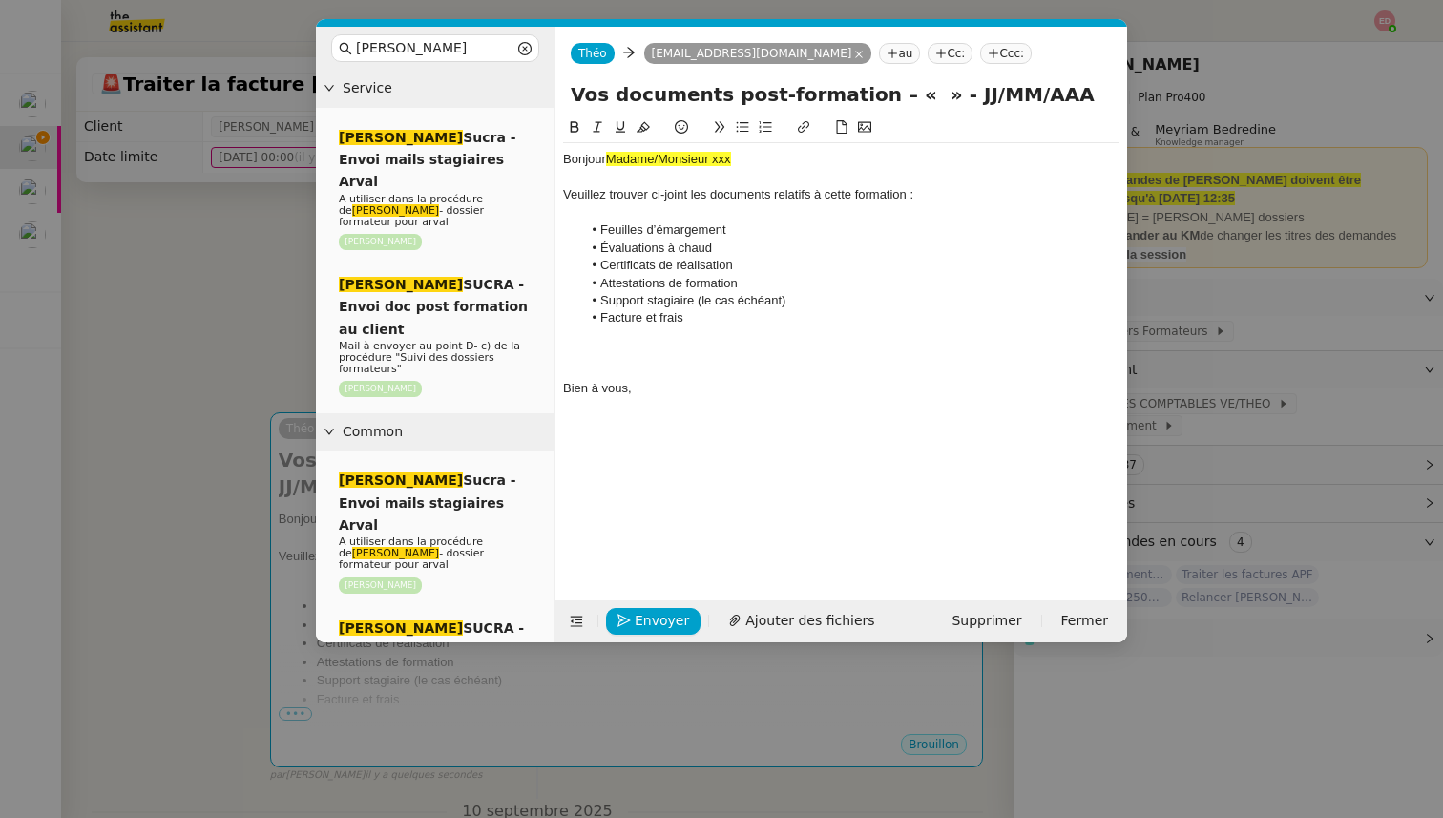
scroll to position [0, 0]
type input "Vos documents post-formation – « » - JJ/MM/AAA"
click at [230, 525] on nz-modal-container "[PERSON_NAME] [PERSON_NAME] - Envoi mails stagiaires Arval A utiliser dans la p…" at bounding box center [721, 409] width 1443 height 818
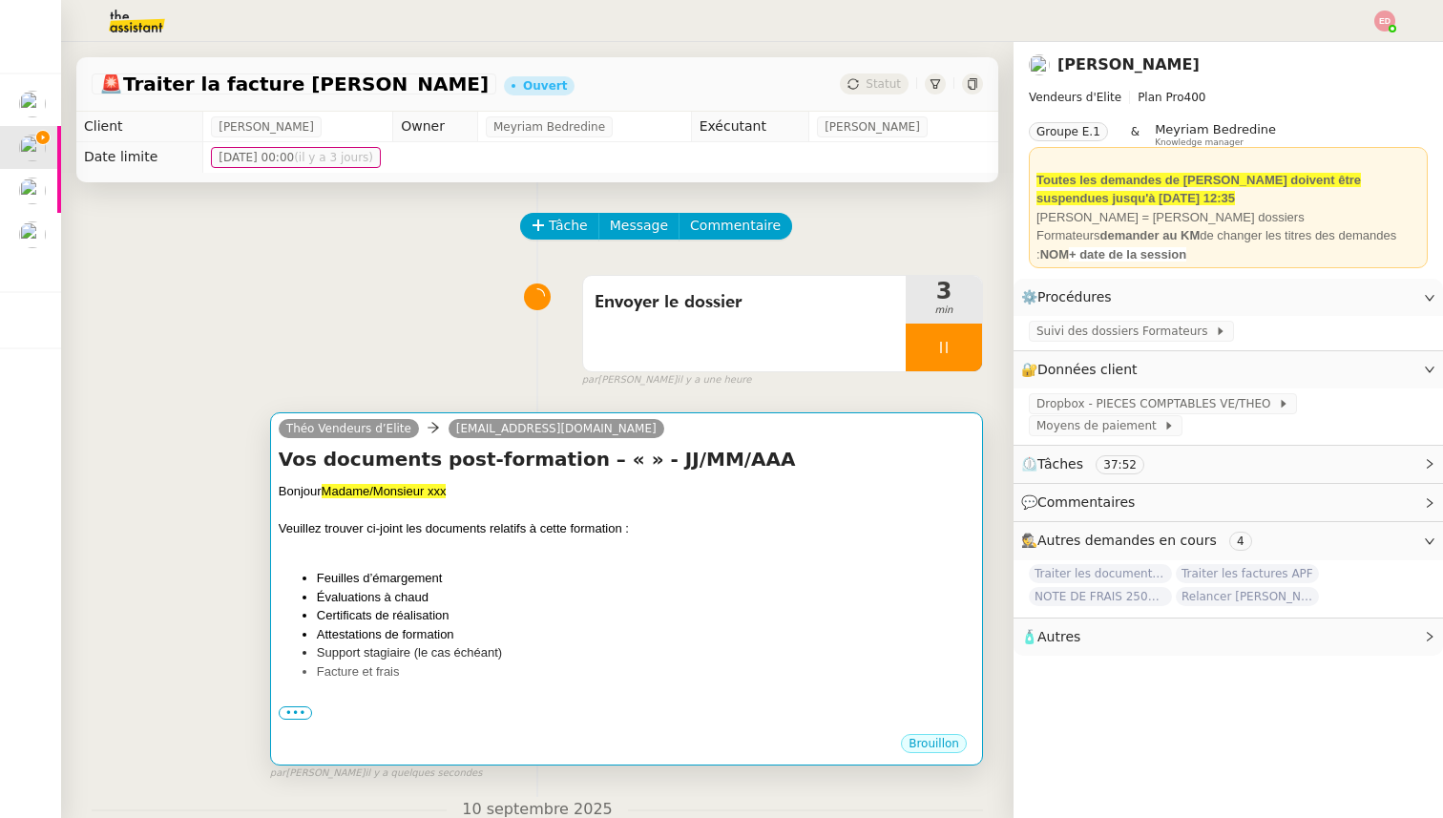
click at [533, 644] on li "Support stagiaire (le cas échéant)" at bounding box center [646, 652] width 658 height 19
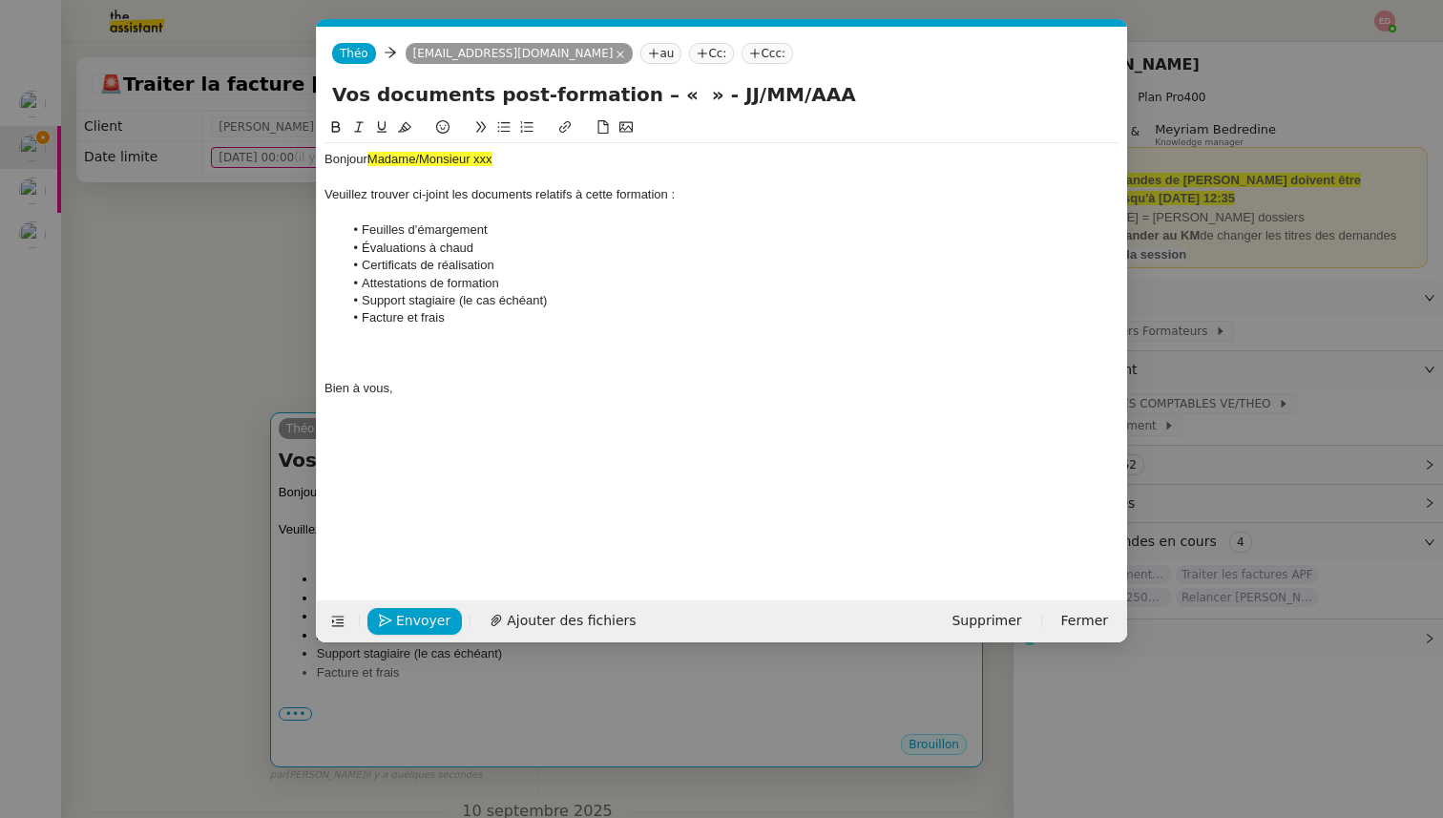
scroll to position [0, 74]
click at [644, 94] on input "Vos documents post-formation – « » - JJ/MM/AAA" at bounding box center [722, 94] width 780 height 29
drag, startPoint x: 972, startPoint y: 95, endPoint x: 889, endPoint y: 95, distance: 83.0
click at [889, 95] on input "Vos documents post-formation – « Persuasion techniques » - JJ/MM/AAA" at bounding box center [722, 94] width 780 height 29
type input "Vos documents post-formation – « Persuasion techniques » - [DATE] -"
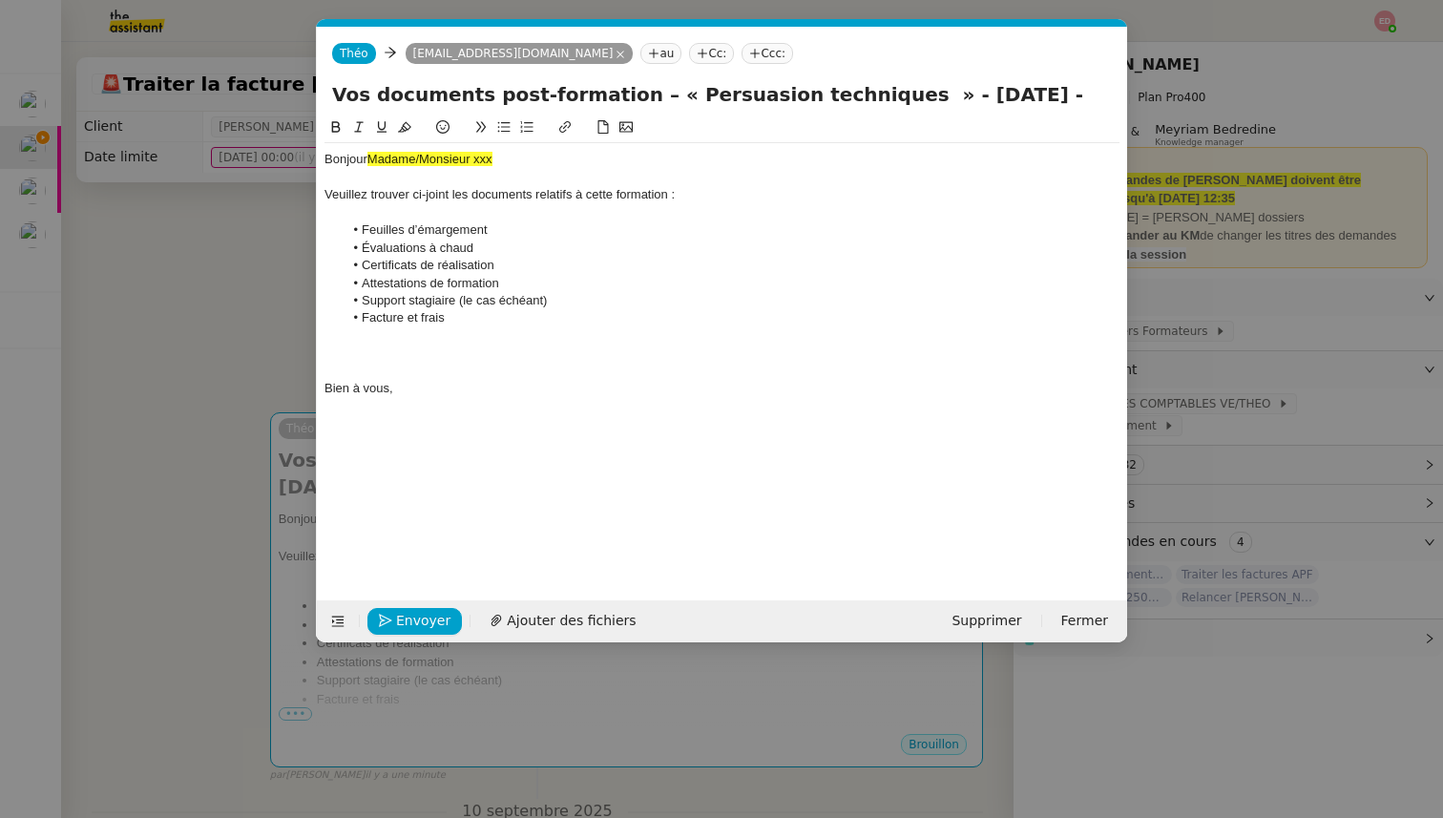
click at [267, 372] on nz-modal-container "[PERSON_NAME] [PERSON_NAME] - Envoi mails stagiaires Arval A utiliser dans la p…" at bounding box center [721, 409] width 1443 height 818
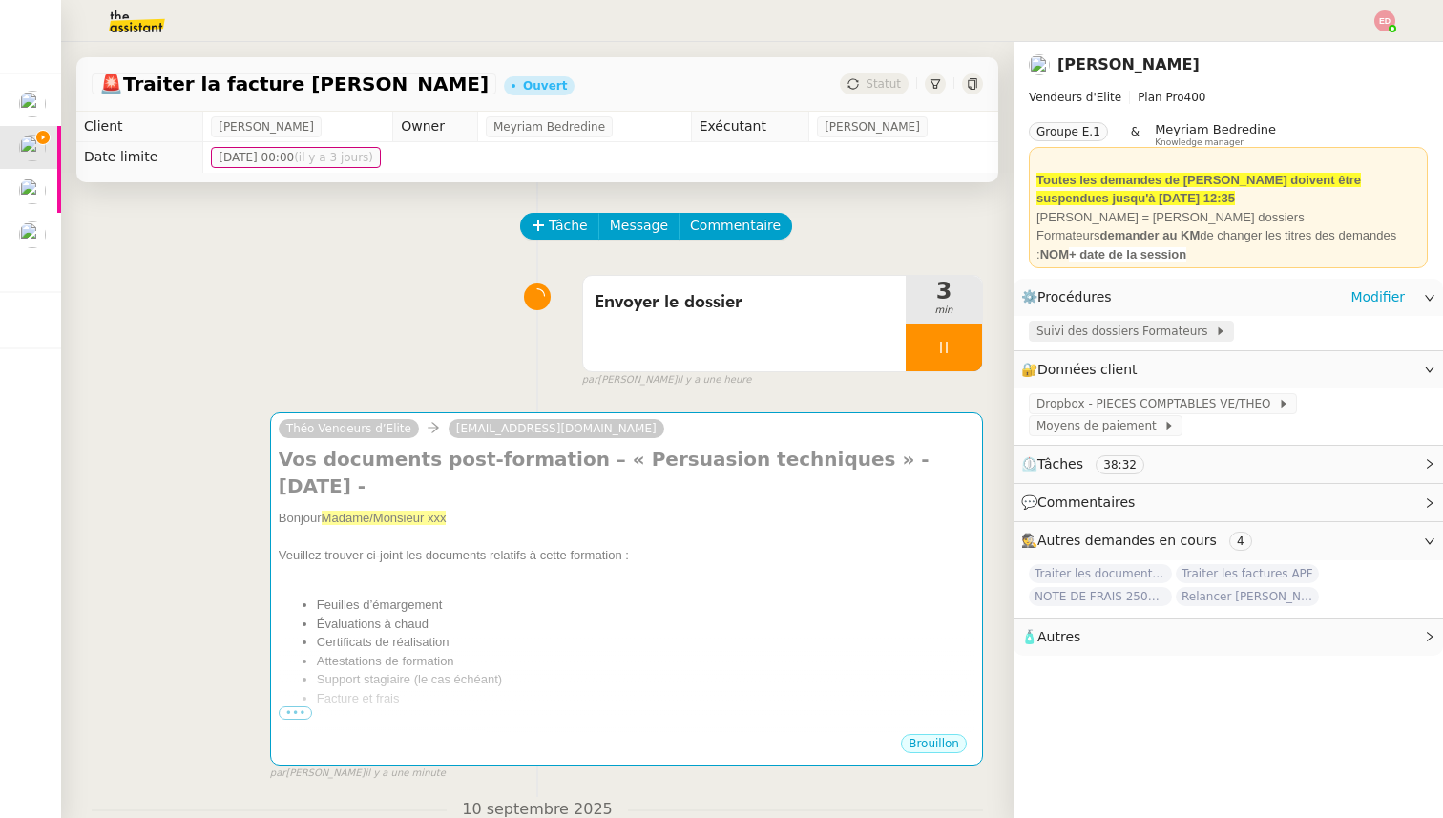
click at [1059, 327] on span "Suivi des dossiers Formateurs" at bounding box center [1125, 331] width 178 height 19
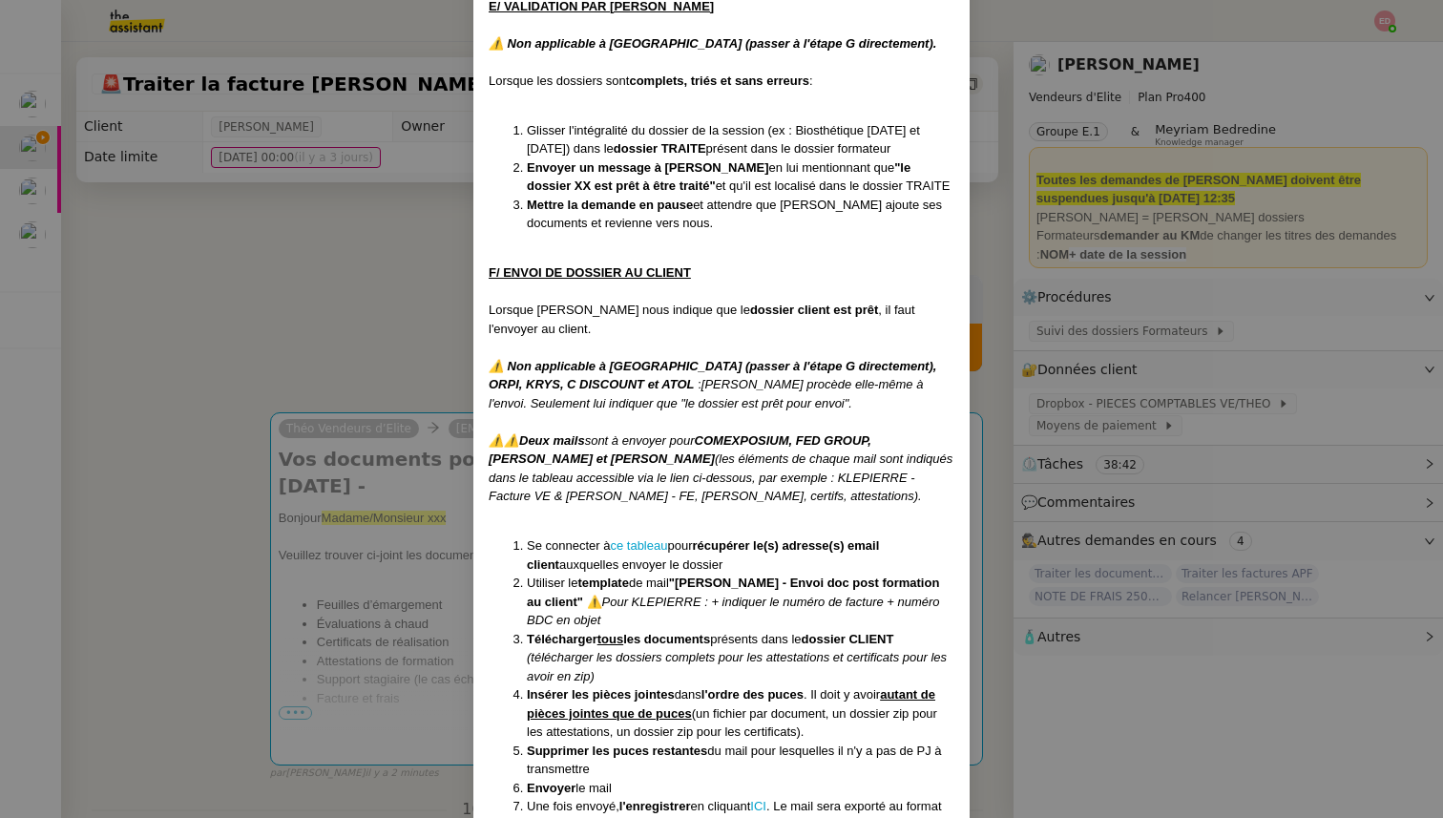
scroll to position [6563, 0]
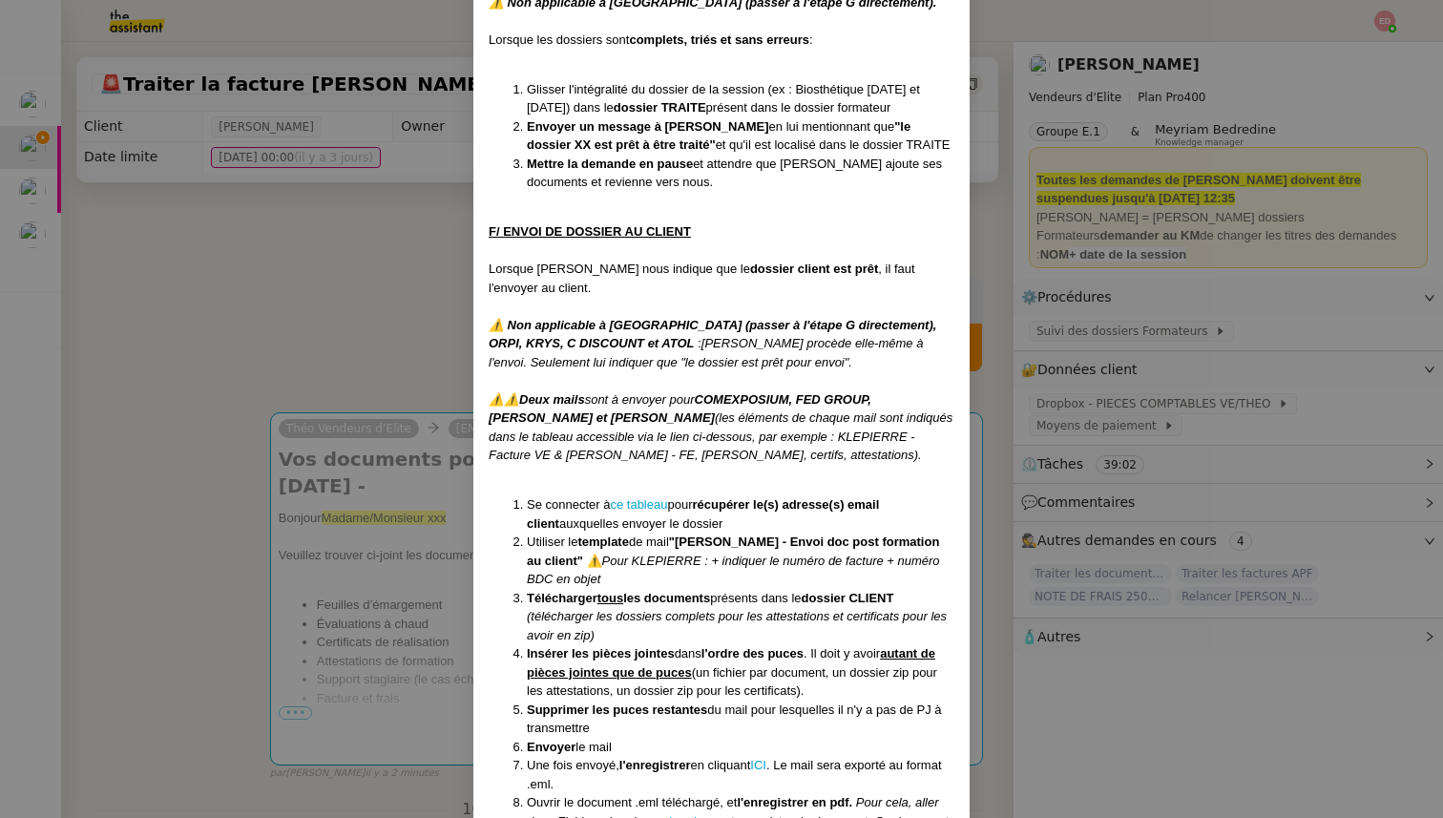
click at [367, 507] on nz-modal-container "Créée le [DATE] MAJ entièrement suite aux retours de la cliente le [DATE] Modif…" at bounding box center [721, 409] width 1443 height 818
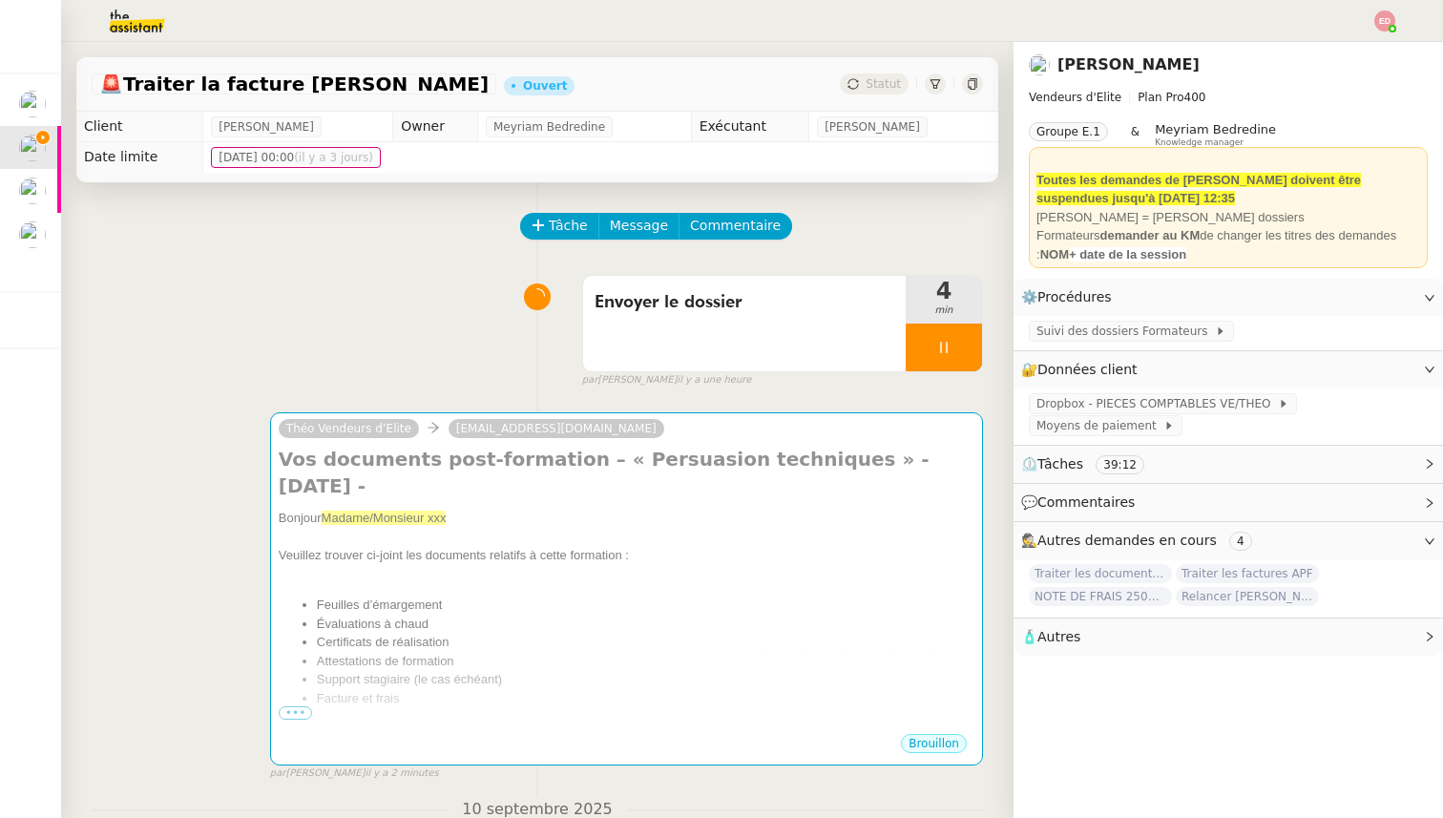
click at [263, 445] on div "Théo Vendeurs d’Elite [EMAIL_ADDRESS][DOMAIN_NAME] Vos documents post-formation…" at bounding box center [537, 588] width 891 height 387
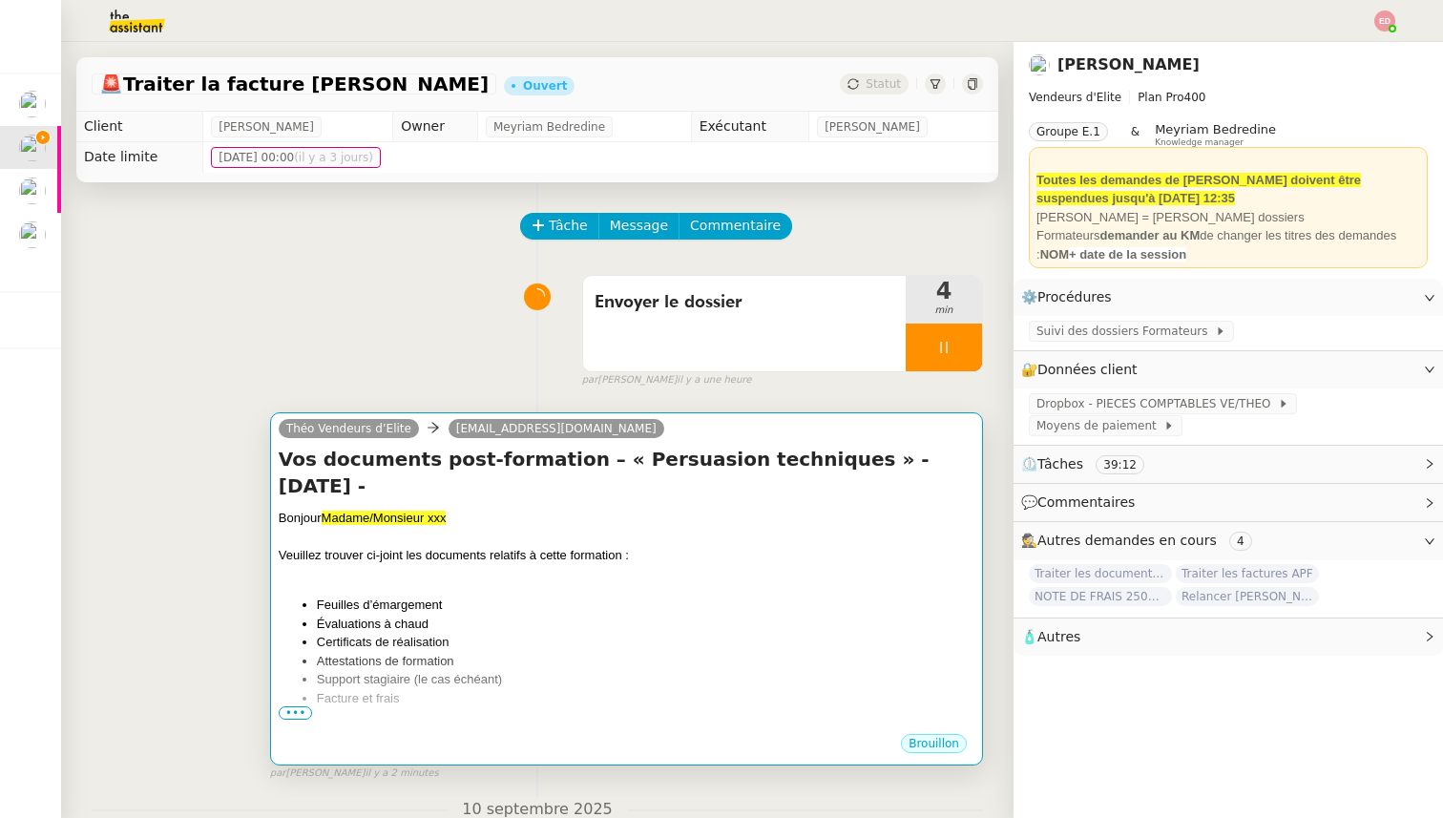
click at [352, 511] on span "Madame/Monsieur xxx" at bounding box center [384, 518] width 125 height 14
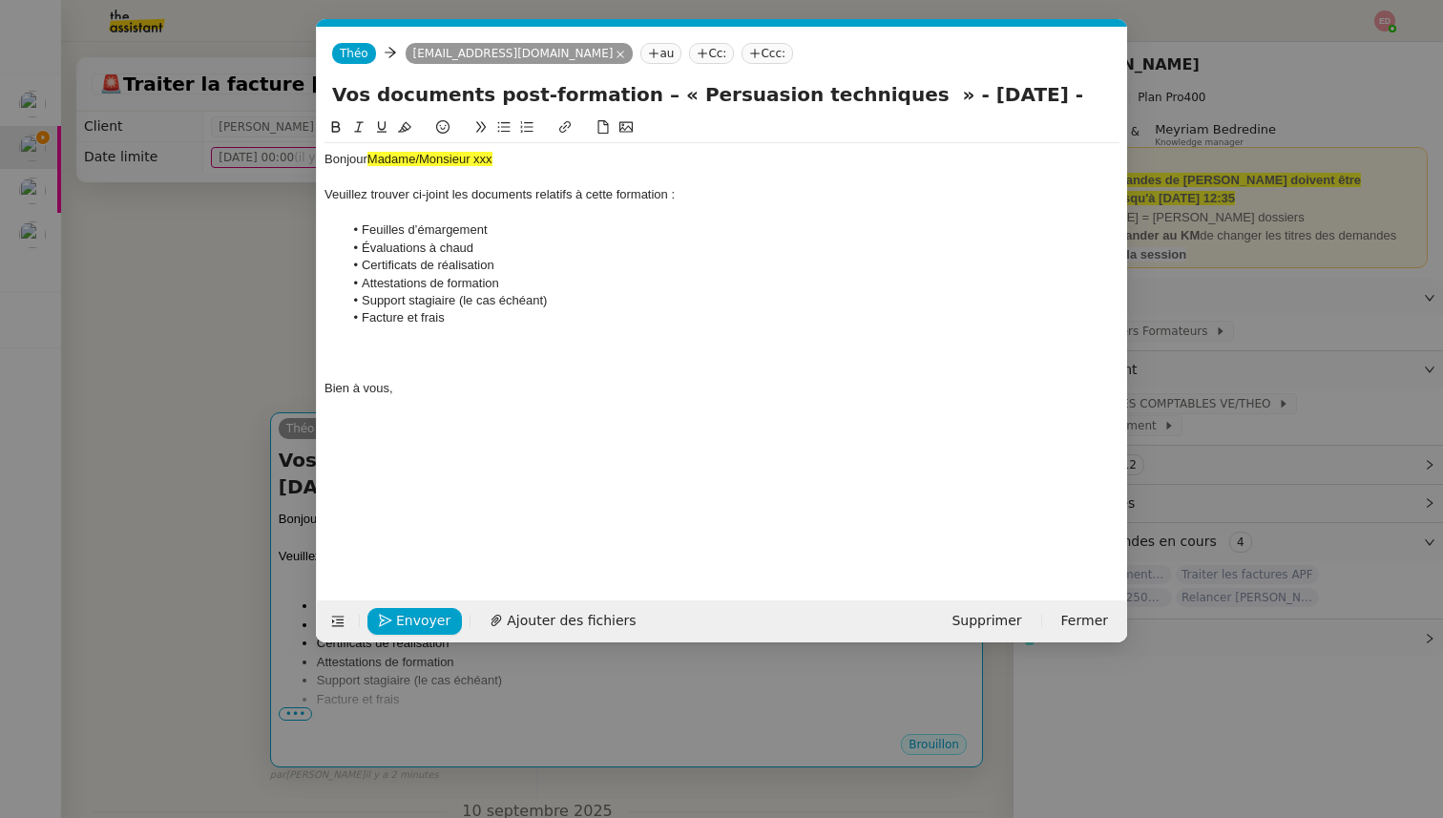
scroll to position [0, 74]
drag, startPoint x: 453, startPoint y: 324, endPoint x: 341, endPoint y: 302, distance: 114.7
click at [341, 302] on ul "Feuilles d’émargement Évaluations à chaud Certificats de réalisation Attestatio…" at bounding box center [721, 274] width 795 height 106
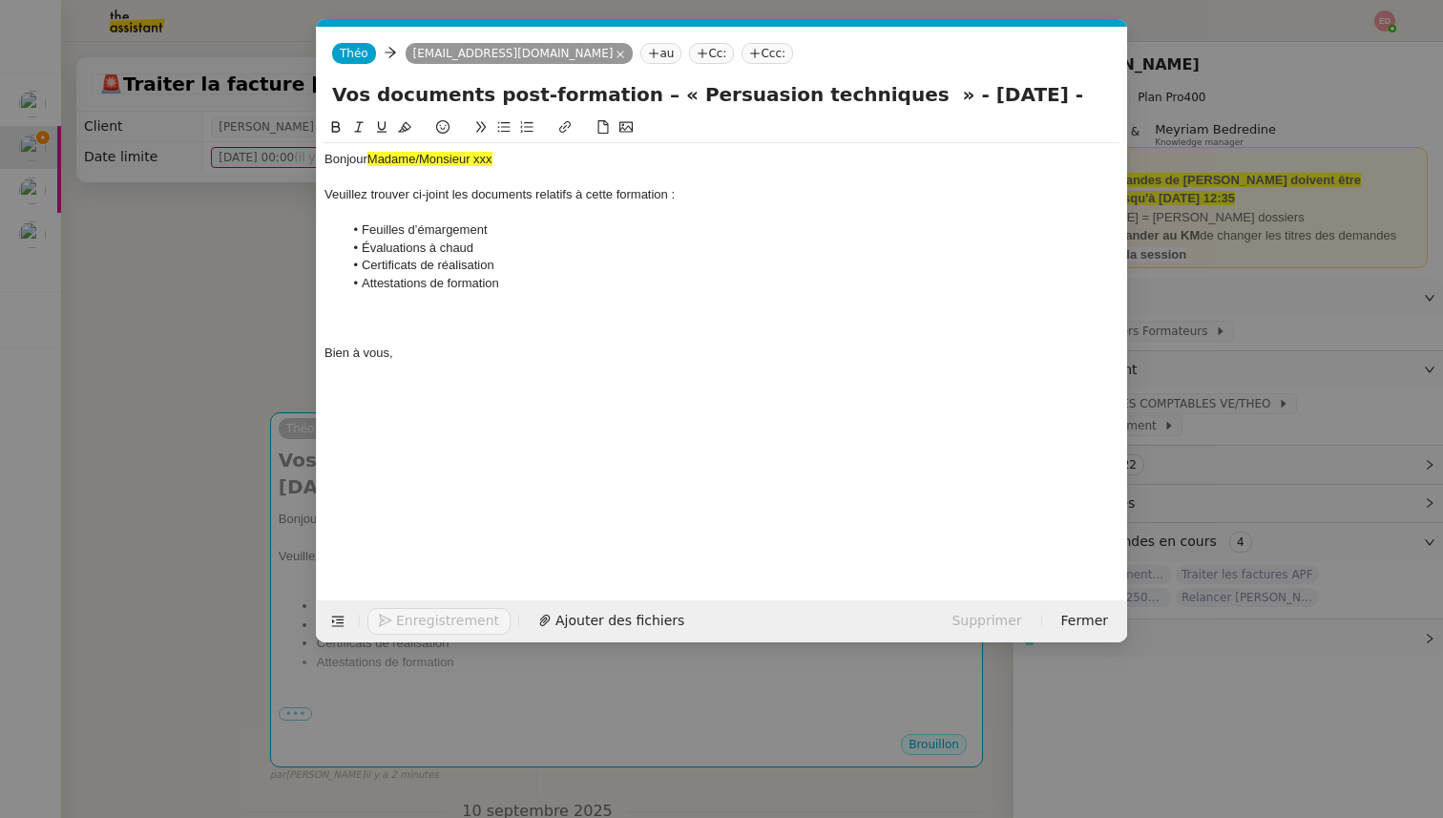
click at [363, 334] on div at bounding box center [721, 335] width 795 height 17
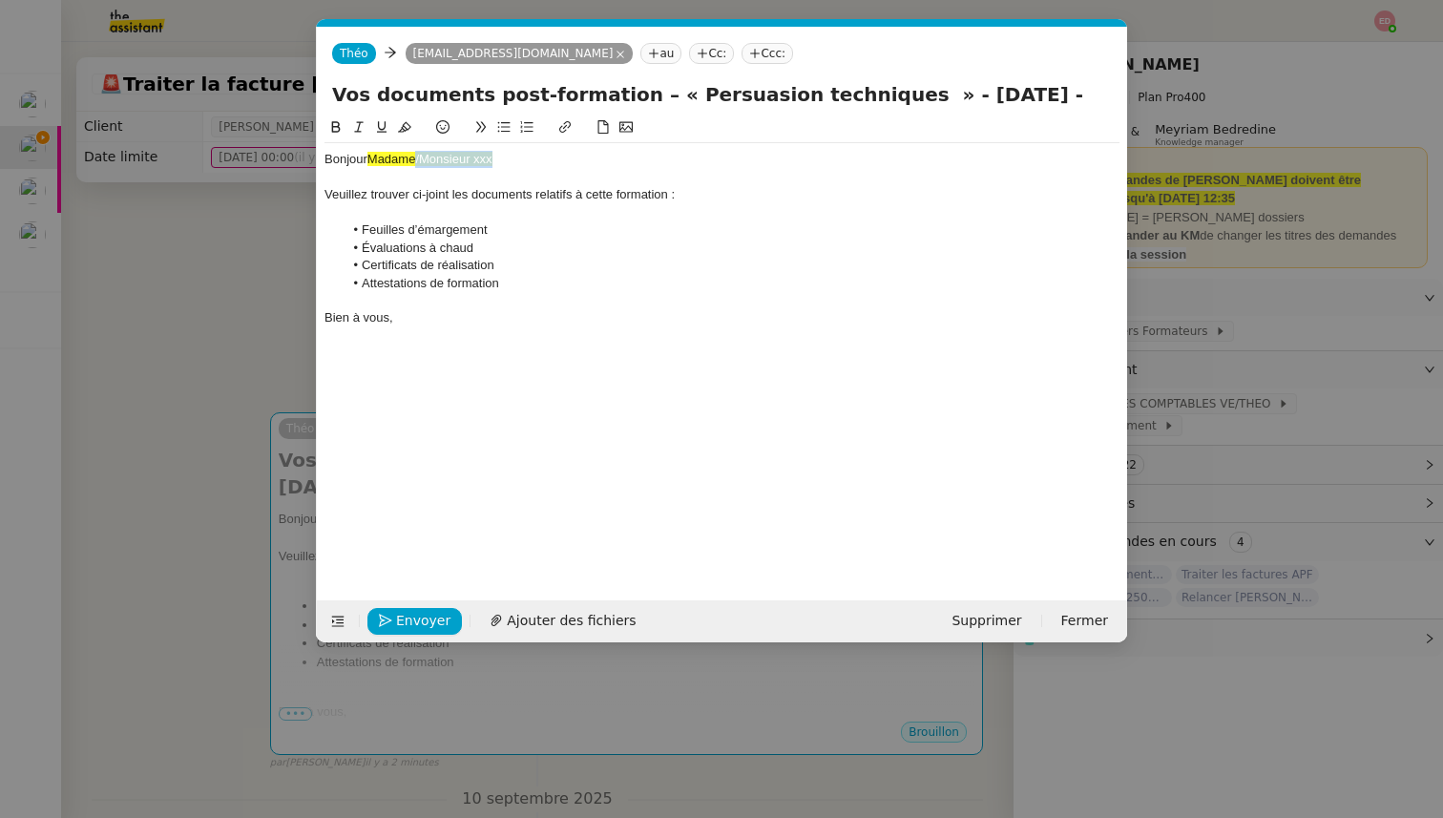
drag, startPoint x: 499, startPoint y: 159, endPoint x: 418, endPoint y: 159, distance: 81.1
click at [418, 159] on div "Bonjour Madame/Monsieur xxx" at bounding box center [721, 159] width 795 height 17
drag, startPoint x: 427, startPoint y: 156, endPoint x: 367, endPoint y: 158, distance: 59.2
click at [367, 158] on div "Bonjour Madame," at bounding box center [721, 159] width 795 height 17
click at [436, 149] on div "Bonjour Madame, [PERSON_NAME] trouver ci-joint les documents relatifs à cette f…" at bounding box center [721, 239] width 795 height 192
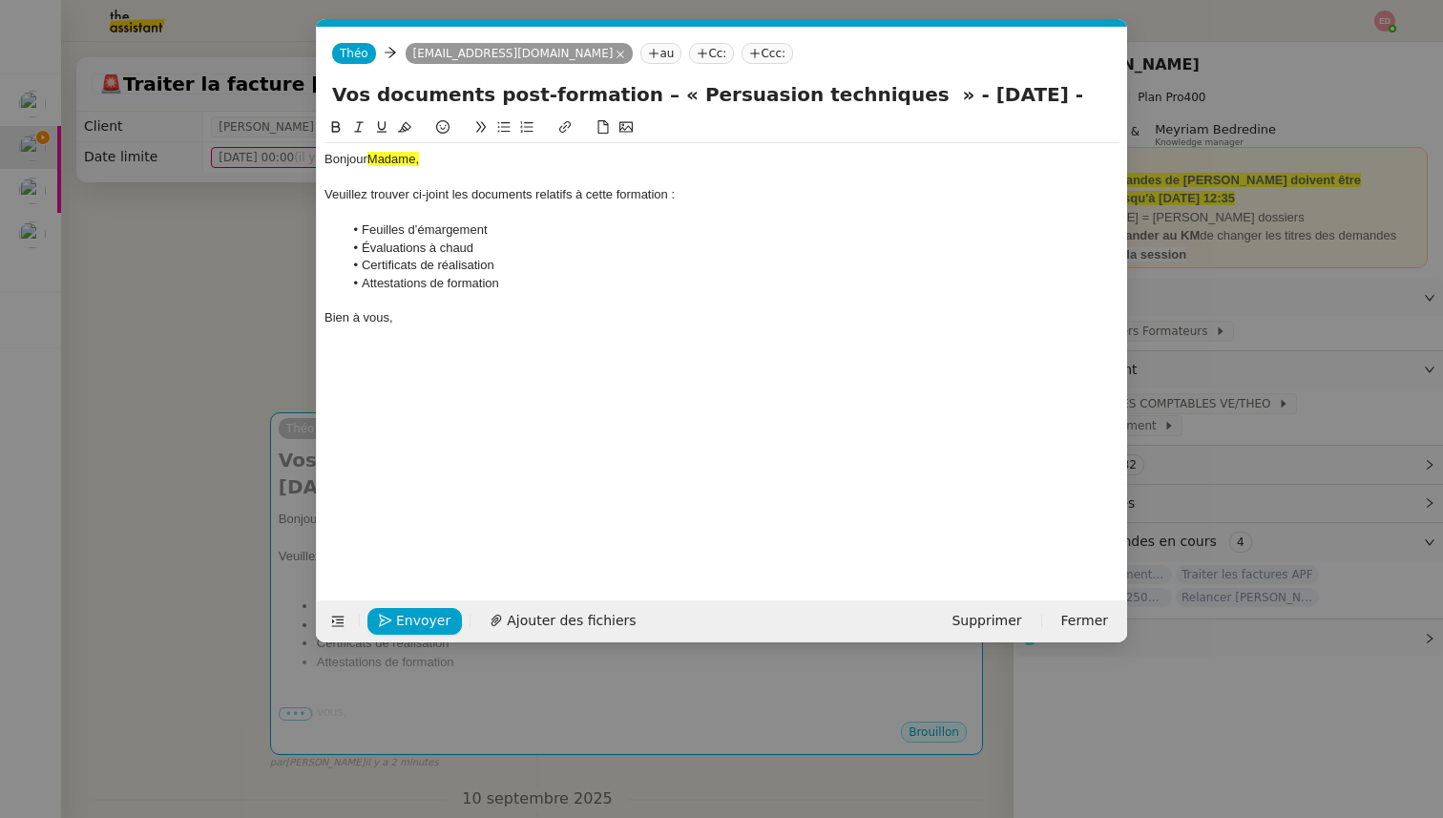
drag, startPoint x: 425, startPoint y: 158, endPoint x: 370, endPoint y: 158, distance: 54.4
click at [370, 158] on div "Bonjour Madame," at bounding box center [721, 159] width 795 height 17
click at [400, 124] on icon at bounding box center [404, 126] width 13 height 13
click at [464, 169] on div at bounding box center [721, 177] width 795 height 17
click at [689, 58] on nz-tag "Cc:" at bounding box center [711, 53] width 45 height 21
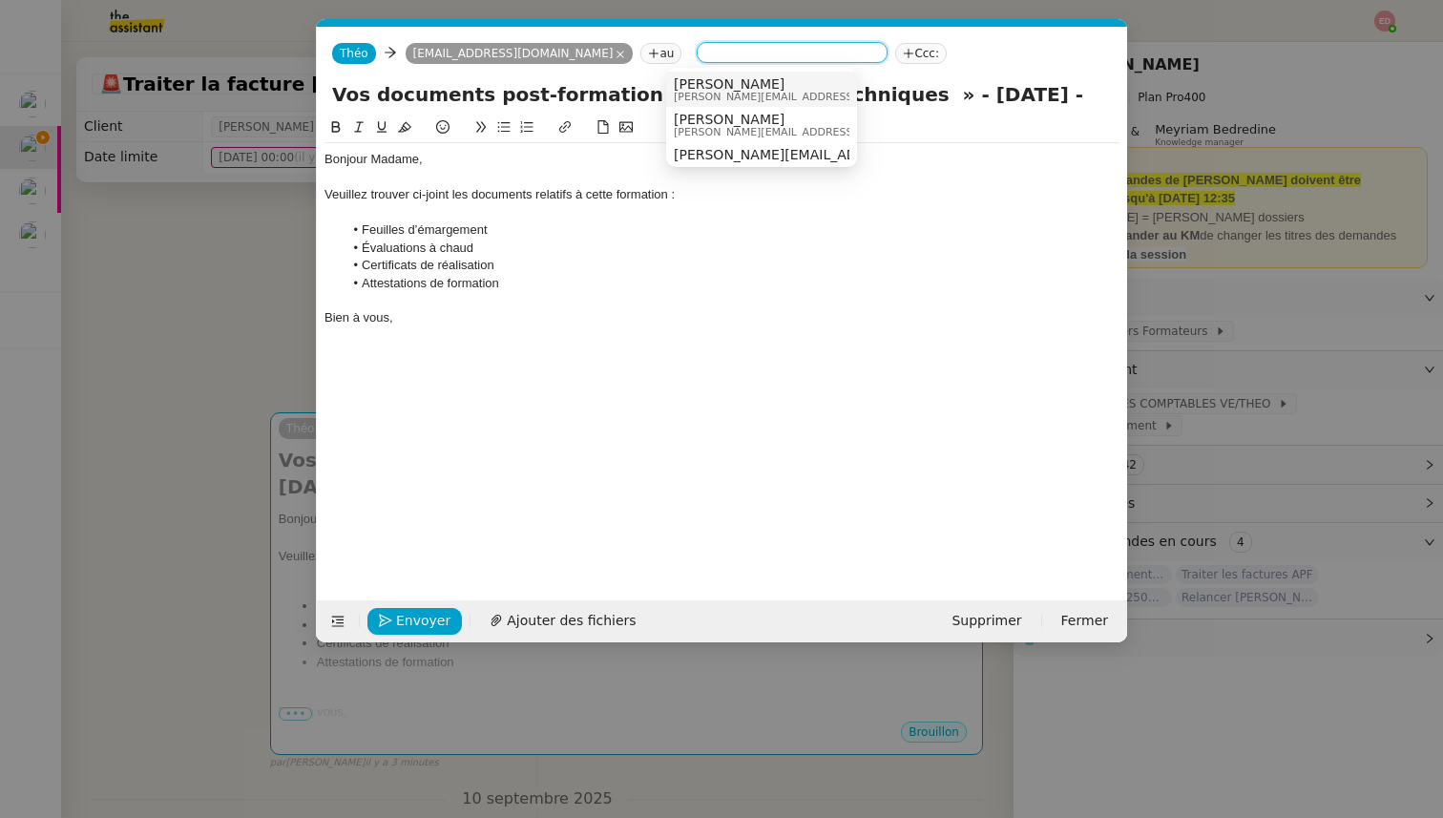
paste input "[PERSON_NAME][EMAIL_ADDRESS][DOMAIN_NAME]"
type input "[PERSON_NAME][EMAIL_ADDRESS][DOMAIN_NAME]"
click at [751, 92] on span "[PERSON_NAME][EMAIL_ADDRESS][DOMAIN_NAME]" at bounding box center [809, 97] width 271 height 10
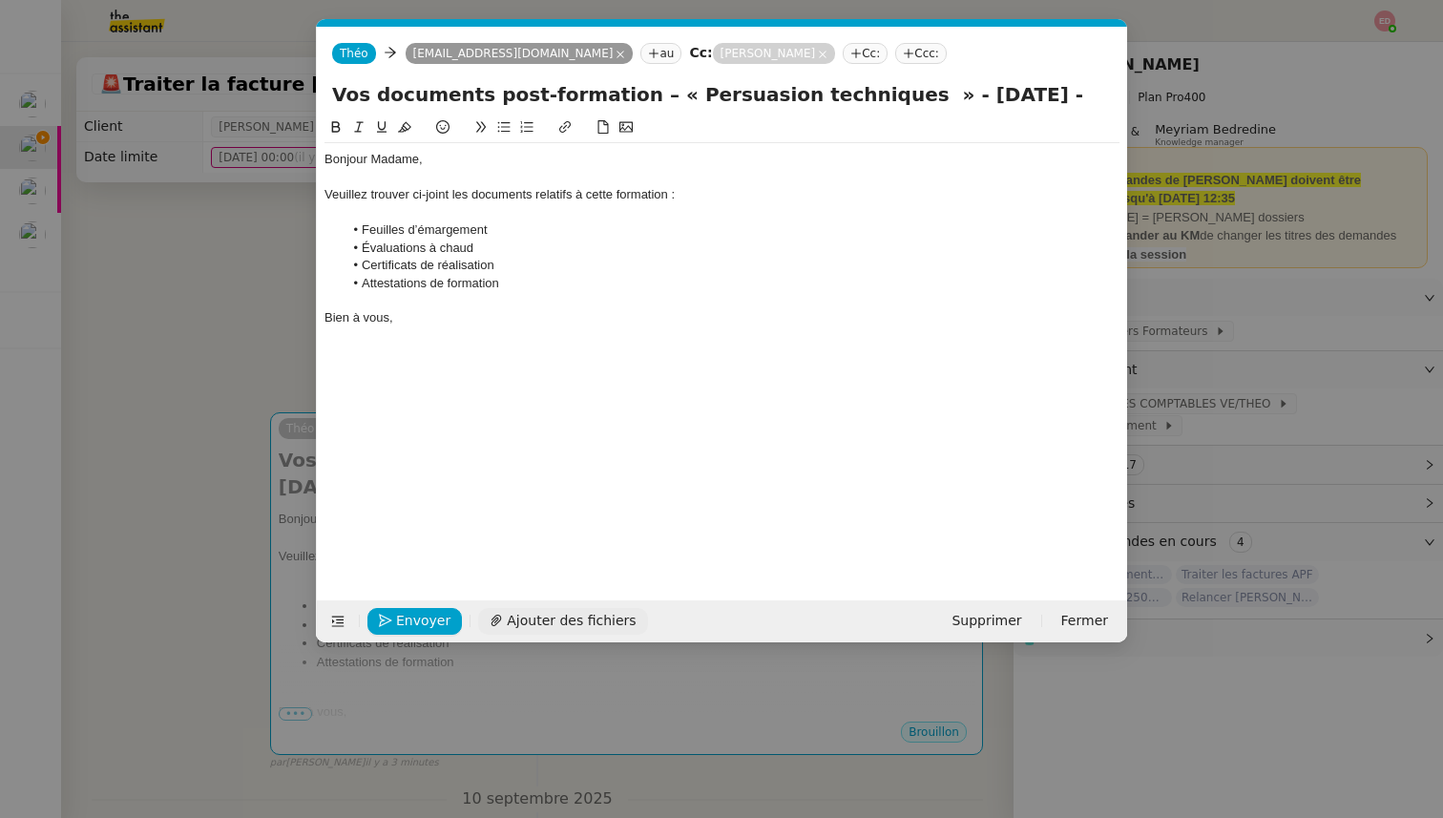
click at [543, 617] on span "Ajouter des fichiers" at bounding box center [571, 621] width 129 height 22
click at [528, 620] on span "Ajouter des fichiers" at bounding box center [571, 621] width 129 height 22
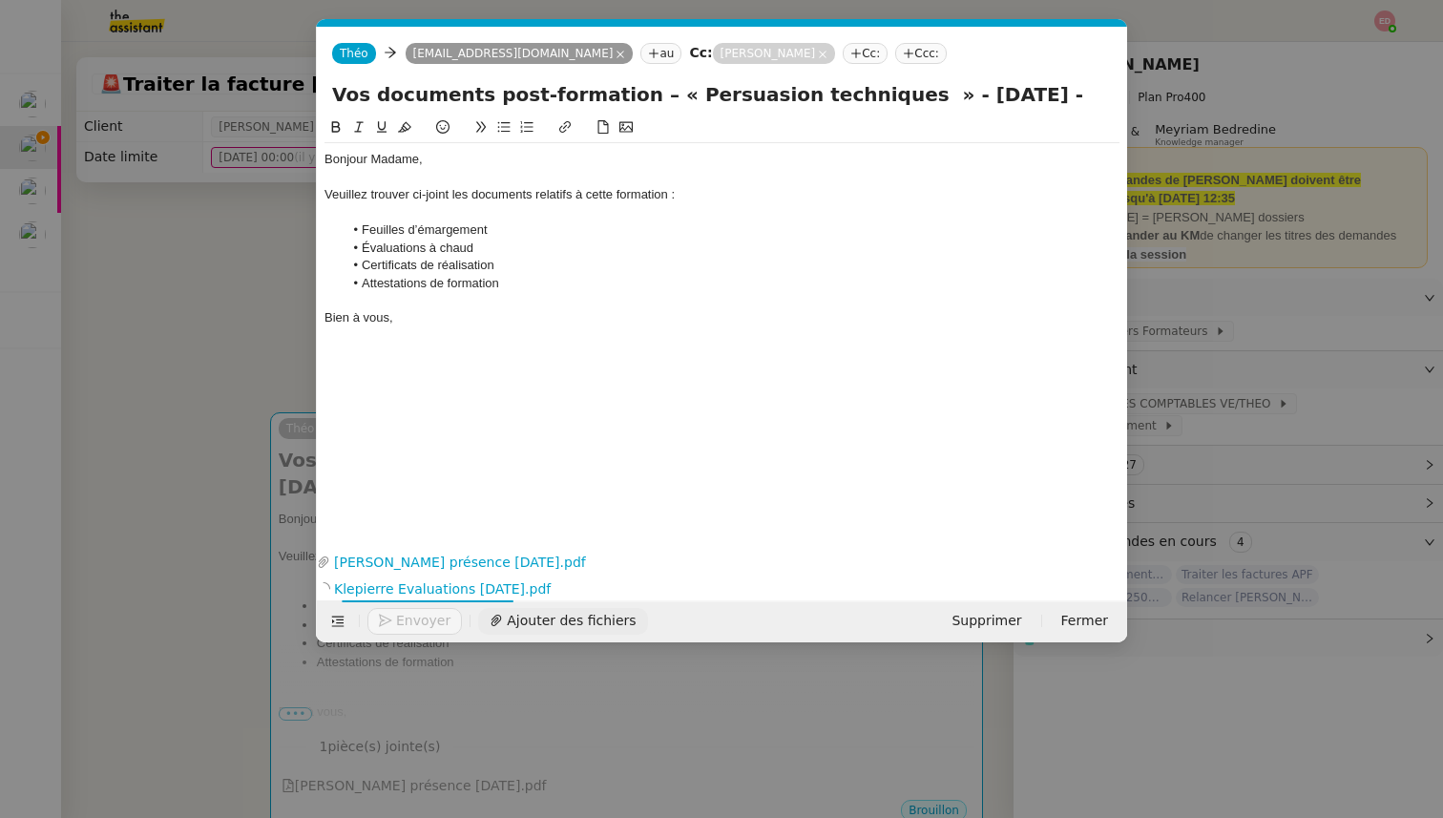
click at [554, 625] on span "Ajouter des fichiers" at bounding box center [571, 621] width 129 height 22
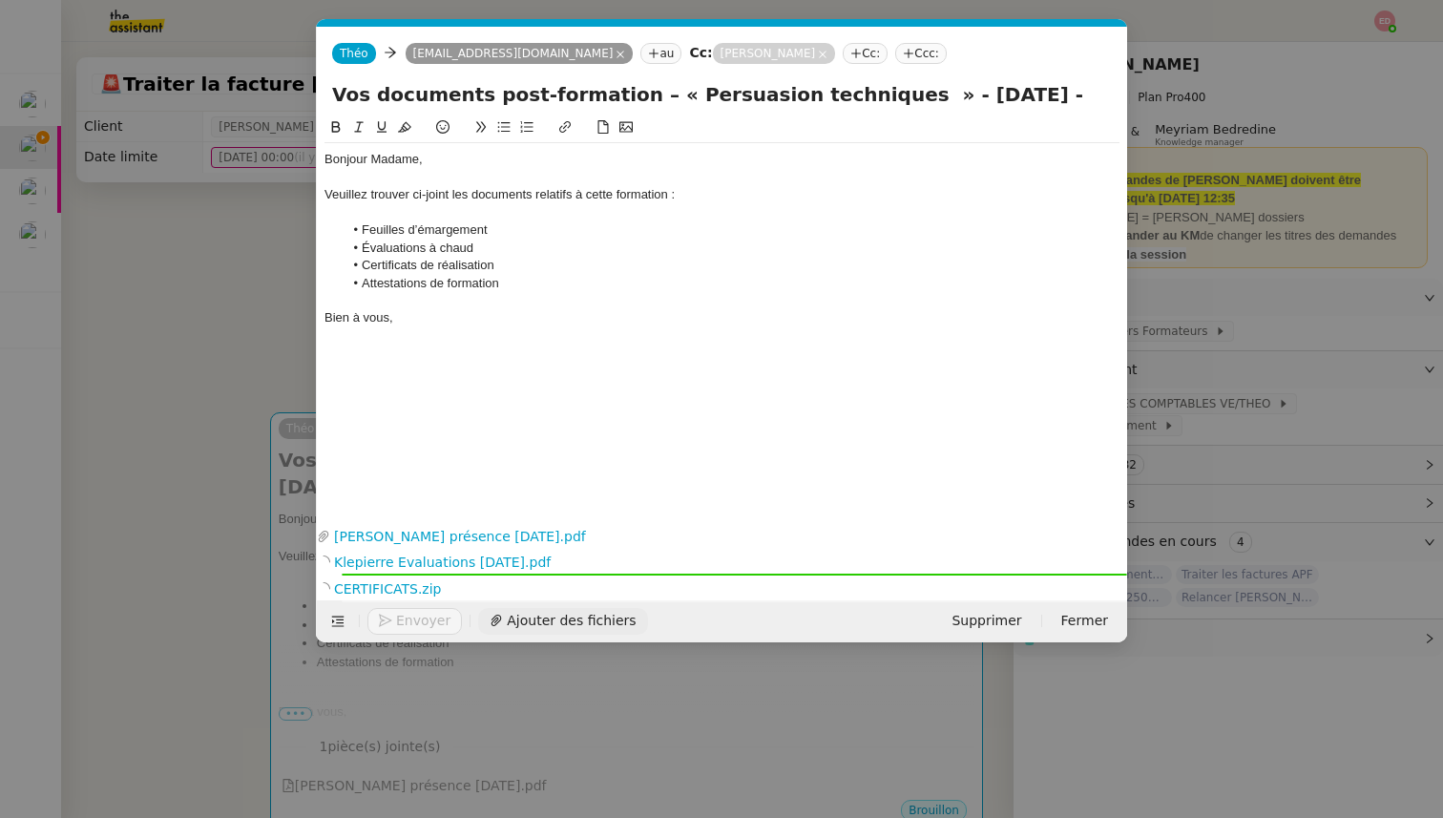
click at [548, 618] on span "Ajouter des fichiers" at bounding box center [571, 621] width 129 height 22
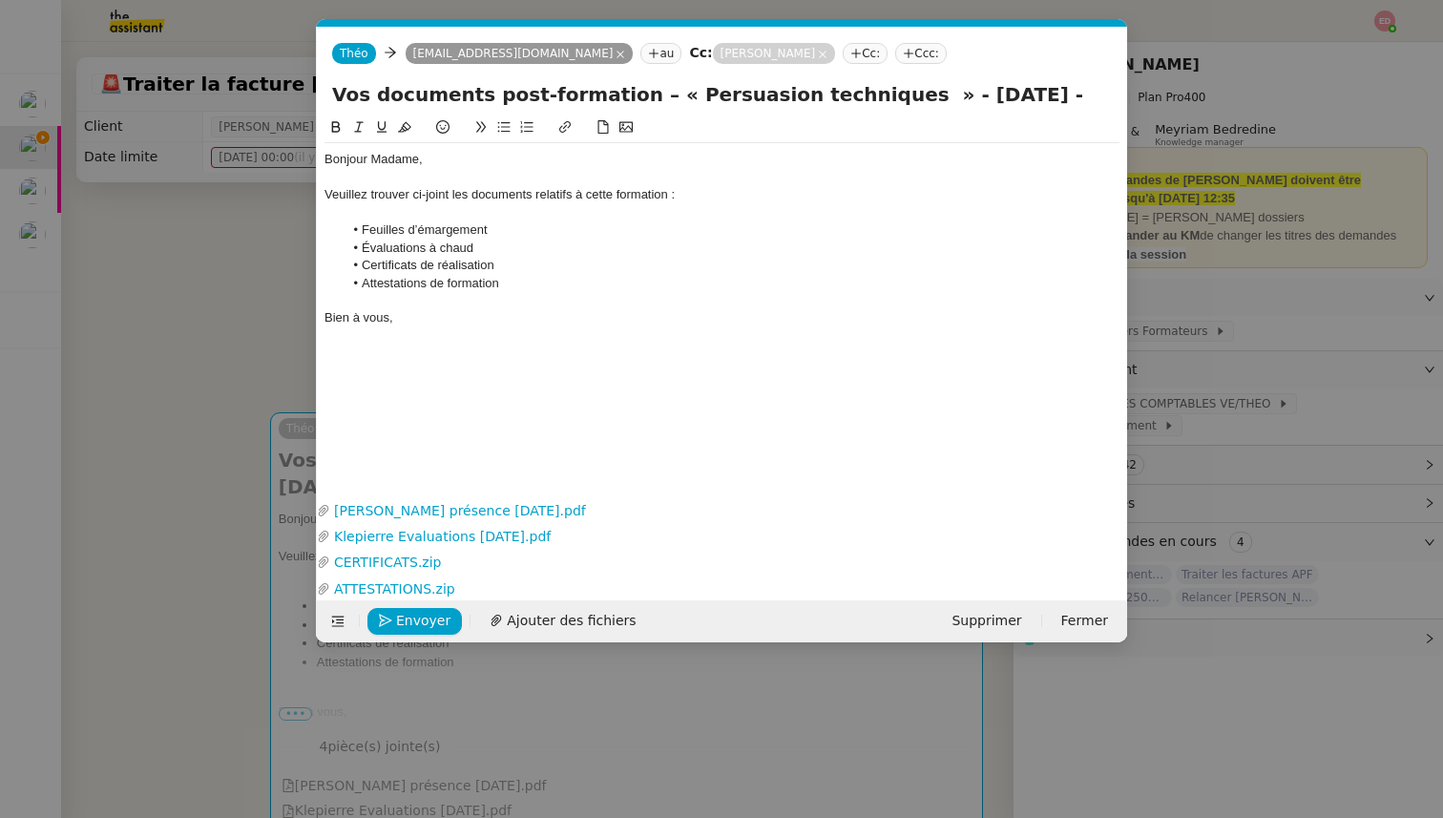
click at [1016, 97] on input "Vos documents post-formation – « Persuasion techniques » - [DATE] -" at bounding box center [722, 94] width 780 height 29
click at [966, 94] on input "Vos documents post-formation – « Persuasion techniques » - [DATE]" at bounding box center [722, 94] width 780 height 29
type input "Vos documents post-formation – « Persuasion techniques » - [DATE]"
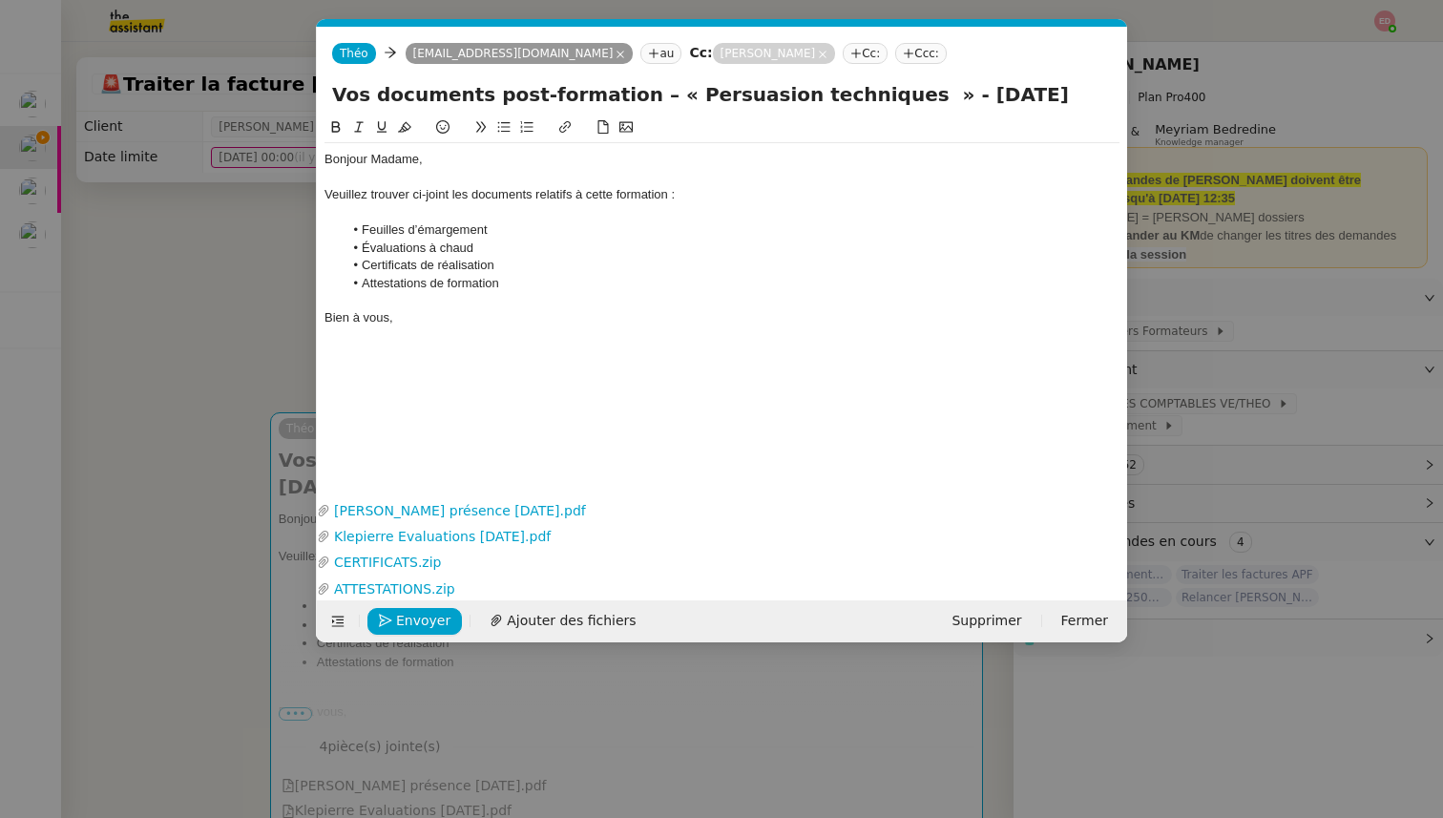
click at [237, 412] on nz-modal-container "[PERSON_NAME] [PERSON_NAME] - Envoi mails stagiaires Arval A utiliser dans la p…" at bounding box center [721, 409] width 1443 height 818
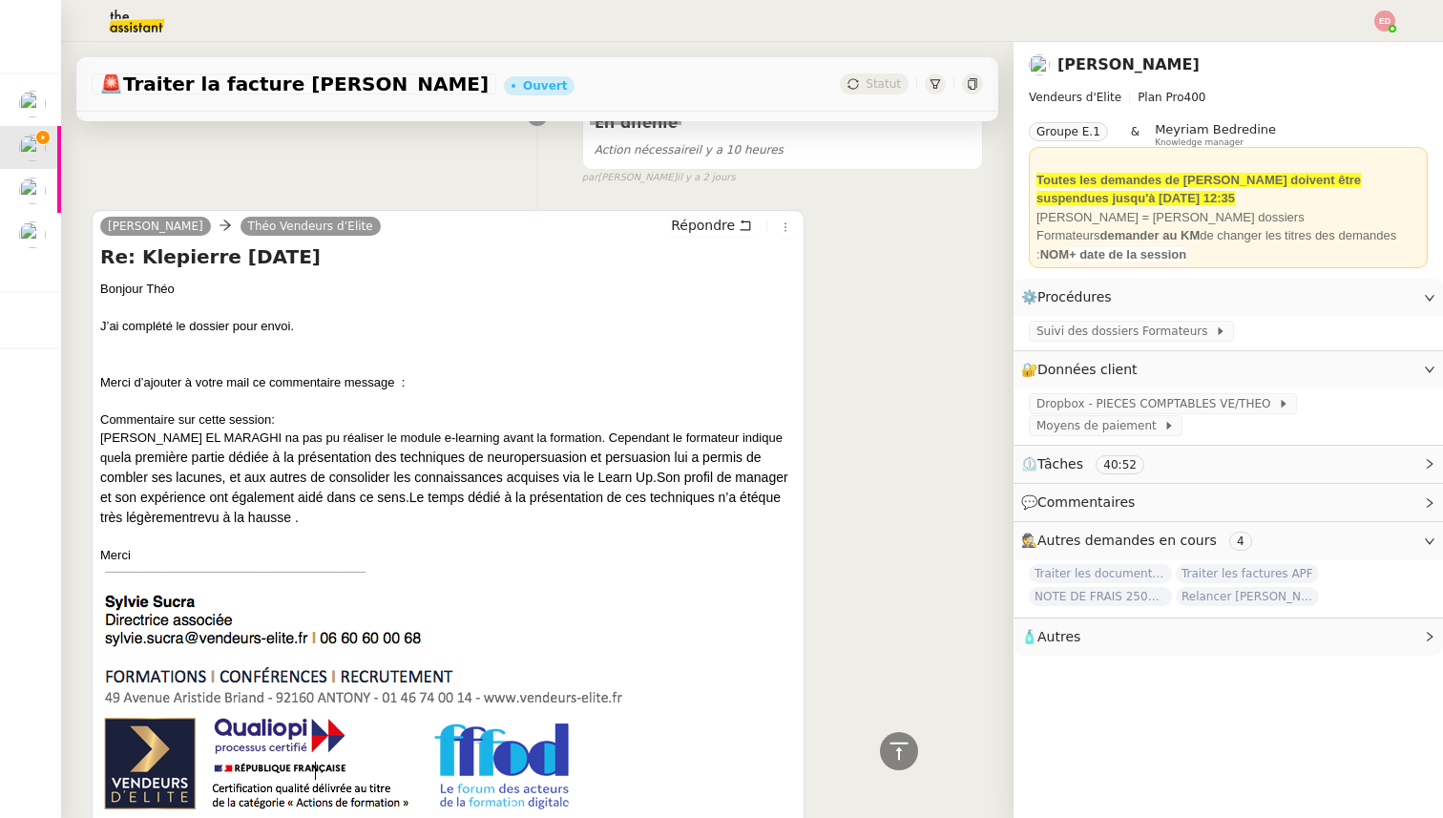
scroll to position [957, 0]
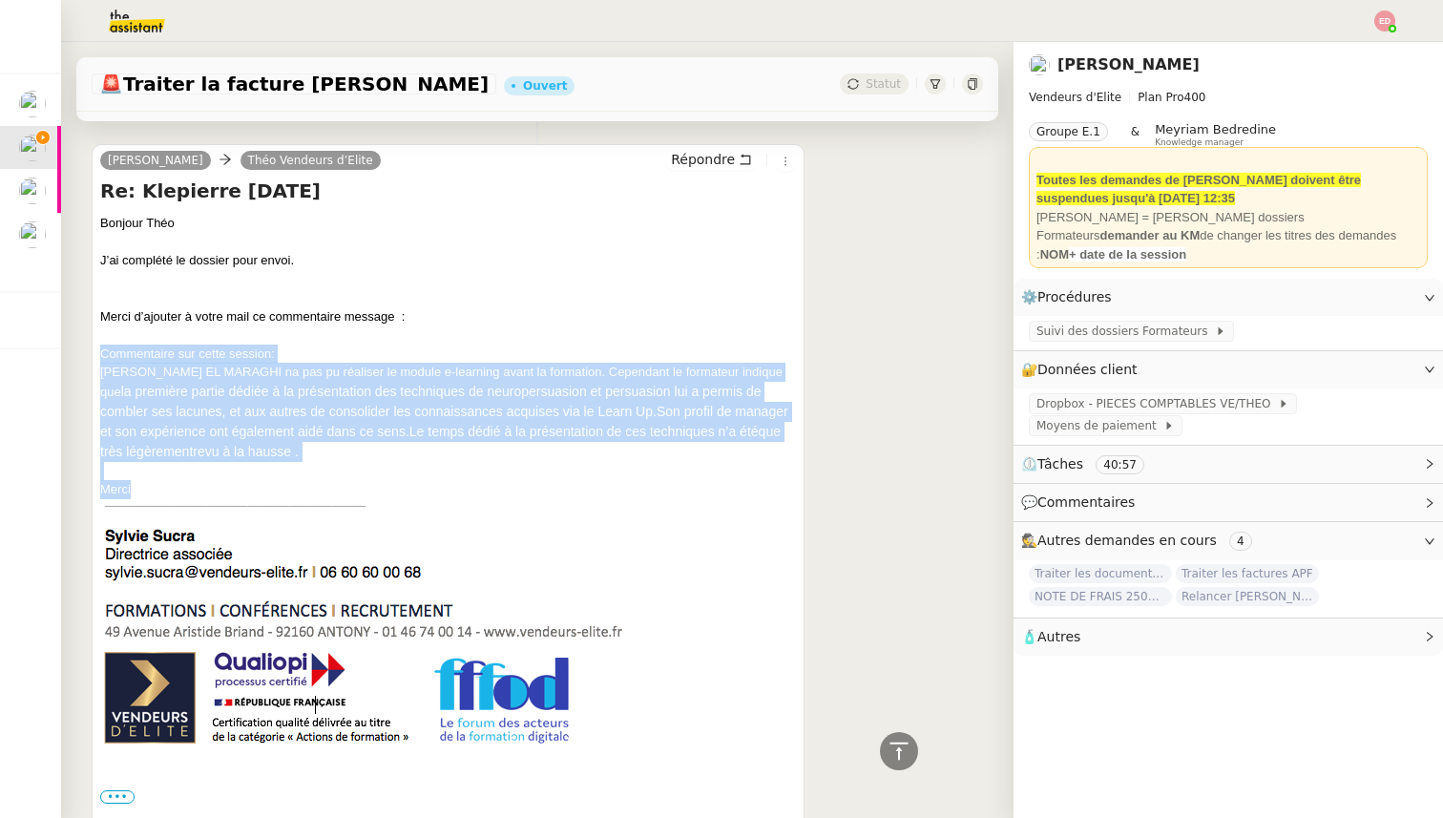
drag, startPoint x: 140, startPoint y: 467, endPoint x: 98, endPoint y: 322, distance: 151.0
click at [98, 322] on div "[PERSON_NAME] [PERSON_NAME] d’Elite Répondre Re: [PERSON_NAME] [DATE] Bonjour T…" at bounding box center [448, 493] width 713 height 698
copy div "Commentaire sur cette session: [PERSON_NAME] na pas pu réaliser le module e-lea…"
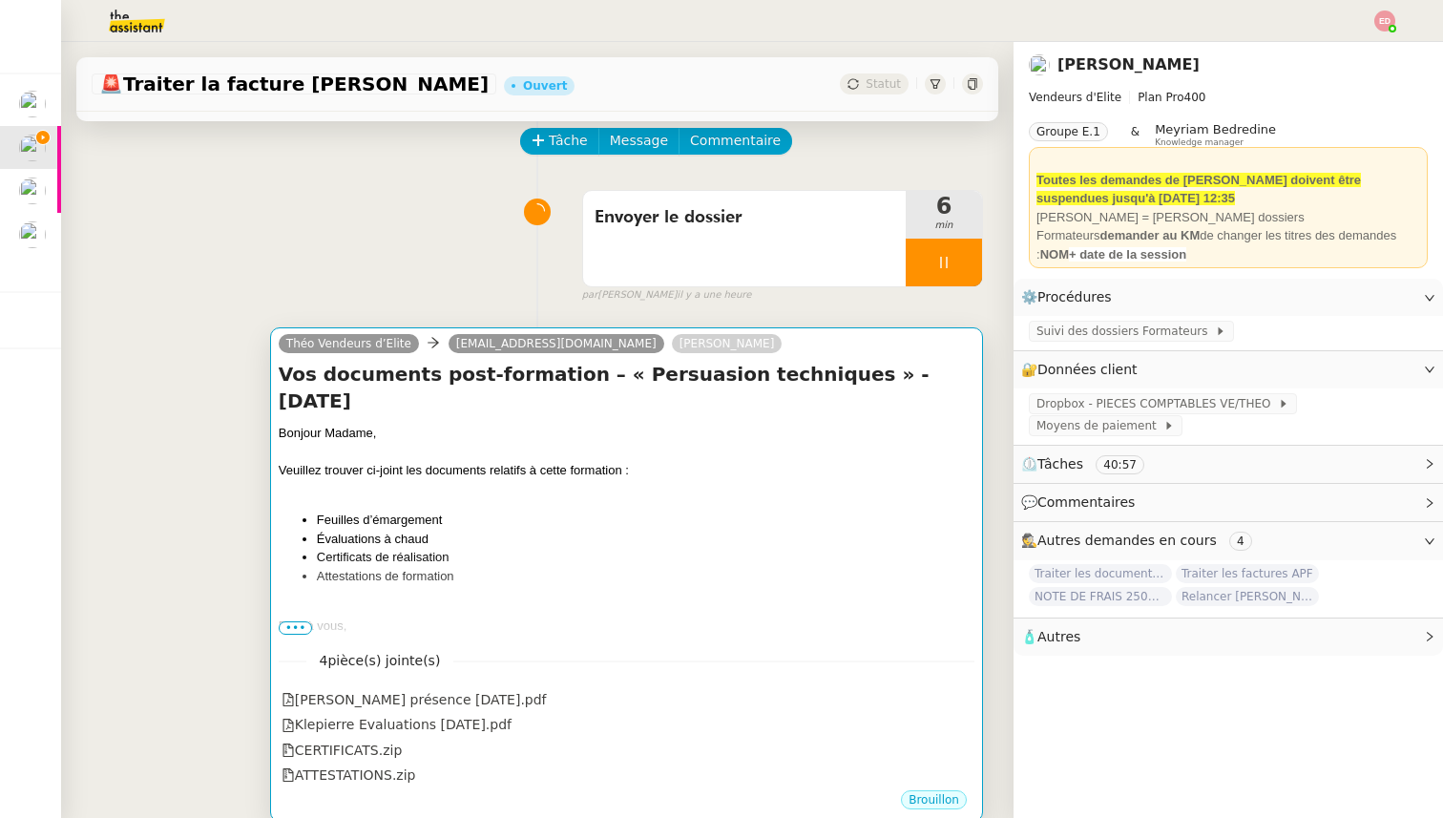
scroll to position [87, 0]
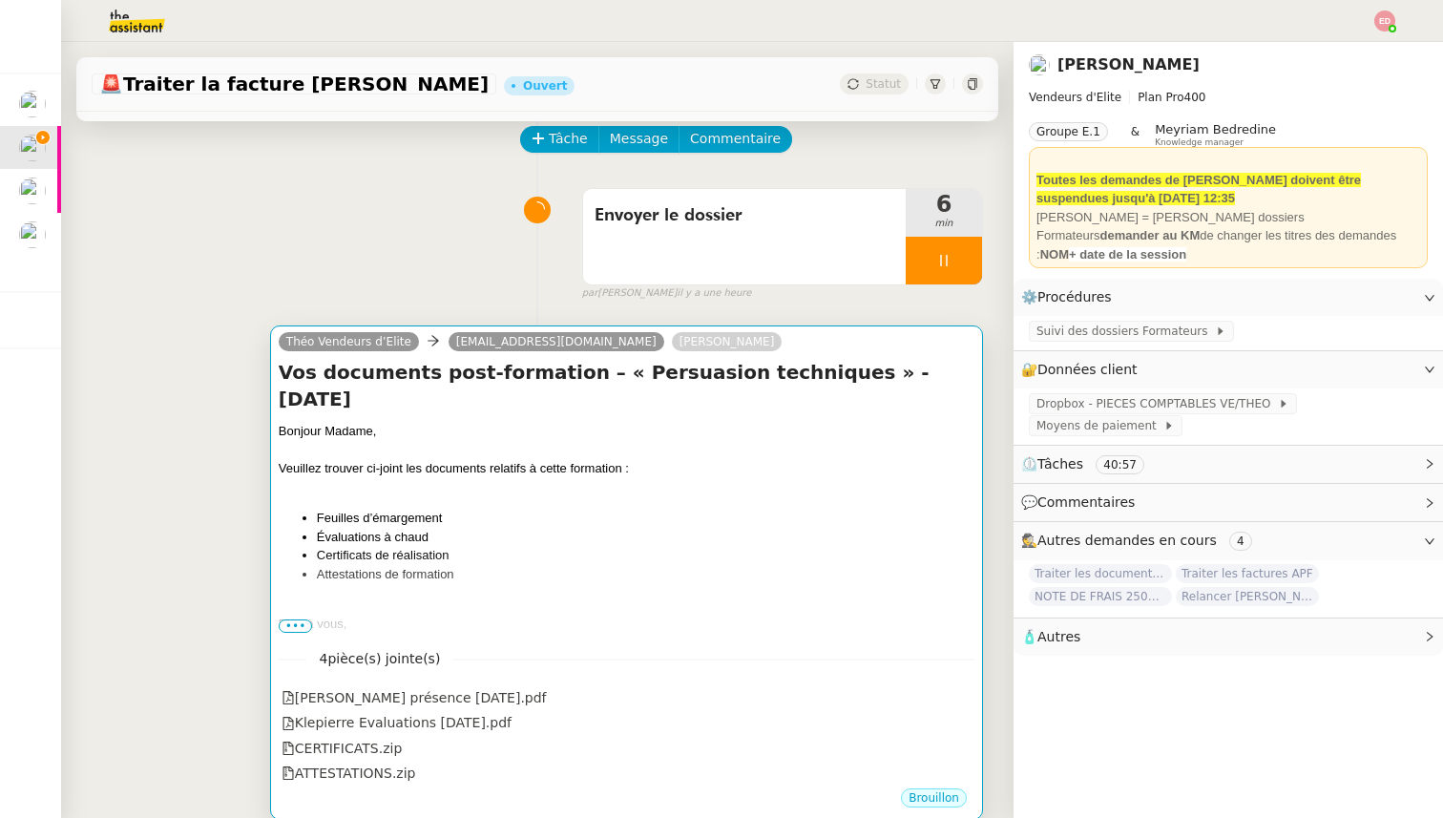
click at [389, 509] on li "Feuilles d’émargement" at bounding box center [646, 518] width 658 height 19
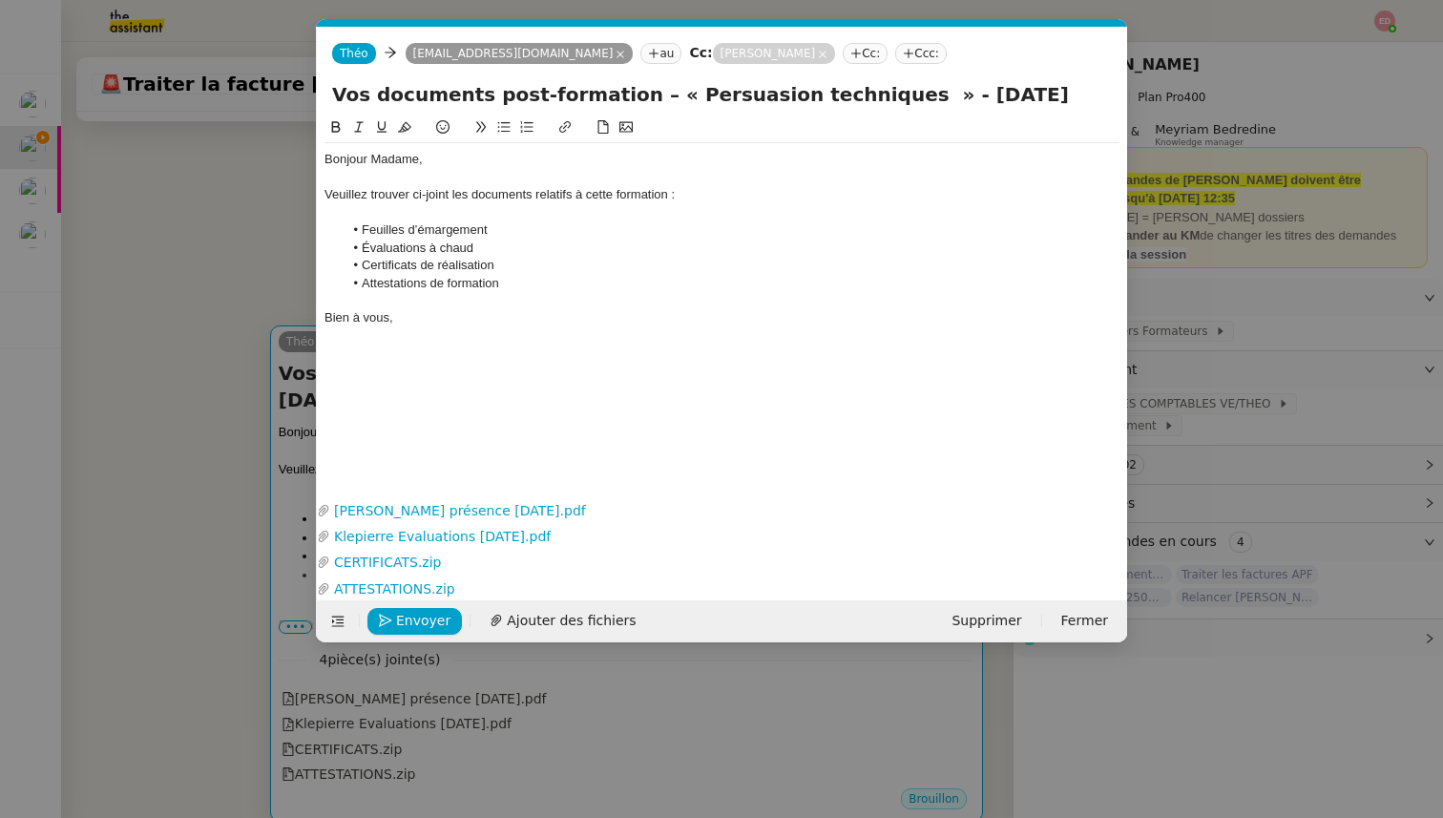
scroll to position [0, 74]
click at [526, 282] on li "Attestations de formation" at bounding box center [732, 283] width 777 height 17
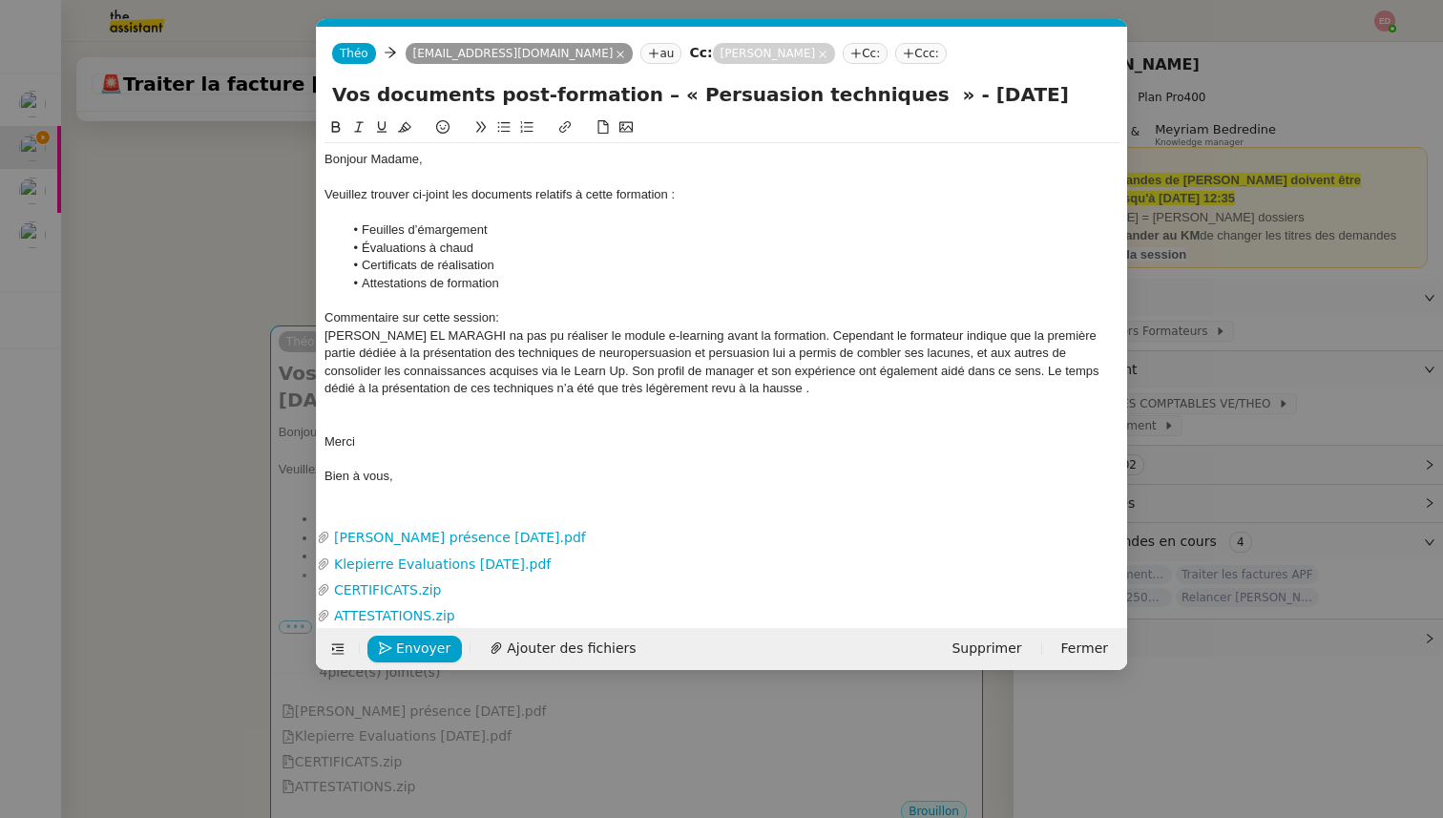
scroll to position [0, 0]
click at [528, 315] on div "Commentaire sur cette session:" at bounding box center [721, 317] width 795 height 17
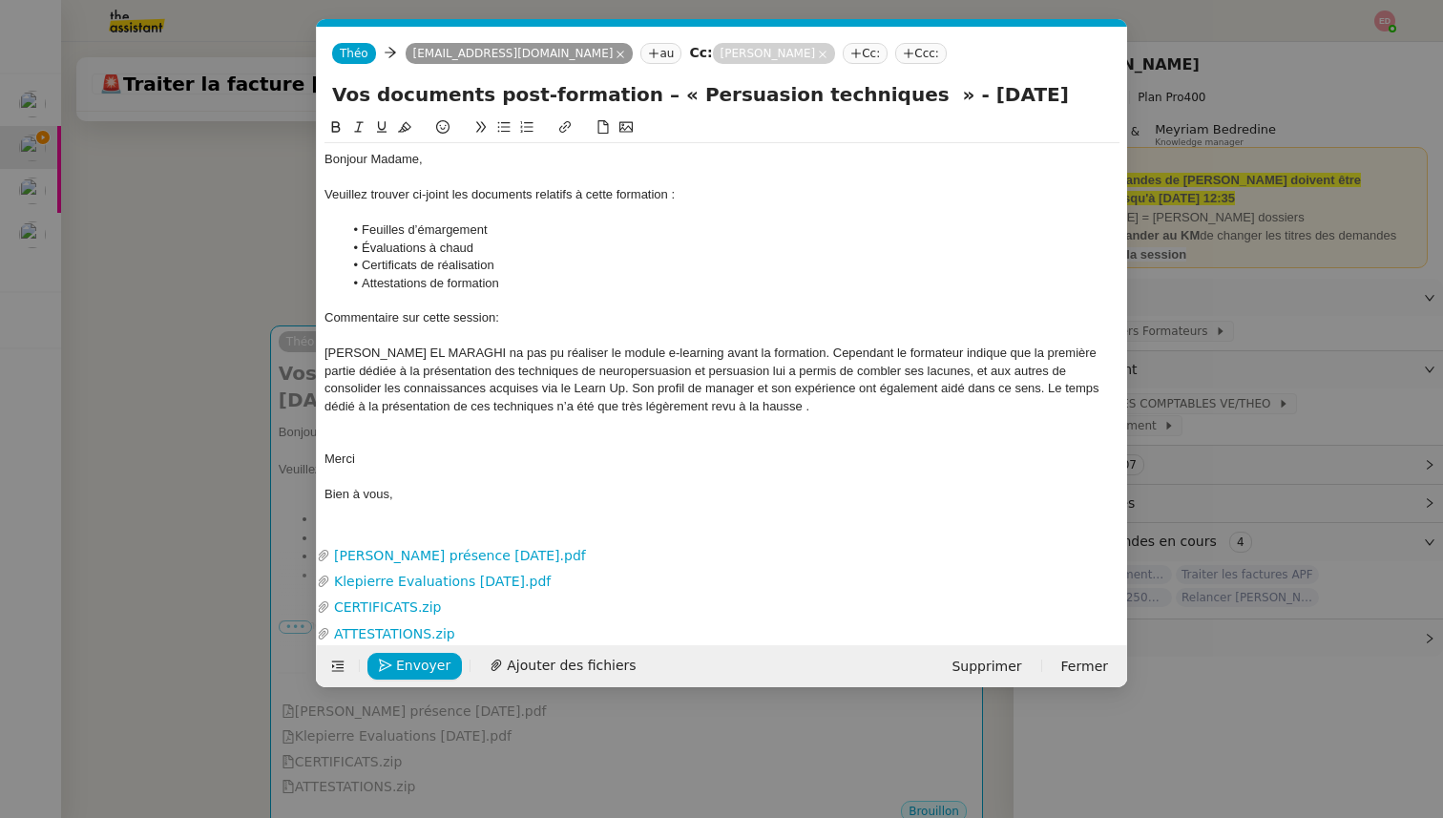
click at [346, 444] on div at bounding box center [721, 441] width 795 height 17
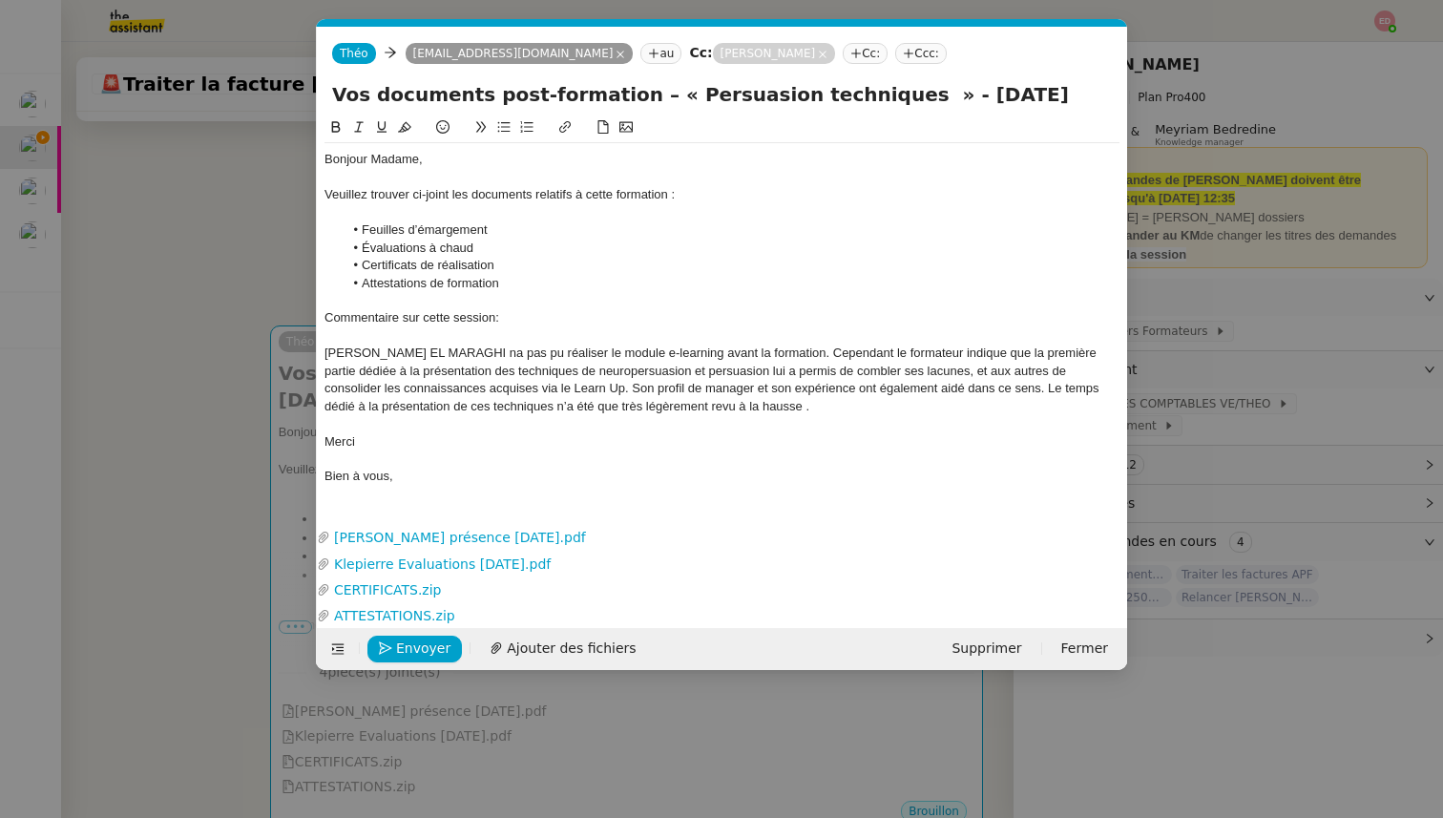
click at [662, 90] on input "Vos documents post-formation – « Persuasion techniques » - [DATE]" at bounding box center [722, 94] width 780 height 29
click at [246, 462] on nz-modal-container "[PERSON_NAME] [PERSON_NAME] - Envoi mails stagiaires Arval A utiliser dans la p…" at bounding box center [721, 409] width 1443 height 818
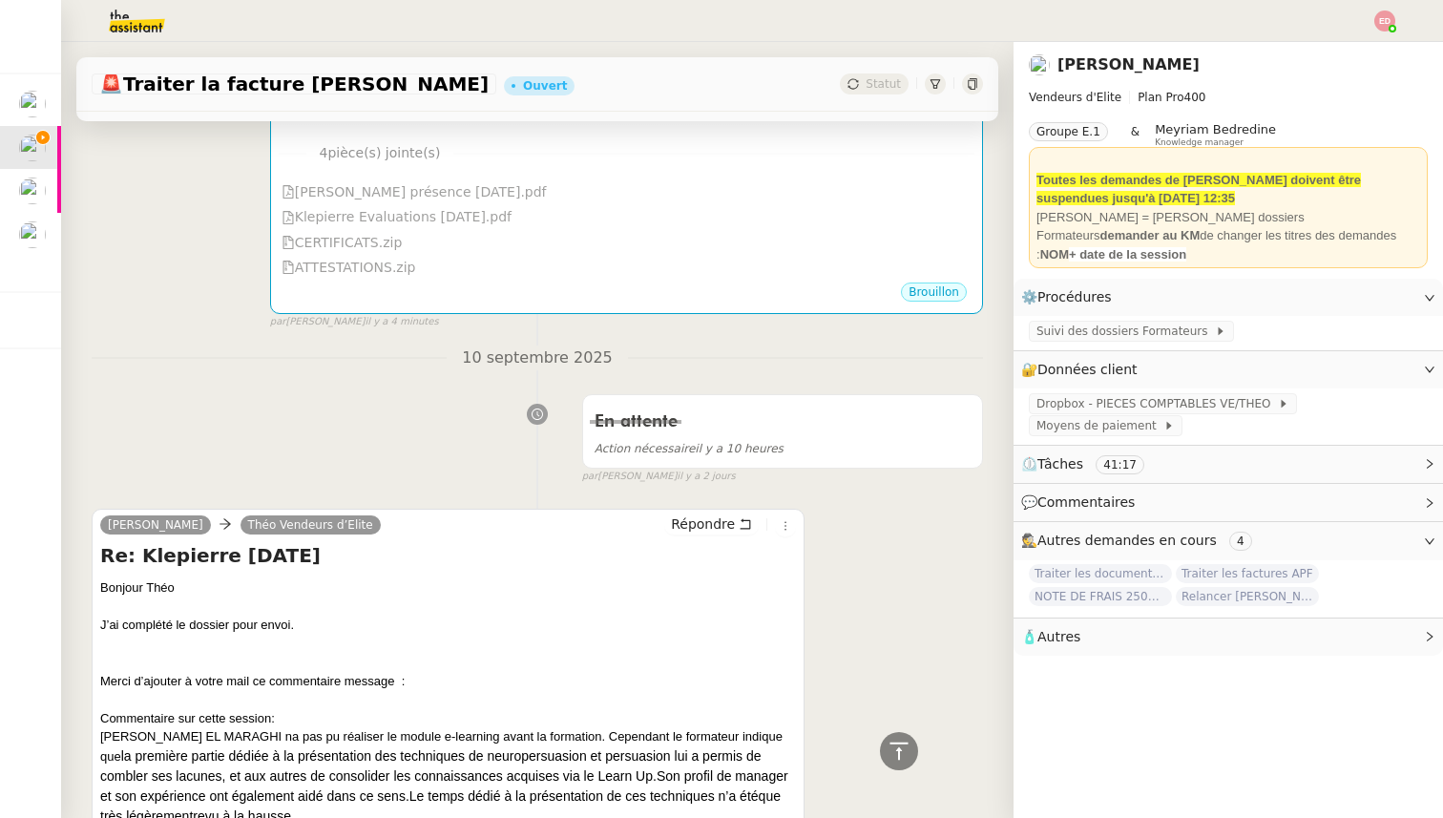
scroll to position [423, 0]
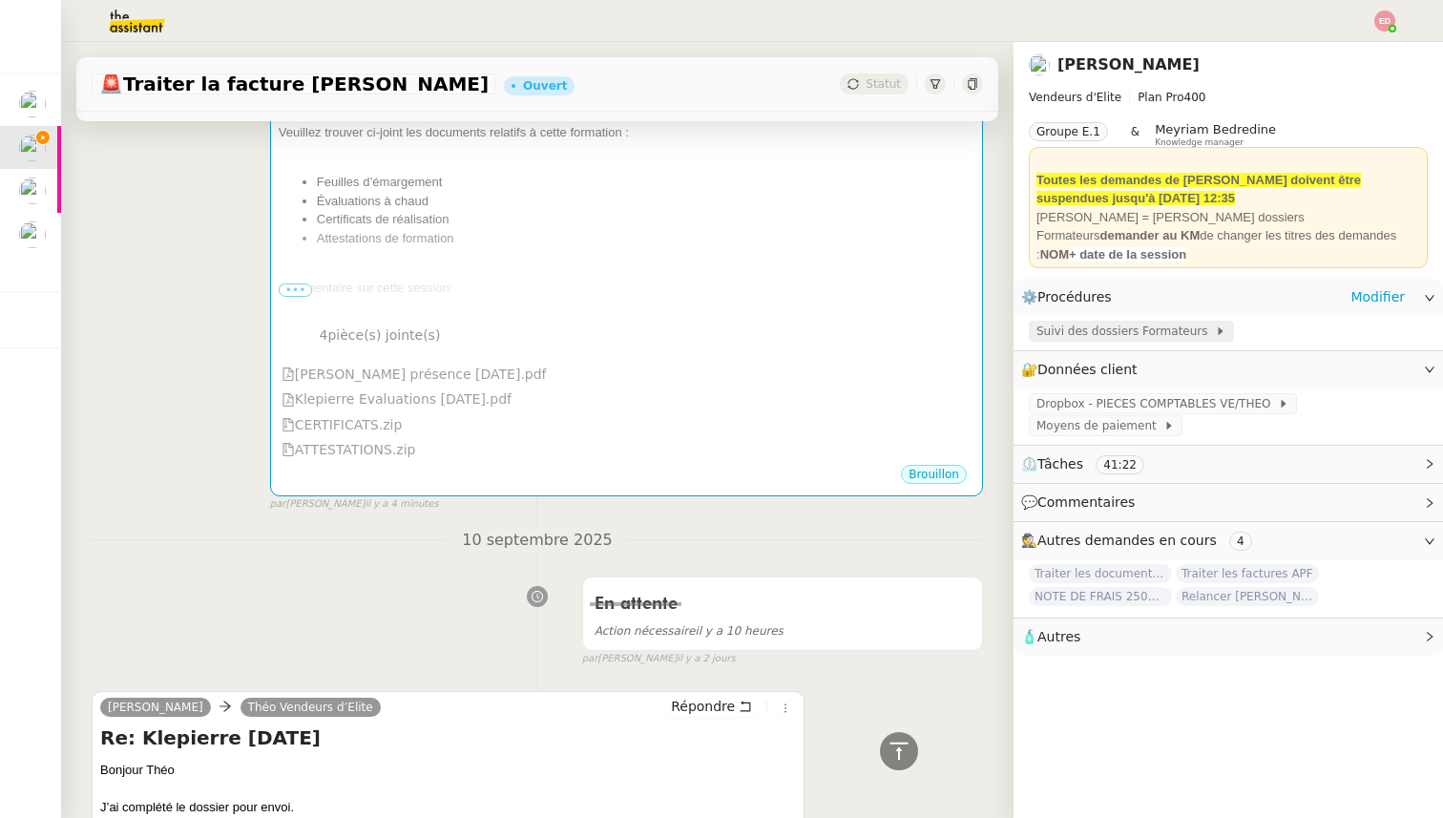
click at [1072, 340] on span "Suivi des dossiers Formateurs" at bounding box center [1125, 331] width 178 height 19
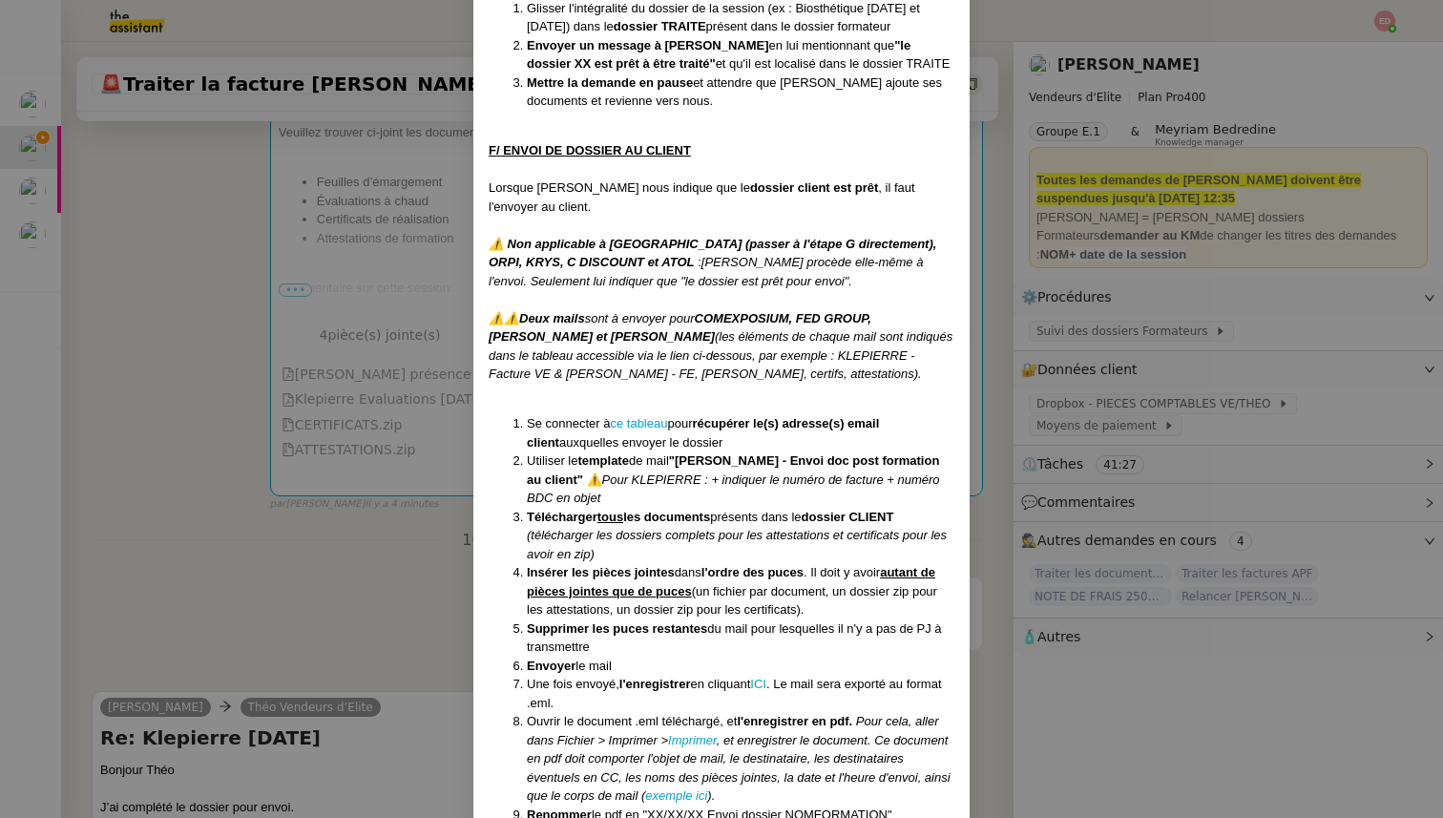
scroll to position [6652, 0]
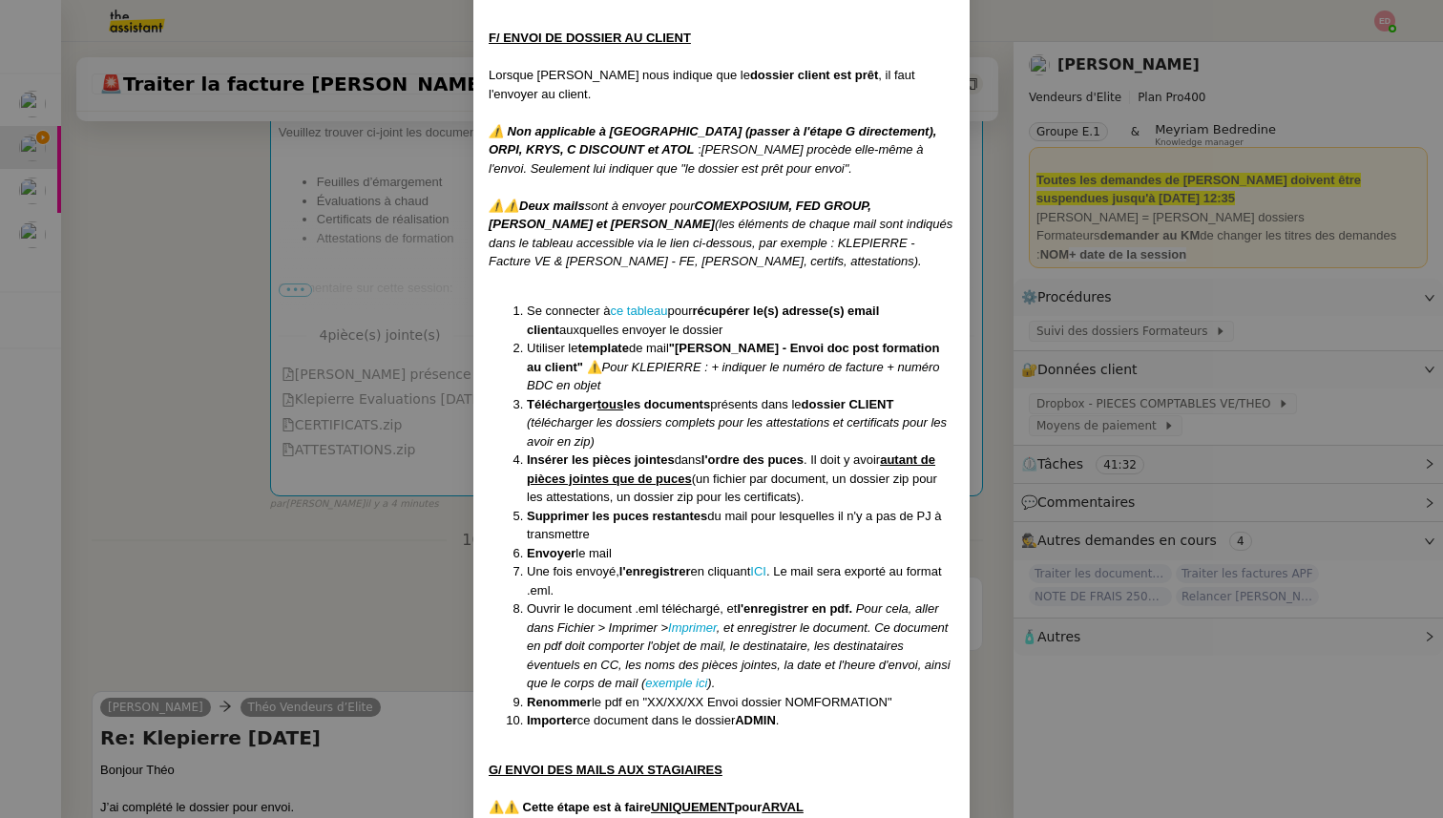
scroll to position [6766, 0]
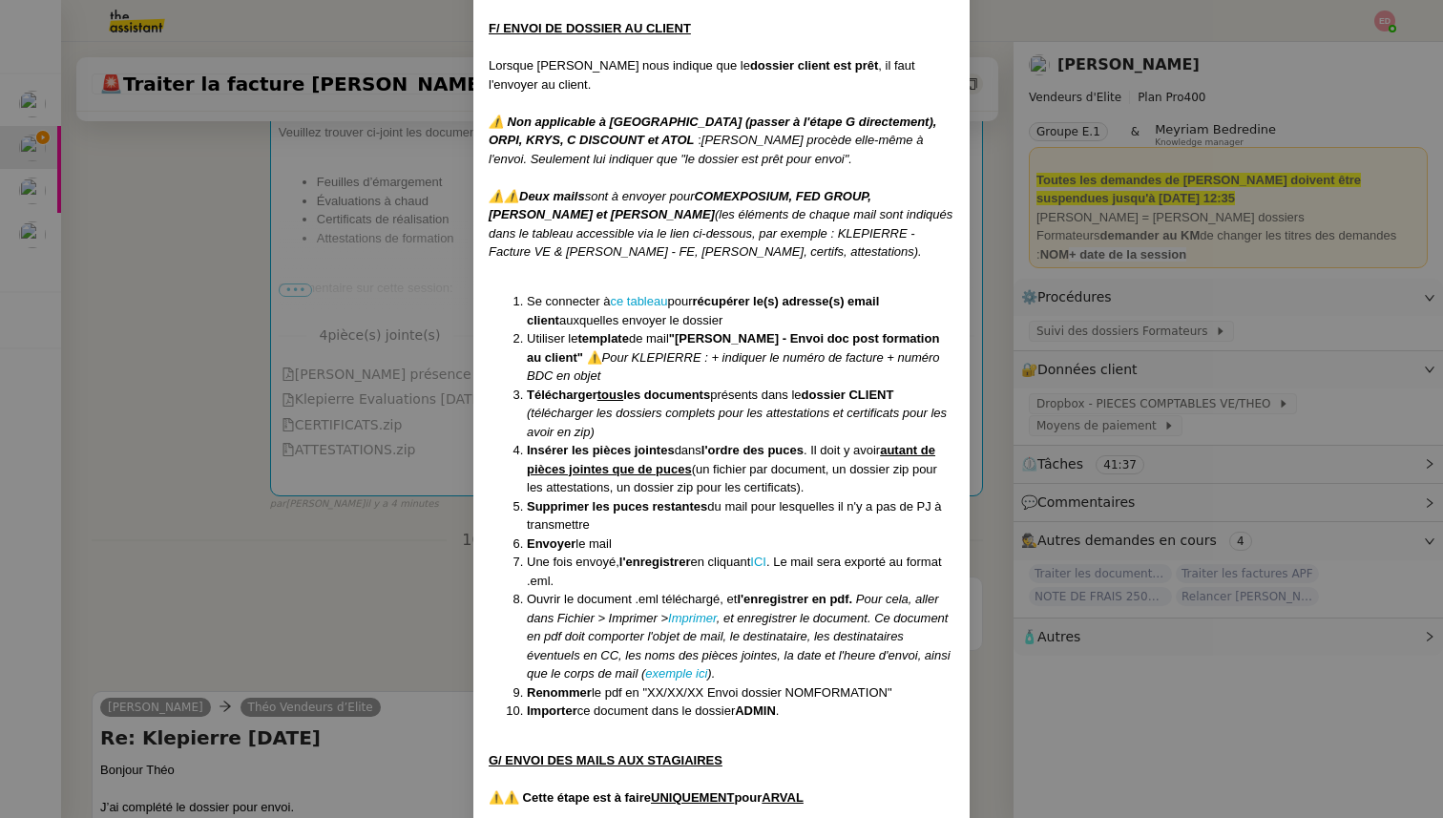
click at [459, 550] on nz-modal-container "Créée le [DATE] MAJ entièrement suite aux retours de la cliente le [DATE] Modif…" at bounding box center [721, 409] width 1443 height 818
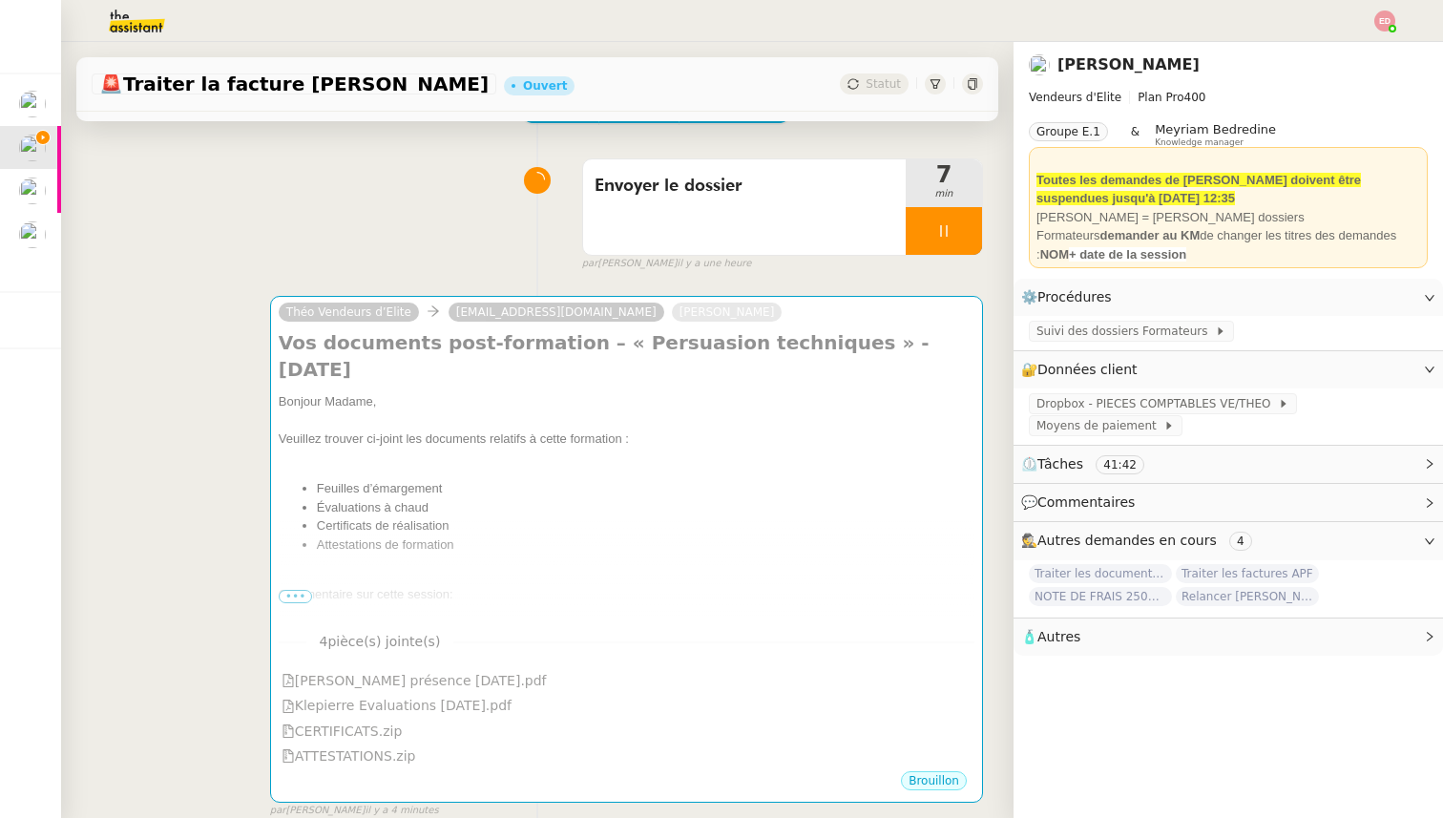
scroll to position [98, 0]
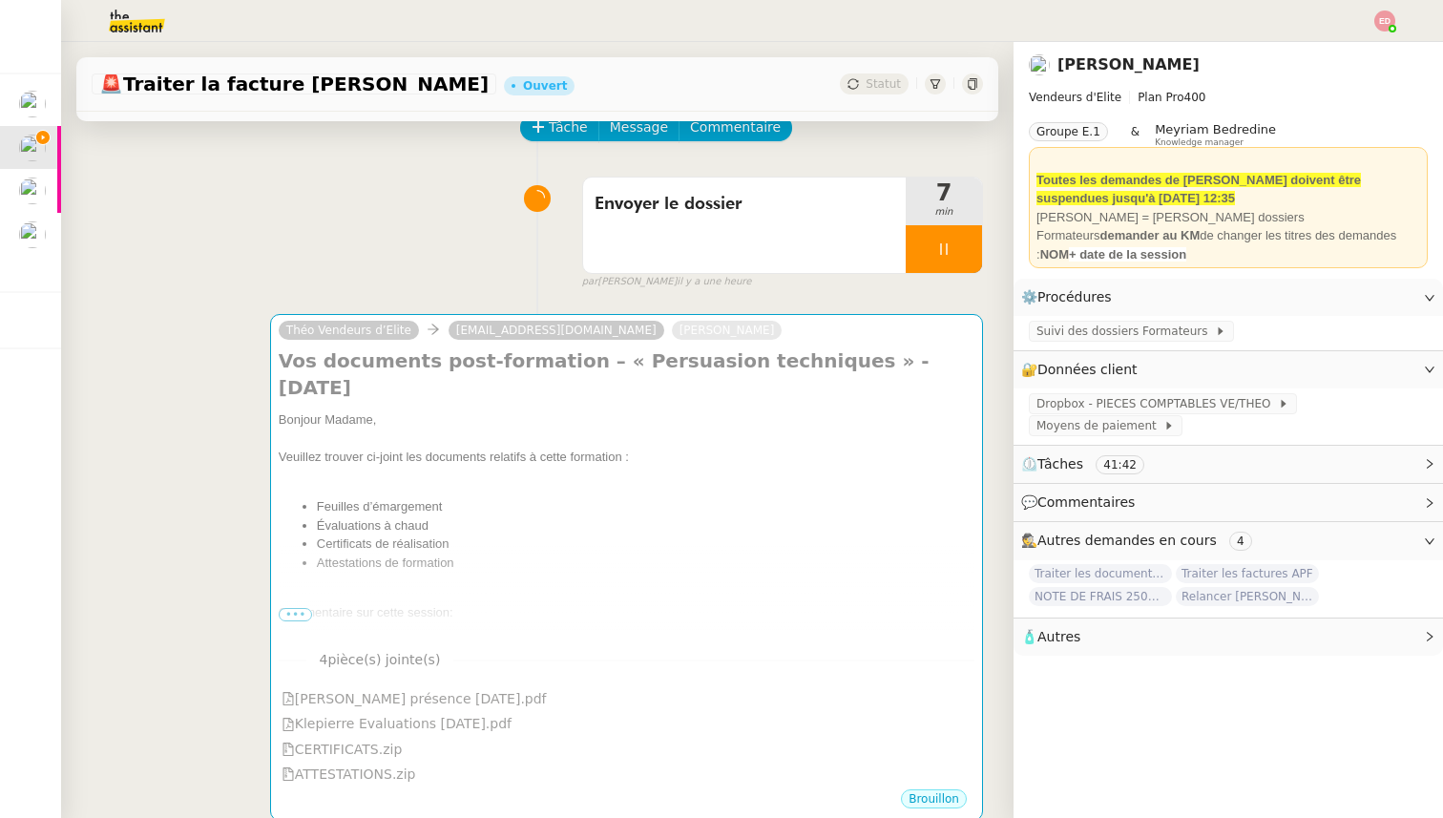
click at [459, 550] on div "Bonjour Madame, Veuillez trouver ci-joint les documents relatifs à cette format…" at bounding box center [627, 608] width 696 height 397
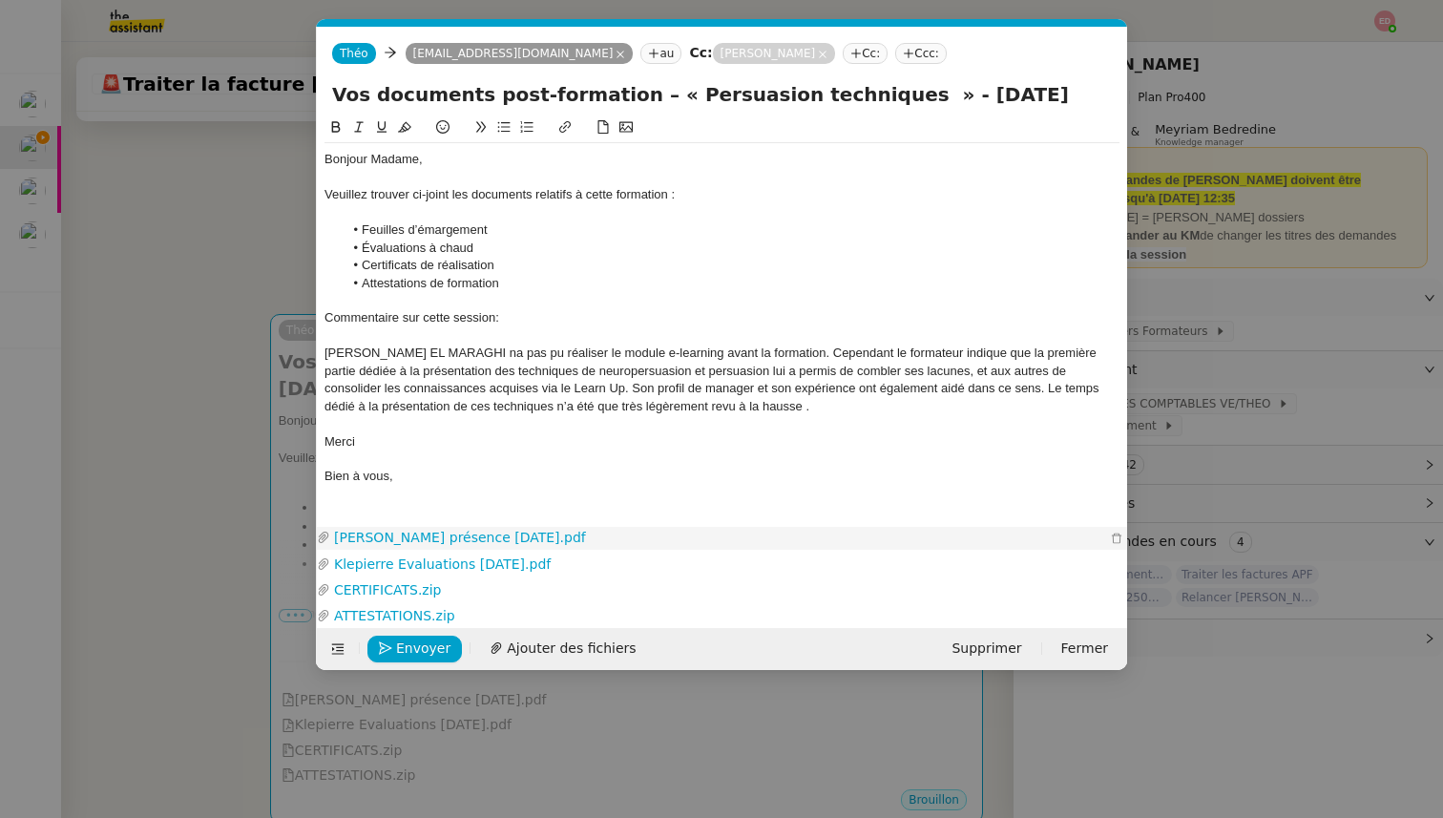
scroll to position [0, 74]
click at [418, 648] on span "Envoyer" at bounding box center [423, 649] width 54 height 22
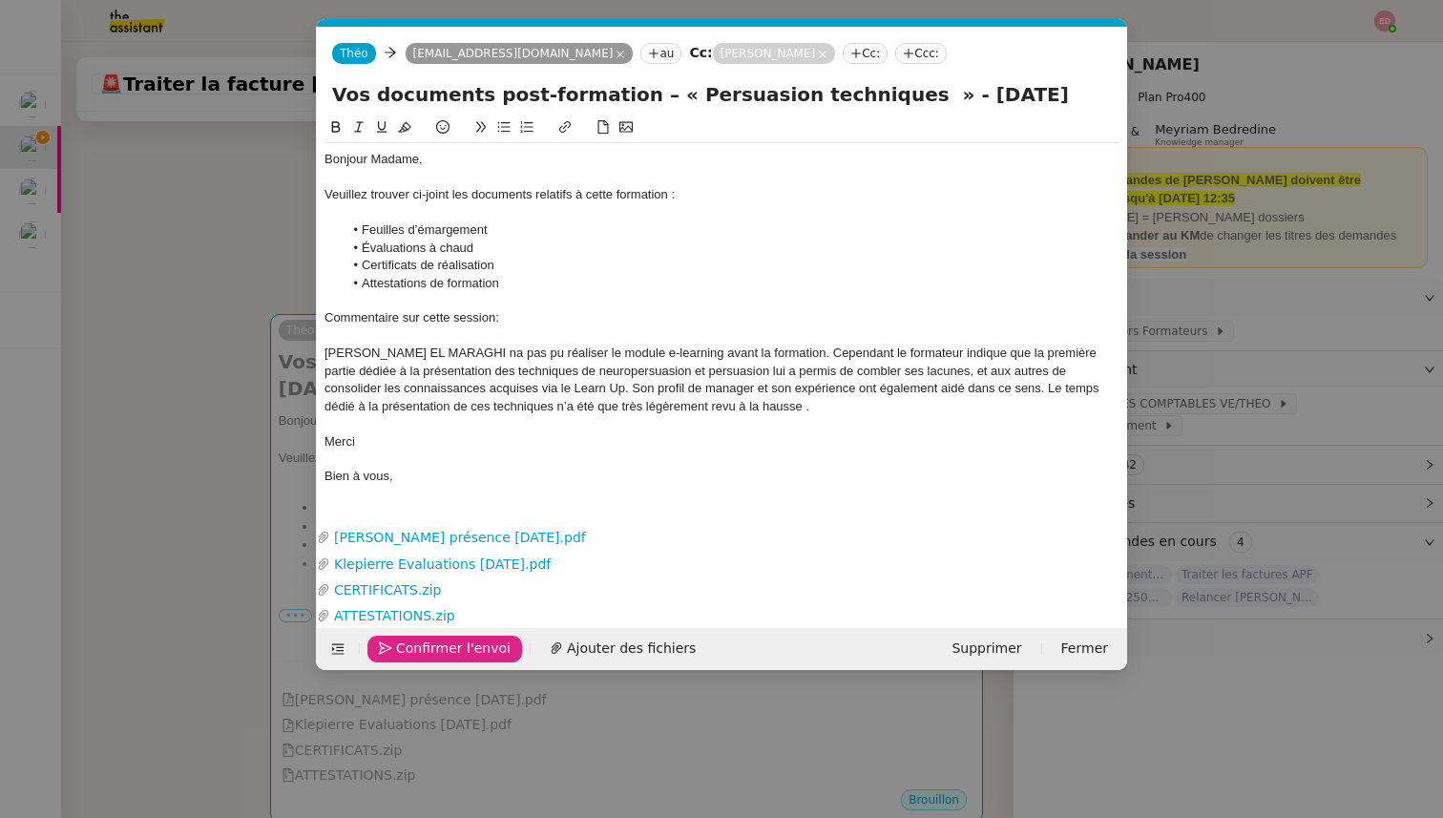
click at [418, 648] on span "Confirmer l'envoi" at bounding box center [453, 649] width 115 height 22
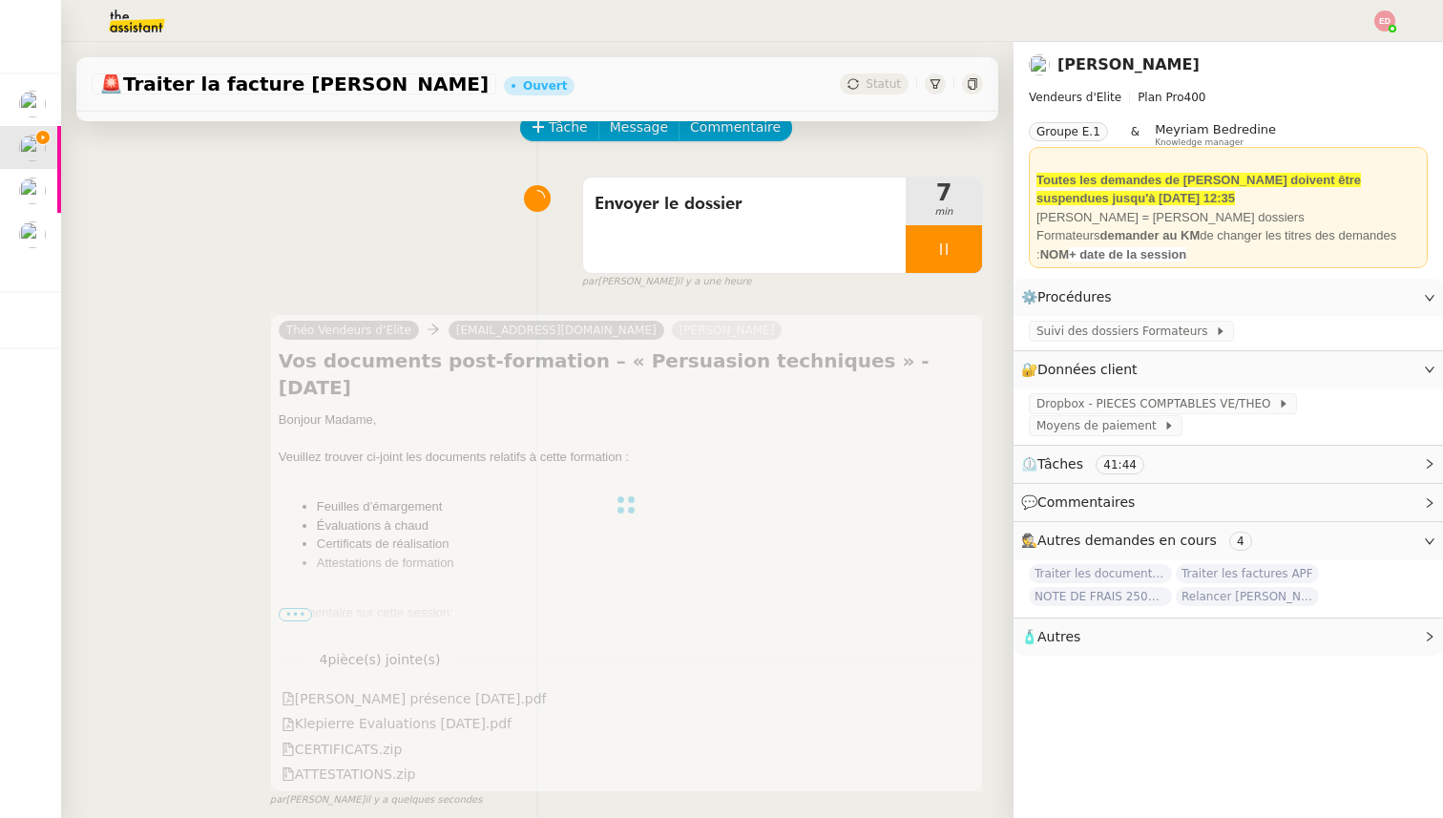
scroll to position [0, 0]
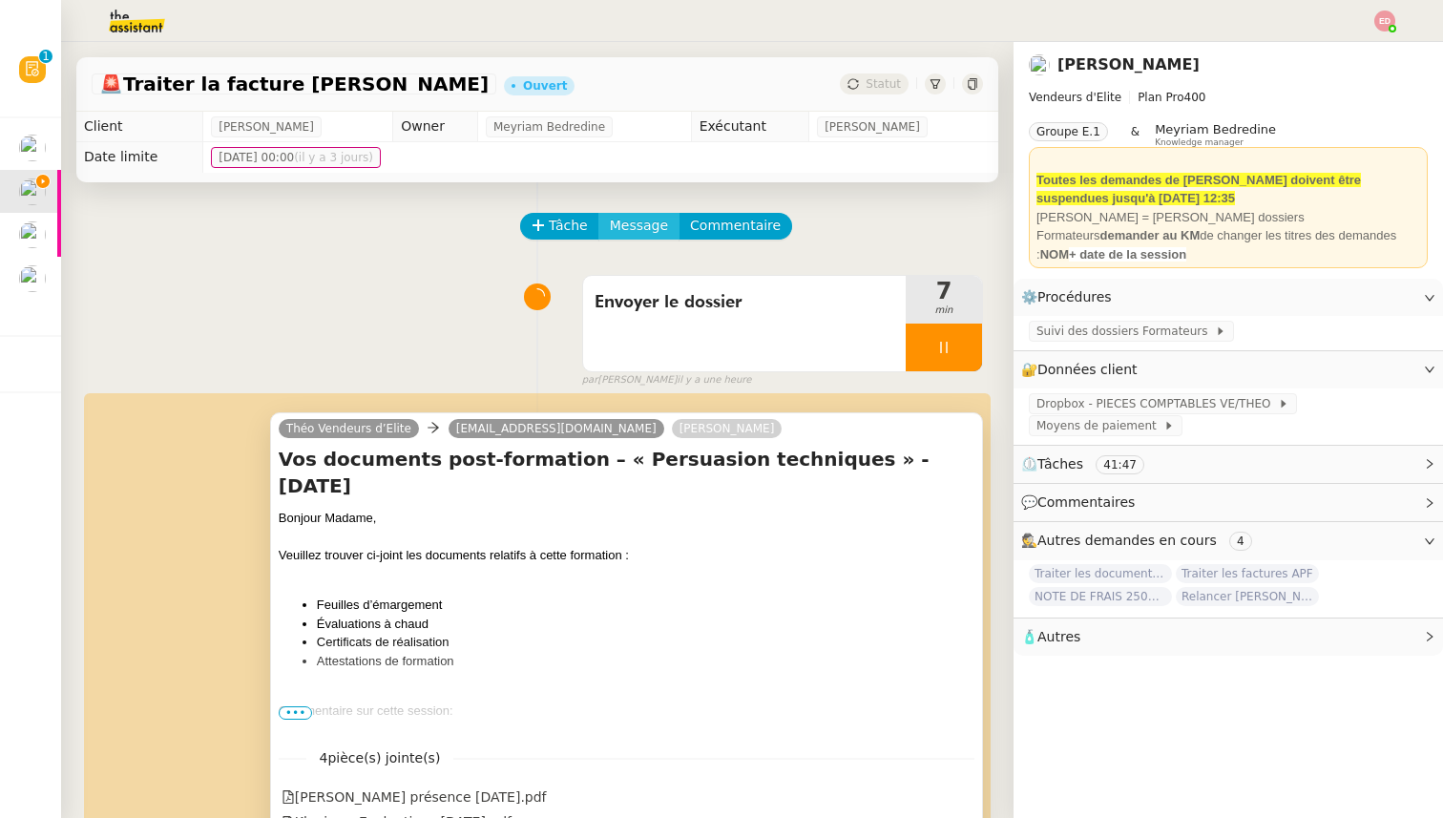
click at [616, 222] on span "Message" at bounding box center [639, 226] width 58 height 22
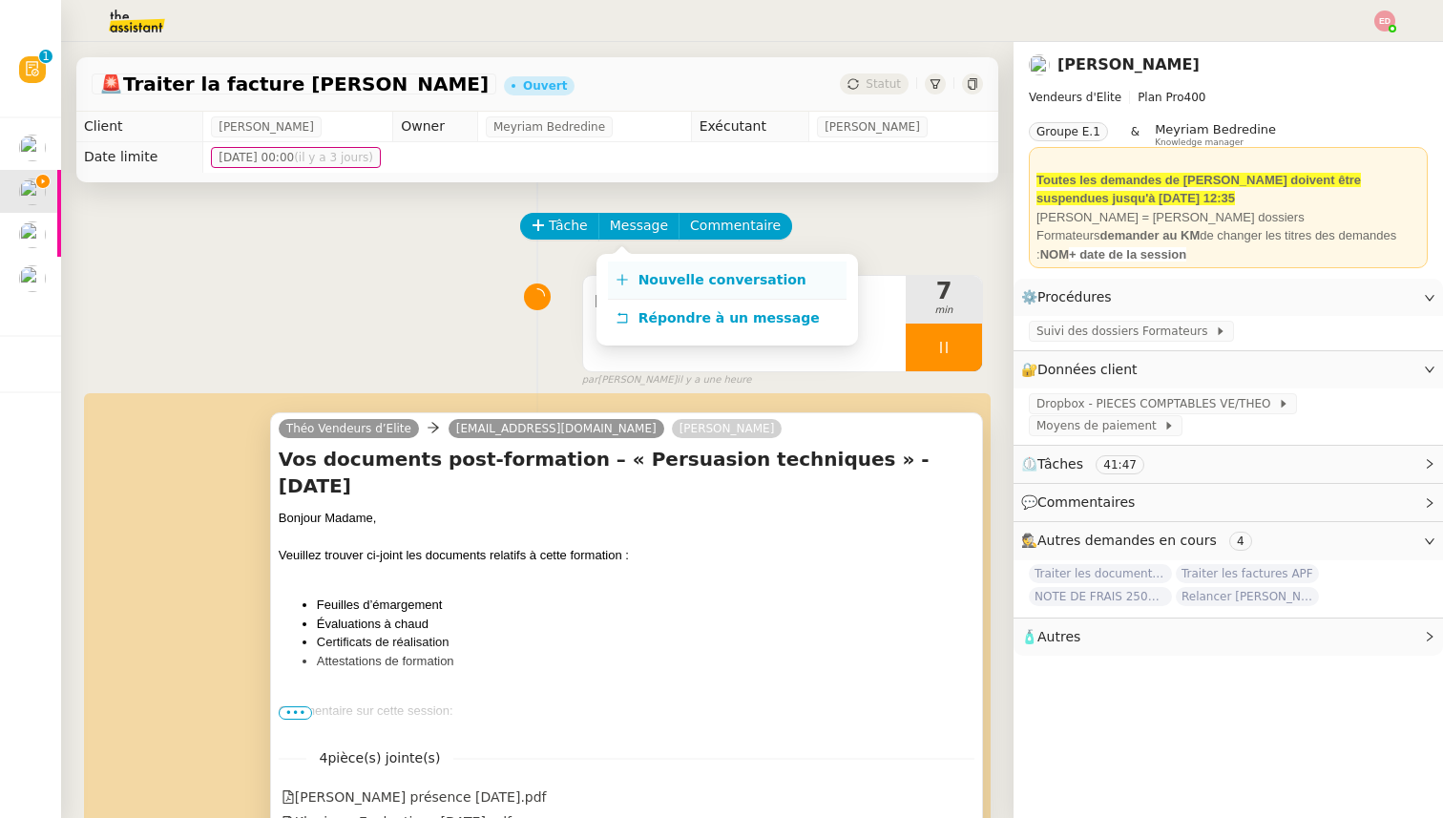
click at [625, 278] on icon at bounding box center [622, 279] width 13 height 13
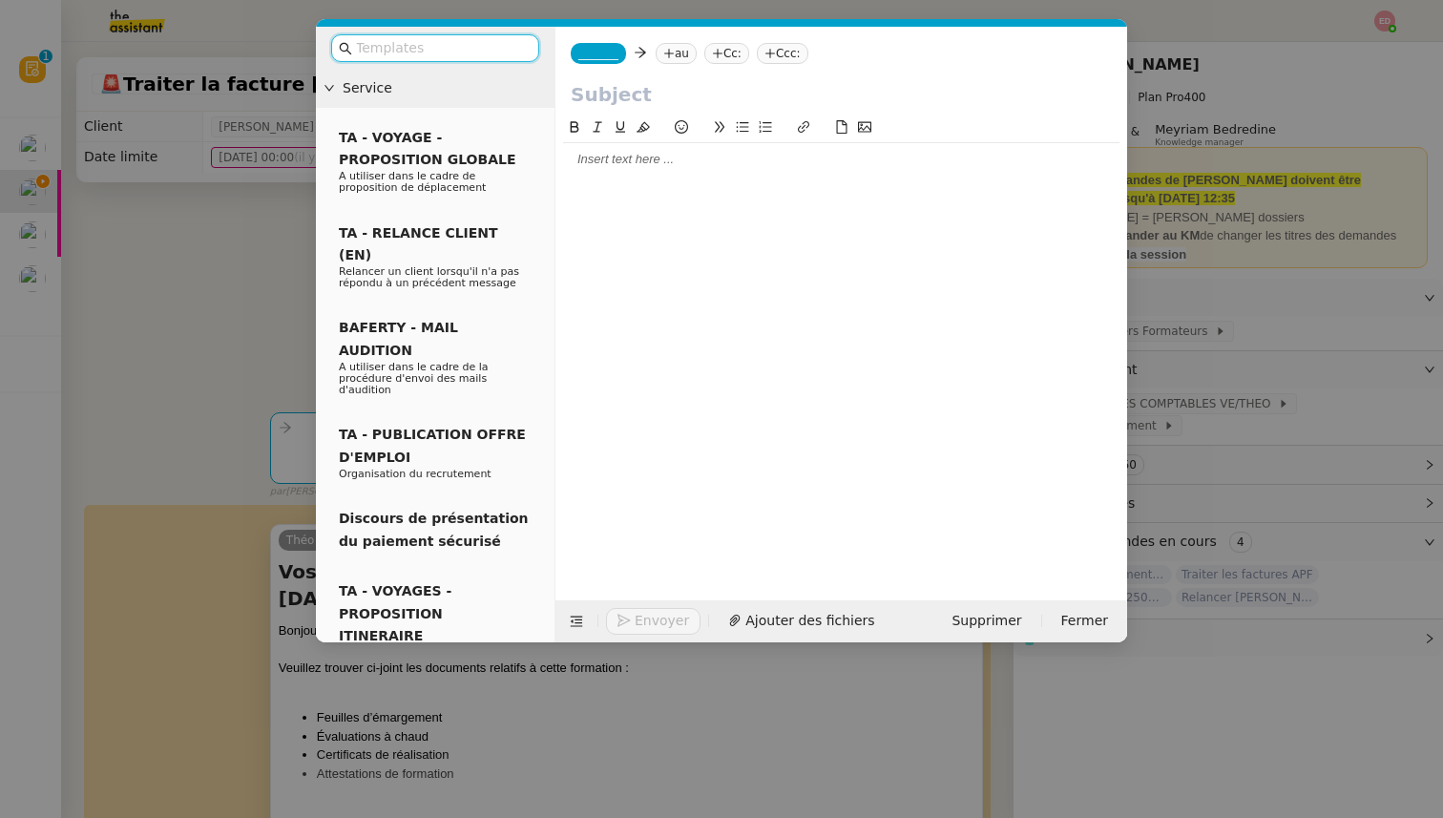
click at [596, 101] on input "text" at bounding box center [841, 94] width 541 height 29
paste input "Vos documents post-formation – « Persuasion techniques » - [DATE]"
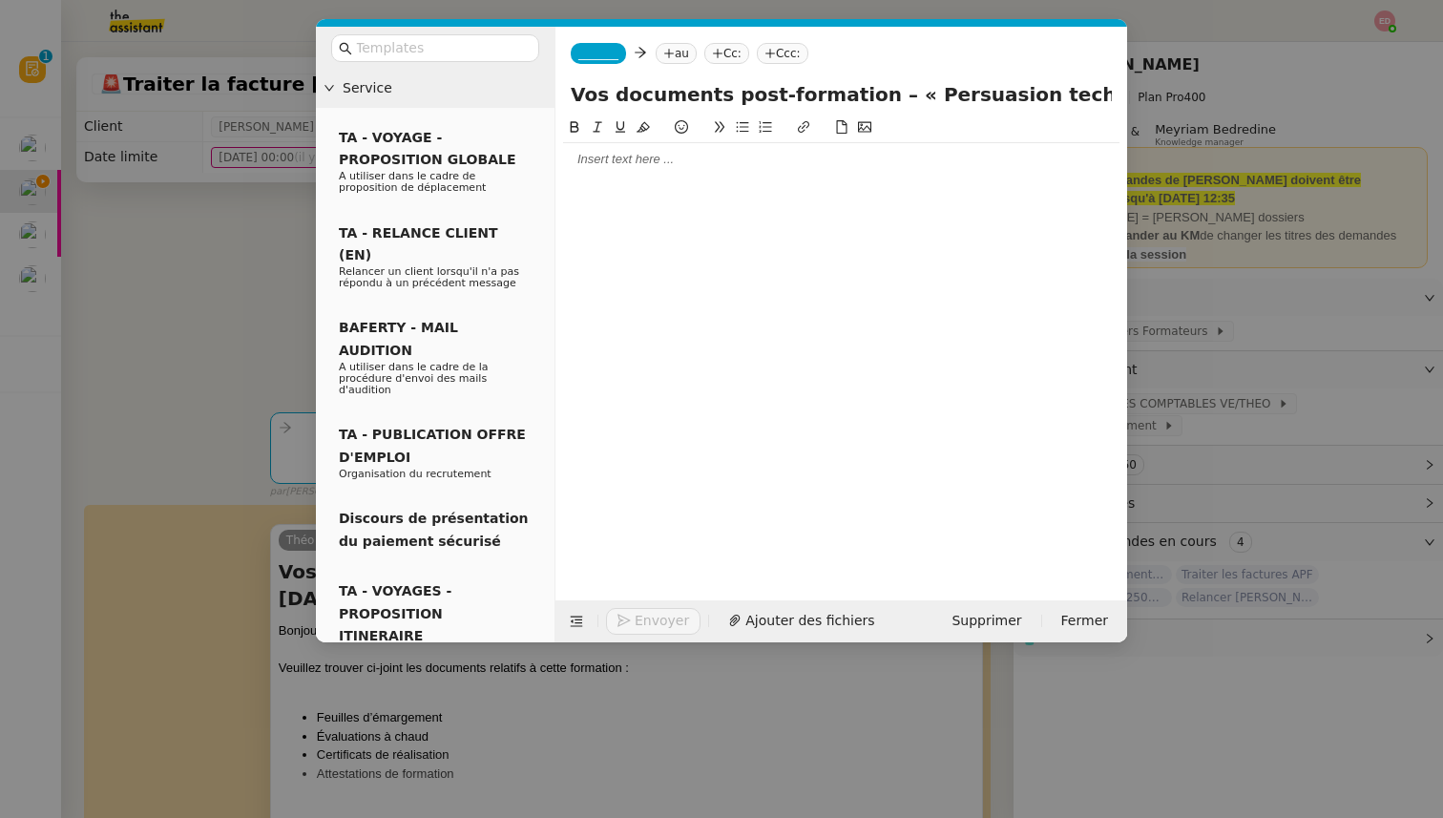
scroll to position [0, 131]
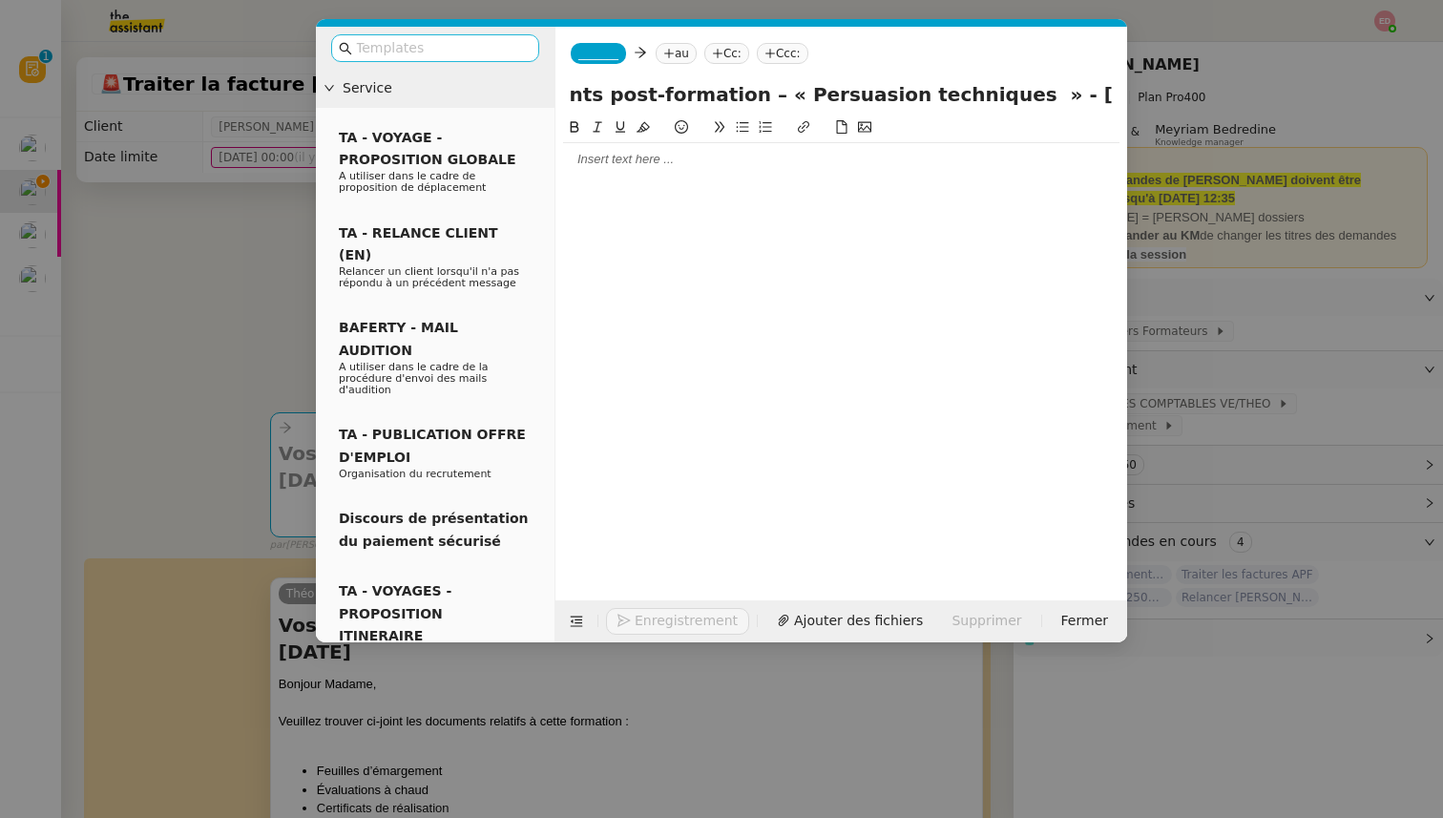
type input "Vos documents post-formation – « Persuasion techniques » - [DATE]"
click at [423, 45] on input "text" at bounding box center [442, 48] width 172 height 22
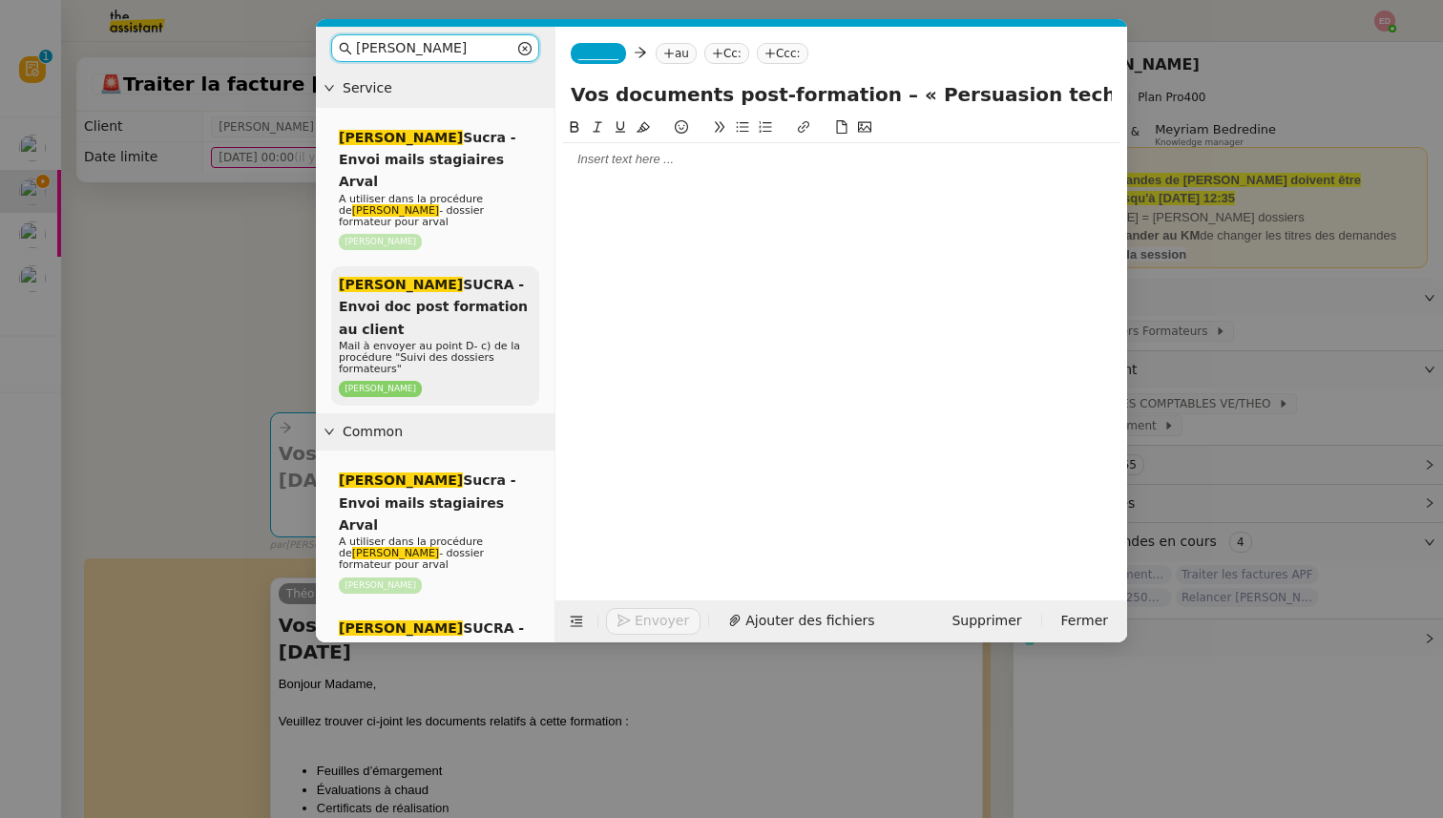
type input "[PERSON_NAME]"
click at [491, 340] on span "Mail à envoyer au point D- c) de la procédure "Suivi des dossiers formateurs"" at bounding box center [429, 357] width 181 height 35
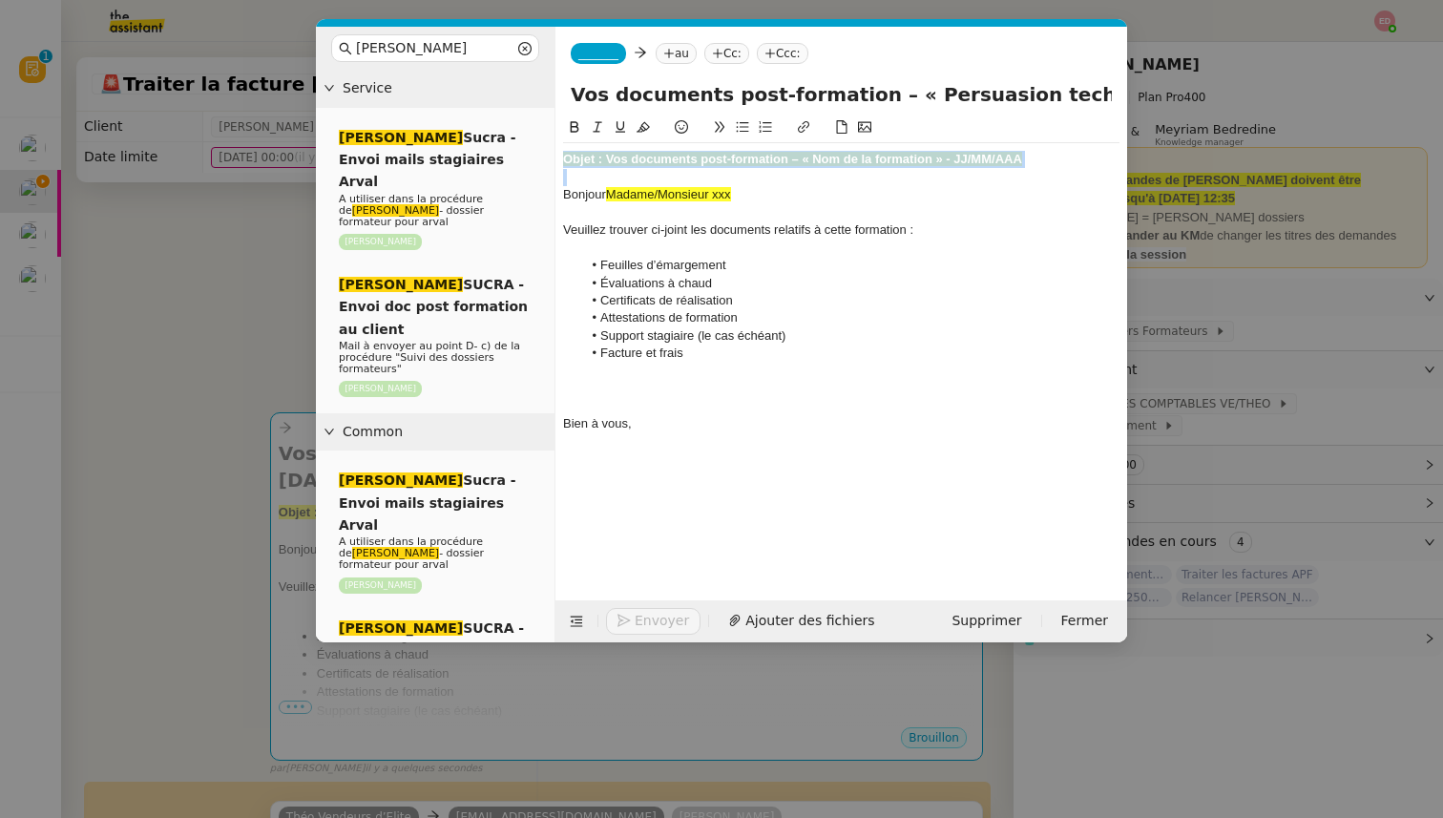
drag, startPoint x: 562, startPoint y: 193, endPoint x: 558, endPoint y: 157, distance: 35.5
click at [558, 157] on nz-spin "Objet : Vos documents post-formation – « Nom de la formation » - JJ/MM/AAA Bonj…" at bounding box center [841, 347] width 572 height 462
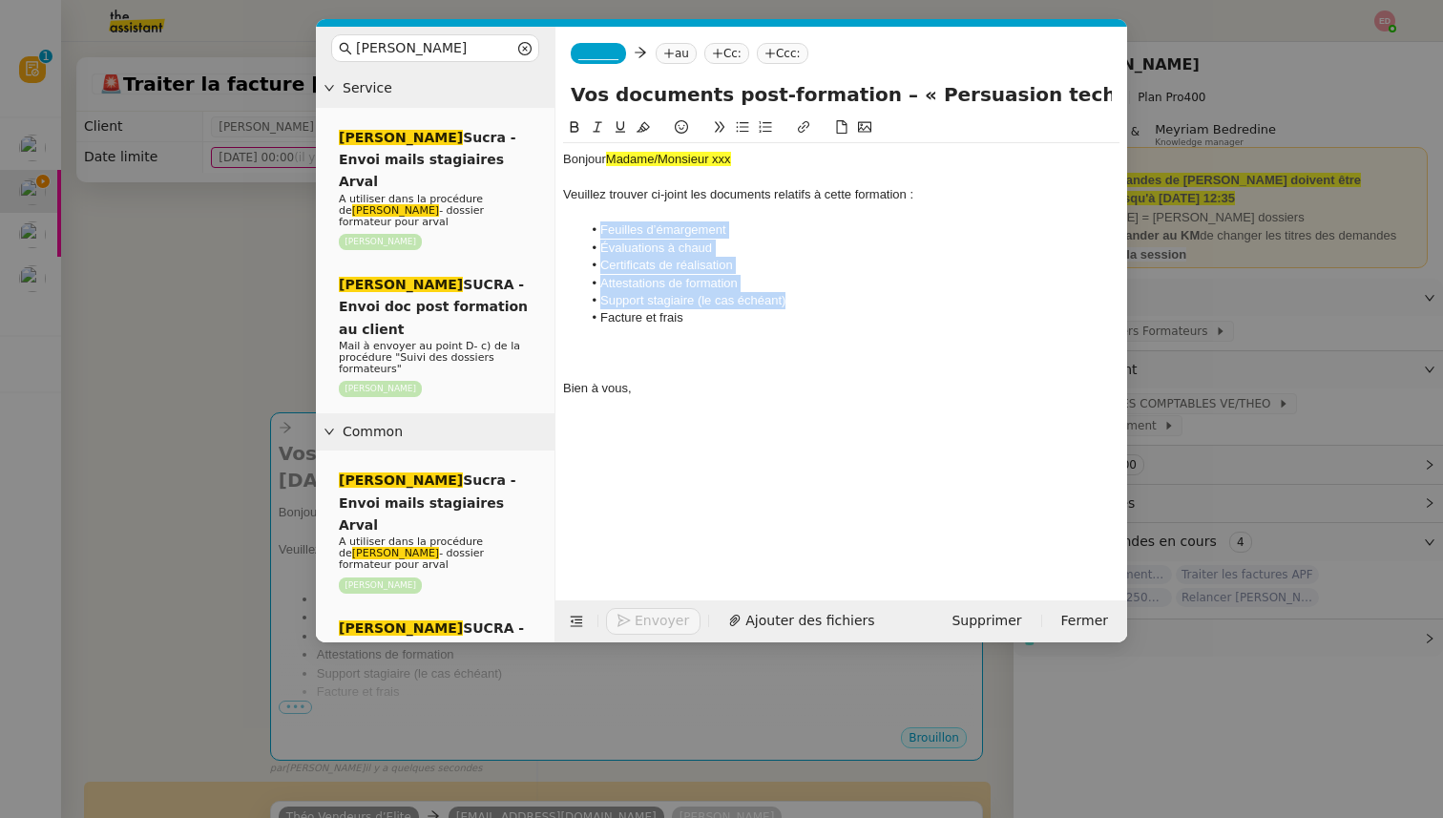
drag, startPoint x: 787, startPoint y: 303, endPoint x: 590, endPoint y: 228, distance: 211.1
click at [590, 228] on ul "Feuilles d’émargement Évaluations à chaud Certificats de réalisation Attestatio…" at bounding box center [841, 274] width 556 height 106
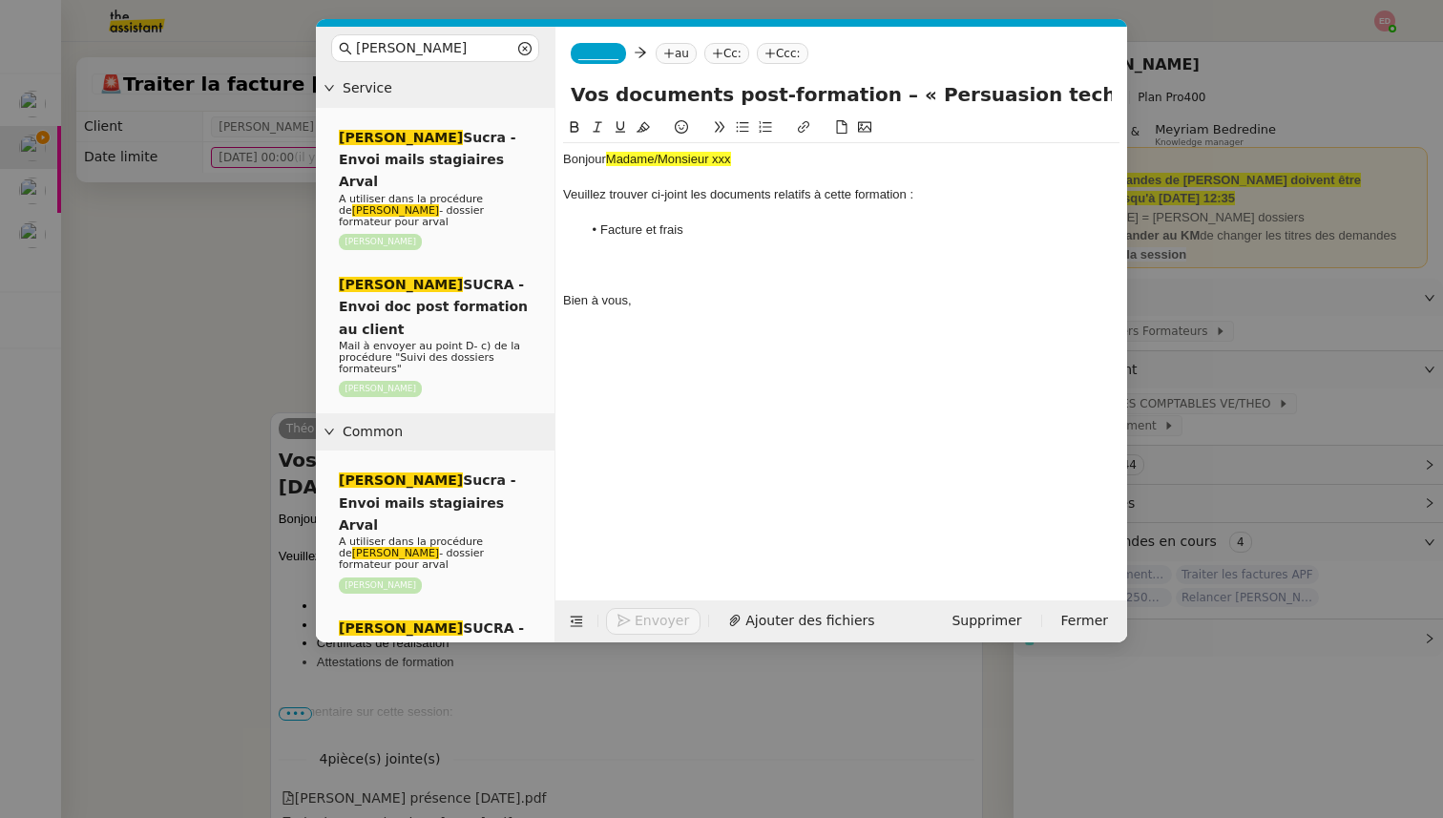
scroll to position [0, 131]
click at [1107, 94] on input "Vos documents post-formation – « Persuasion techniques » - [DATE]" at bounding box center [841, 94] width 541 height 29
paste input "4100485880"
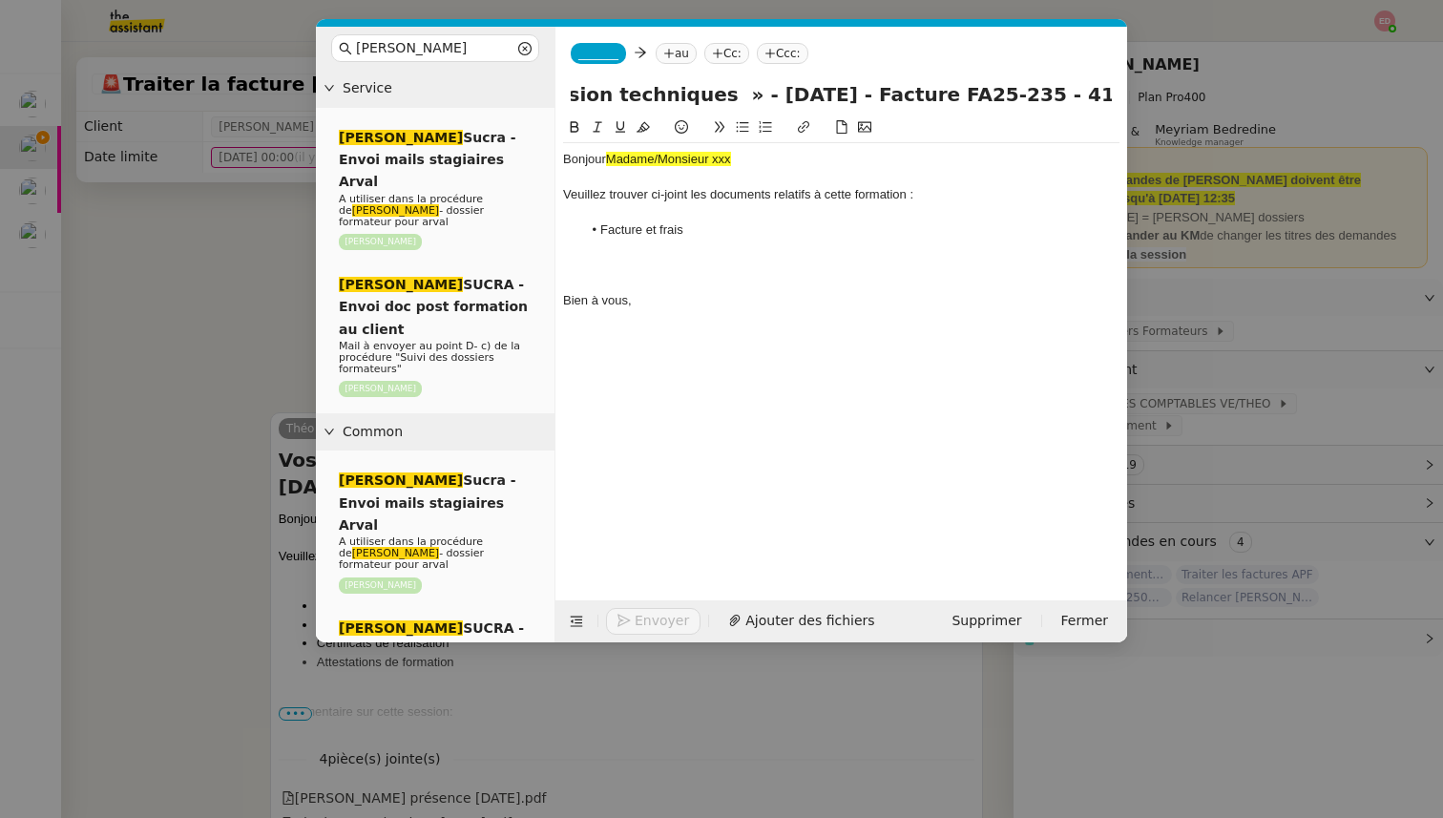
type input "Vos documents post-formation – « Persuasion techniques » - 09/09/2025 - Facture…"
click at [675, 52] on icon at bounding box center [668, 53] width 11 height 11
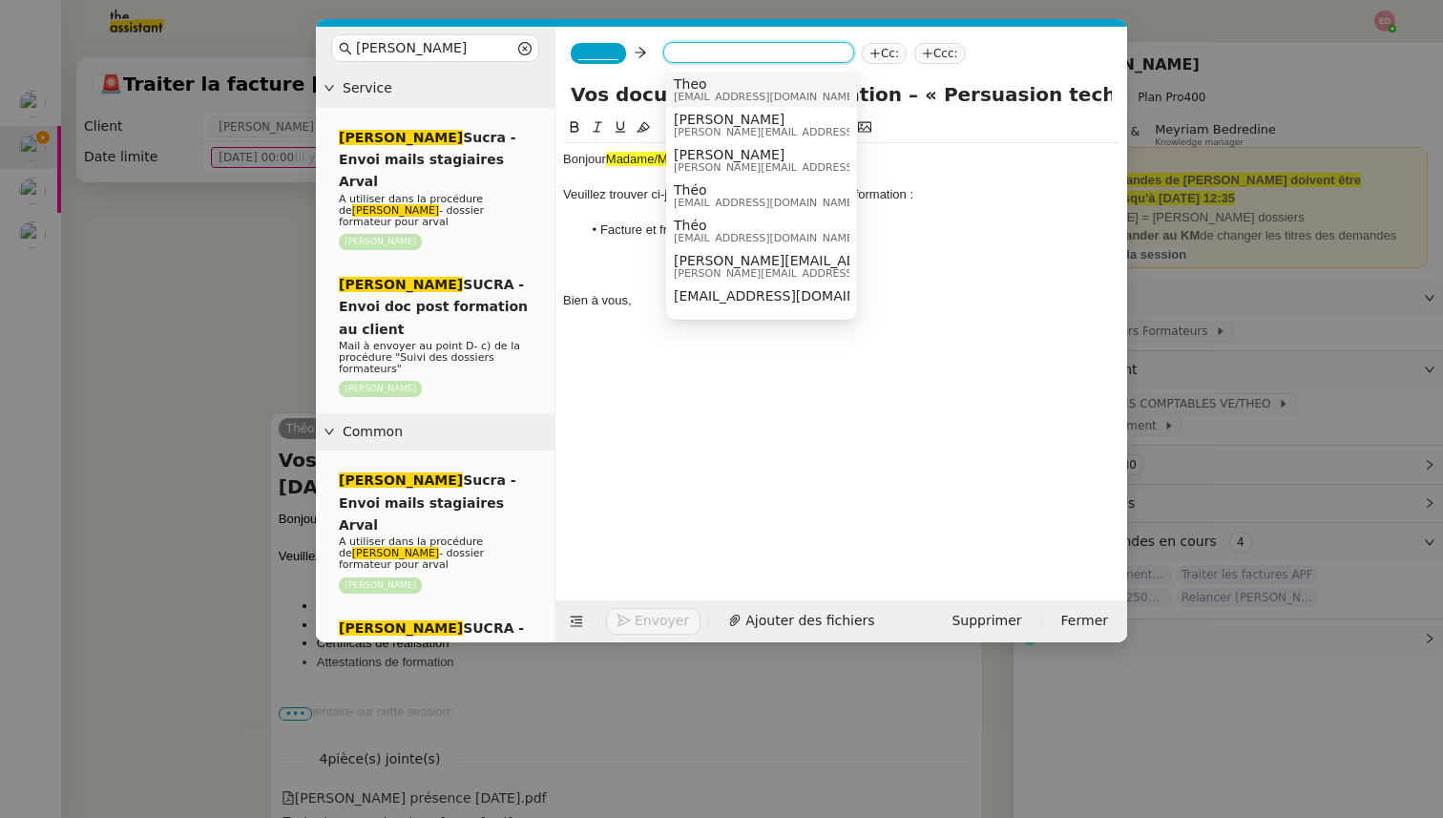
paste input "KS_COLLECTOR_FR@klepierre.com"
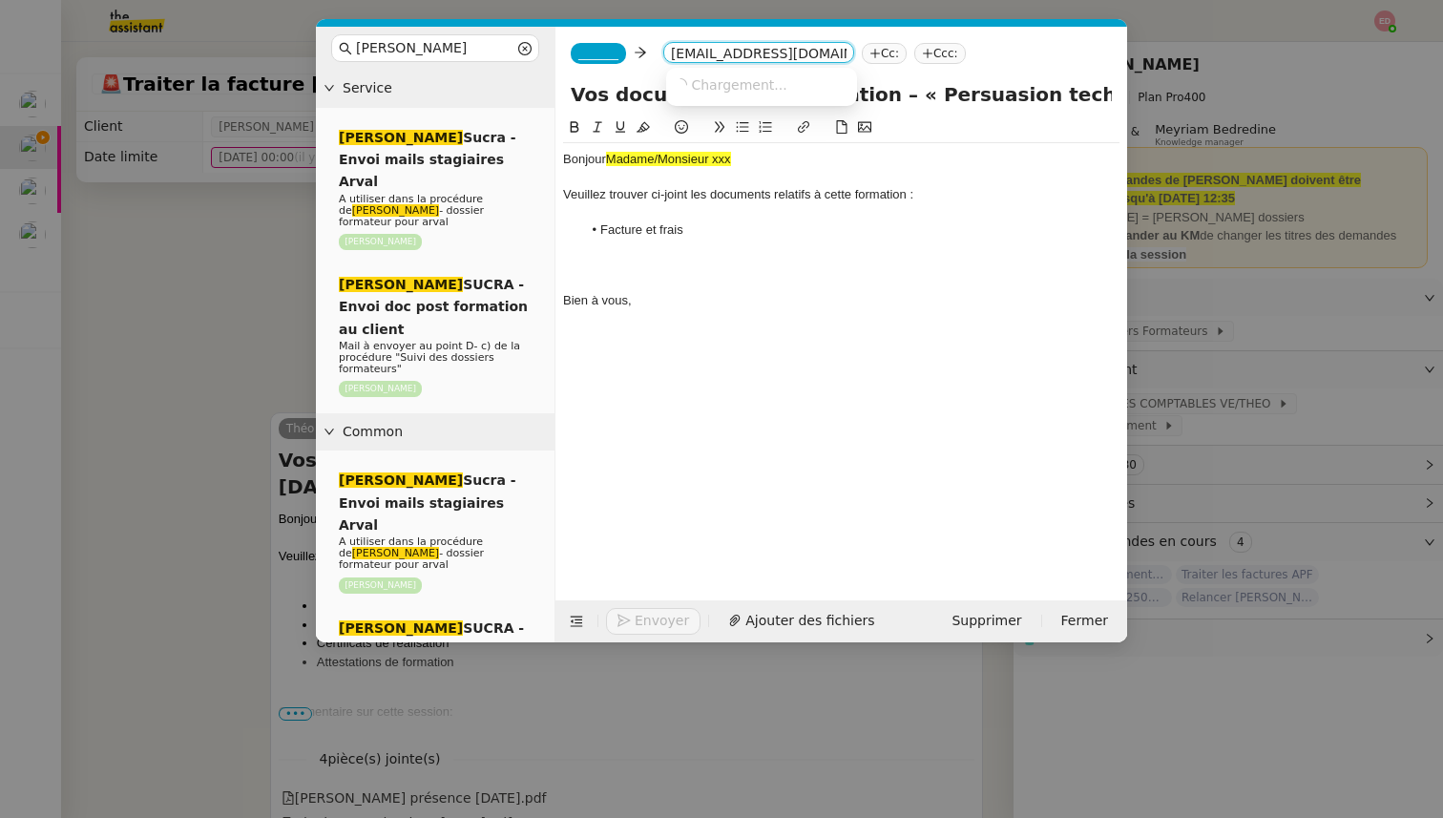
scroll to position [0, 46]
type input "KS_COLLECTOR_FR@klepierre.com"
drag, startPoint x: 735, startPoint y: 162, endPoint x: 604, endPoint y: 157, distance: 130.8
click at [604, 157] on div "Bonjour Madame/Monsieur xxx" at bounding box center [841, 159] width 556 height 17
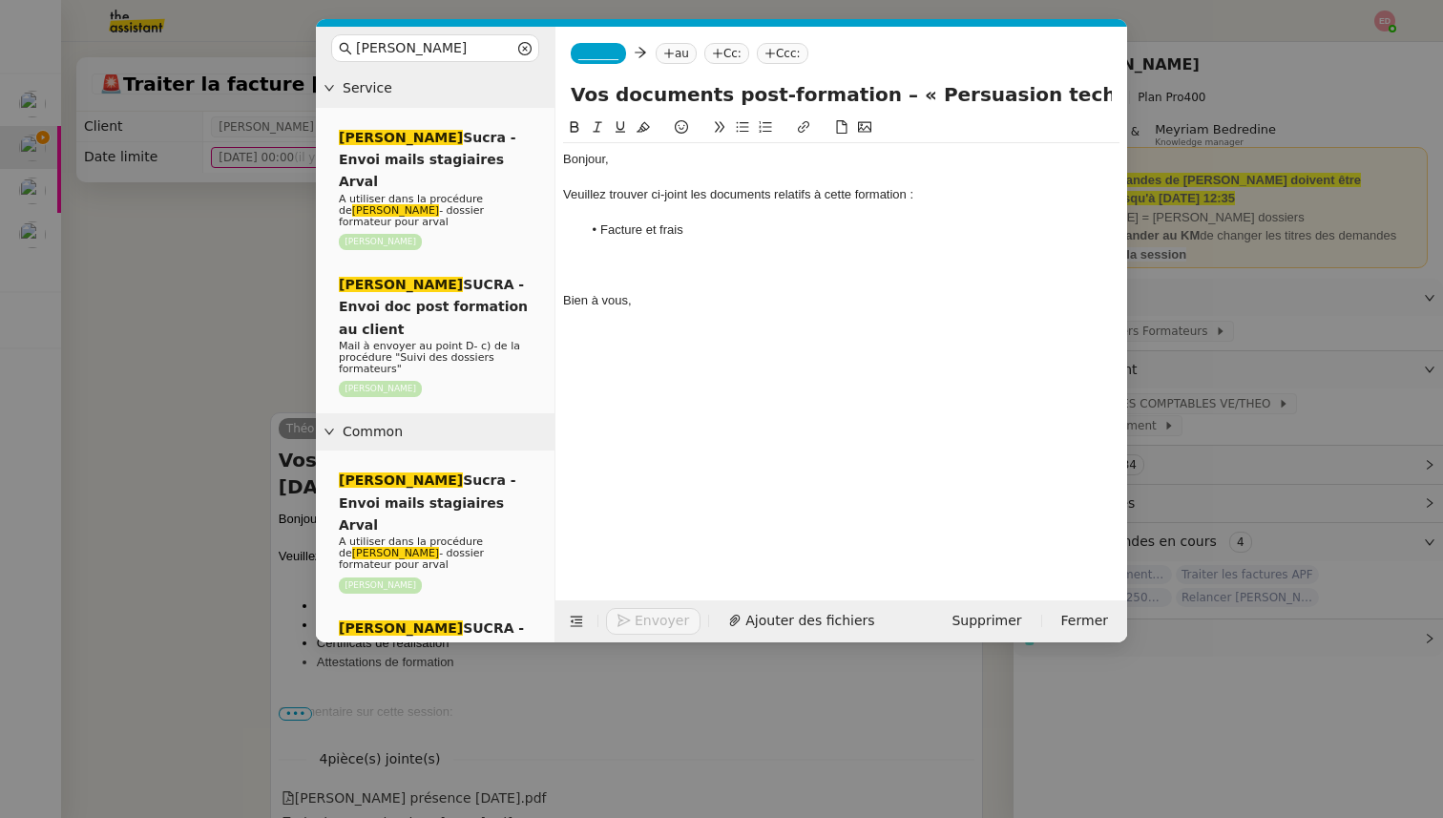
click at [675, 49] on icon at bounding box center [668, 53] width 11 height 11
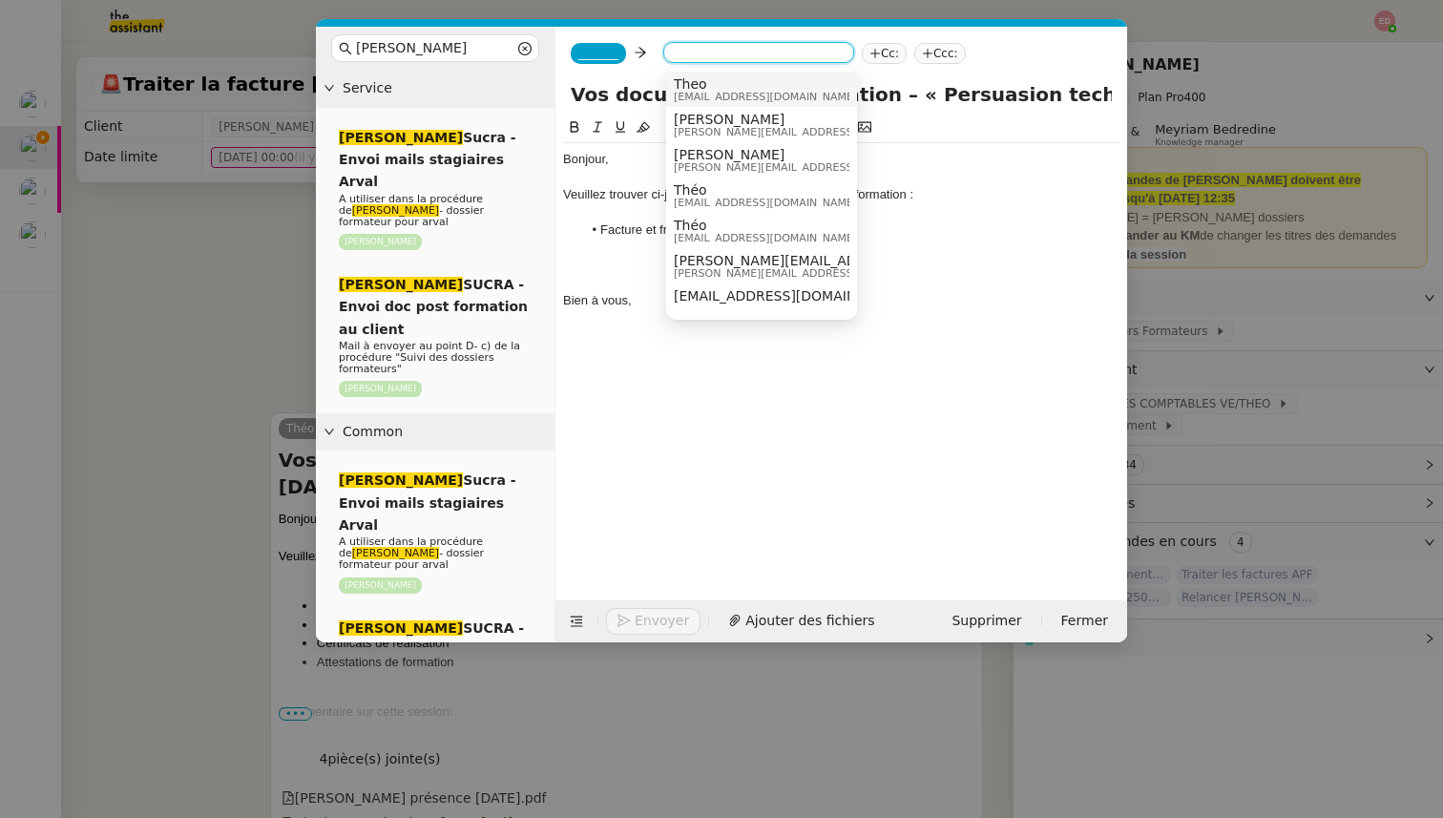
paste input "KS_COLLECTOR_FR@klepierre.com"
type input "KS_COLLECTOR_FR@klepierre.com"
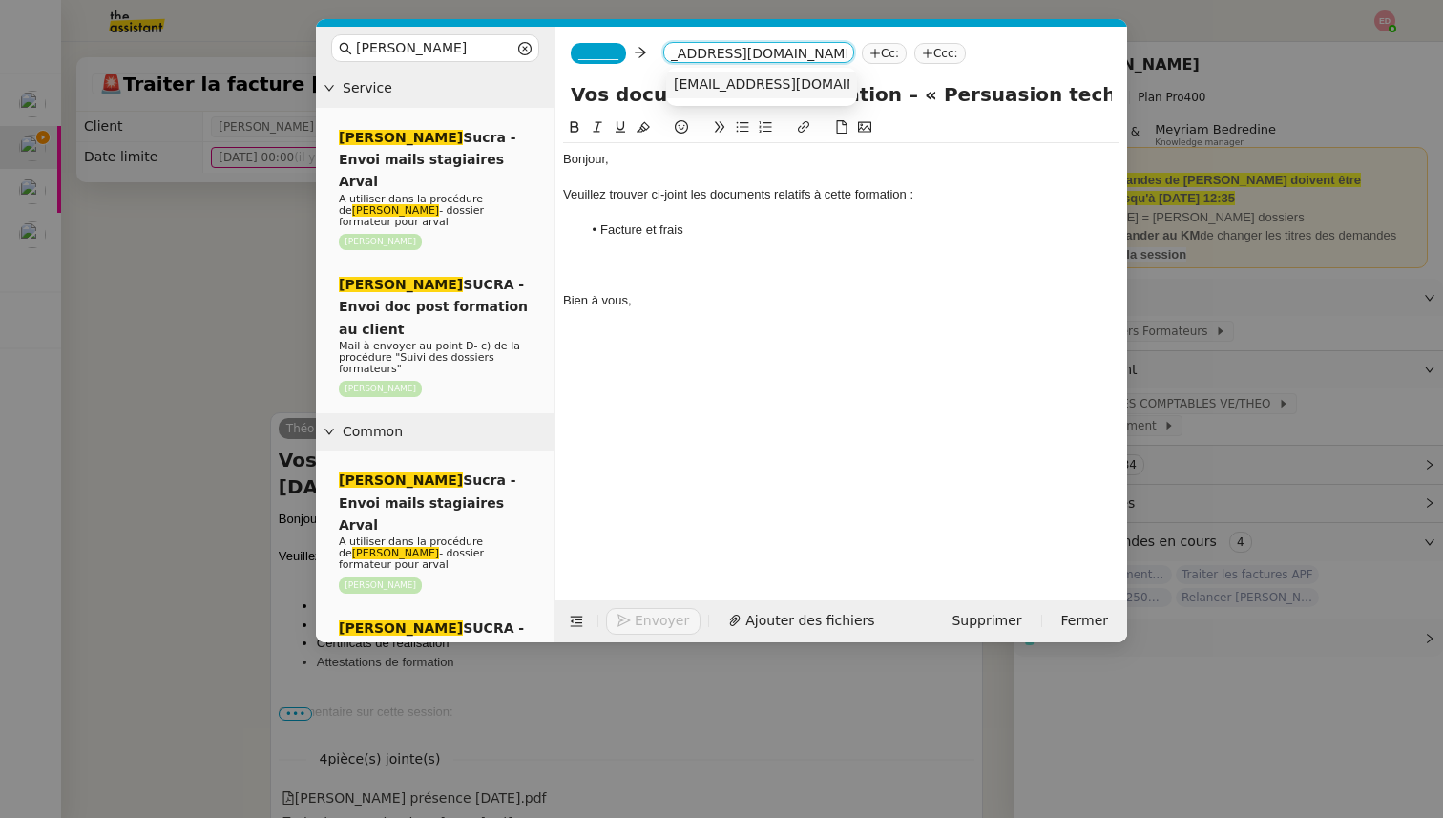
click at [728, 87] on span "KS_COLLECTOR_FR@klepierre.com" at bounding box center [791, 83] width 234 height 15
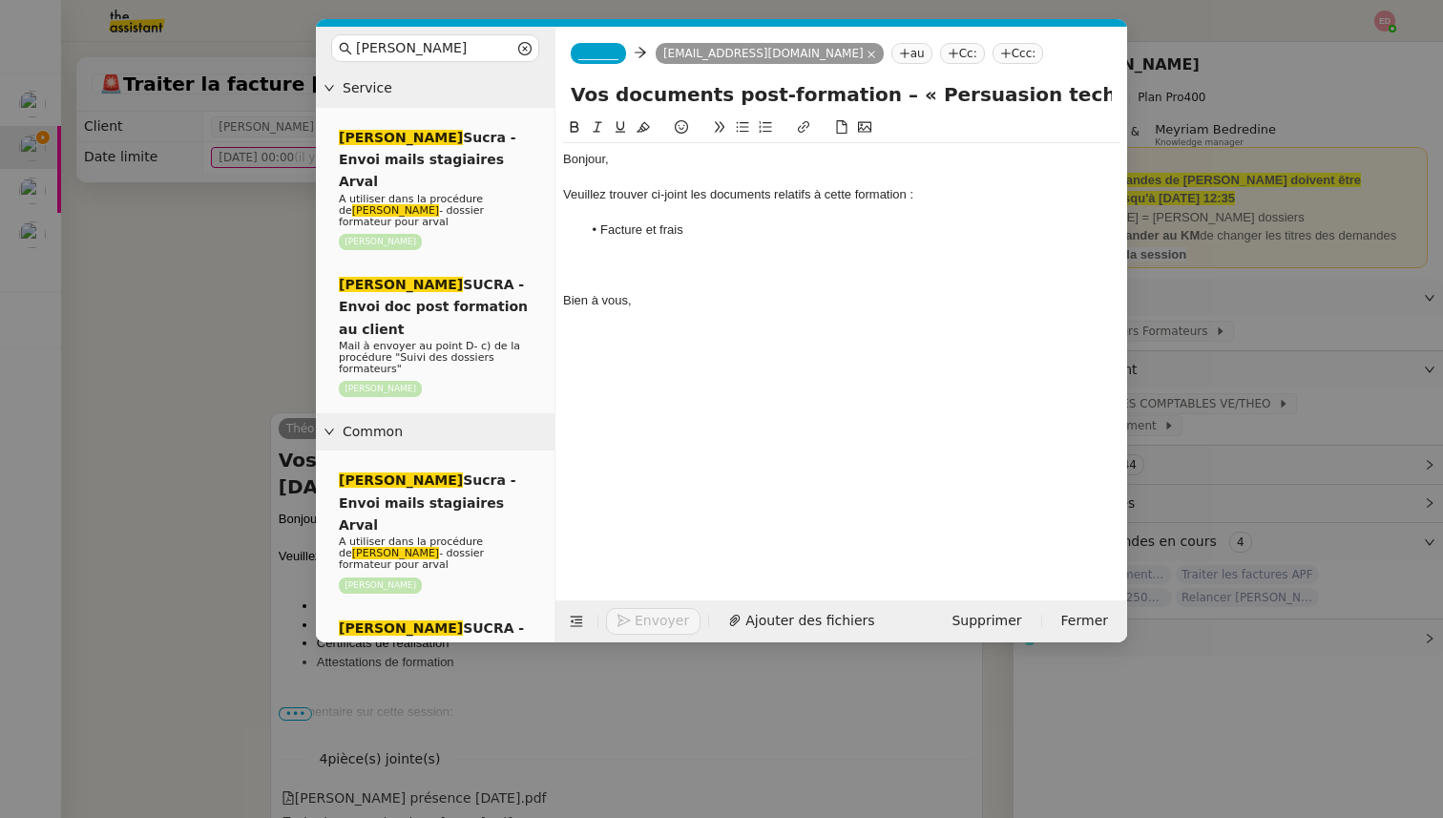
click at [972, 59] on nz-tag "Cc:" at bounding box center [962, 53] width 45 height 21
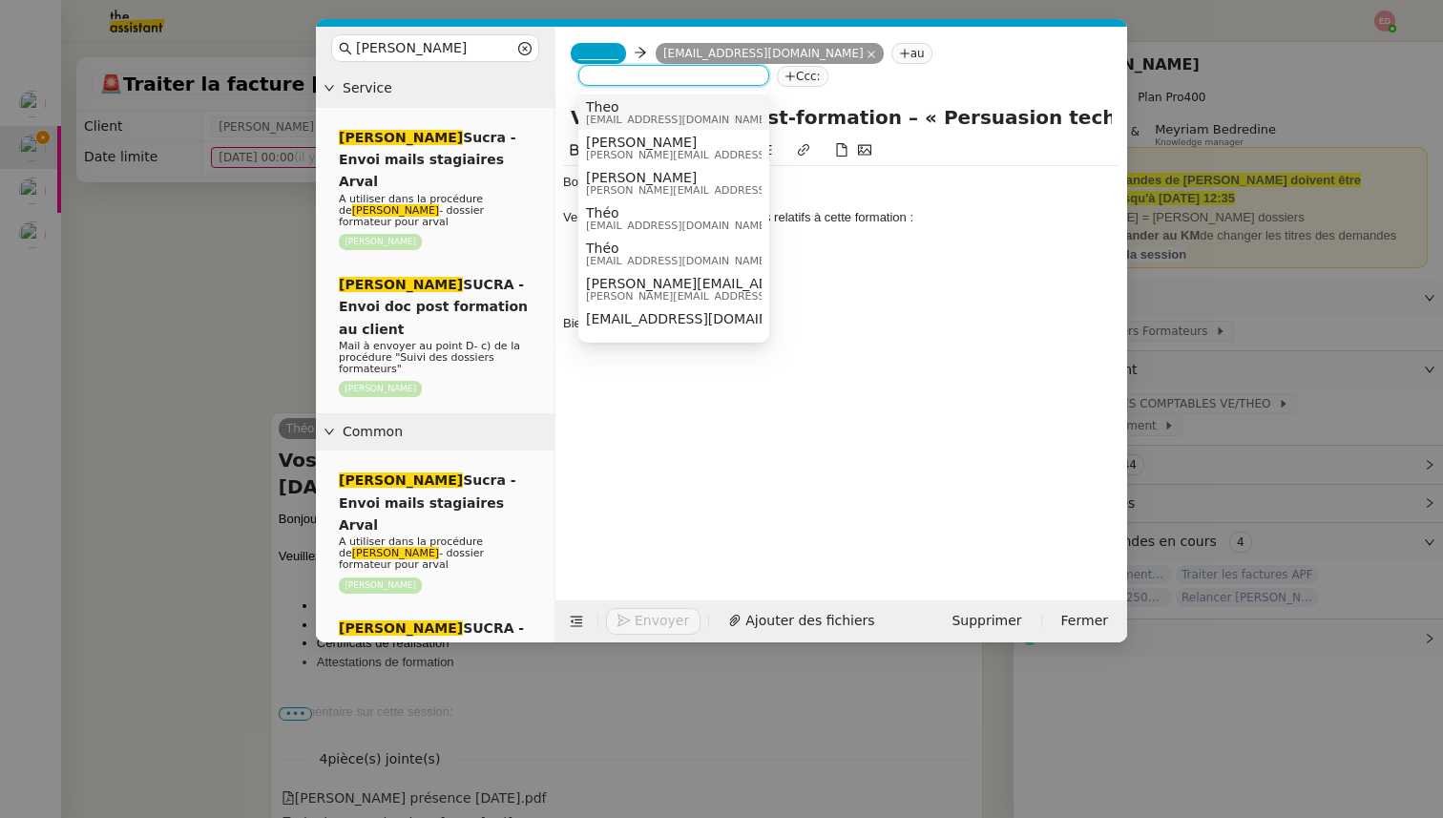
paste input "[EMAIL_ADDRESS][DOMAIN_NAME]"
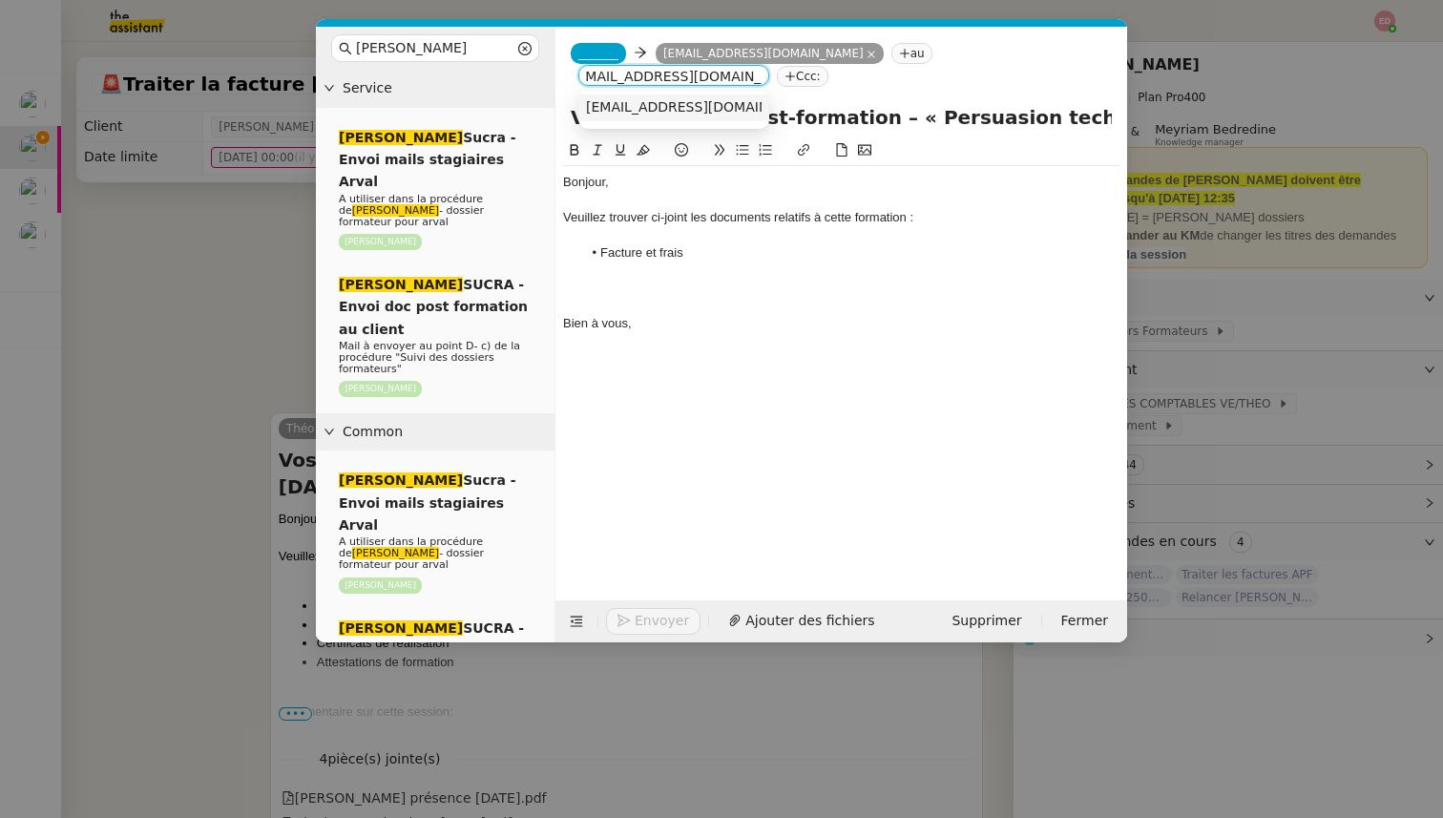
type input "[EMAIL_ADDRESS][DOMAIN_NAME]"
click at [639, 102] on span "[EMAIL_ADDRESS][DOMAIN_NAME]" at bounding box center [703, 106] width 234 height 15
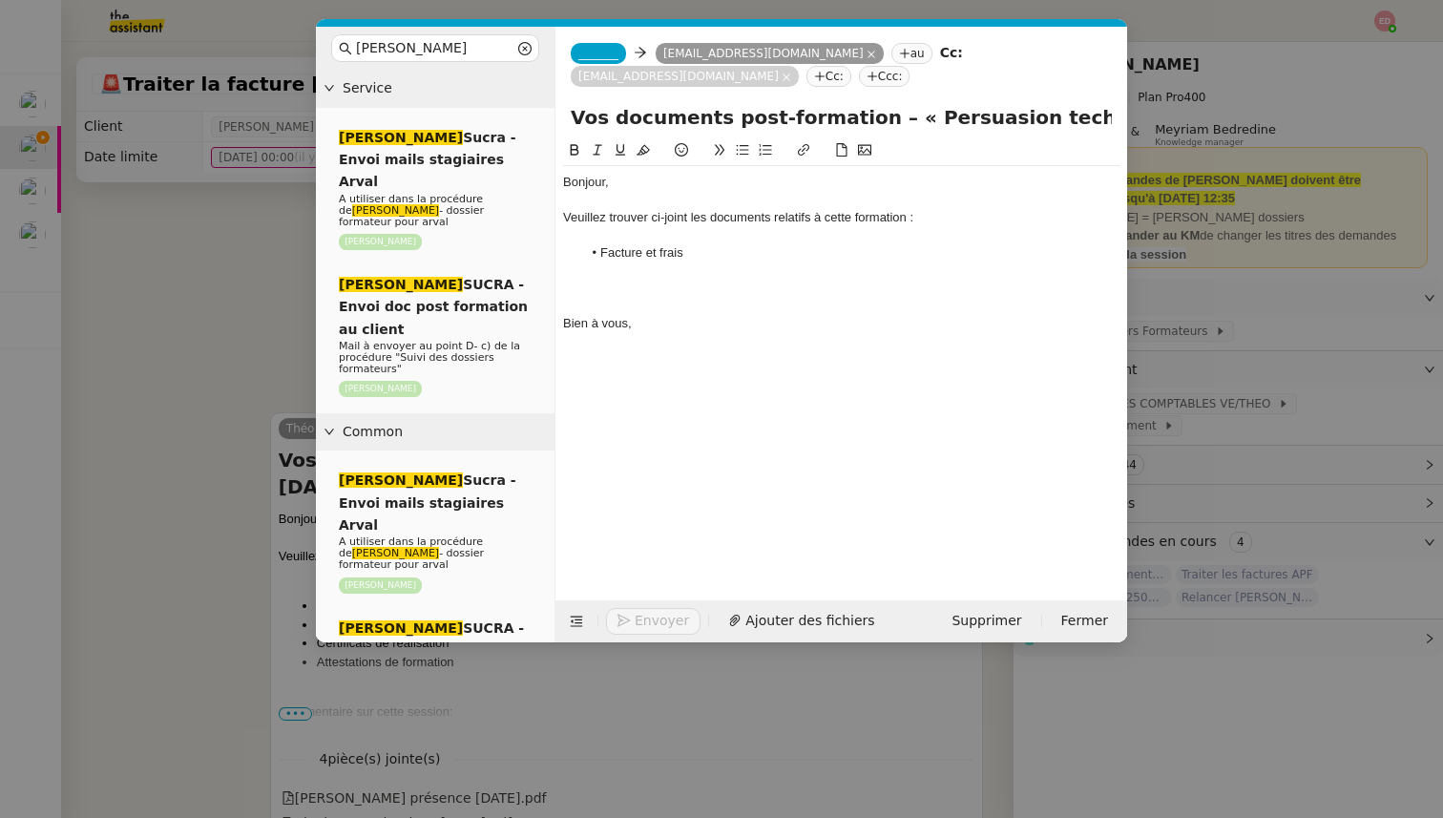
click at [605, 59] on span "_______" at bounding box center [598, 53] width 40 height 13
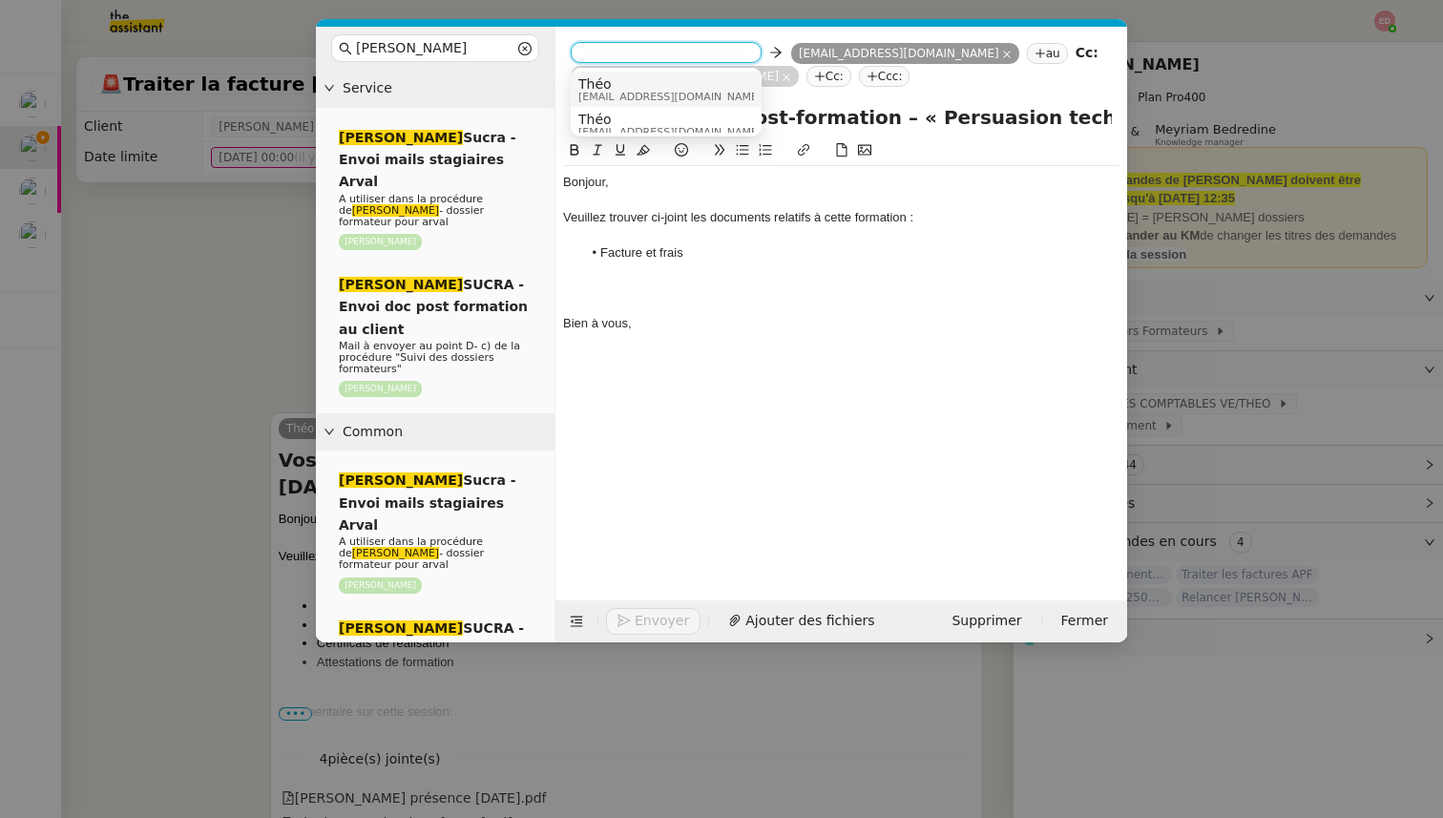
click at [613, 88] on span "Théo" at bounding box center [669, 83] width 183 height 15
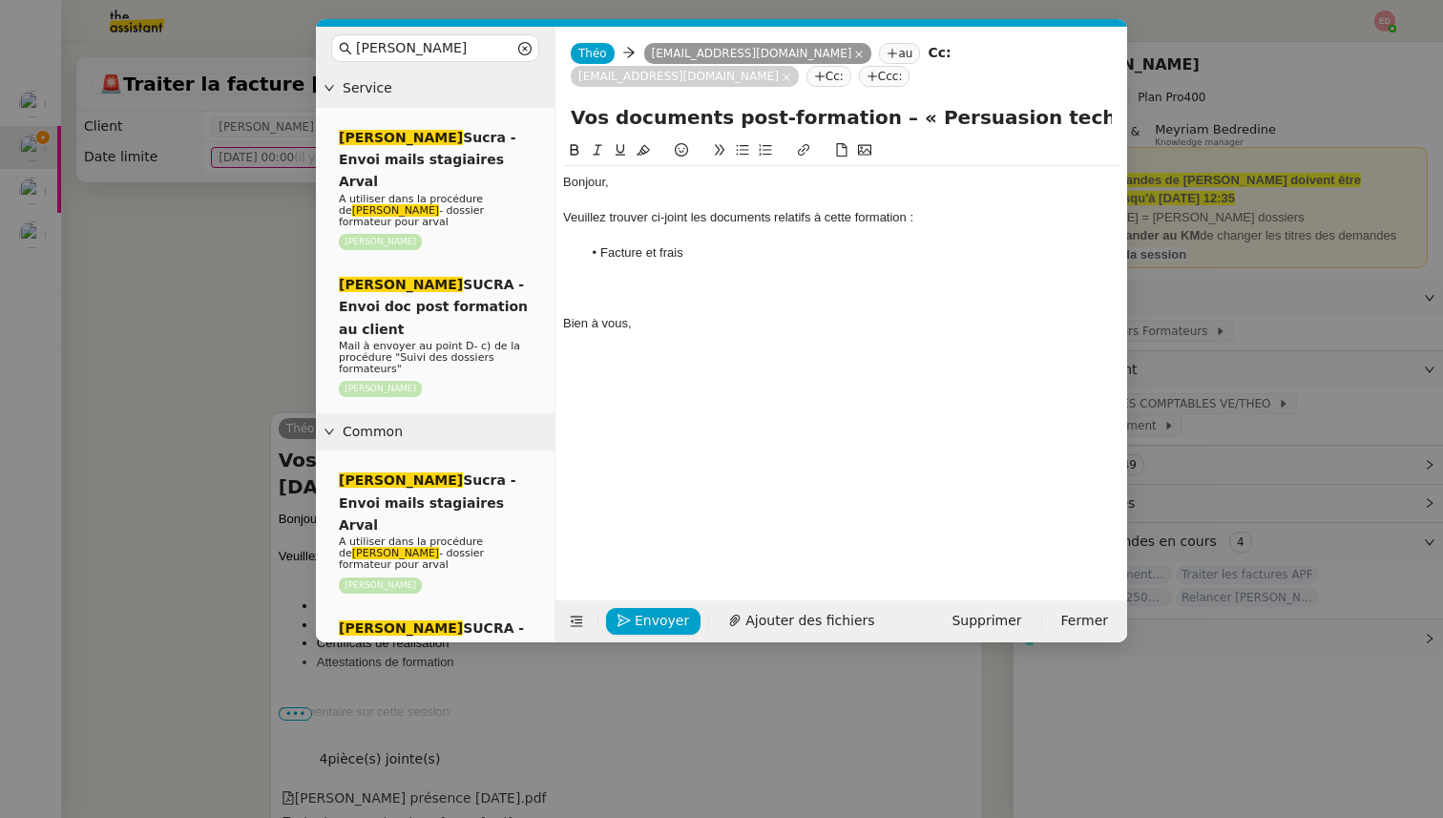
click at [582, 292] on div at bounding box center [841, 288] width 556 height 17
drag, startPoint x: 687, startPoint y: 255, endPoint x: 646, endPoint y: 254, distance: 41.0
click at [646, 254] on li "Facture et frais" at bounding box center [851, 252] width 538 height 17
click at [740, 215] on div "Veuillez trouver ci-joint les documents relatifs à cette formation :" at bounding box center [841, 217] width 556 height 17
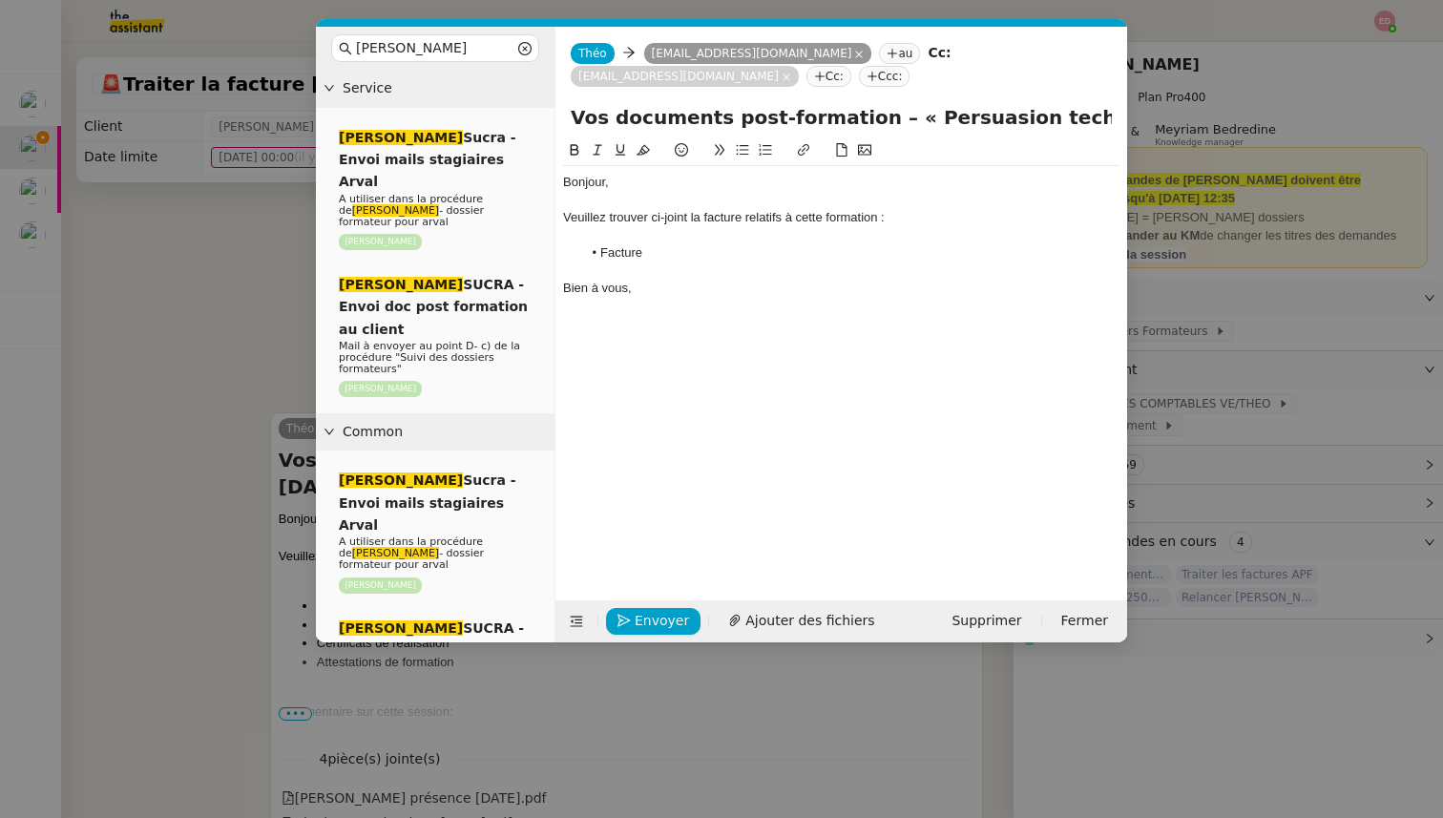
click at [782, 219] on div "Veuillez trouver ci-joint la facture relatifs à cette formation :" at bounding box center [841, 217] width 556 height 17
drag, startPoint x: 650, startPoint y: 272, endPoint x: 547, endPoint y: 242, distance: 107.2
click at [547, 242] on nz-layout "sylvie Service Sylvie Sucra - Envoi mails stagiaires Arval A utiliser dans la p…" at bounding box center [721, 335] width 811 height 616
click at [817, 619] on span "Ajouter des fichiers" at bounding box center [809, 621] width 129 height 22
click at [650, 624] on span "Envoyer" at bounding box center [662, 621] width 54 height 22
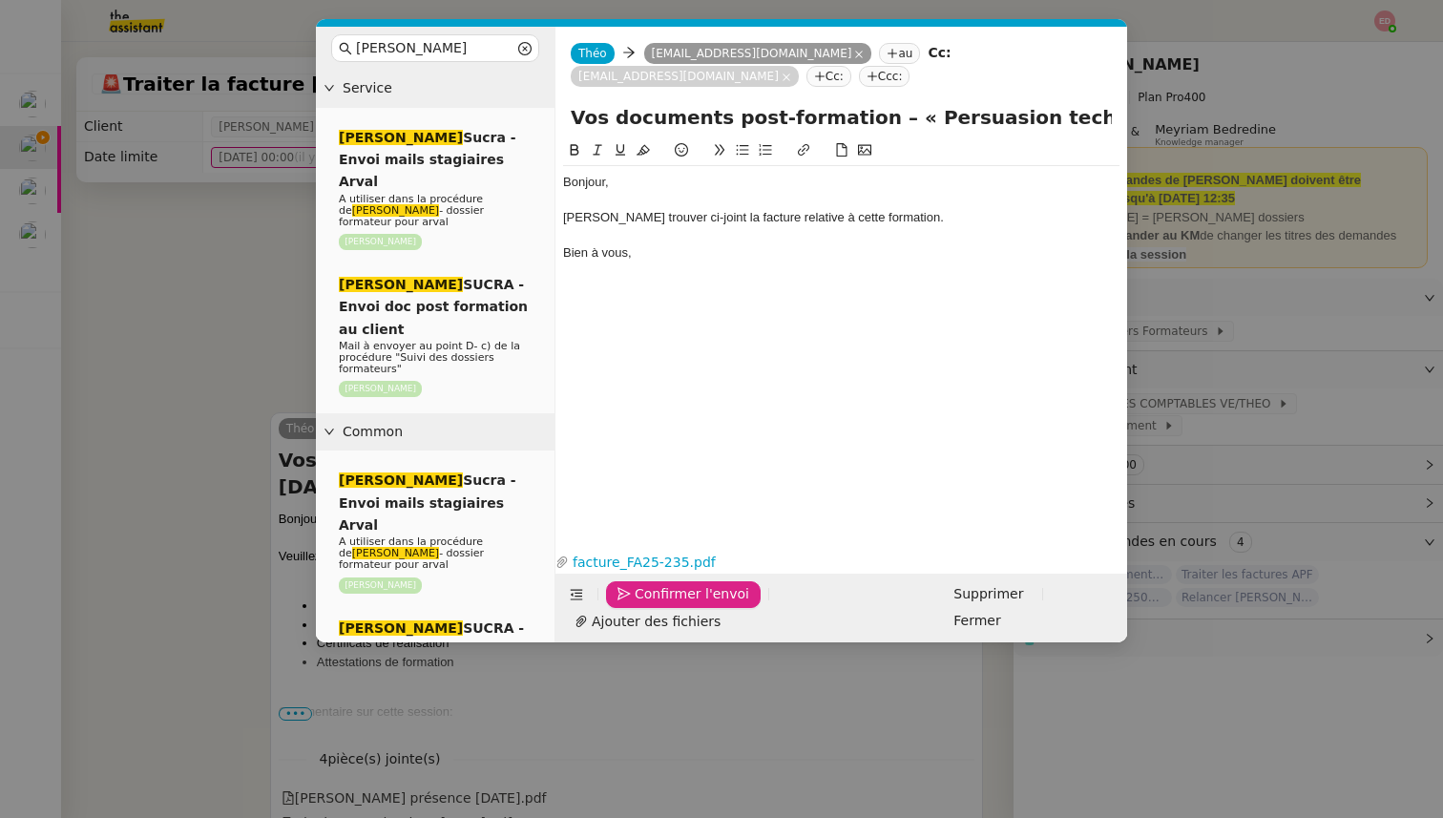
click at [650, 605] on span "Confirmer l'envoi" at bounding box center [692, 594] width 115 height 22
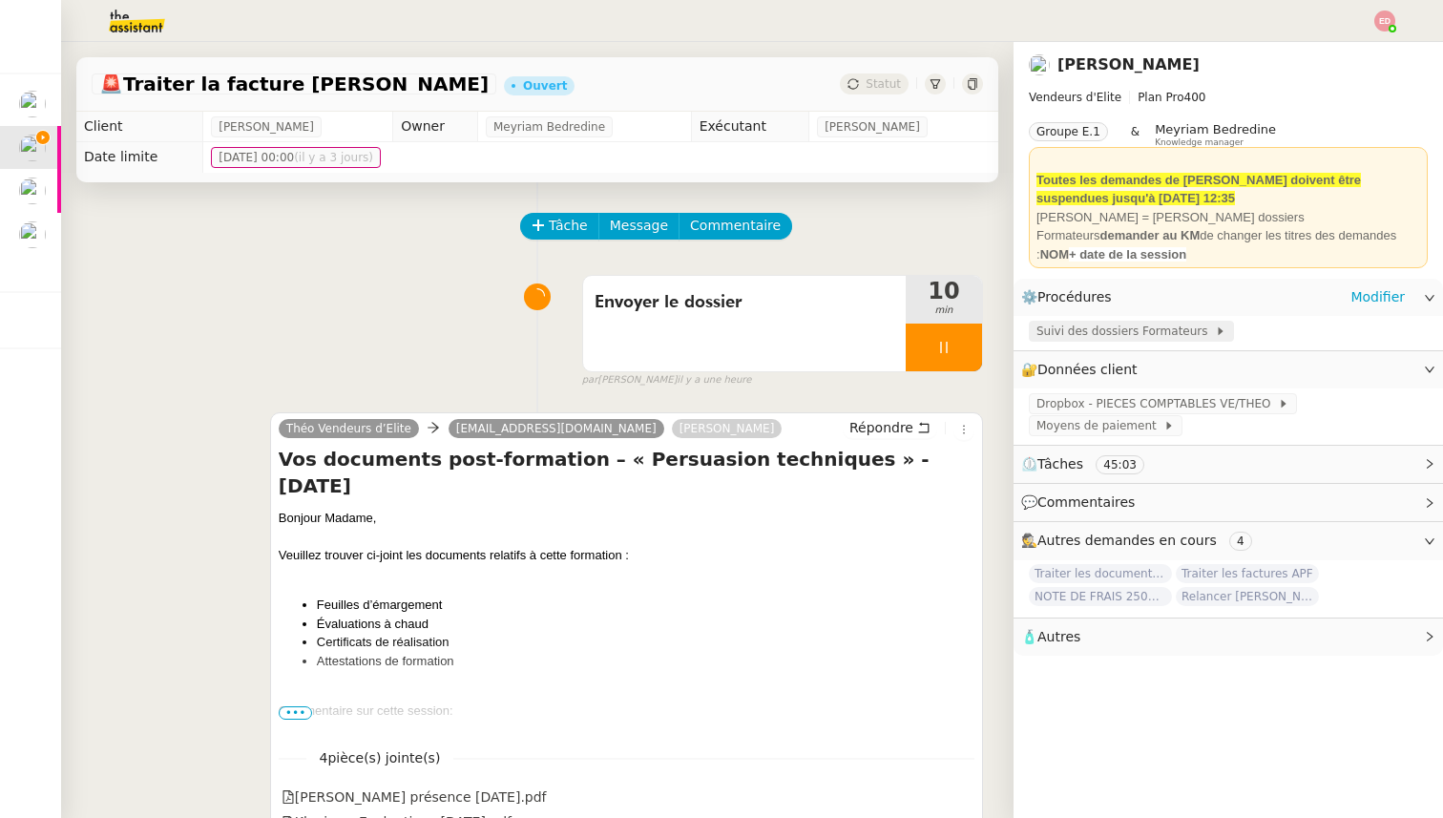
click at [1053, 333] on span "Suivi des dossiers Formateurs" at bounding box center [1125, 331] width 178 height 19
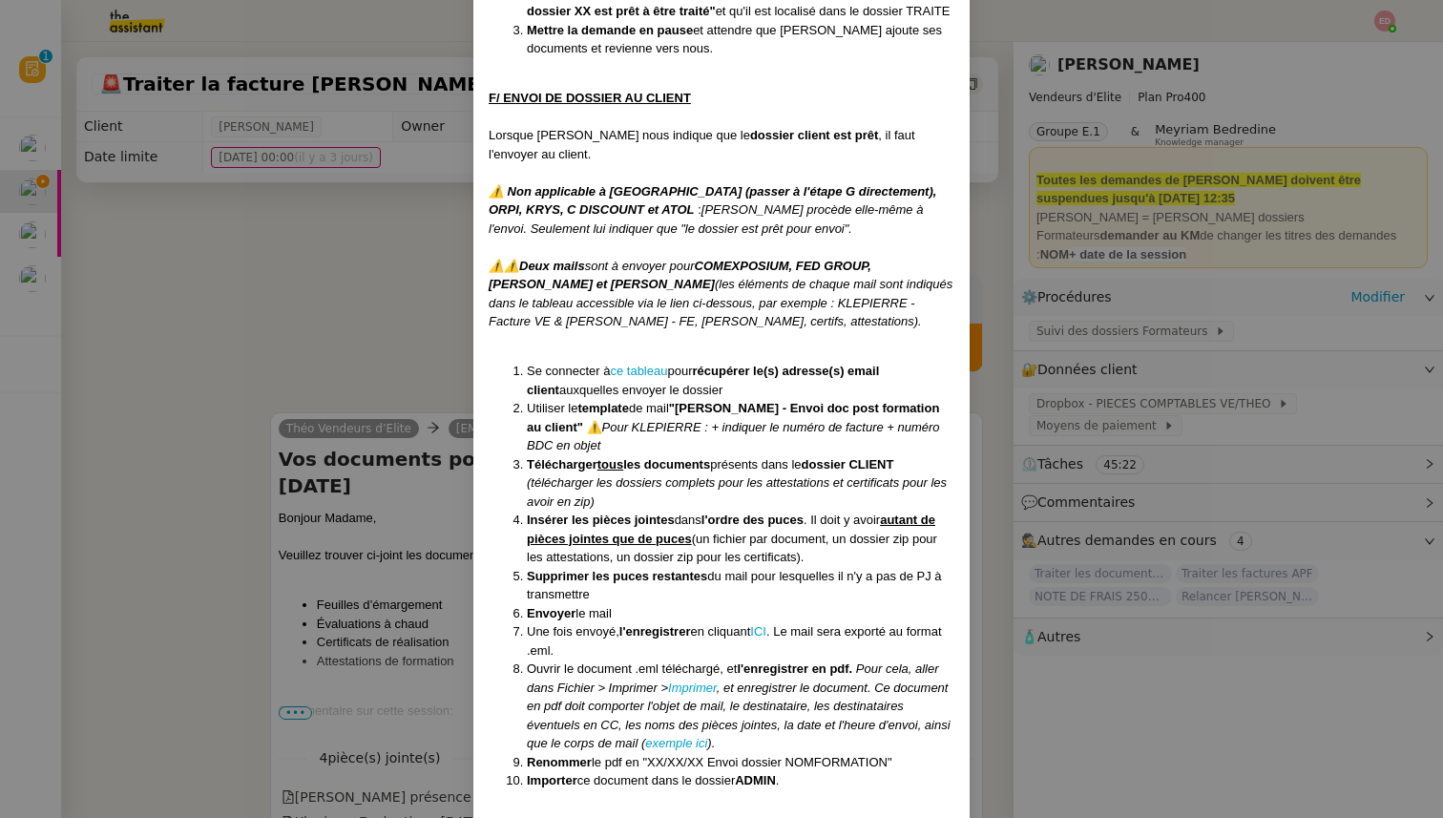
scroll to position [6713, 0]
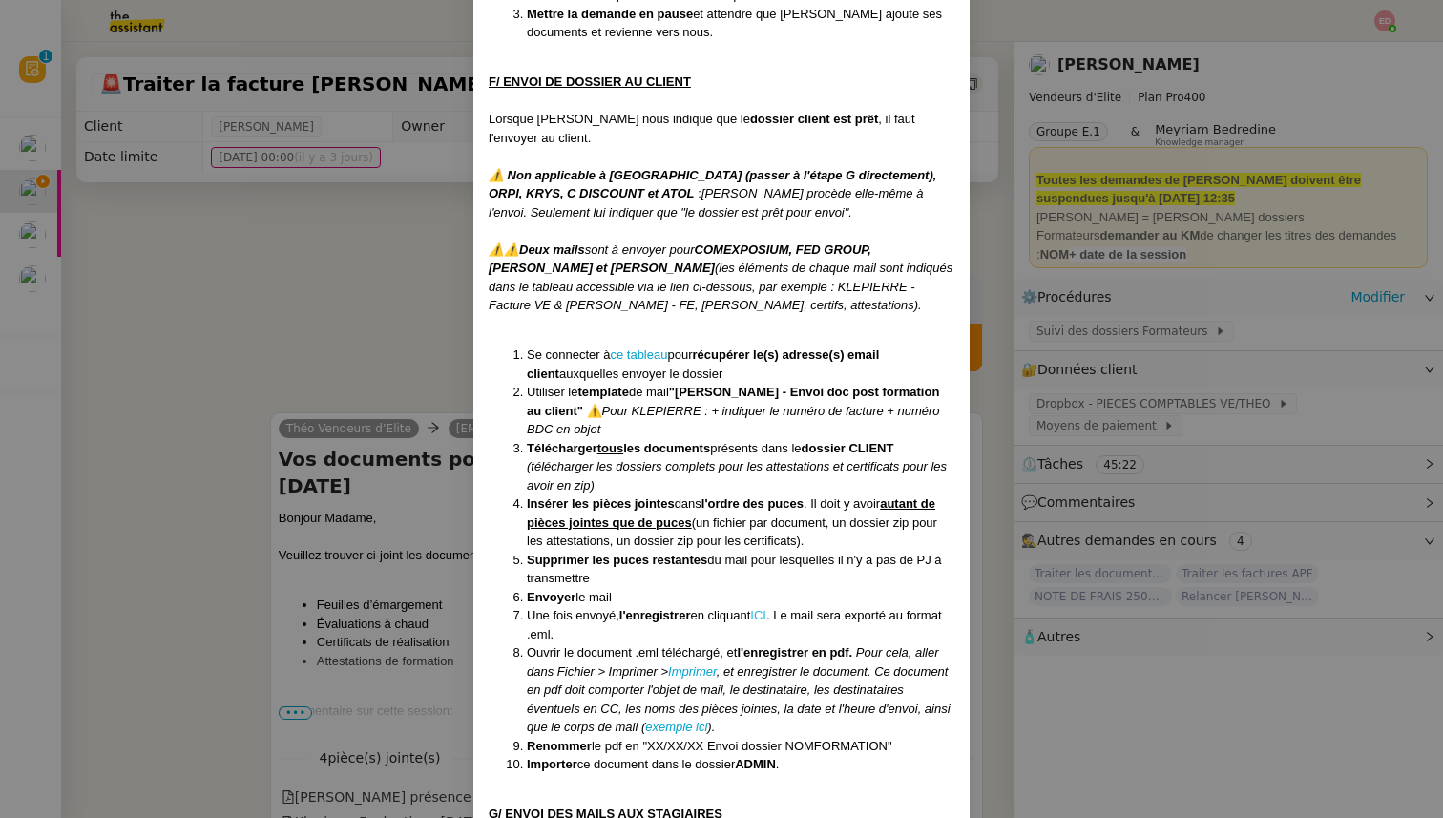
click at [766, 608] on link "ICI" at bounding box center [758, 615] width 16 height 14
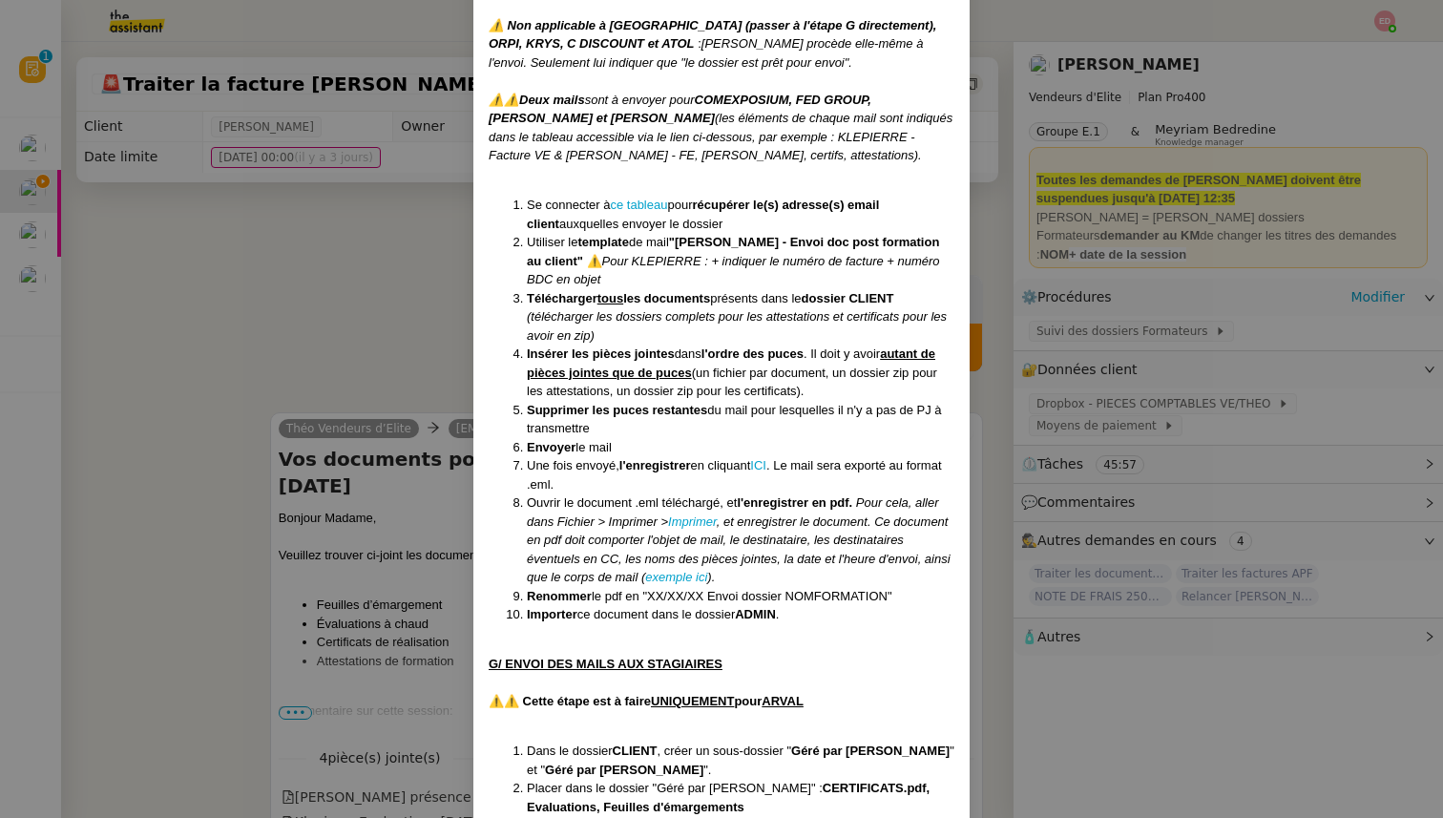
scroll to position [6891, 0]
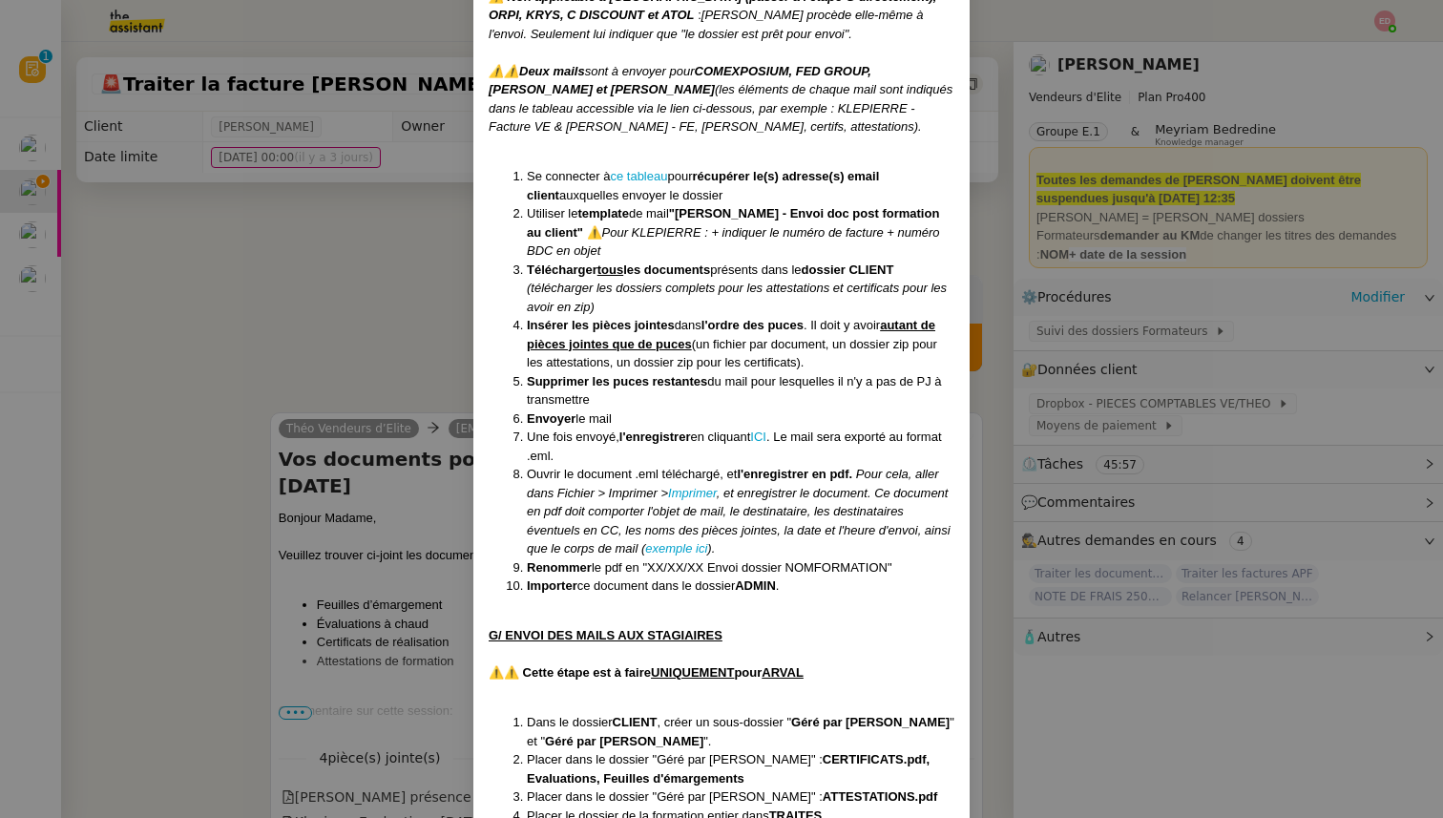
click at [344, 458] on nz-modal-container "Créée le [DATE] MAJ entièrement suite aux retours de la cliente le [DATE] Modif…" at bounding box center [721, 409] width 1443 height 818
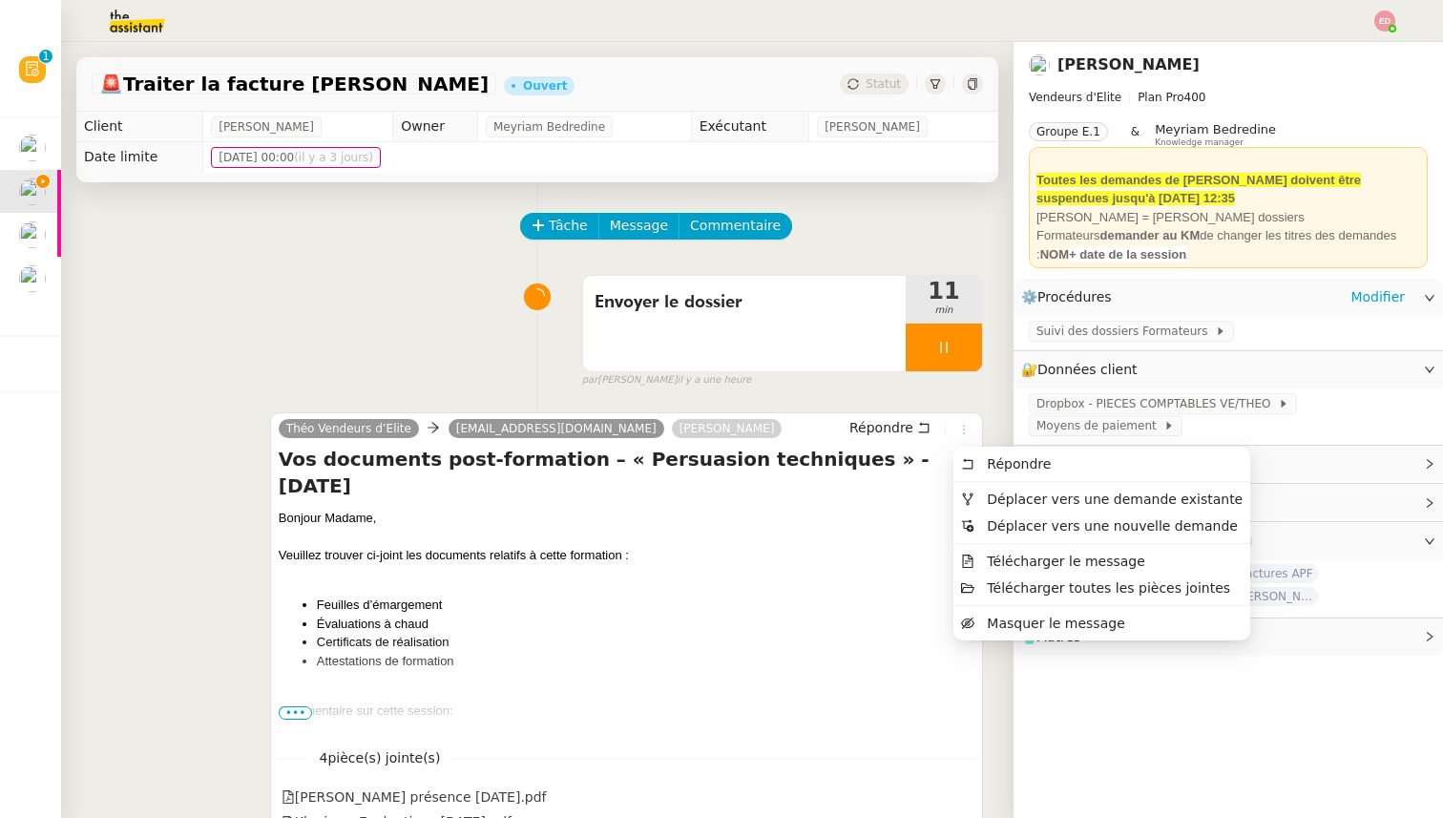
click at [959, 430] on icon at bounding box center [963, 429] width 11 height 11
click at [1002, 563] on span "Télécharger le message" at bounding box center [1066, 561] width 158 height 15
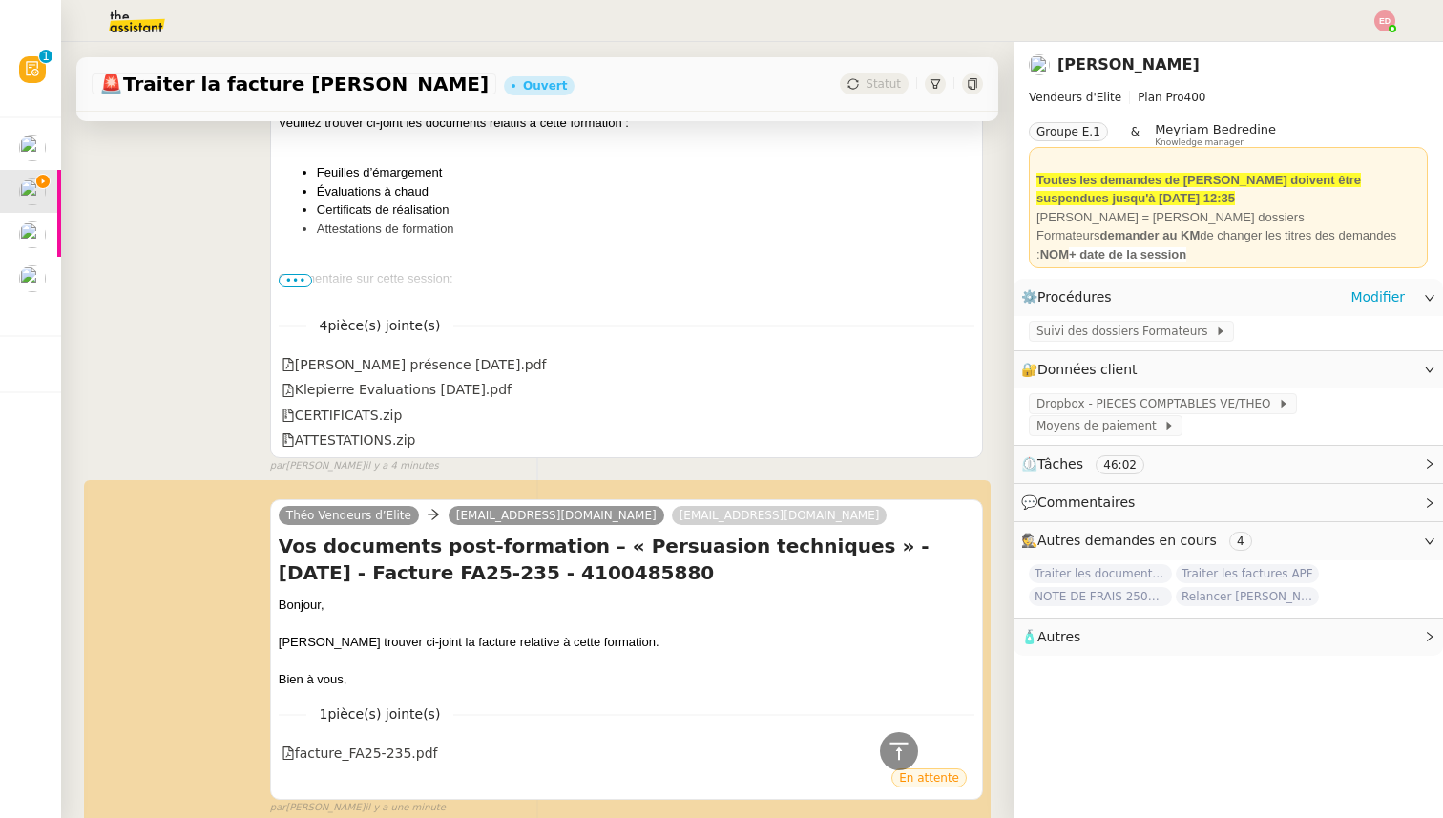
scroll to position [443, 0]
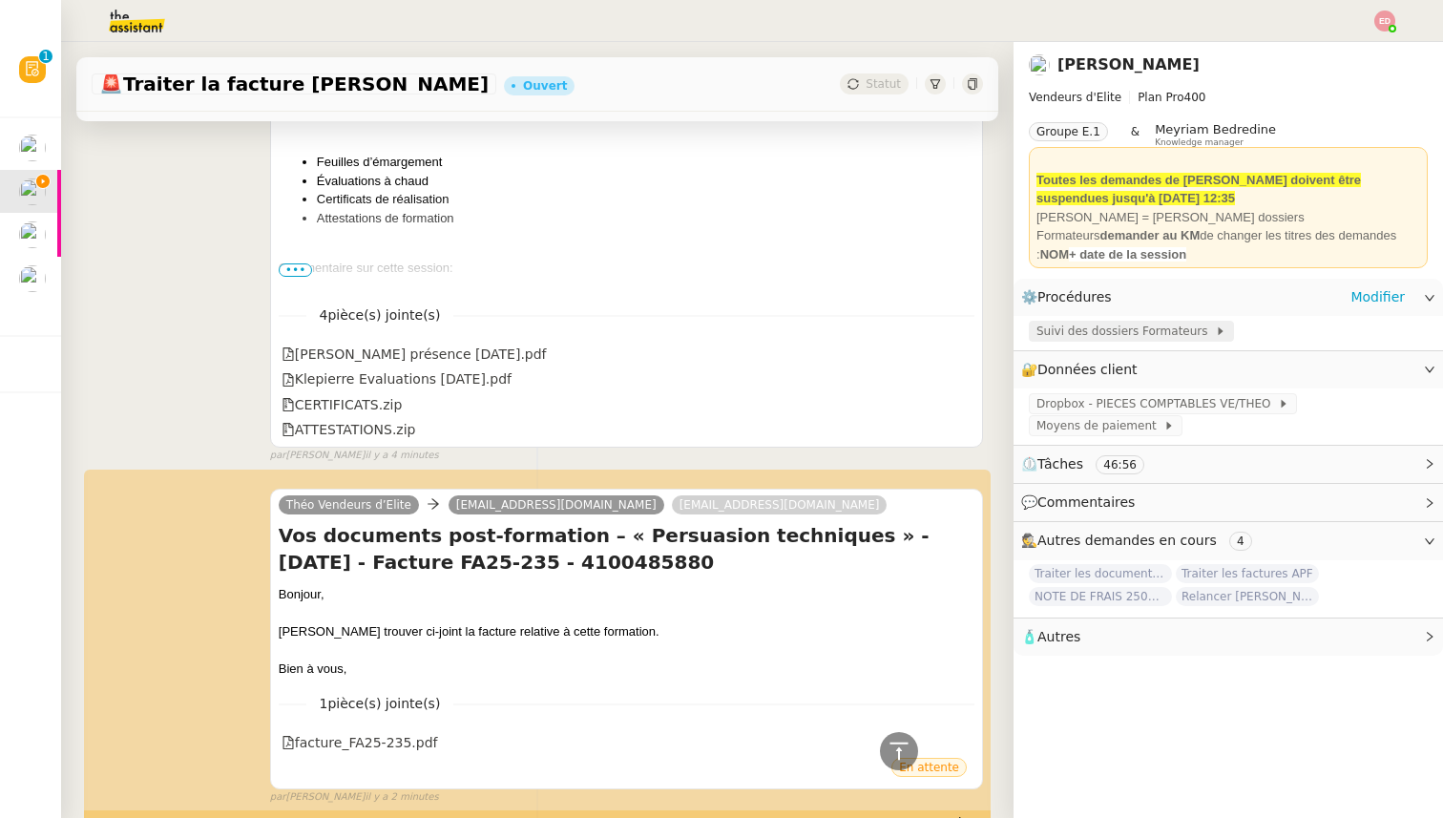
click at [1095, 330] on span "Suivi des dossiers Formateurs" at bounding box center [1125, 331] width 178 height 19
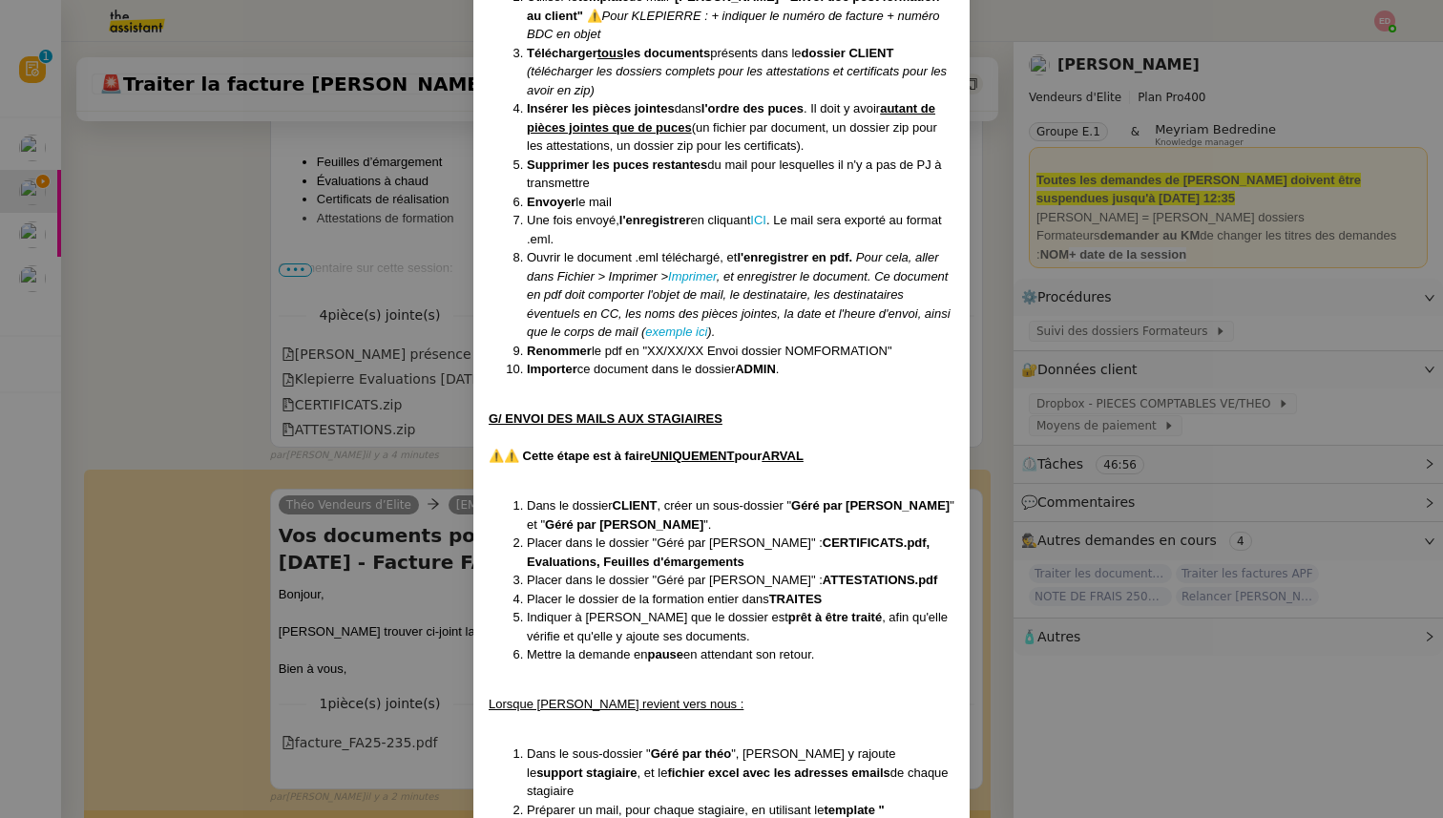
scroll to position [6872, 0]
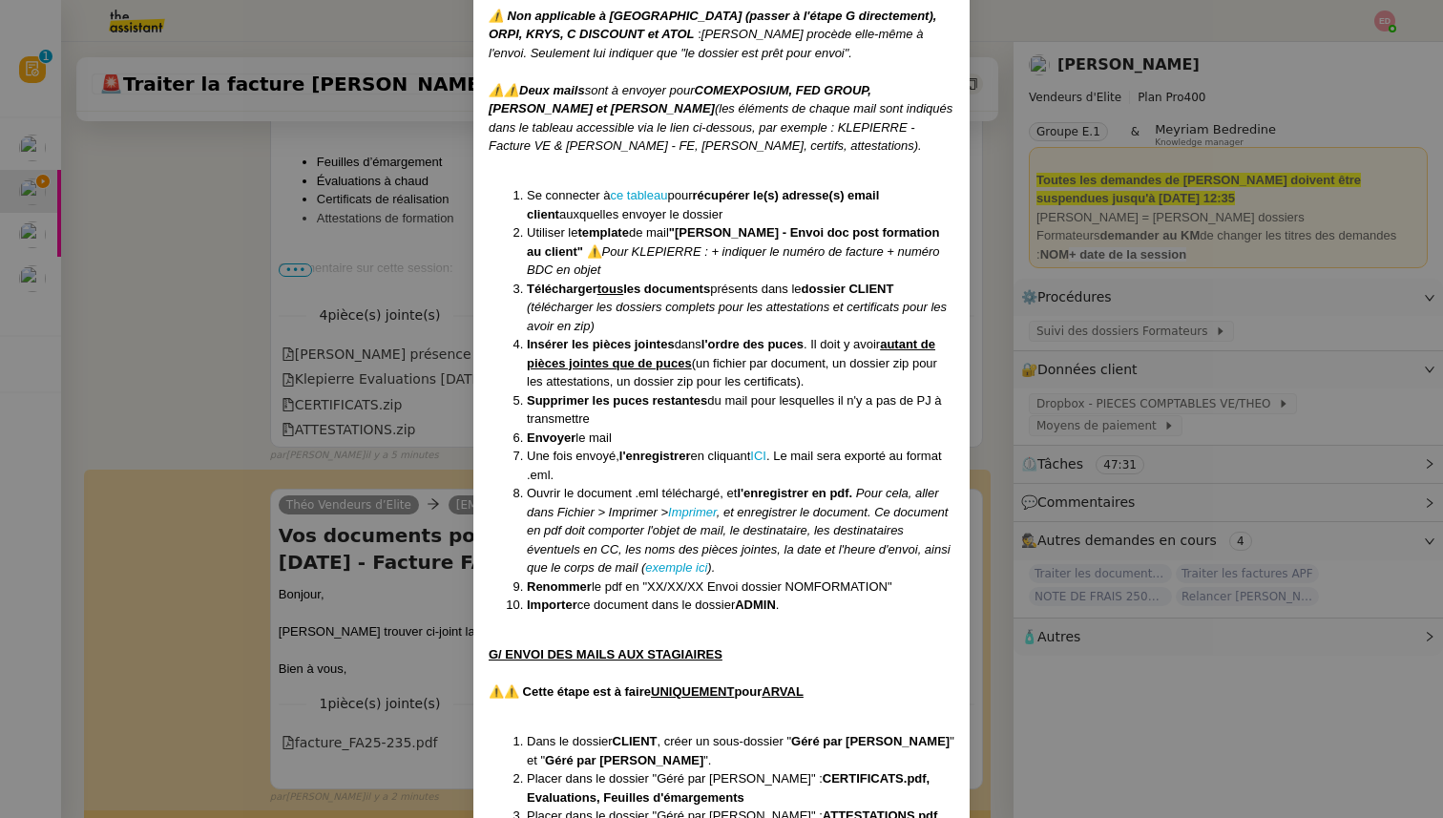
click at [222, 285] on nz-modal-container "Créée le [DATE] MAJ entièrement suite aux retours de la cliente le [DATE] Modif…" at bounding box center [721, 409] width 1443 height 818
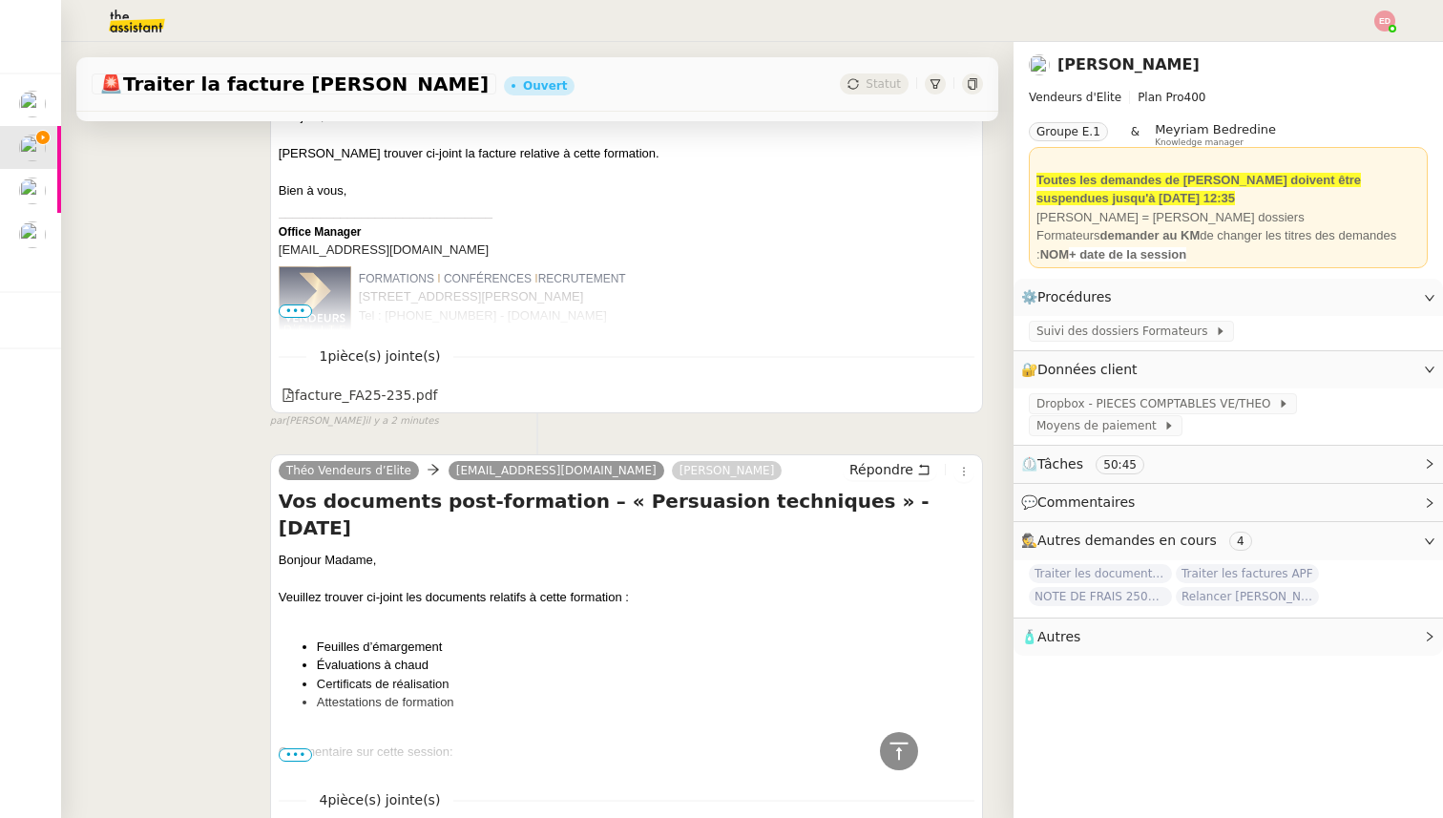
scroll to position [873, 0]
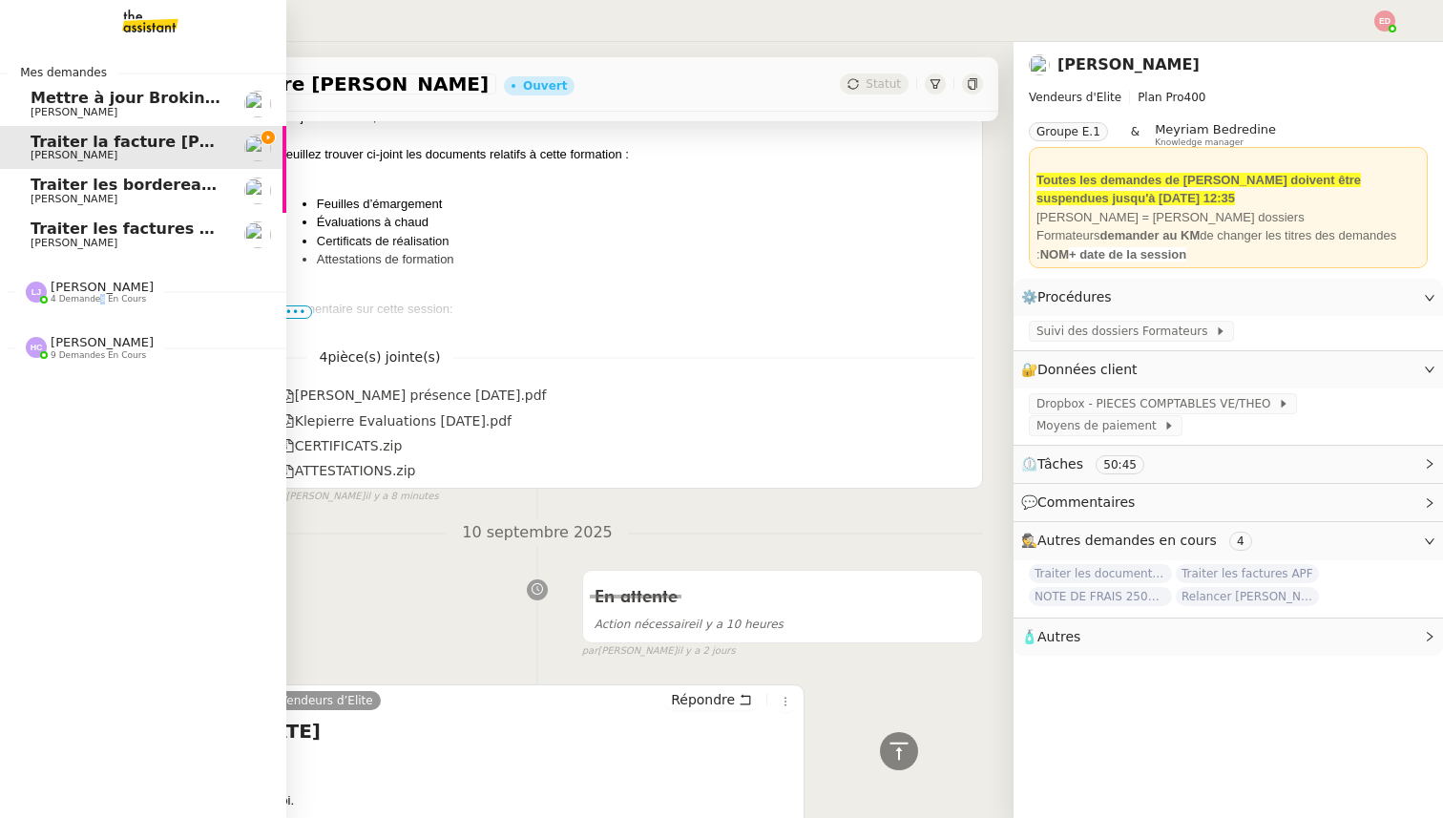
click at [101, 303] on span "4 demandes en cours" at bounding box center [98, 299] width 95 height 10
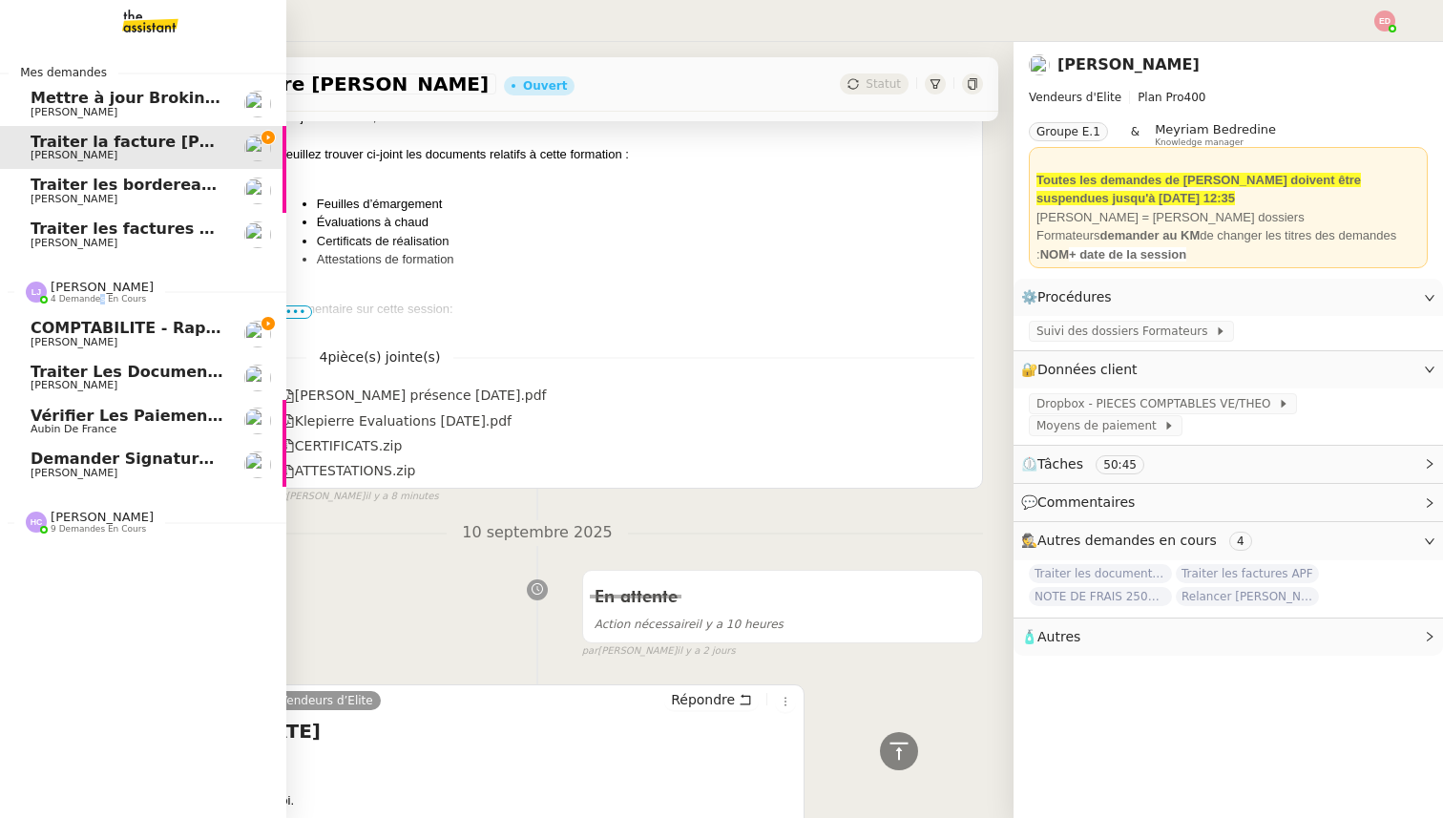
click at [110, 337] on span "[PERSON_NAME]" at bounding box center [127, 342] width 193 height 11
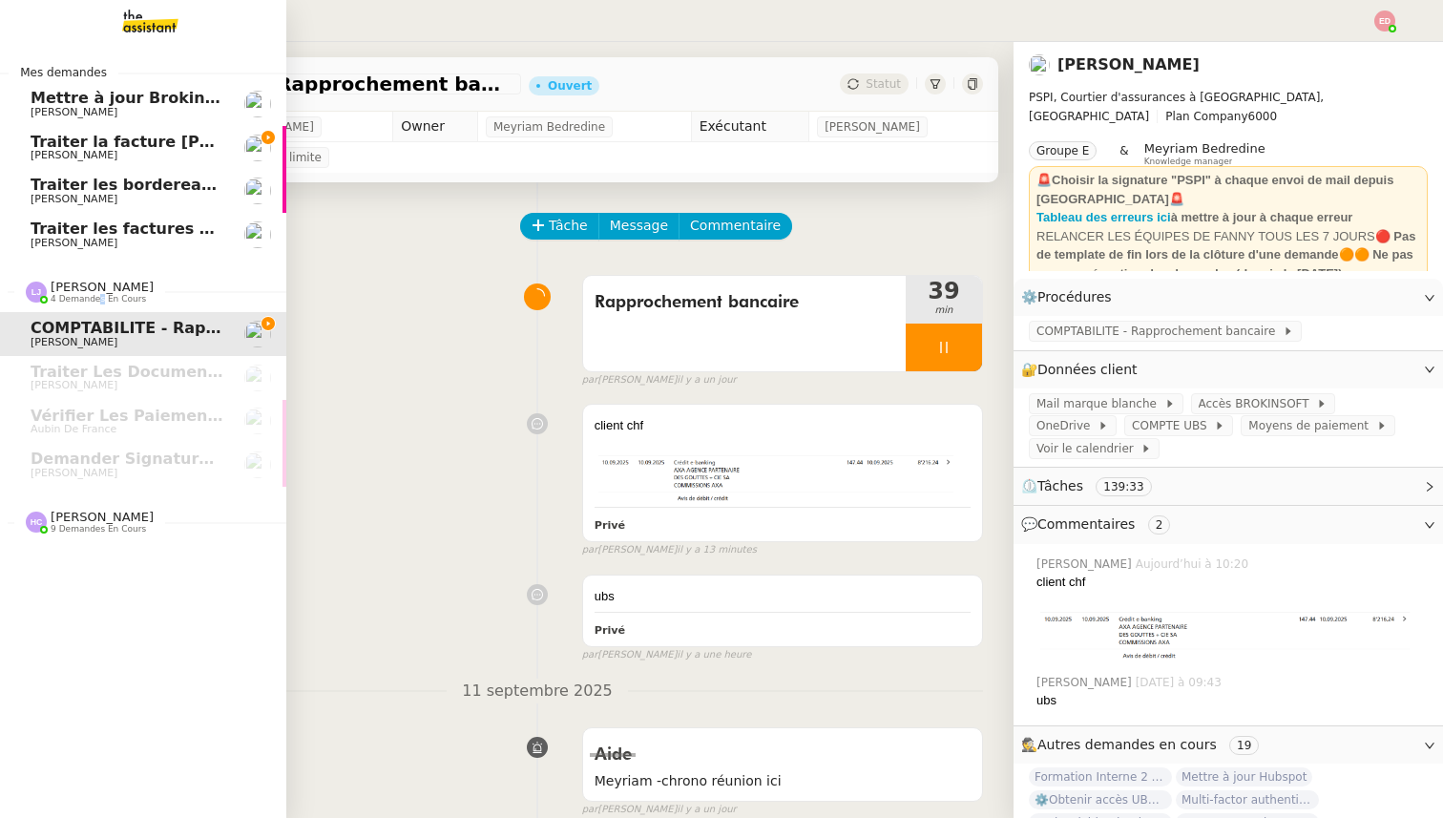
click at [58, 146] on span "Traiter la facture [PERSON_NAME]" at bounding box center [177, 142] width 292 height 18
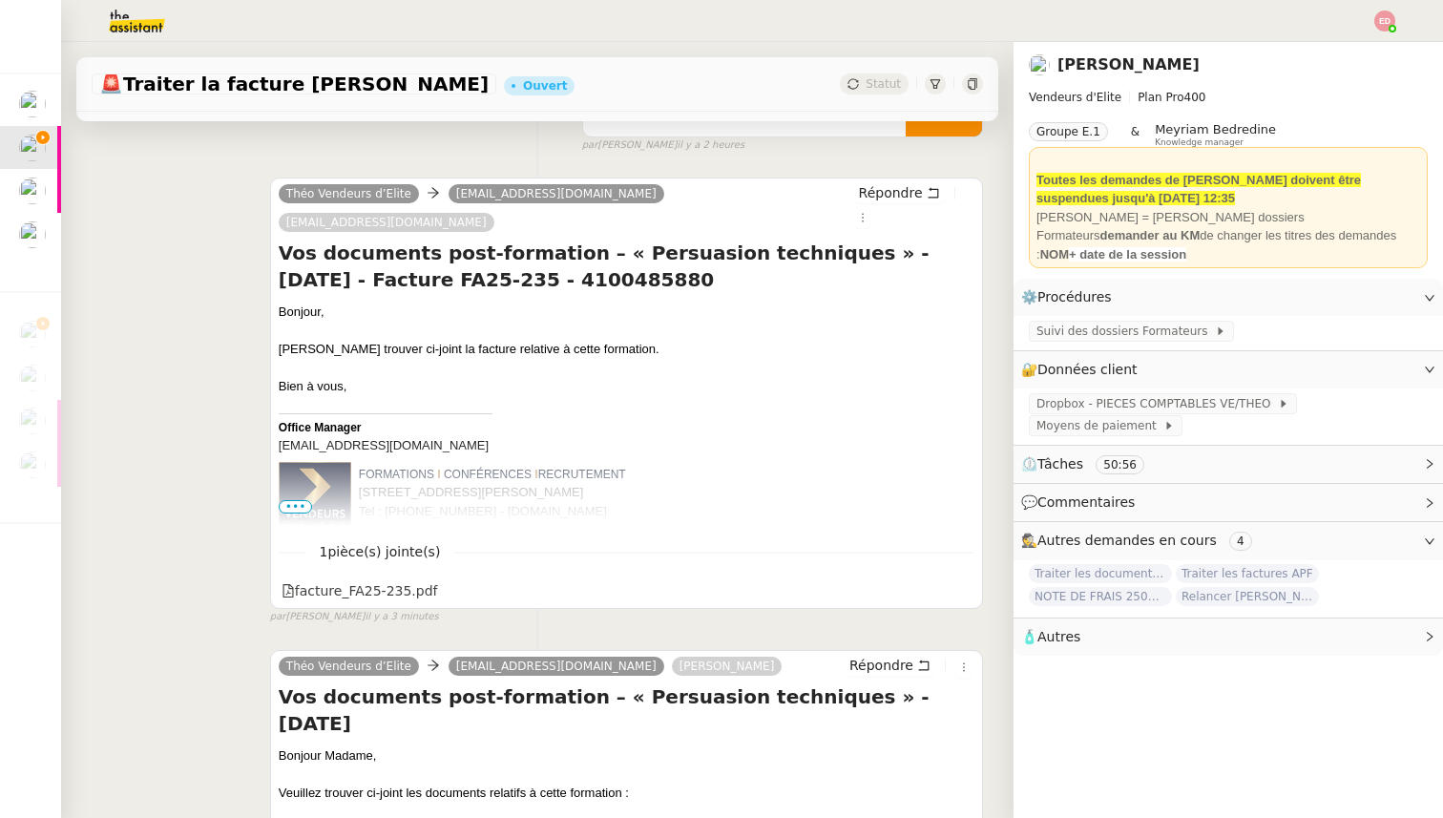
scroll to position [228, 0]
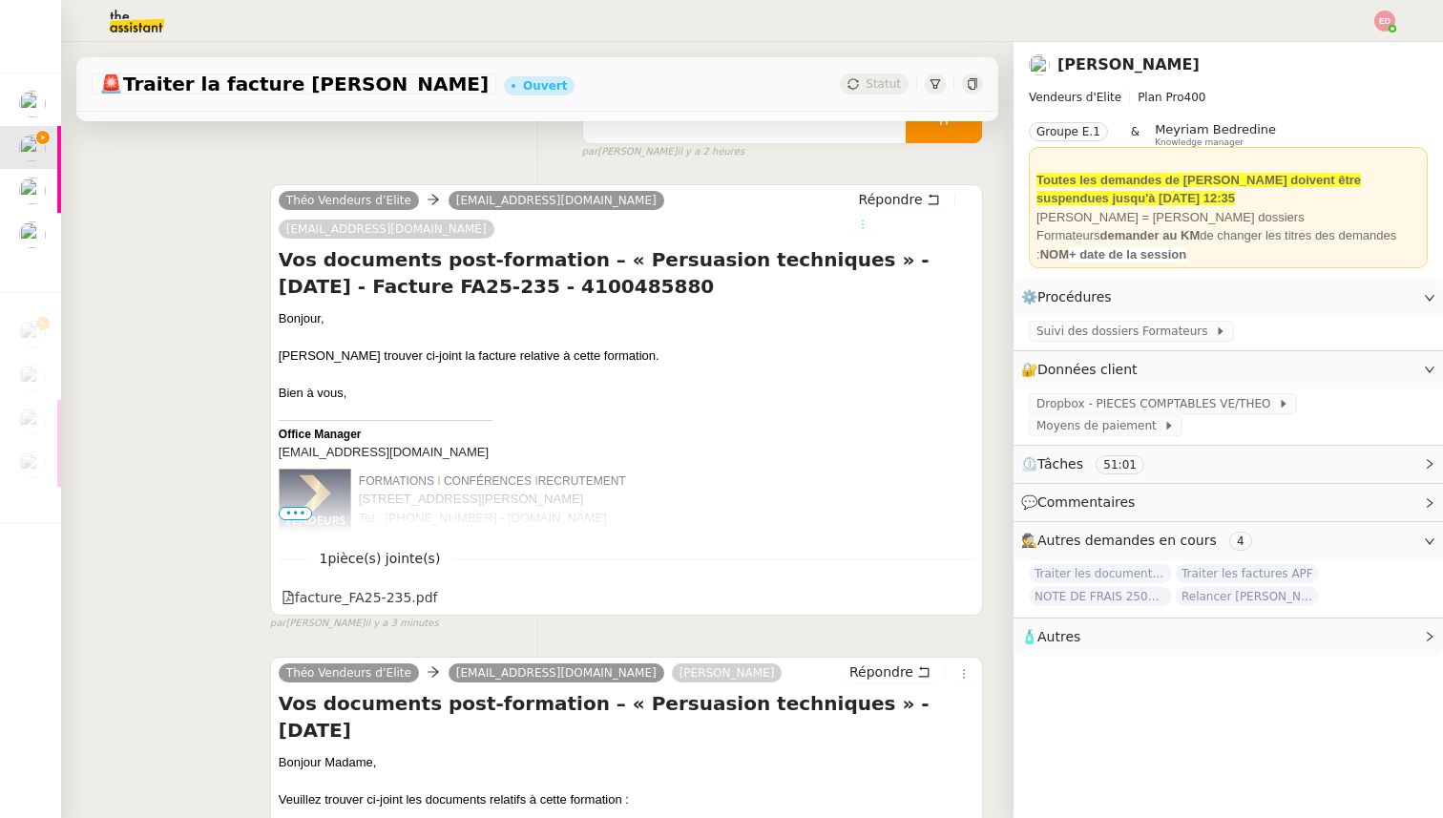
click at [868, 219] on icon at bounding box center [862, 224] width 11 height 11
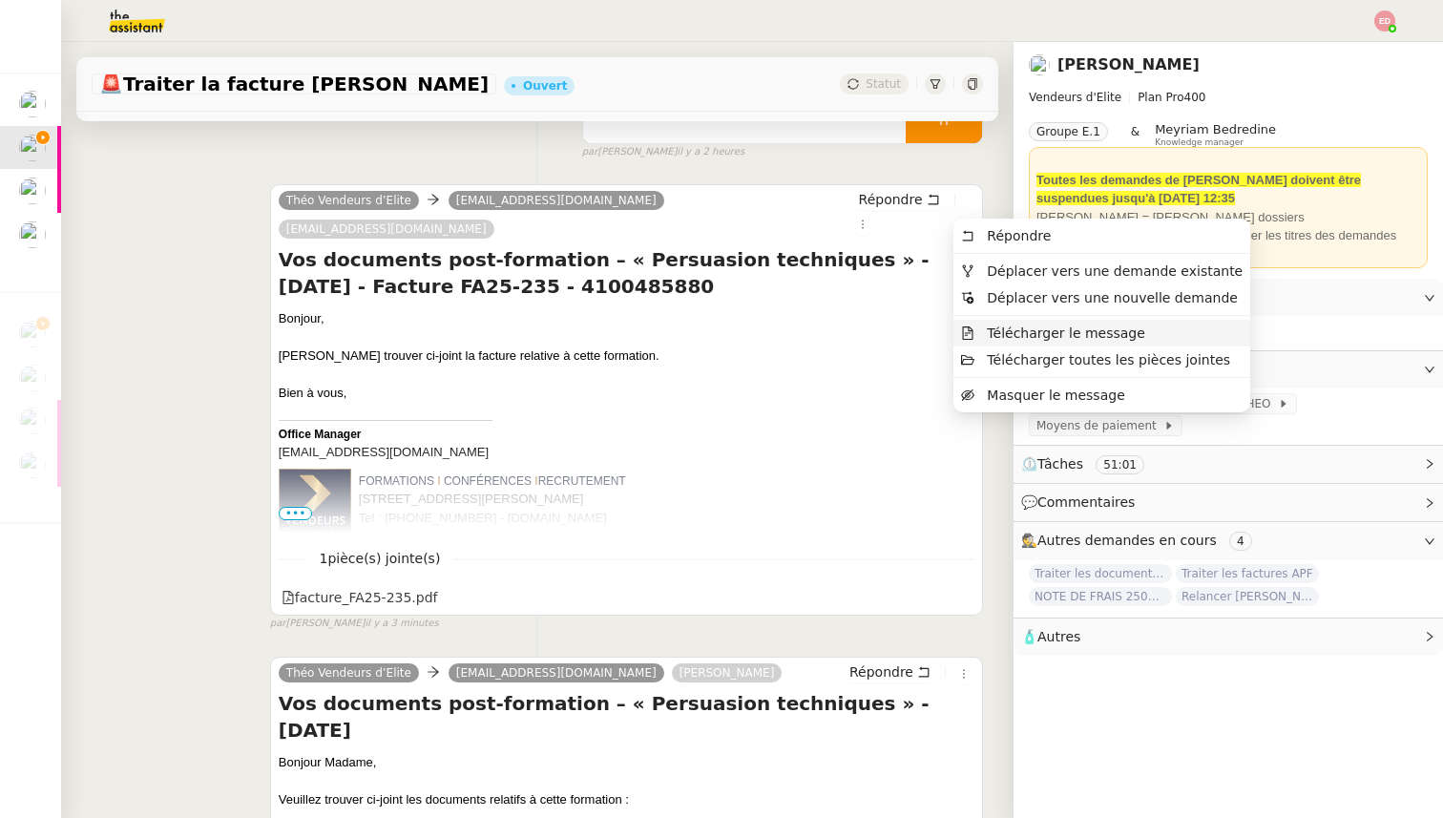
click at [991, 330] on span "Télécharger le message" at bounding box center [1066, 332] width 158 height 15
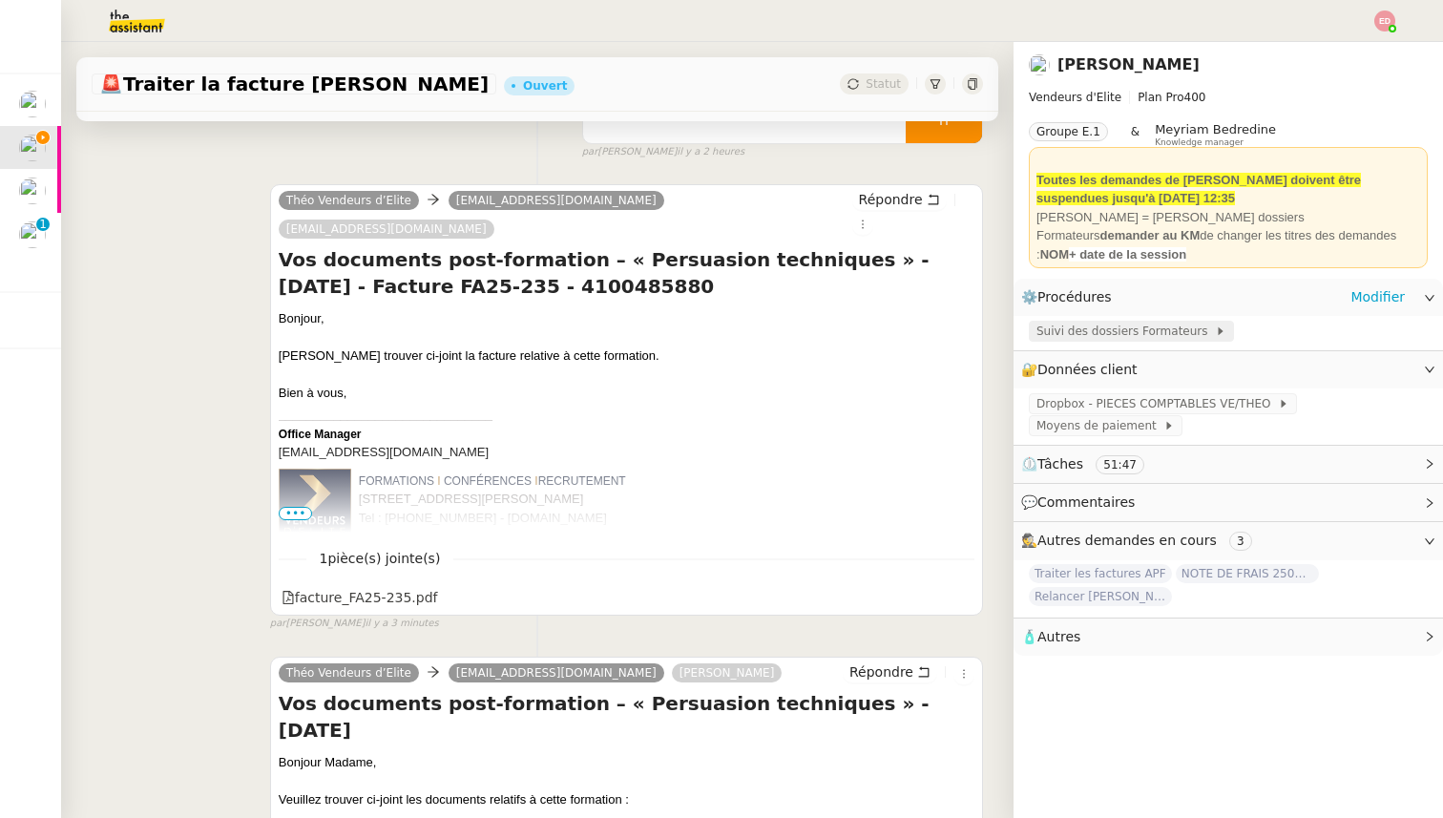
click at [1071, 332] on span "Suivi des dossiers Formateurs" at bounding box center [1125, 331] width 178 height 19
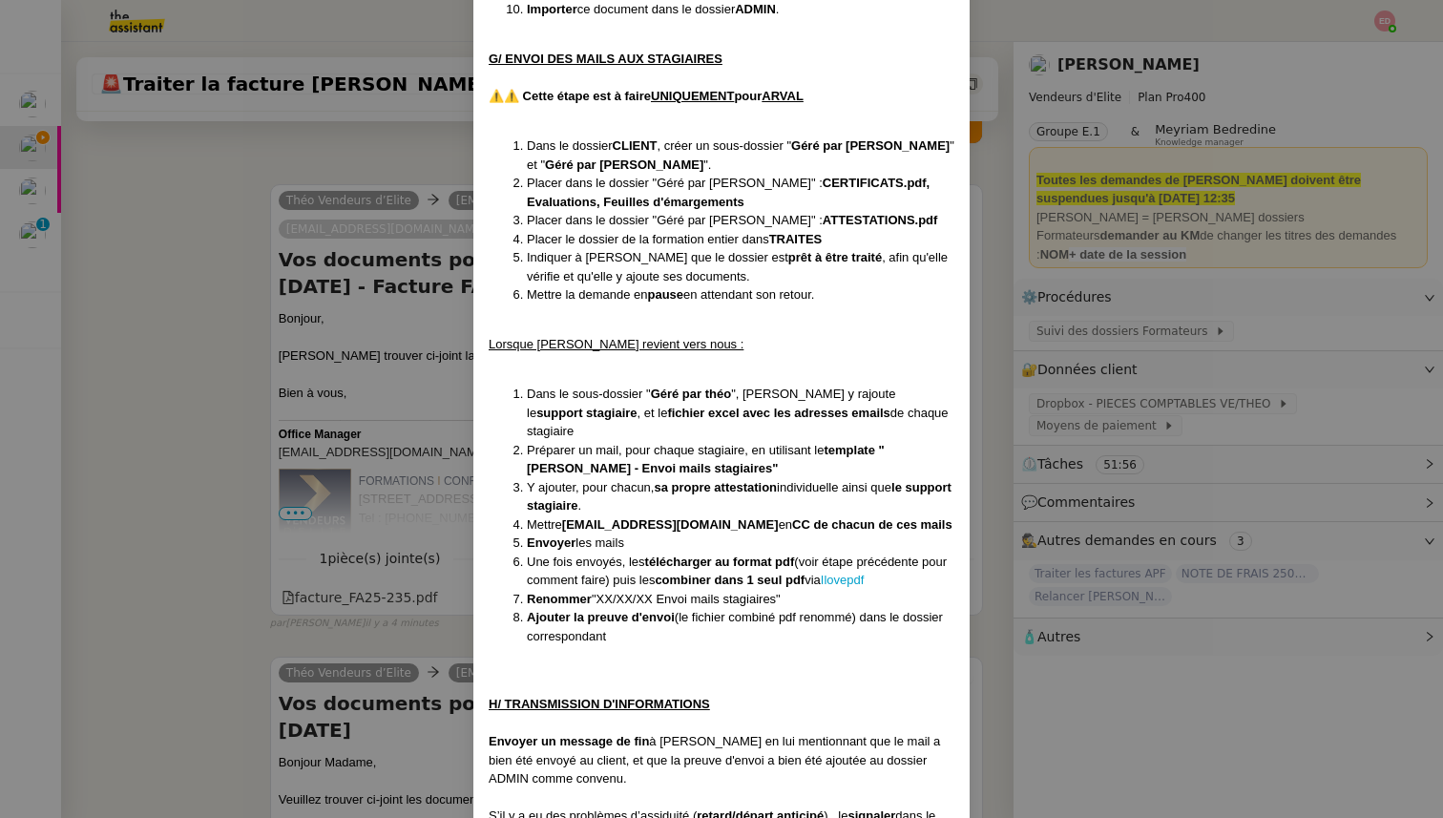
scroll to position [7475, 0]
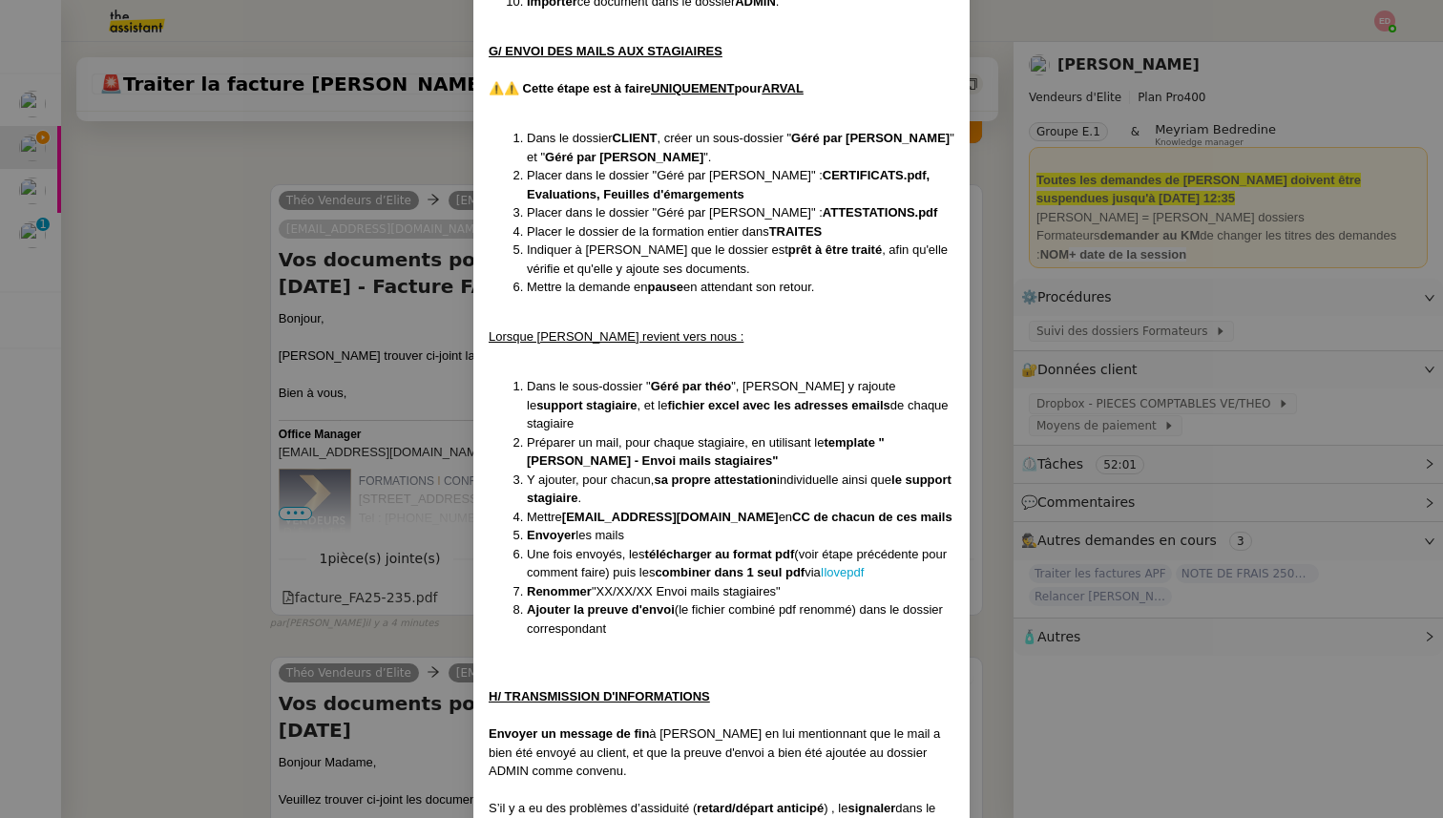
click at [442, 547] on nz-modal-container "Créée le [DATE] MAJ entièrement suite aux retours de la cliente le [DATE] Modif…" at bounding box center [721, 409] width 1443 height 818
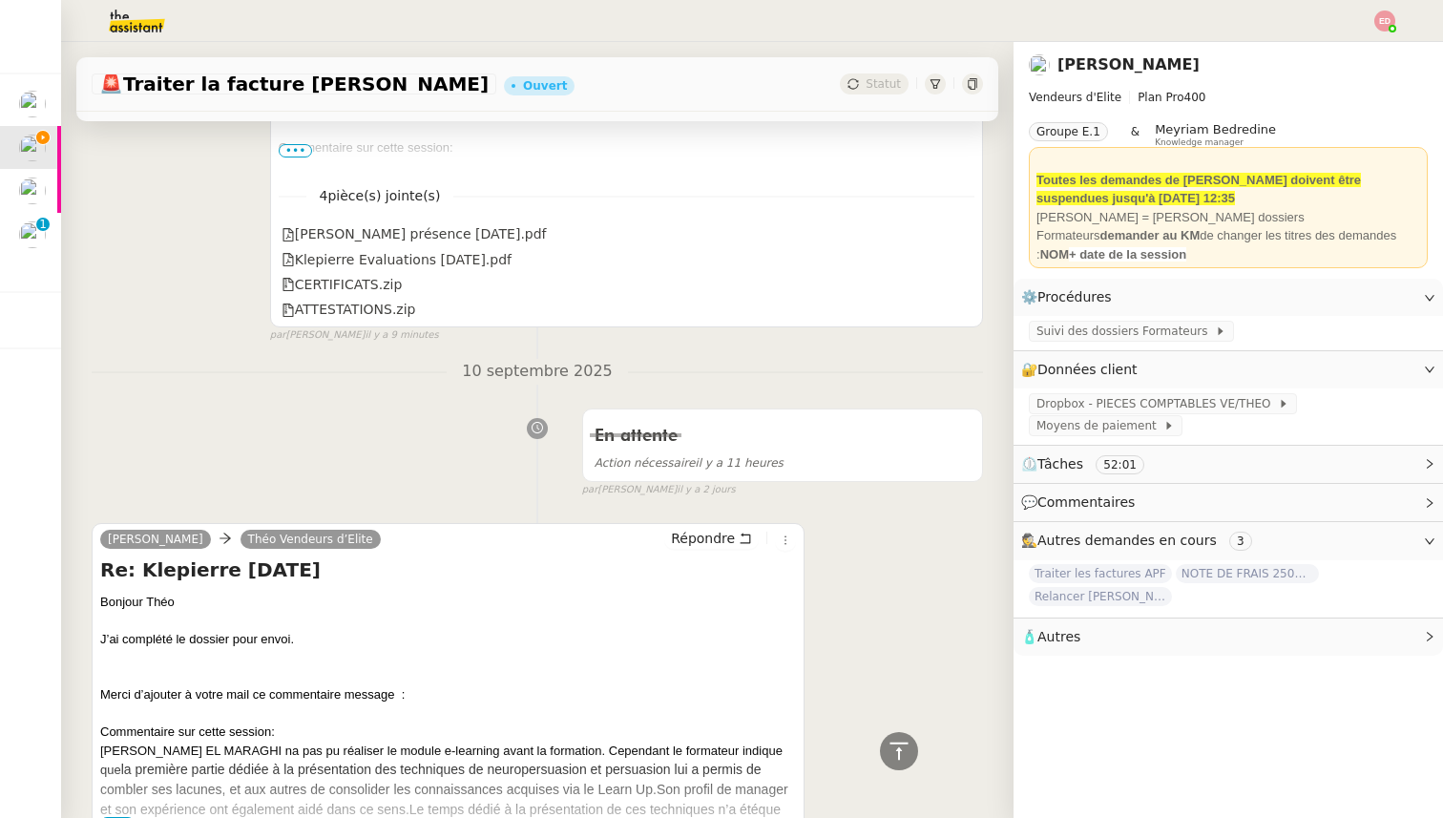
scroll to position [1037, 0]
click at [712, 526] on span "Répondre" at bounding box center [703, 535] width 64 height 19
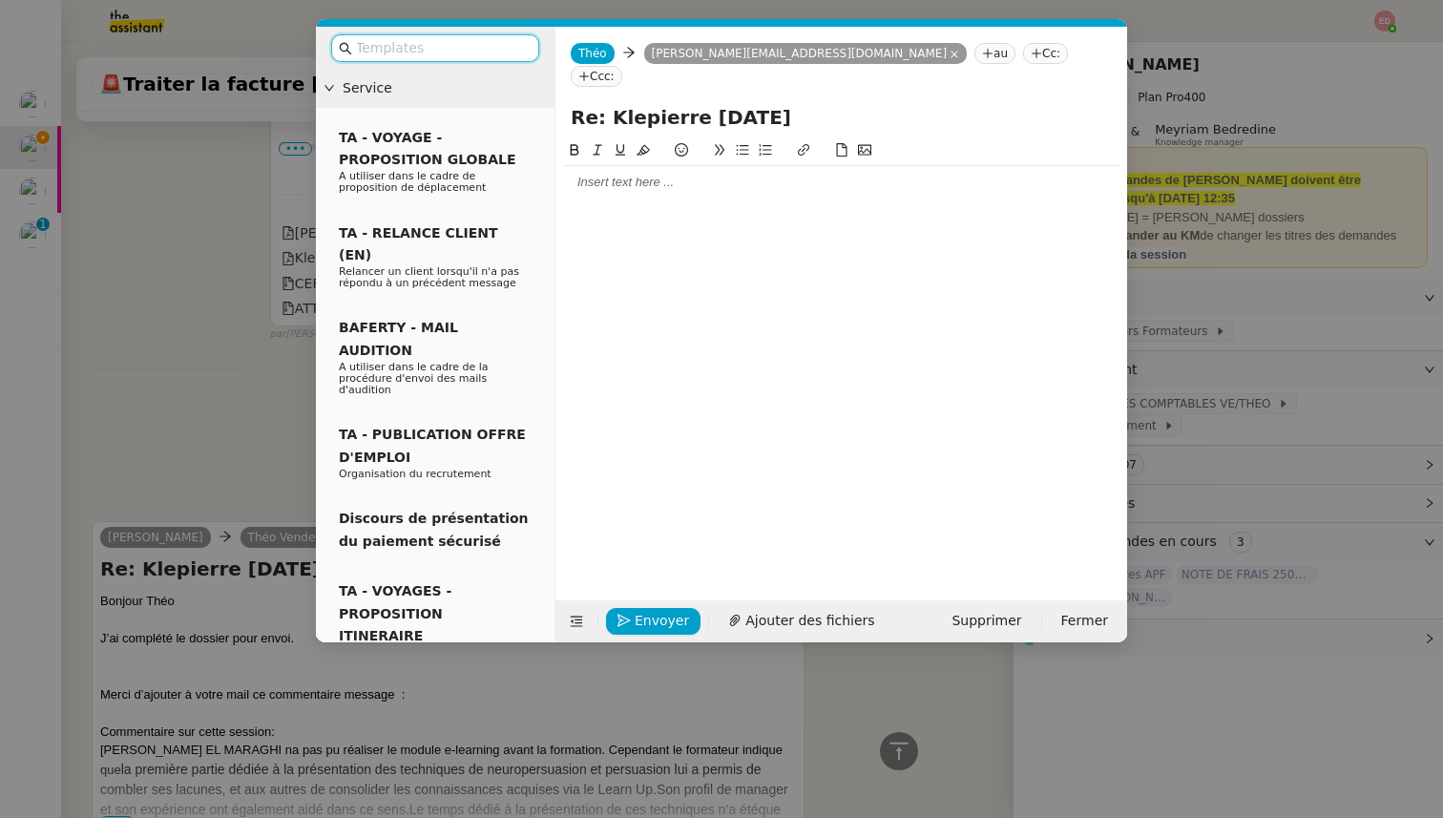
scroll to position [1185, 0]
click at [658, 169] on div at bounding box center [841, 182] width 556 height 32
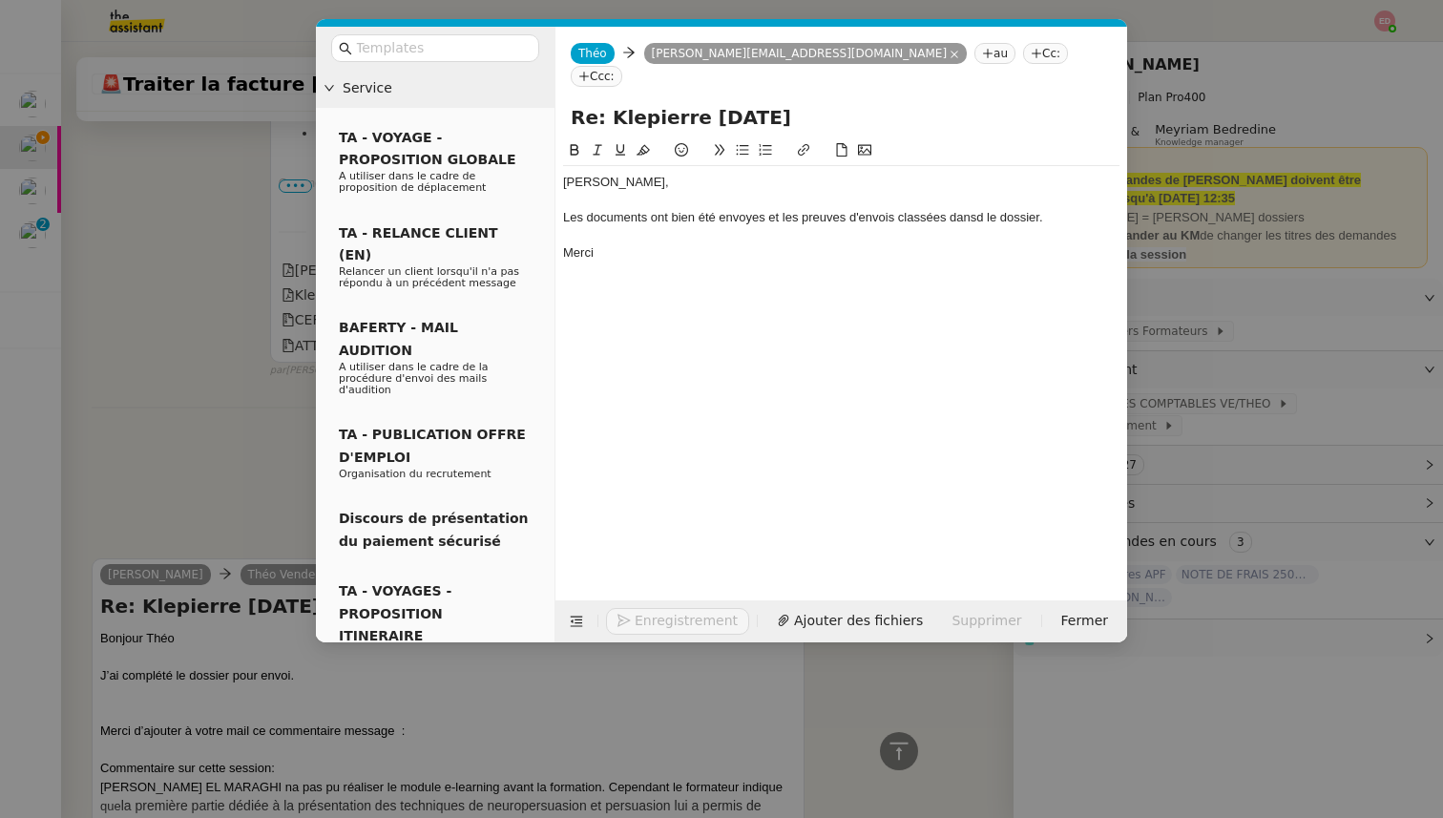
scroll to position [1278, 0]
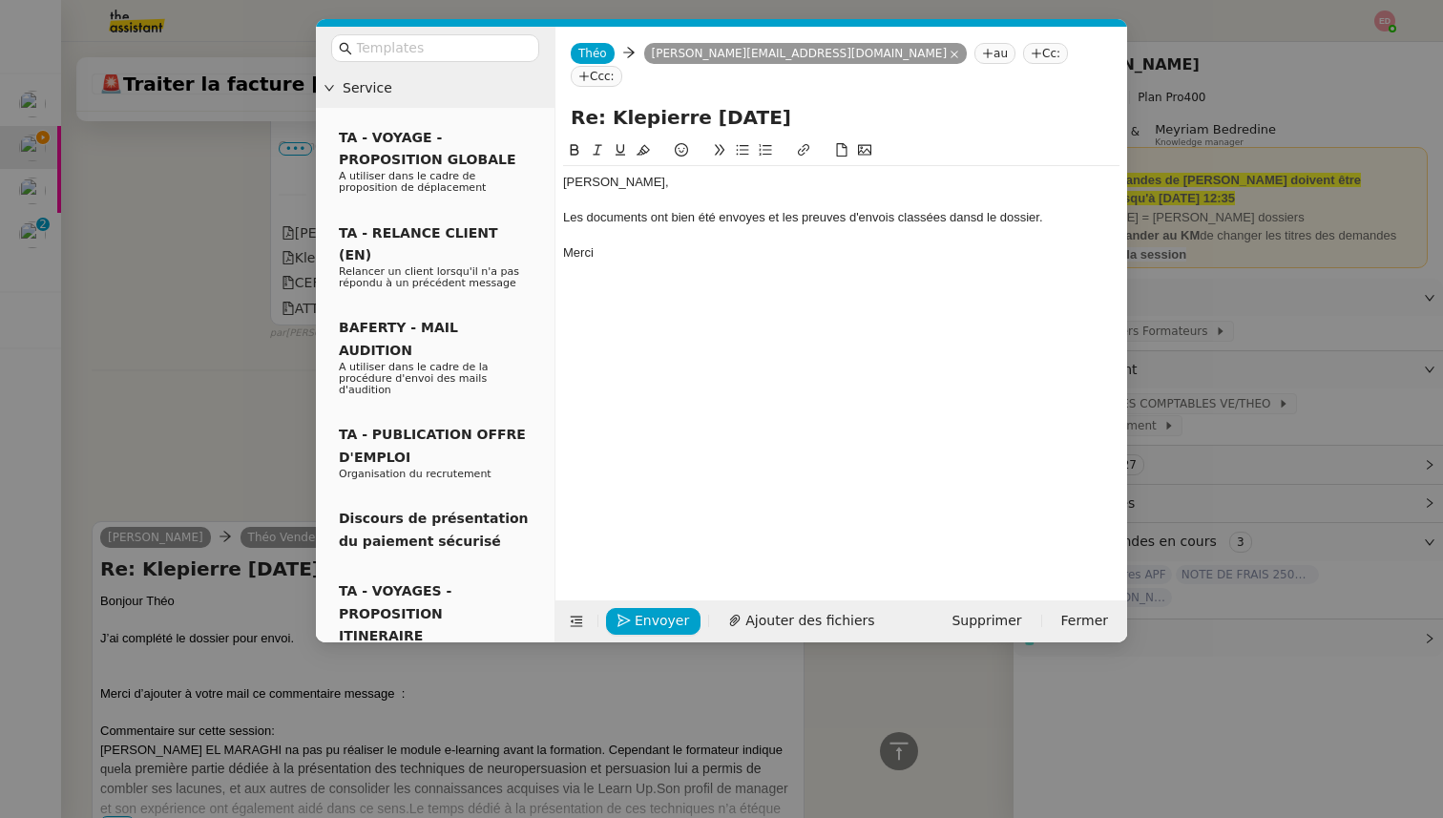
click at [742, 209] on div "Les documents ont bien été envoyes et les preuves d'envois classées dansd le do…" at bounding box center [841, 217] width 556 height 17
click at [0, 0] on lt-span "envoyés" at bounding box center [0, 0] width 0 height 0
click at [980, 209] on div "Les documents ont bien été envoyés et les preuves d'envois classées dansd le do…" at bounding box center [841, 217] width 556 height 17
click at [628, 617] on icon "button" at bounding box center [623, 620] width 13 height 13
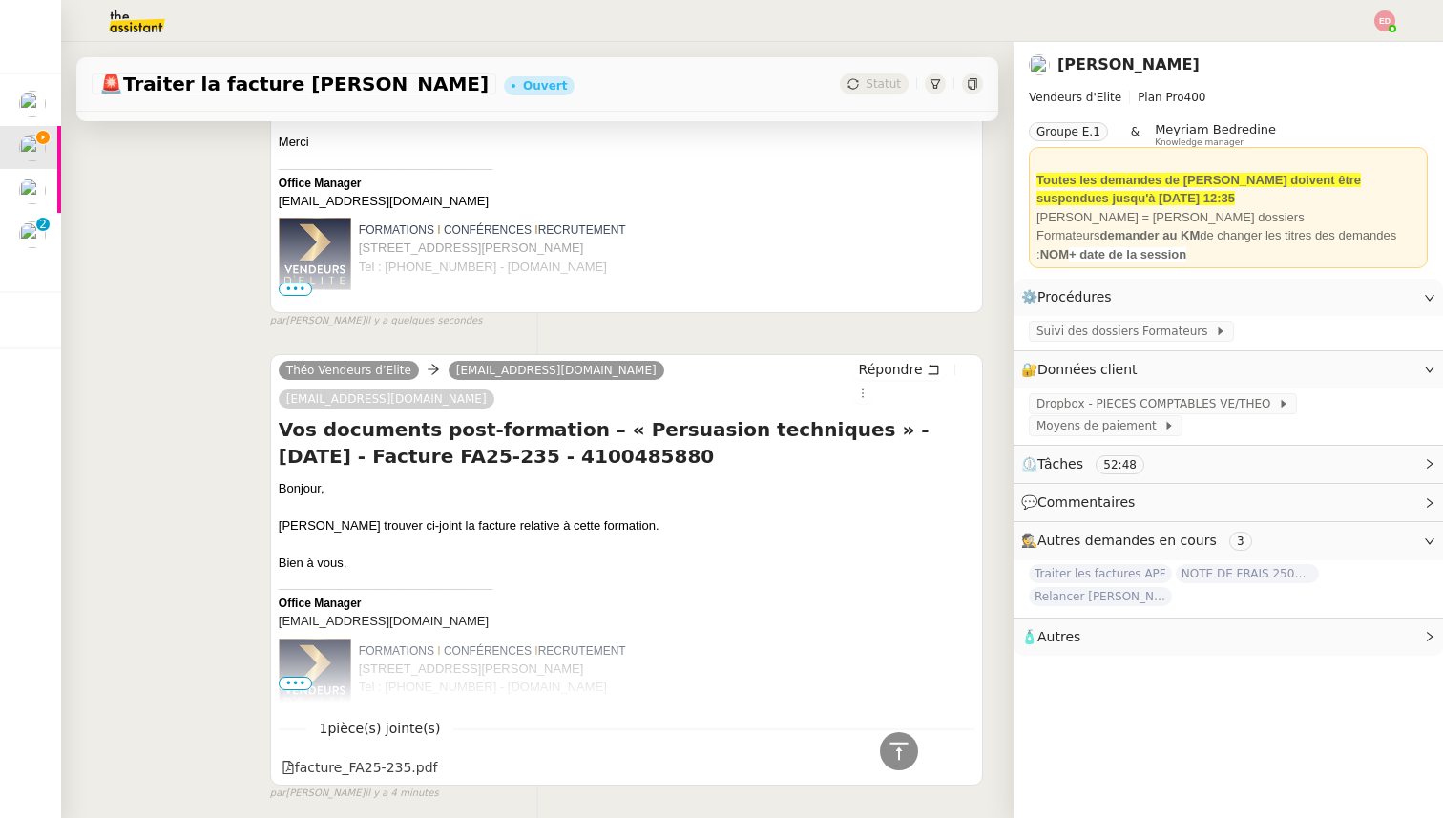
scroll to position [0, 0]
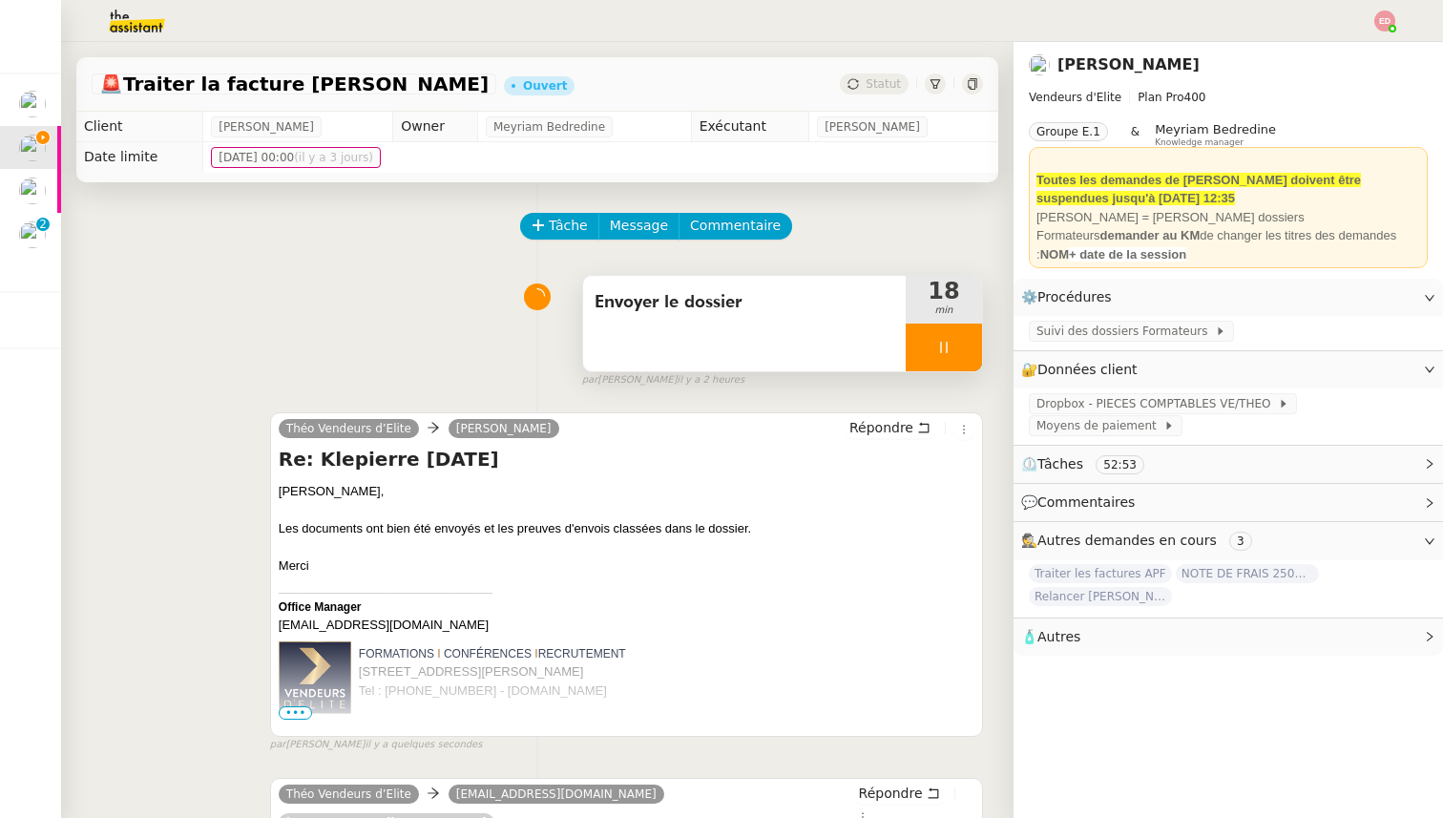
click at [973, 340] on div at bounding box center [944, 348] width 76 height 48
click at [973, 340] on button at bounding box center [963, 348] width 38 height 48
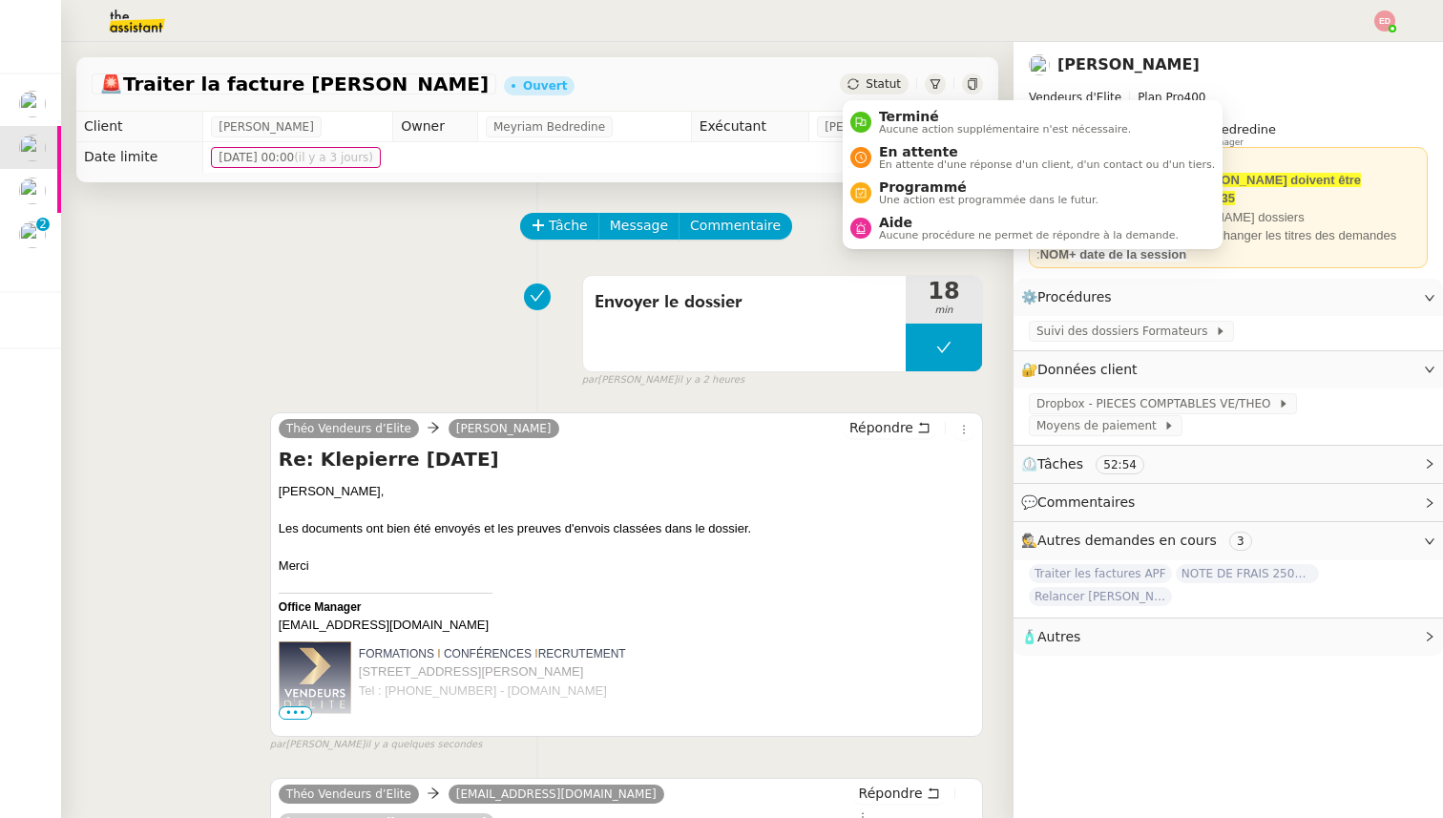
click at [887, 83] on span "Statut" at bounding box center [883, 83] width 35 height 13
click at [894, 115] on span "Terminé" at bounding box center [1005, 116] width 252 height 15
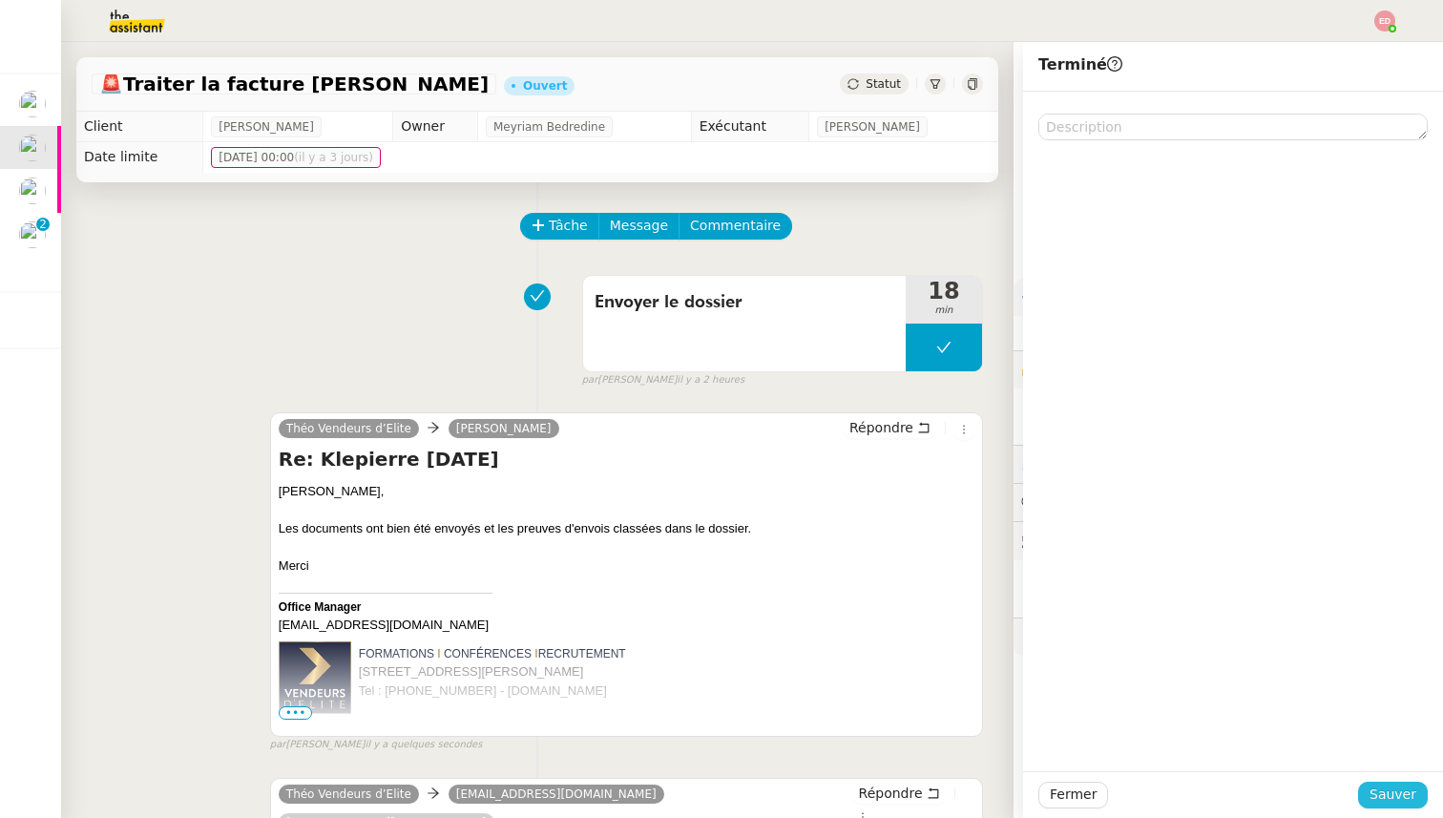
click at [1410, 789] on span "Sauver" at bounding box center [1392, 795] width 47 height 22
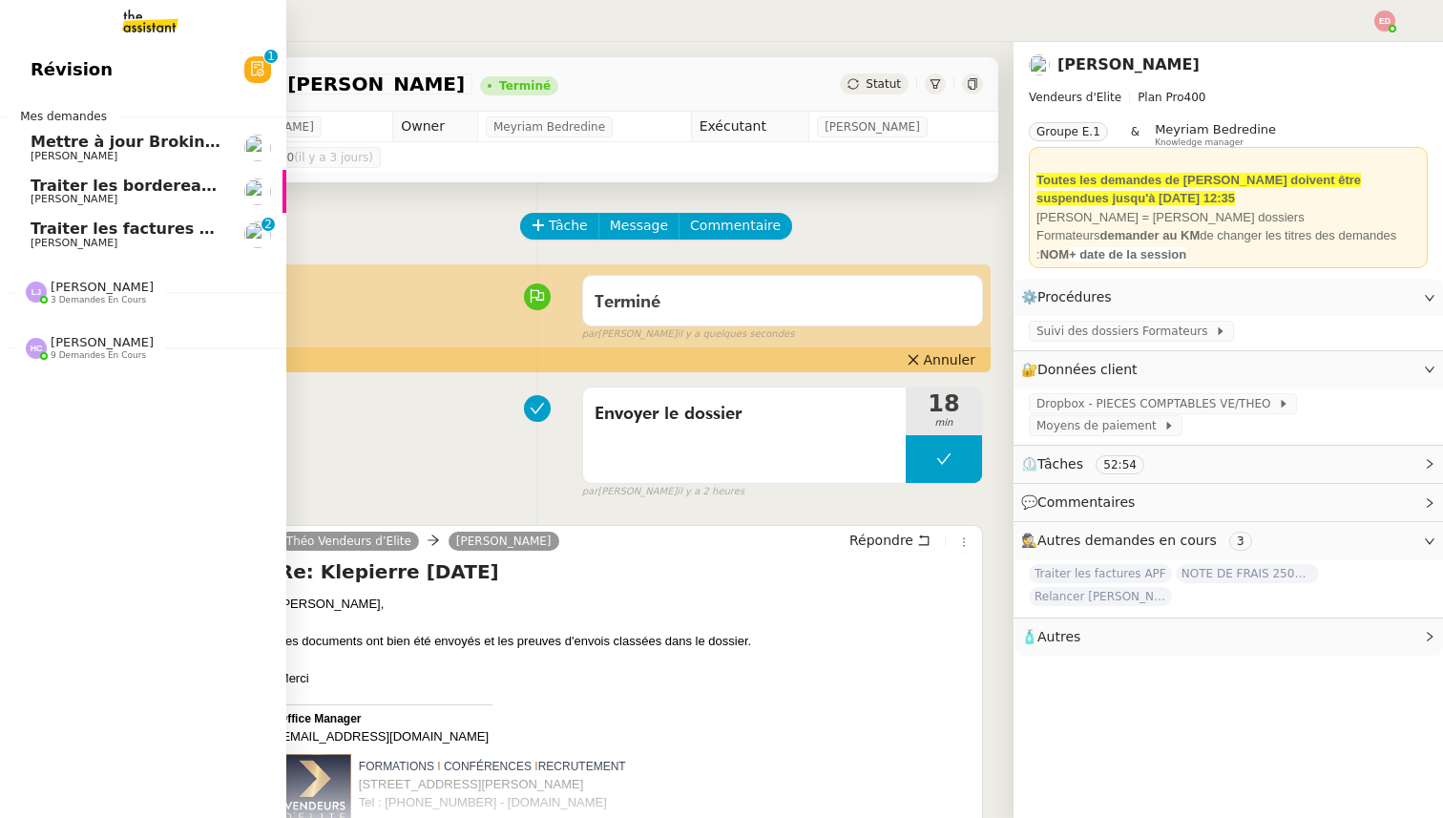
click at [76, 234] on span "Traiter les factures APF" at bounding box center [132, 229] width 202 height 18
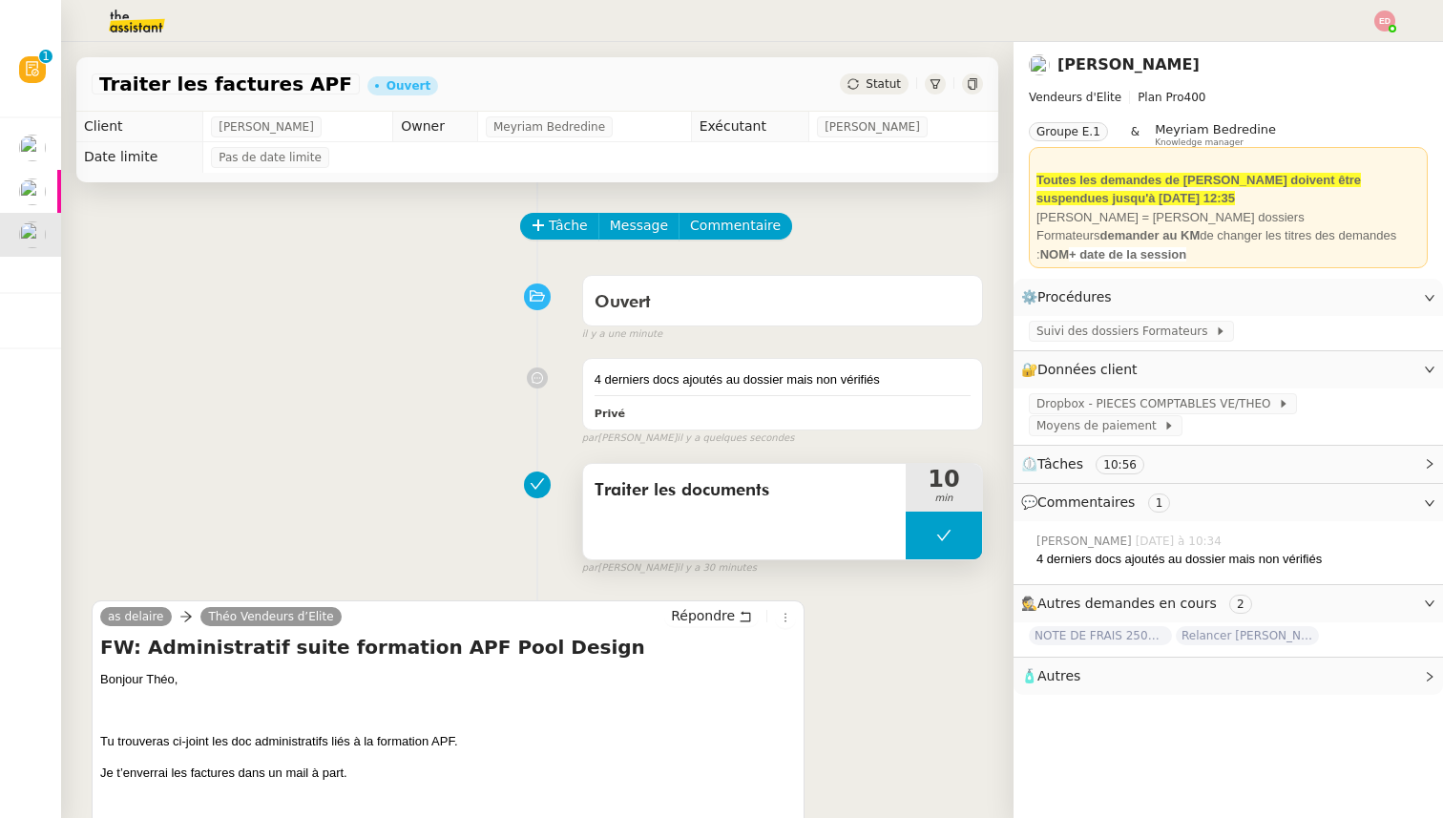
click at [913, 537] on button at bounding box center [944, 536] width 76 height 48
click at [913, 537] on div at bounding box center [925, 536] width 38 height 48
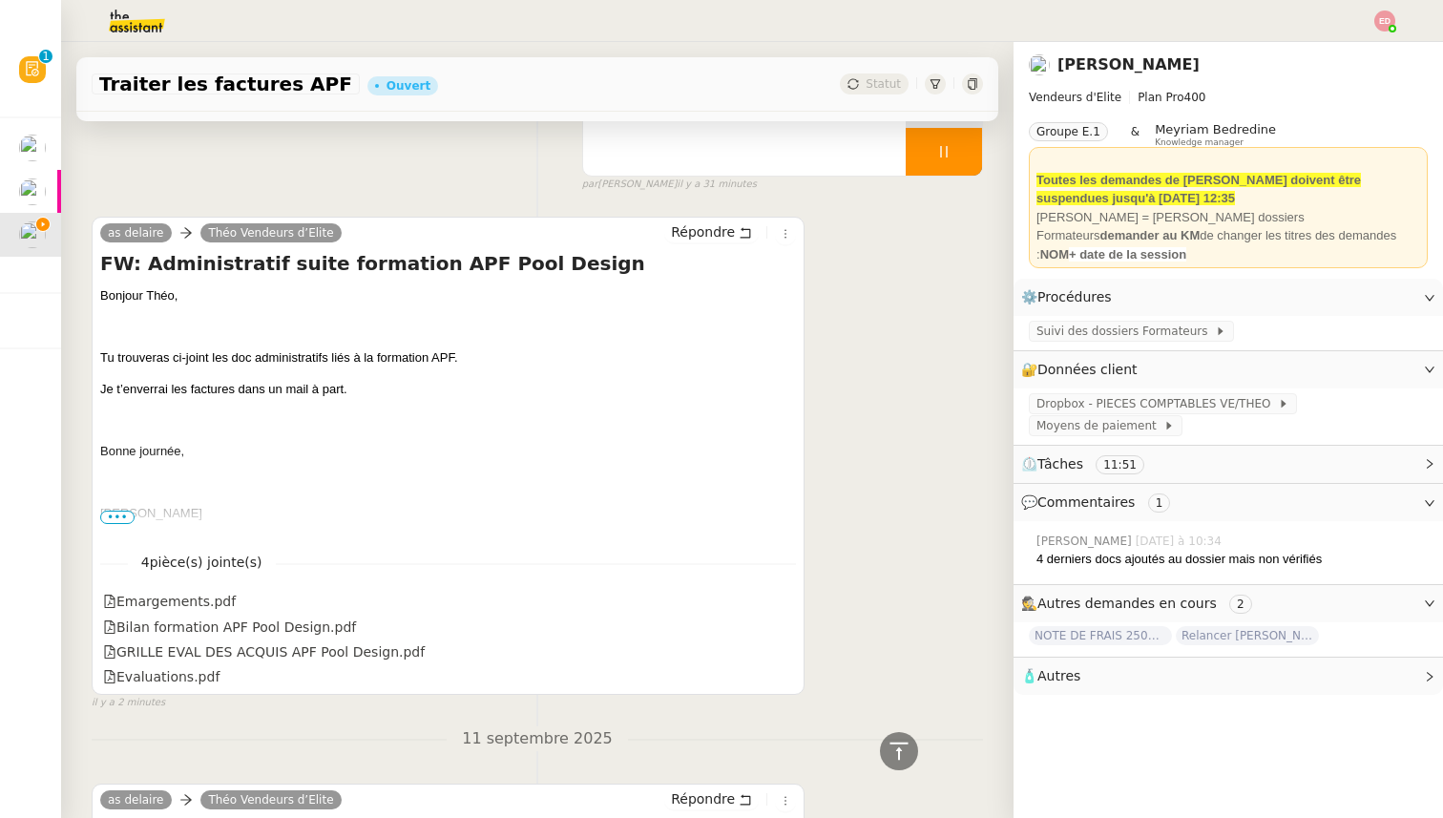
scroll to position [387, 0]
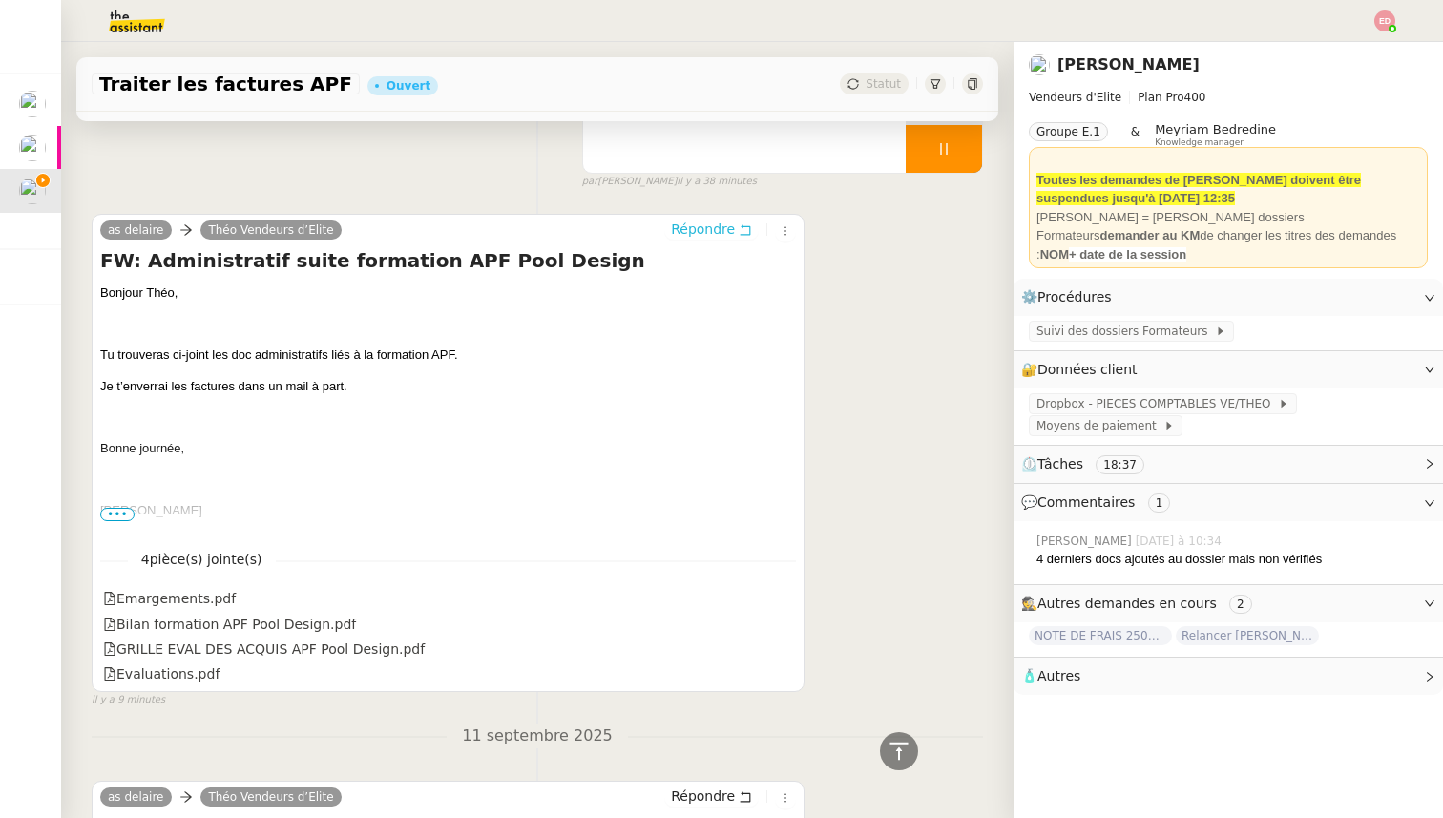
click at [701, 229] on span "Répondre" at bounding box center [703, 229] width 64 height 19
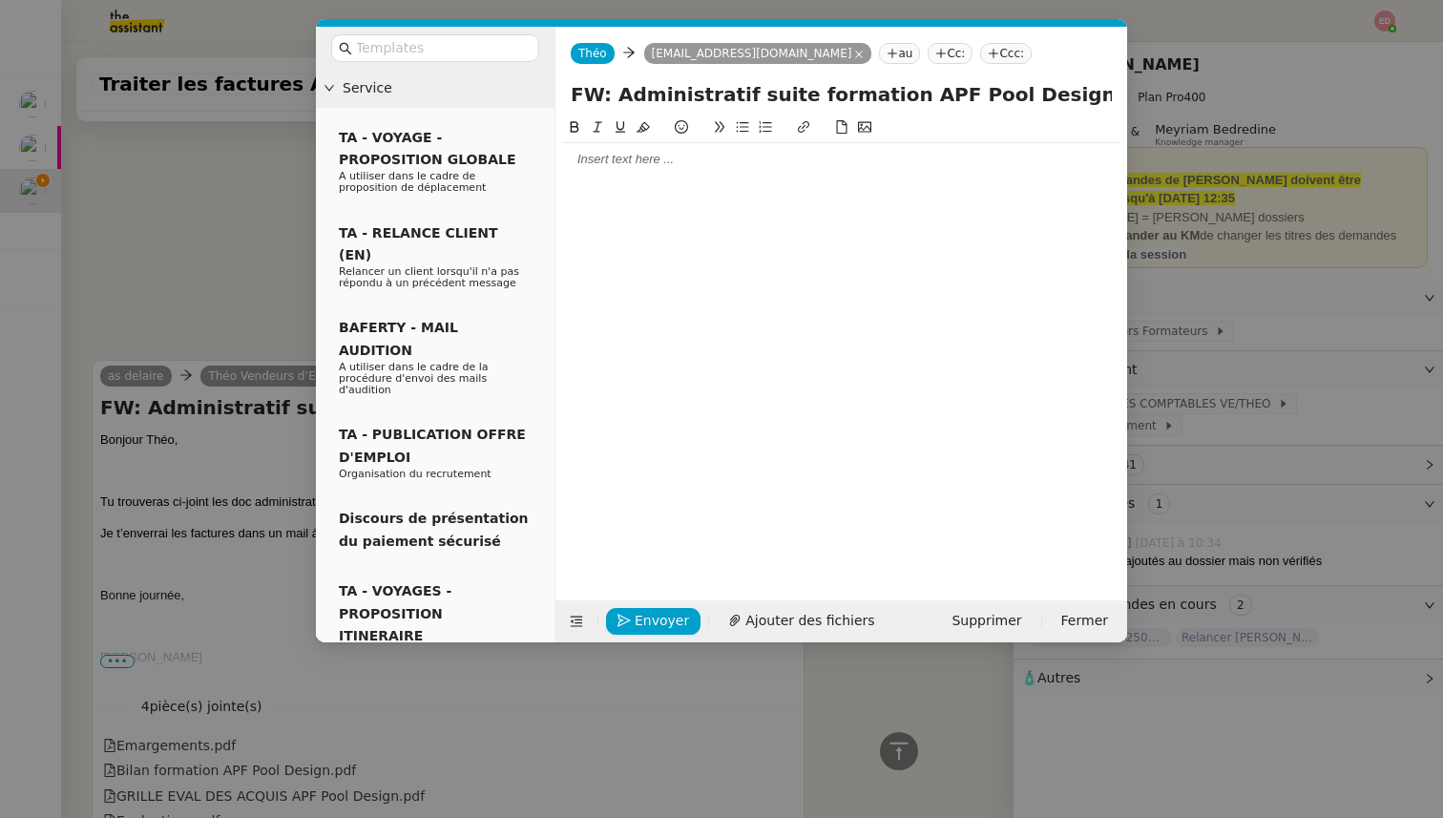
scroll to position [532, 0]
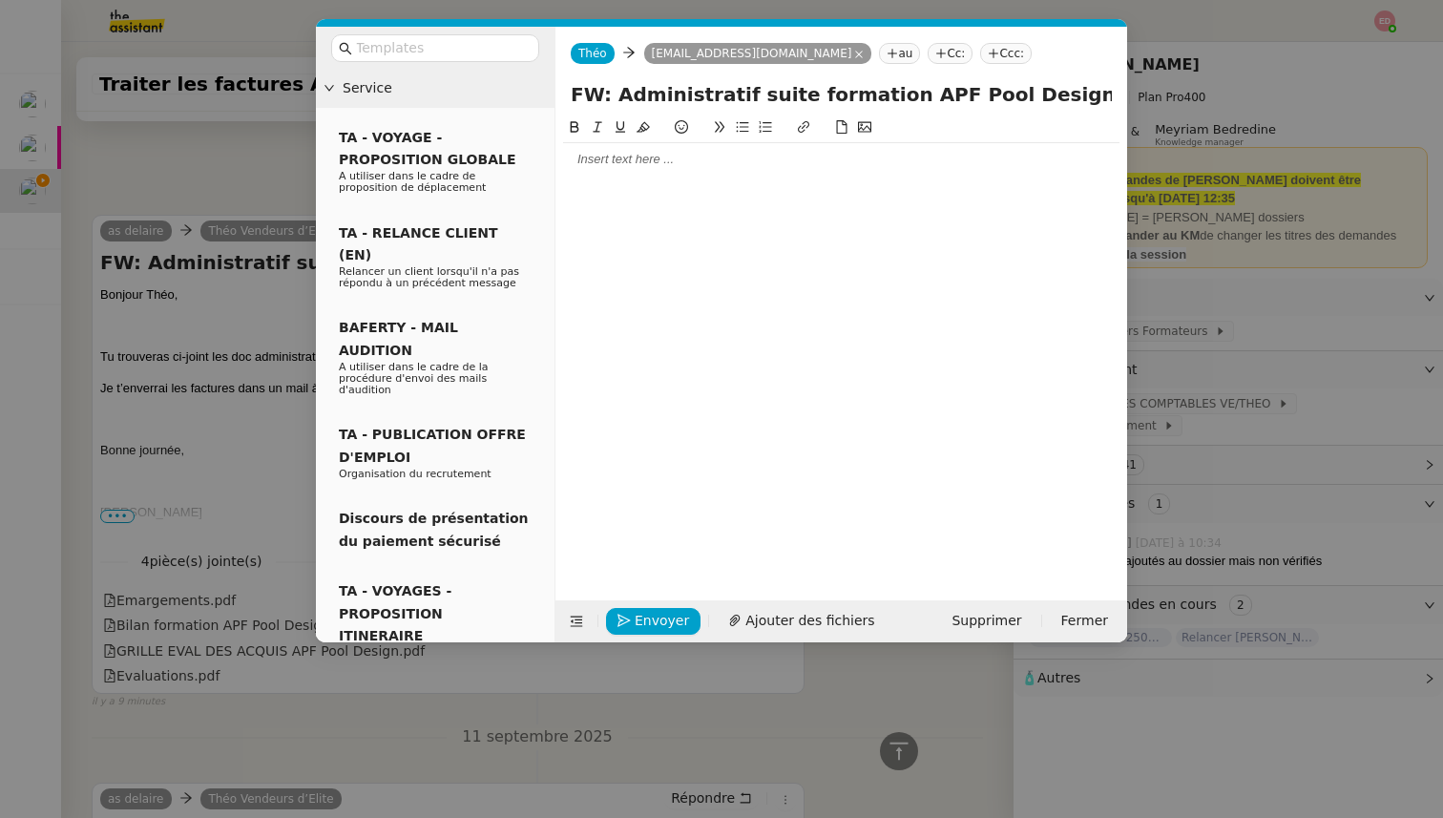
click at [634, 157] on div at bounding box center [841, 159] width 556 height 17
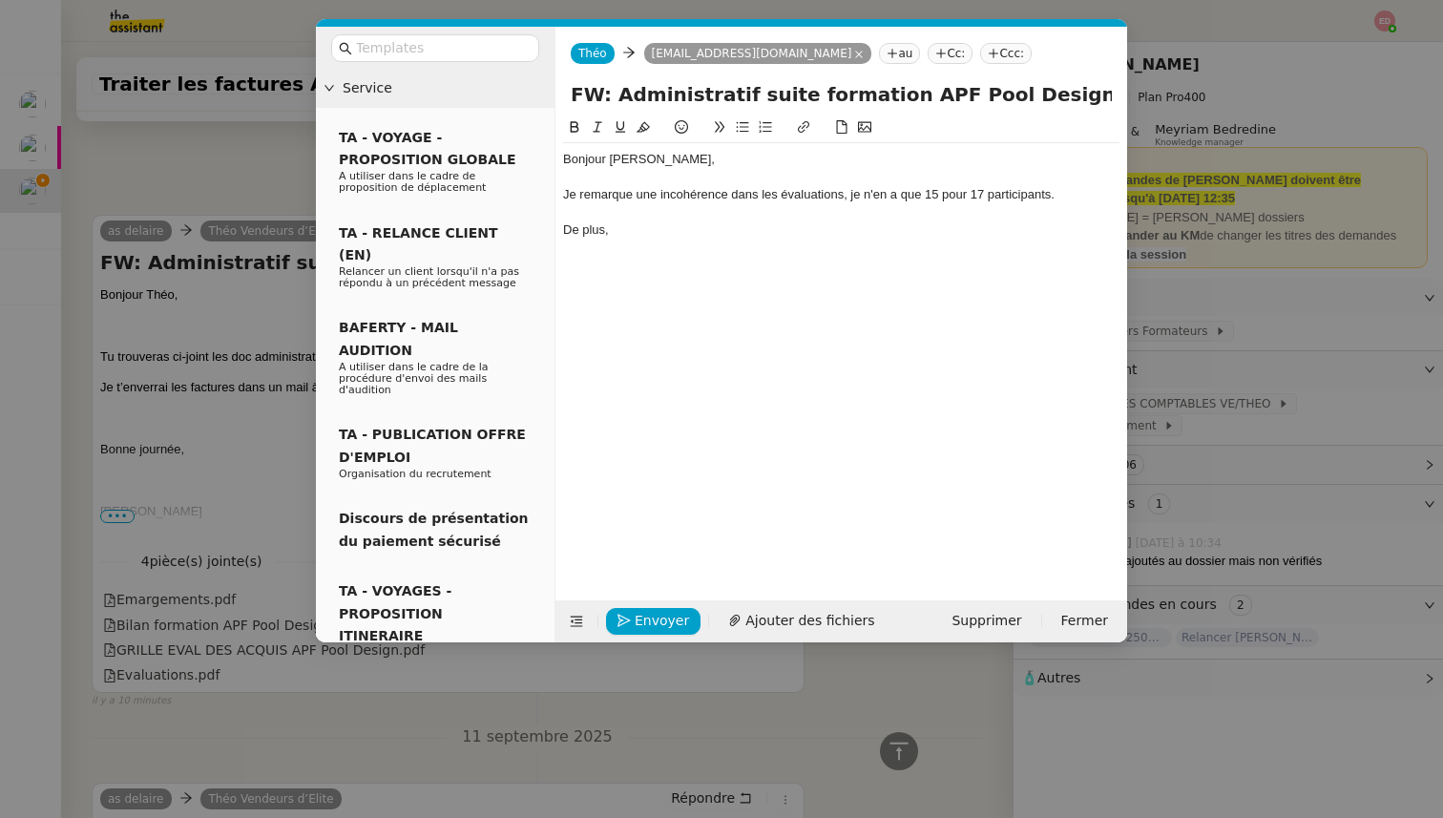
scroll to position [625, 0]
click at [894, 232] on div "De plus, j'en ai une au nom de Olivier Duran, je ne retrouve ce stagiaire nul p…" at bounding box center [841, 229] width 556 height 17
click at [1026, 230] on div "De plus, j'en ai une au nom de Olivier Duran, je ne retrouve le nom de ce stagi…" at bounding box center [841, 229] width 556 height 17
click at [0, 0] on lt-strong "le" at bounding box center [0, 0] width 0 height 0
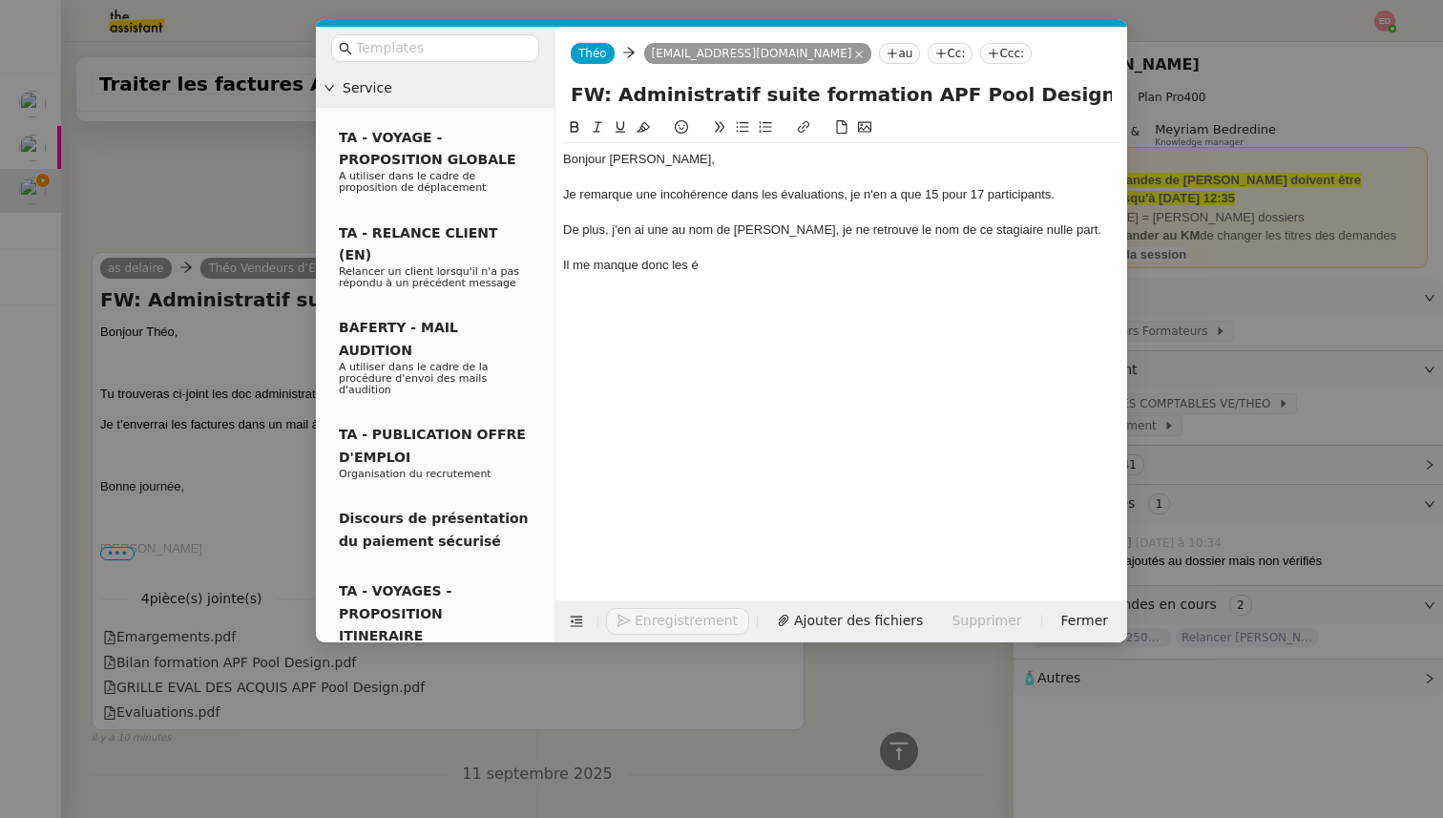
scroll to position [662, 0]
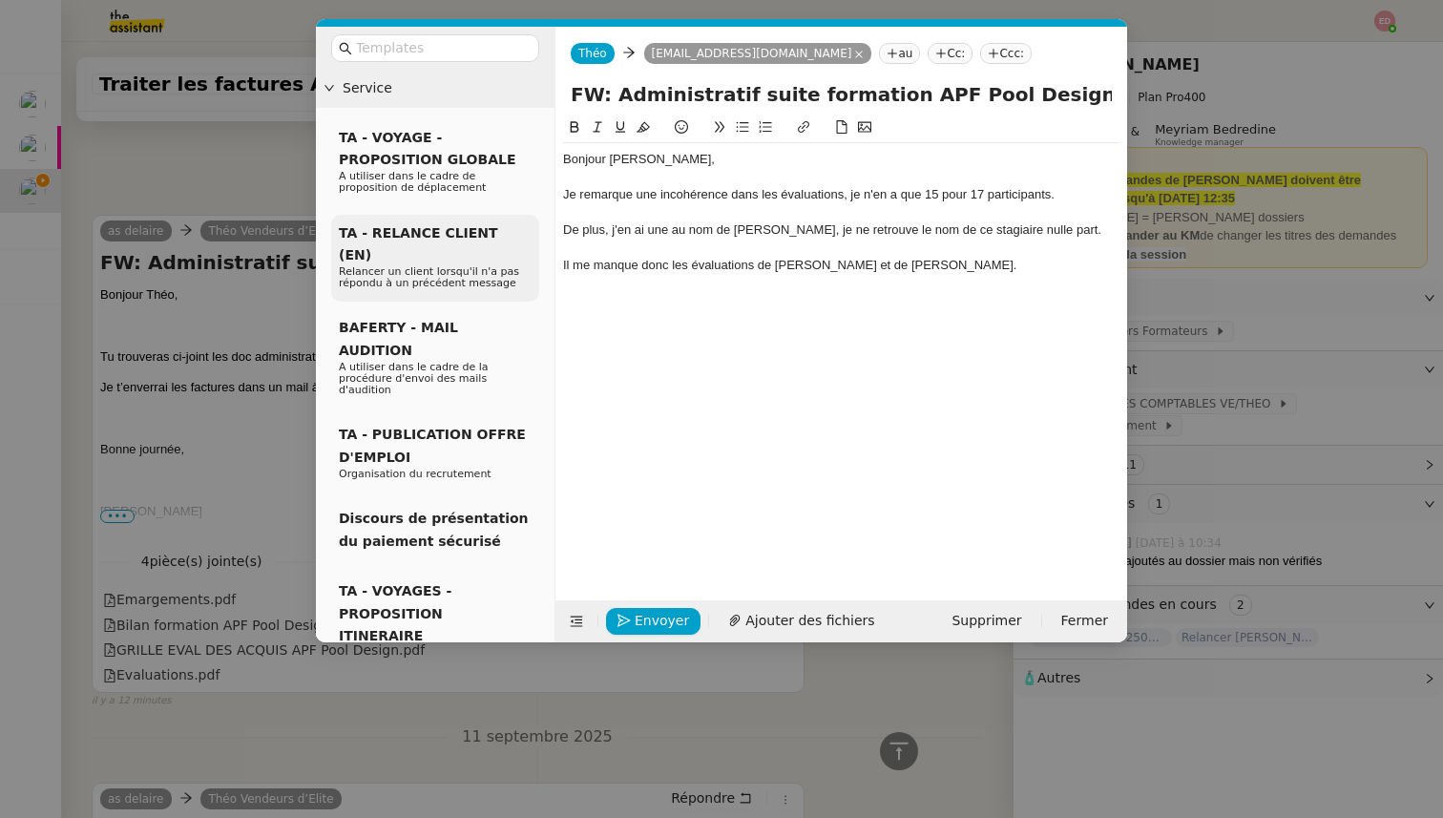
drag, startPoint x: 1092, startPoint y: 229, endPoint x: 508, endPoint y: 230, distance: 584.1
click at [508, 230] on nz-layout "Service TA - VOYAGE - PROPOSITION GLOBALE A utiliser dans le cadre de propositi…" at bounding box center [721, 335] width 811 height 616
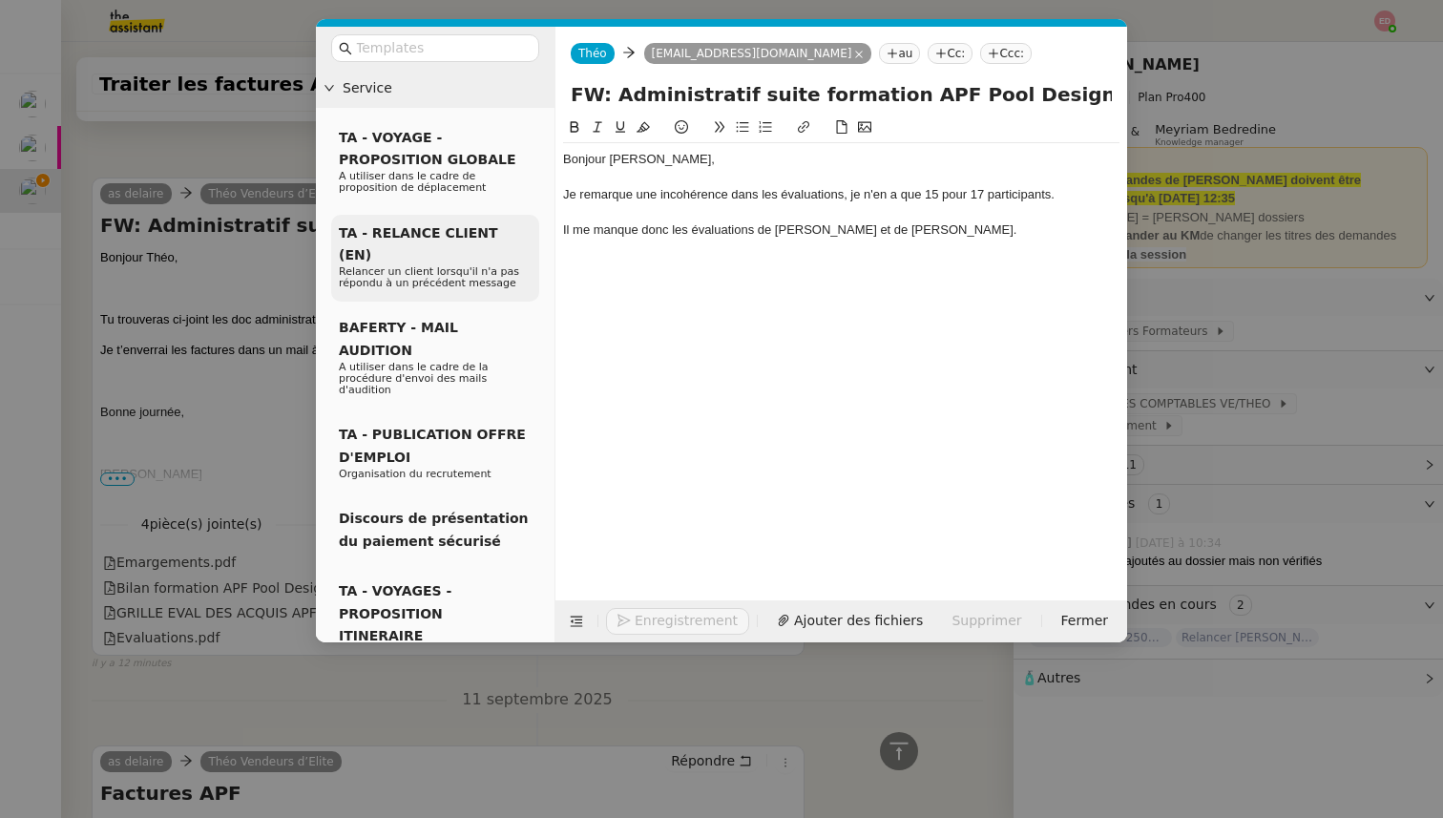
scroll to position [625, 0]
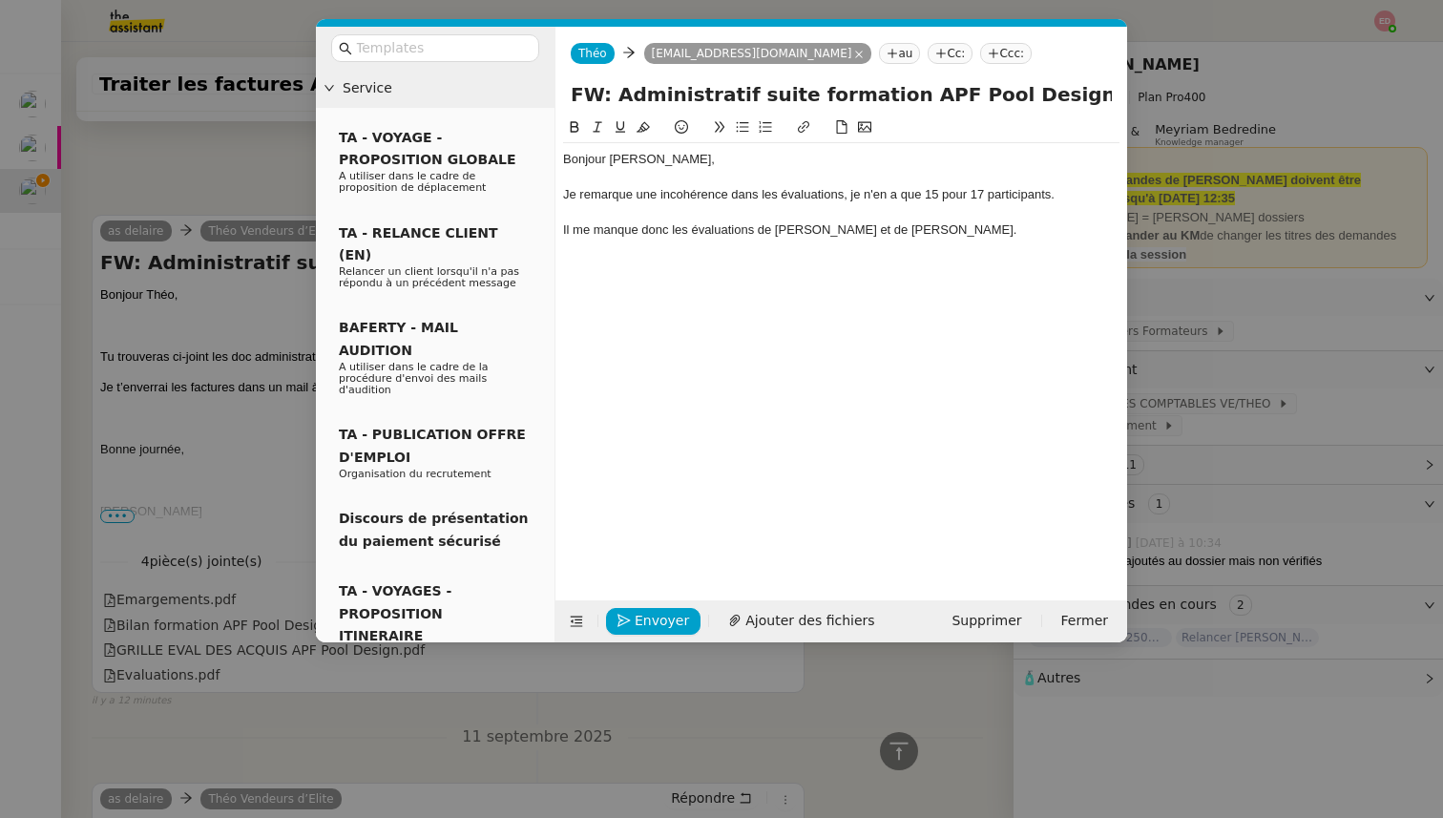
click at [893, 198] on div "Je remarque une incohérence dans les évaluations, je n'en a que 15 pour 17 part…" at bounding box center [841, 194] width 556 height 17
click at [0, 0] on lt-em "ai" at bounding box center [0, 0] width 0 height 0
click at [1039, 221] on div "Il me manque donc les évaluations de Wilfrid BURGUIN et de Yannick SANCHEZ." at bounding box center [841, 229] width 556 height 17
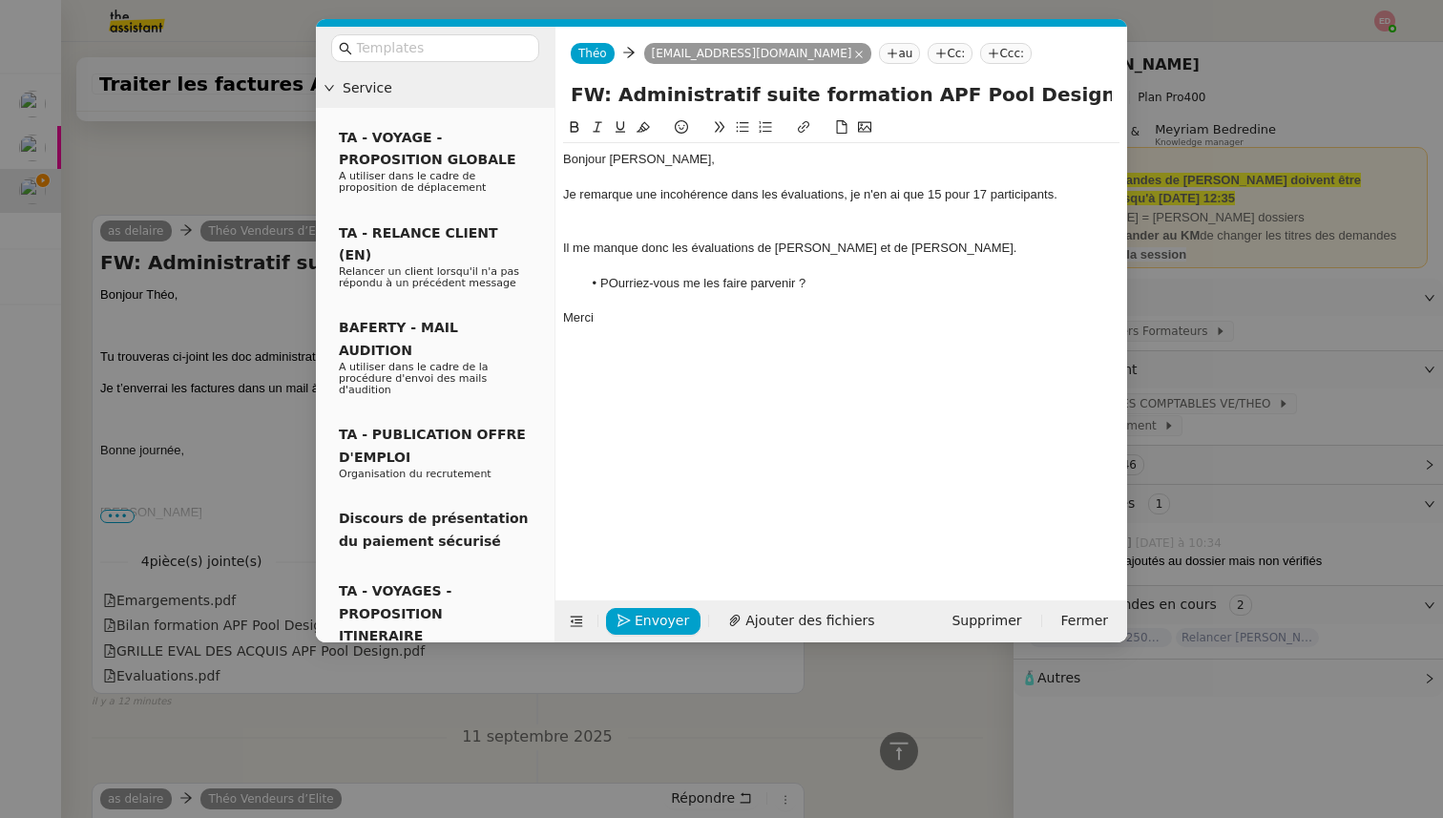
scroll to position [742, 0]
click at [618, 284] on li "POurriez-vous me les faire parvenir ?" at bounding box center [851, 283] width 538 height 17
click at [662, 168] on div "Bonjour Anne-sophie," at bounding box center [841, 159] width 556 height 17
click at [639, 167] on div "Bonjour Anne-sophie," at bounding box center [841, 159] width 556 height 17
click at [0, 0] on lt-span "Anne- S ophie" at bounding box center [0, 0] width 0 height 0
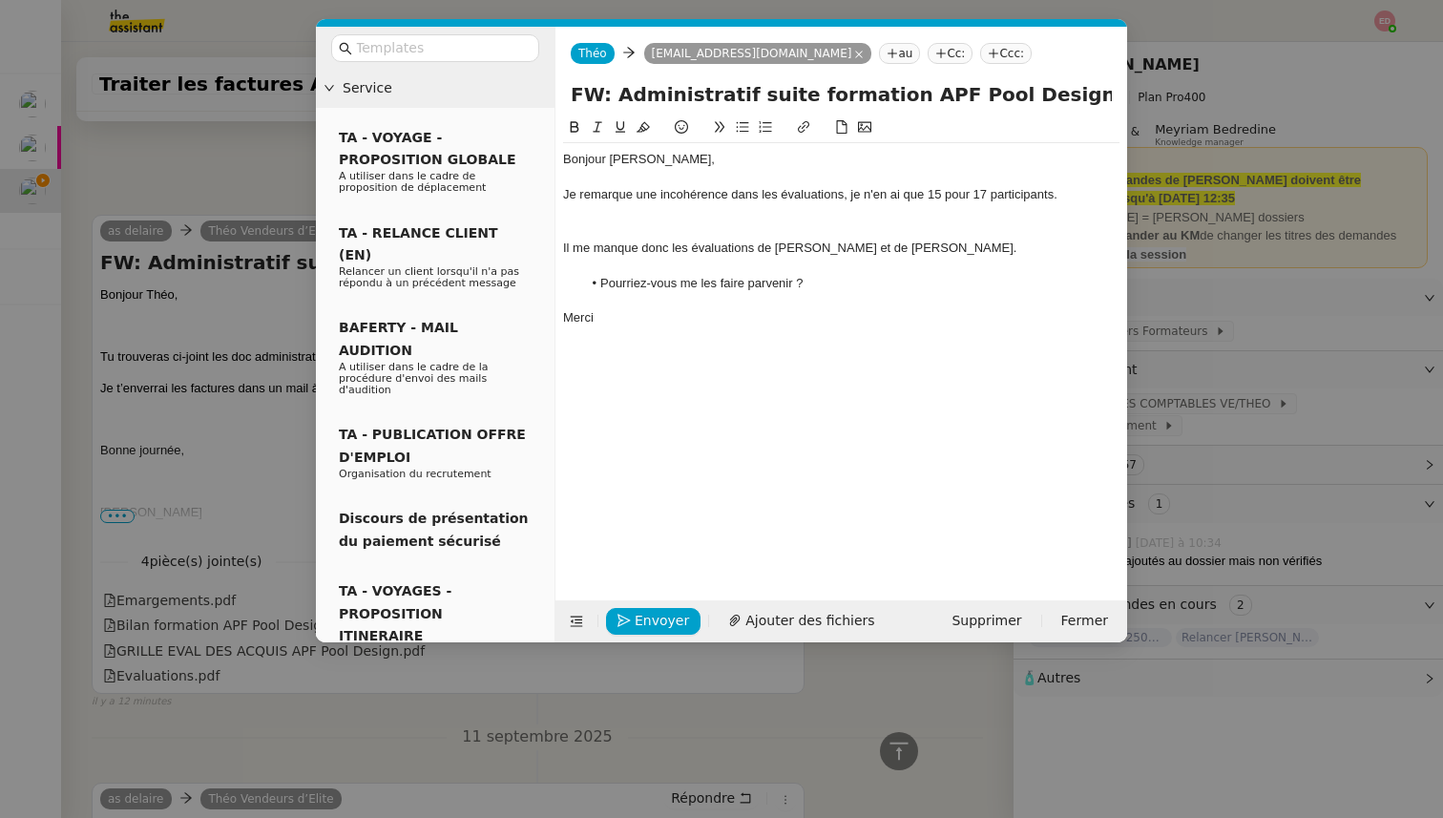
click at [626, 232] on div at bounding box center [841, 229] width 556 height 17
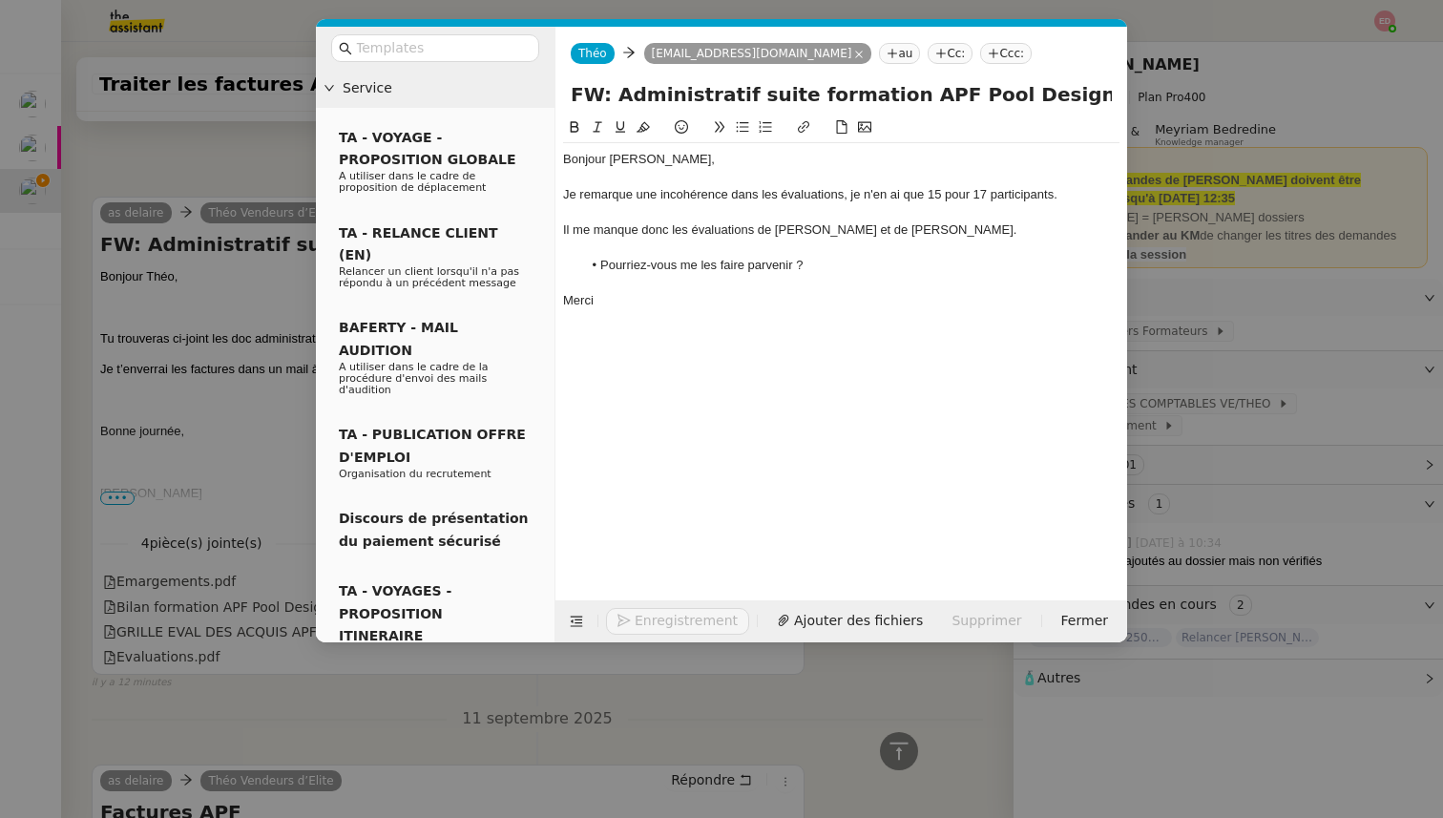
scroll to position [724, 0]
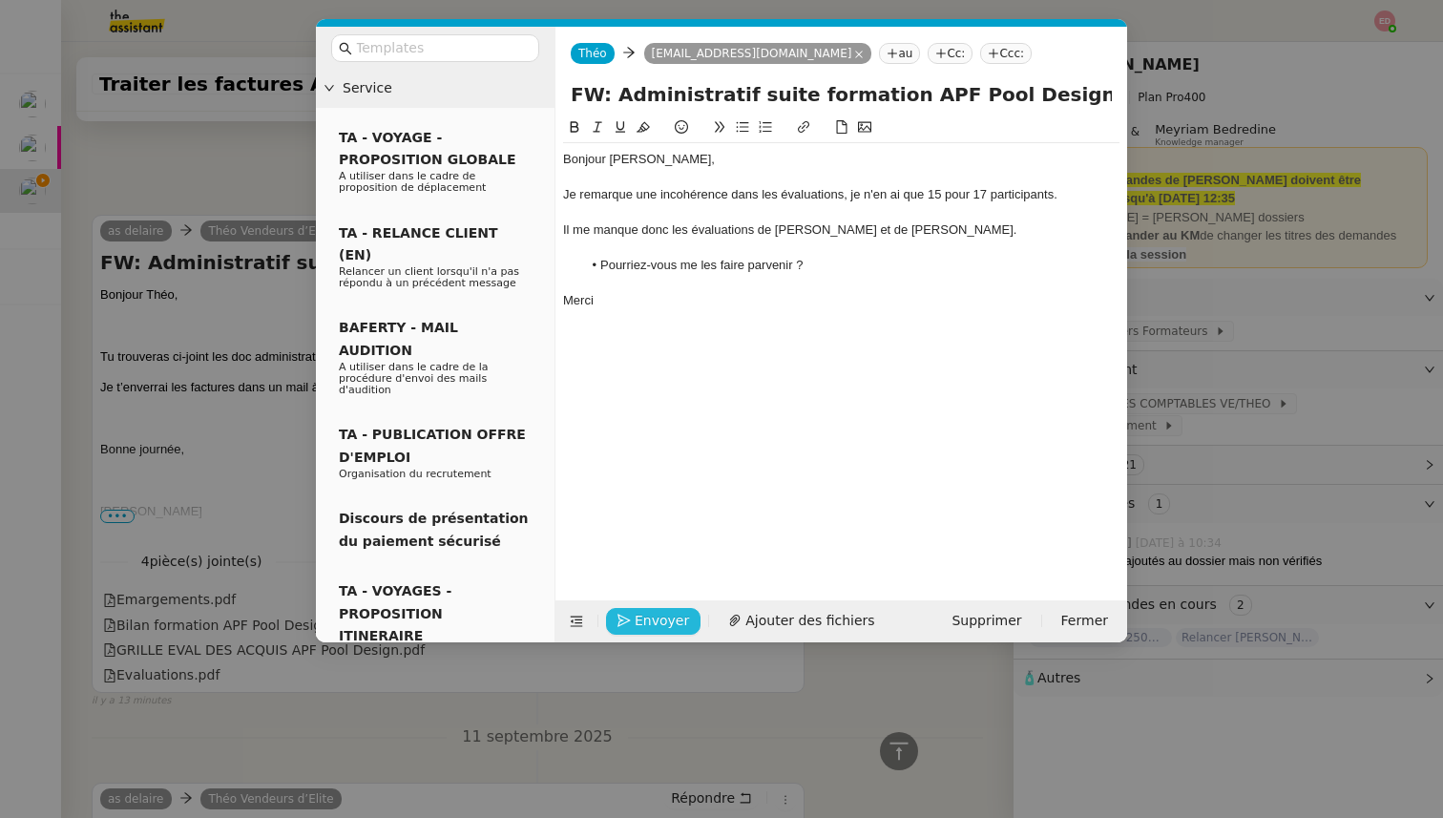
click at [647, 618] on span "Envoyer" at bounding box center [662, 621] width 54 height 22
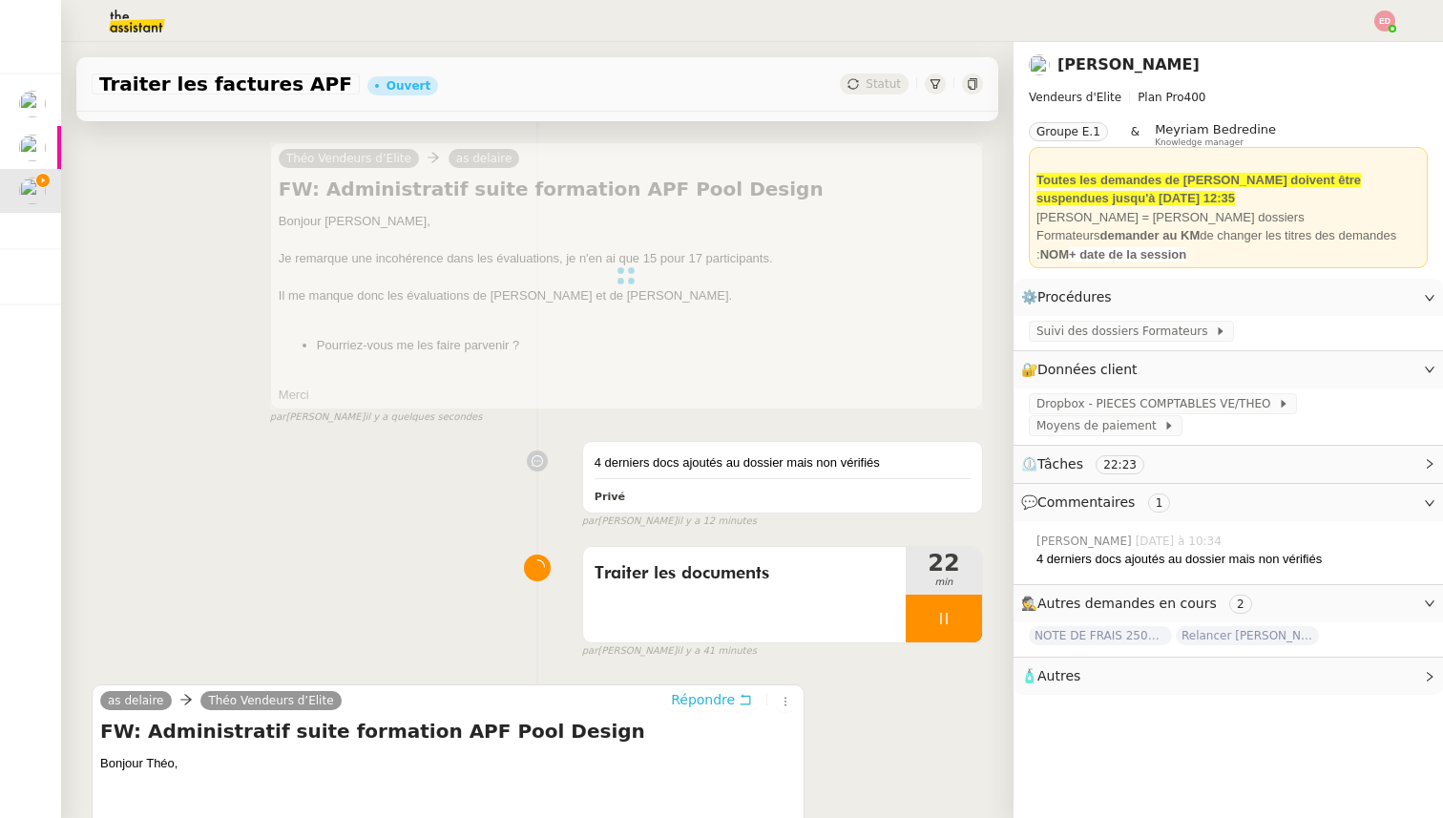
scroll to position [314, 0]
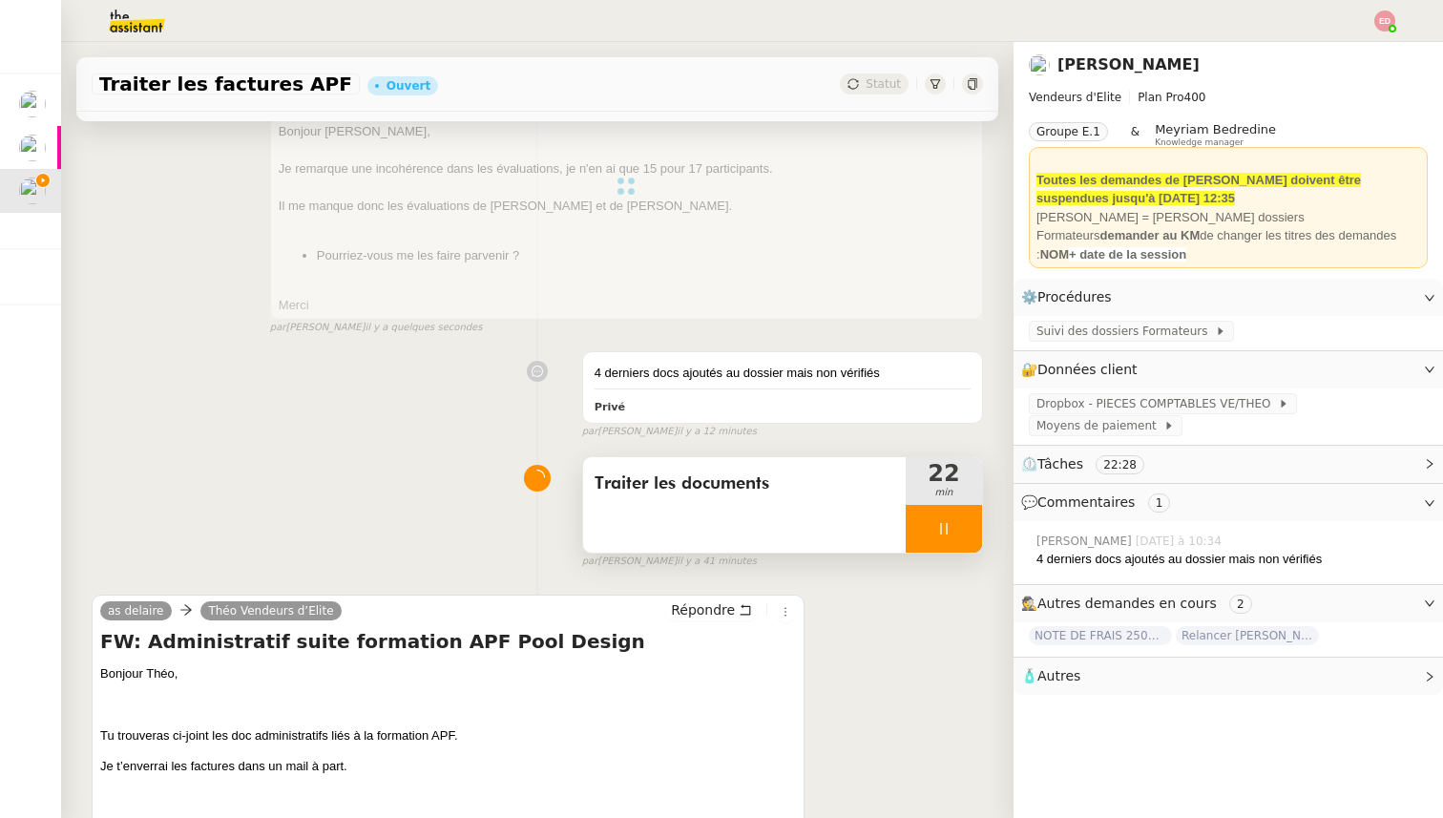
click at [977, 524] on div at bounding box center [944, 529] width 76 height 48
click at [977, 524] on button at bounding box center [963, 529] width 38 height 48
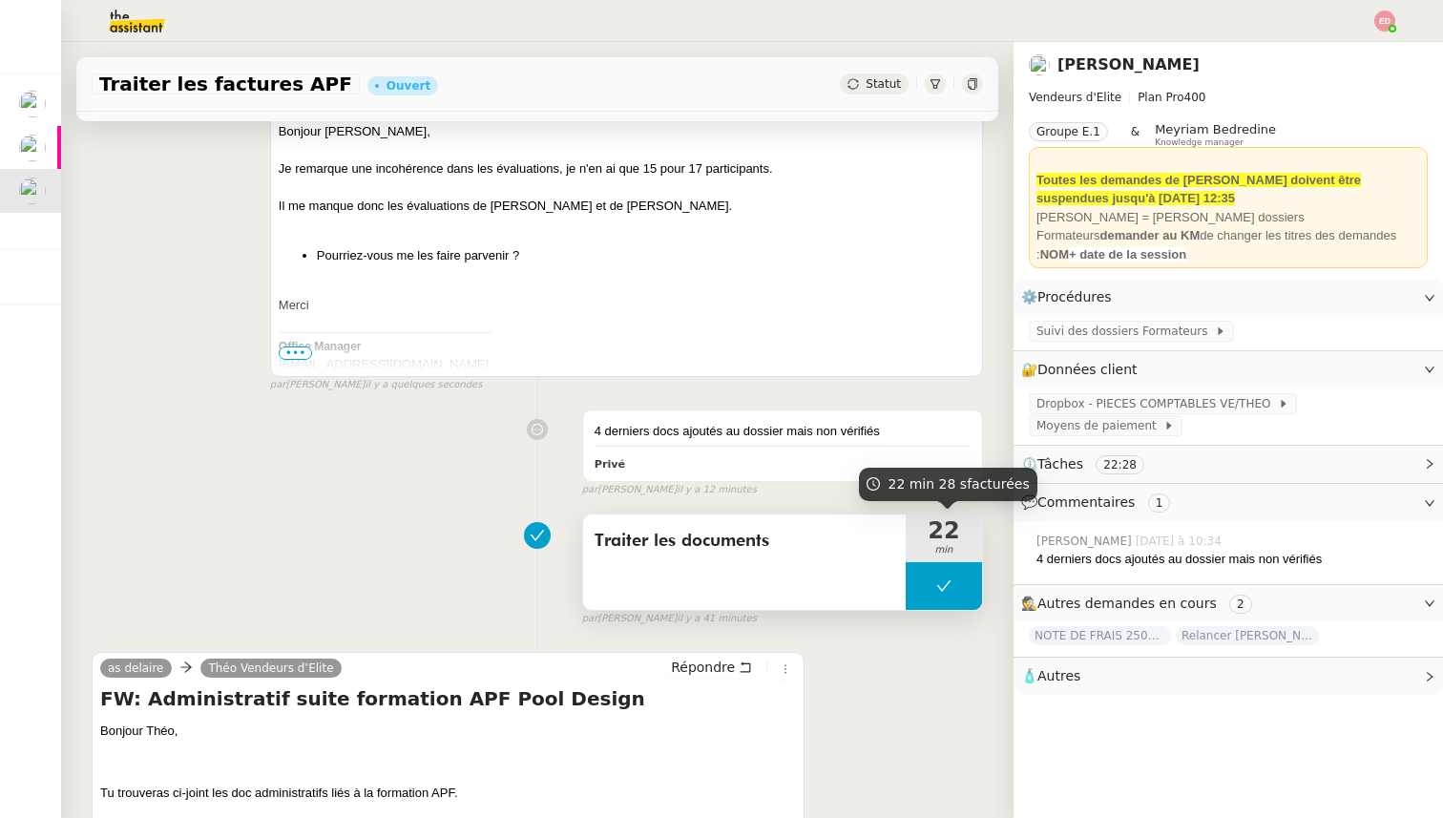
scroll to position [0, 0]
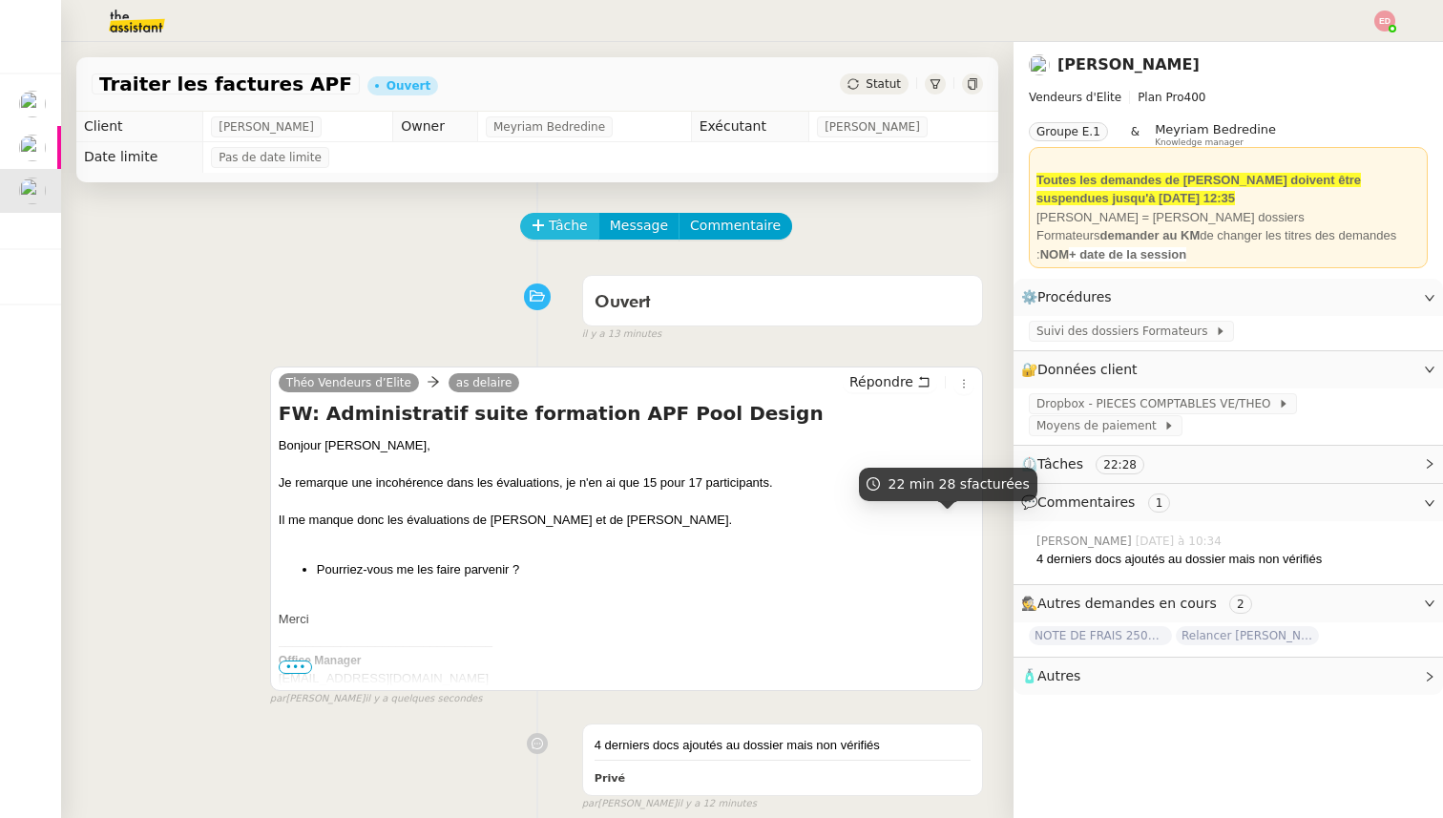
click at [579, 224] on span "Tâche" at bounding box center [568, 226] width 39 height 22
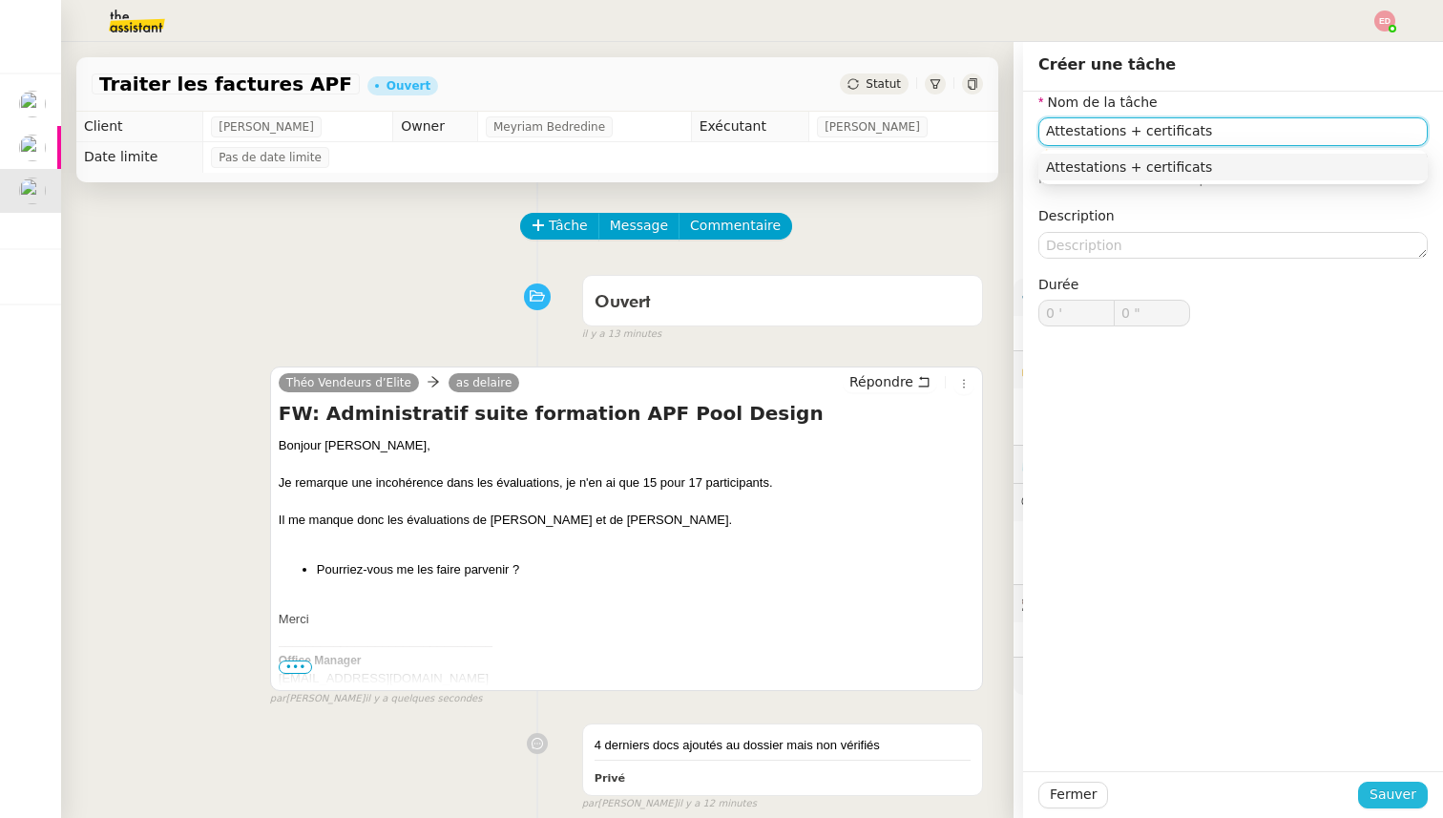
type input "Attestations + certificats"
click at [1375, 788] on span "Sauver" at bounding box center [1392, 795] width 47 height 22
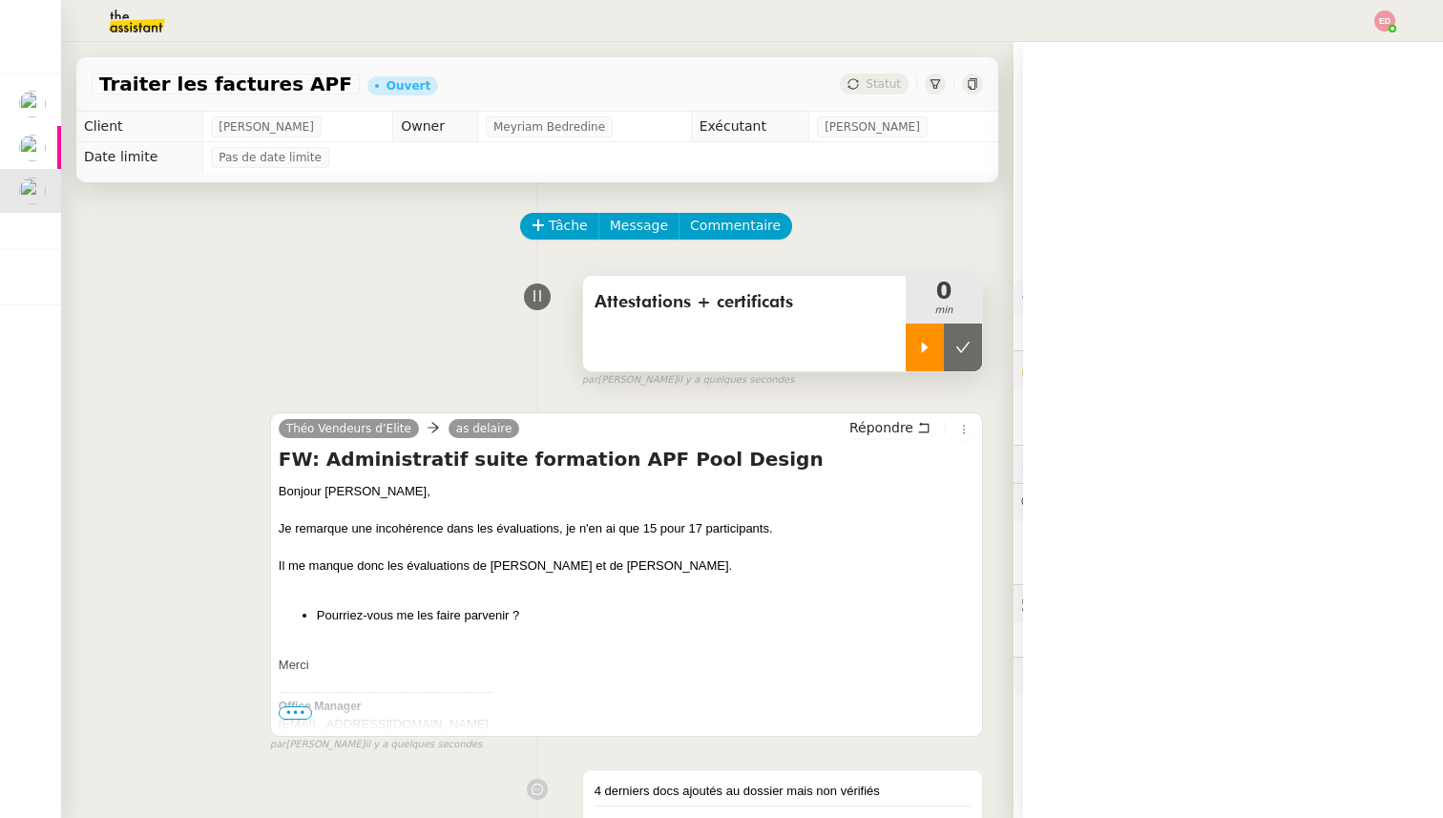
click at [915, 359] on div at bounding box center [925, 348] width 38 height 48
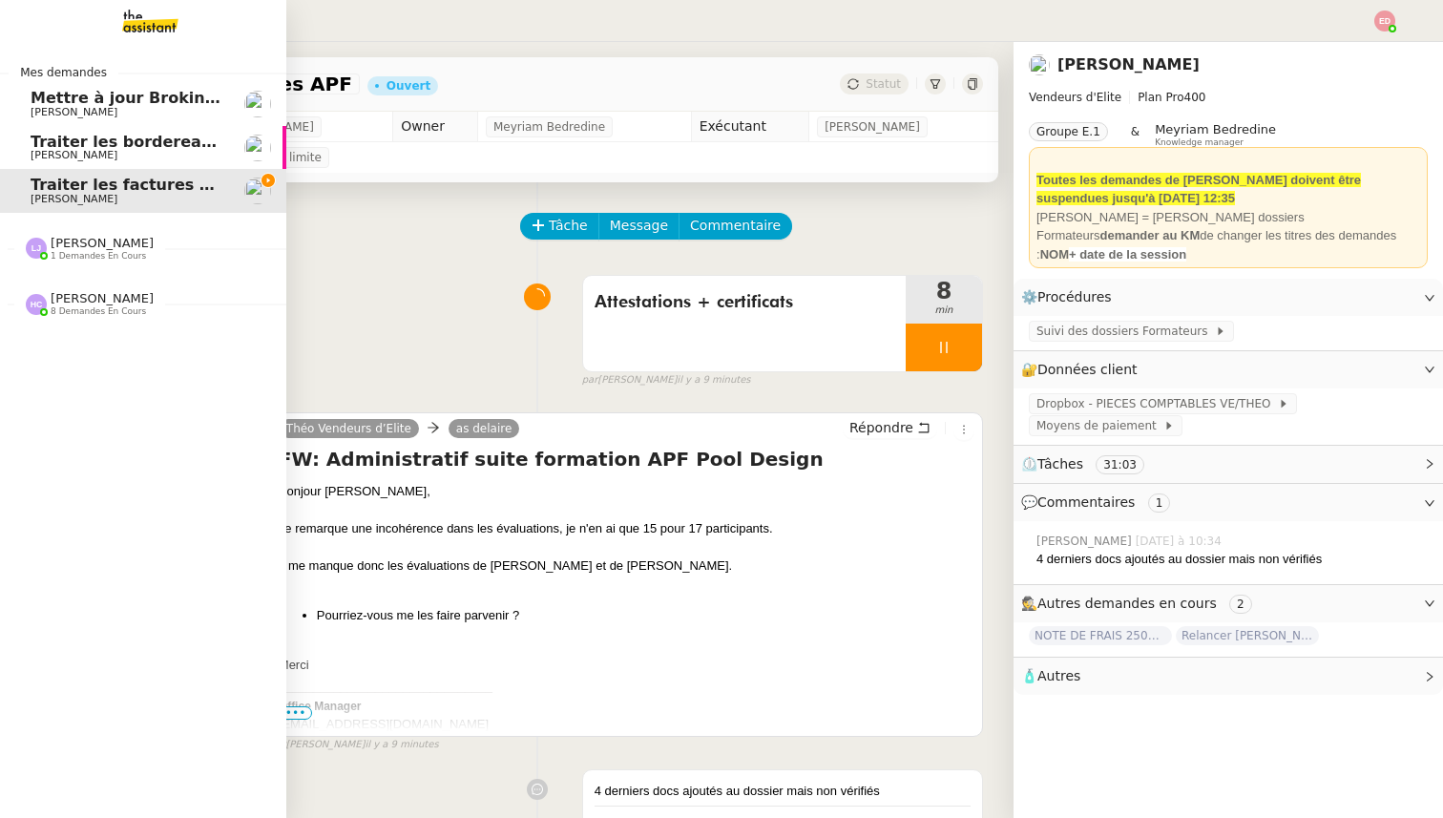
click at [98, 254] on span "1 demandes en cours" at bounding box center [98, 256] width 95 height 10
click at [104, 299] on span "[PERSON_NAME]" at bounding box center [127, 298] width 193 height 11
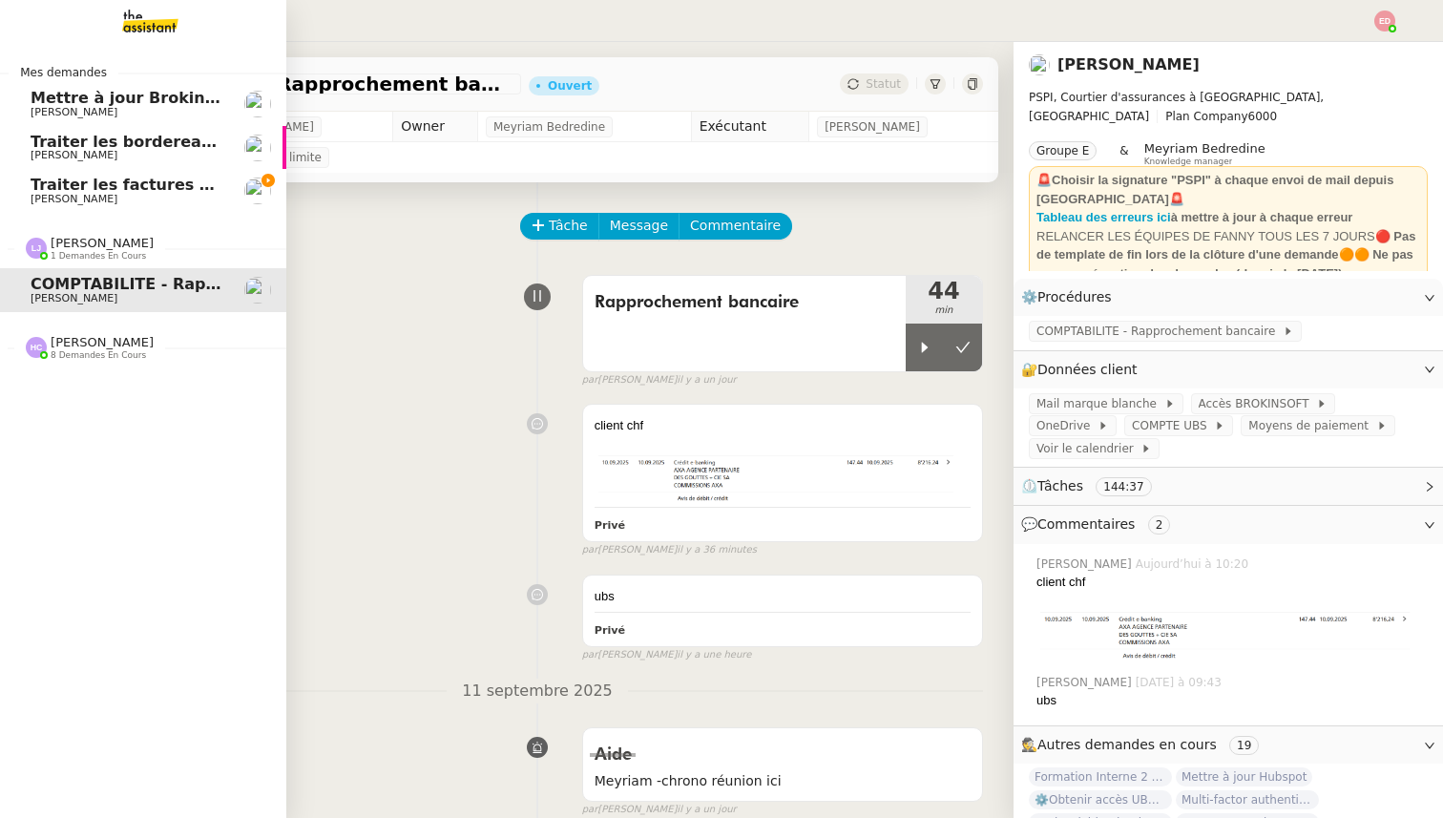
click at [104, 355] on span "8 demandes en cours" at bounding box center [98, 355] width 95 height 10
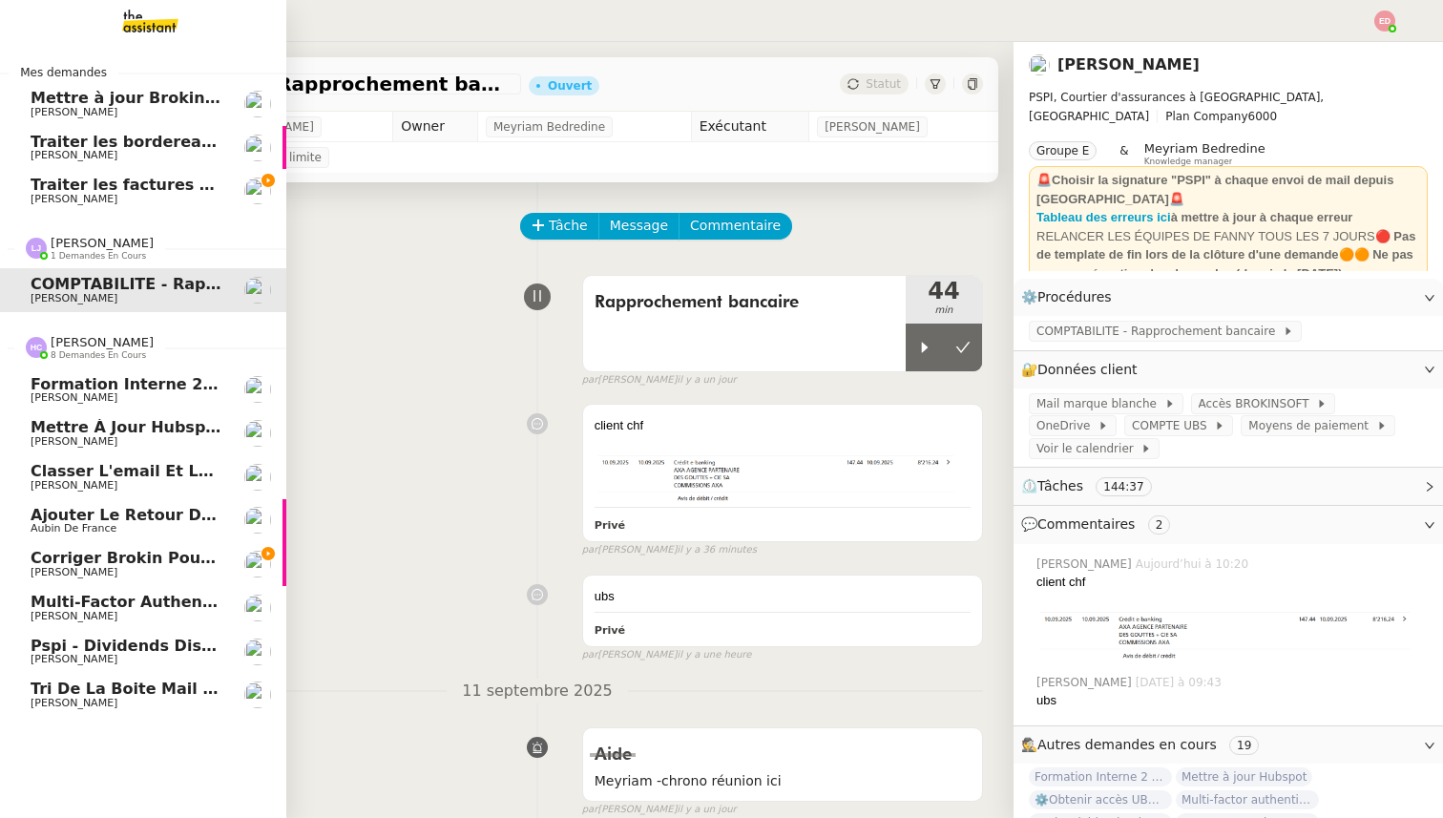
click at [92, 561] on span "Corriger Brokin pour clôture comptable" at bounding box center [203, 558] width 344 height 18
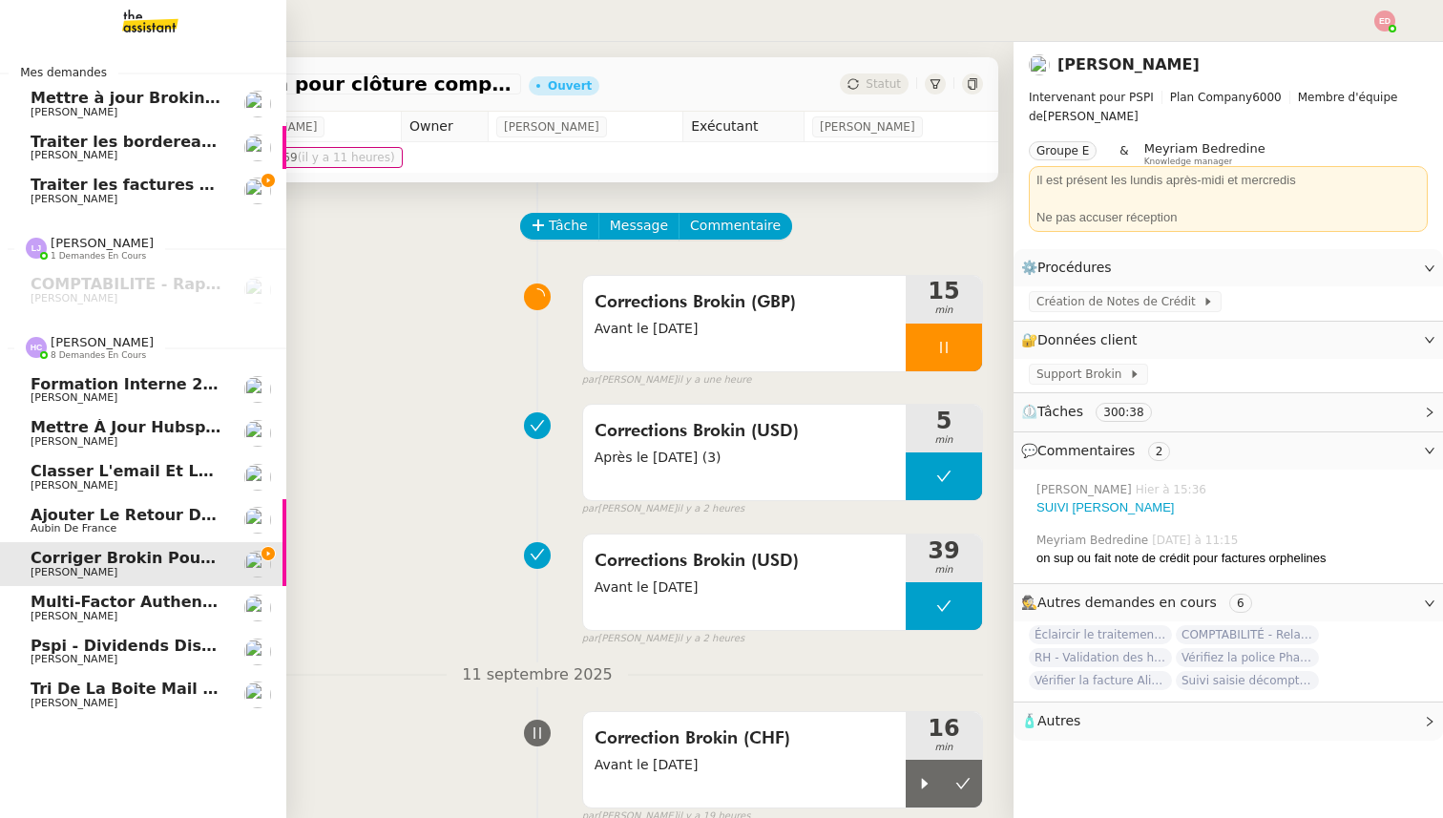
click at [91, 599] on span "Multi-factor authentication expires [DATE] 9/11/20250588dce9498f385d8e1be13c99c…" at bounding box center [465, 602] width 868 height 18
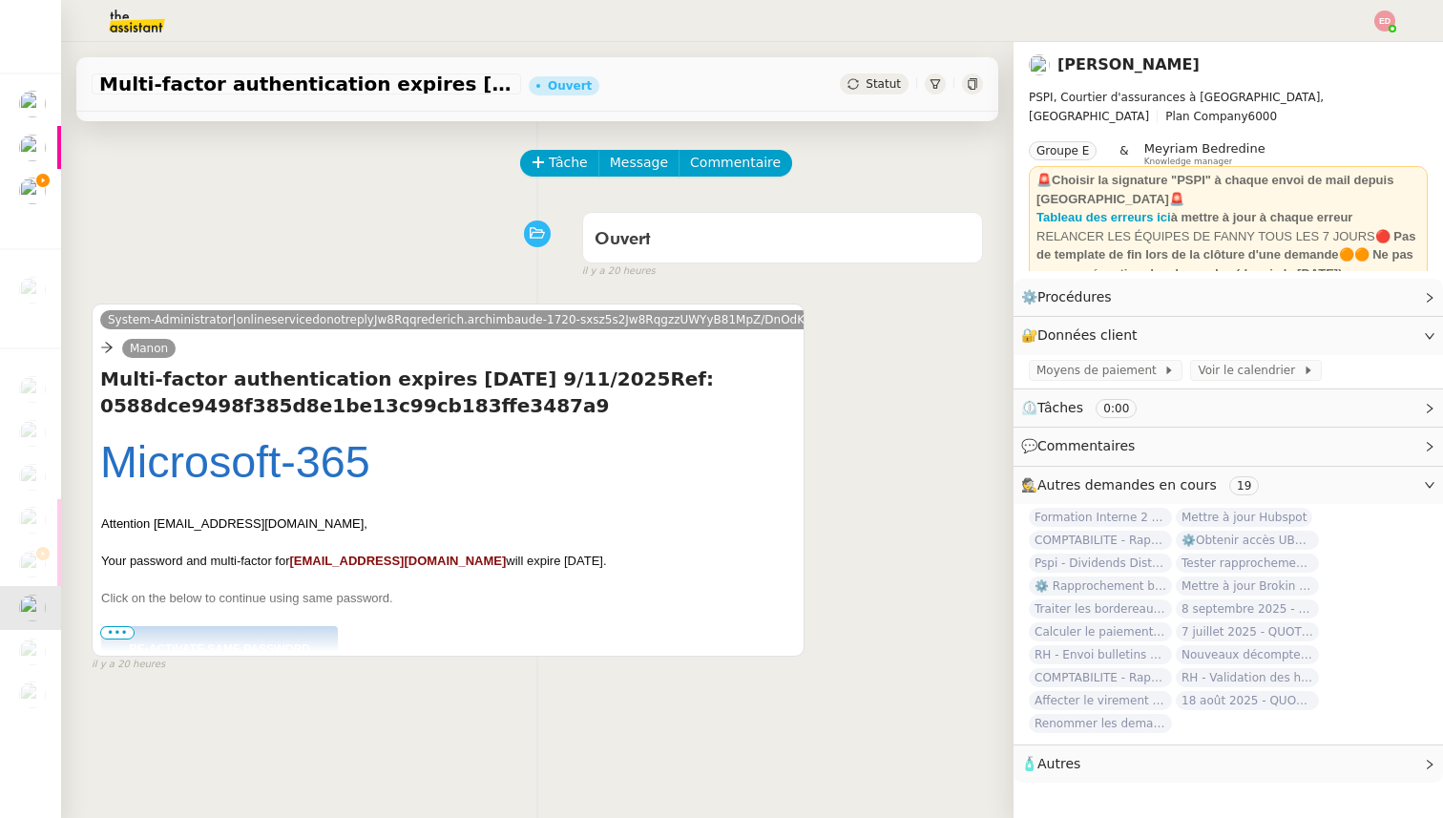
scroll to position [100, 0]
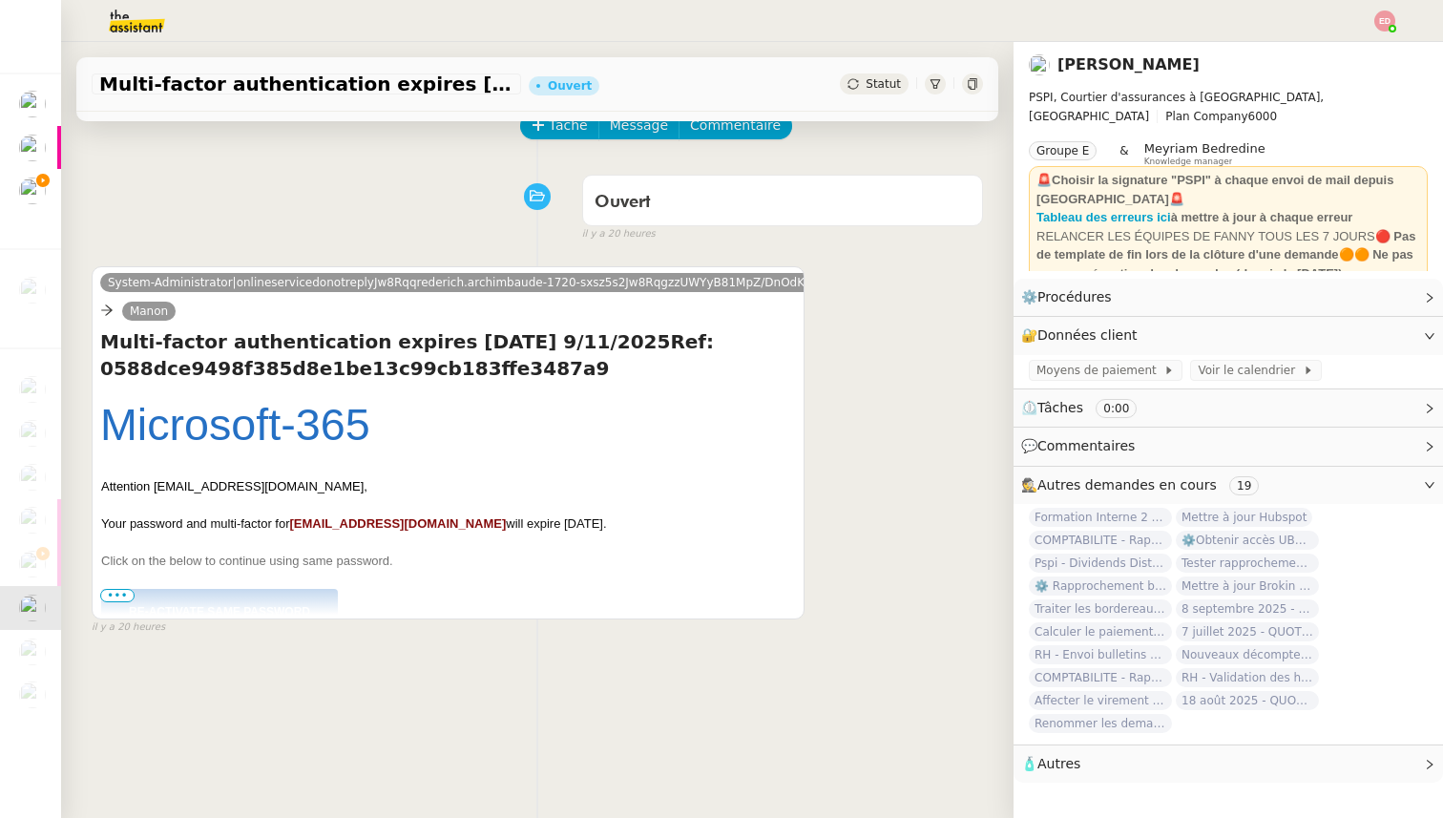
click at [124, 595] on span "•••" at bounding box center [117, 595] width 34 height 13
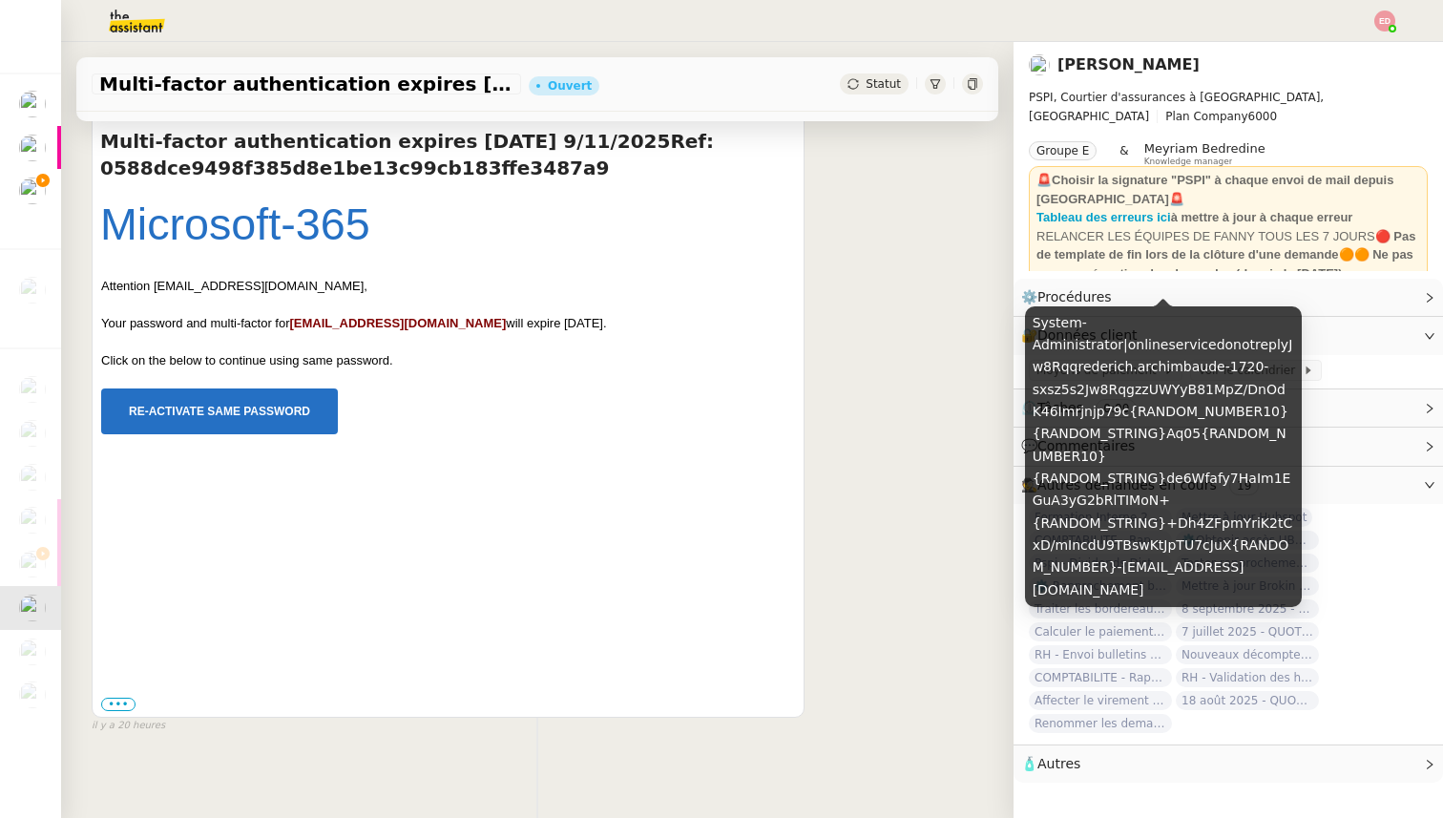
scroll to position [307, 0]
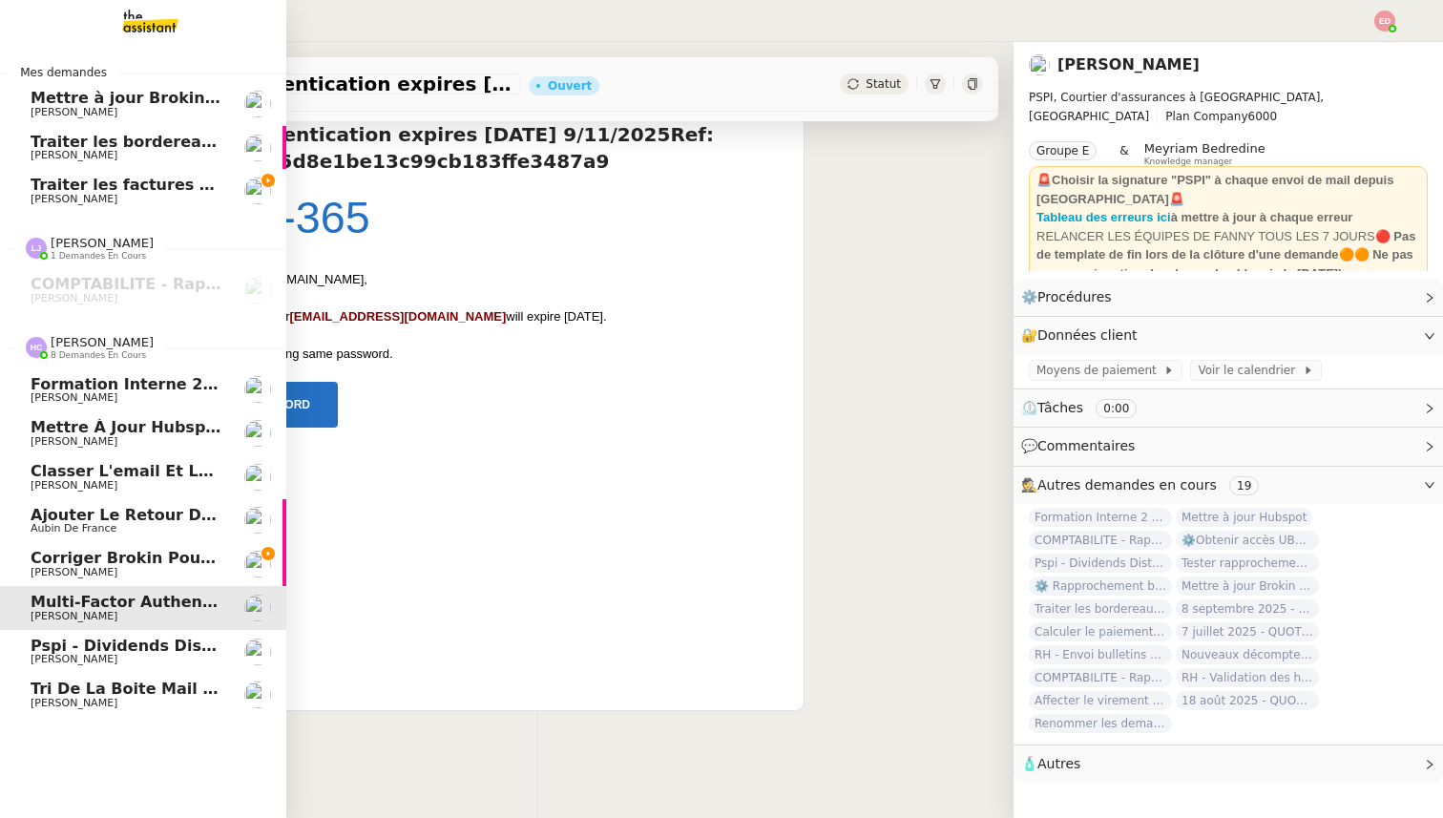
click at [48, 649] on span "Pspi - Dividends Distrubution Certificate Remittance copy: Sign and Return [DAT…" at bounding box center [619, 646] width 1176 height 18
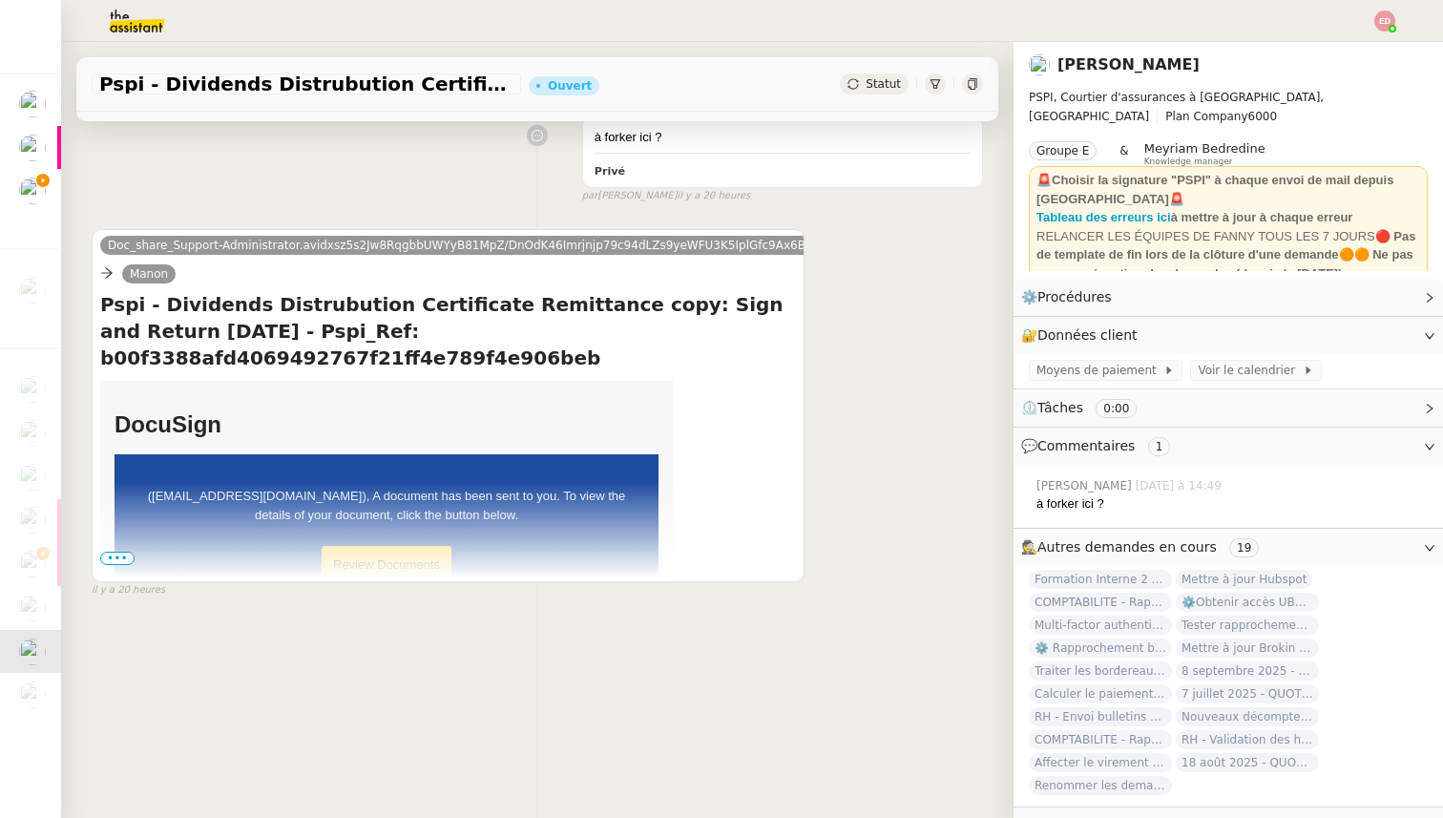
click at [119, 556] on span "•••" at bounding box center [117, 558] width 34 height 13
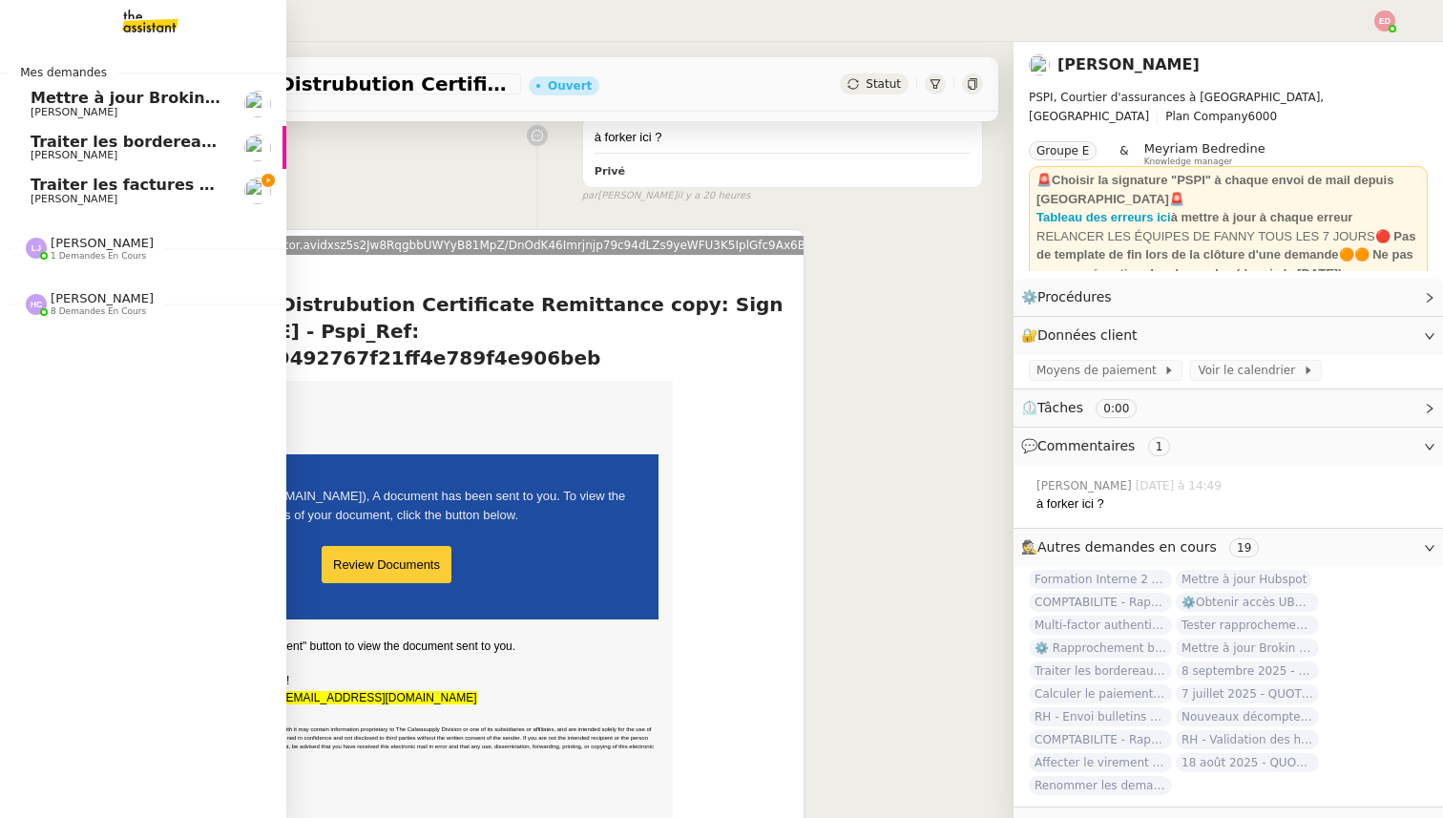
click at [31, 195] on span "[PERSON_NAME]" at bounding box center [74, 199] width 87 height 12
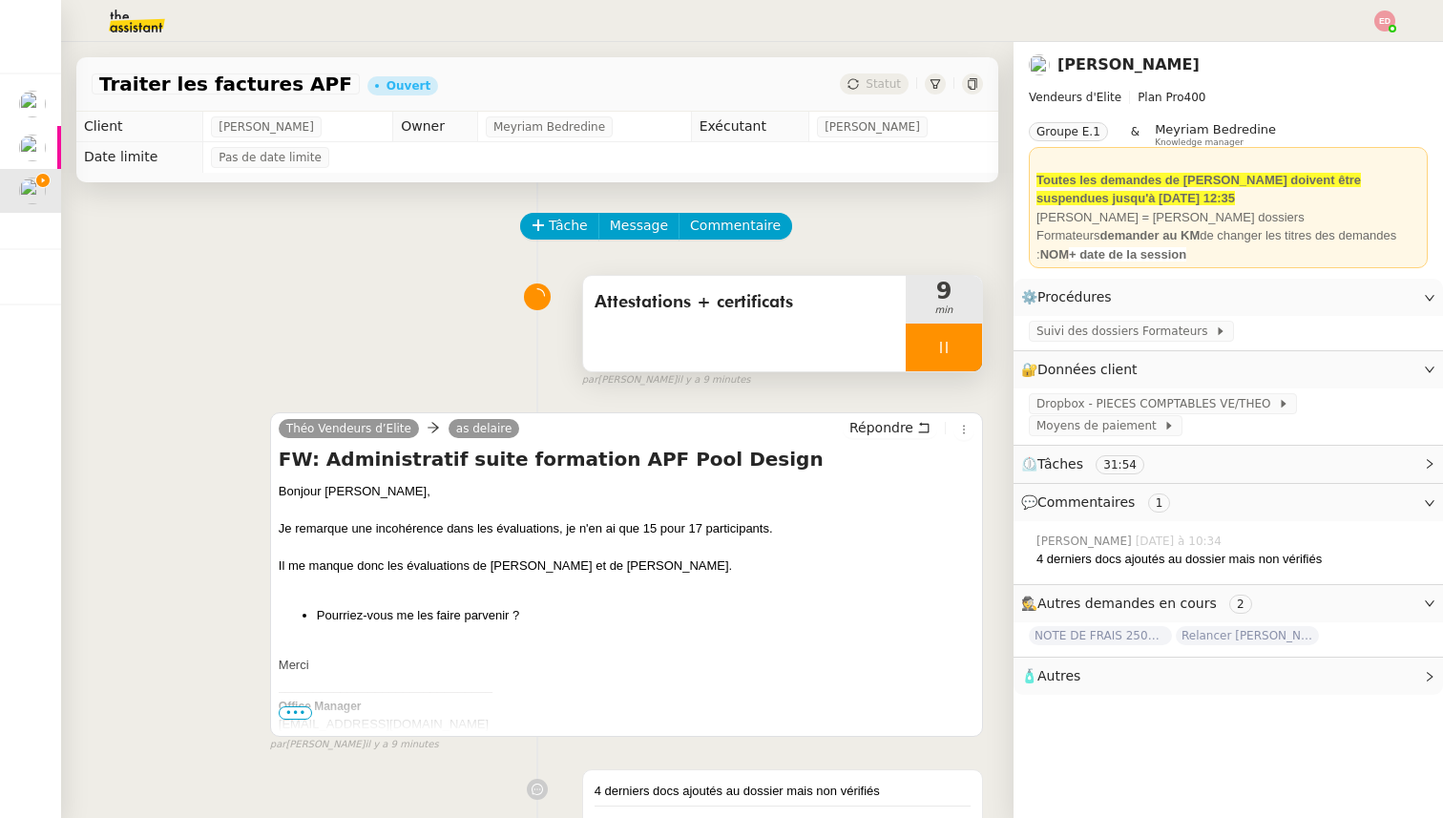
click at [964, 341] on div at bounding box center [944, 348] width 76 height 48
